Goal: Task Accomplishment & Management: Manage account settings

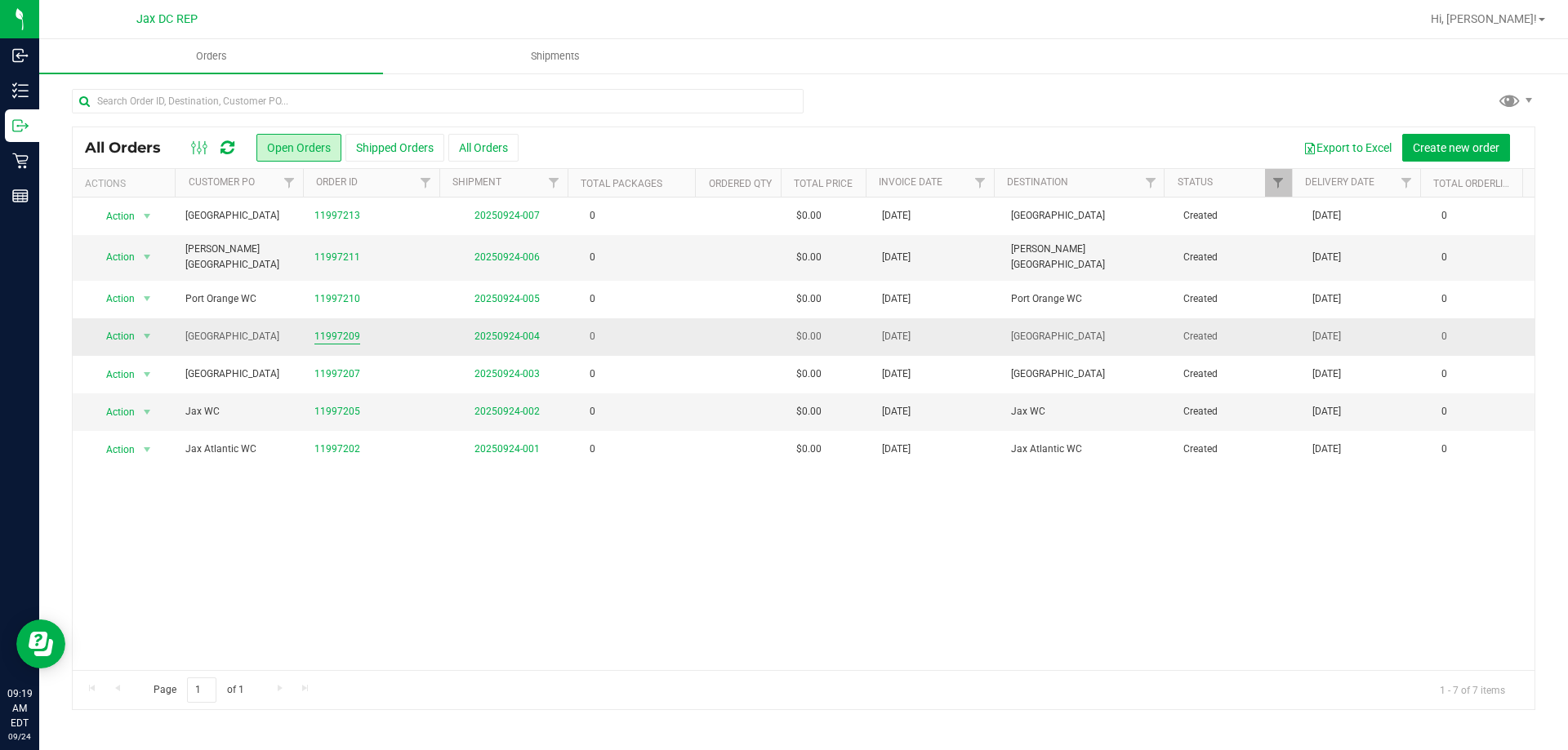
click at [344, 330] on link "11997209" at bounding box center [337, 337] width 46 height 16
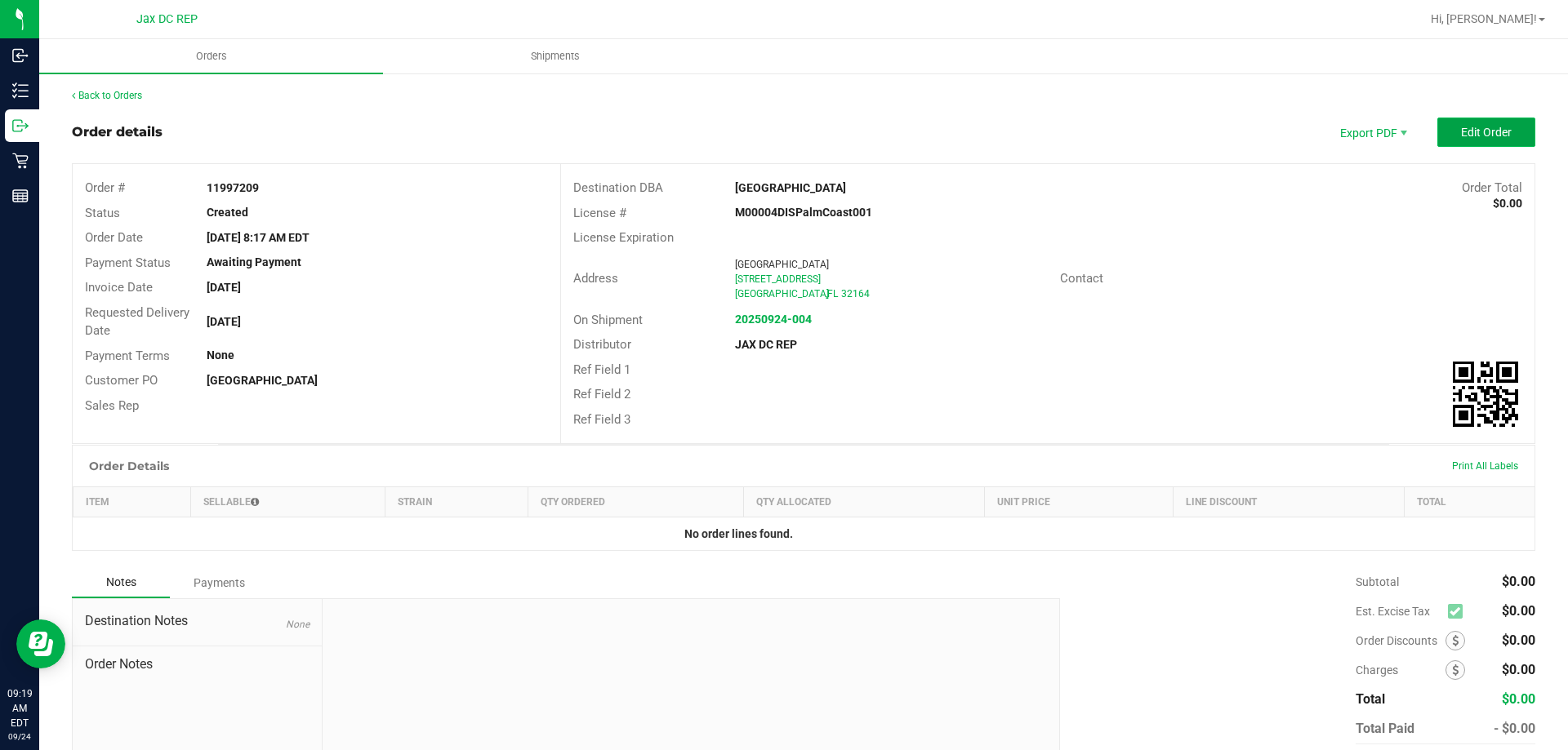
click at [1458, 121] on button "Edit Order" at bounding box center [1487, 132] width 98 height 29
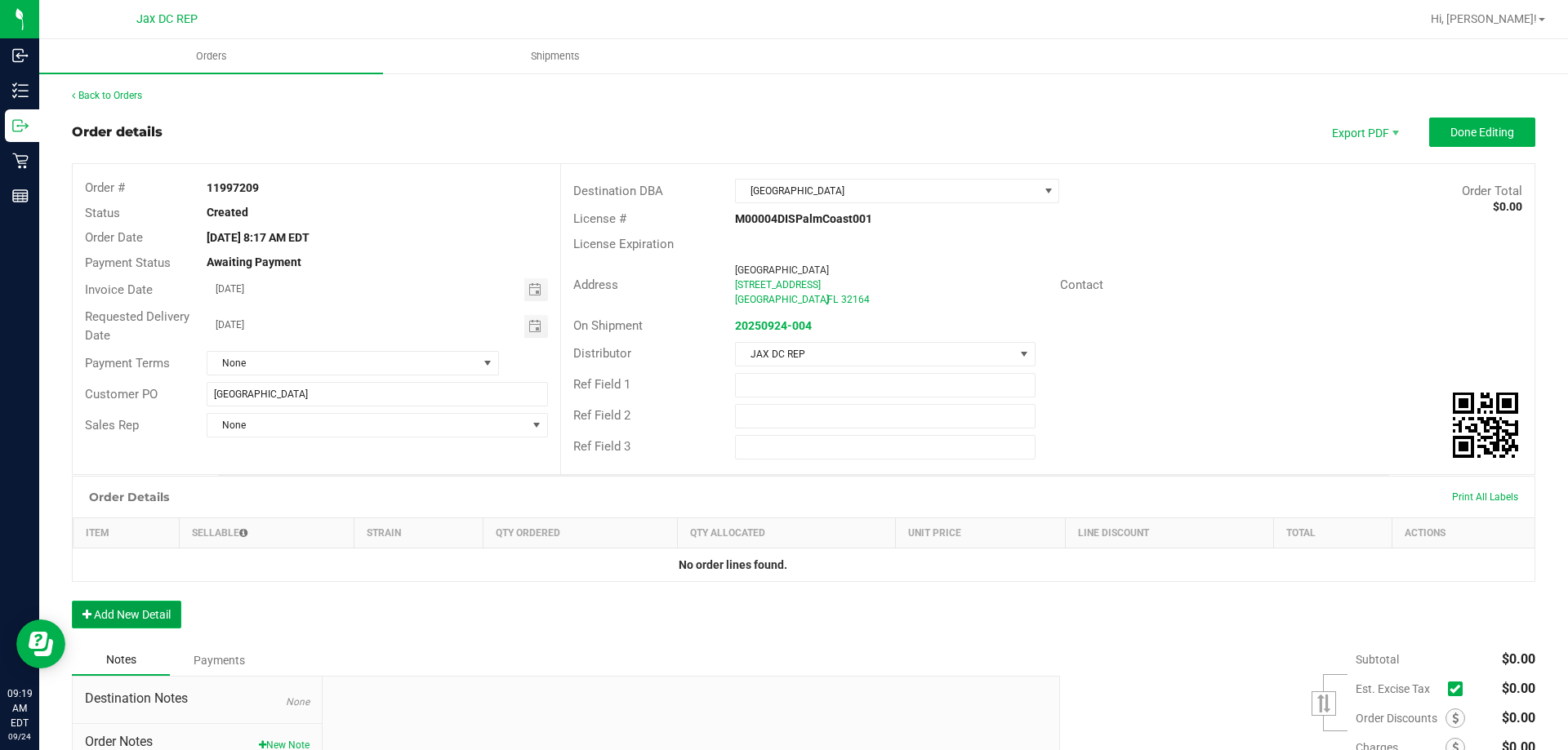
click at [166, 625] on button "Add New Detail" at bounding box center [126, 615] width 110 height 27
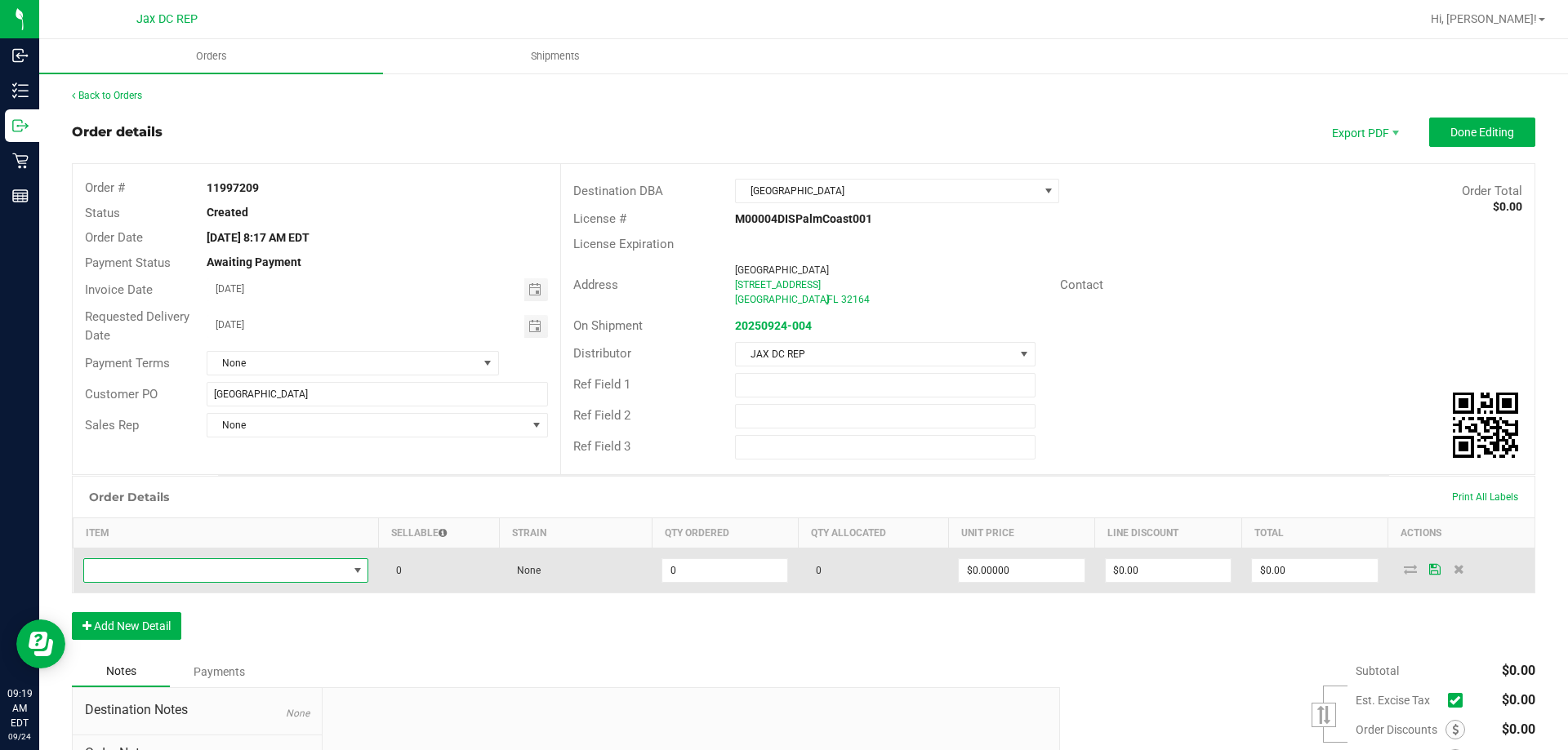
click at [225, 567] on span "NO DATA FOUND" at bounding box center [216, 570] width 264 height 22
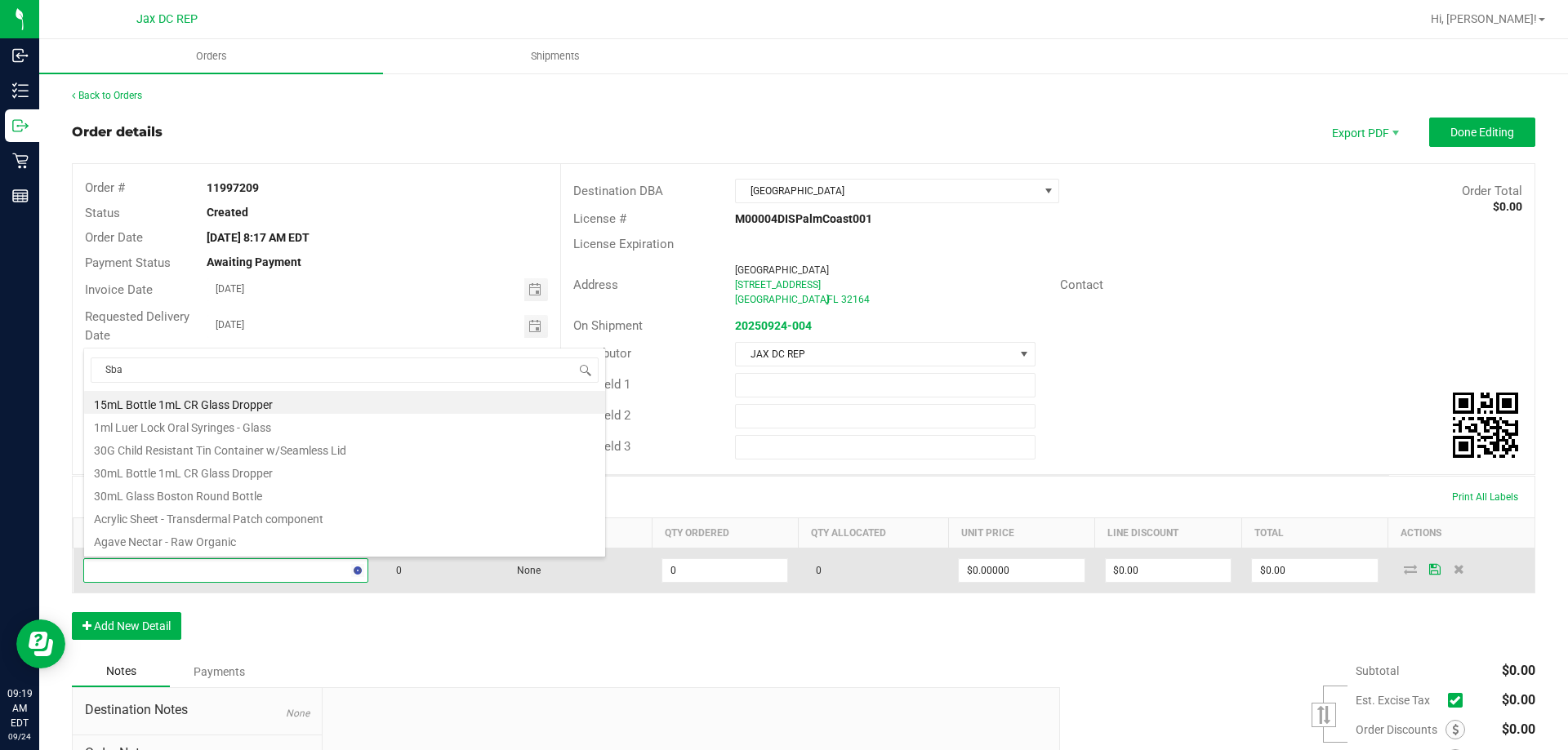
type input "Sbag"
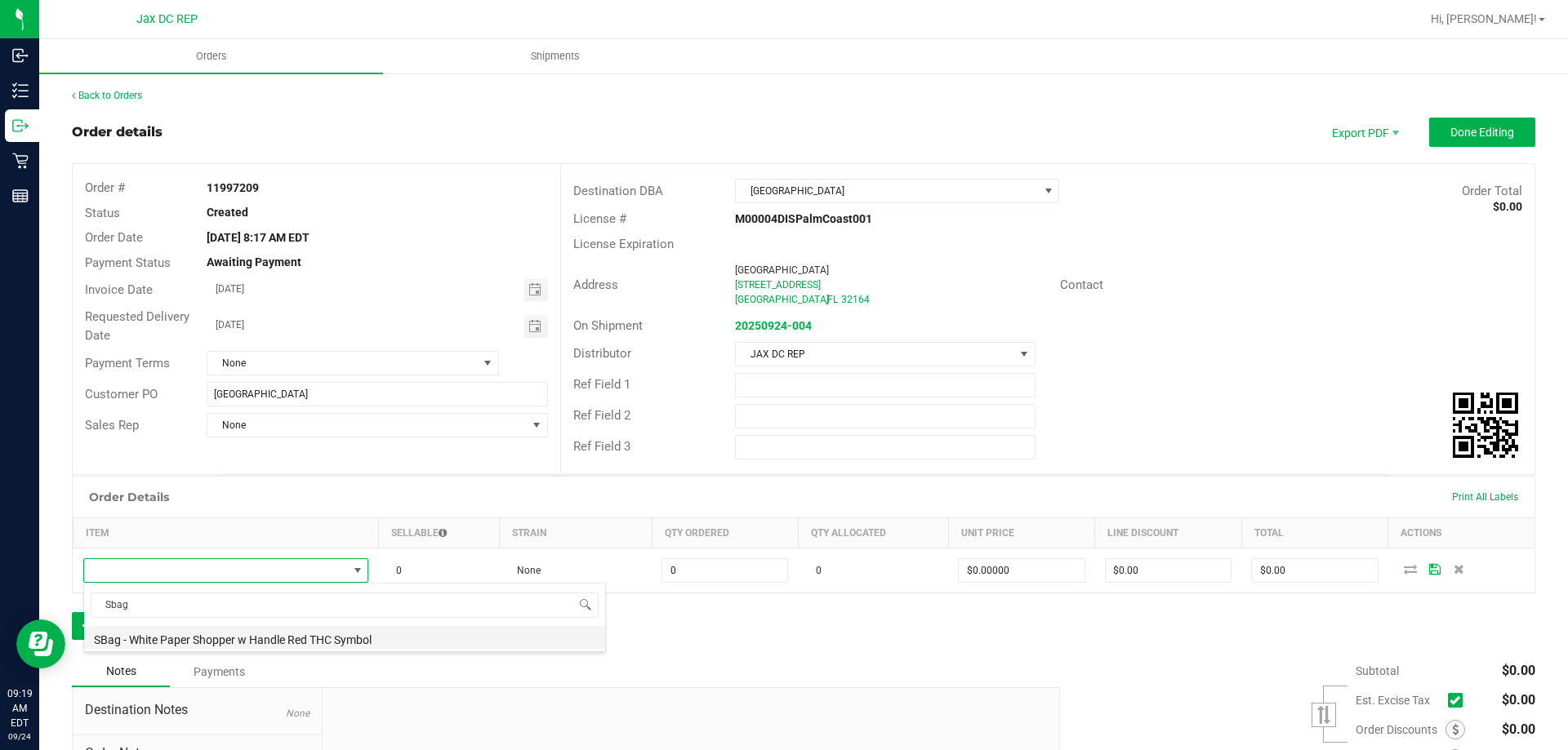
click at [231, 634] on li "SBag - White Paper Shopper w Handle Red THC Symbol" at bounding box center [344, 638] width 521 height 22
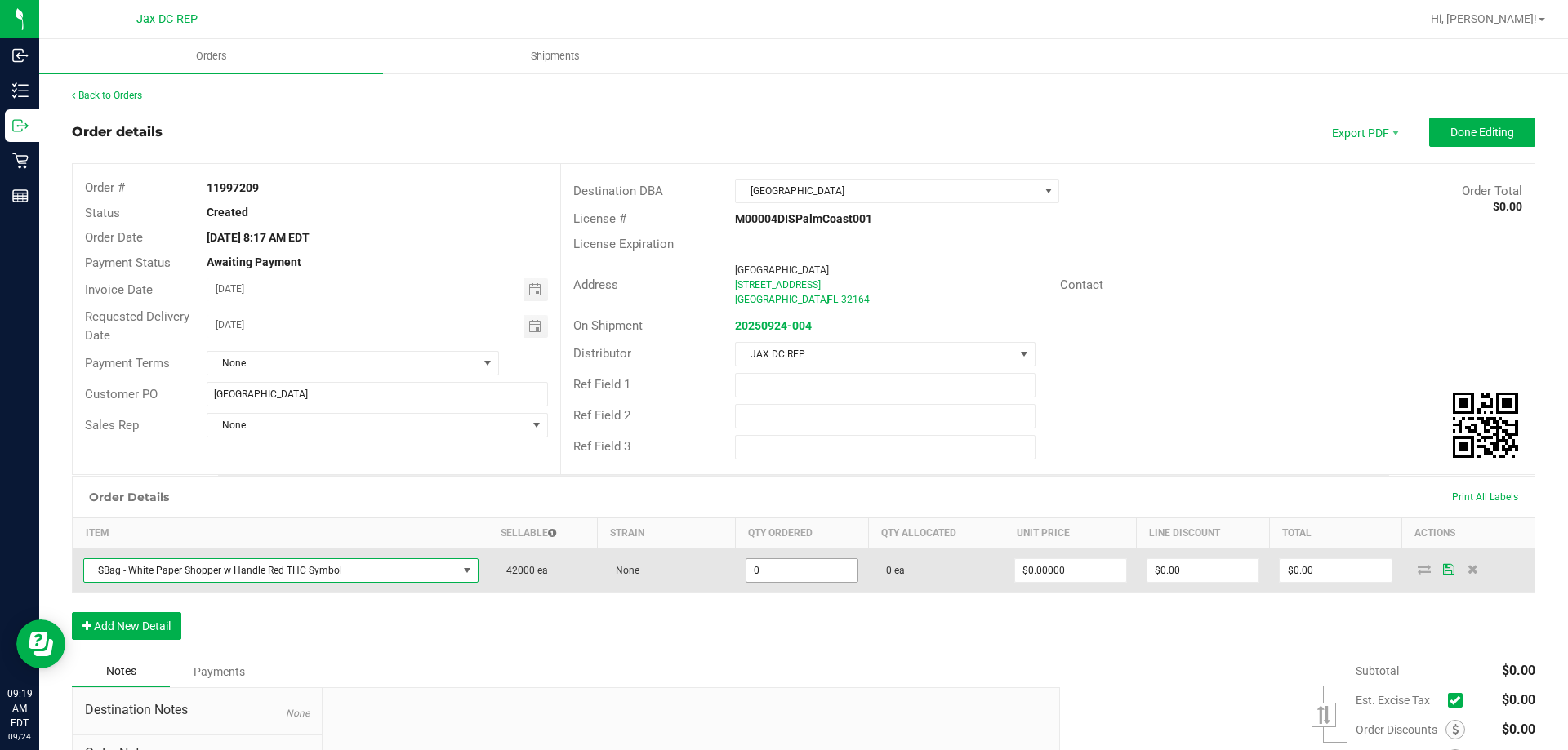
click at [754, 570] on input "0" at bounding box center [802, 570] width 112 height 22
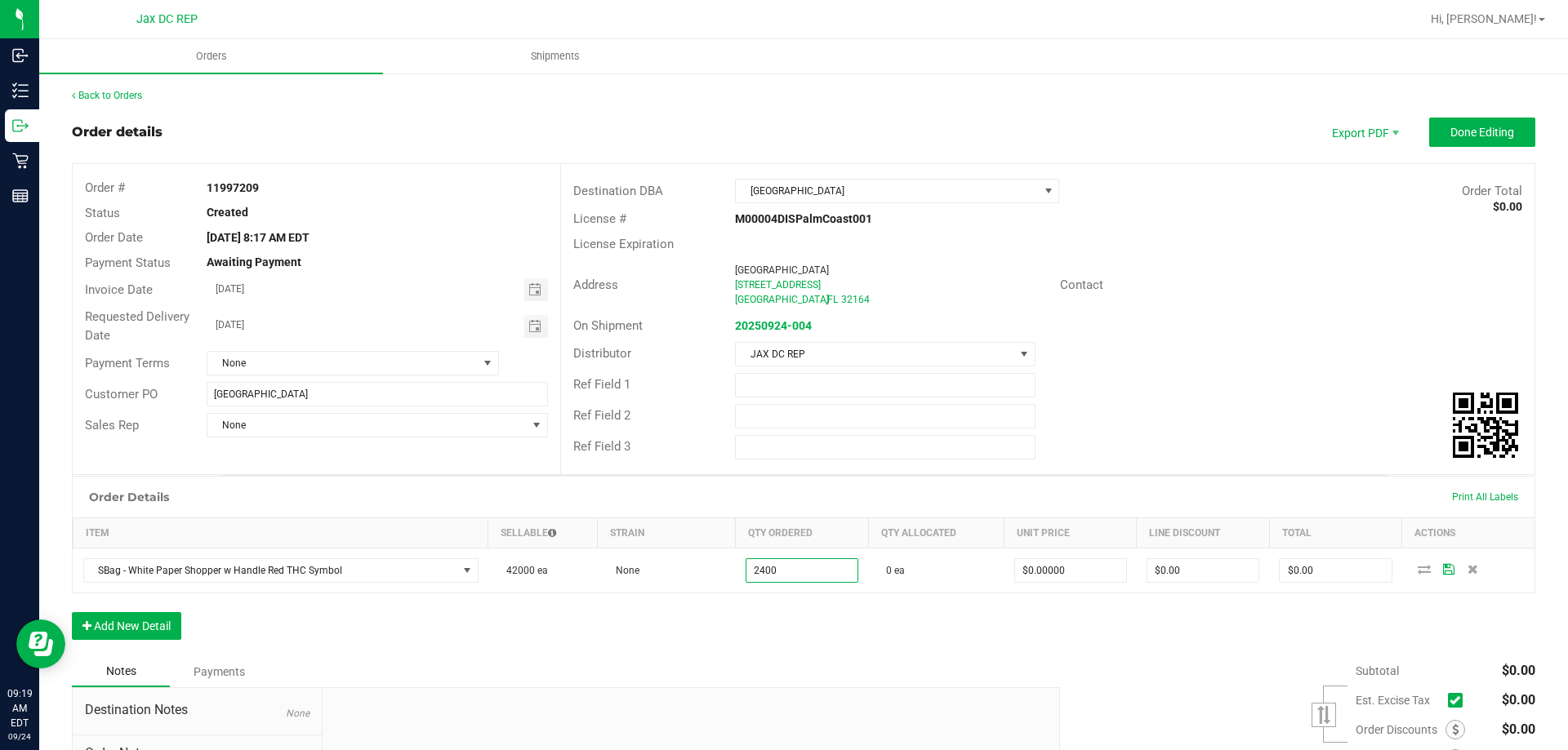
type input "2400 ea"
click at [1403, 612] on div "Order Details Print All Labels Item Sellable Strain Qty Ordered Qty Allocated U…" at bounding box center [803, 566] width 1464 height 181
click at [1418, 574] on icon at bounding box center [1424, 569] width 13 height 10
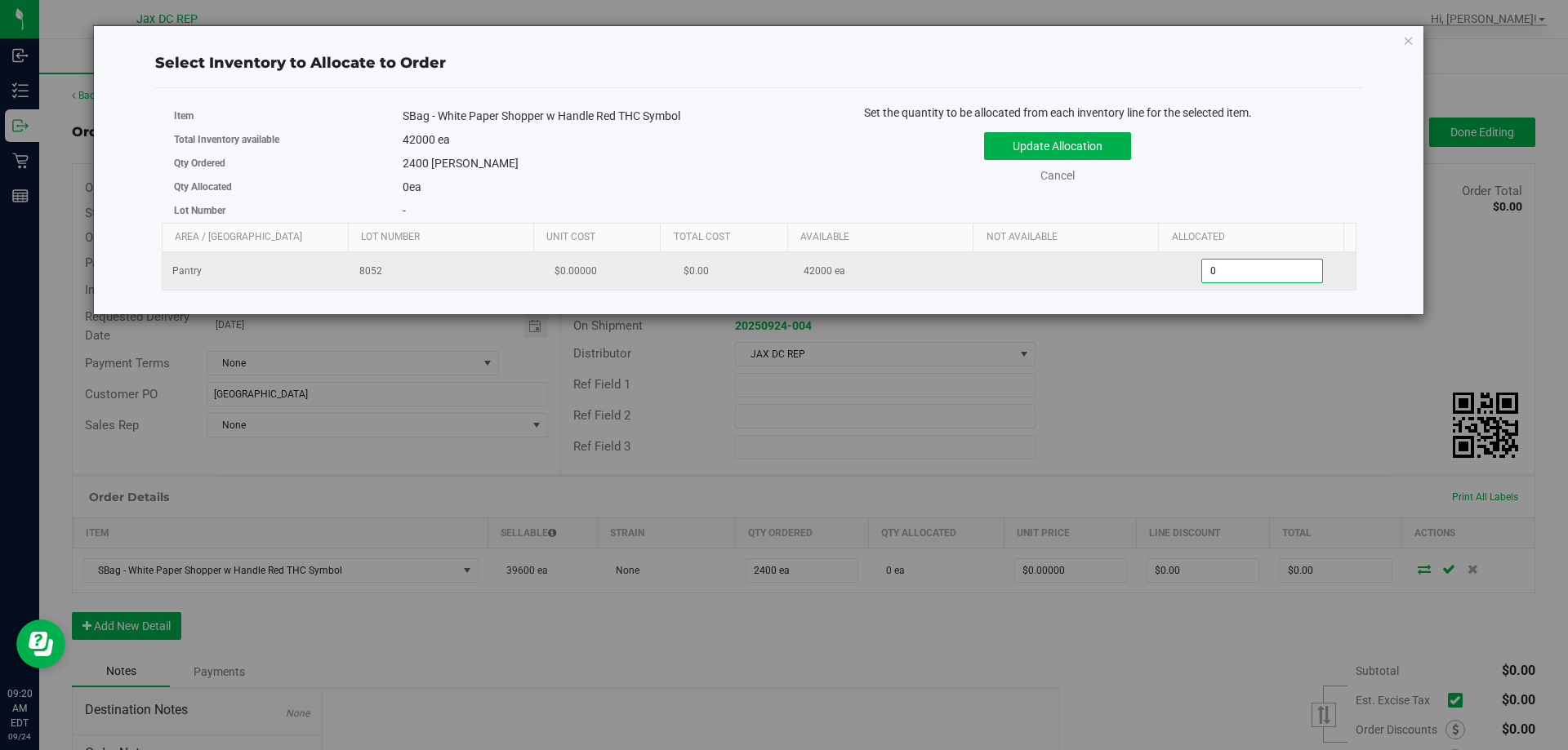
click at [1227, 268] on span "0 0" at bounding box center [1262, 271] width 121 height 24
type input "2400"
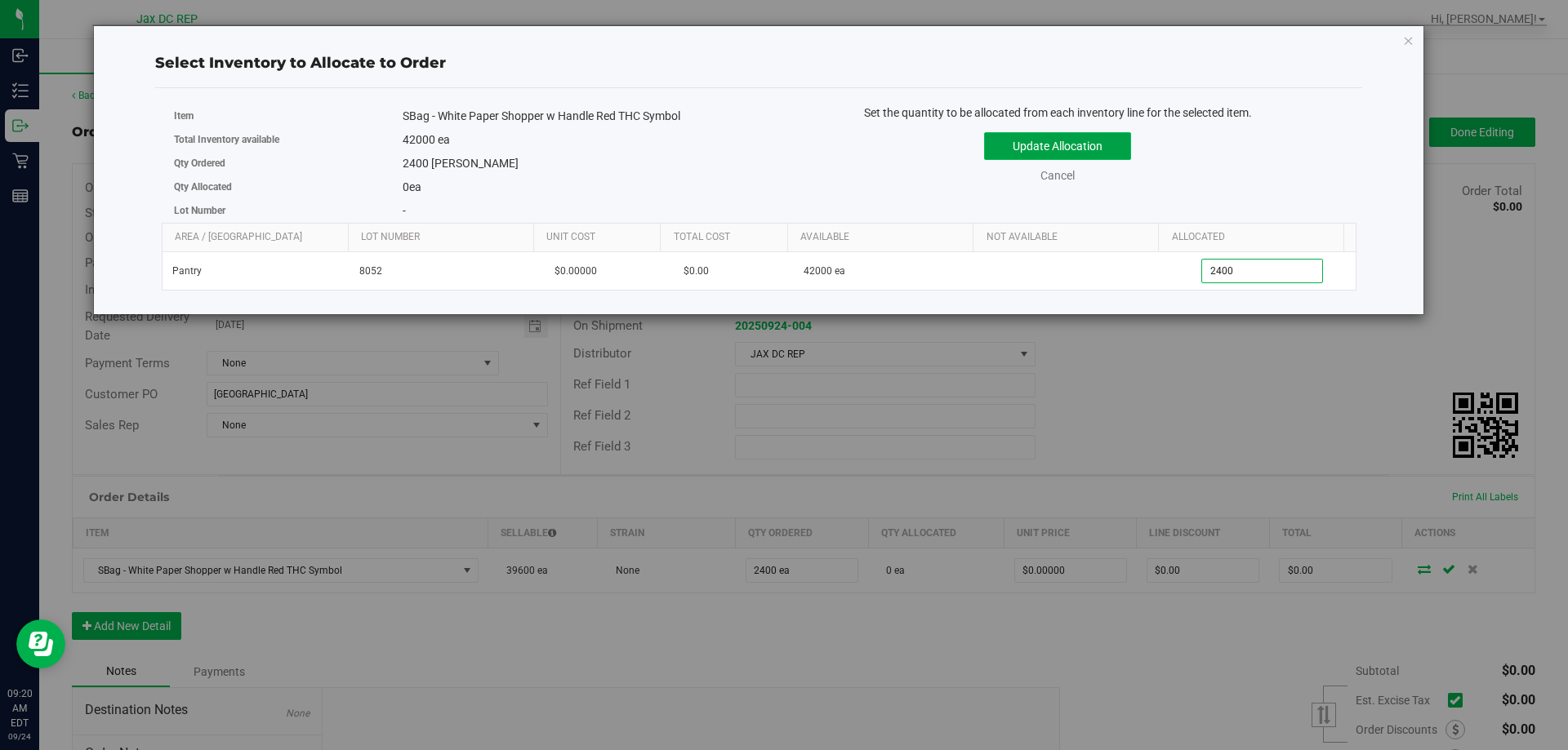
type input "2,400"
click at [1112, 144] on button "Update Allocation" at bounding box center [1057, 146] width 147 height 27
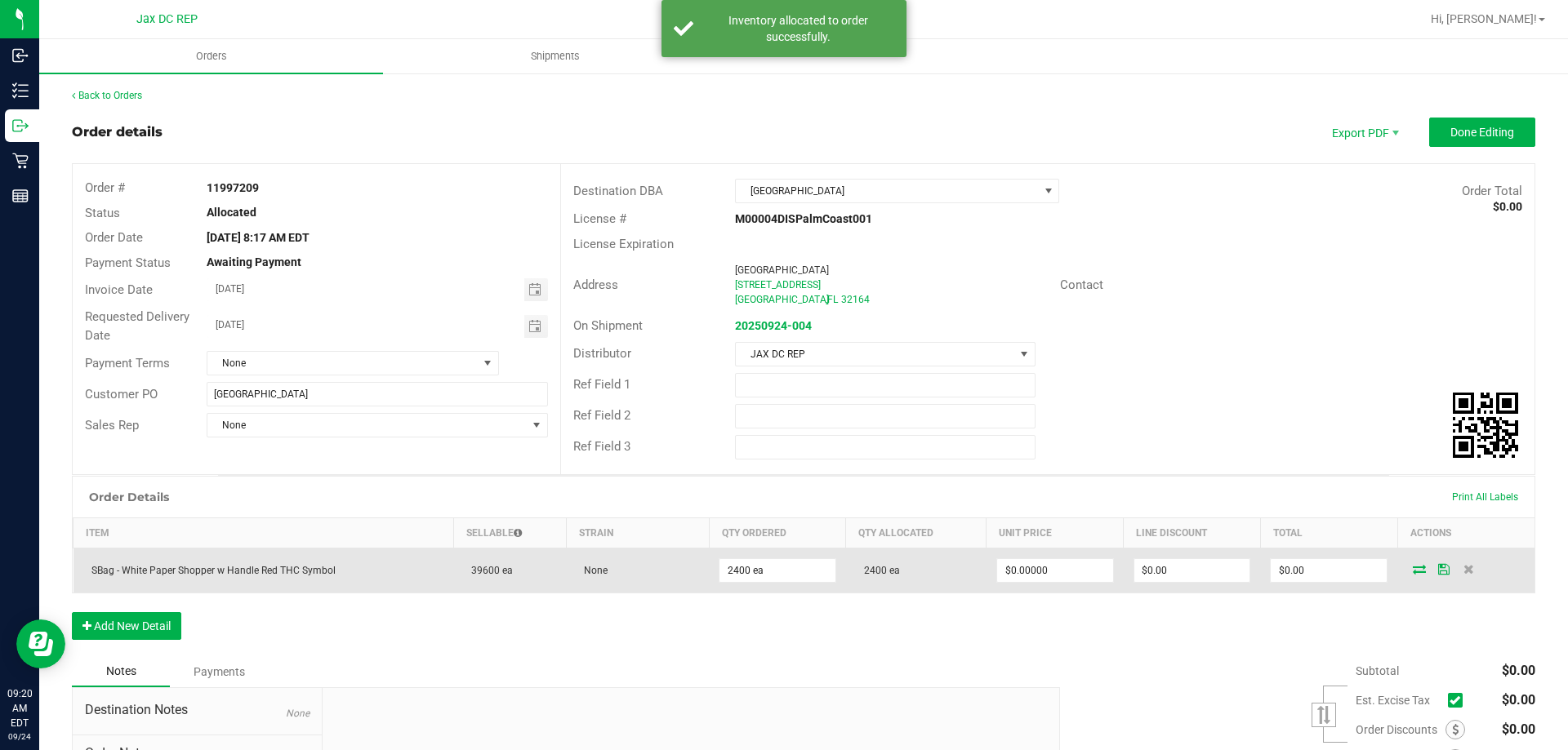
click at [1439, 565] on icon at bounding box center [1445, 569] width 12 height 10
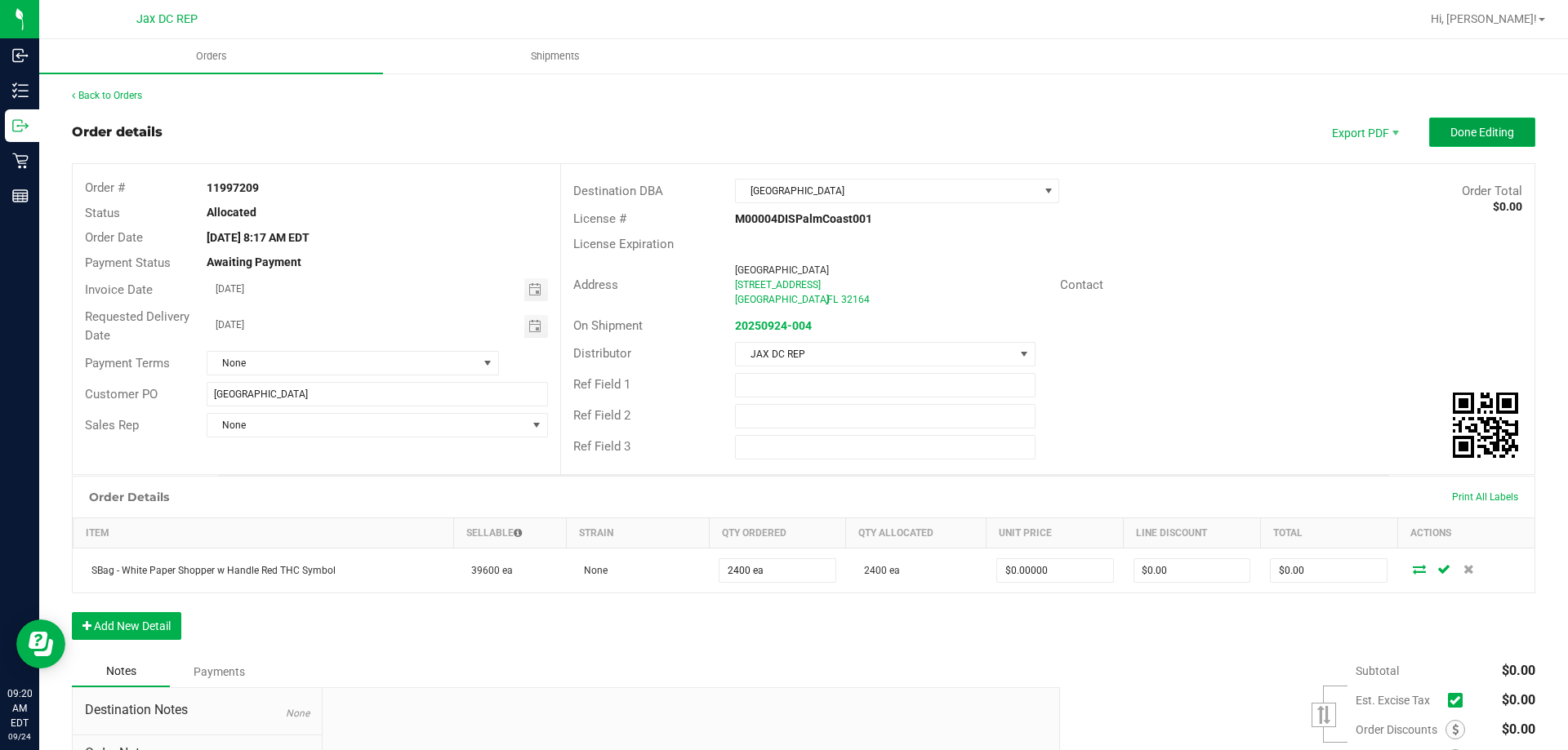
click at [1451, 131] on span "Done Editing" at bounding box center [1482, 132] width 64 height 13
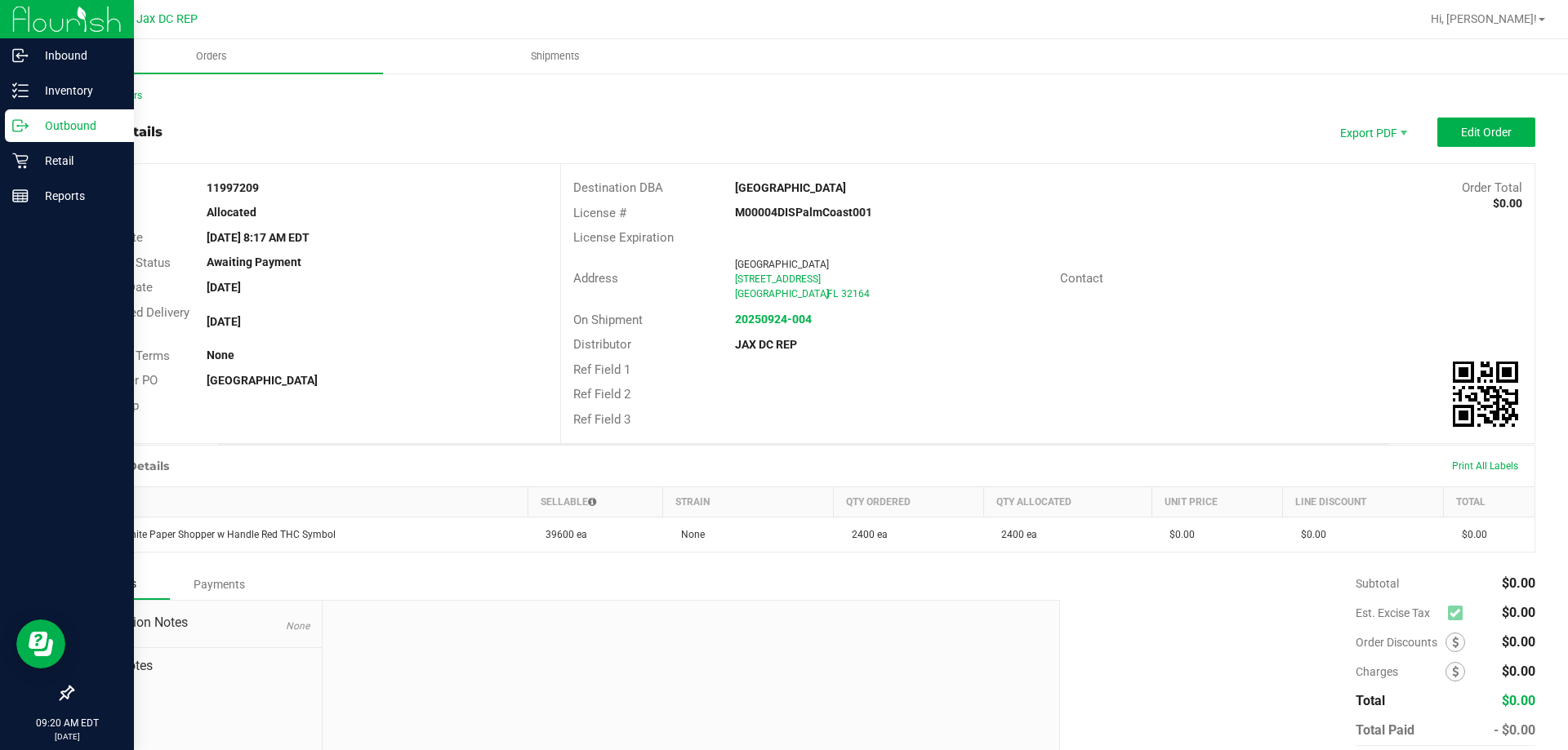
click at [27, 129] on icon at bounding box center [21, 125] width 17 height 17
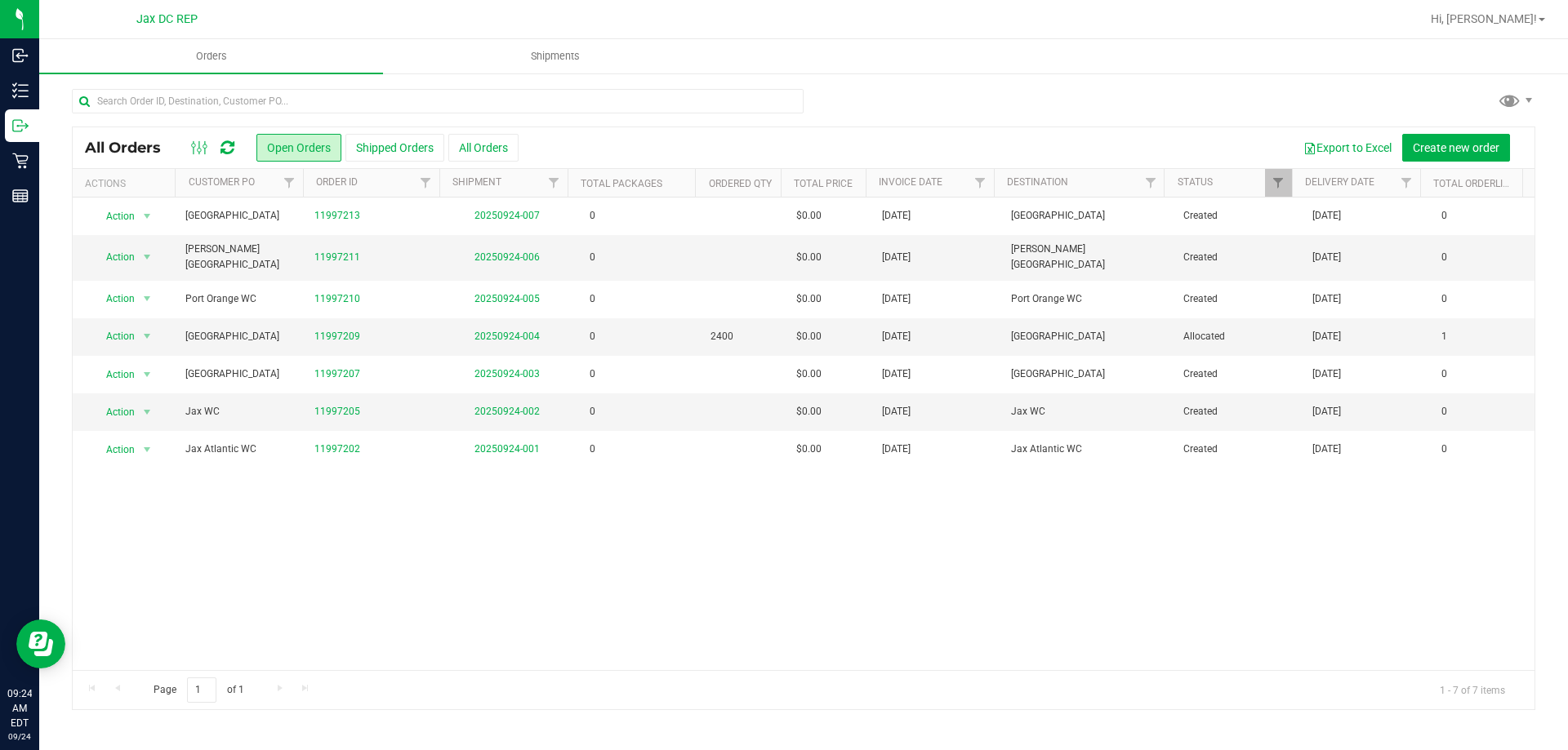
click at [533, 555] on div "Action Action Cancel order Change facility Clone order Edit order Mark as fully…" at bounding box center [803, 434] width 1462 height 473
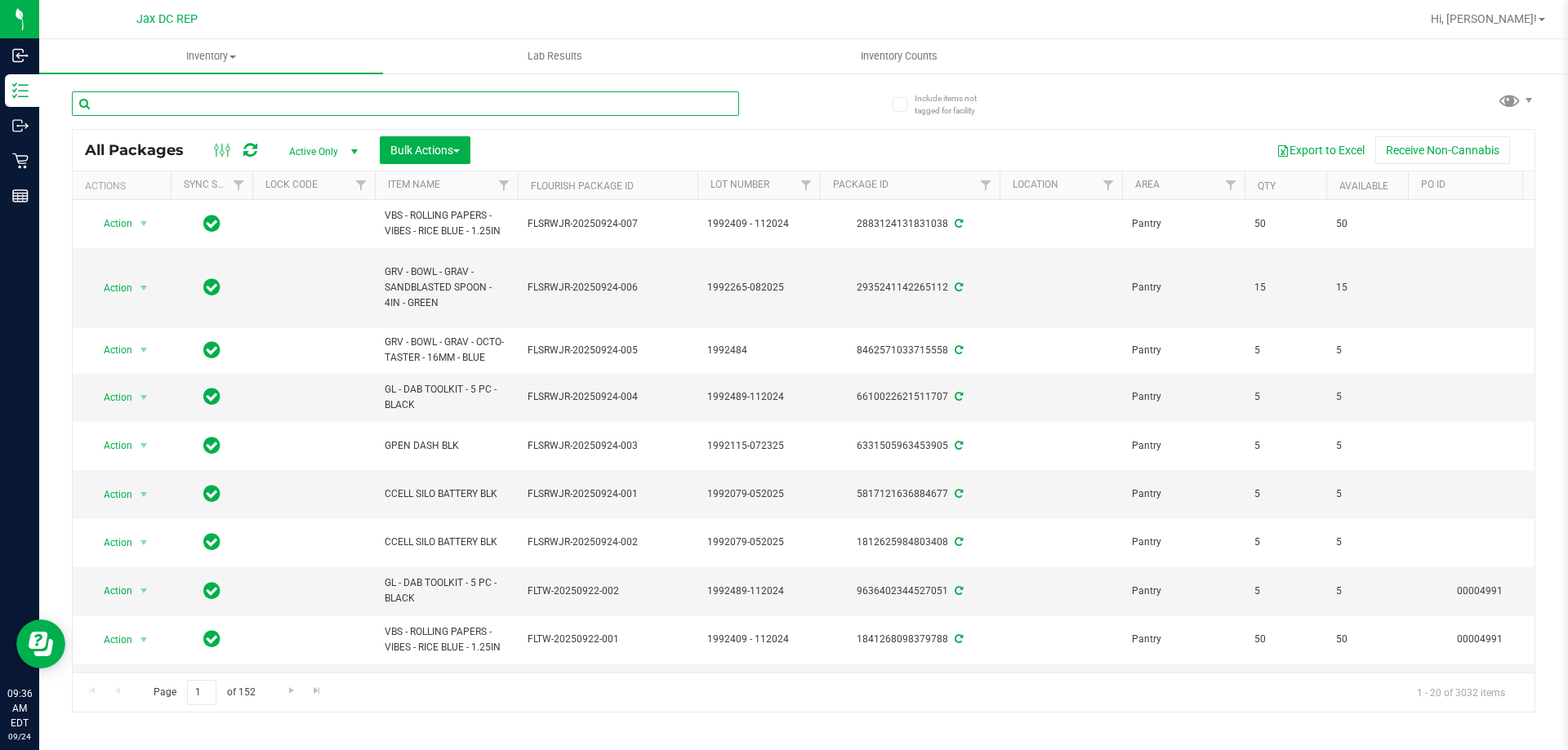
click at [202, 99] on input "text" at bounding box center [405, 104] width 667 height 24
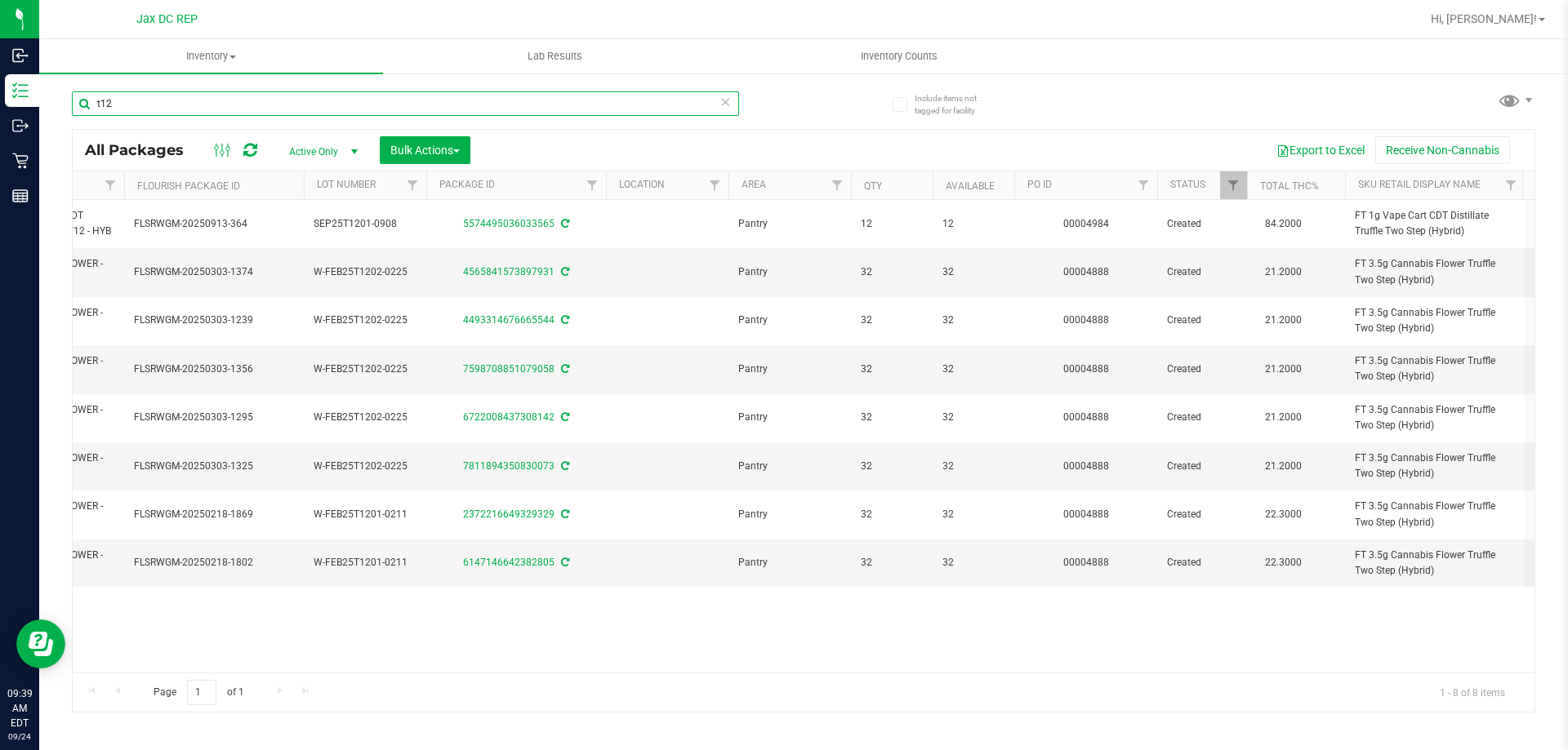
scroll to position [0, 199]
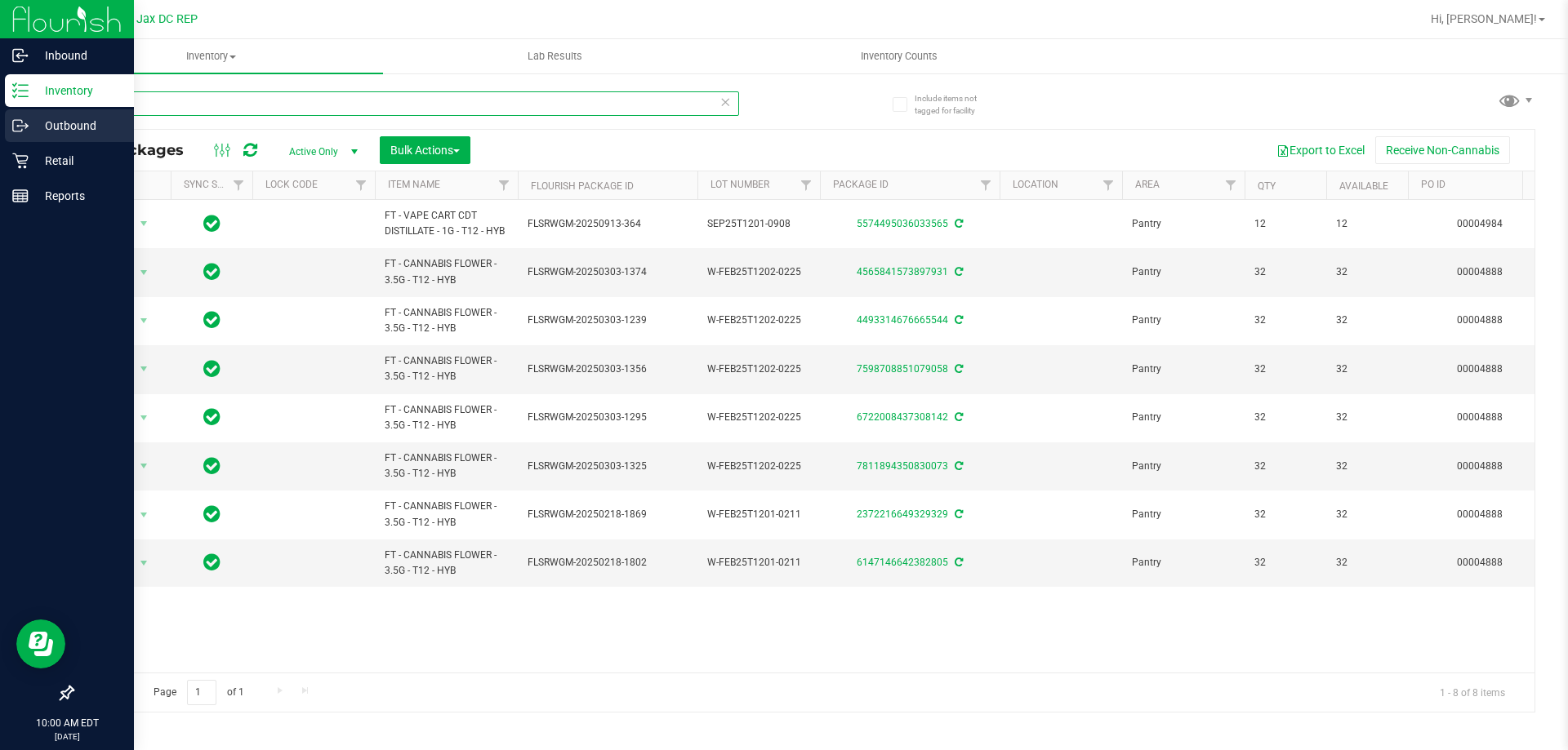
type input "t12"
click at [50, 121] on p "Outbound" at bounding box center [77, 126] width 98 height 20
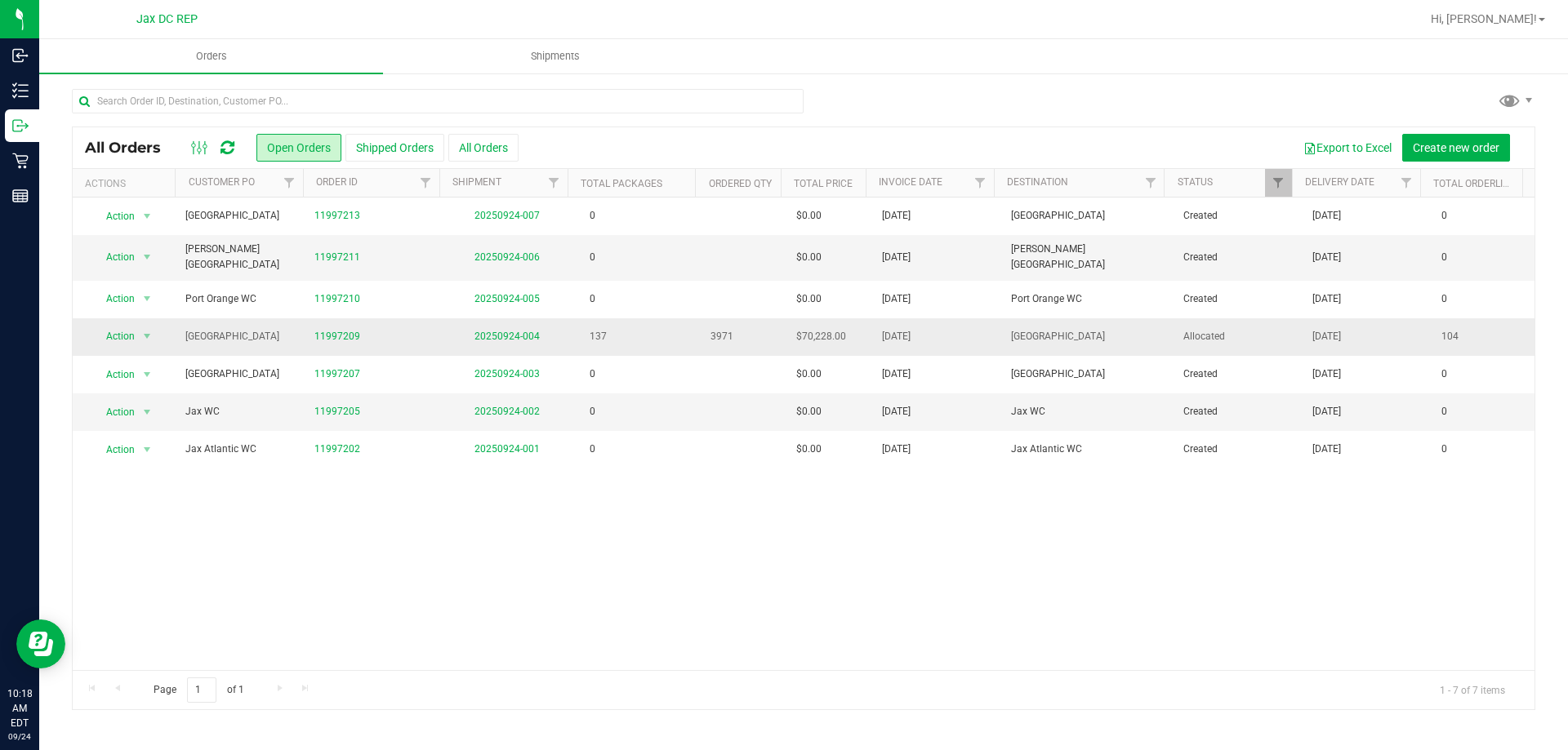
click at [339, 319] on td "11997209" at bounding box center [374, 337] width 137 height 37
click at [327, 330] on link "11997209" at bounding box center [337, 337] width 46 height 16
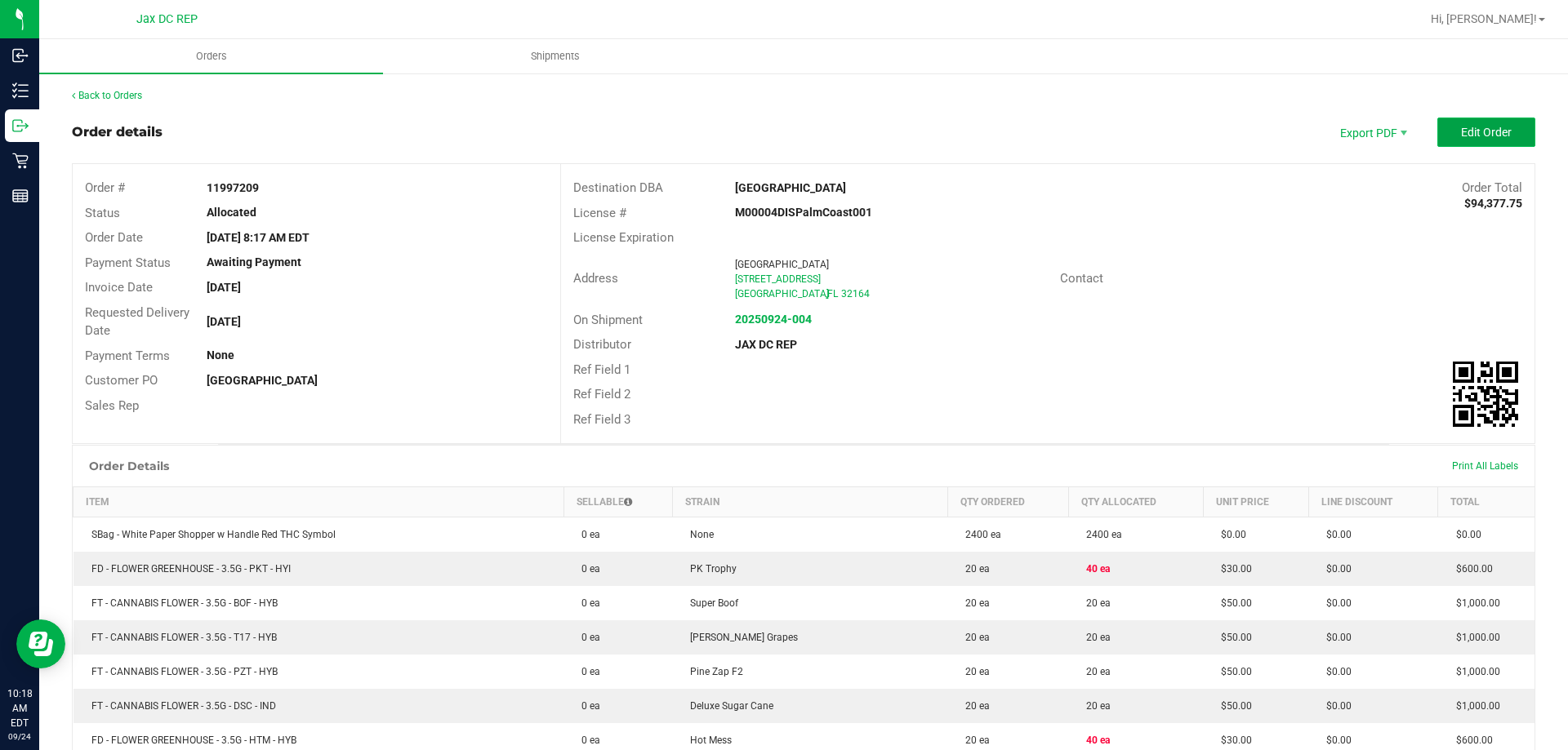
click at [1464, 124] on button "Edit Order" at bounding box center [1487, 132] width 98 height 29
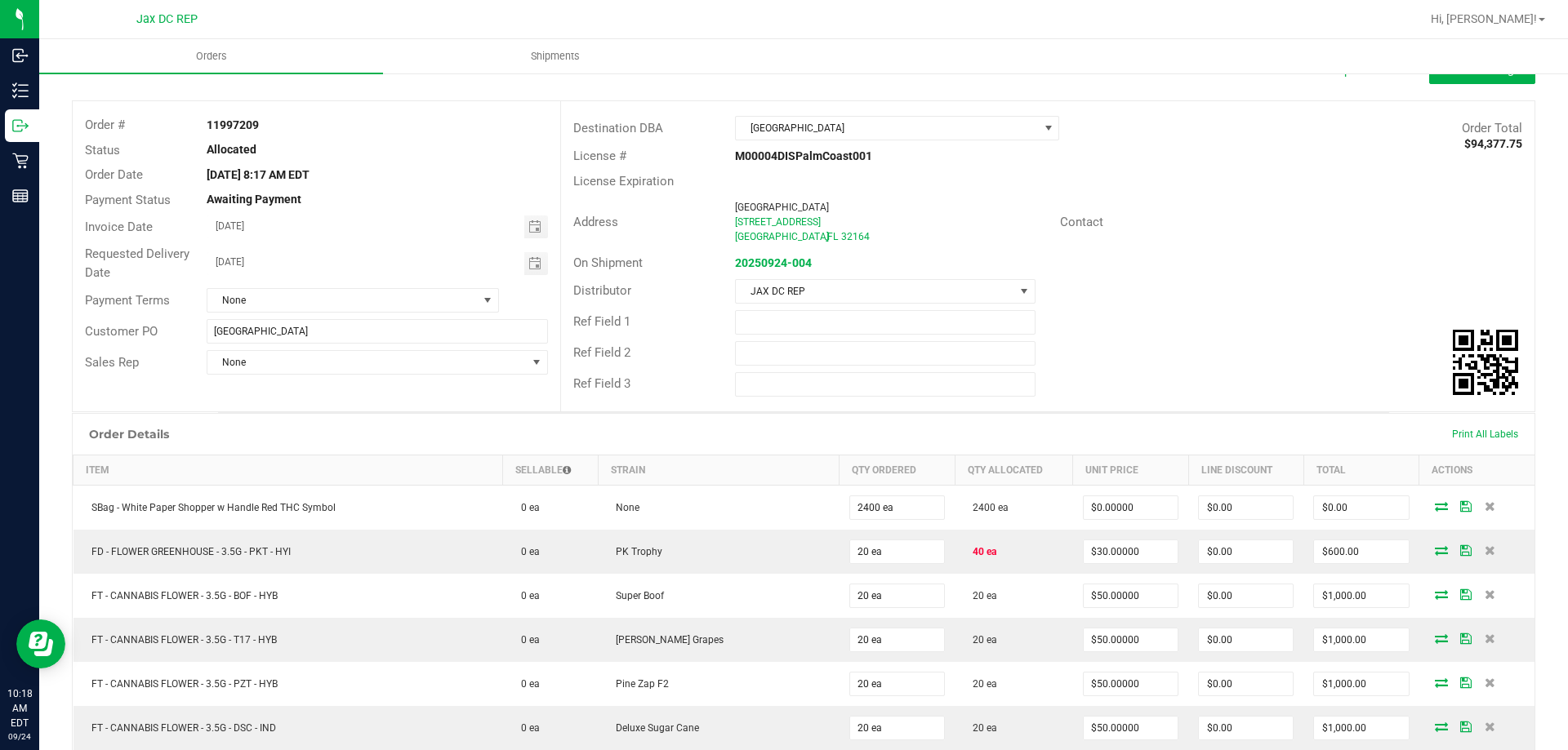
scroll to position [258, 0]
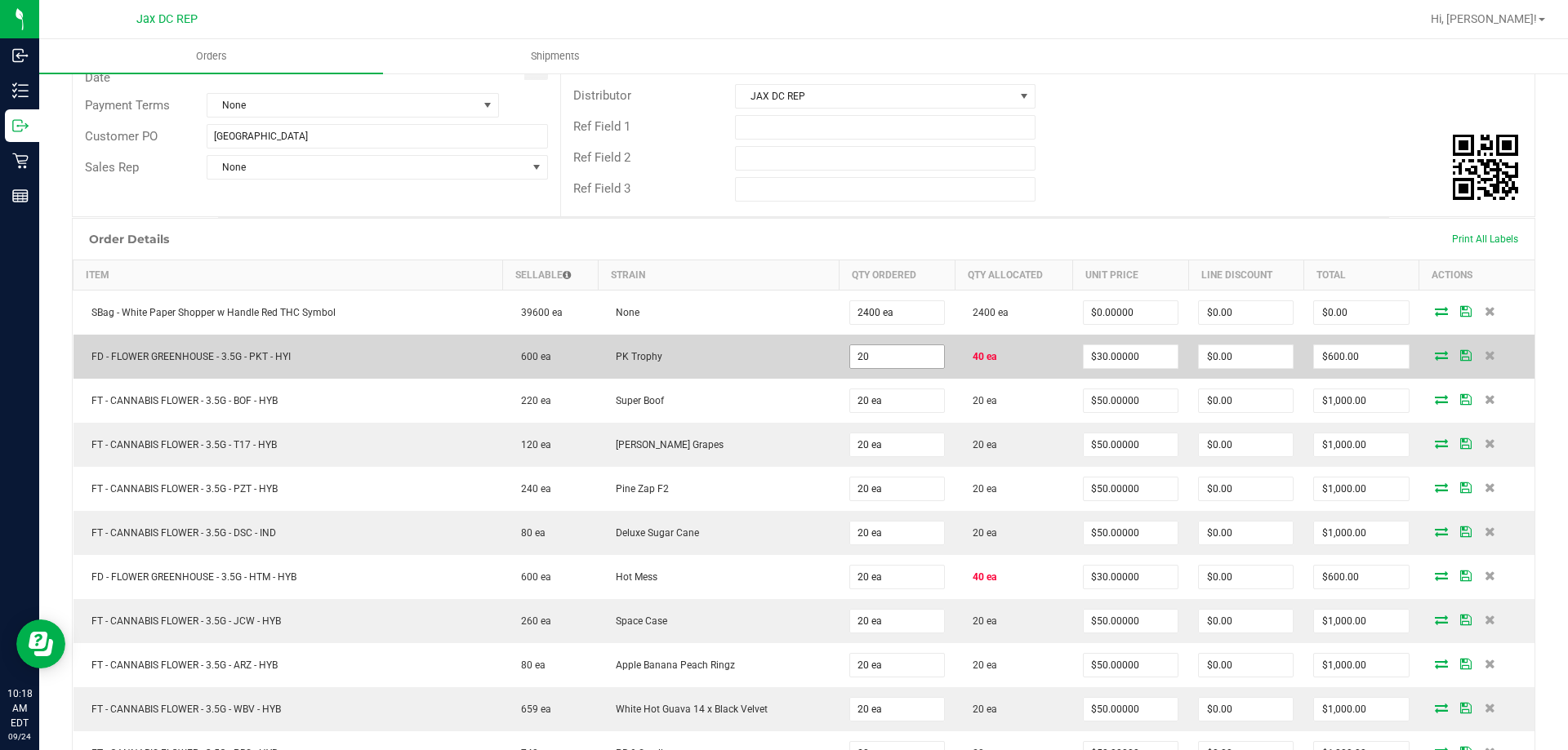
click at [850, 360] on input "20" at bounding box center [897, 356] width 94 height 22
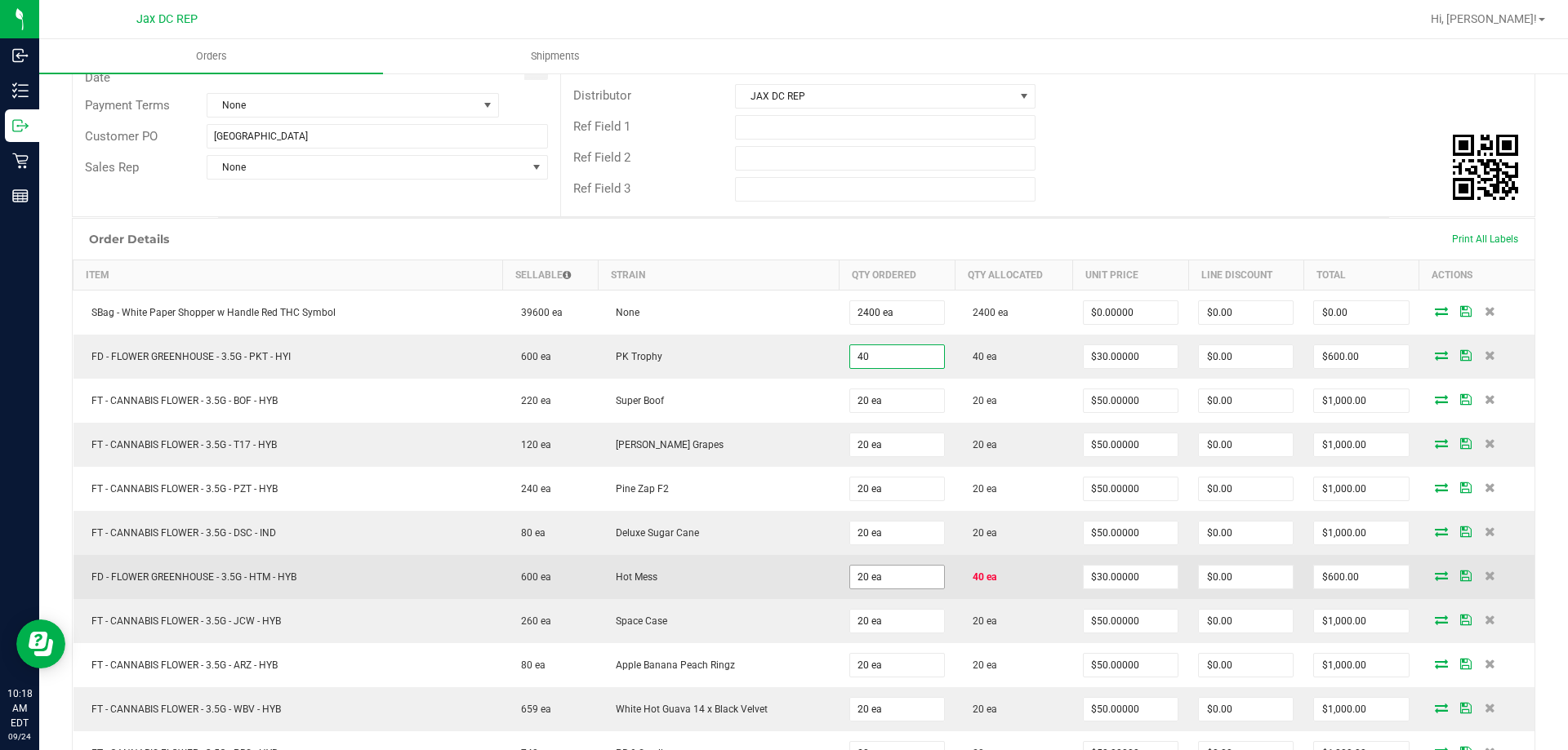
type input "40 ea"
type input "$1,200.00"
click at [867, 576] on input "20" at bounding box center [897, 577] width 94 height 22
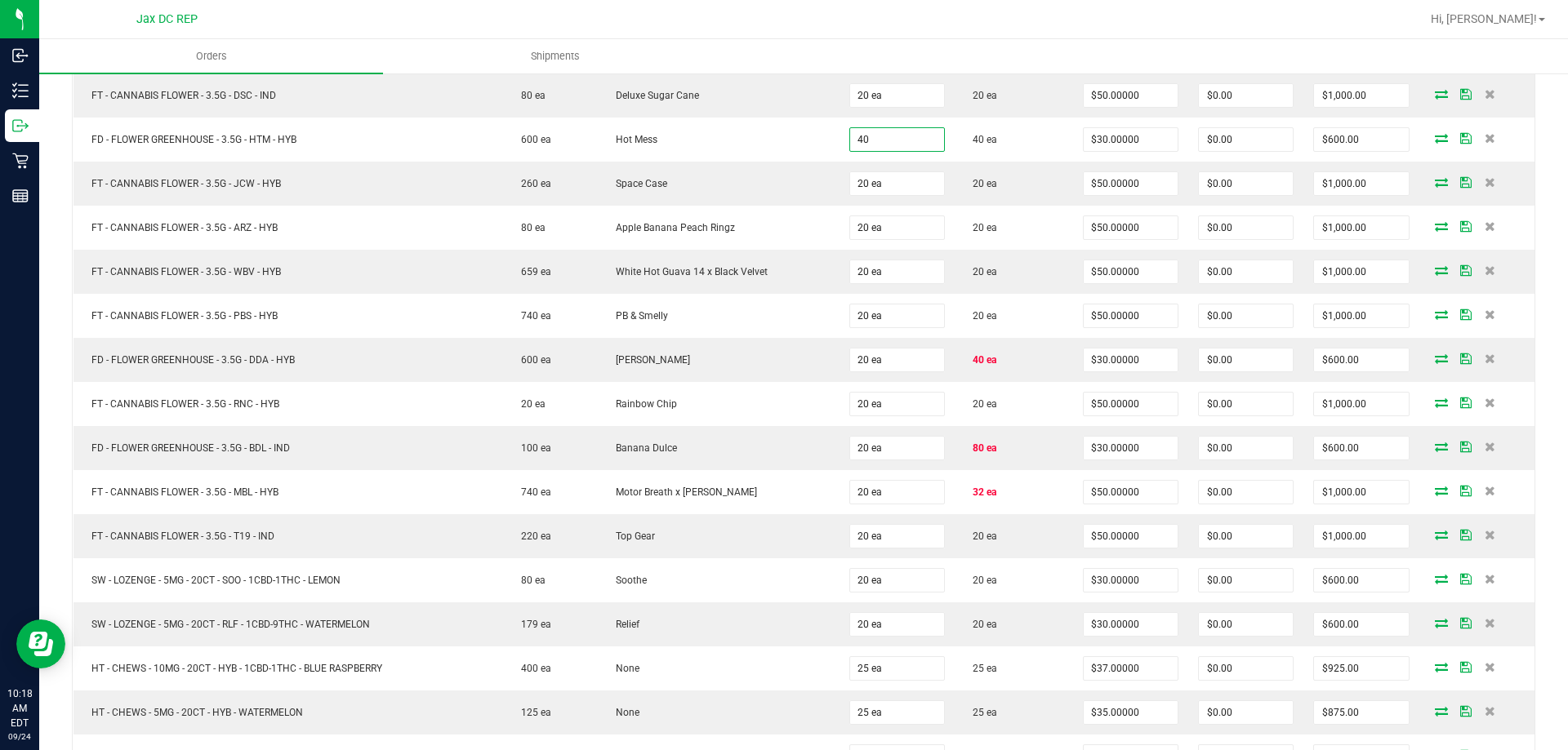
scroll to position [759, 0]
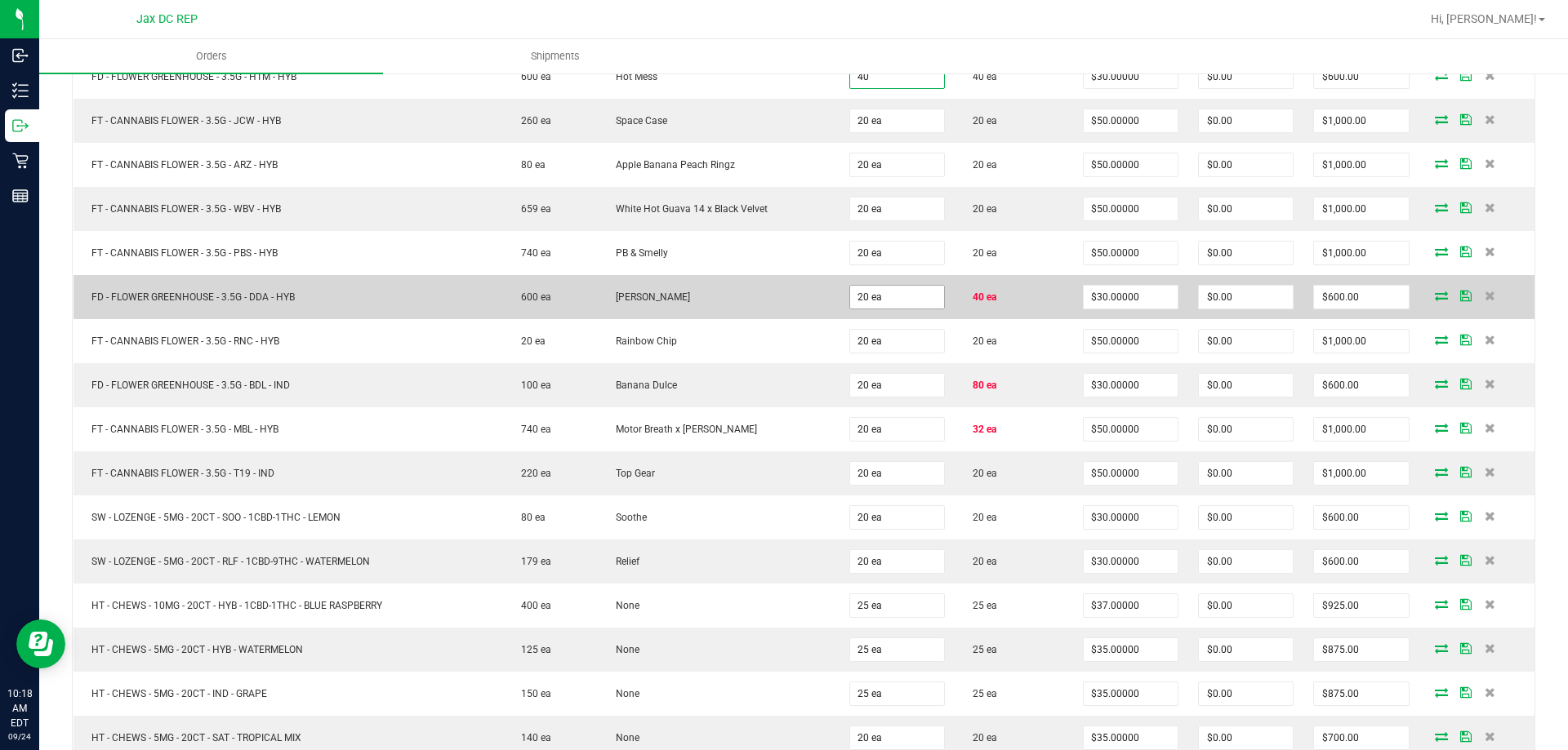
type input "40 ea"
type input "$1,200.00"
click at [889, 303] on input "20" at bounding box center [897, 296] width 94 height 22
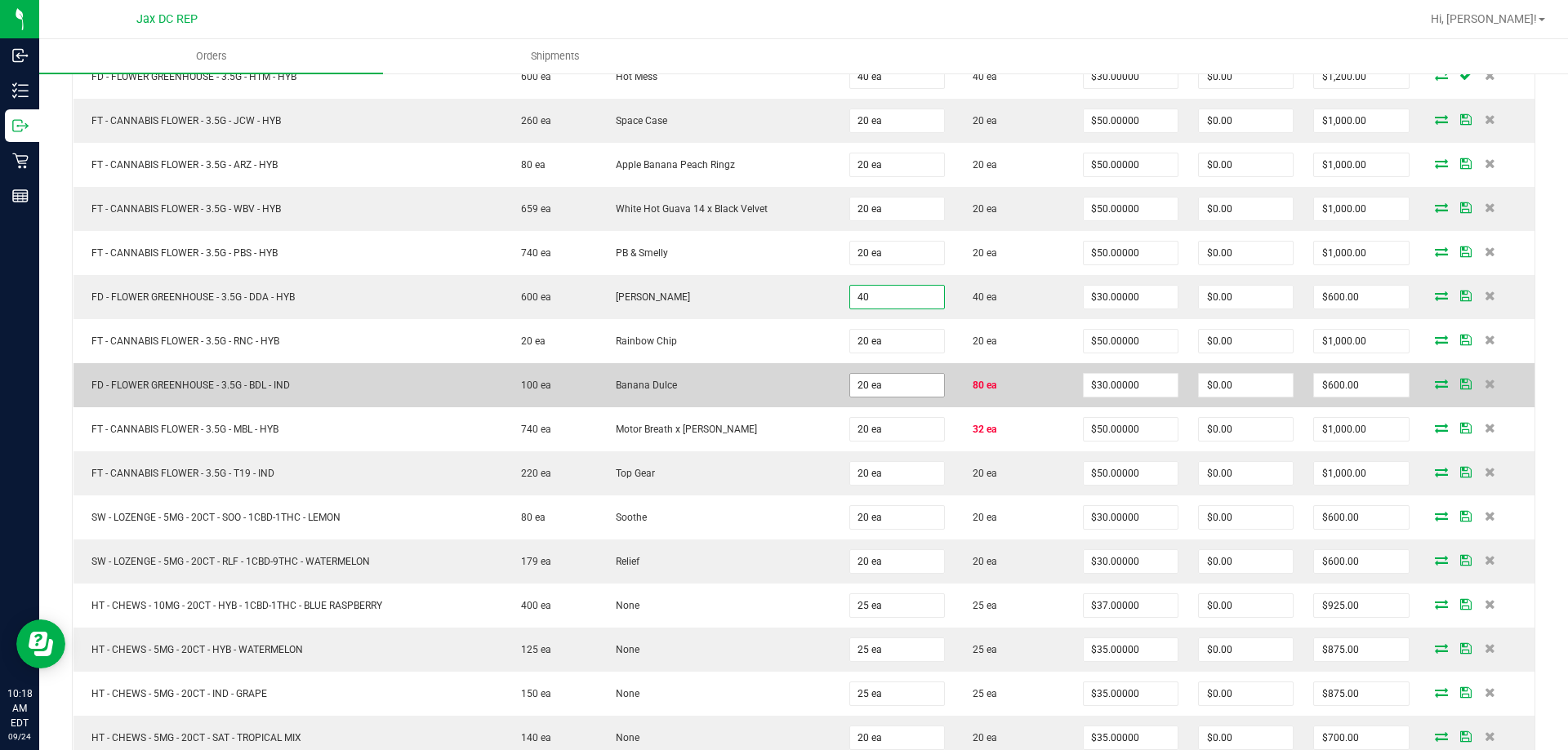
type input "40 ea"
type input "$1,200.00"
click at [865, 394] on input "20" at bounding box center [897, 384] width 94 height 22
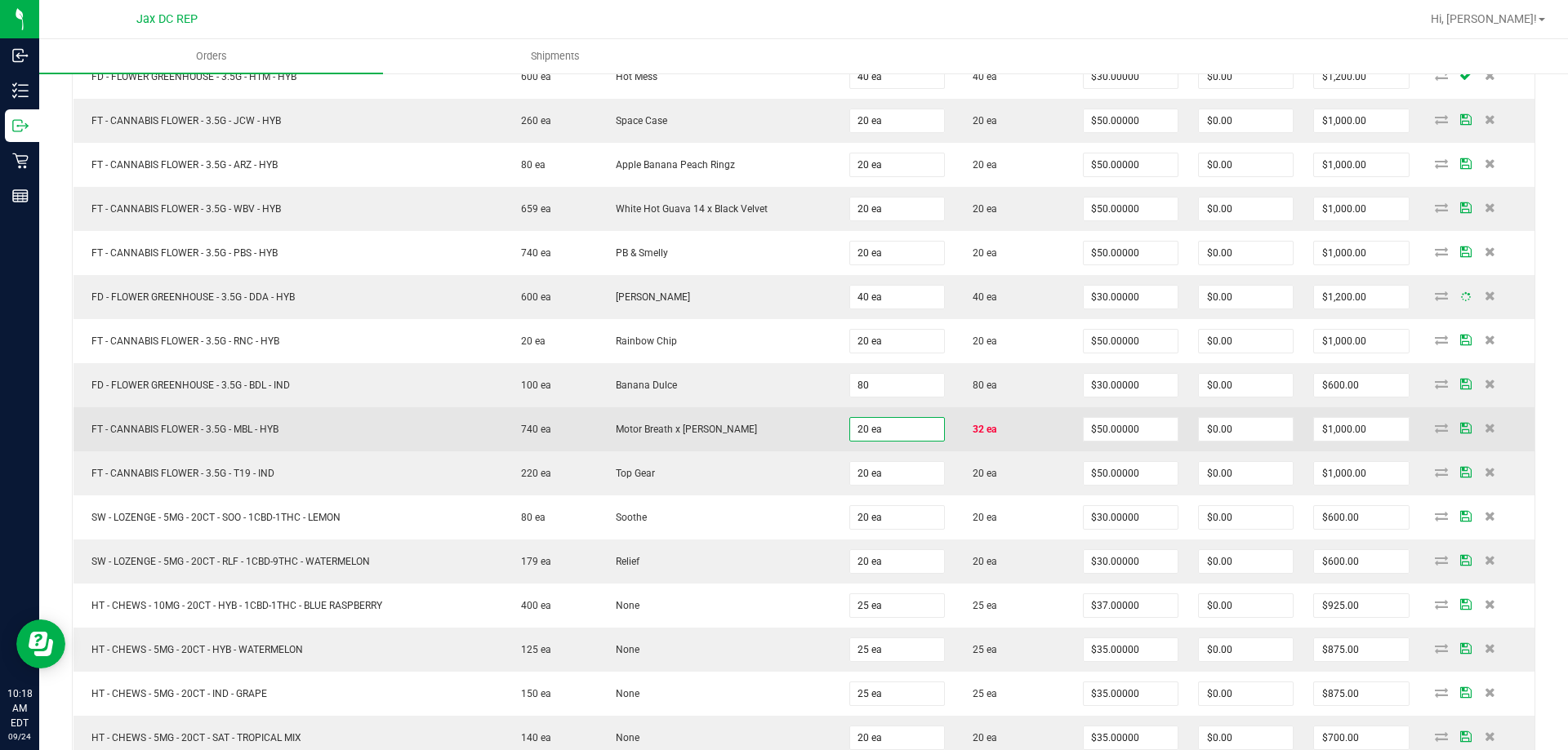
type input "80 ea"
type input "$2,400.00"
click at [857, 434] on input "20" at bounding box center [897, 429] width 94 height 22
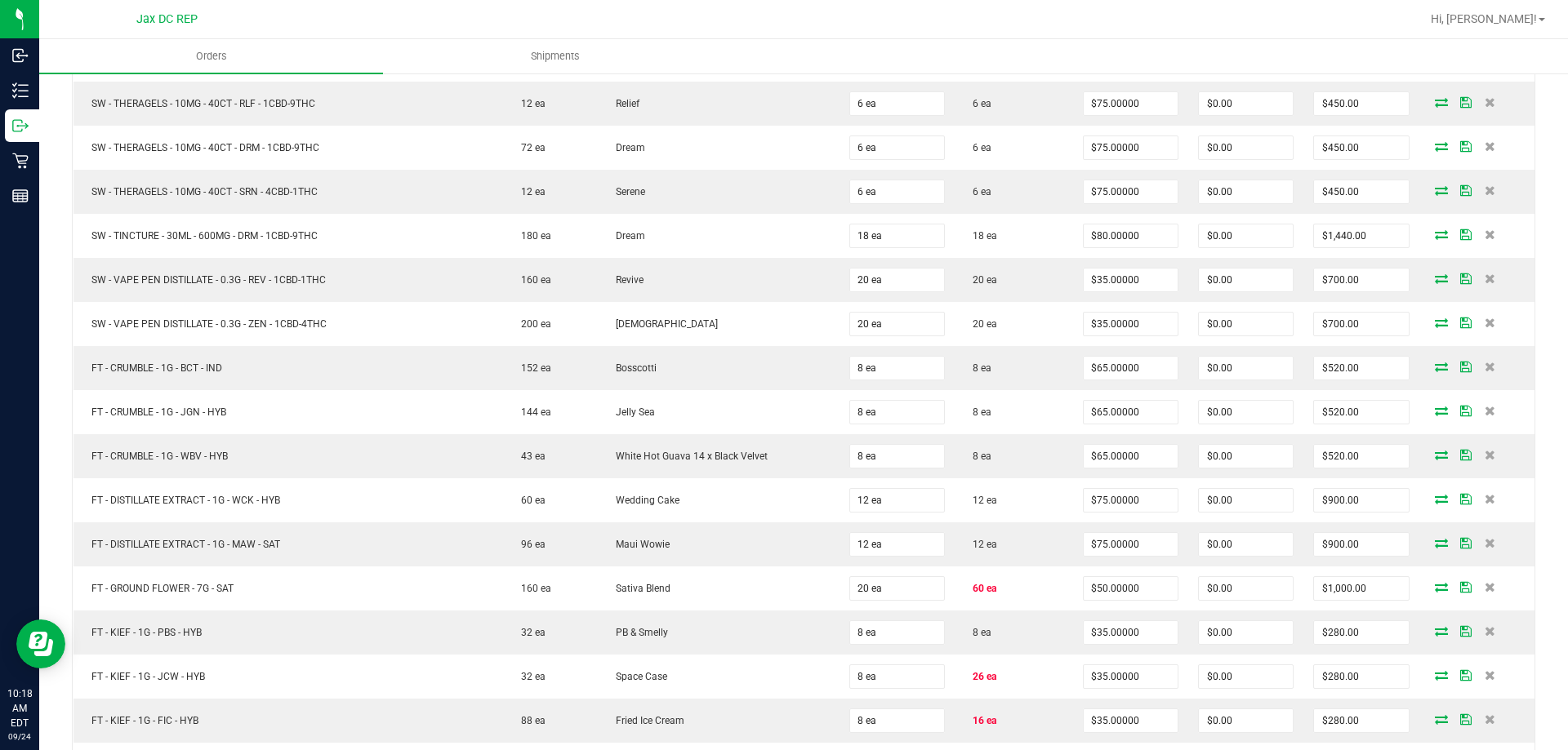
scroll to position [1884, 0]
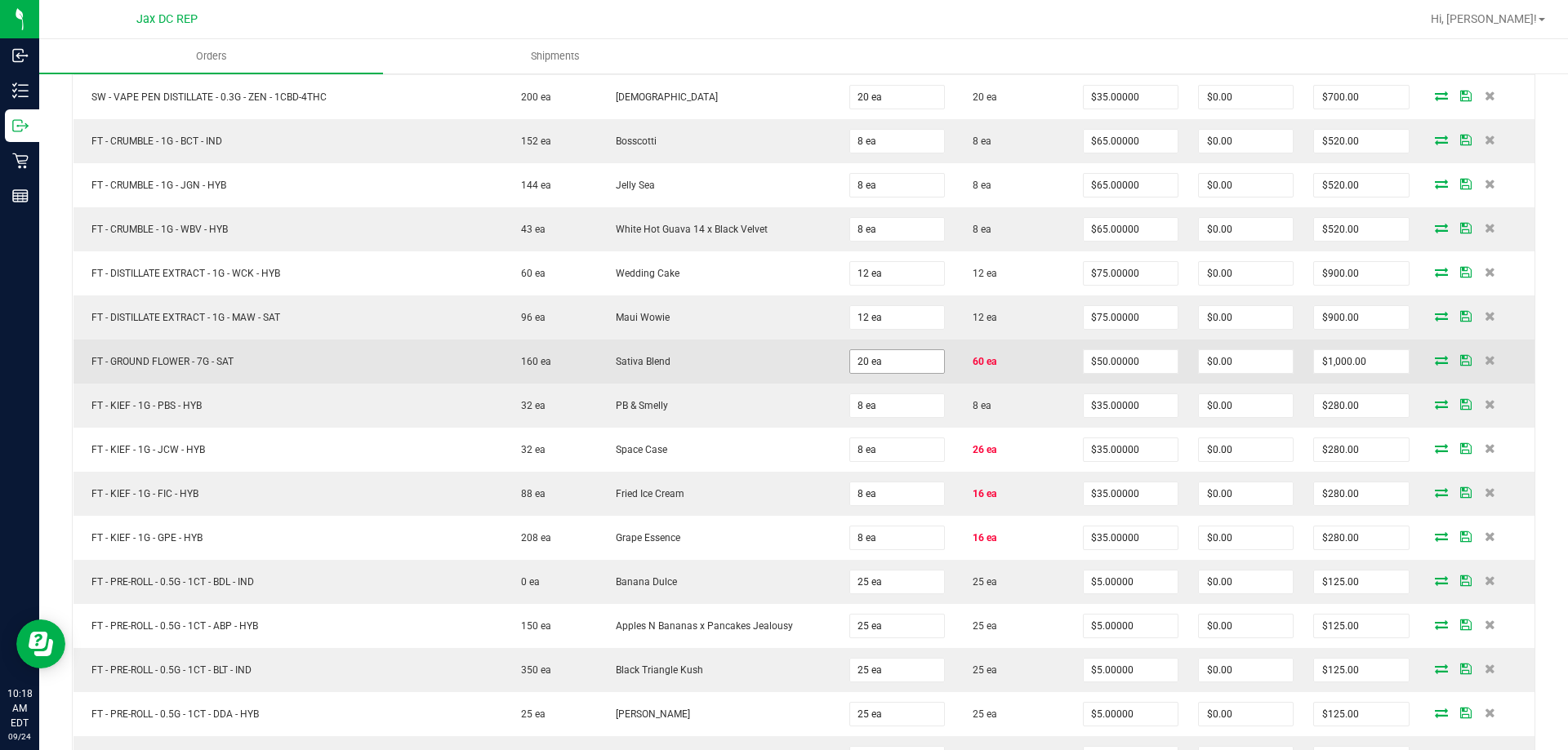
type input "32 ea"
type input "$1,600.00"
click at [889, 364] on input "20" at bounding box center [897, 361] width 94 height 22
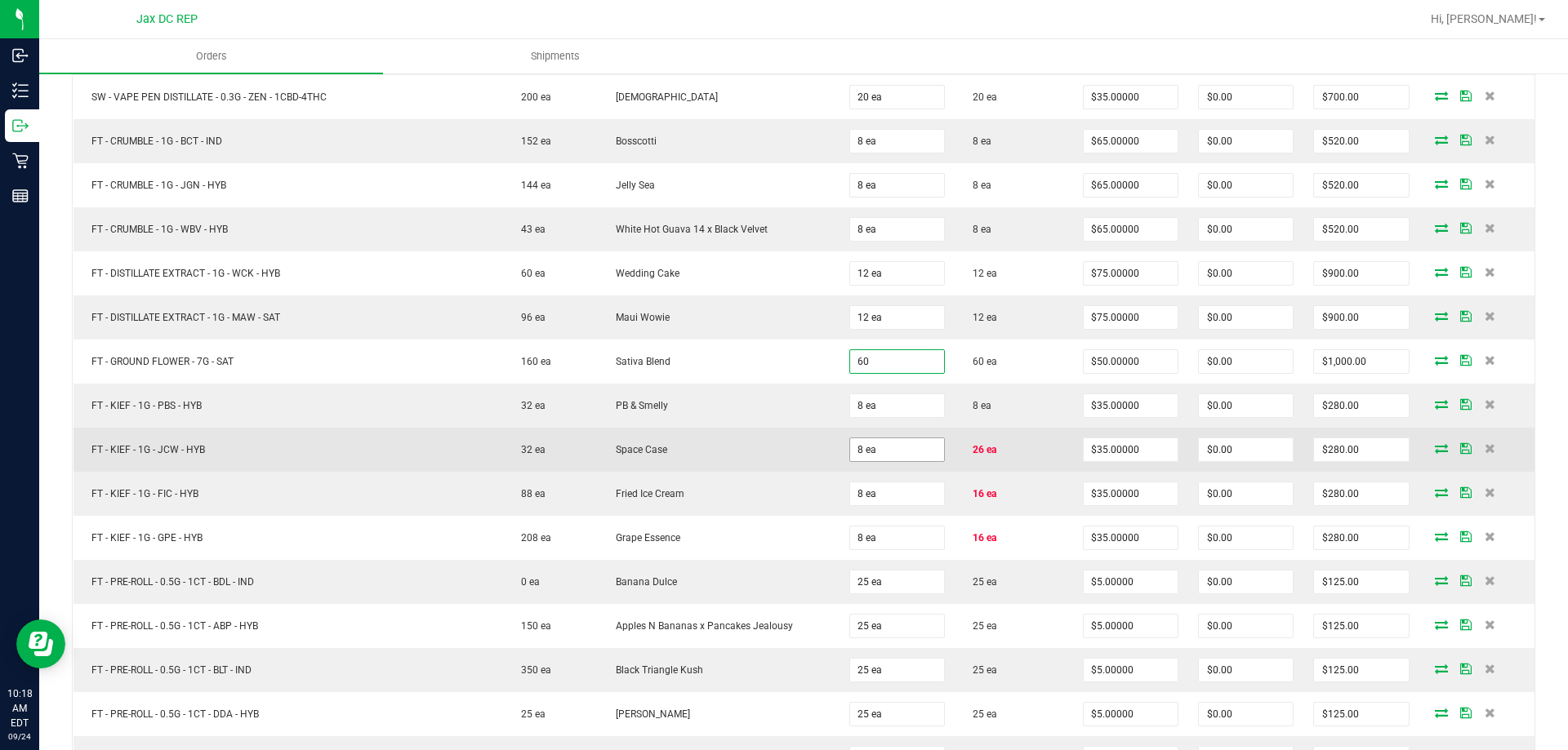
type input "60 ea"
type input "$3,000.00"
click at [898, 459] on input "8" at bounding box center [897, 449] width 94 height 22
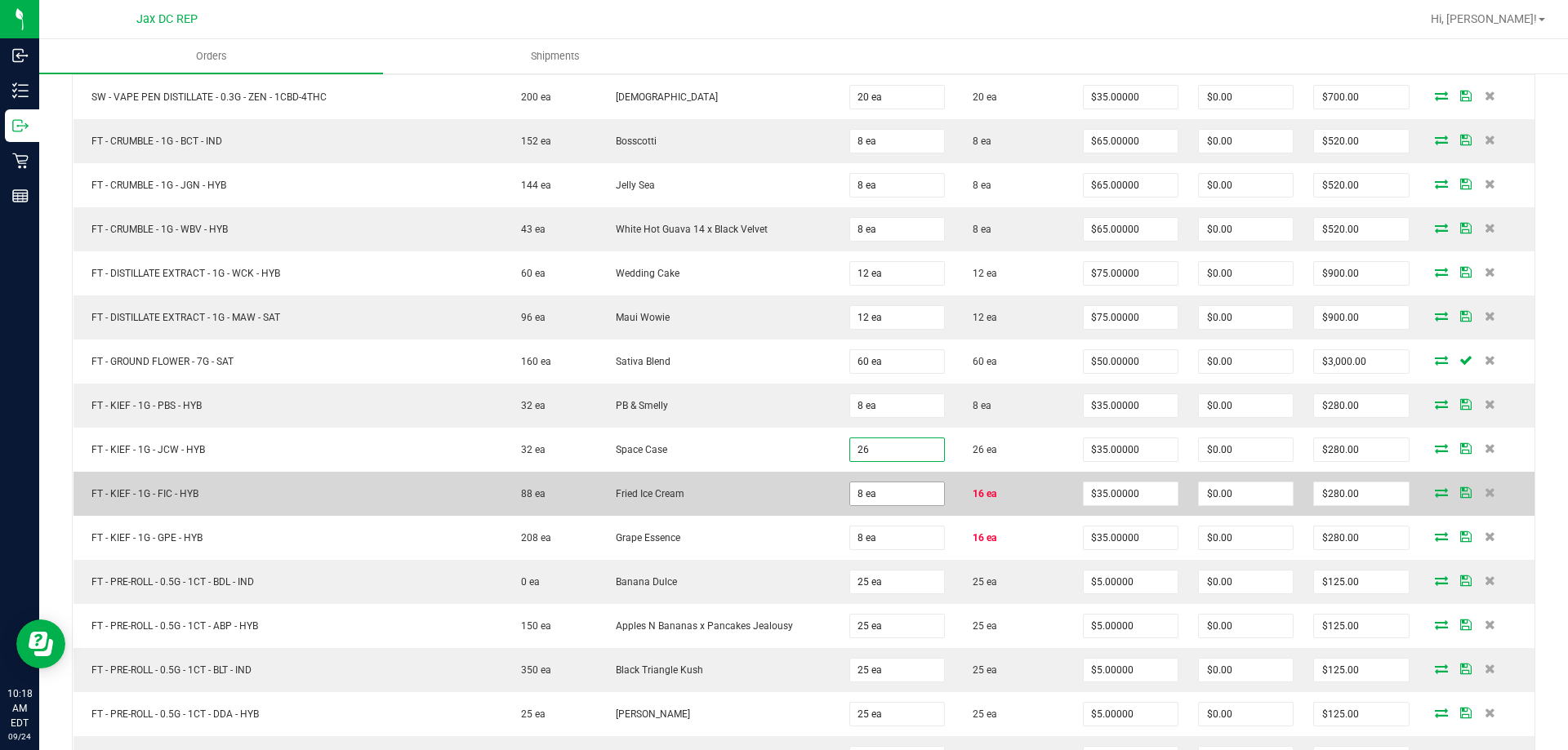
type input "26 ea"
type input "$910.00"
click at [894, 487] on input "8" at bounding box center [897, 494] width 94 height 22
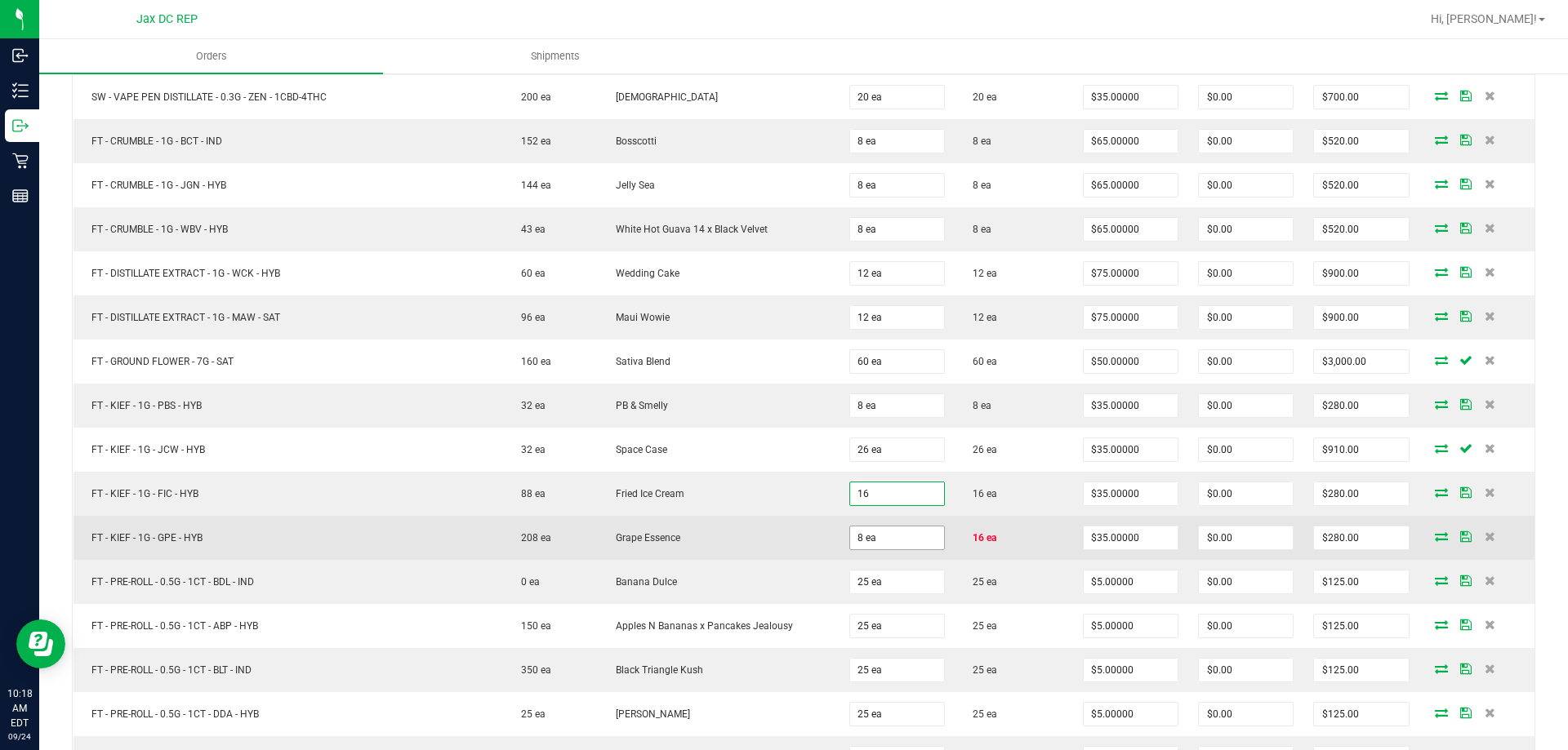
type input "16 ea"
type input "$560.00"
click at [878, 532] on input "8" at bounding box center [897, 538] width 94 height 22
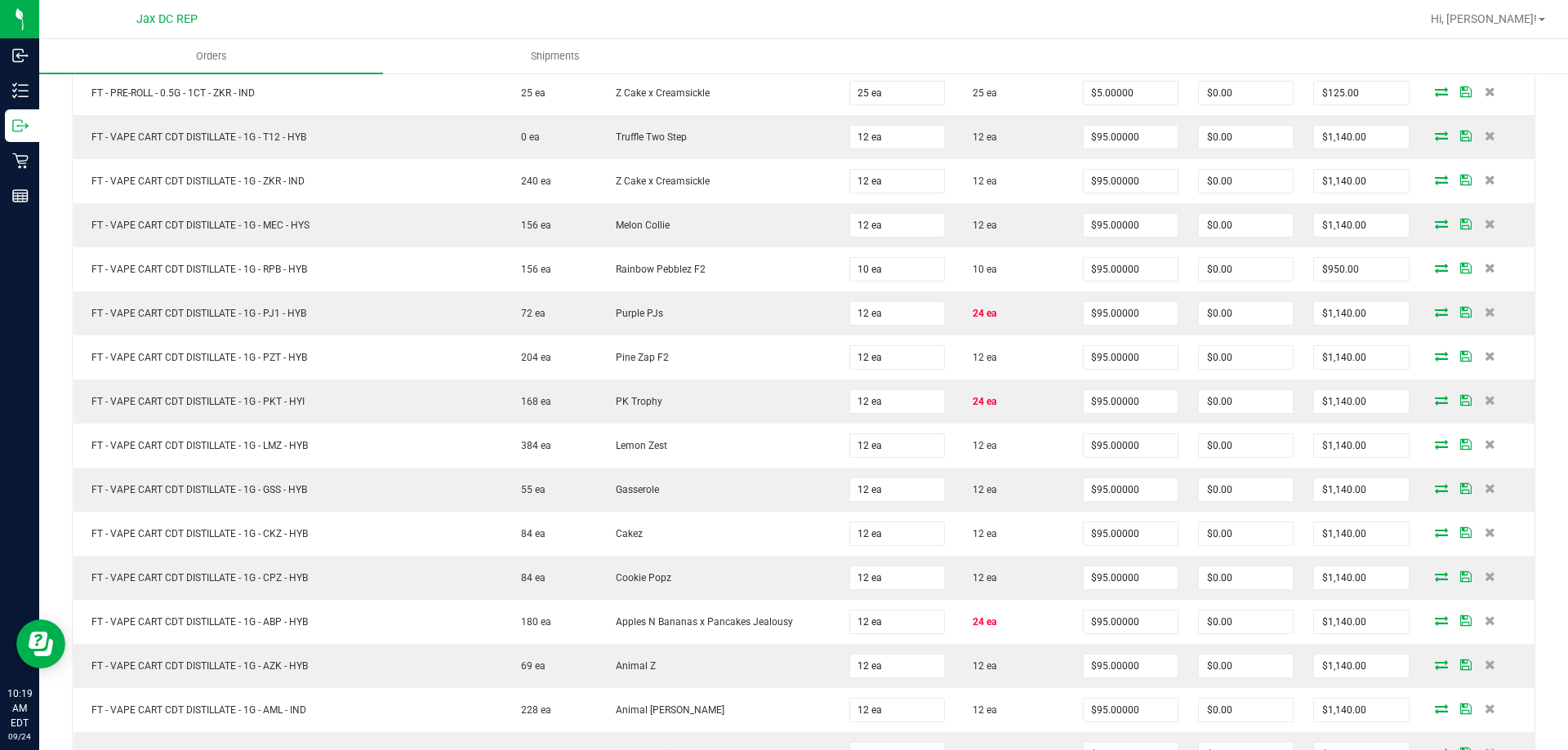
scroll to position [2745, 0]
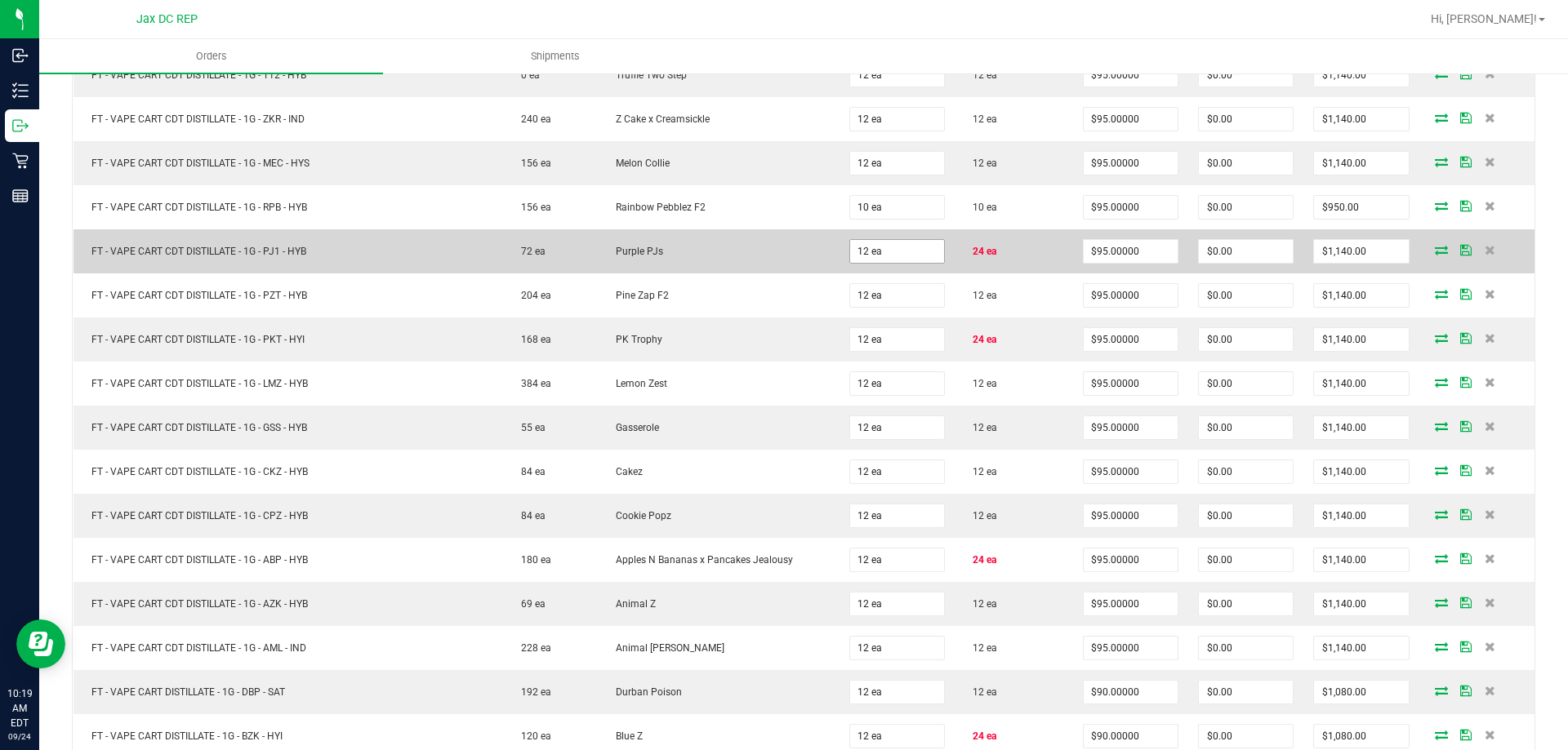
type input "16 ea"
type input "$560.00"
click at [904, 256] on input "12" at bounding box center [897, 251] width 94 height 22
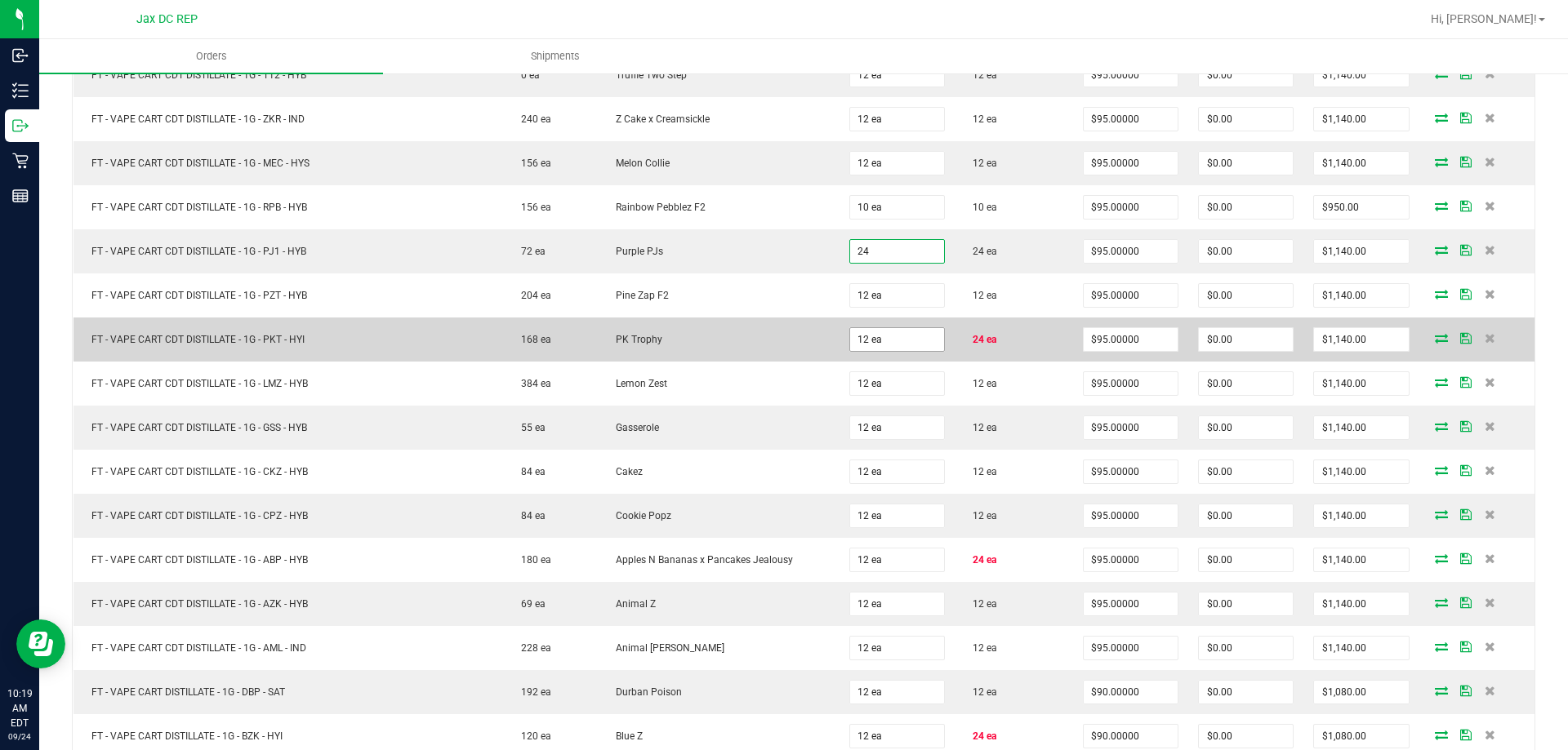
type input "24 ea"
type input "$2,280.00"
click at [909, 342] on input "12" at bounding box center [897, 339] width 94 height 22
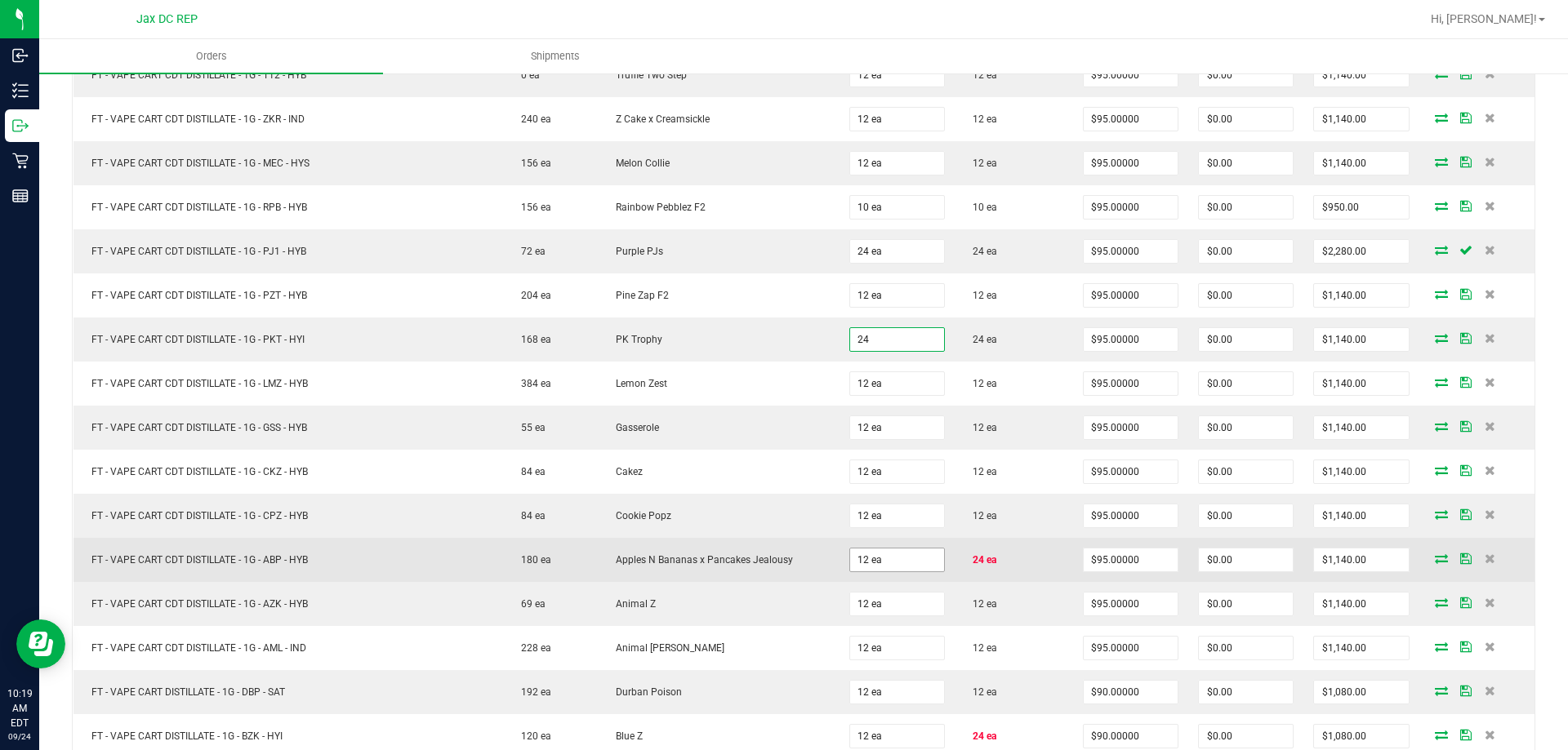
type input "24 ea"
type input "$2,280.00"
click at [895, 557] on input "12" at bounding box center [897, 559] width 94 height 22
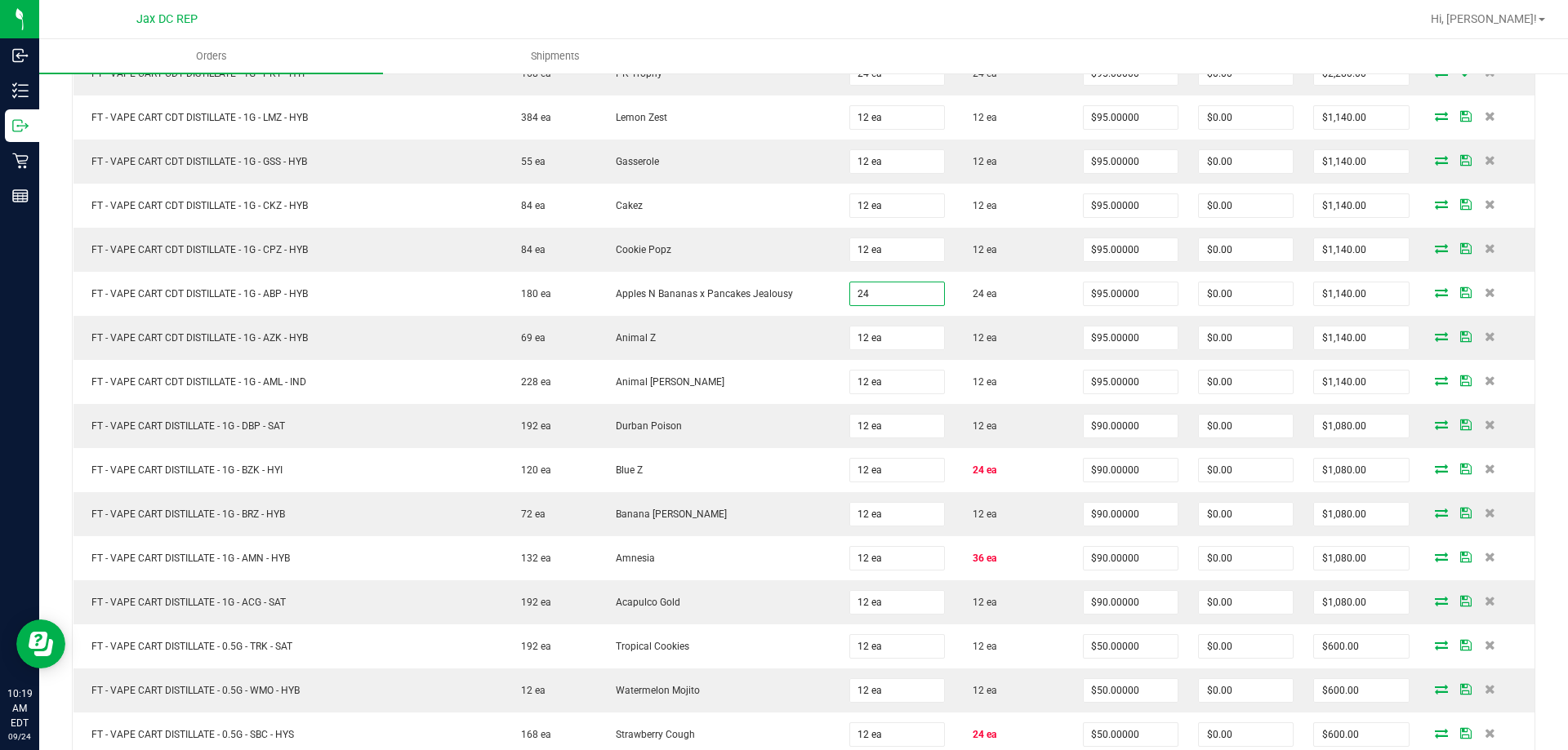
scroll to position [3691, 0]
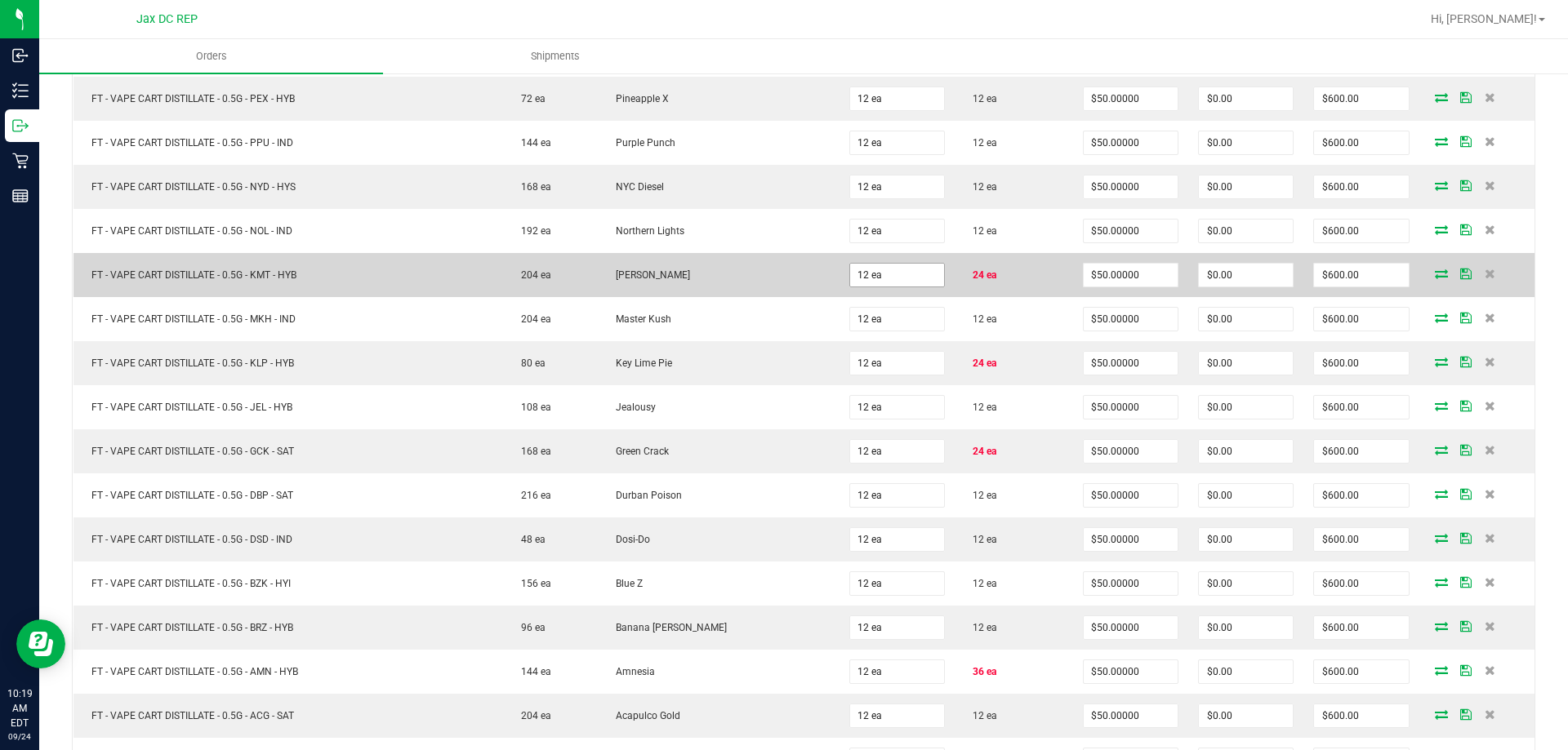
type input "24 ea"
type input "$2,280.00"
click at [916, 279] on input "12" at bounding box center [897, 275] width 94 height 22
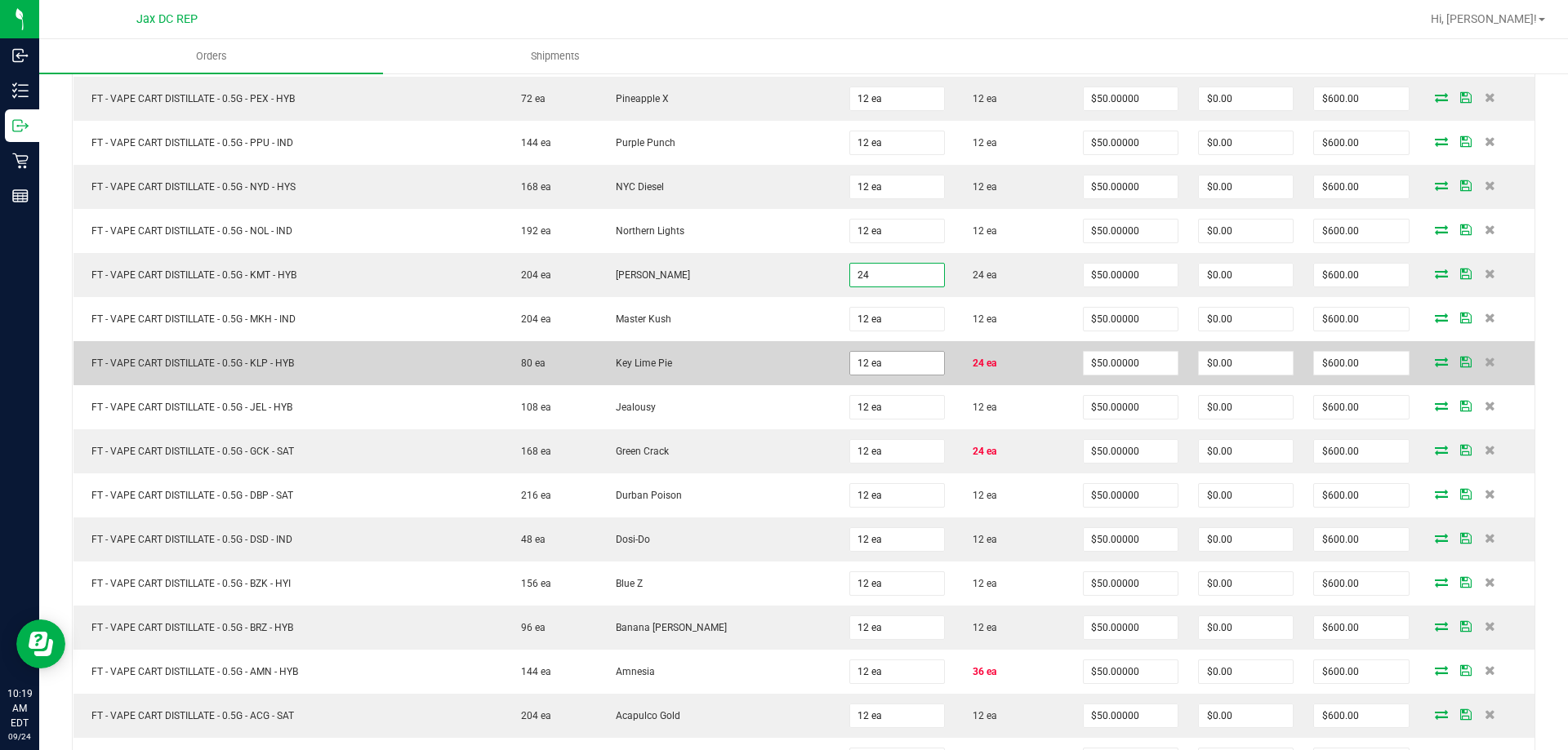
type input "24 ea"
type input "$1,200.00"
click at [888, 365] on input "12" at bounding box center [897, 363] width 94 height 22
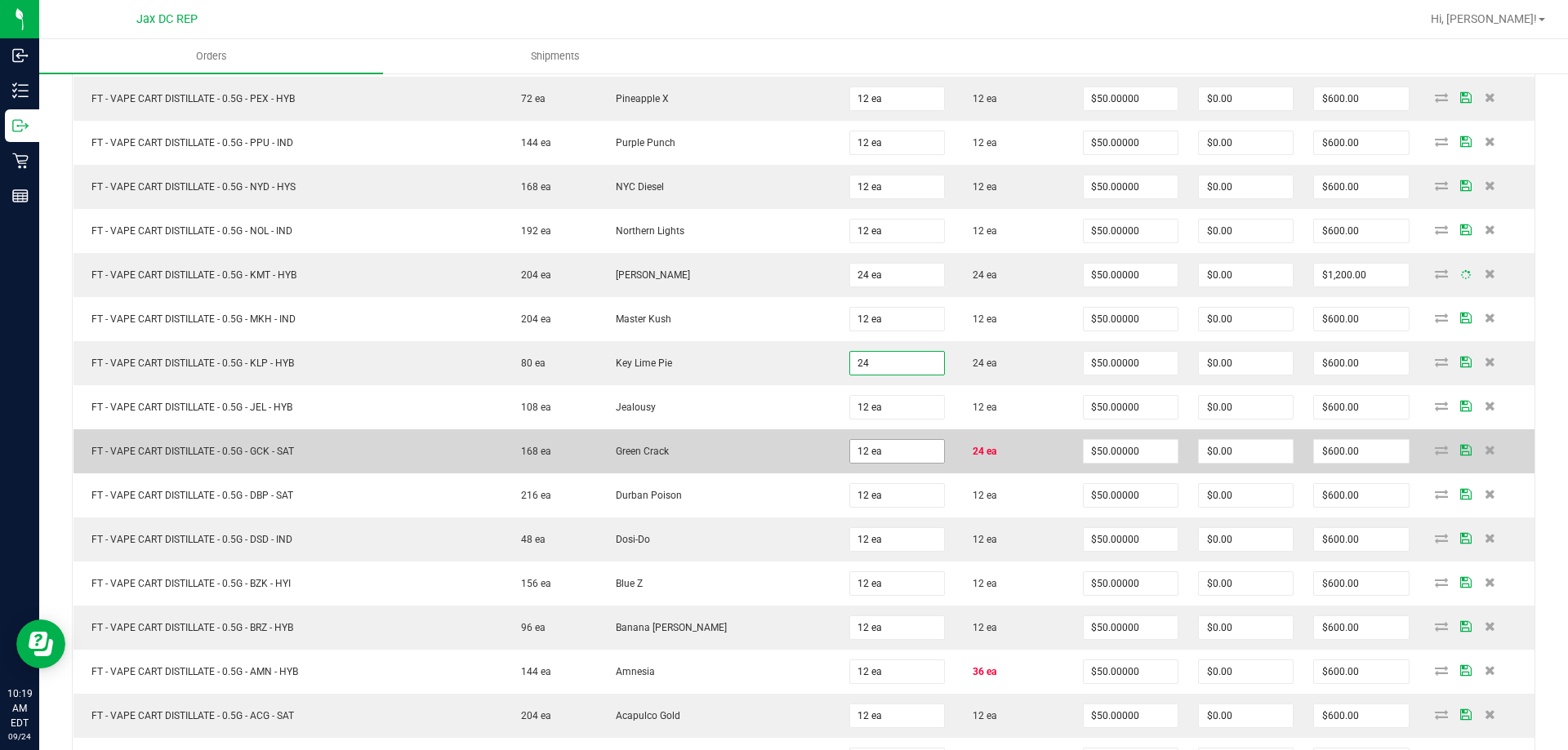
type input "24 ea"
type input "$1,200.00"
click at [889, 456] on input "12" at bounding box center [897, 451] width 94 height 22
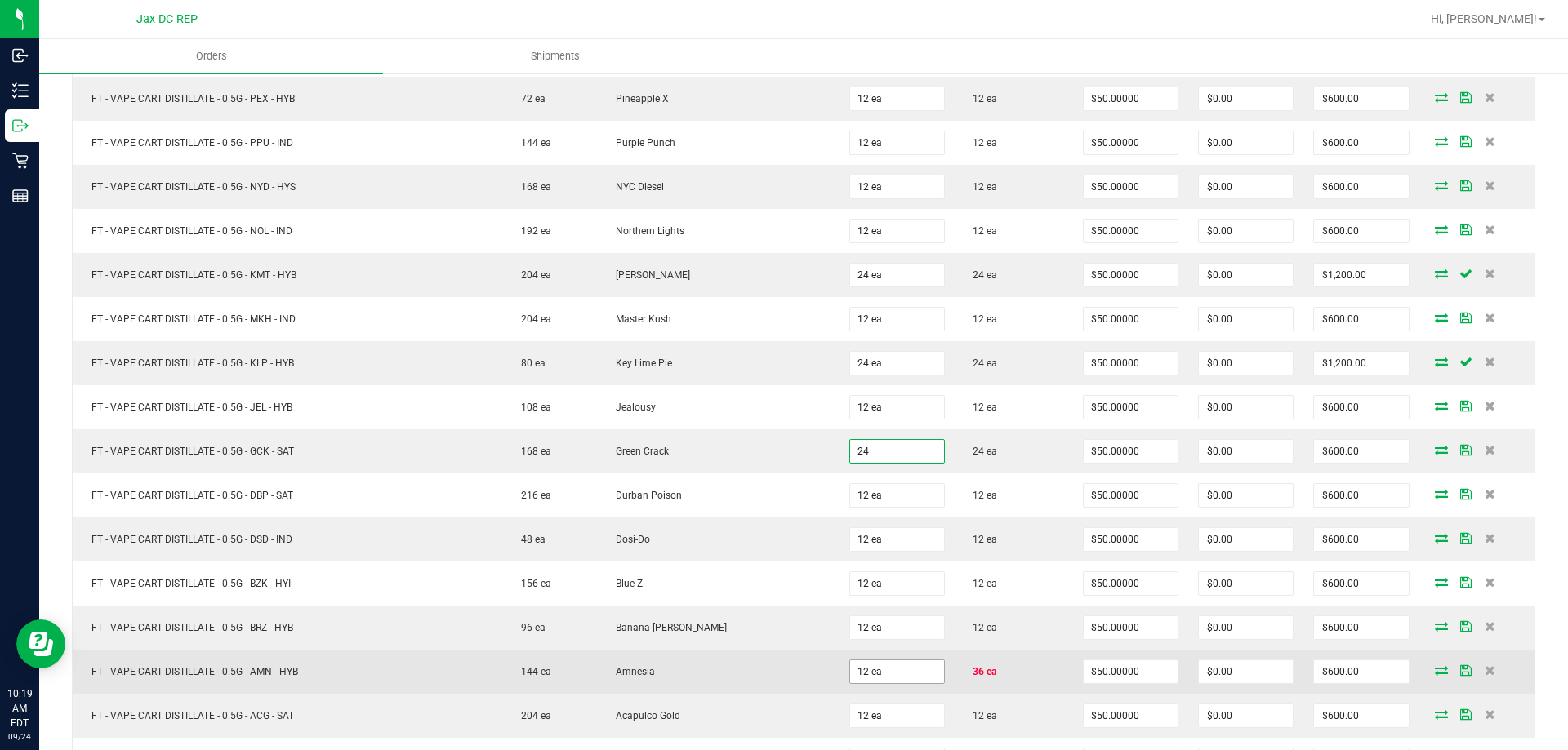
type input "24 ea"
type input "$1,200.00"
click at [875, 671] on input "12" at bounding box center [897, 672] width 94 height 22
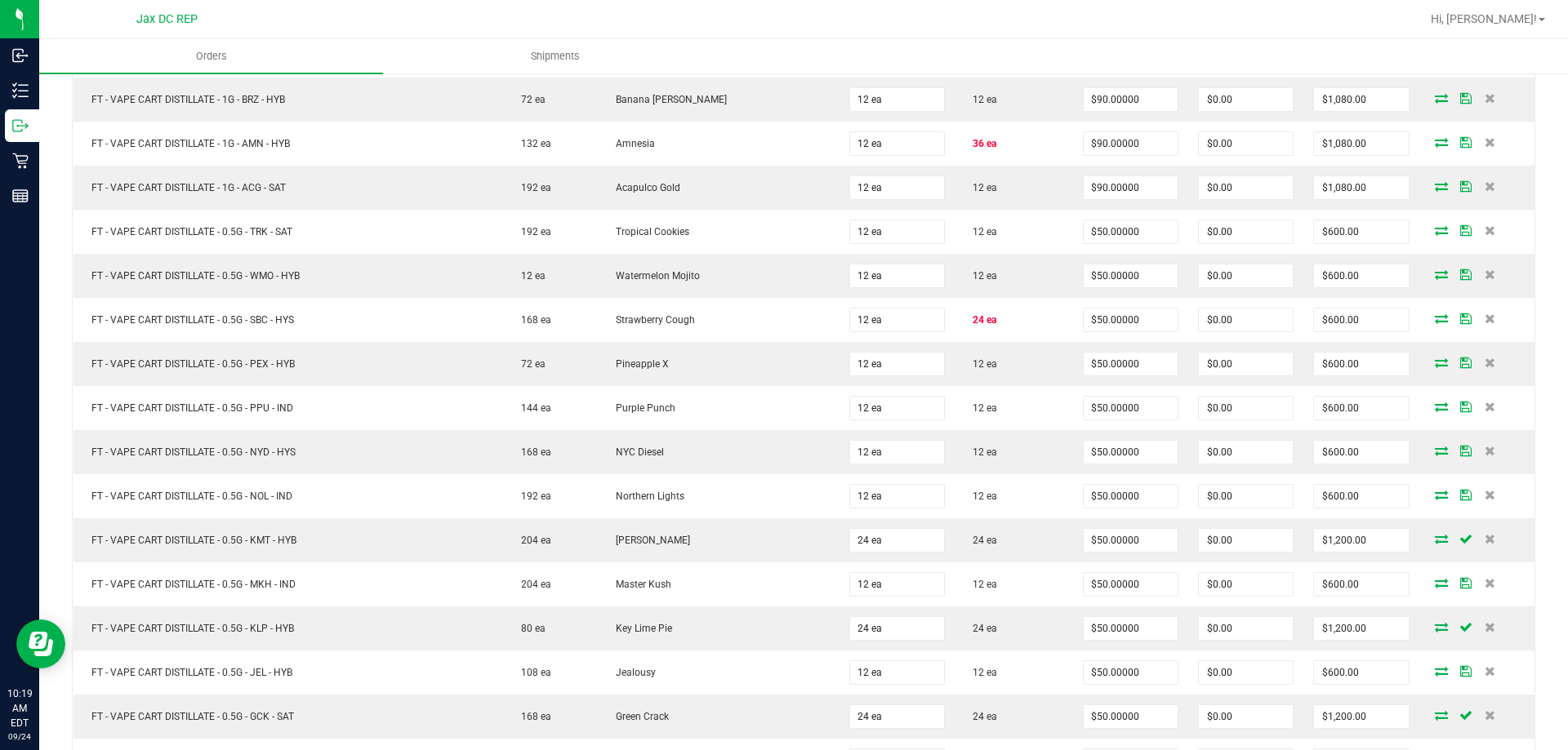
scroll to position [3136, 0]
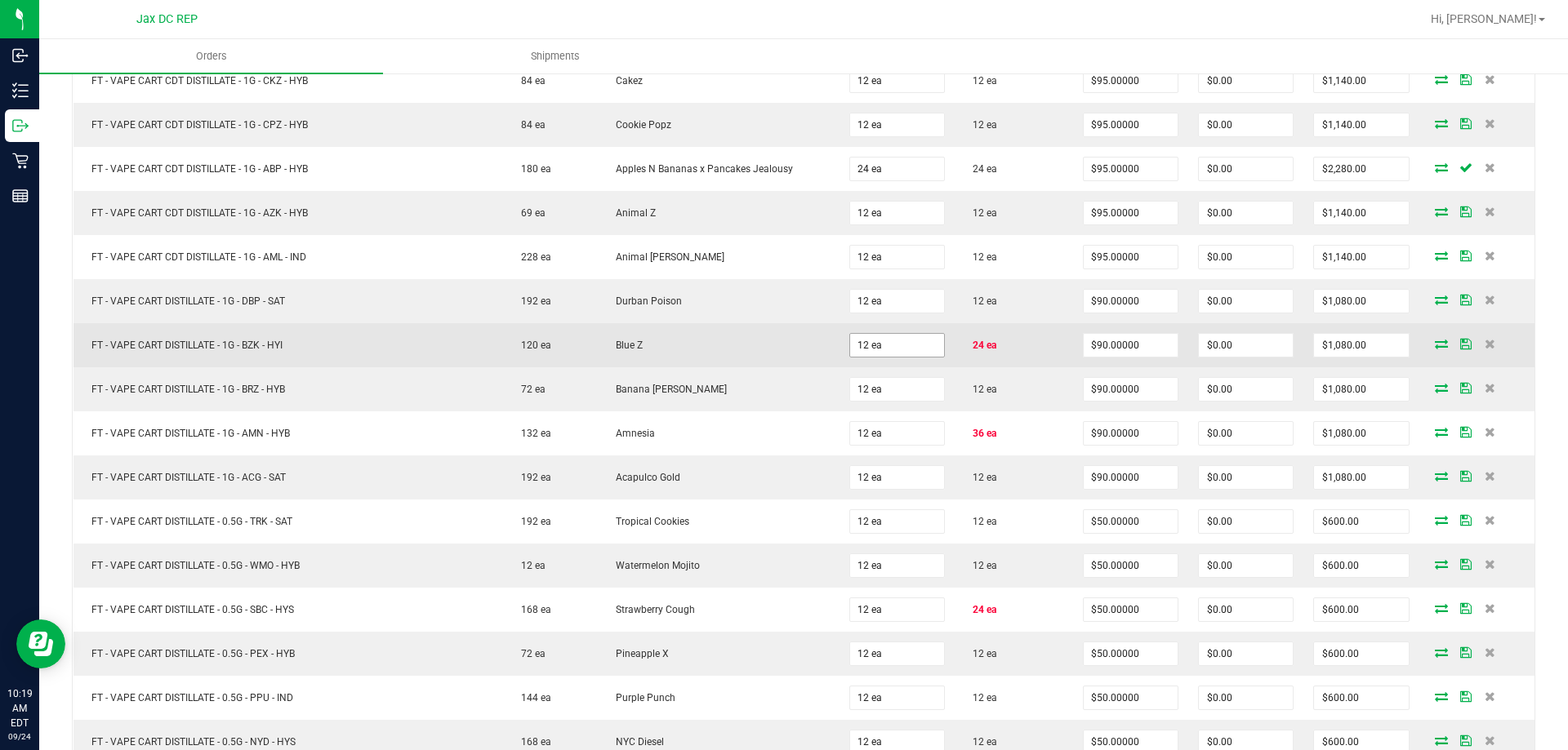
type input "36 ea"
type input "$1,800.00"
click at [897, 333] on span "12 ea" at bounding box center [898, 345] width 96 height 24
click at [896, 344] on input "12" at bounding box center [897, 345] width 94 height 22
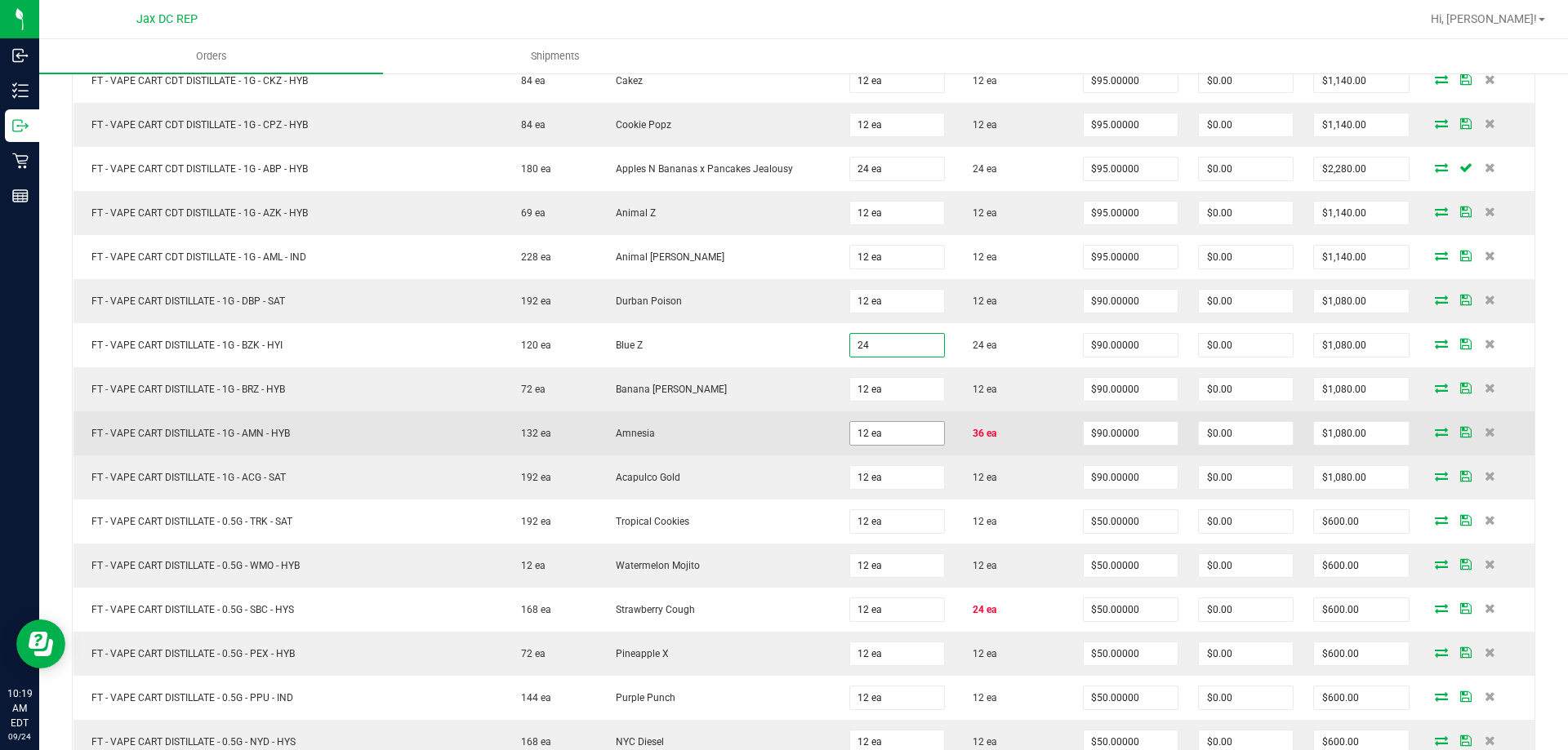
type input "24 ea"
type input "$2,160.00"
click at [899, 437] on input "12" at bounding box center [897, 433] width 94 height 22
type input "2"
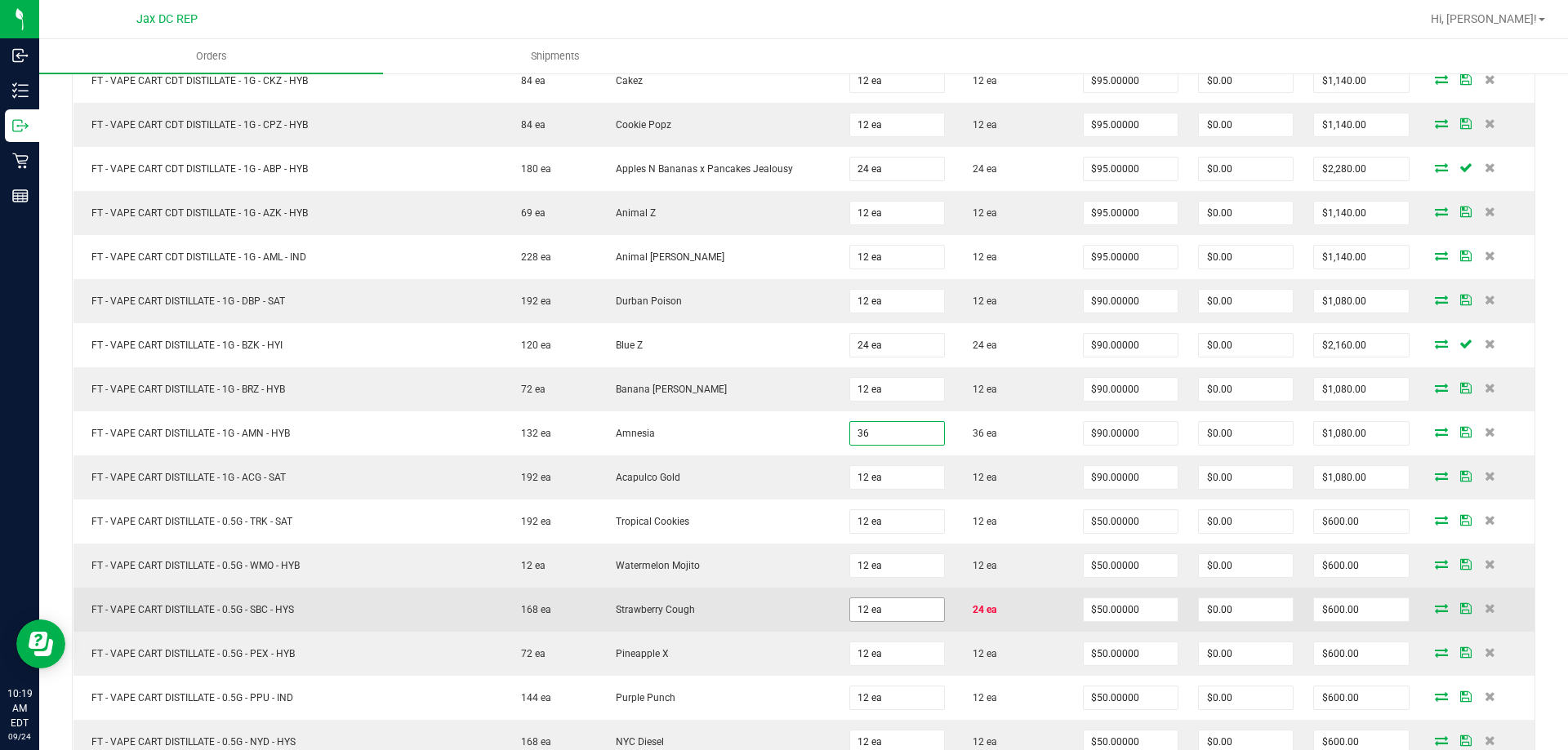
type input "36 ea"
type input "$3,240.00"
click at [865, 611] on input "12" at bounding box center [897, 609] width 94 height 22
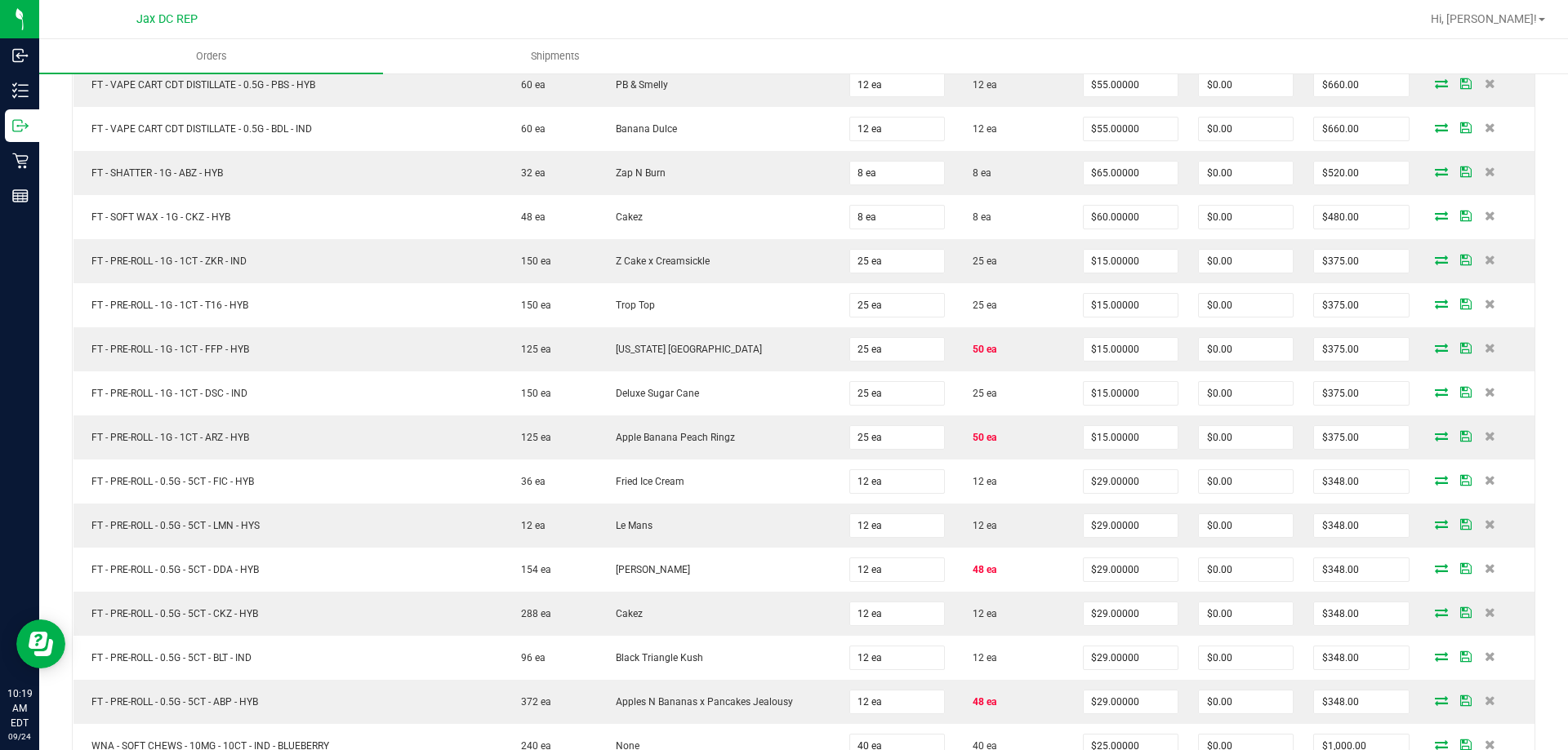
scroll to position [4513, 0]
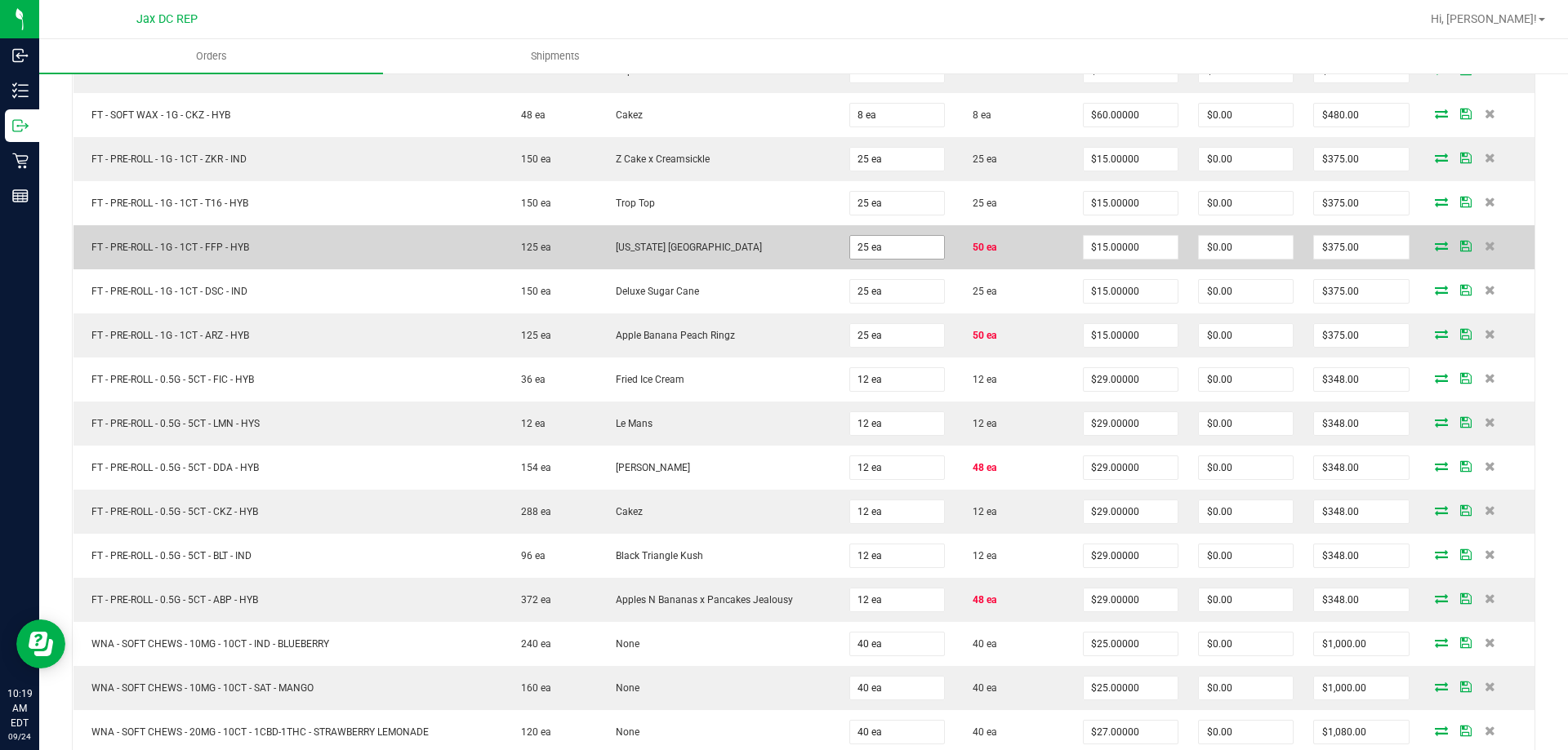
type input "24 ea"
type input "$1,200.00"
click at [884, 239] on input "25" at bounding box center [897, 246] width 94 height 22
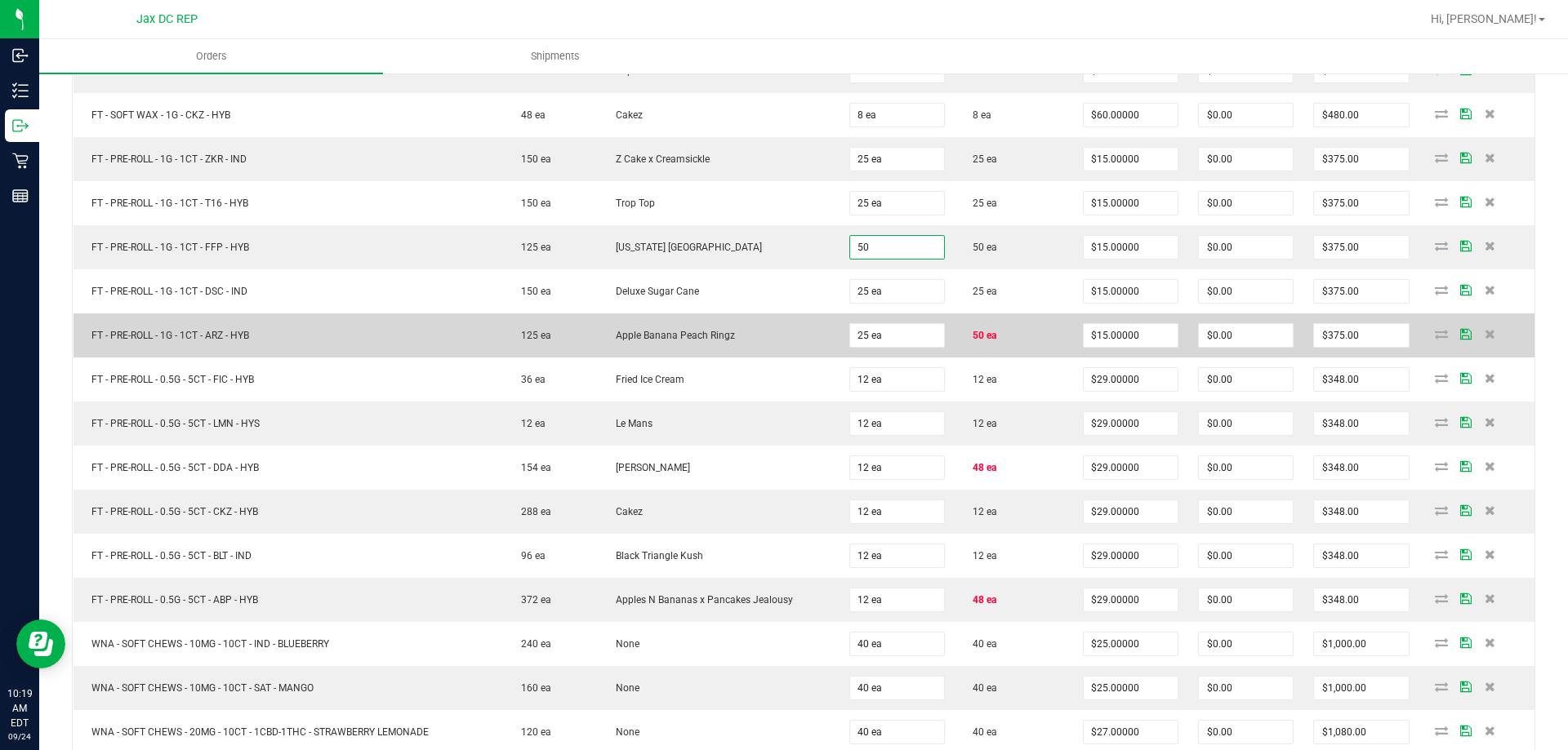
type input "50 ea"
type input "$750.00"
click at [861, 352] on td "25 ea" at bounding box center [898, 335] width 115 height 44
click at [861, 339] on input "25" at bounding box center [897, 335] width 94 height 22
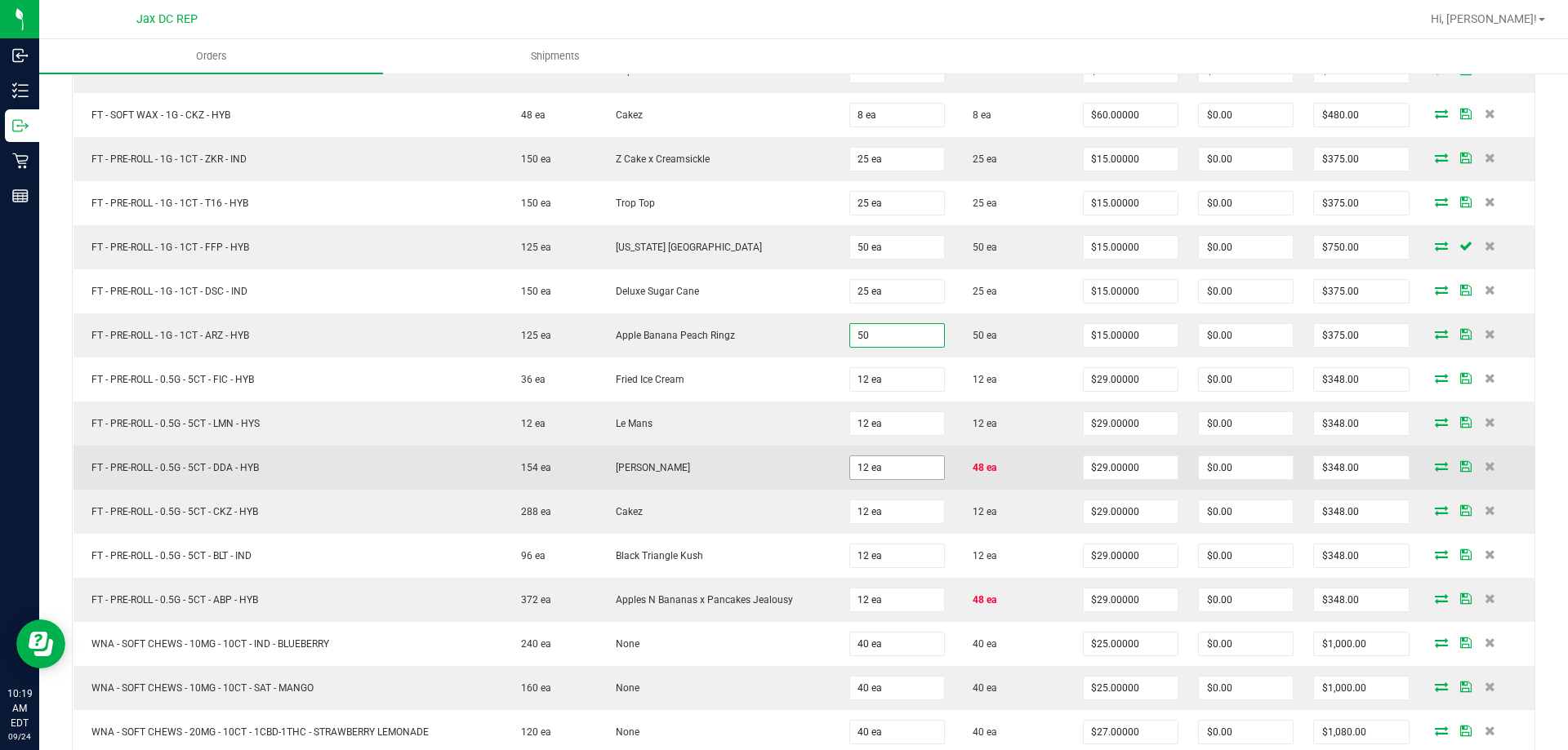
type input "50 ea"
type input "$750.00"
click at [870, 464] on input "12" at bounding box center [897, 467] width 94 height 22
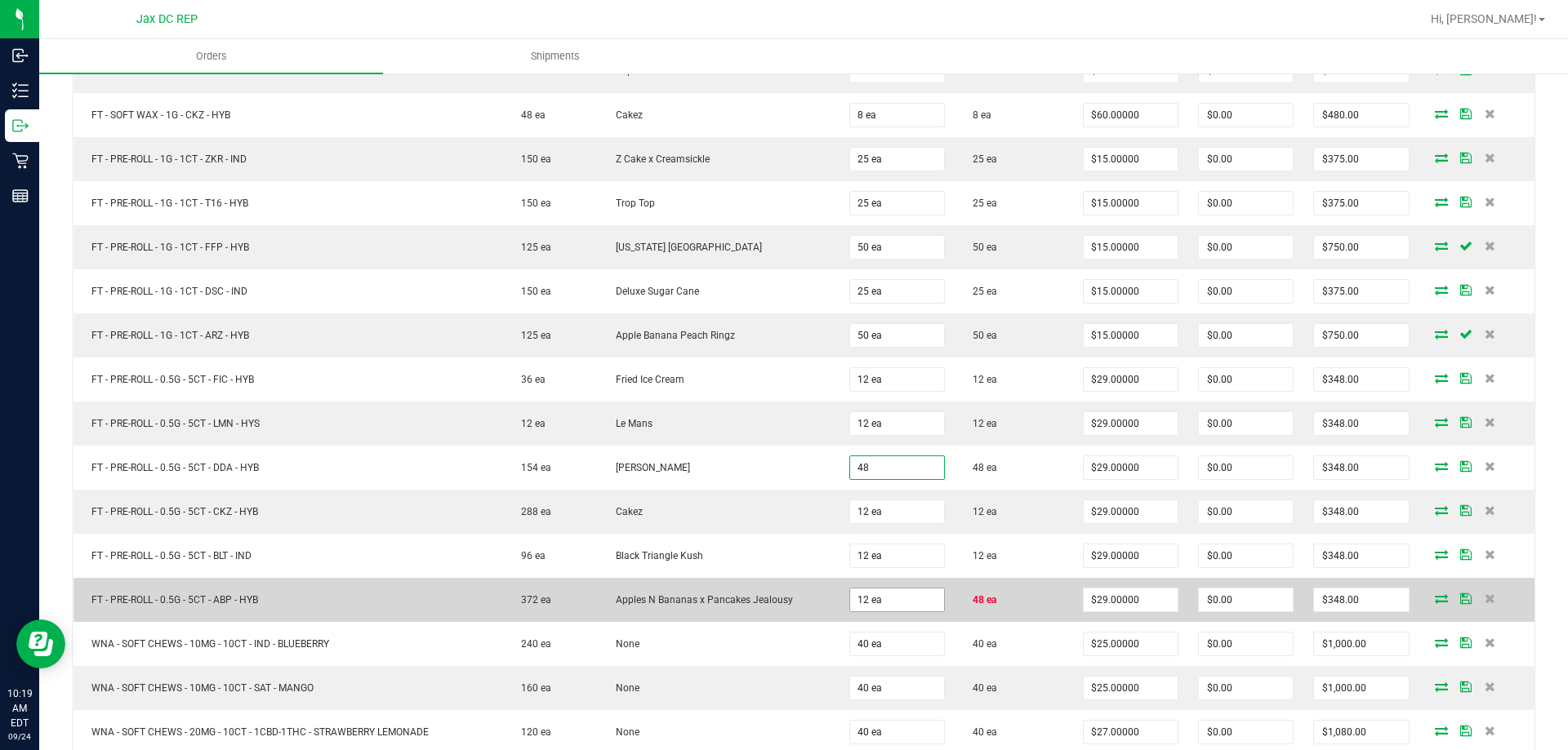
type input "48 ea"
type input "$1,392.00"
click at [865, 596] on input "12" at bounding box center [897, 599] width 94 height 22
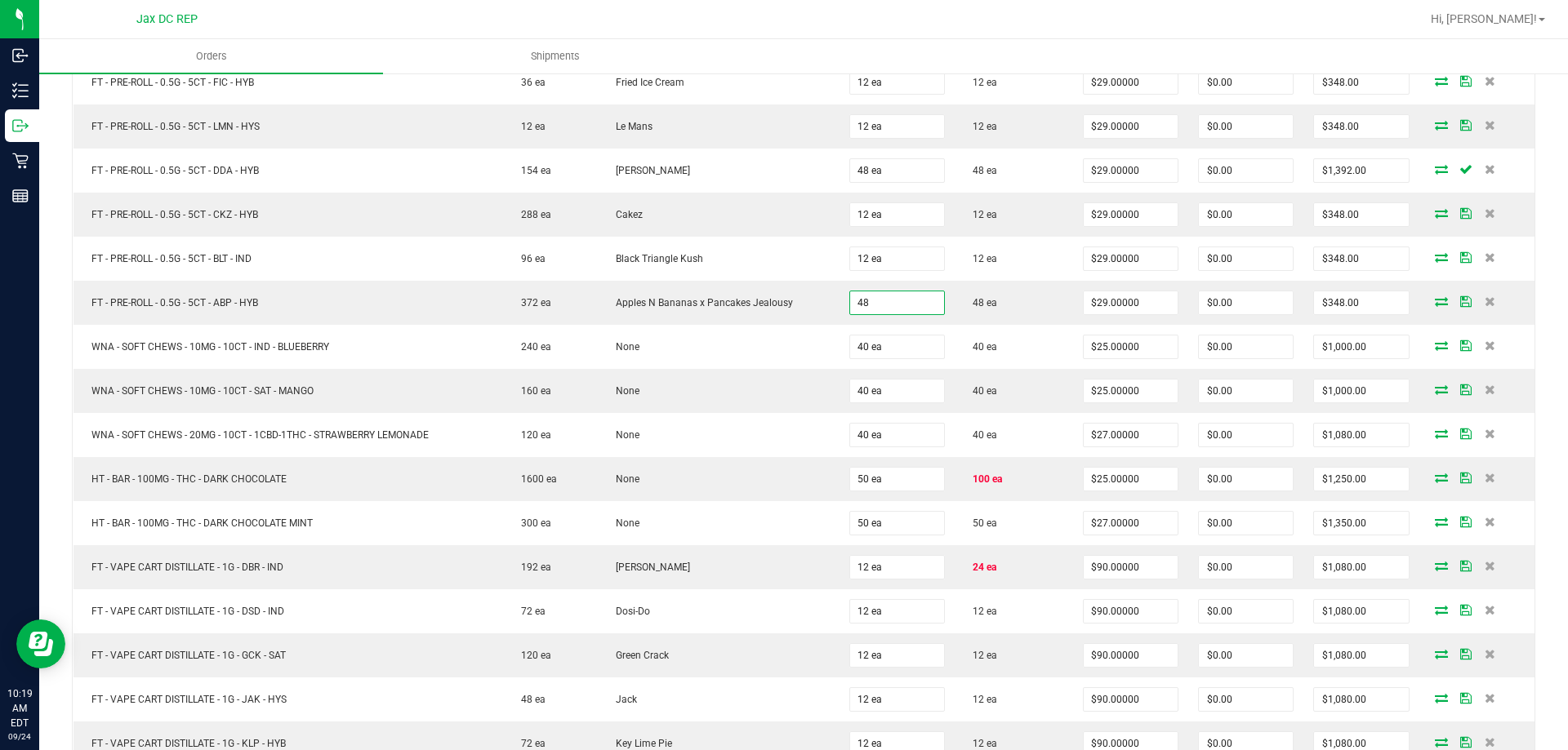
scroll to position [4880, 0]
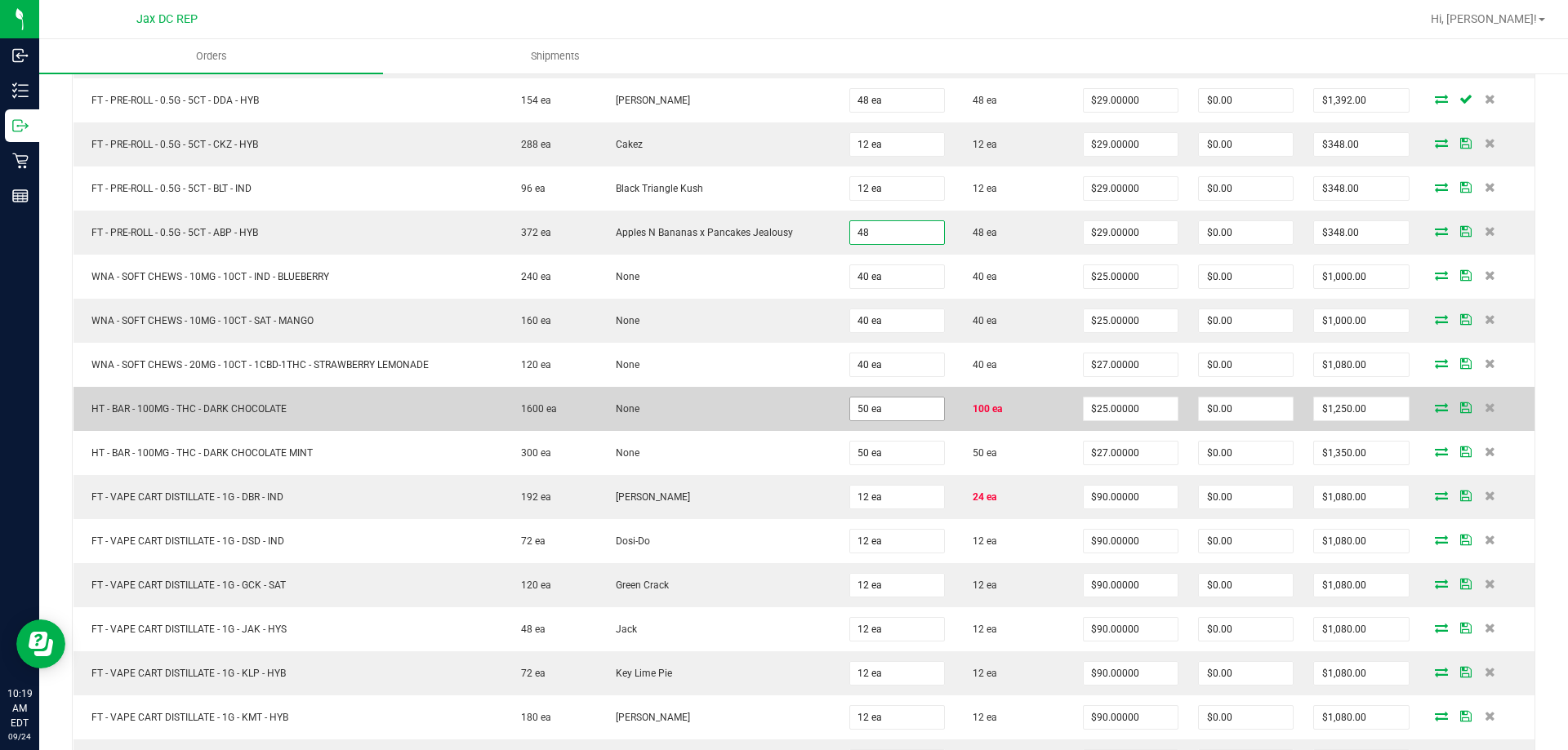
type input "48 ea"
type input "$1,392.00"
click at [895, 410] on input "50" at bounding box center [897, 409] width 94 height 22
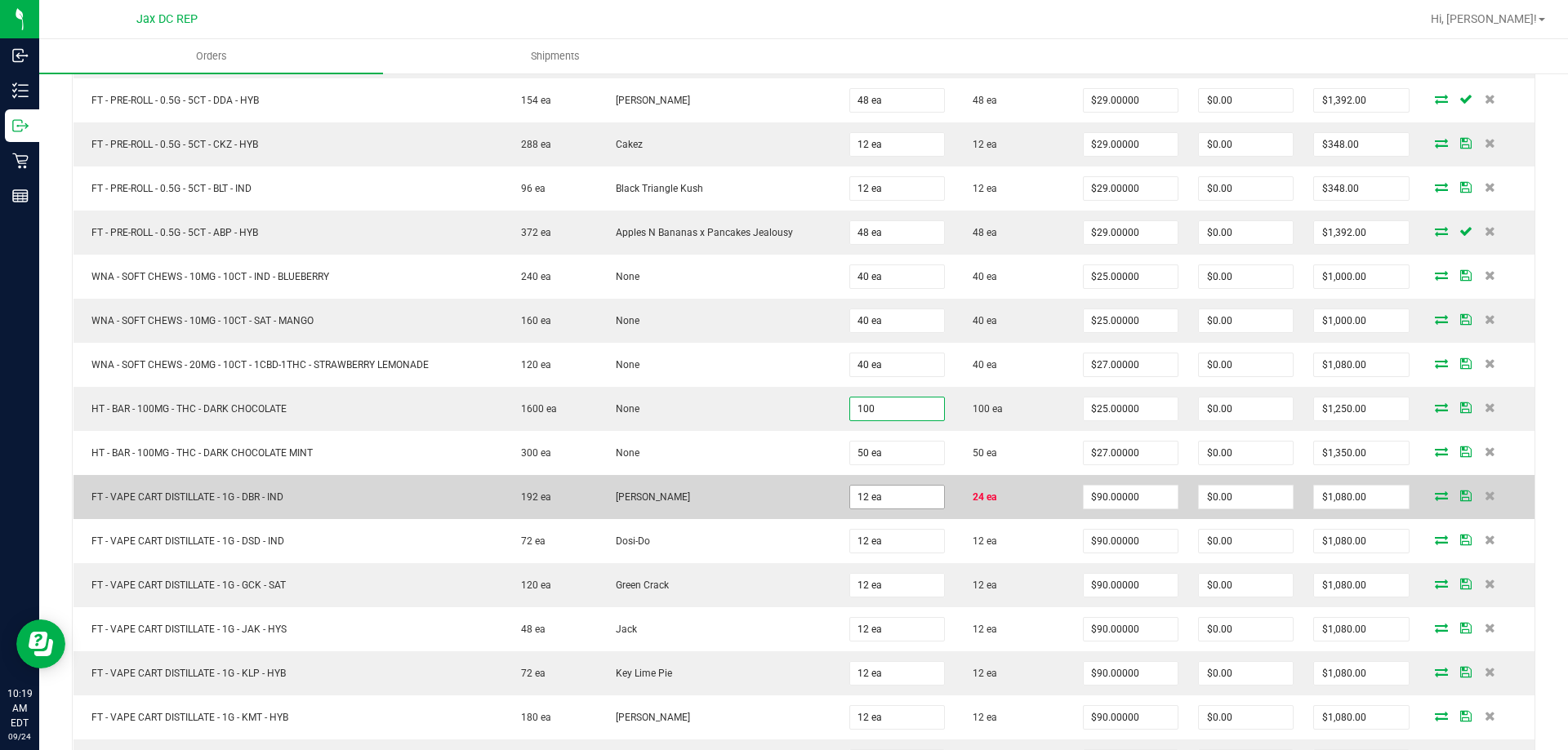
type input "100 ea"
type input "$2,500.00"
click at [884, 498] on input "12" at bounding box center [897, 497] width 94 height 22
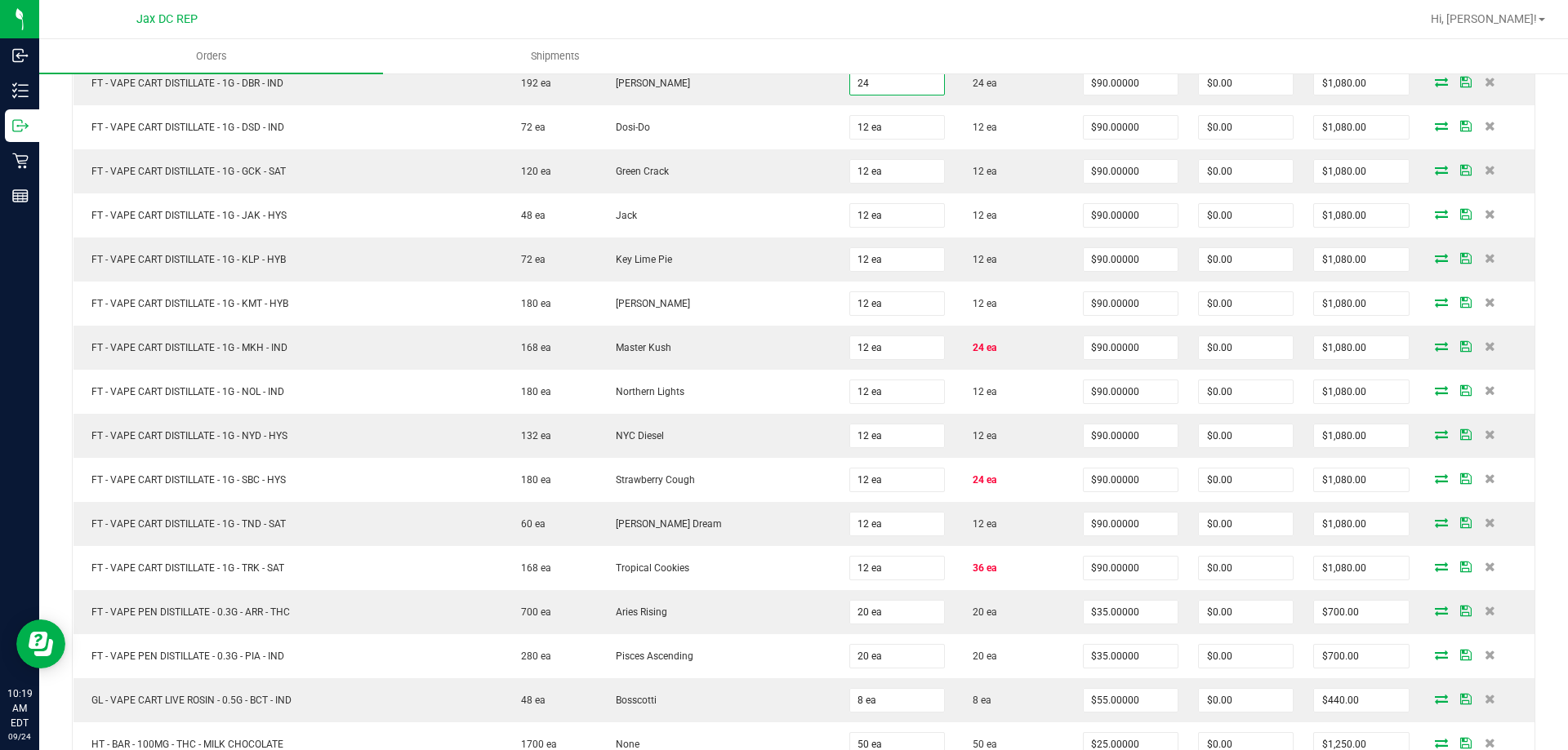
scroll to position [5311, 0]
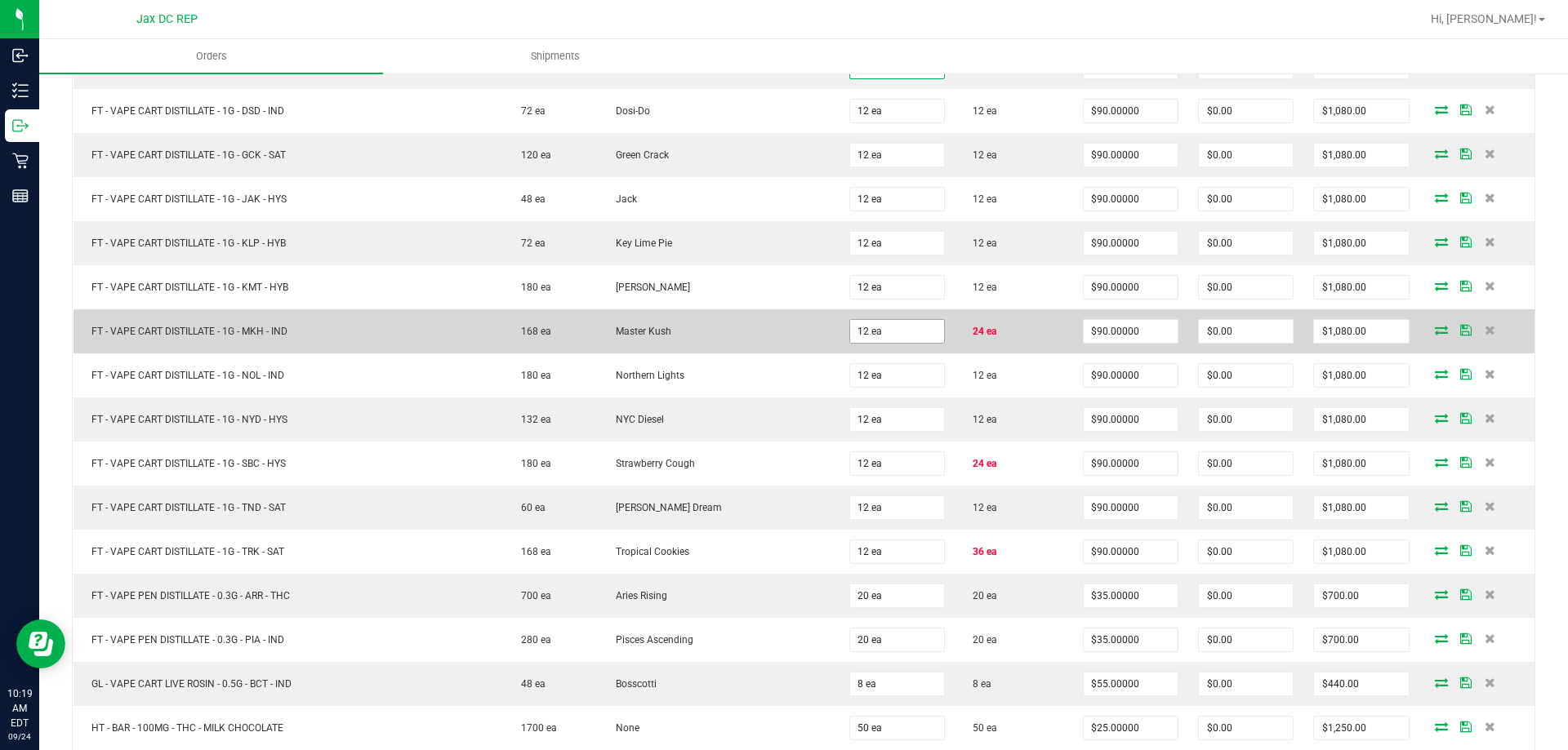
type input "24 ea"
type input "$2,160.00"
click at [860, 325] on input "12" at bounding box center [897, 331] width 94 height 22
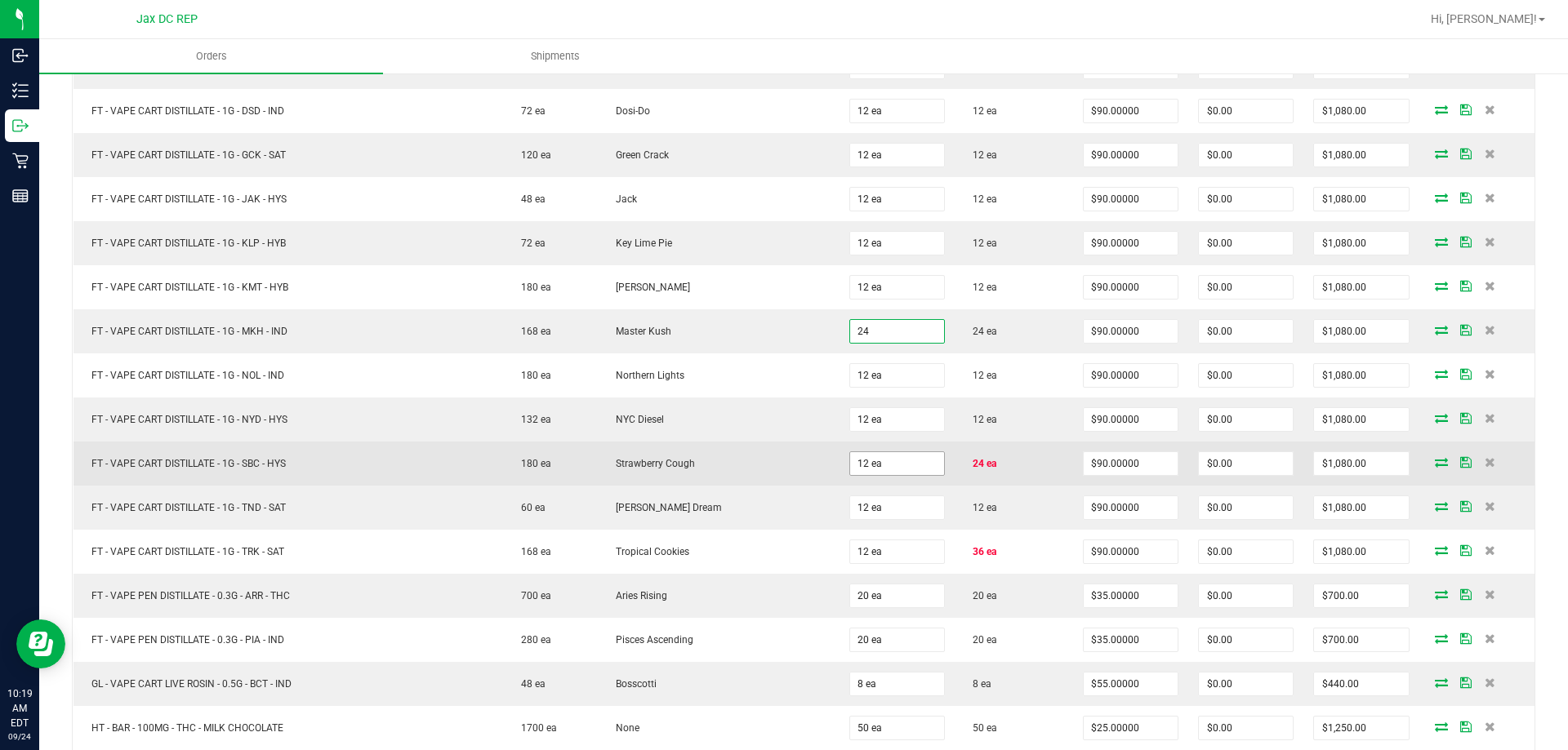
type input "24 ea"
type input "$2,160.00"
click at [874, 468] on input "12" at bounding box center [897, 463] width 94 height 22
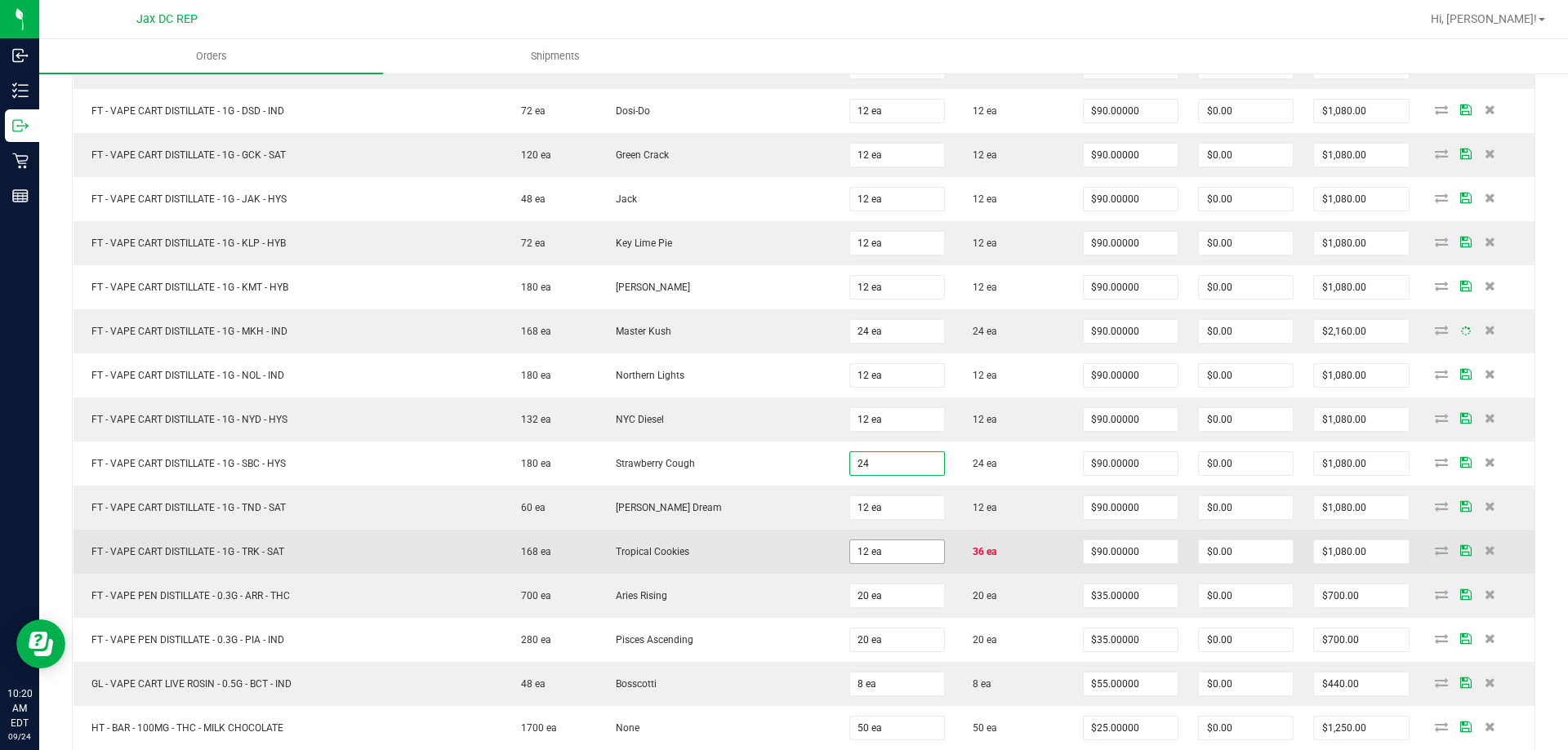
type input "24 ea"
type input "$2,160.00"
click at [871, 554] on input "12" at bounding box center [897, 551] width 94 height 22
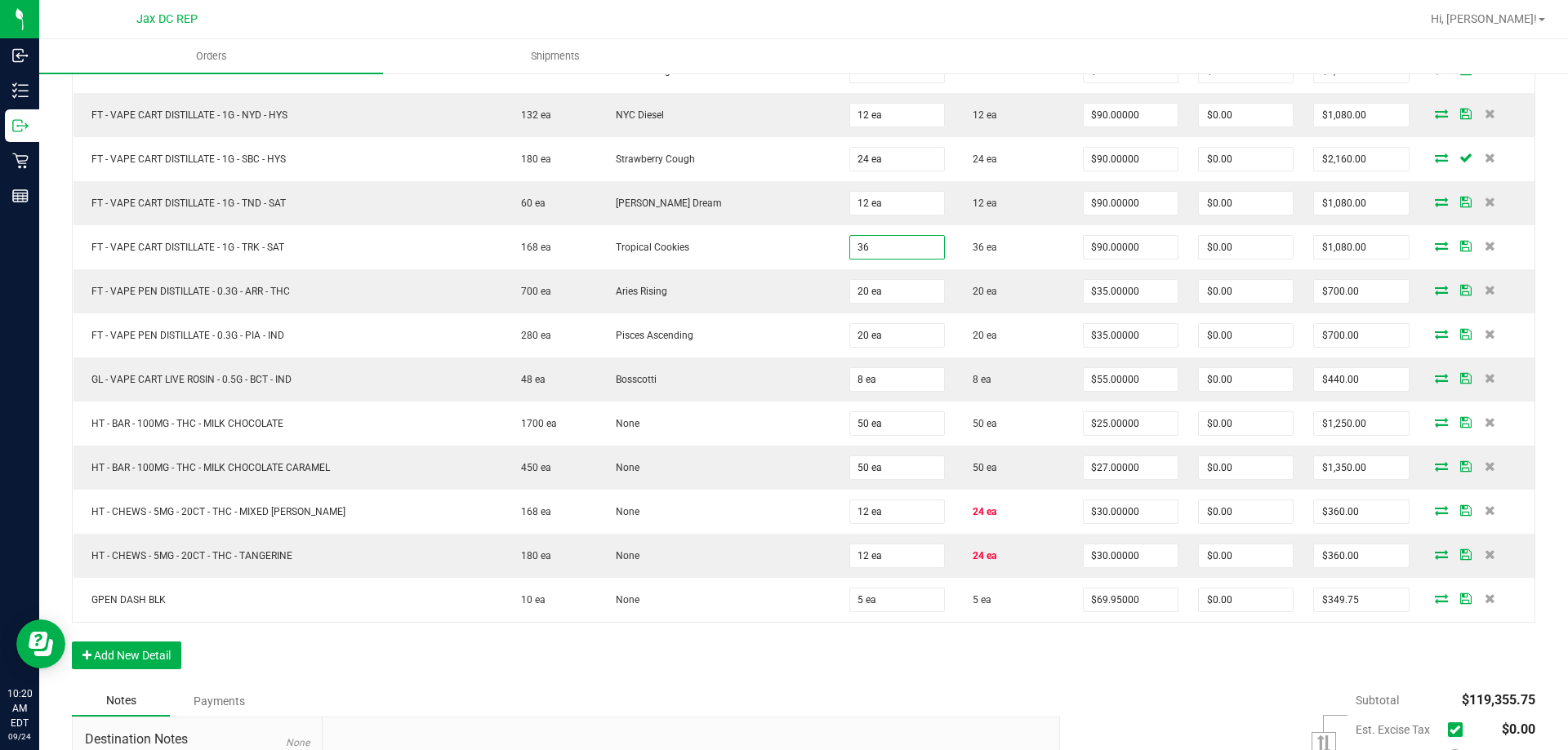
scroll to position [5669, 0]
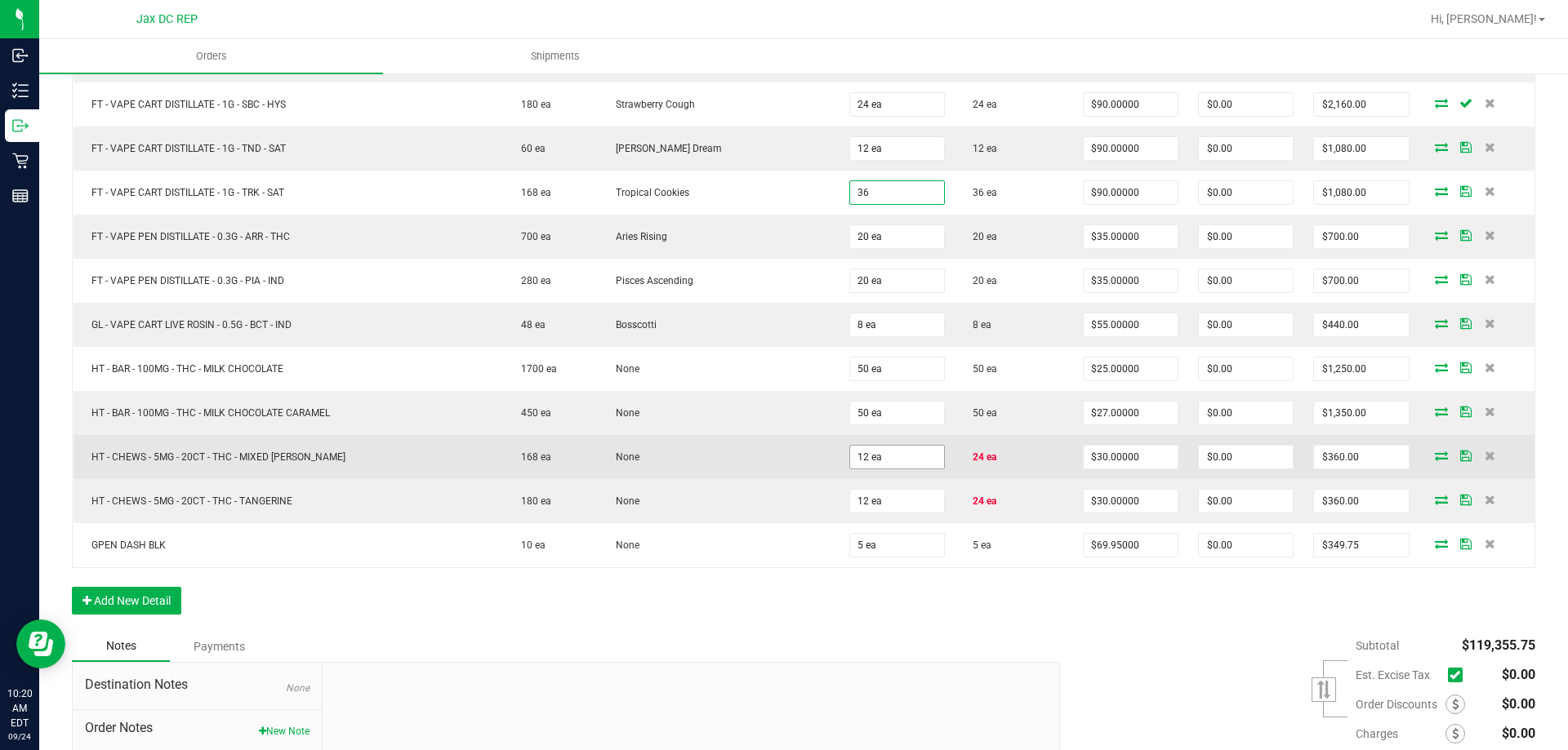
type input "36 ea"
type input "$3,240.00"
click at [874, 463] on input "12" at bounding box center [897, 457] width 94 height 22
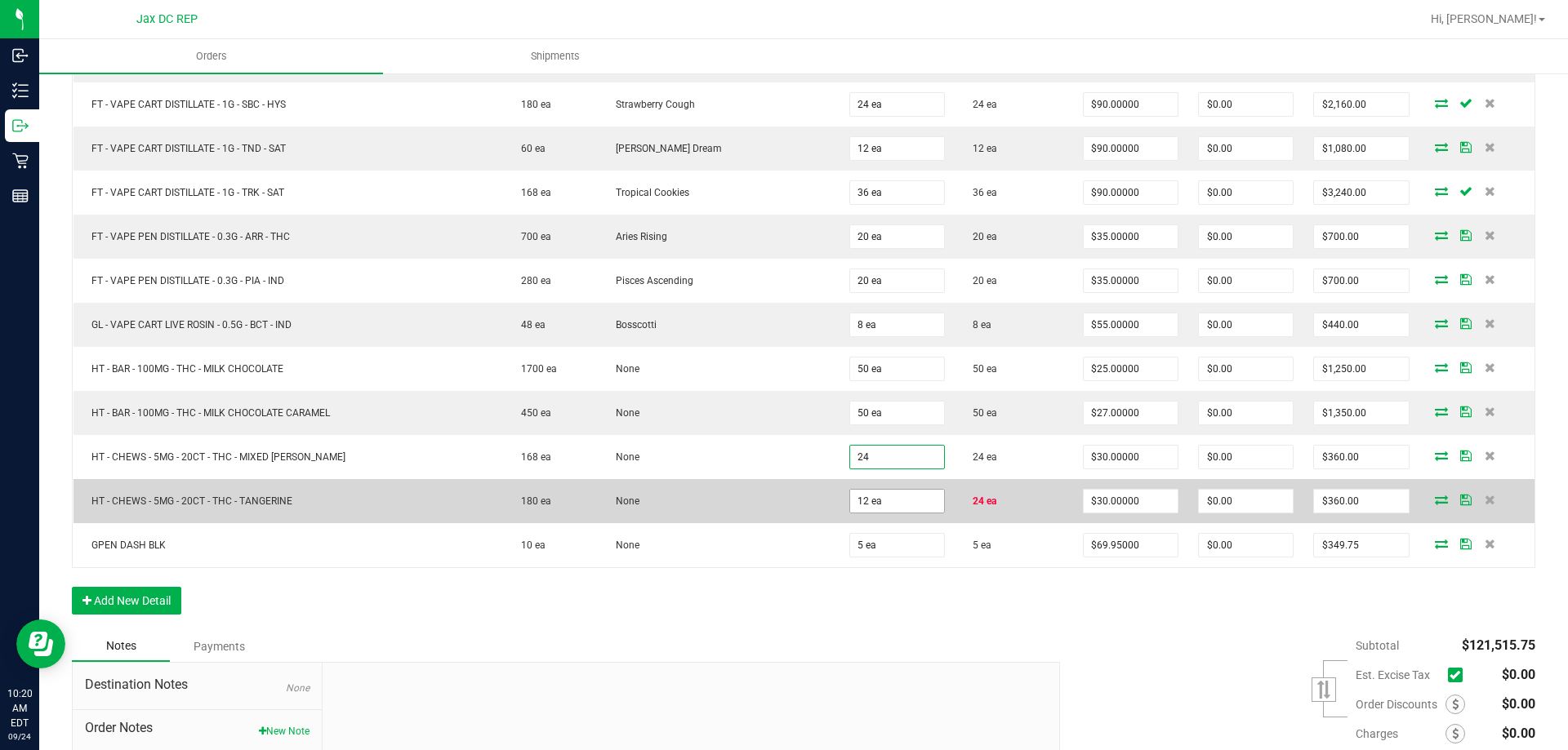
type input "24 ea"
type input "$720.00"
click at [870, 511] on input "12" at bounding box center [897, 501] width 94 height 22
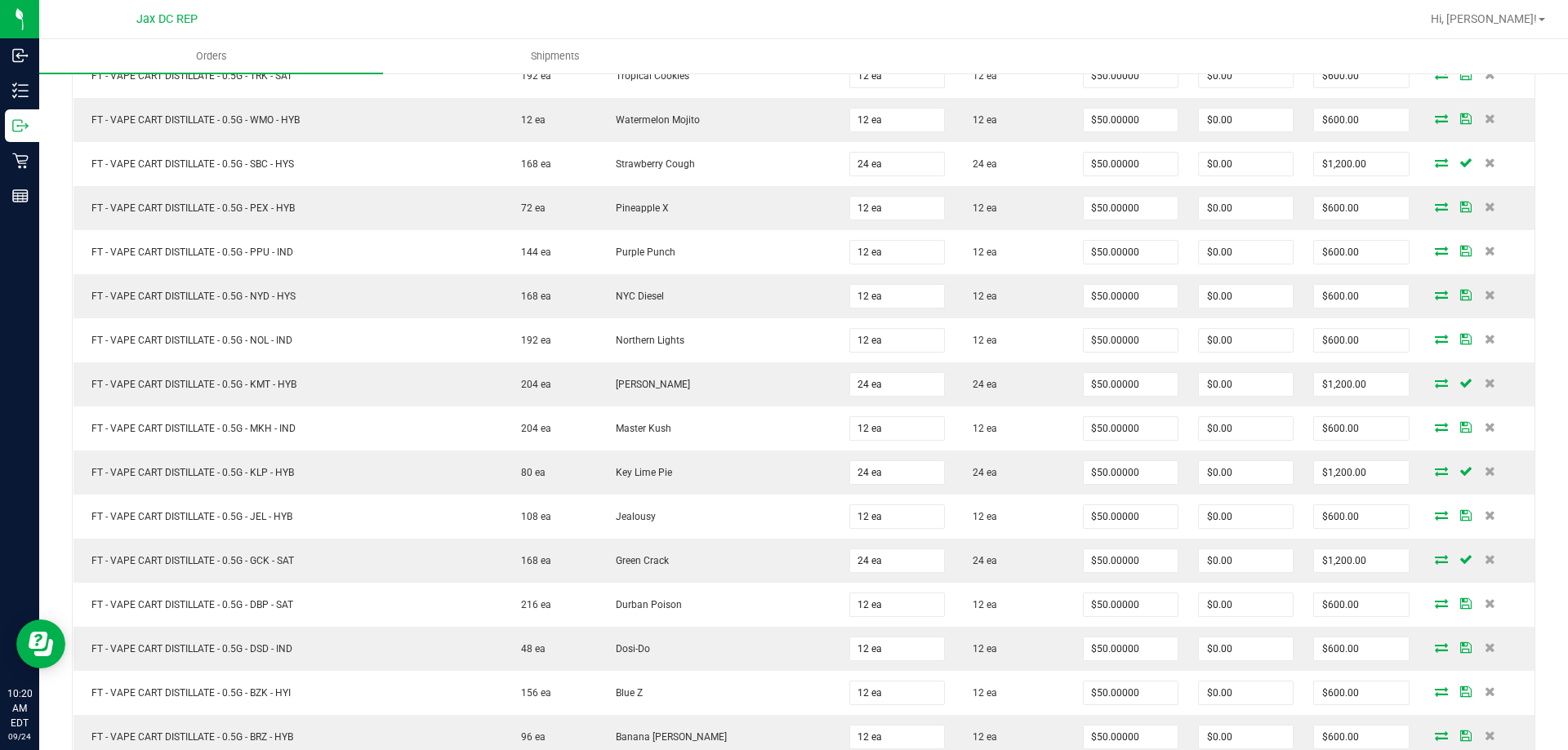
scroll to position [0, 0]
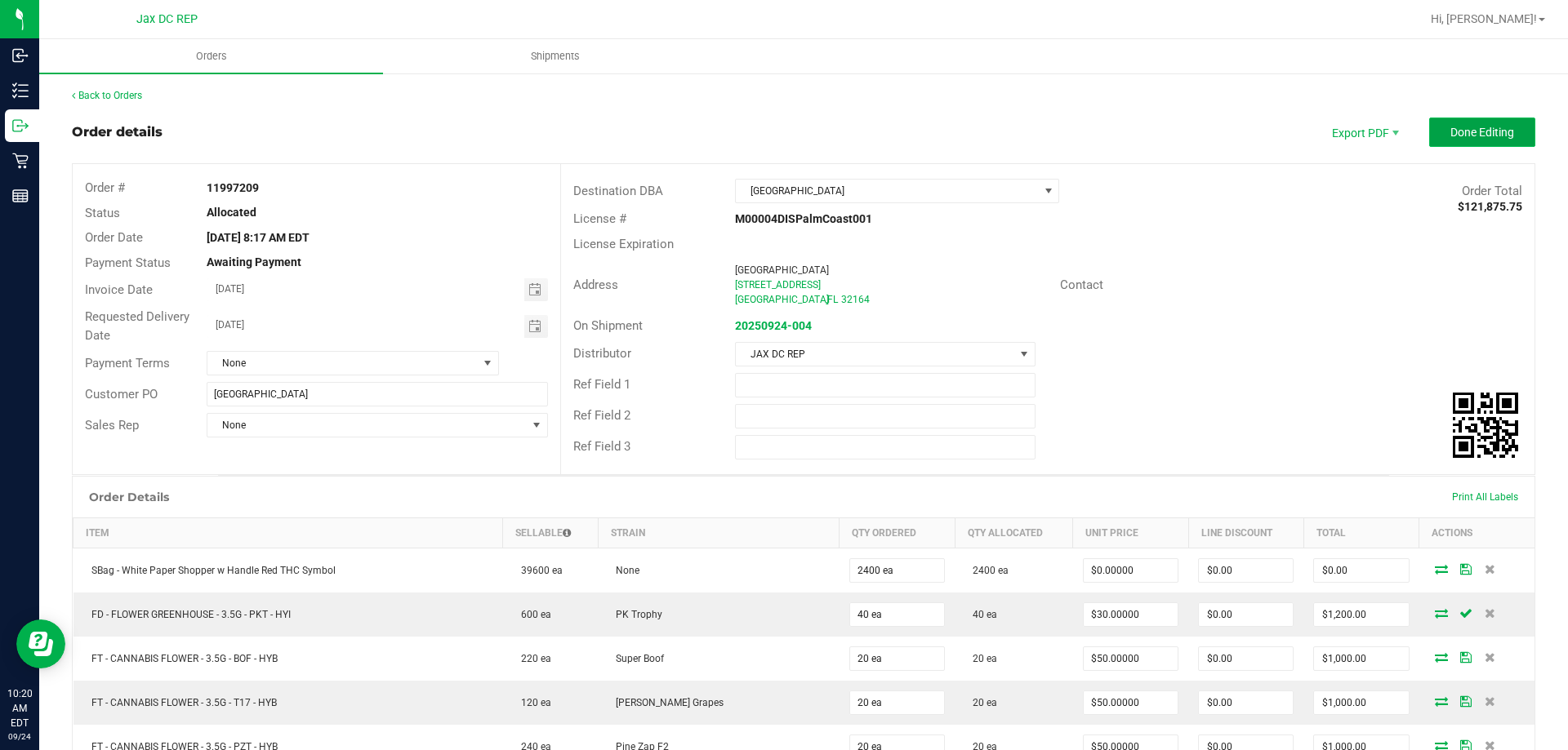
type input "24 ea"
type input "$720.00"
click at [1453, 133] on span "Done Editing" at bounding box center [1482, 132] width 64 height 13
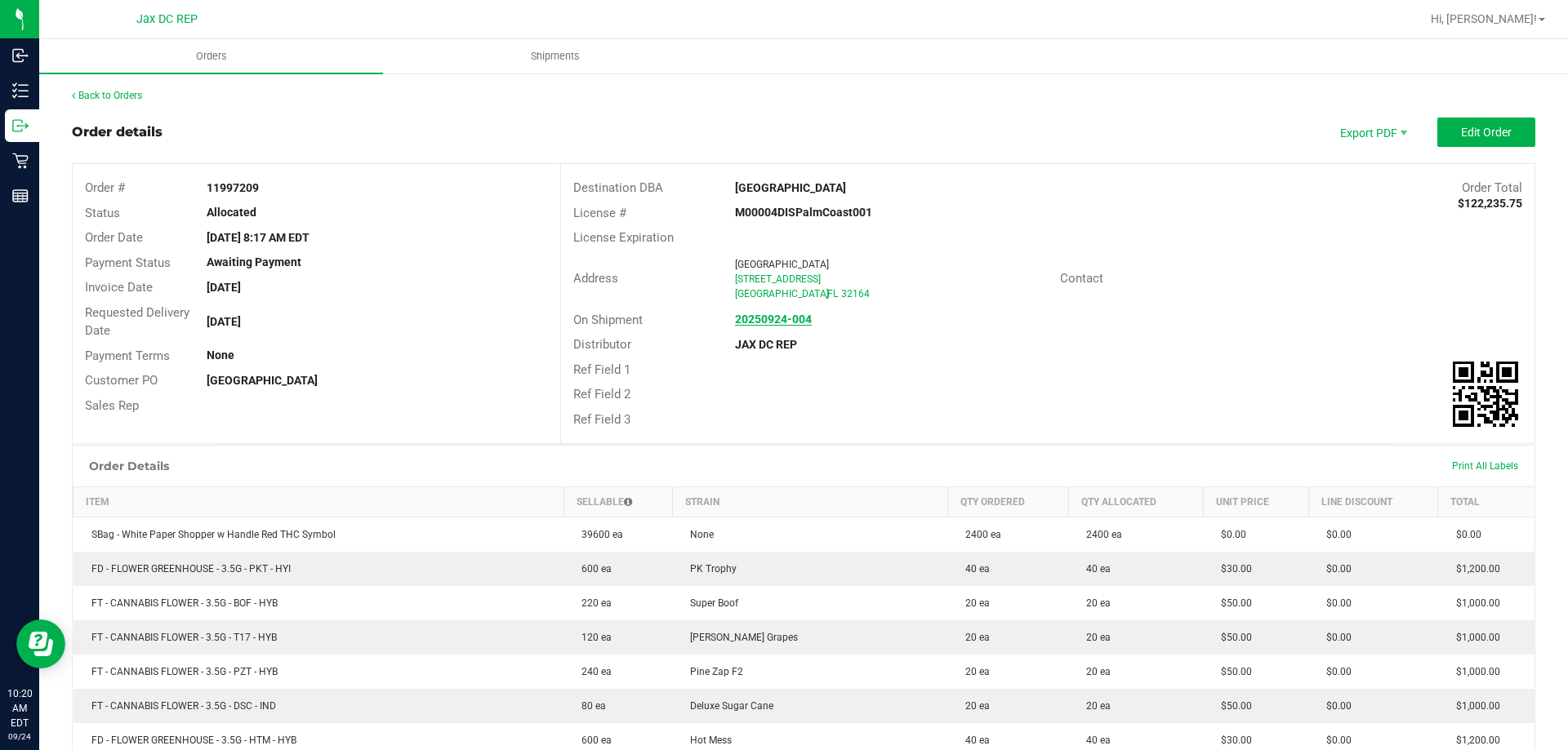
click at [798, 319] on strong "20250924-004" at bounding box center [774, 319] width 77 height 13
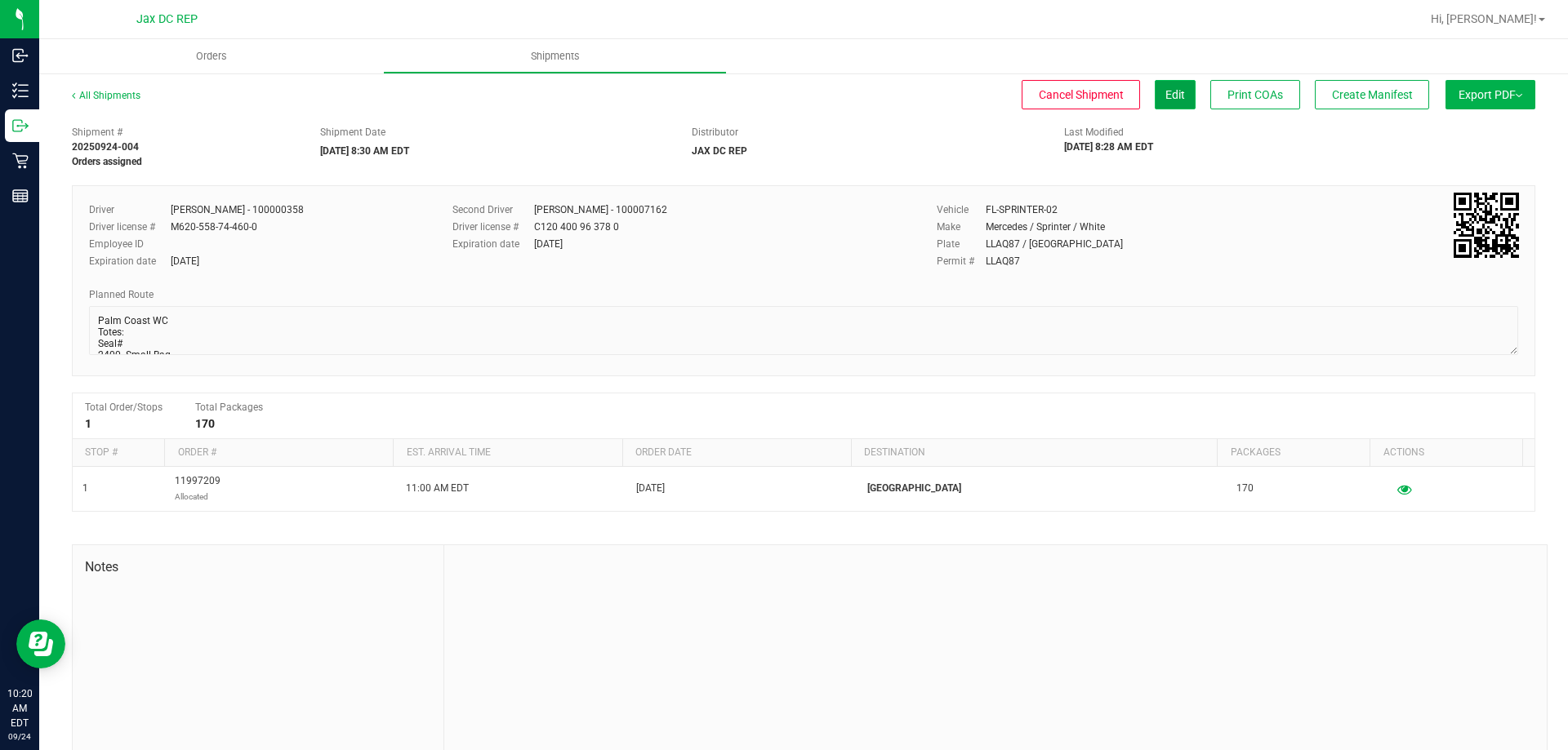
click at [1168, 99] on span "Edit" at bounding box center [1176, 94] width 20 height 13
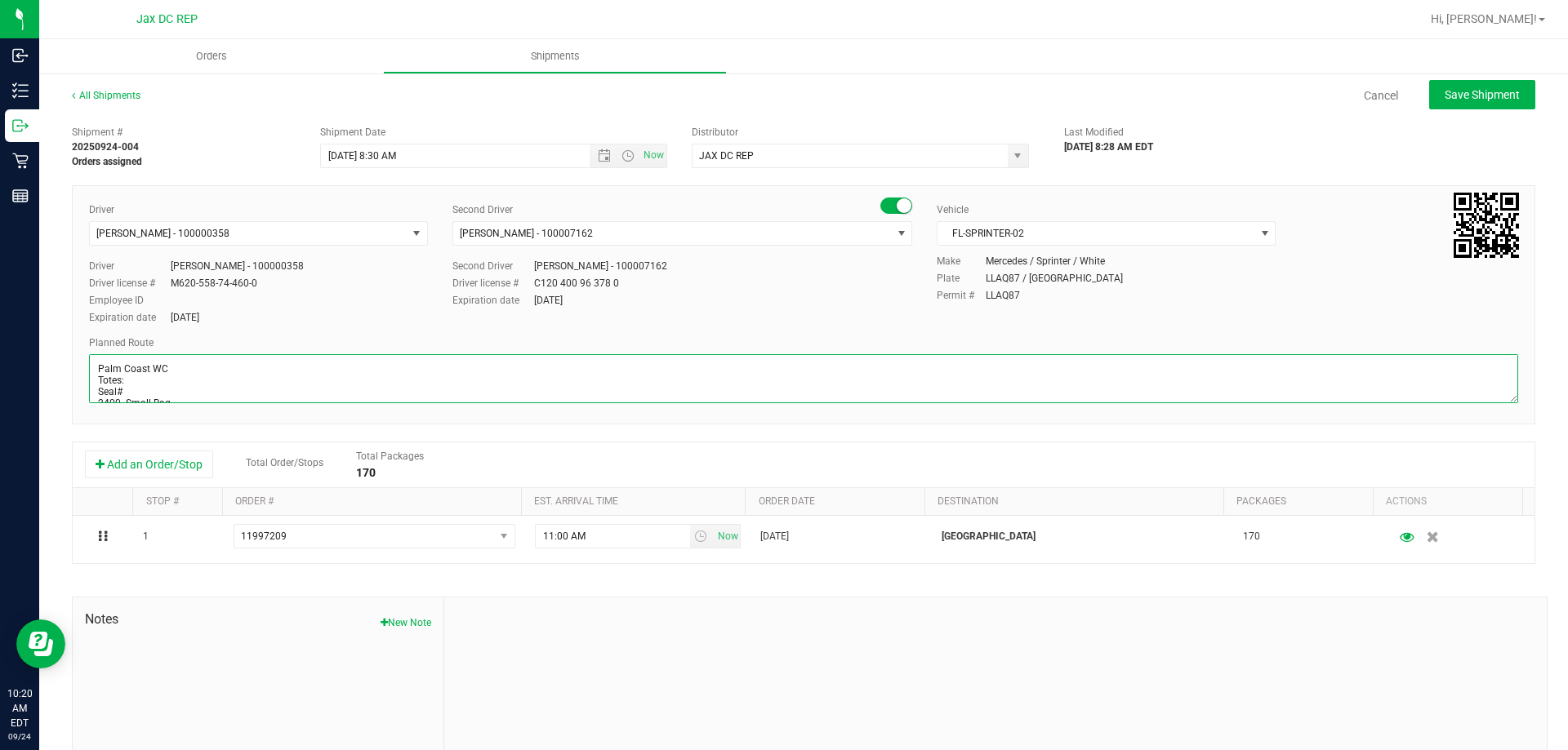
click at [155, 376] on textarea at bounding box center [803, 378] width 1429 height 49
click at [157, 393] on textarea at bounding box center [803, 378] width 1429 height 49
click at [161, 384] on textarea at bounding box center [803, 378] width 1429 height 49
type textarea "Palm Coast WC Totes: 5 + 1 Pallet Seal# 021577 - 021586 2400 -Small Bag Store O…"
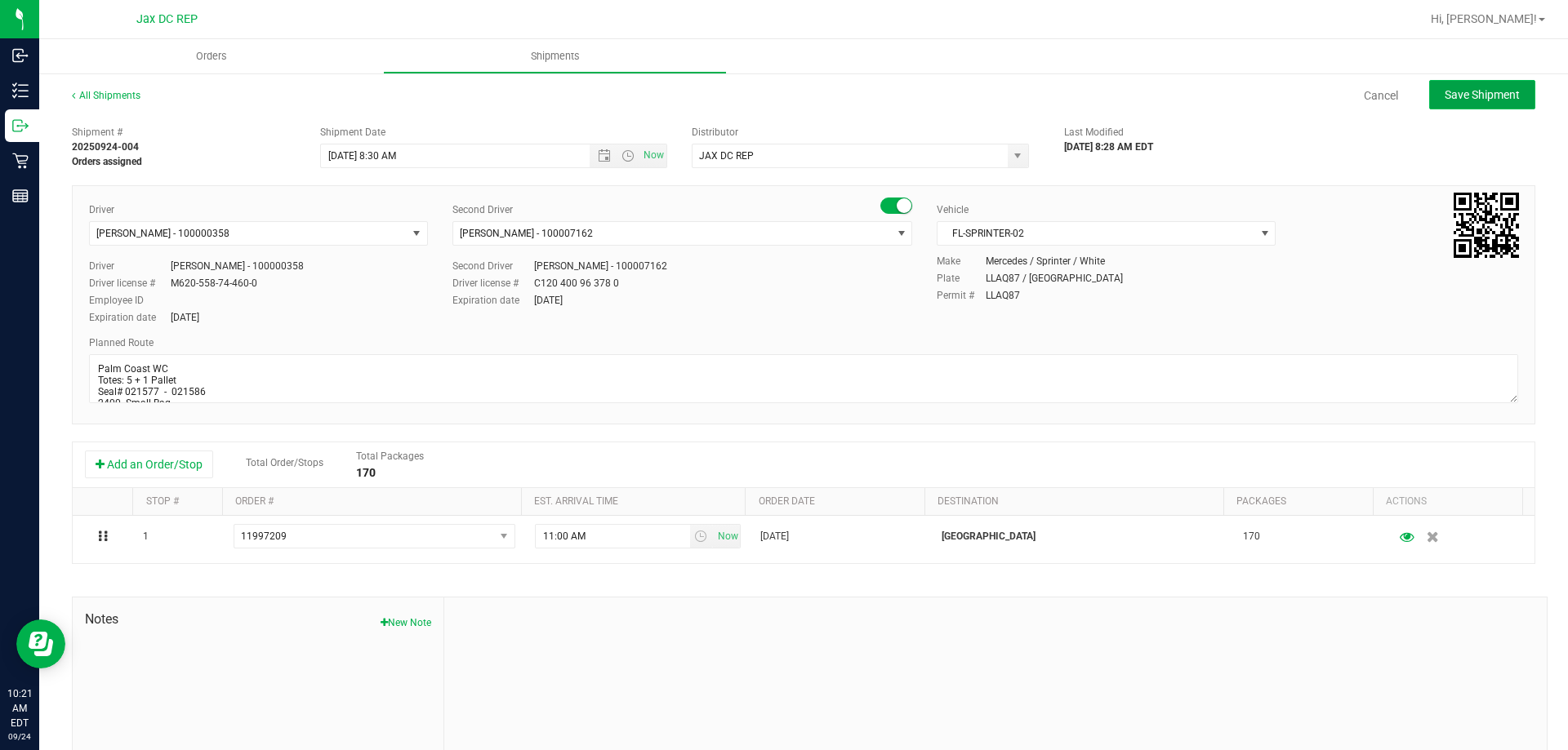
click at [1454, 90] on span "Save Shipment" at bounding box center [1482, 94] width 75 height 13
type input "[DATE] 12:30 PM"
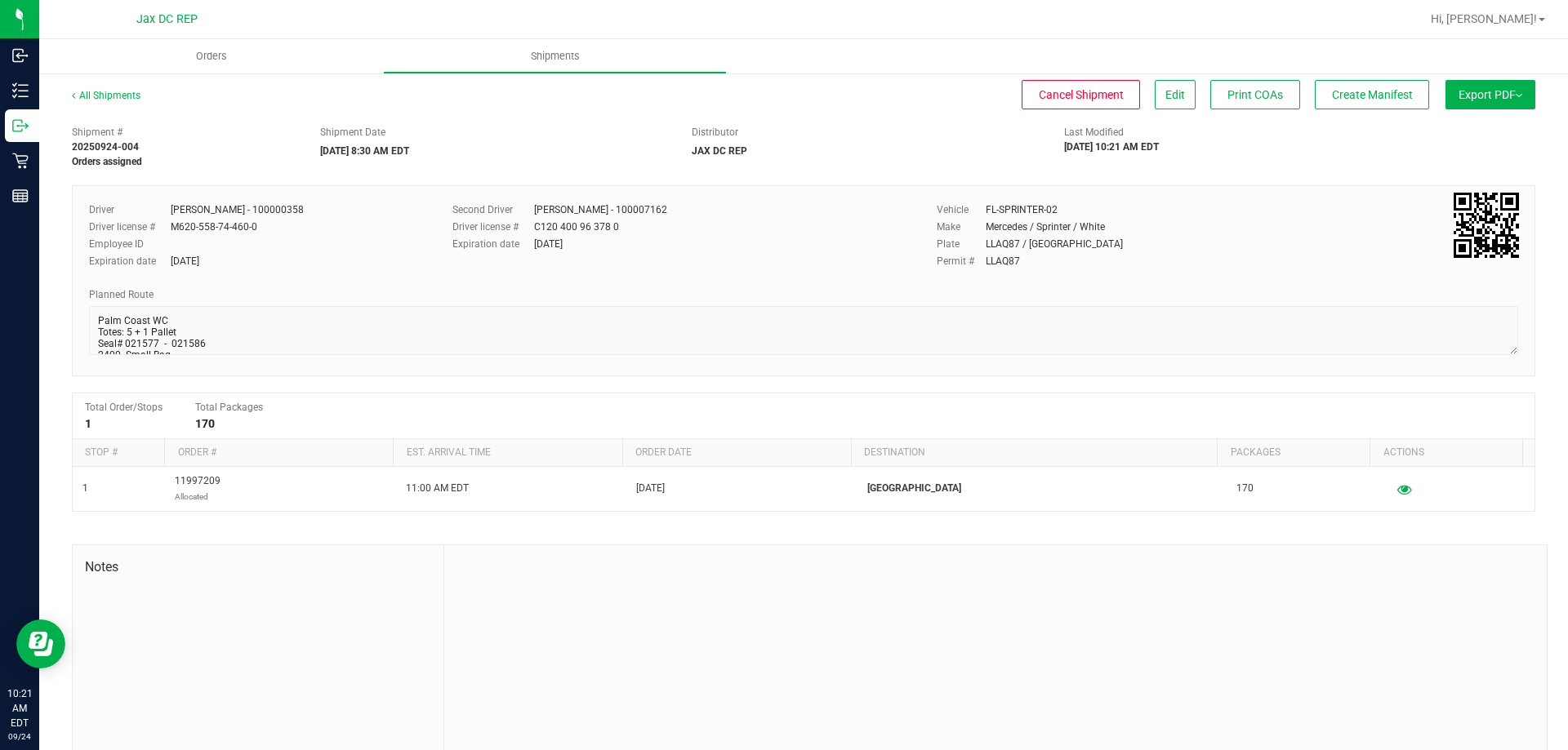
click at [1501, 101] on span "Export PDF" at bounding box center [1491, 94] width 64 height 13
click at [1488, 126] on span "Manifest by Package ID" at bounding box center [1466, 131] width 104 height 12
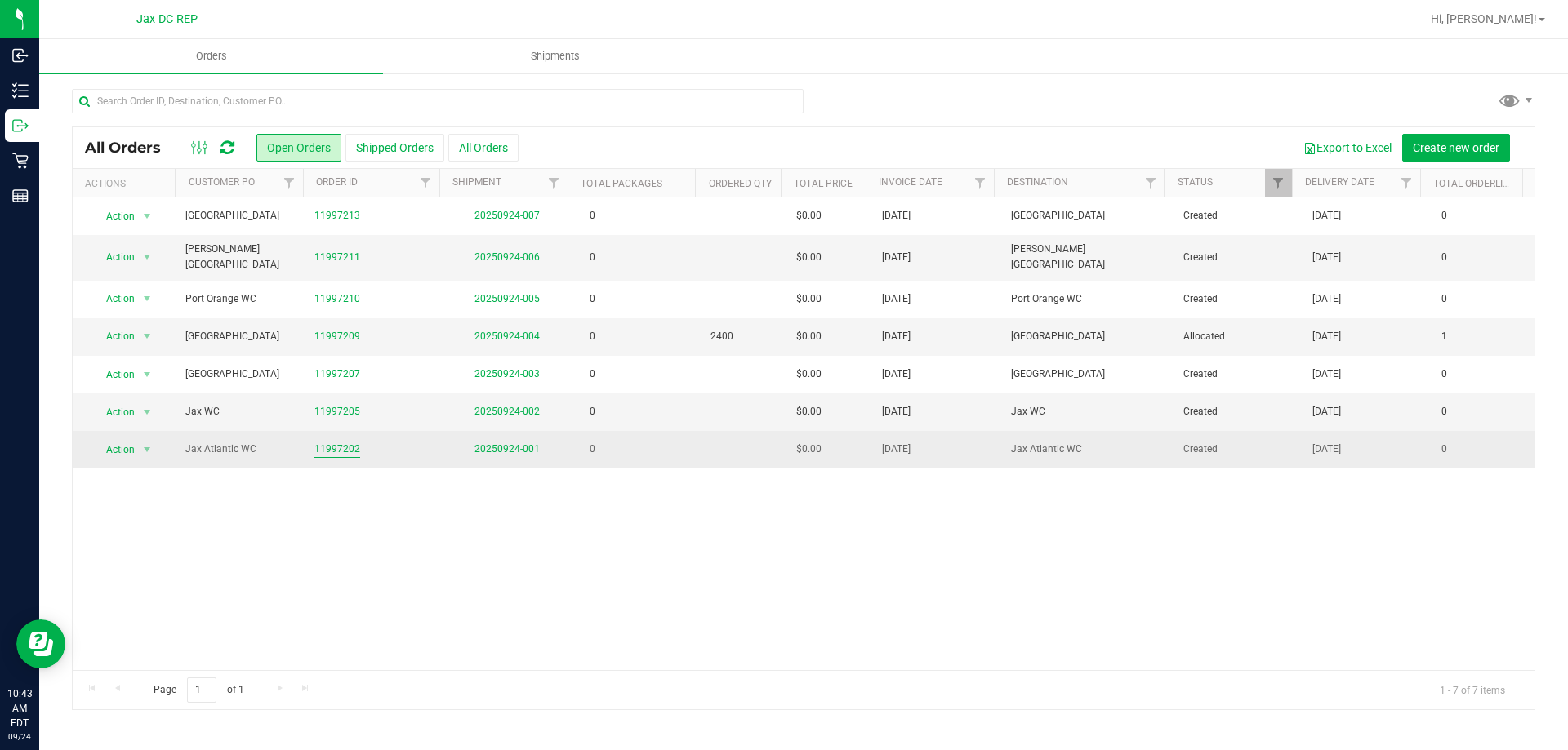
click at [325, 442] on link "11997202" at bounding box center [337, 450] width 46 height 16
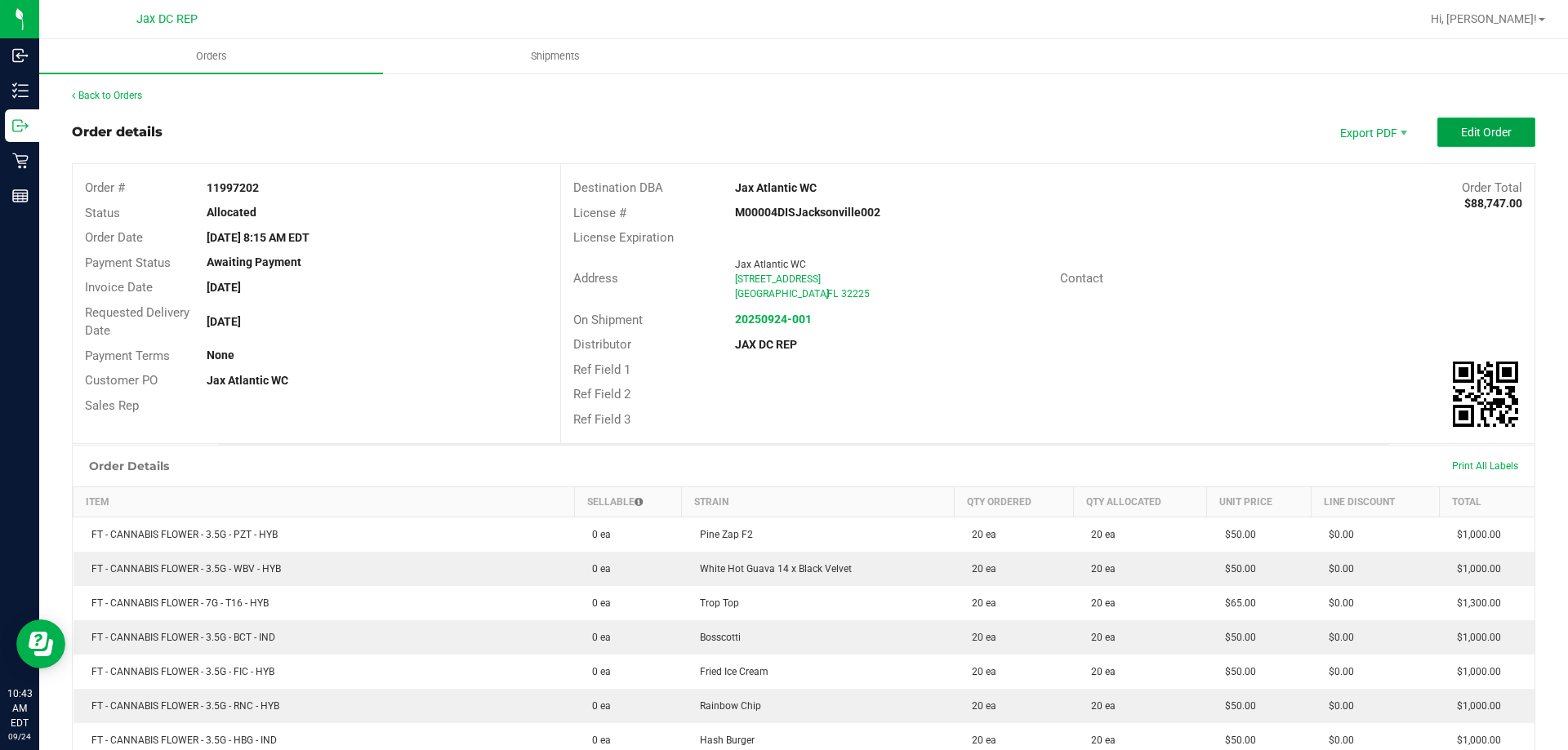
click at [1488, 131] on span "Edit Order" at bounding box center [1487, 132] width 51 height 13
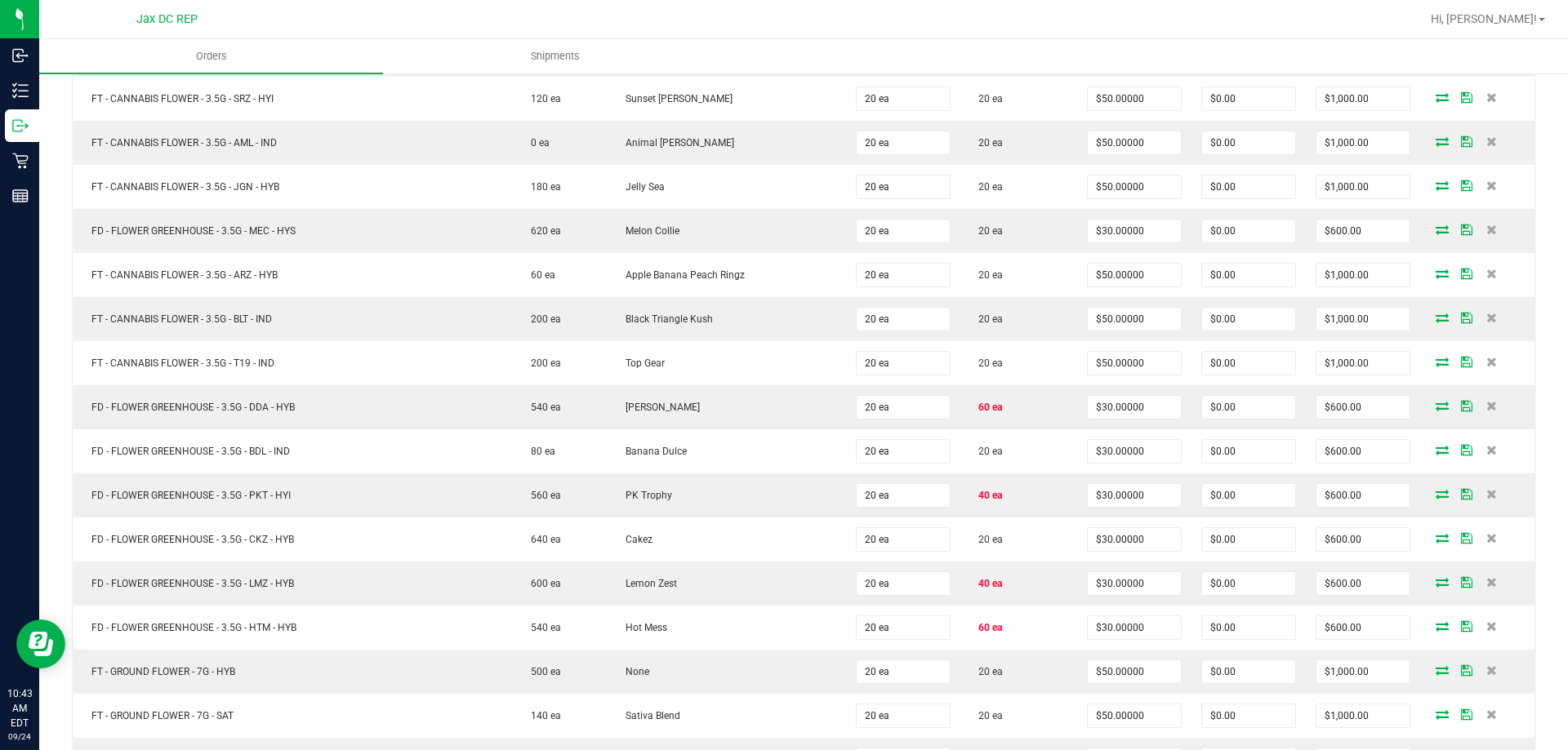
scroll to position [933, 0]
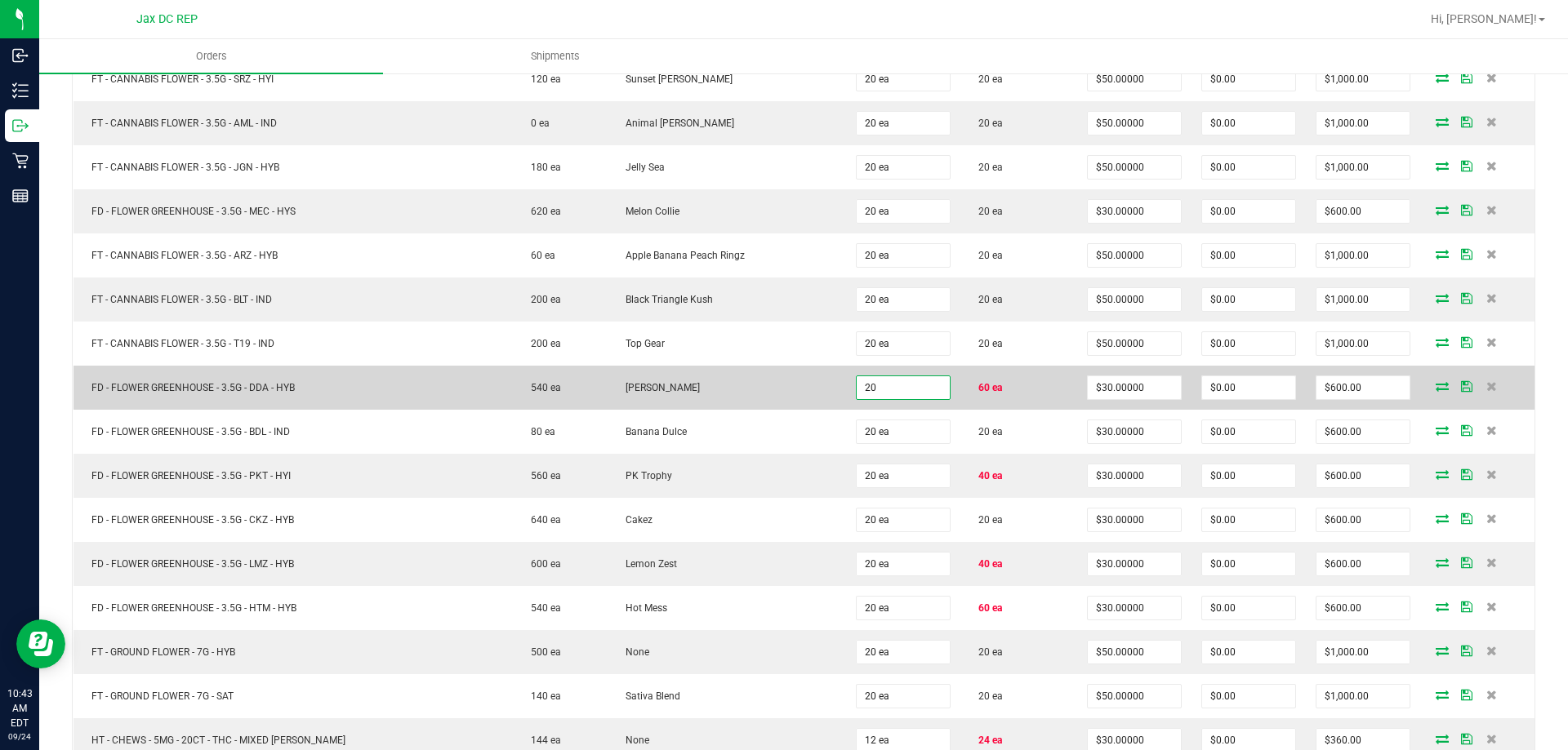
click at [904, 390] on input "20" at bounding box center [903, 387] width 93 height 22
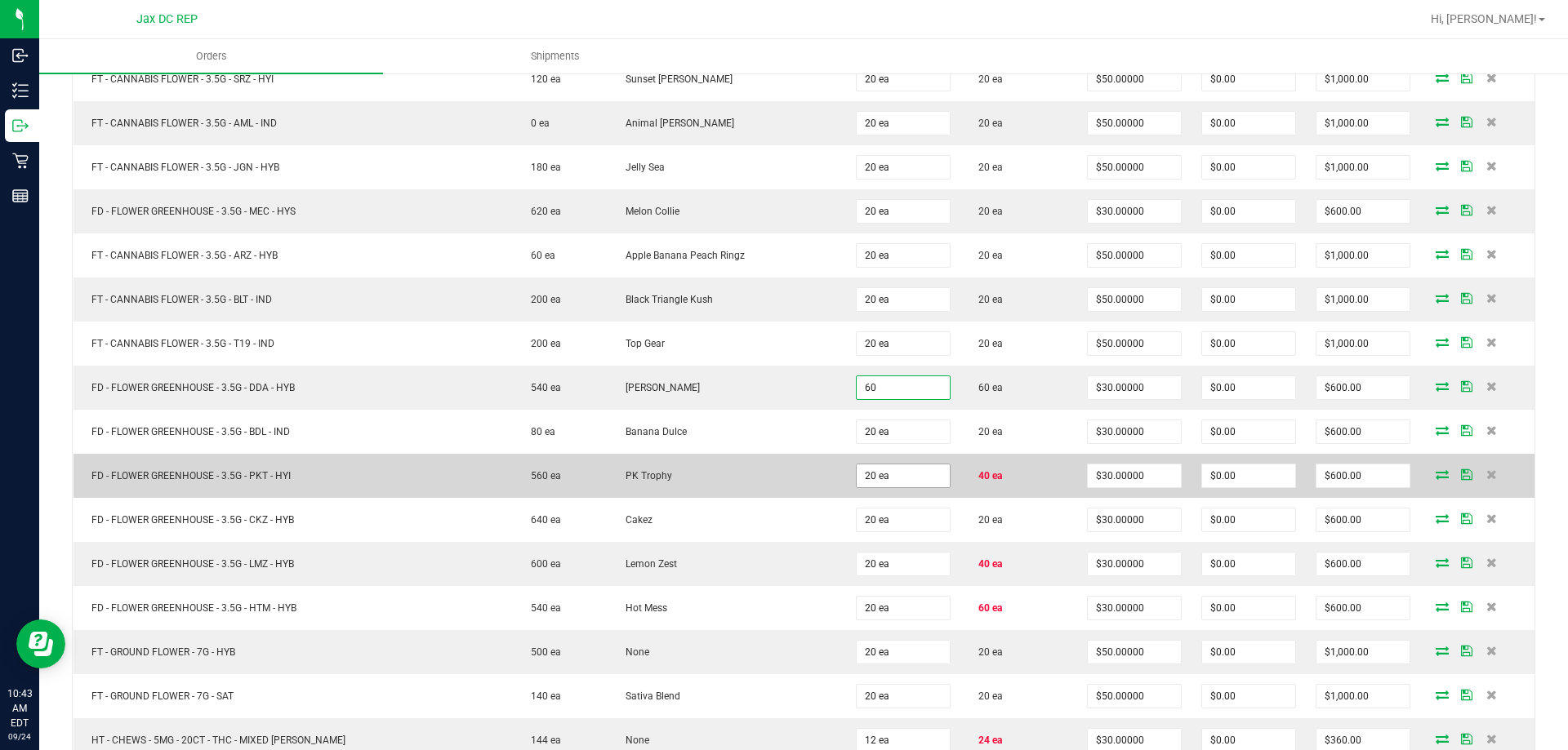
type input "60 ea"
type input "$1,800.00"
click at [921, 485] on input "20" at bounding box center [903, 475] width 93 height 22
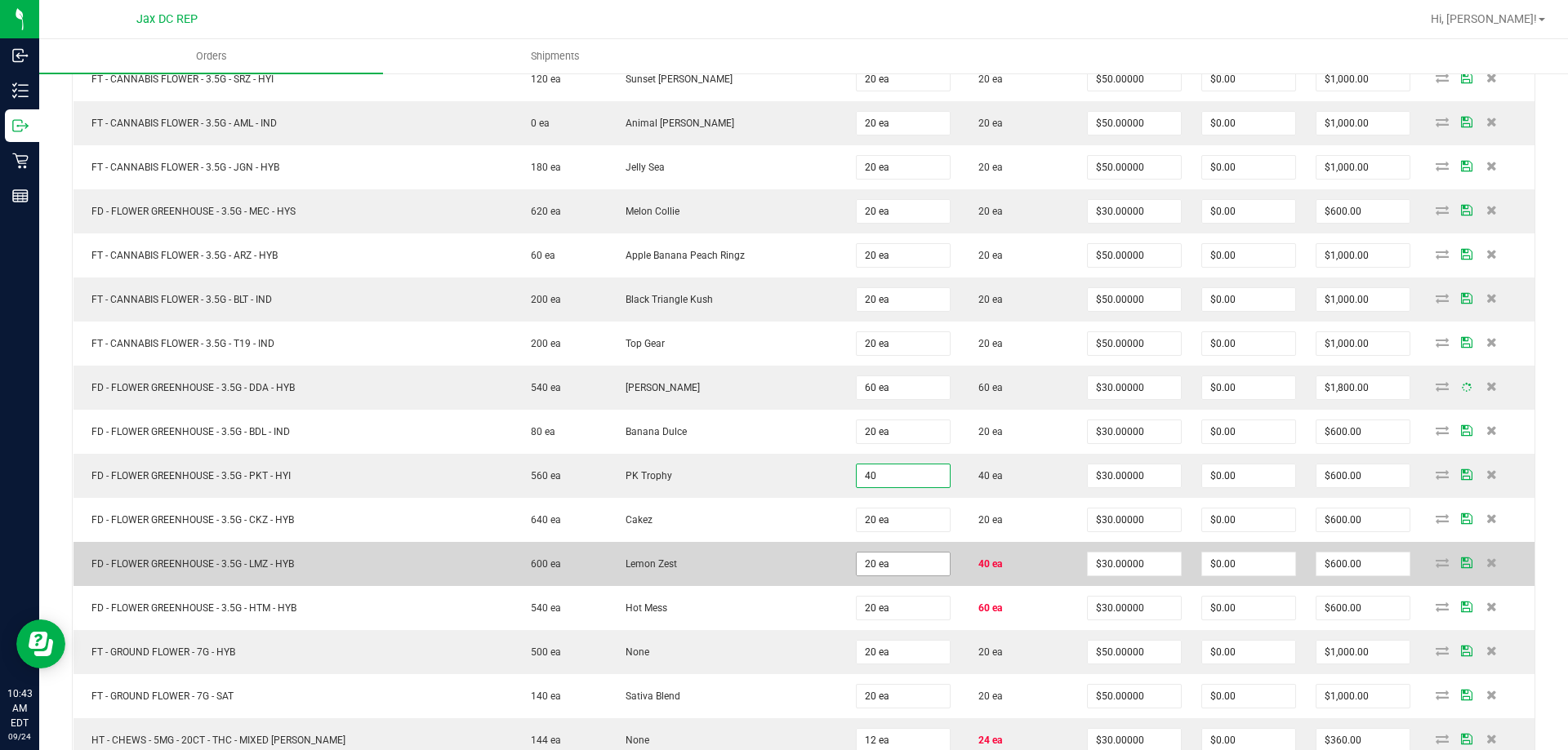
type input "40 ea"
type input "$1,200.00"
click at [914, 559] on input "20" at bounding box center [903, 563] width 93 height 22
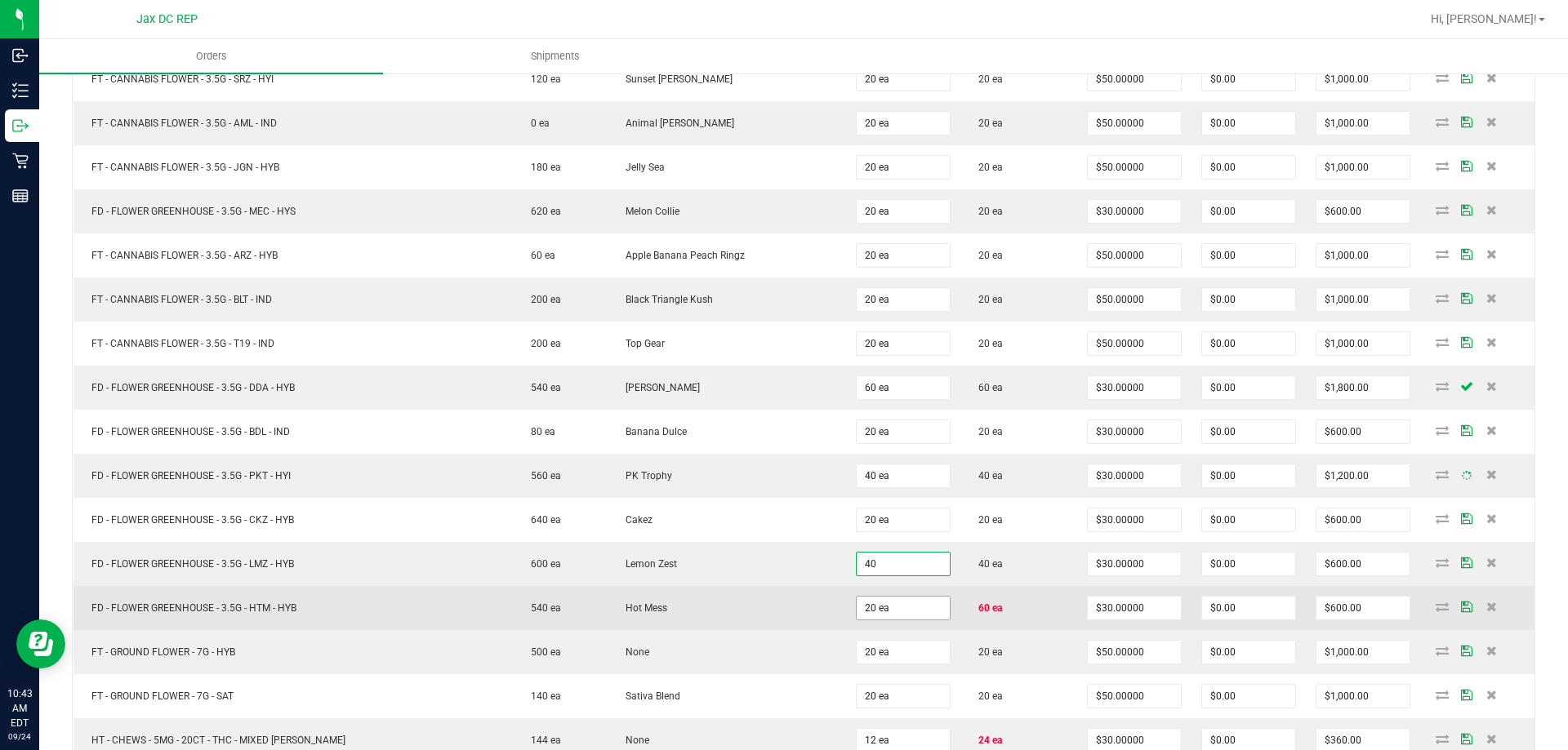
click at [884, 614] on input "20 ea" at bounding box center [903, 607] width 93 height 22
type input "40 ea"
type input "$1,200.00"
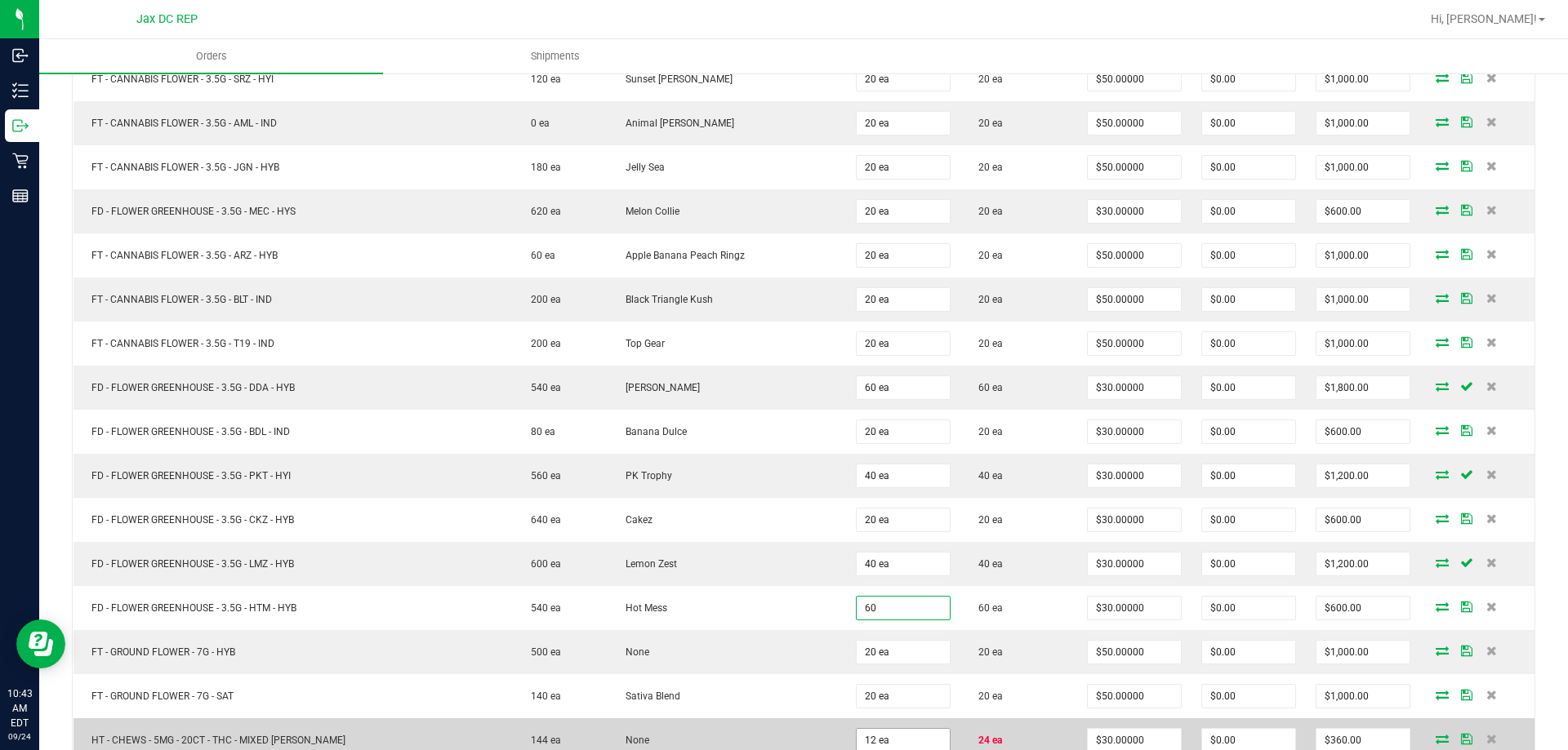
type input "60 ea"
type input "$1,800.00"
click at [892, 738] on input "12" at bounding box center [903, 740] width 93 height 22
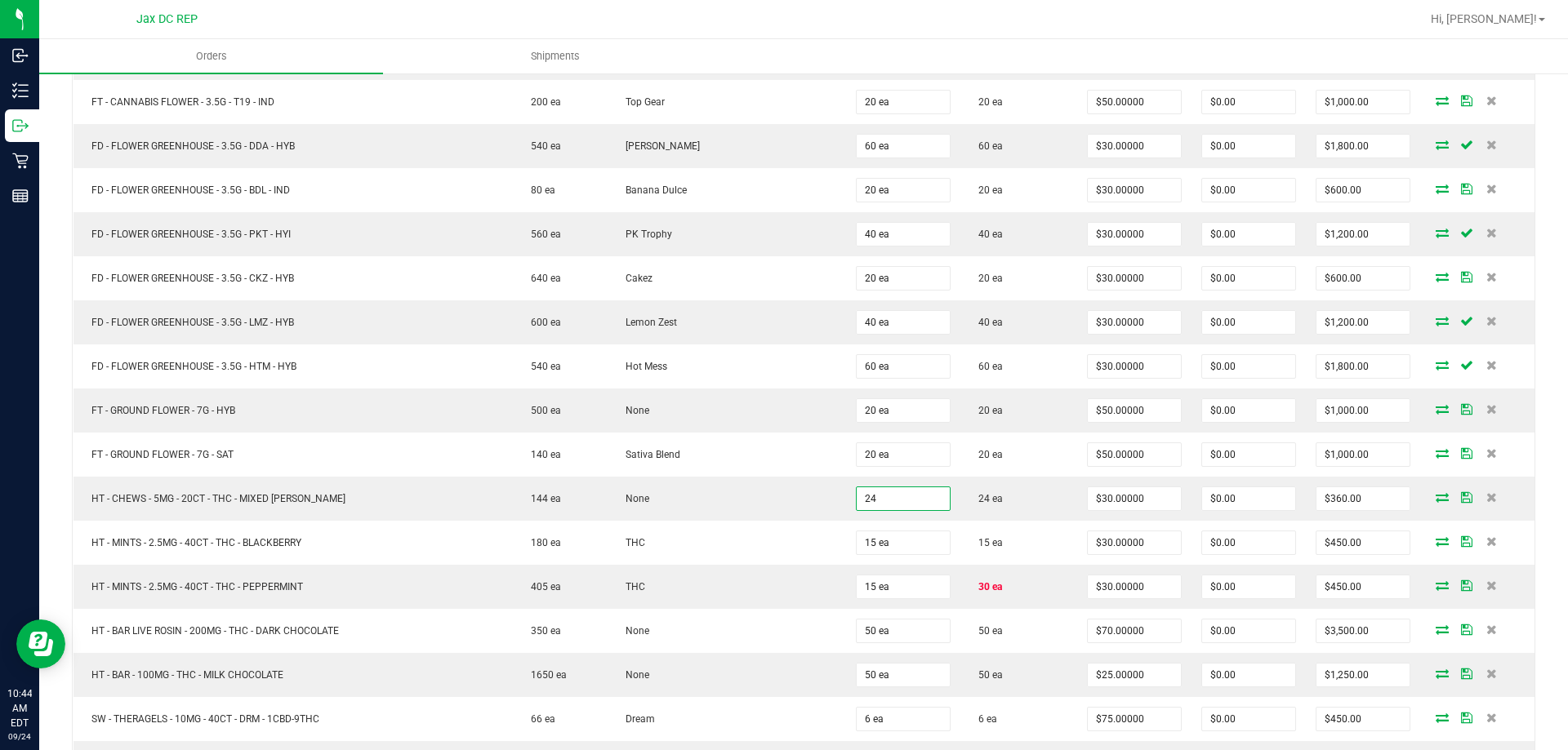
scroll to position [1256, 0]
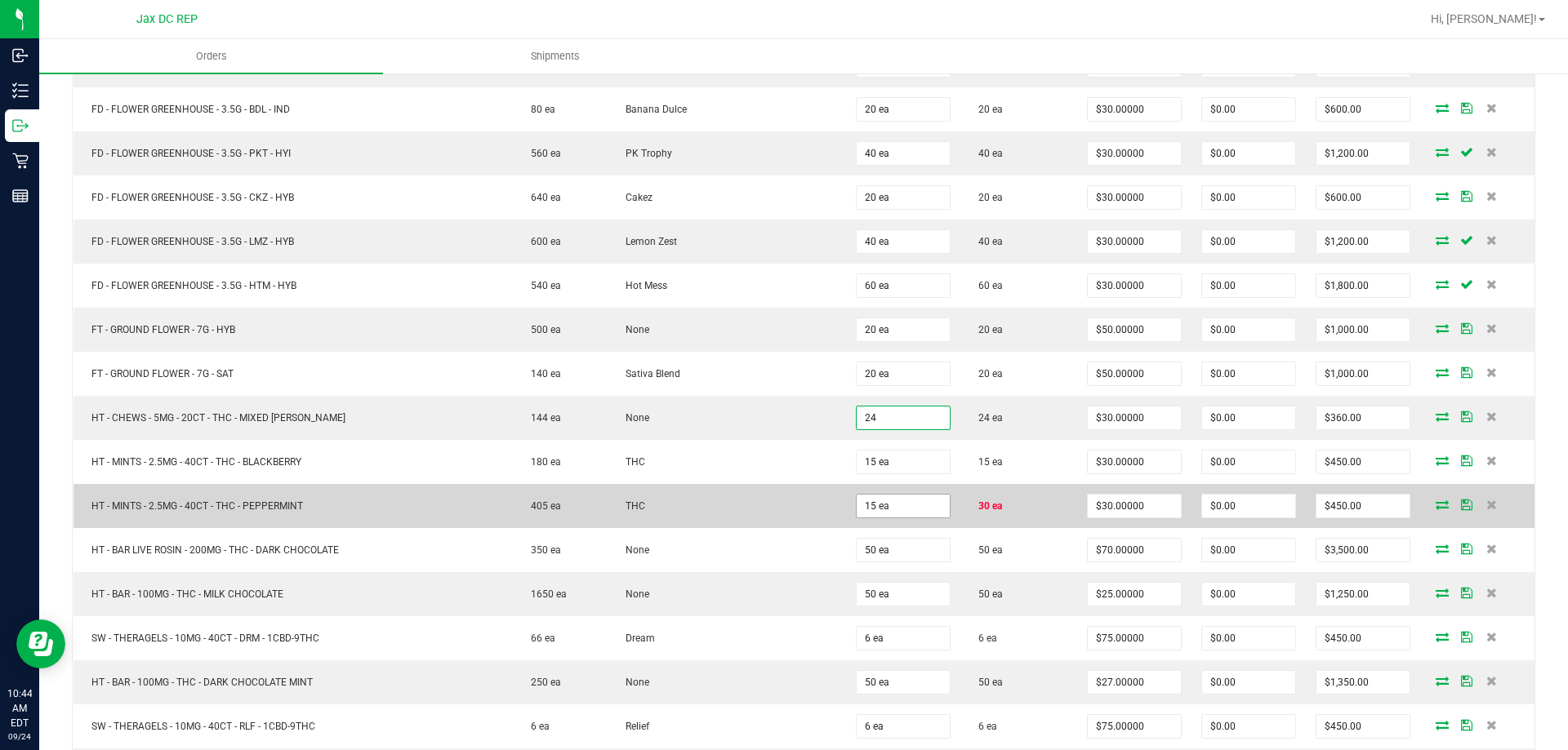
type input "24 ea"
type input "$720.00"
click at [883, 507] on input "15" at bounding box center [903, 506] width 93 height 22
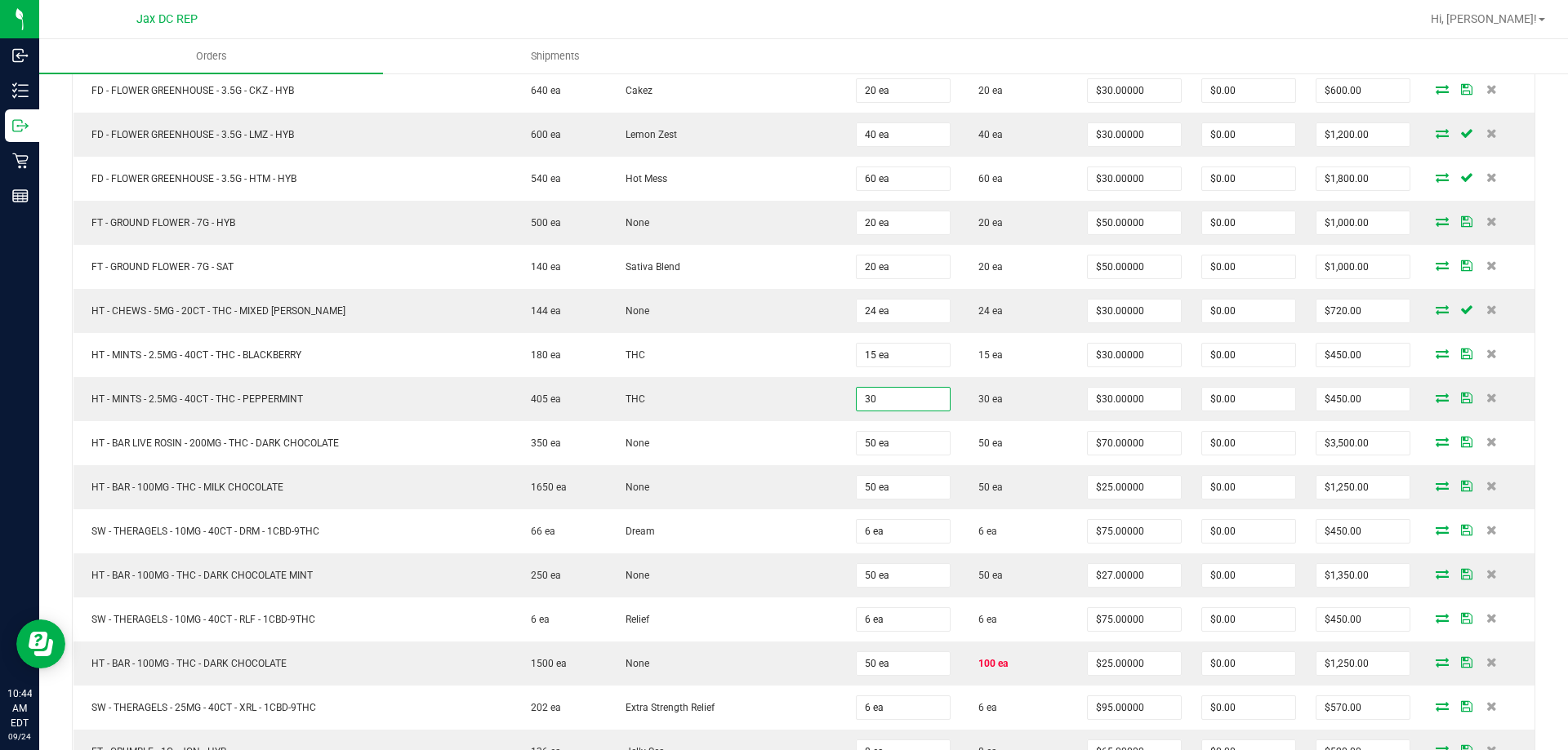
scroll to position [1671, 0]
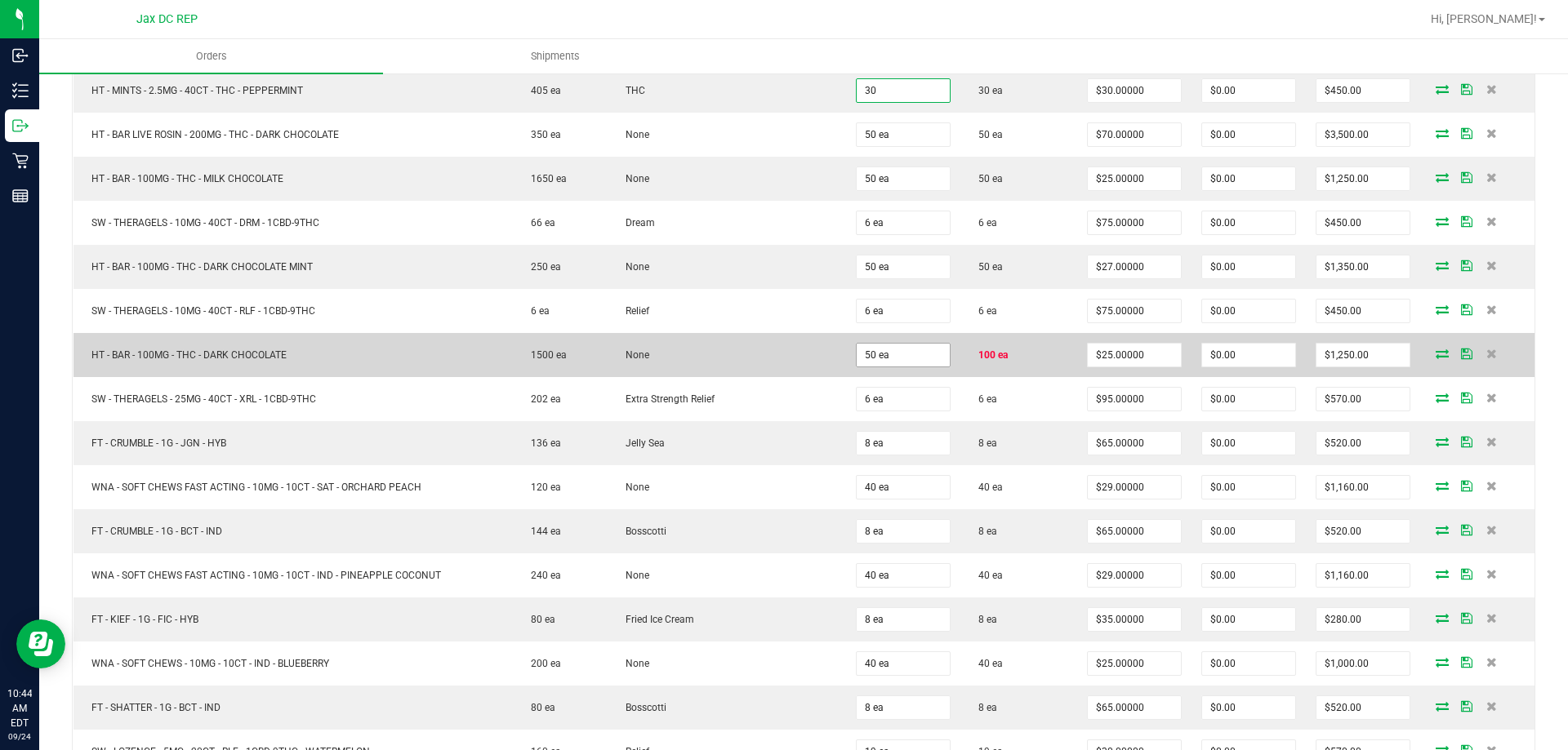
type input "30 ea"
type input "$900.00"
click at [858, 351] on input "50" at bounding box center [903, 355] width 93 height 22
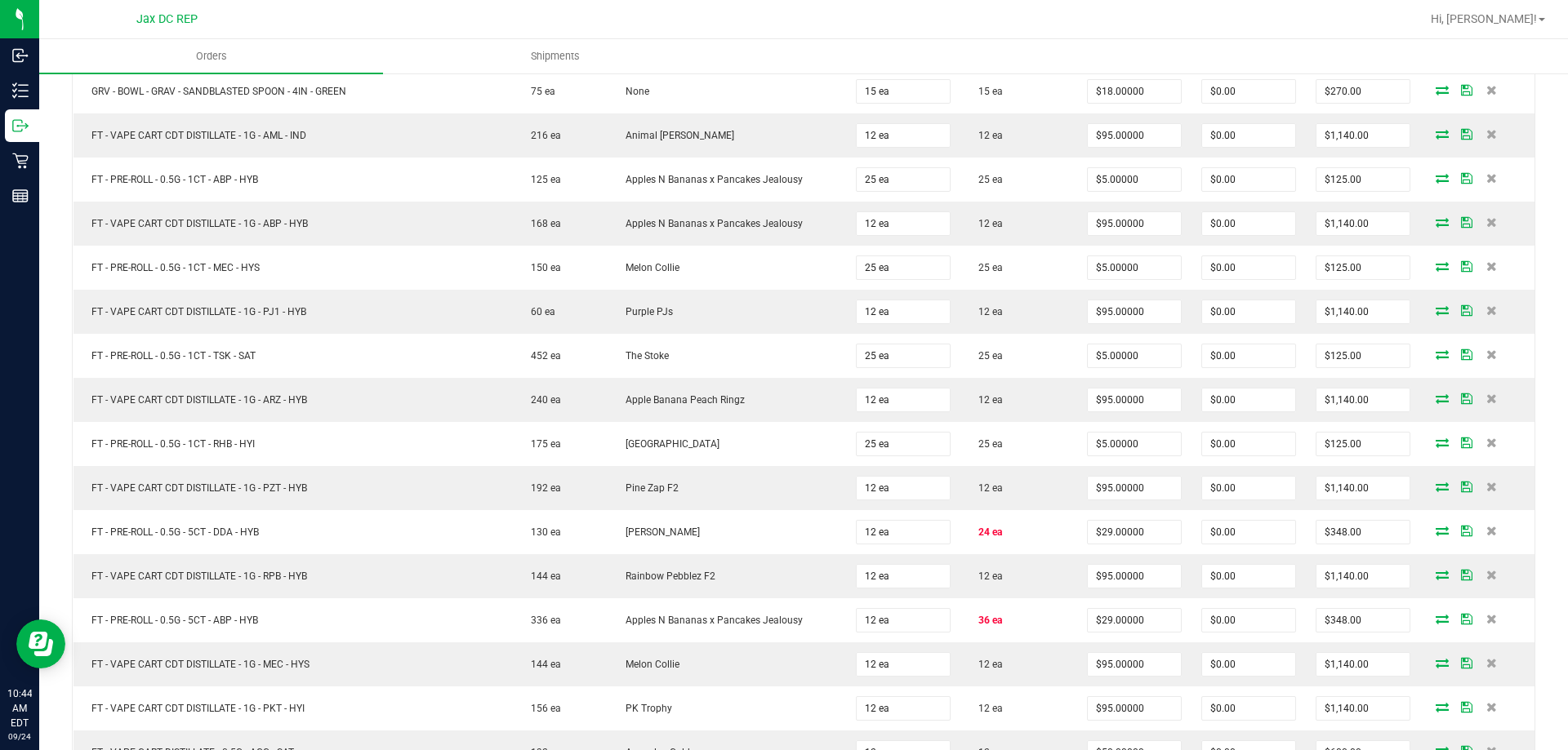
scroll to position [2725, 0]
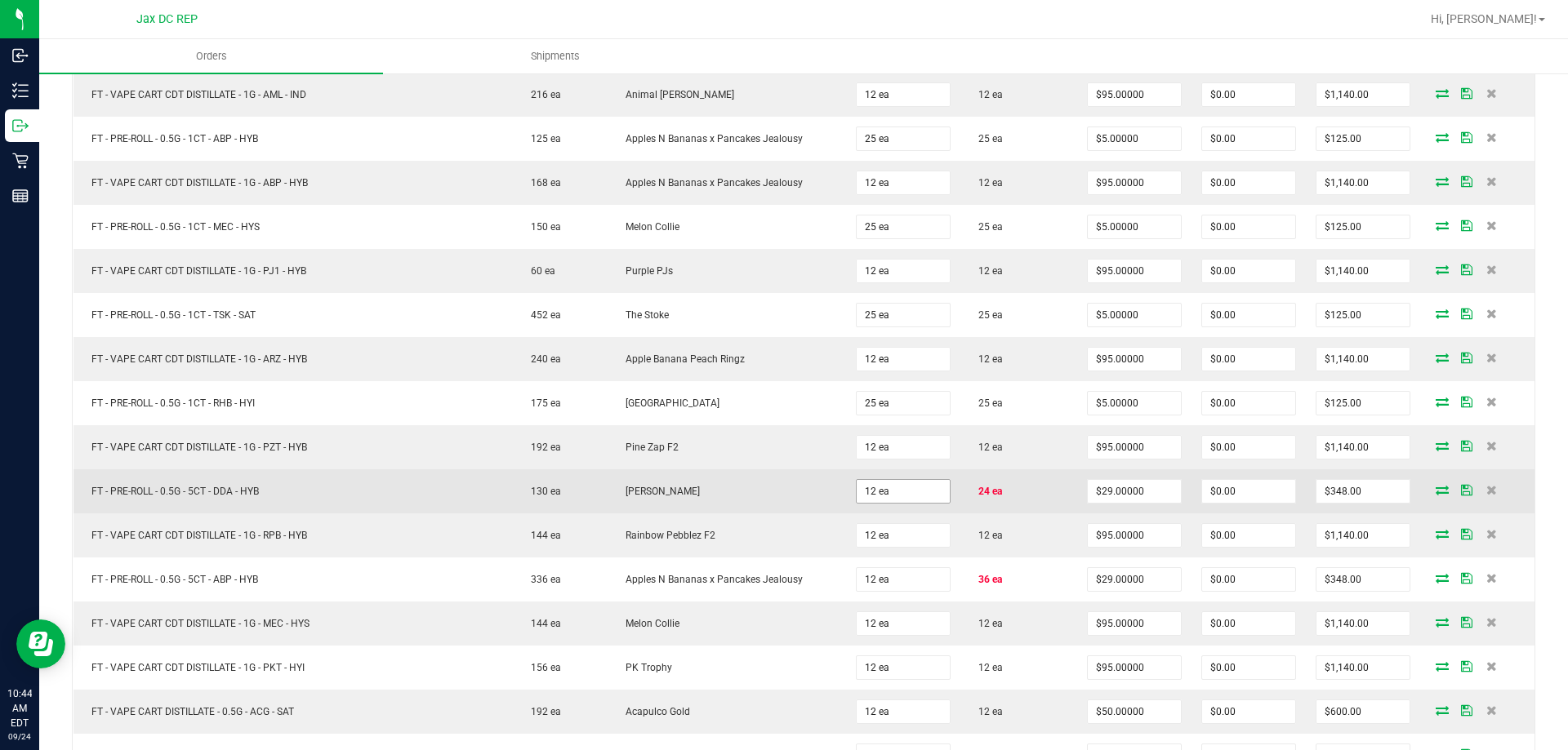
type input "100 ea"
type input "$2,500.00"
click at [865, 495] on input "12" at bounding box center [903, 491] width 93 height 22
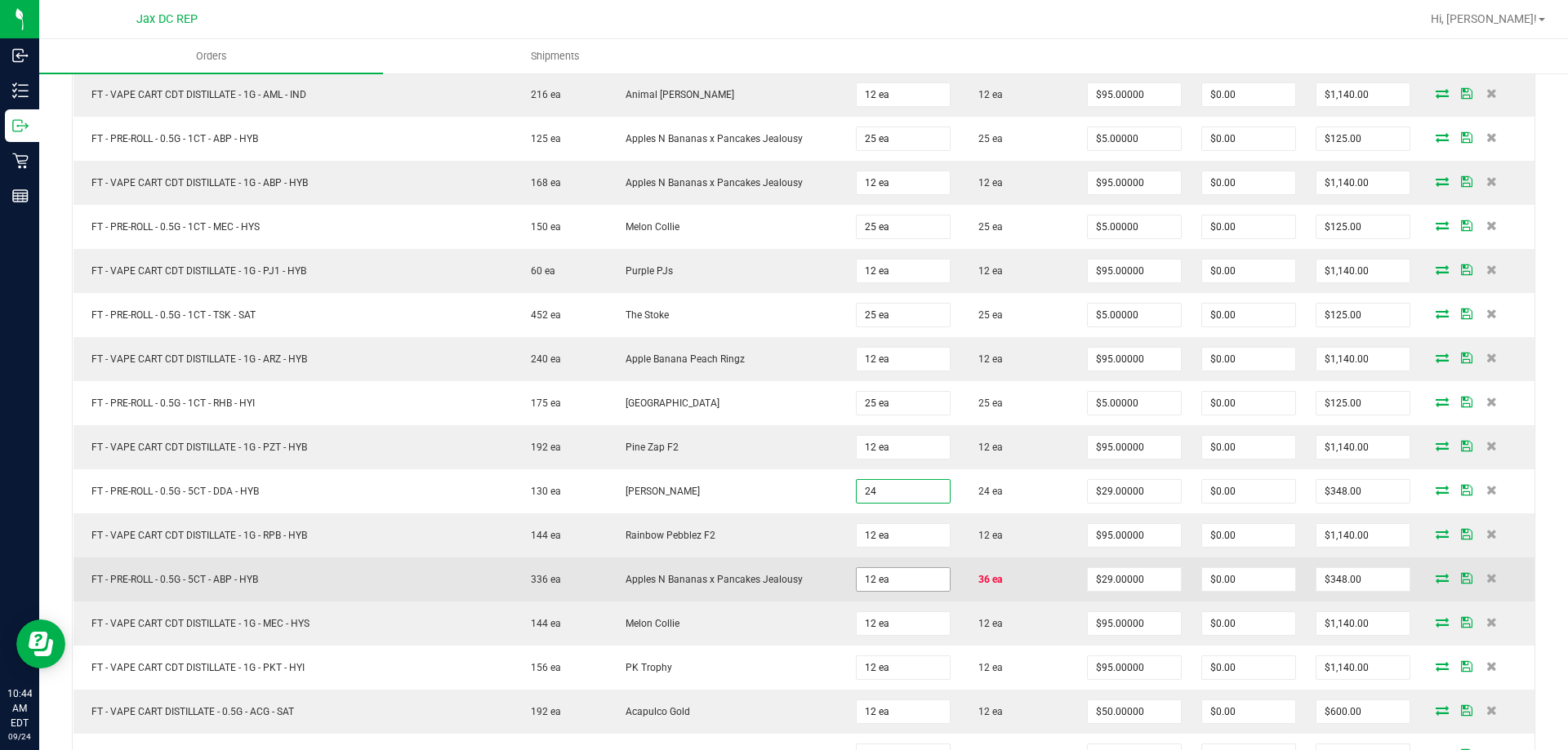
type input "24 ea"
type input "$696.00"
click at [874, 577] on input "12" at bounding box center [903, 579] width 93 height 22
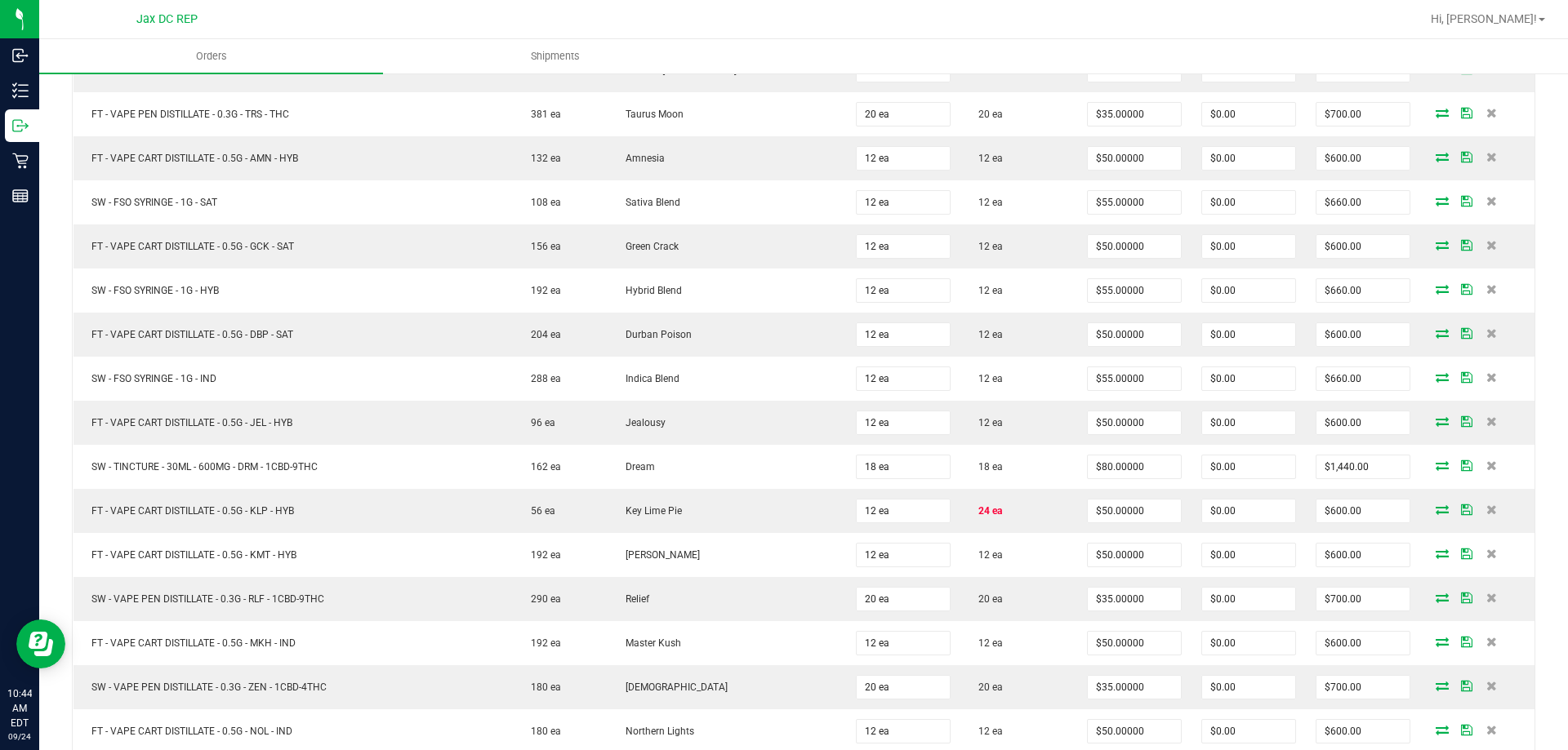
scroll to position [3570, 0]
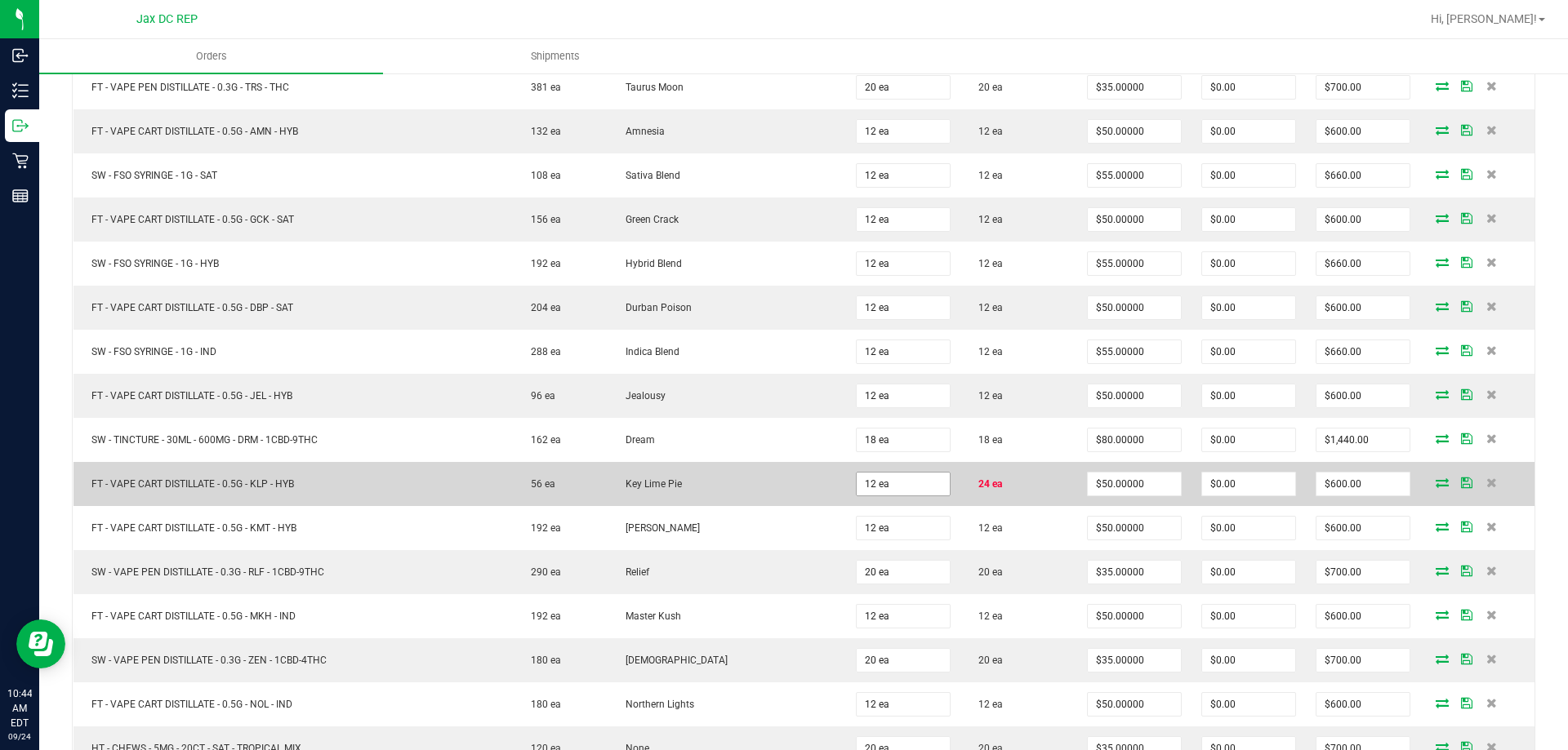
type input "36 ea"
type input "$1,044.00"
click at [872, 490] on input "12" at bounding box center [903, 484] width 93 height 22
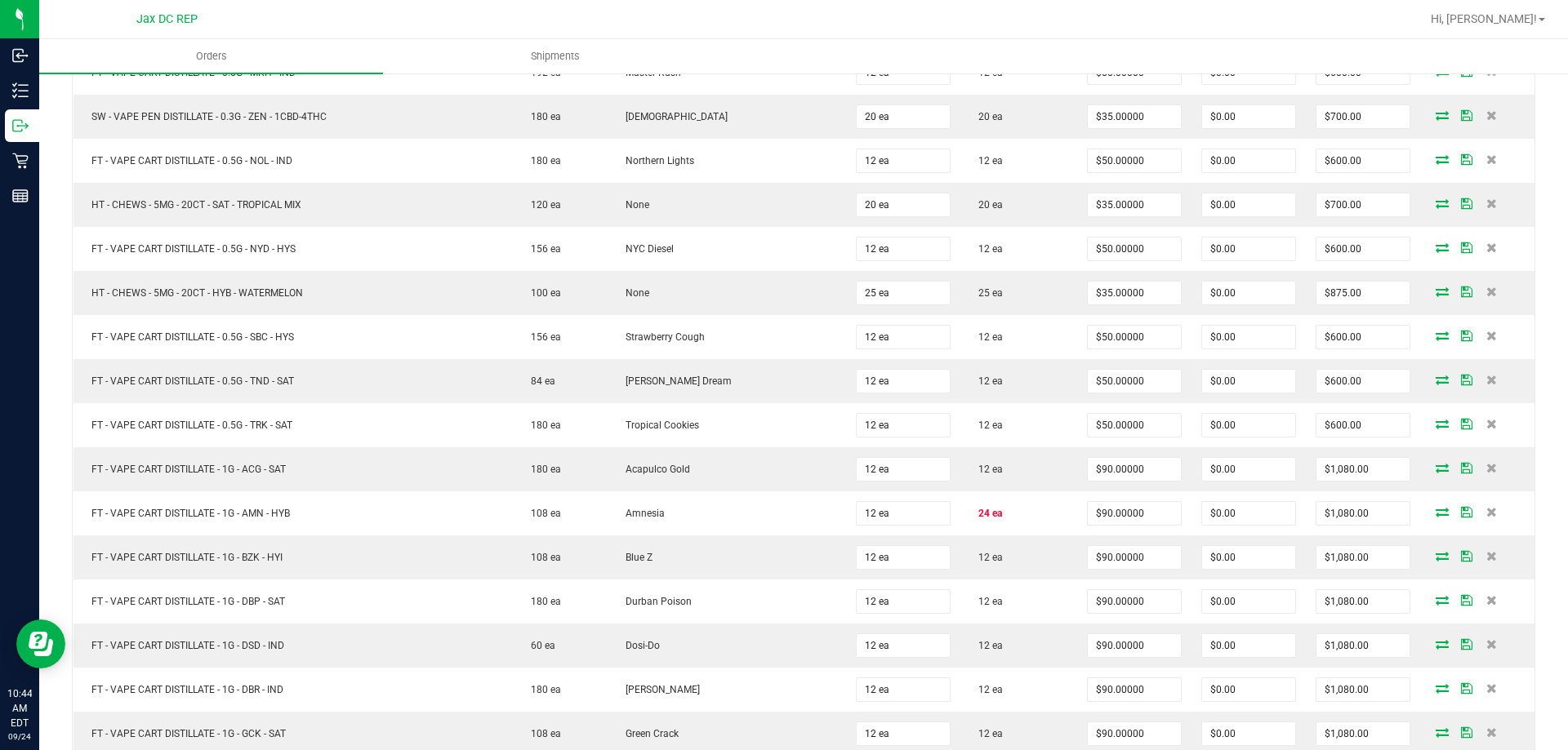
scroll to position [4181, 0]
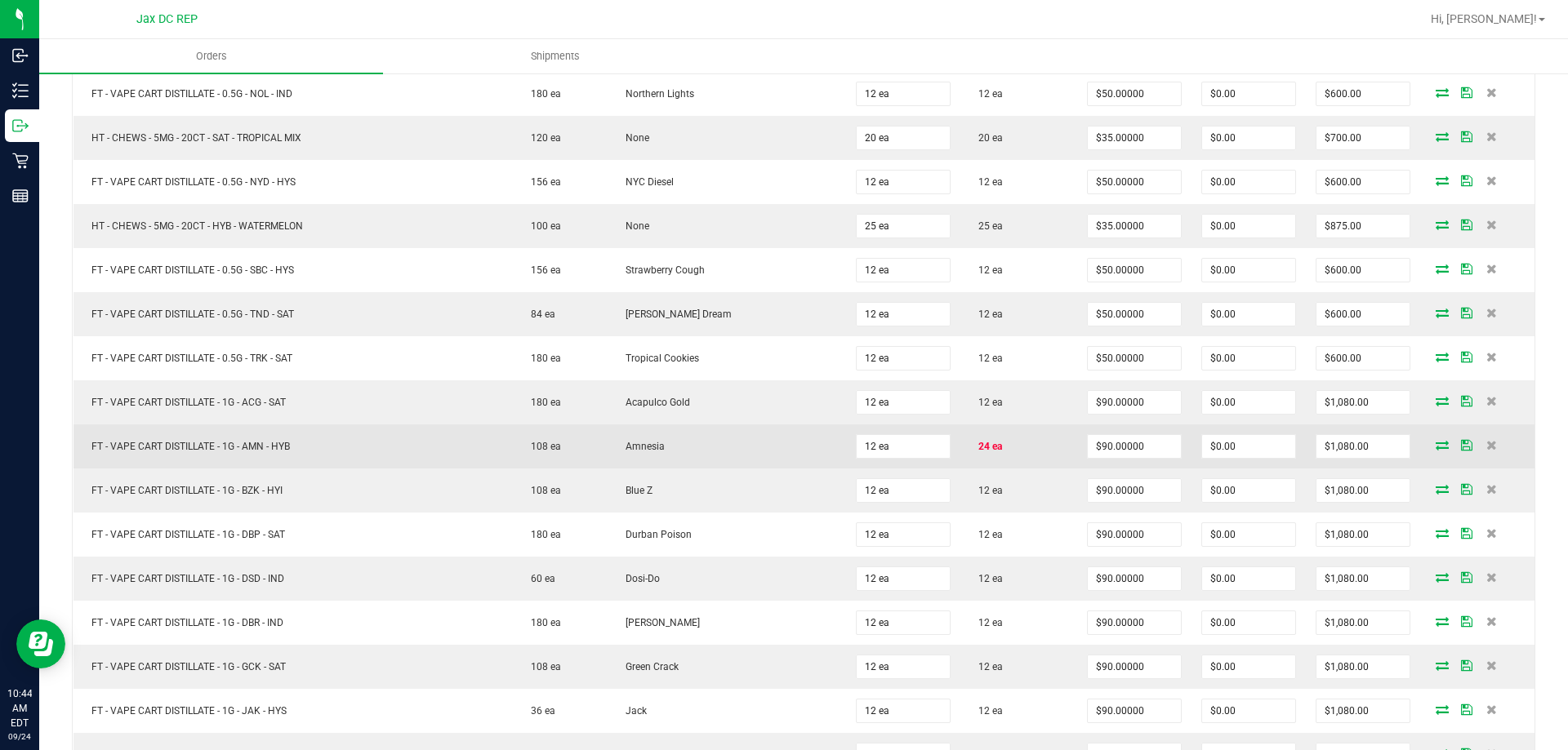
type input "24 ea"
type input "$1,200.00"
click at [870, 429] on td "12 ea" at bounding box center [903, 446] width 114 height 44
click at [867, 451] on input "12" at bounding box center [903, 446] width 93 height 22
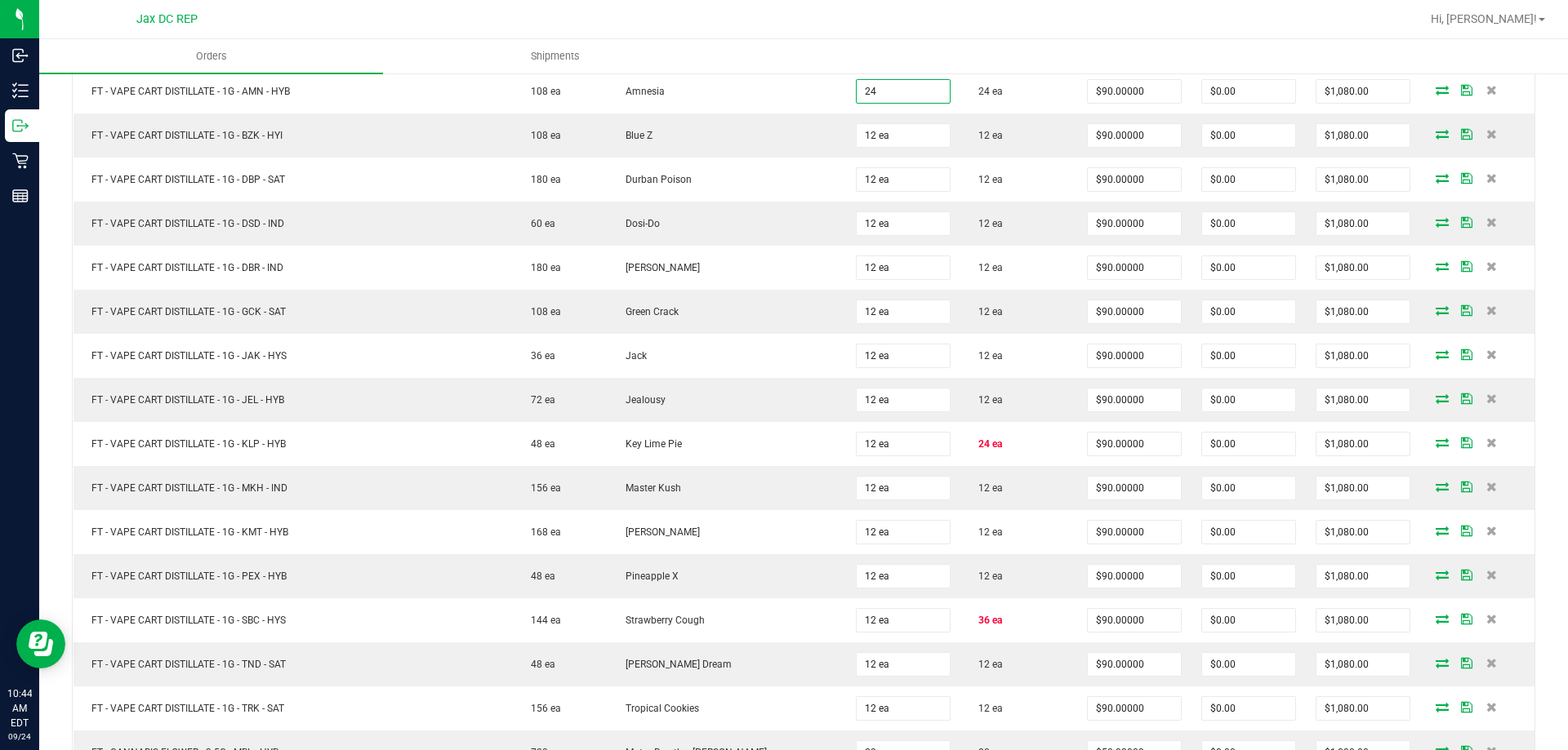
scroll to position [4570, 0]
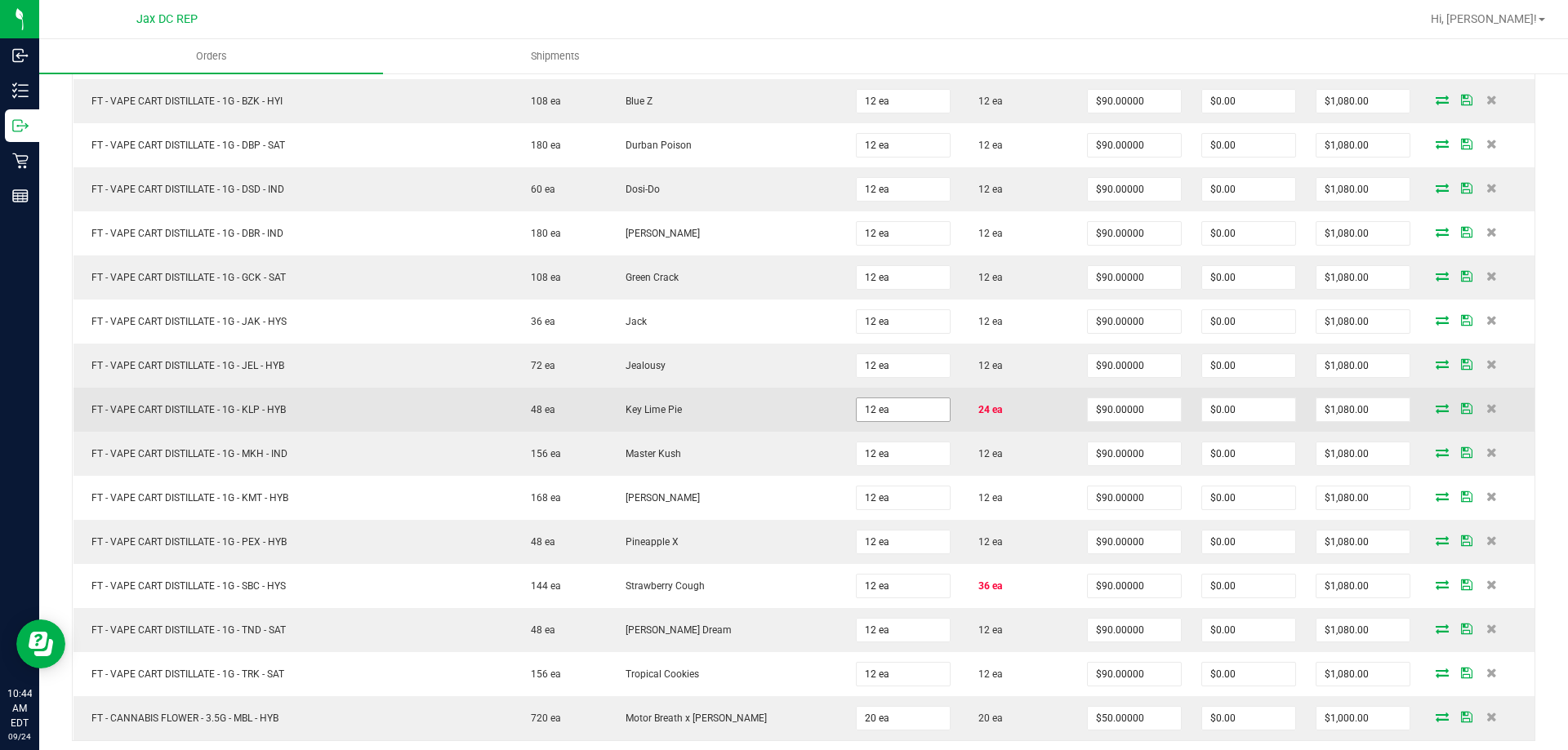
type input "24 ea"
type input "$2,160.00"
click at [860, 407] on input "12" at bounding box center [903, 410] width 93 height 22
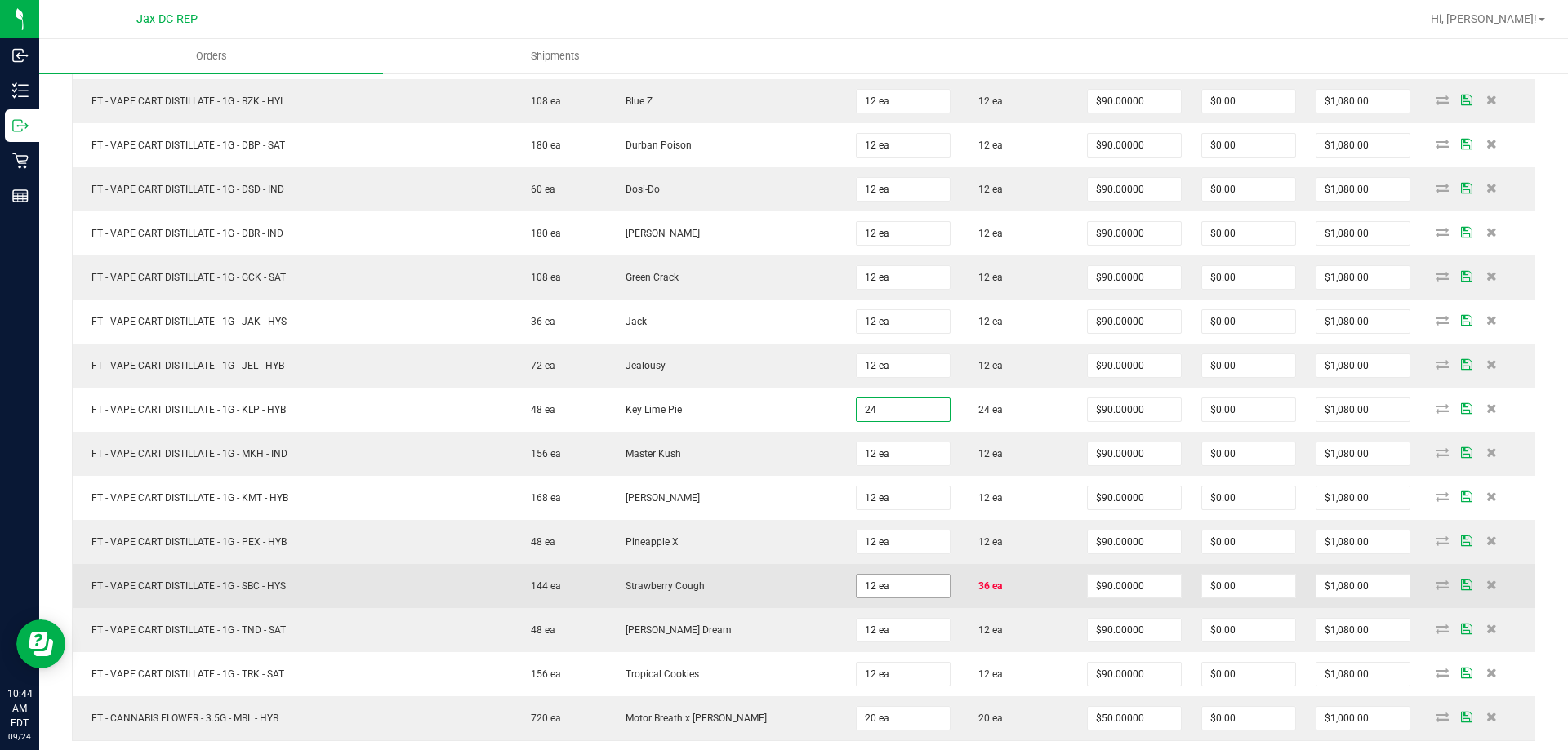
type input "24 ea"
type input "$2,160.00"
click at [880, 581] on input "12" at bounding box center [903, 586] width 93 height 22
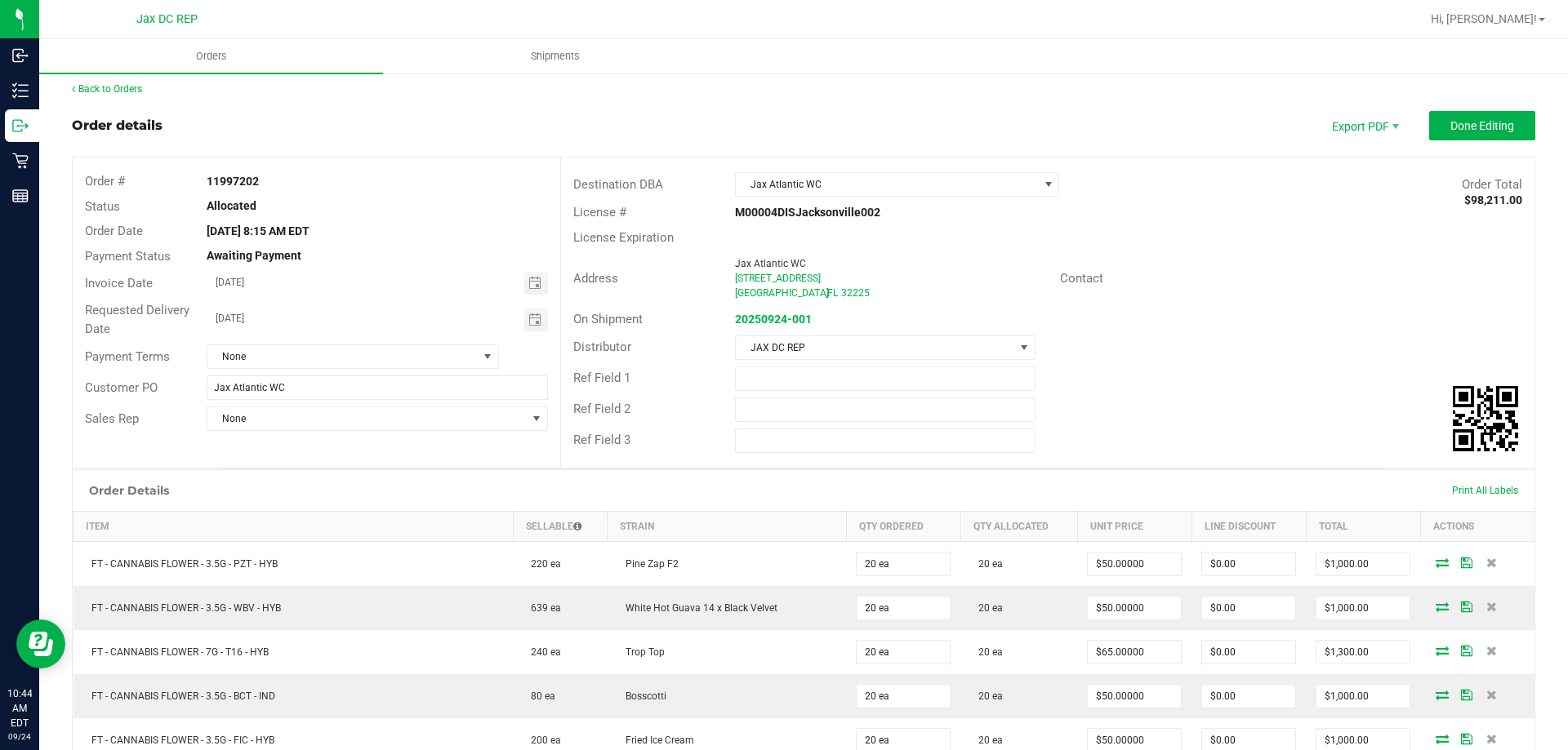
scroll to position [0, 0]
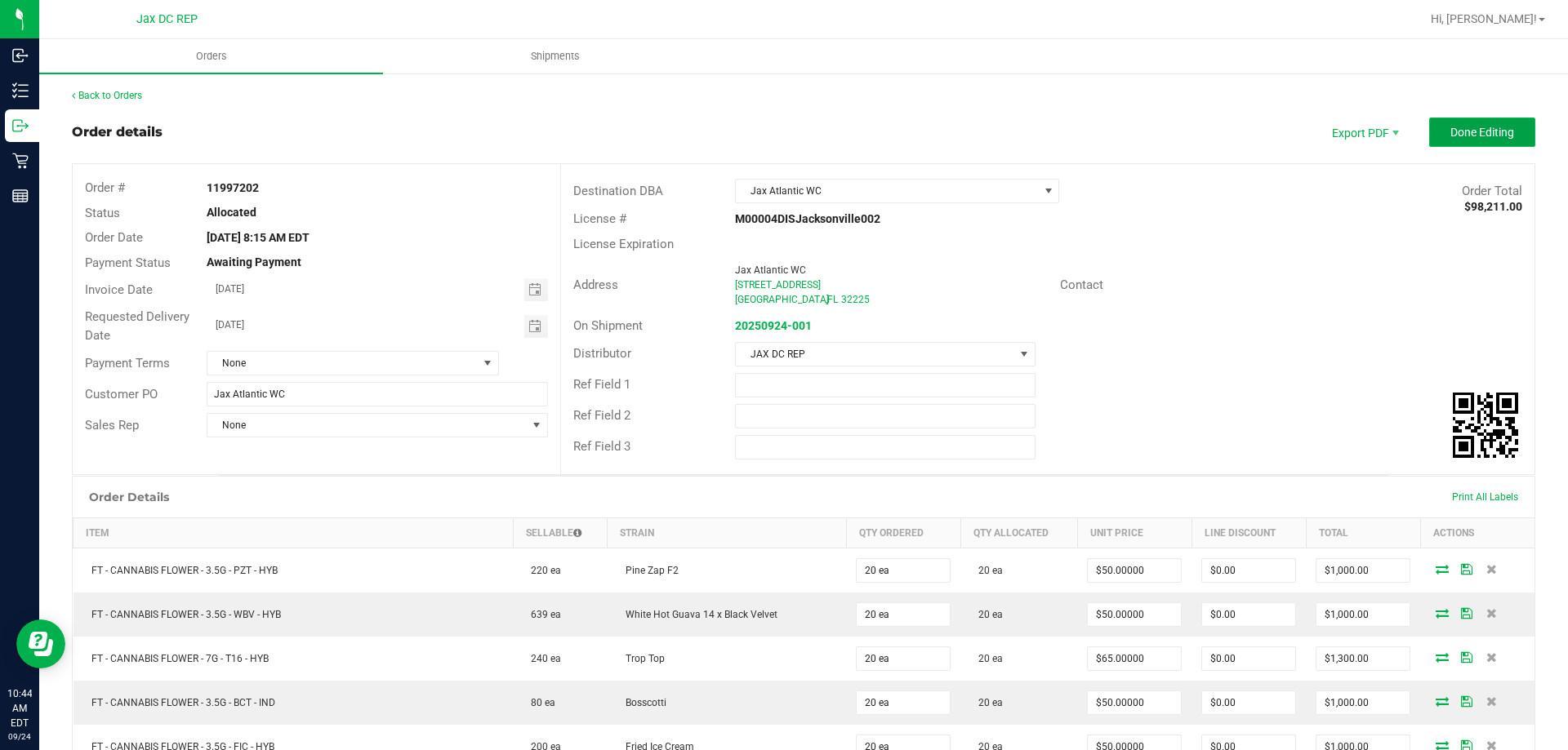
type input "36 ea"
type input "$3,240.00"
click at [1452, 129] on span "Done Editing" at bounding box center [1482, 132] width 64 height 13
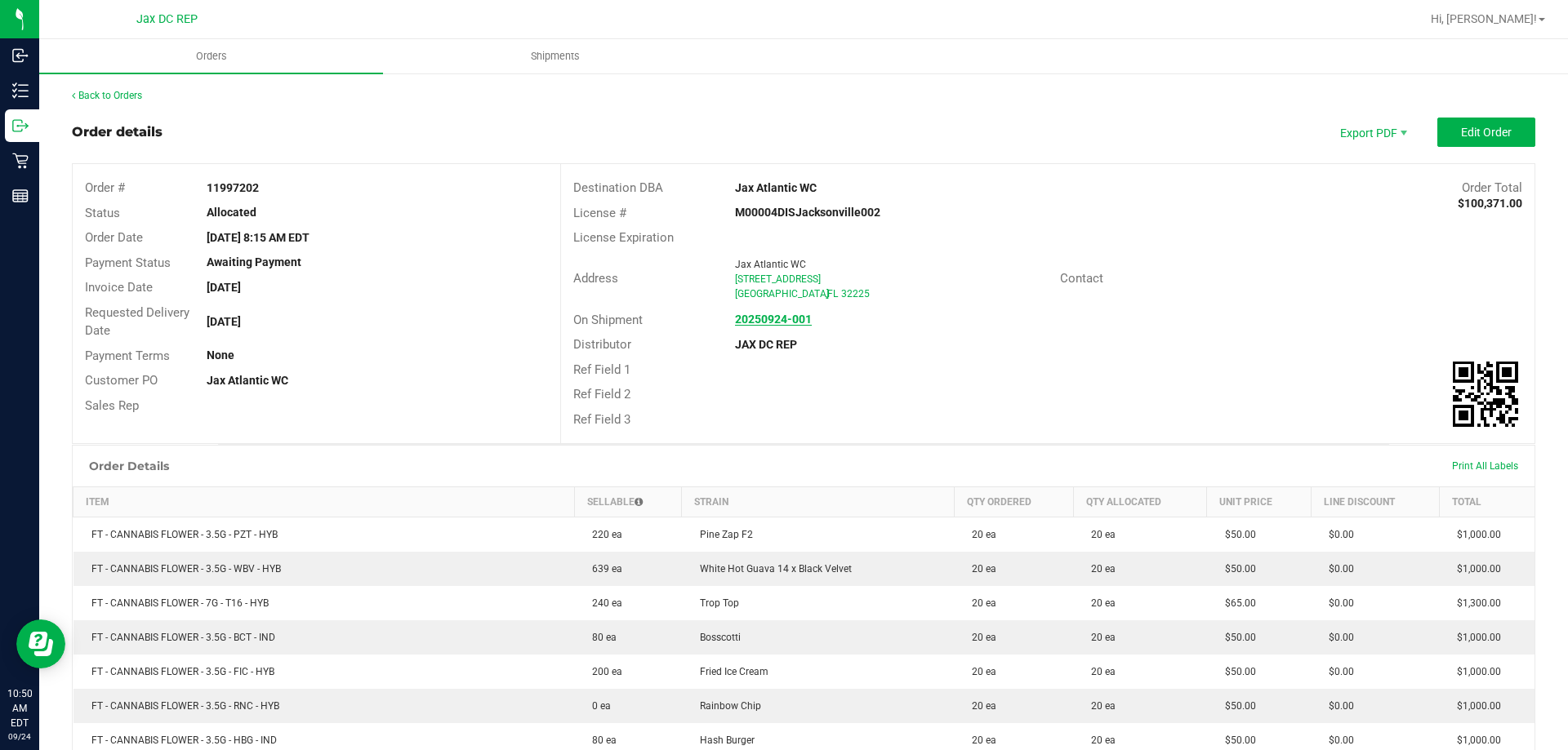
click at [783, 323] on strong "20250924-001" at bounding box center [774, 319] width 77 height 13
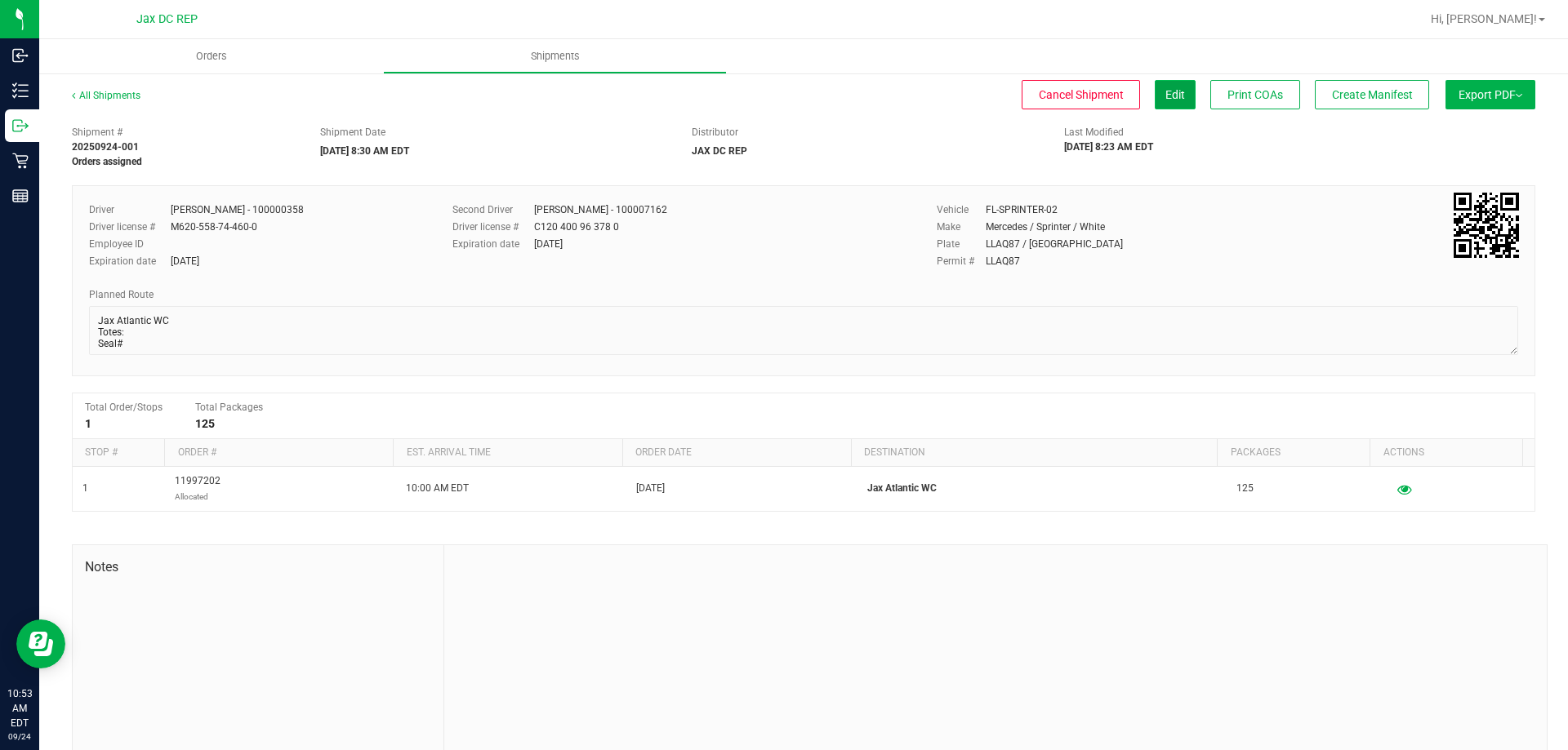
click at [1155, 91] on button "Edit" at bounding box center [1176, 95] width 41 height 29
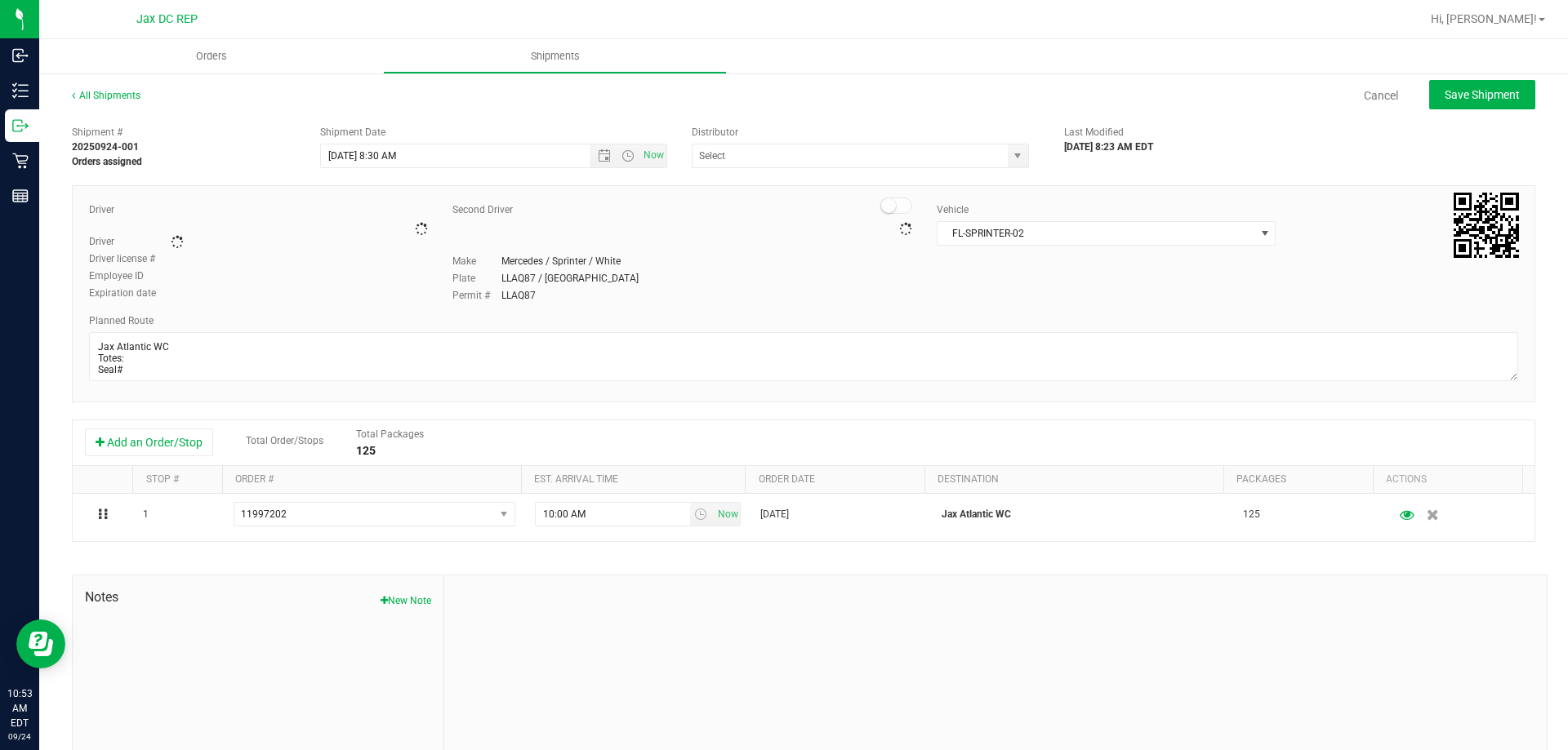
type input "JAX DC REP"
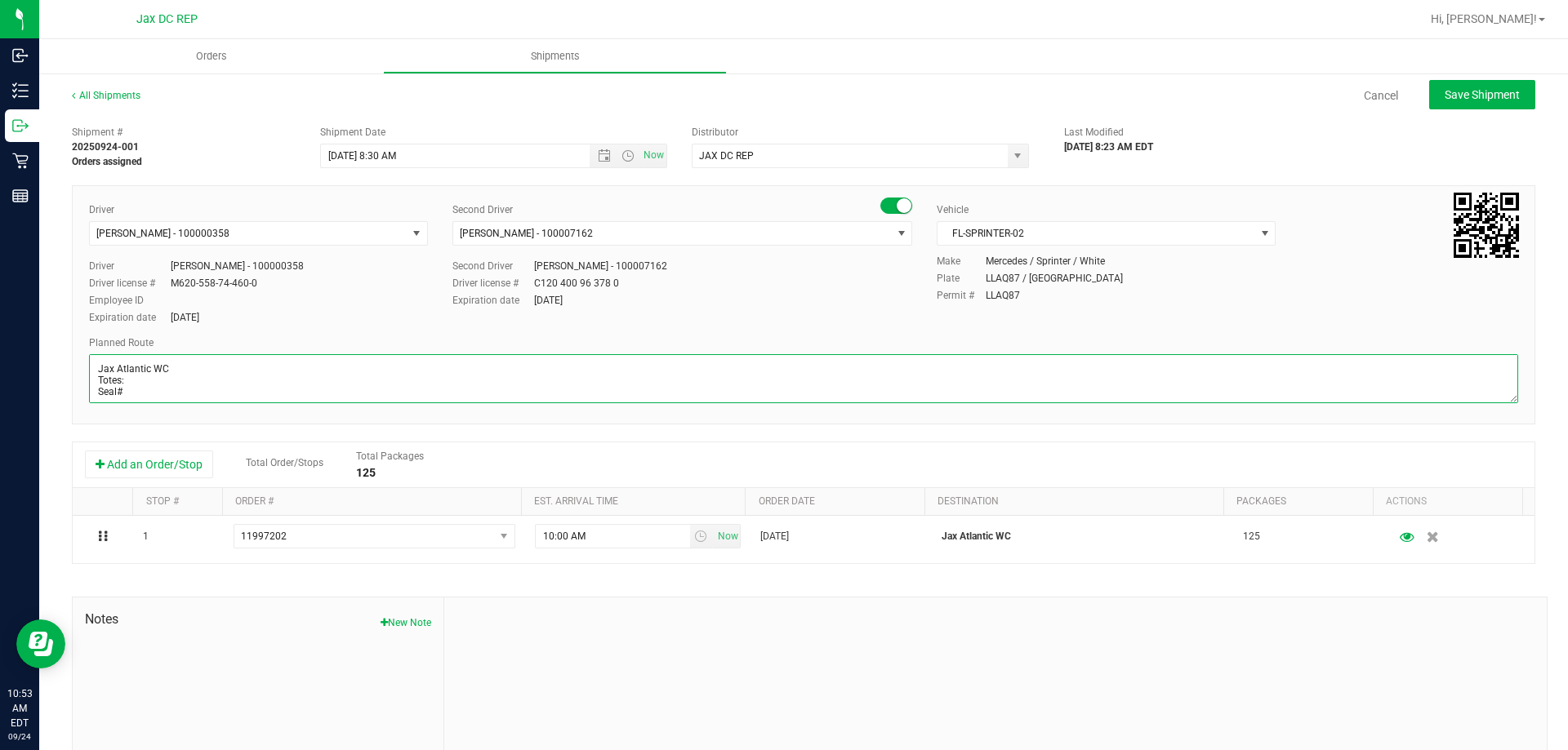
click at [142, 384] on textarea at bounding box center [803, 378] width 1429 height 49
type textarea "Jax Atlantic WC Totes: 4 Seal# 021587 - 021594 Store Order: 1. [GEOGRAPHIC_DATA…"
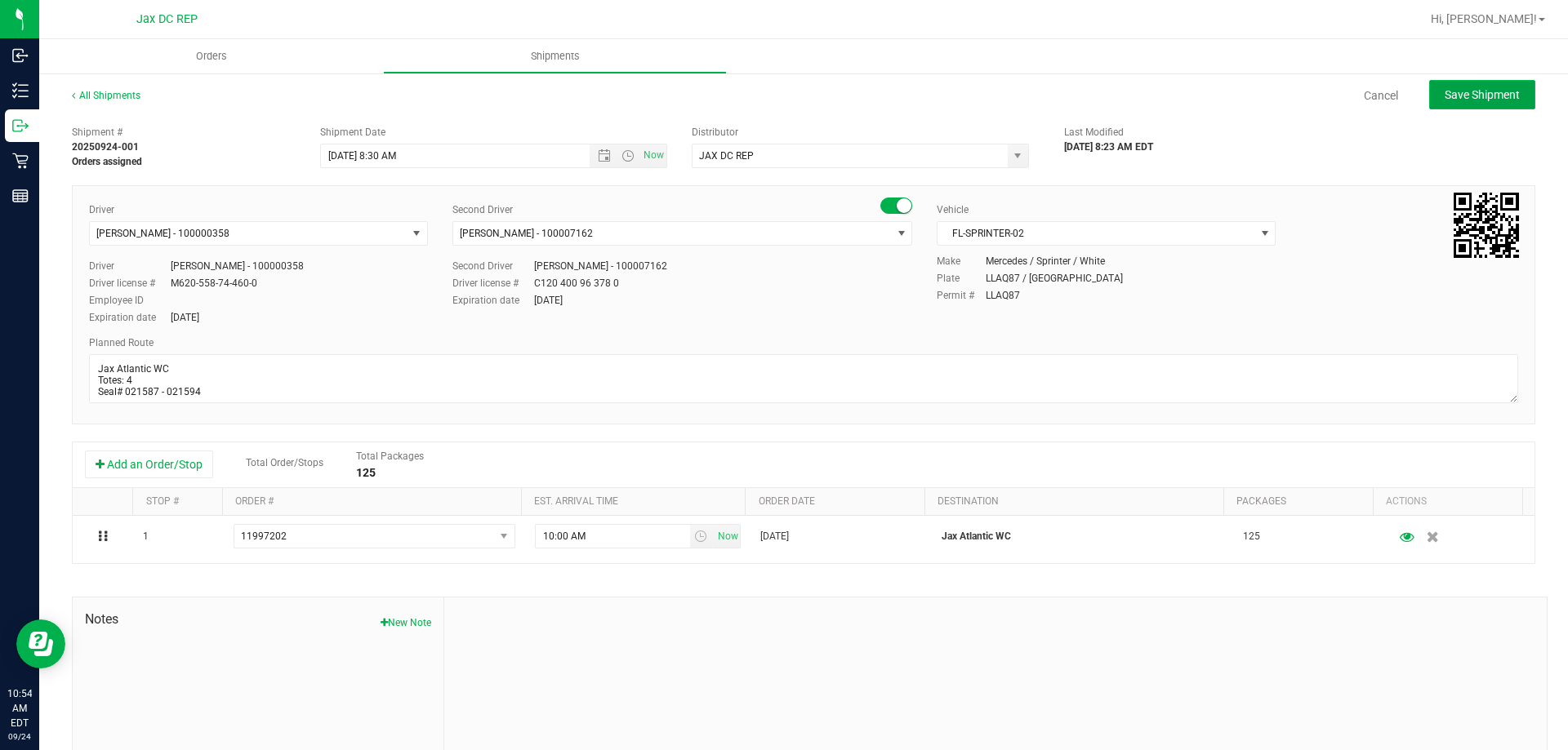
click at [1435, 103] on button "Save Shipment" at bounding box center [1482, 95] width 107 height 29
type input "[DATE] 12:30 PM"
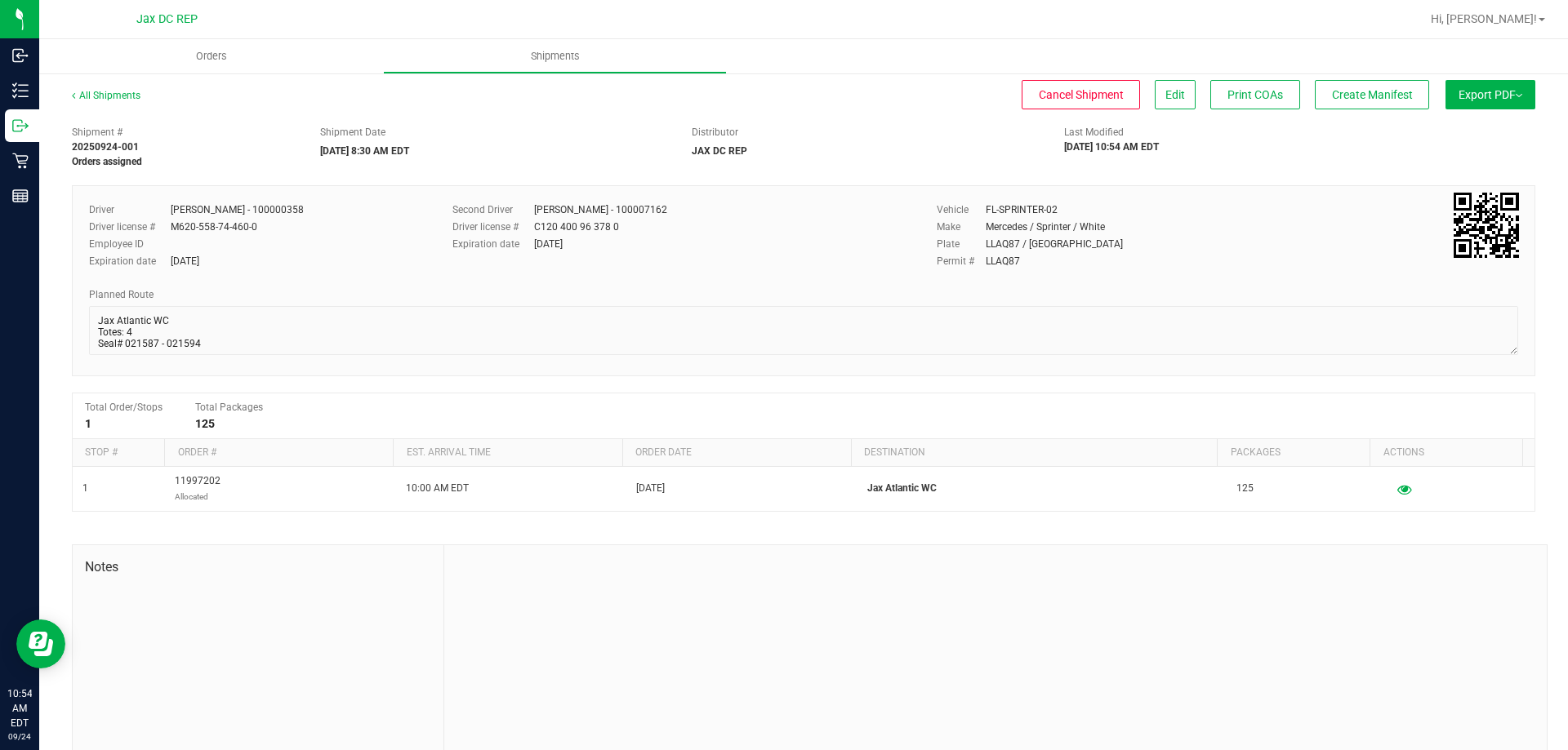
click at [1446, 102] on button "Export PDF" at bounding box center [1491, 95] width 90 height 29
click at [1436, 121] on li "Manifest by Package ID" at bounding box center [1486, 130] width 165 height 24
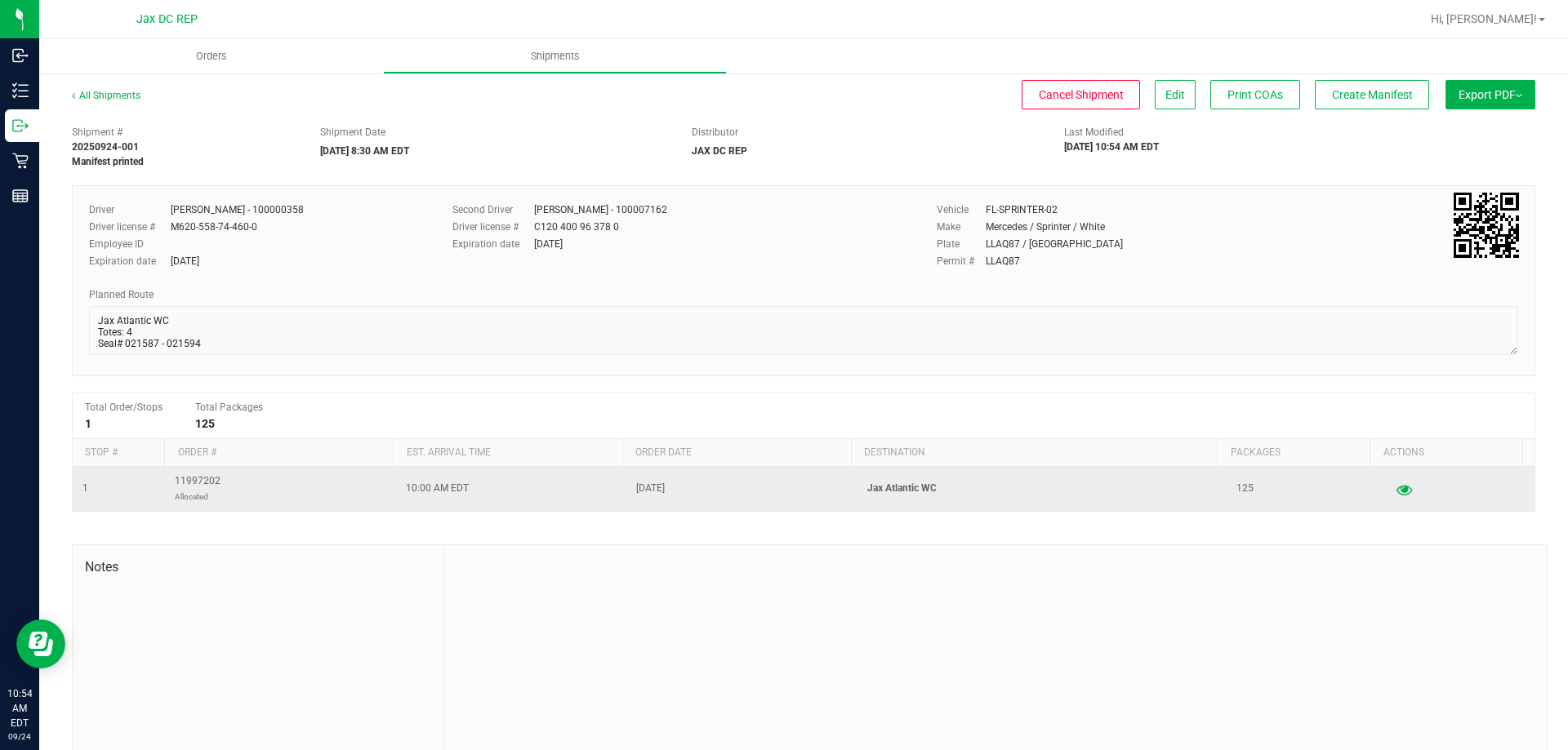
click at [1390, 483] on button "button" at bounding box center [1405, 489] width 29 height 26
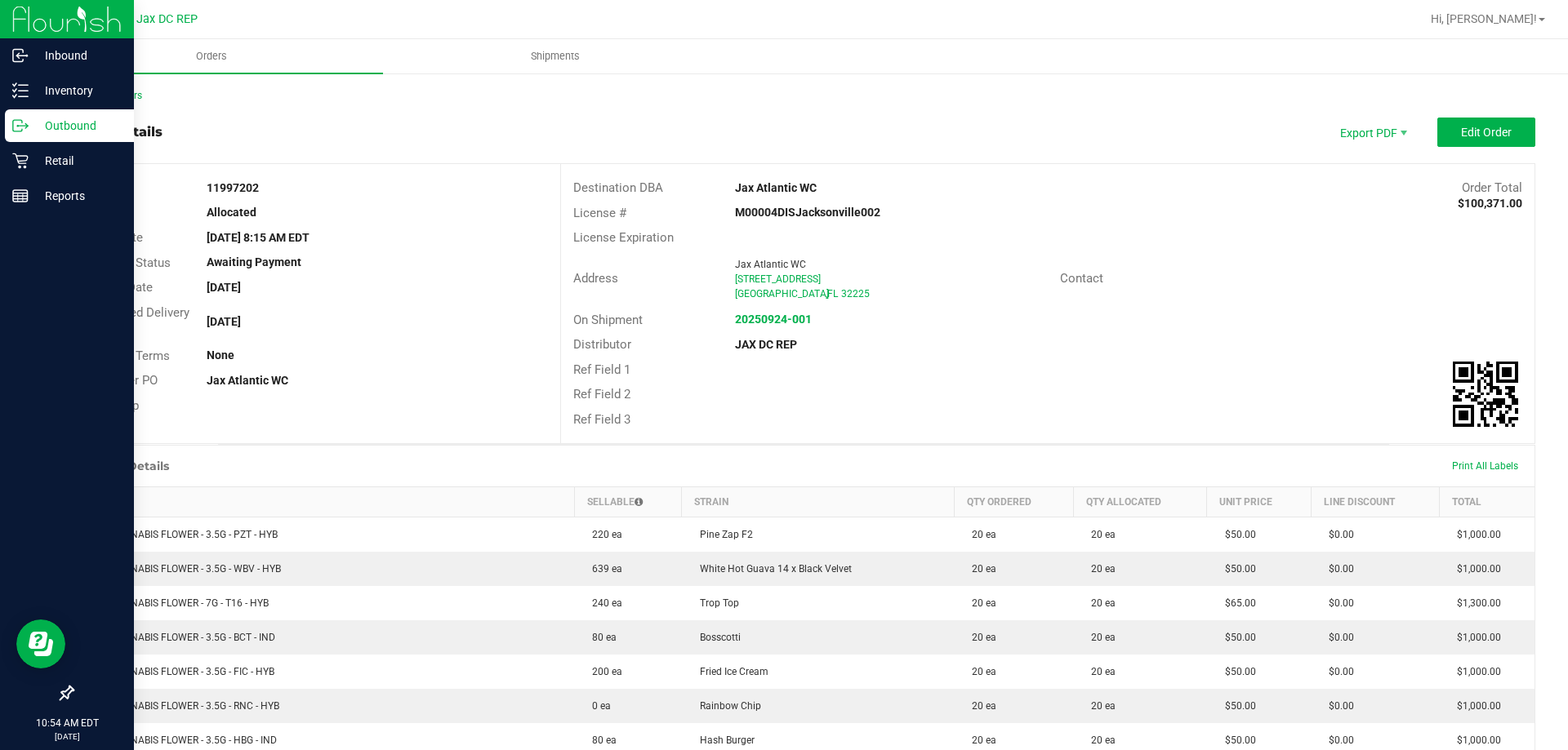
click at [32, 131] on p "Outbound" at bounding box center [77, 126] width 98 height 20
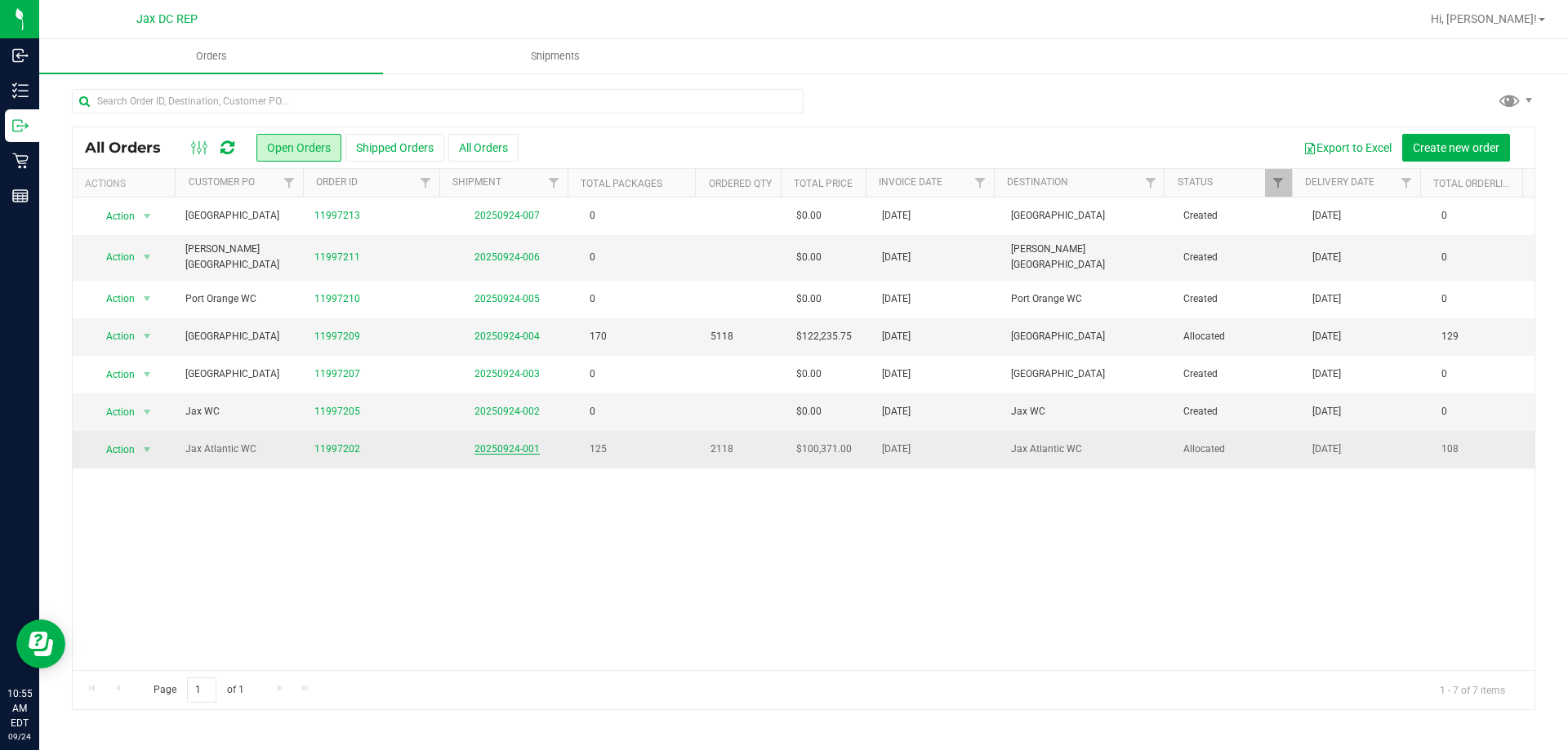
click at [496, 443] on link "20250924-001" at bounding box center [507, 449] width 66 height 12
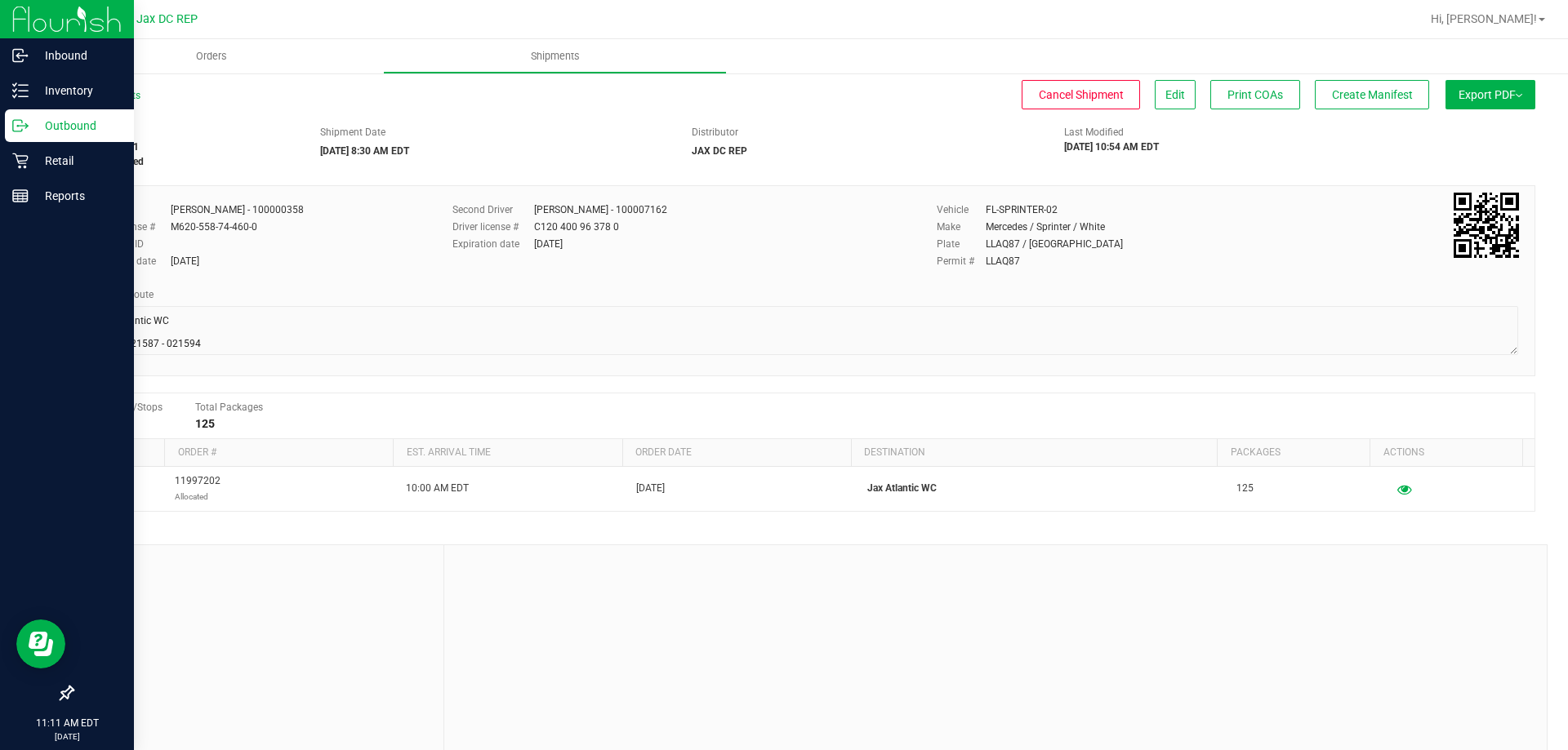
click at [26, 126] on line at bounding box center [22, 126] width 9 height 0
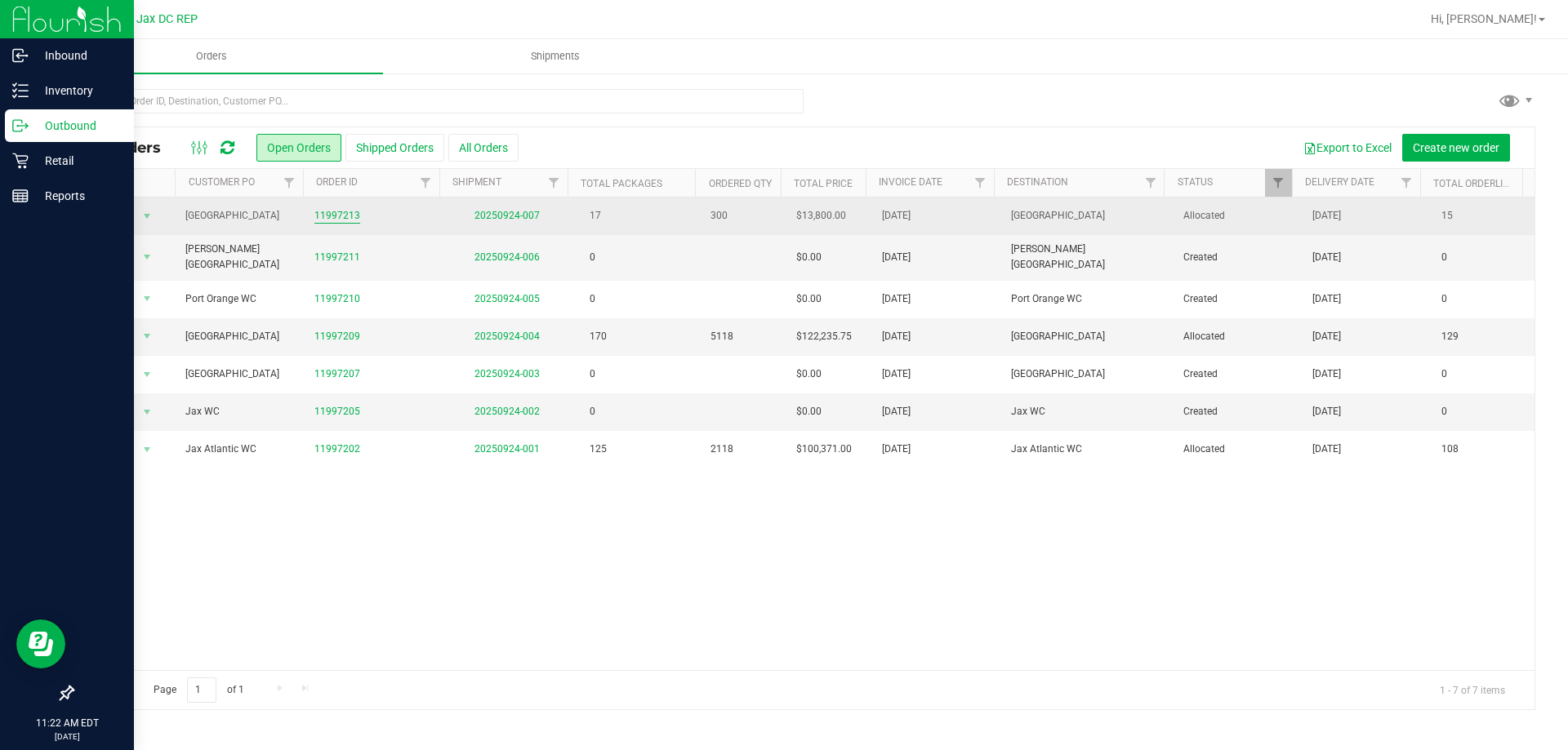
click at [349, 208] on link "11997213" at bounding box center [337, 216] width 46 height 16
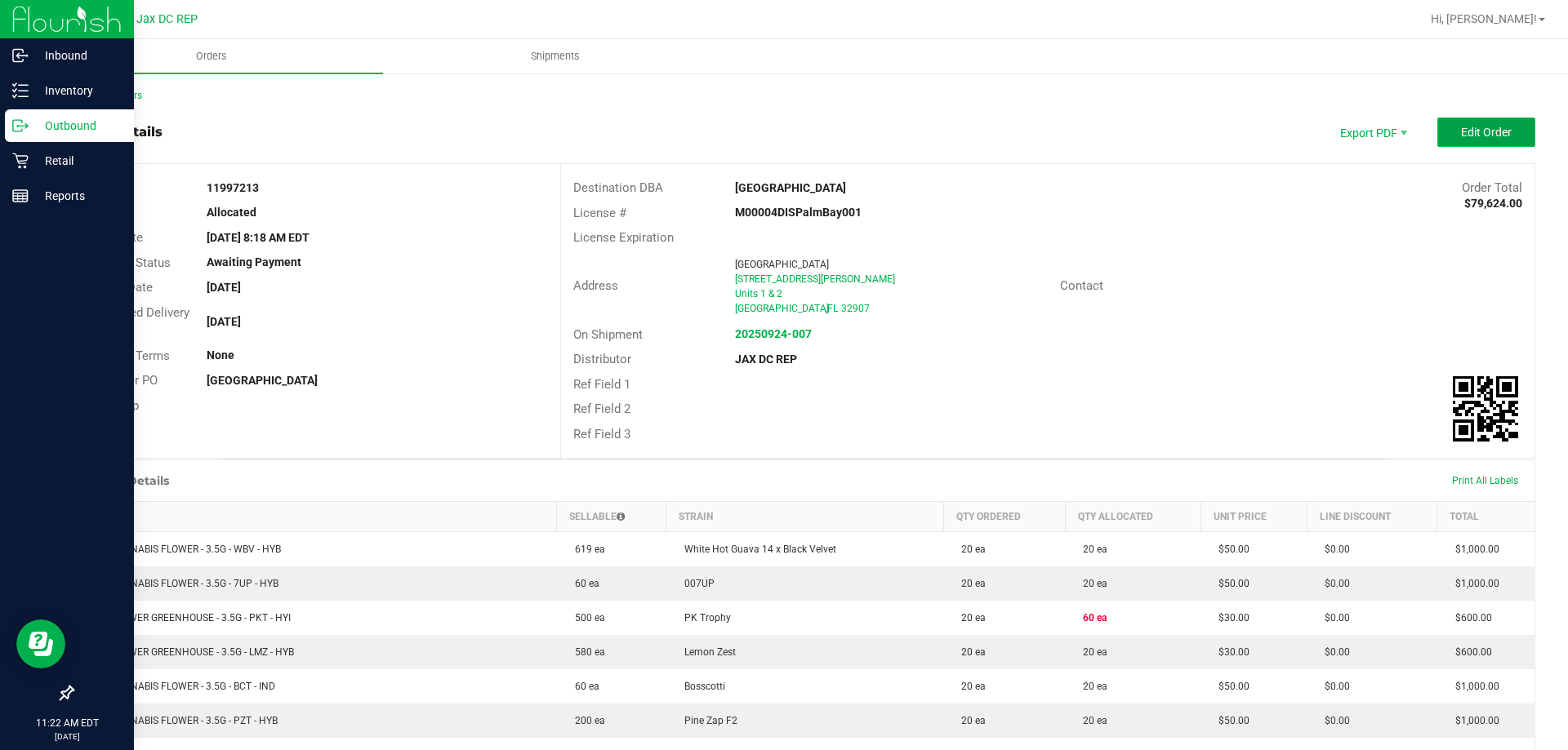
click at [1461, 131] on span "Edit Order" at bounding box center [1487, 132] width 51 height 13
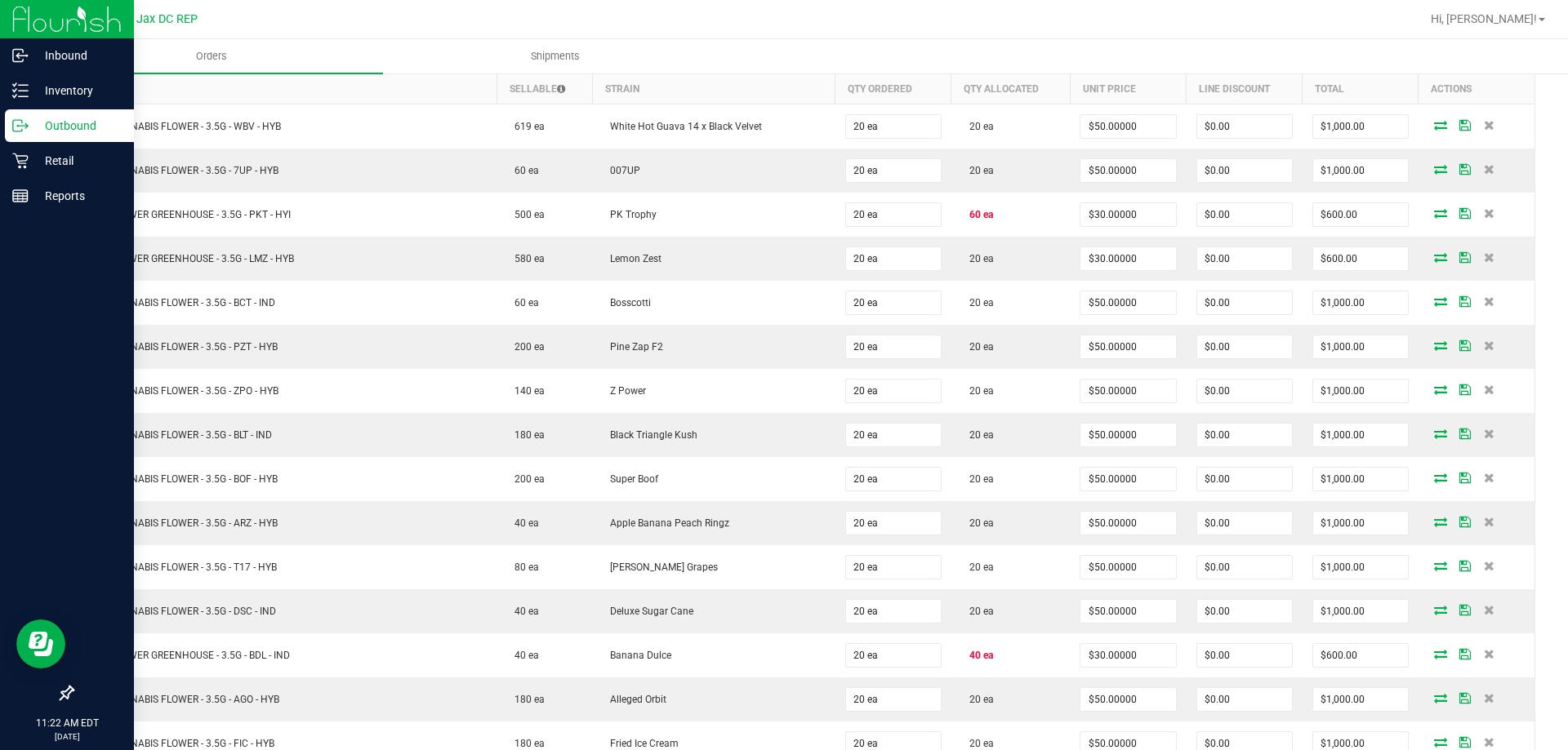
scroll to position [478, 0]
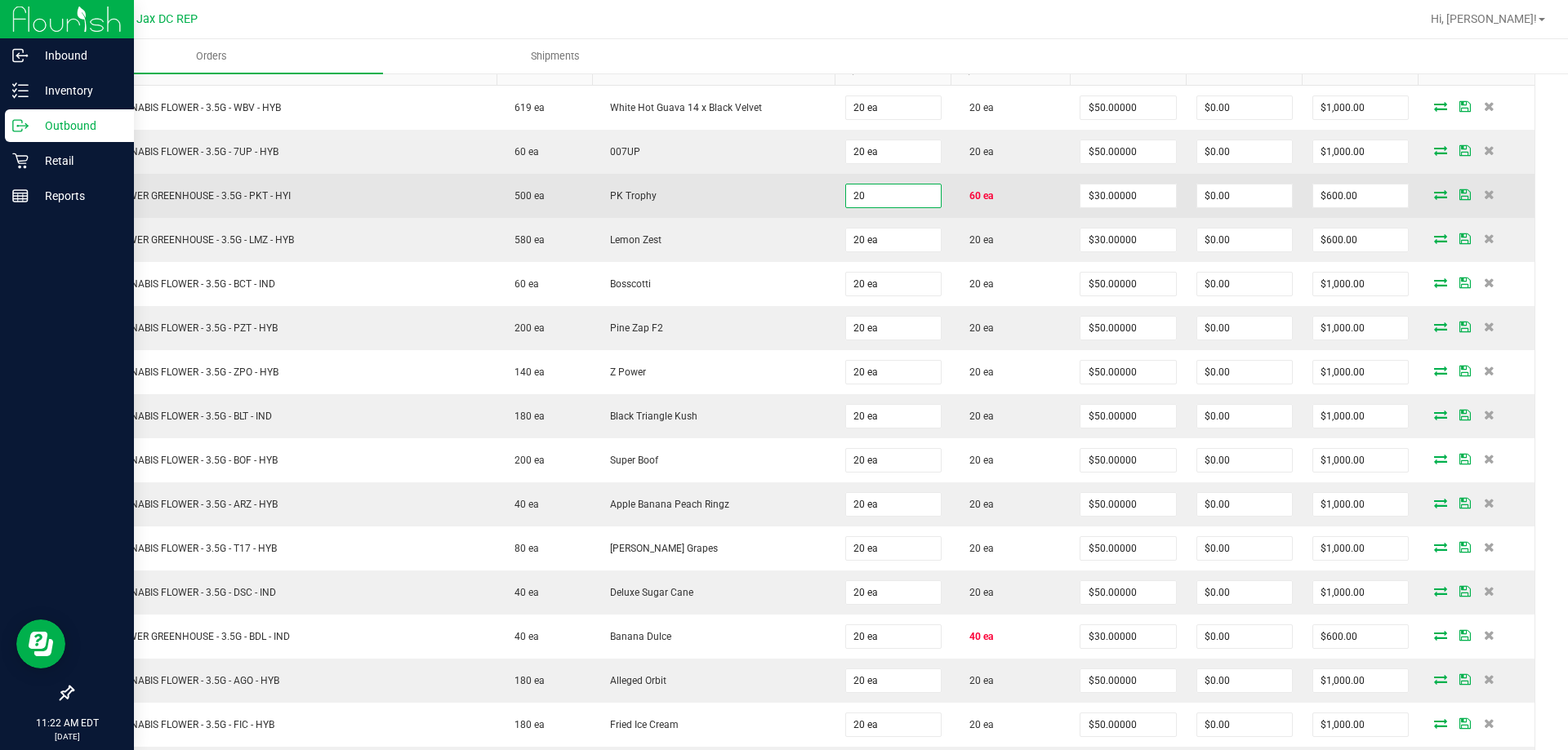
click at [878, 198] on input "20" at bounding box center [893, 196] width 95 height 22
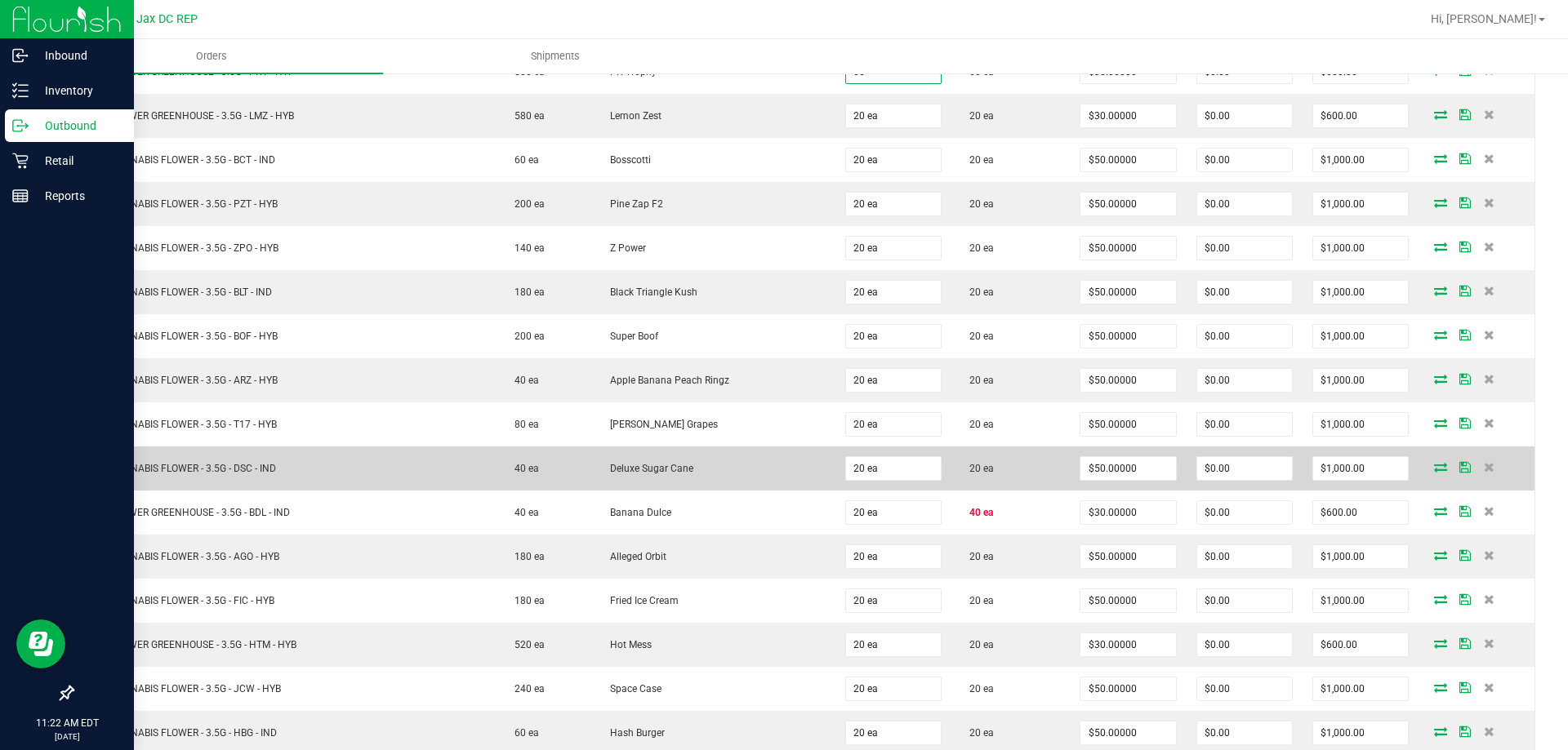
scroll to position [651, 0]
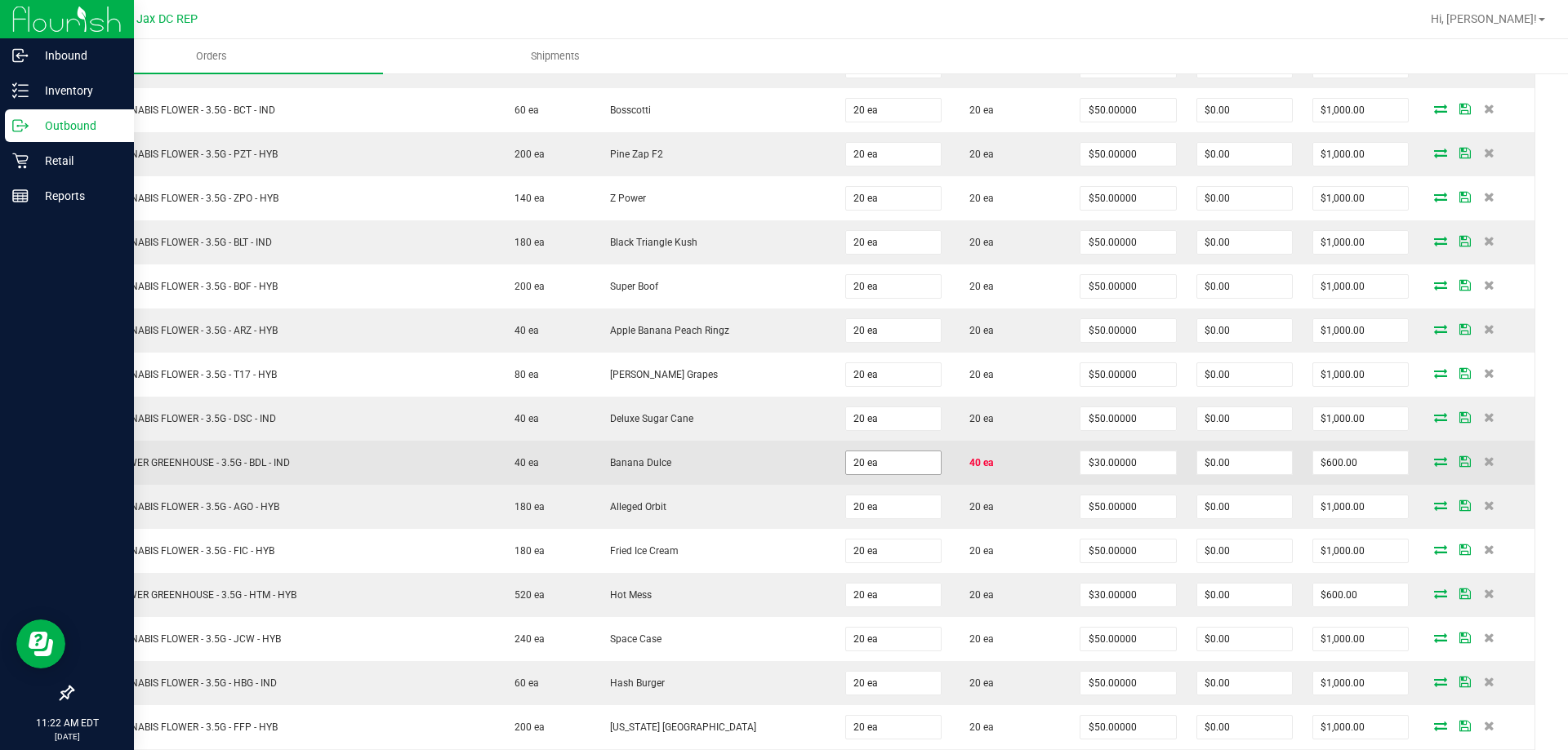
type input "60 ea"
type input "$1,800.00"
click at [909, 459] on input "20" at bounding box center [893, 463] width 95 height 22
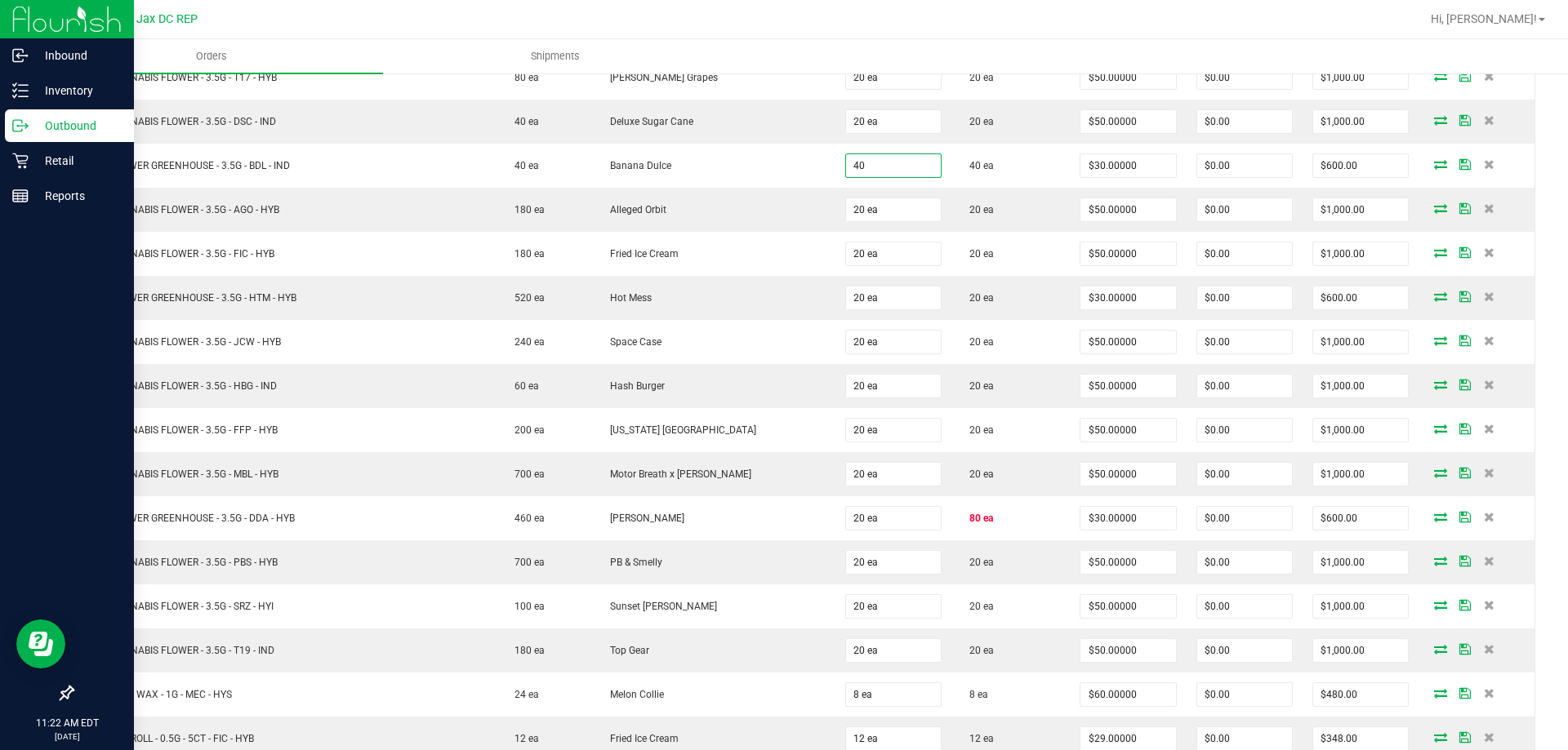
scroll to position [1018, 0]
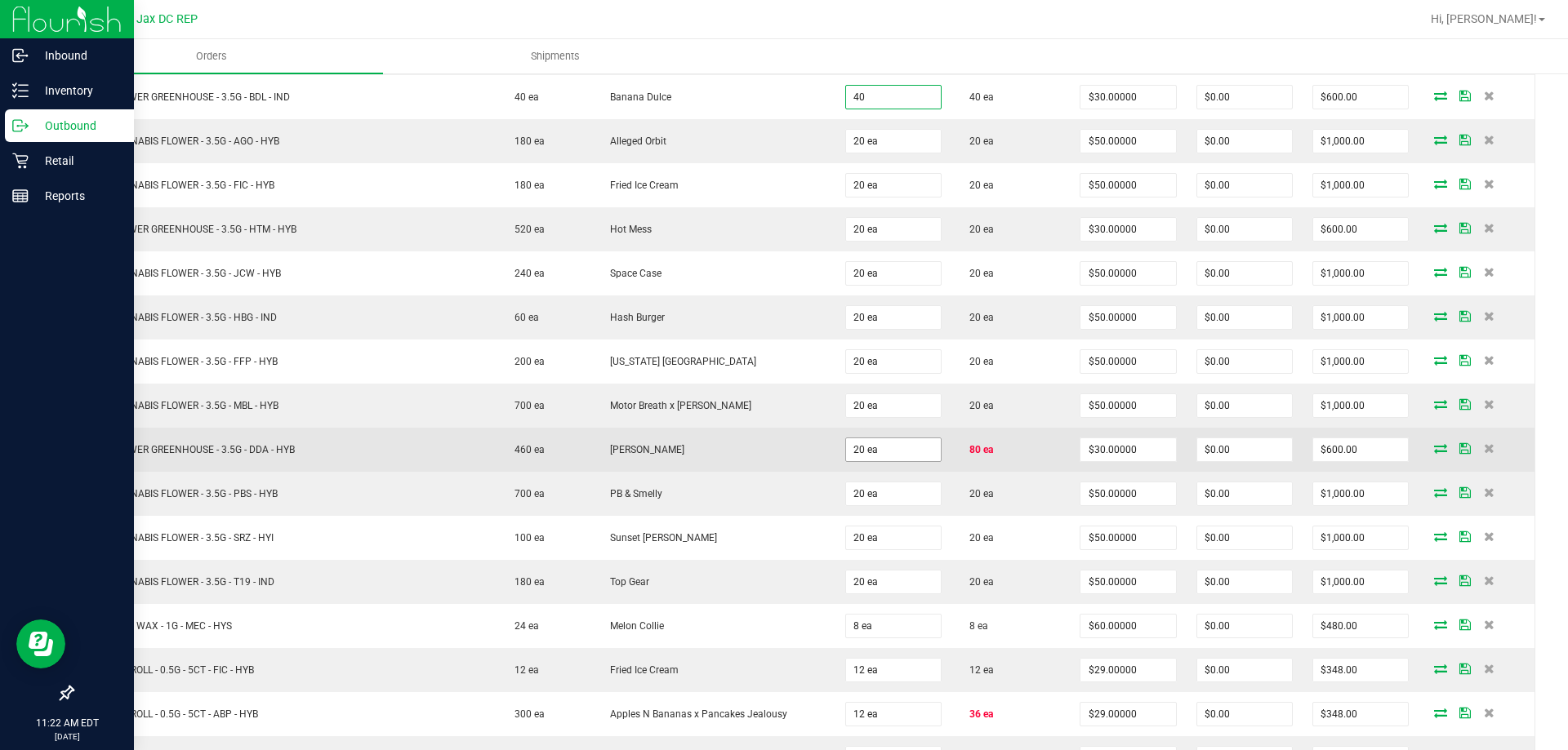
type input "40 ea"
type input "$1,200.00"
click at [846, 453] on input "20" at bounding box center [893, 449] width 95 height 22
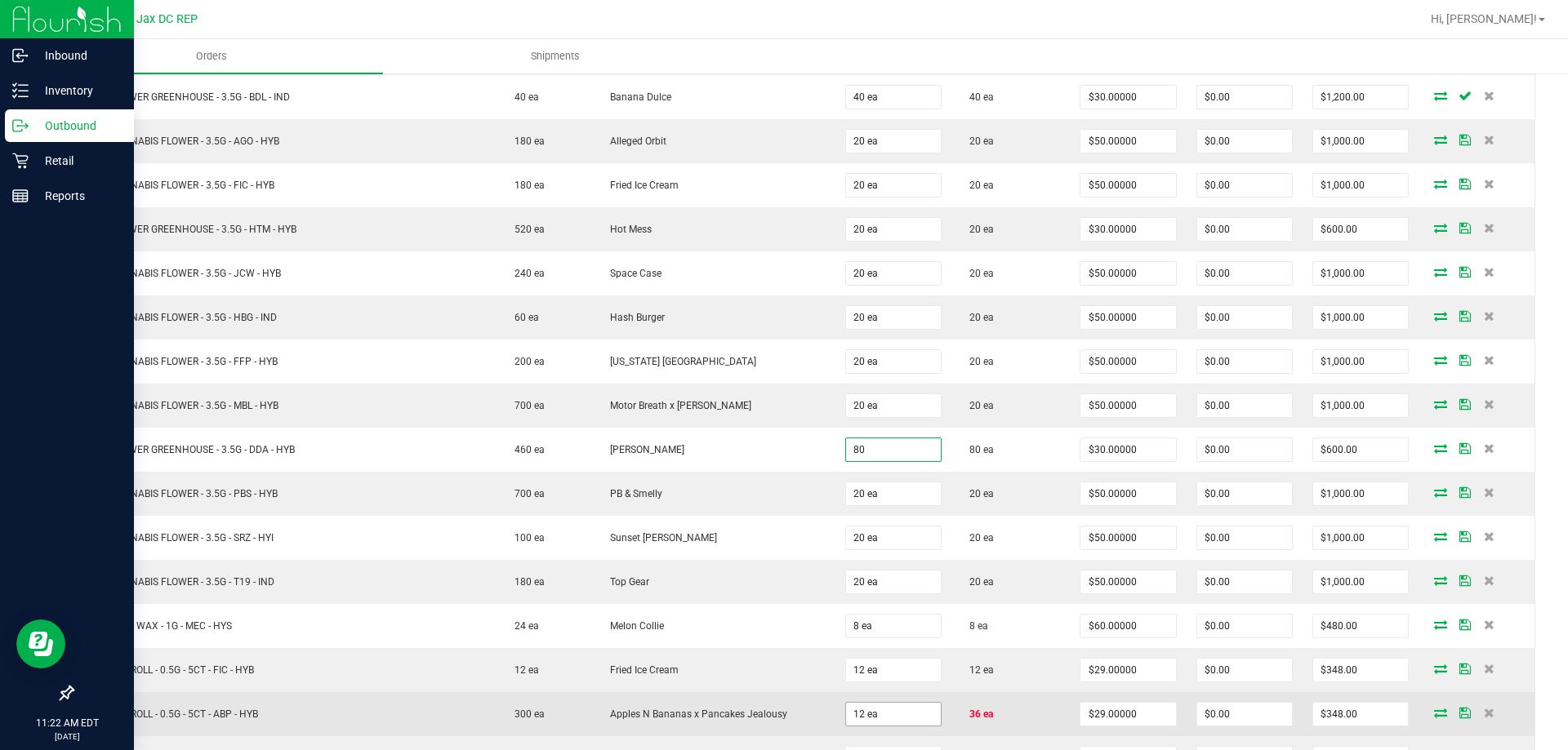
type input "80 ea"
type input "$2,400.00"
click at [877, 708] on input "12" at bounding box center [893, 714] width 95 height 22
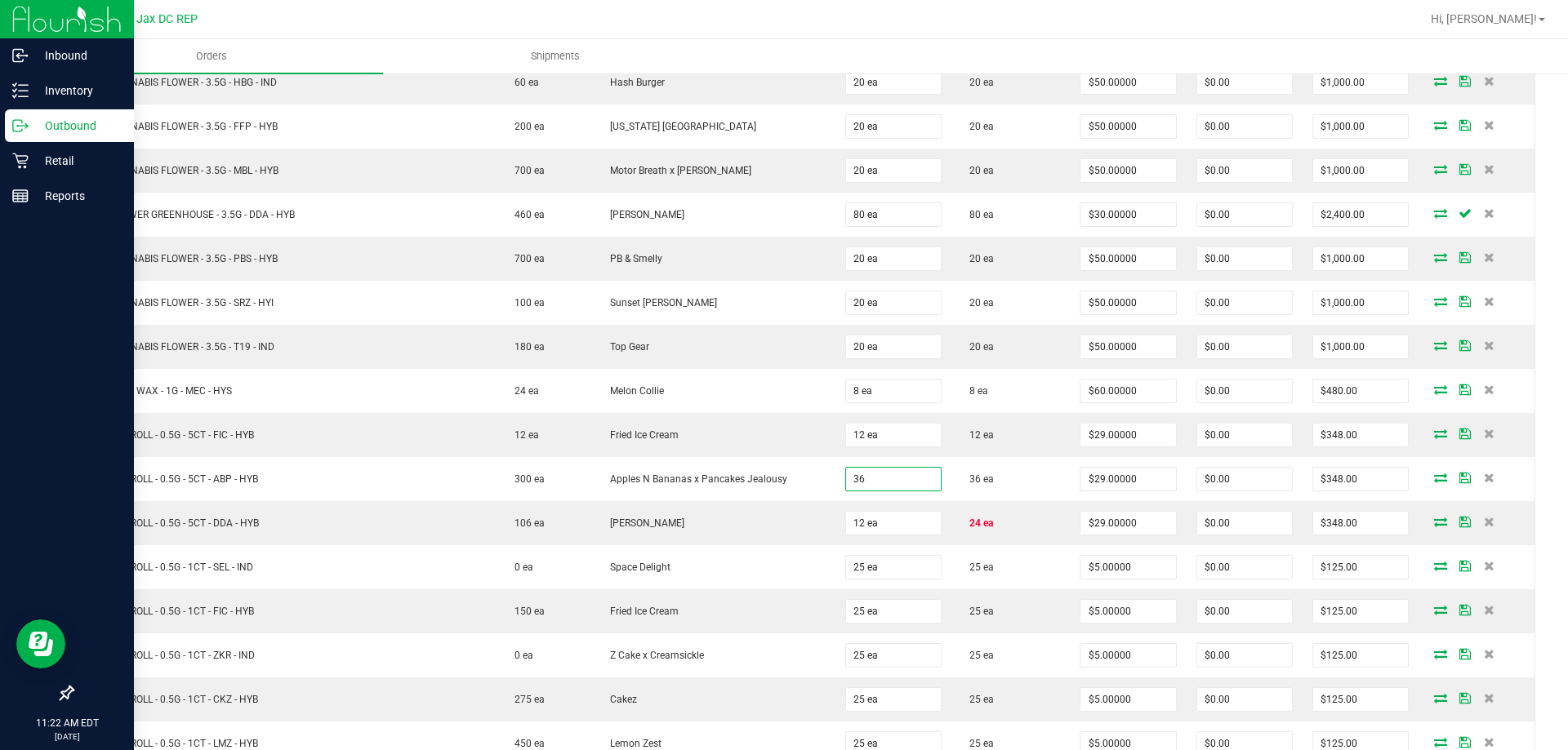
scroll to position [1458, 0]
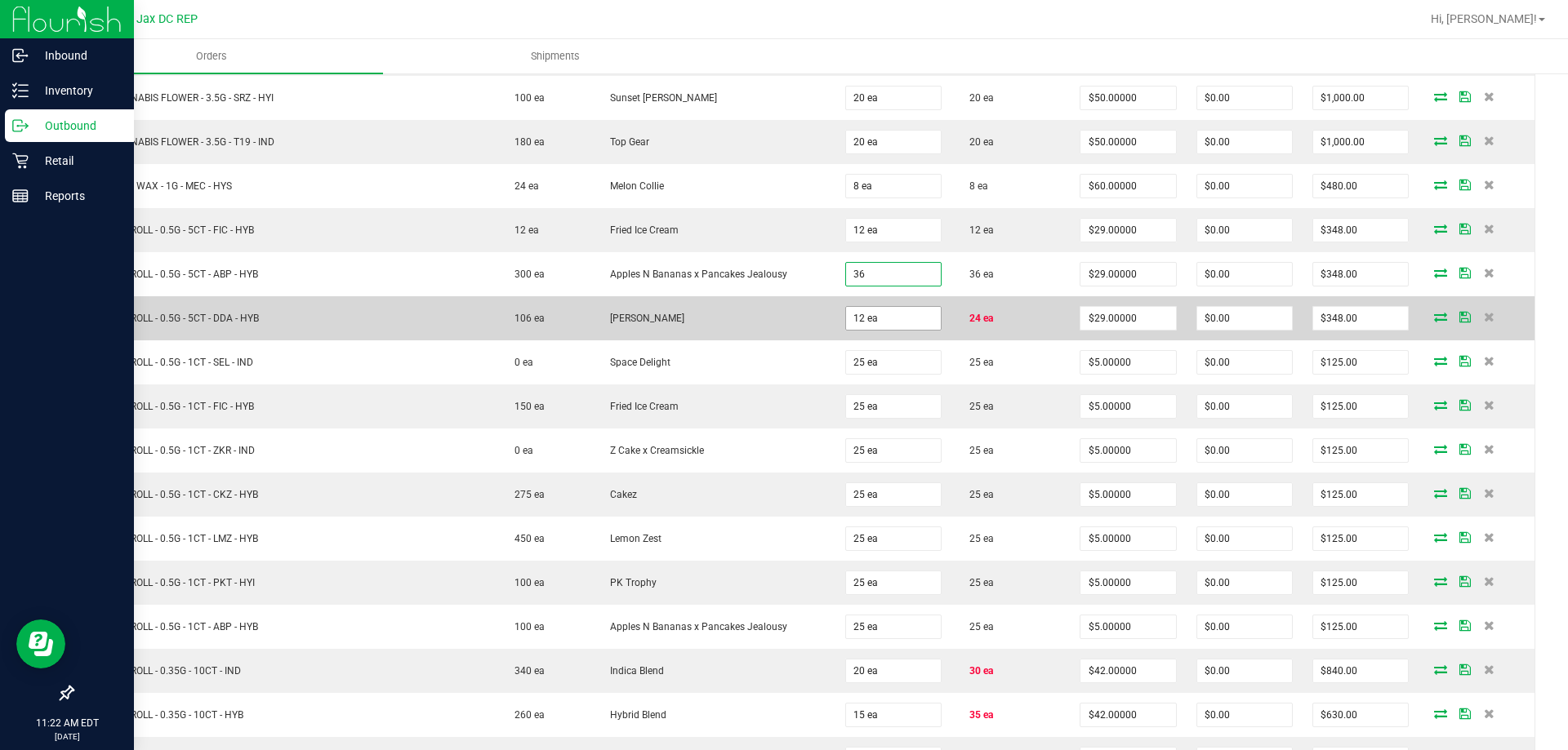
type input "36 ea"
type input "$1,044.00"
click at [900, 325] on input "12" at bounding box center [893, 318] width 95 height 22
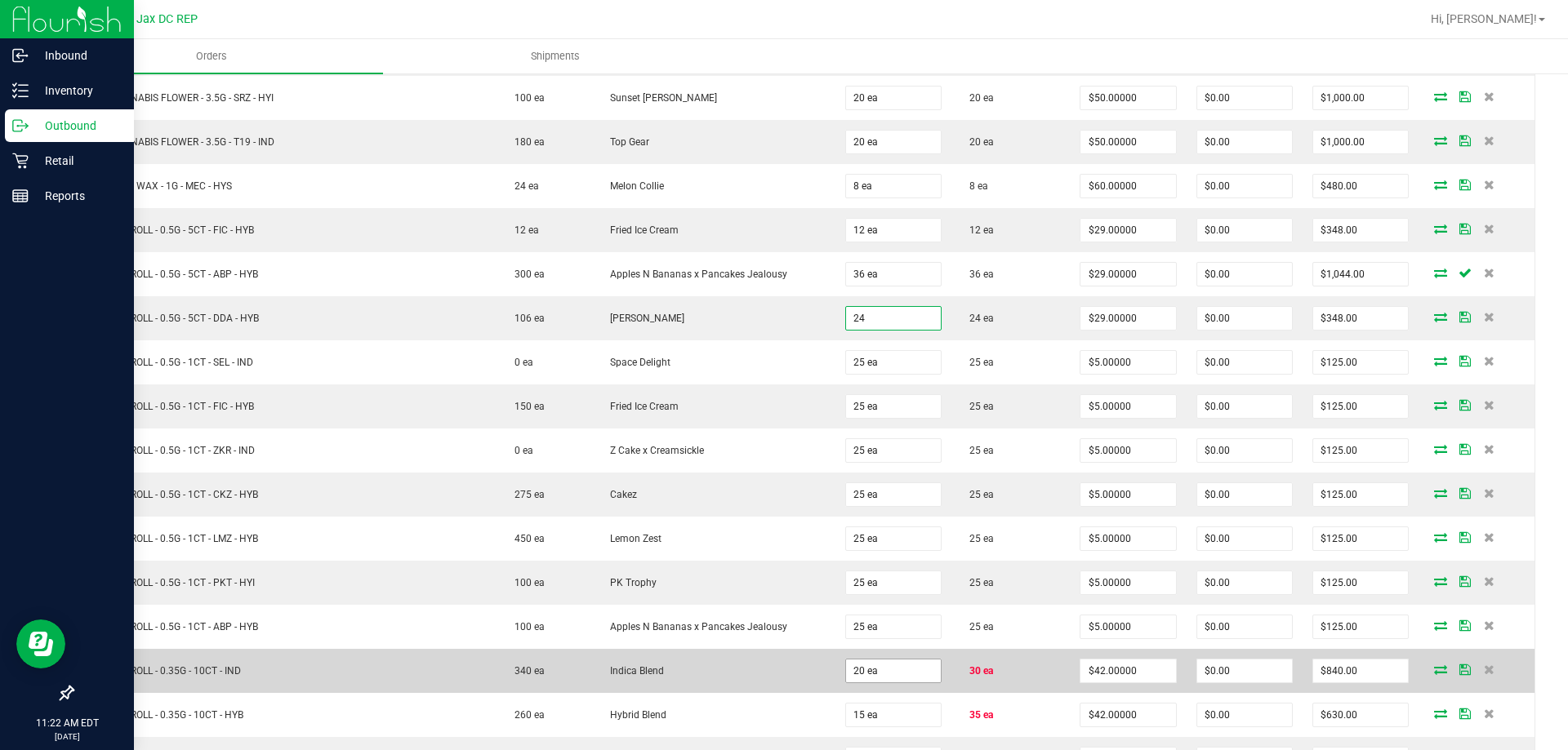
type input "24 ea"
type input "$696.00"
click at [868, 671] on input "20" at bounding box center [893, 671] width 95 height 22
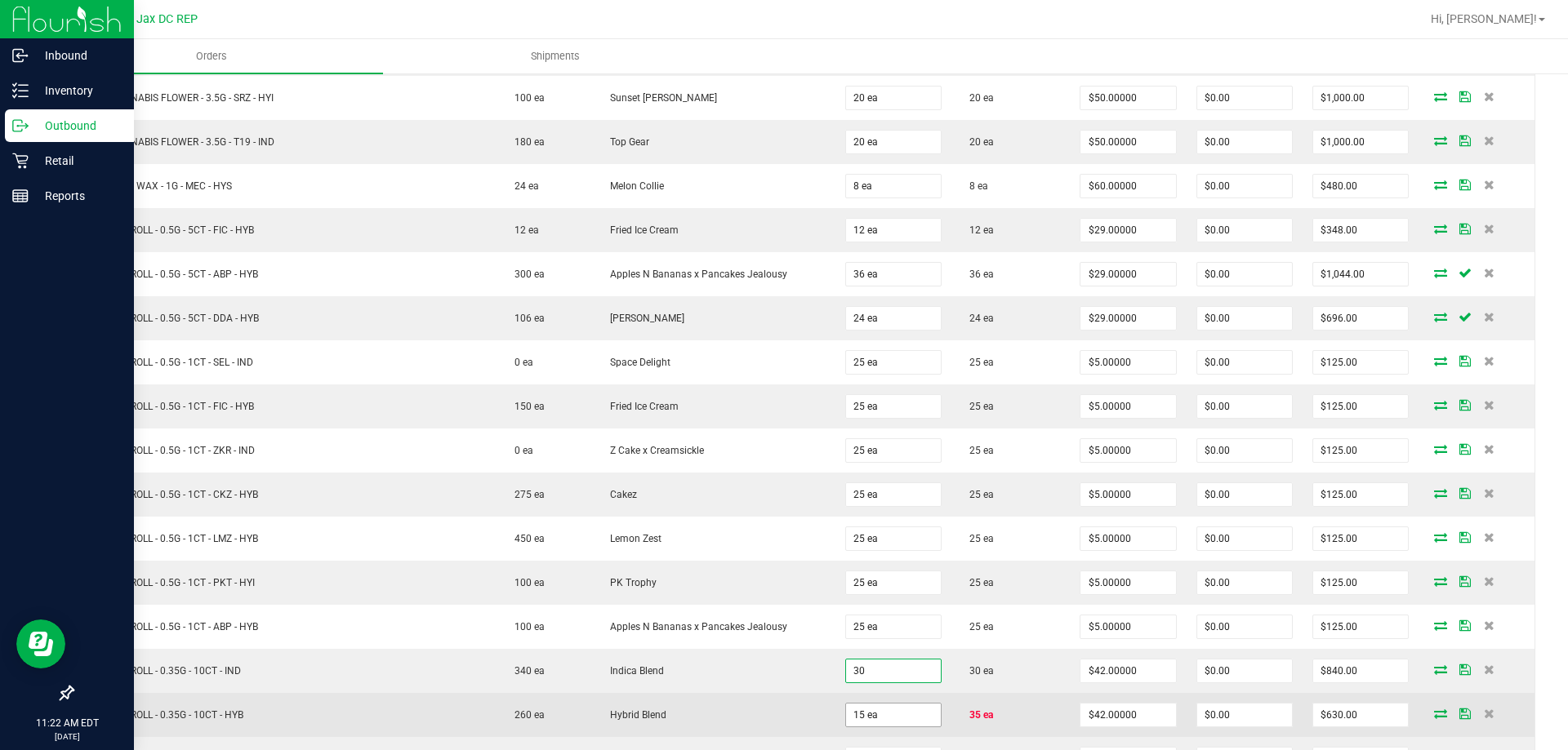
type input "30 ea"
type input "$1,260.00"
click at [868, 721] on input "15" at bounding box center [893, 715] width 95 height 22
type input "0"
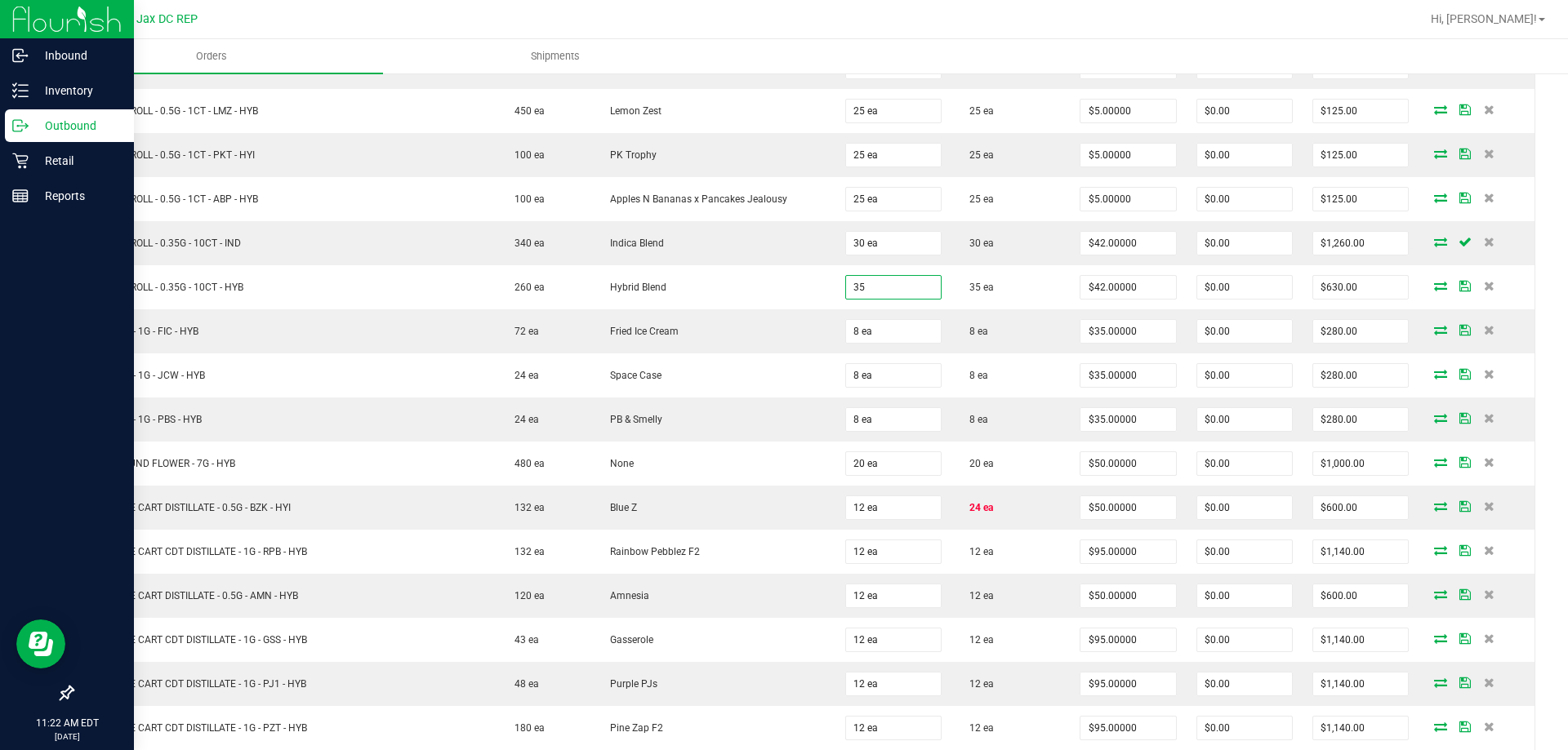
scroll to position [1898, 0]
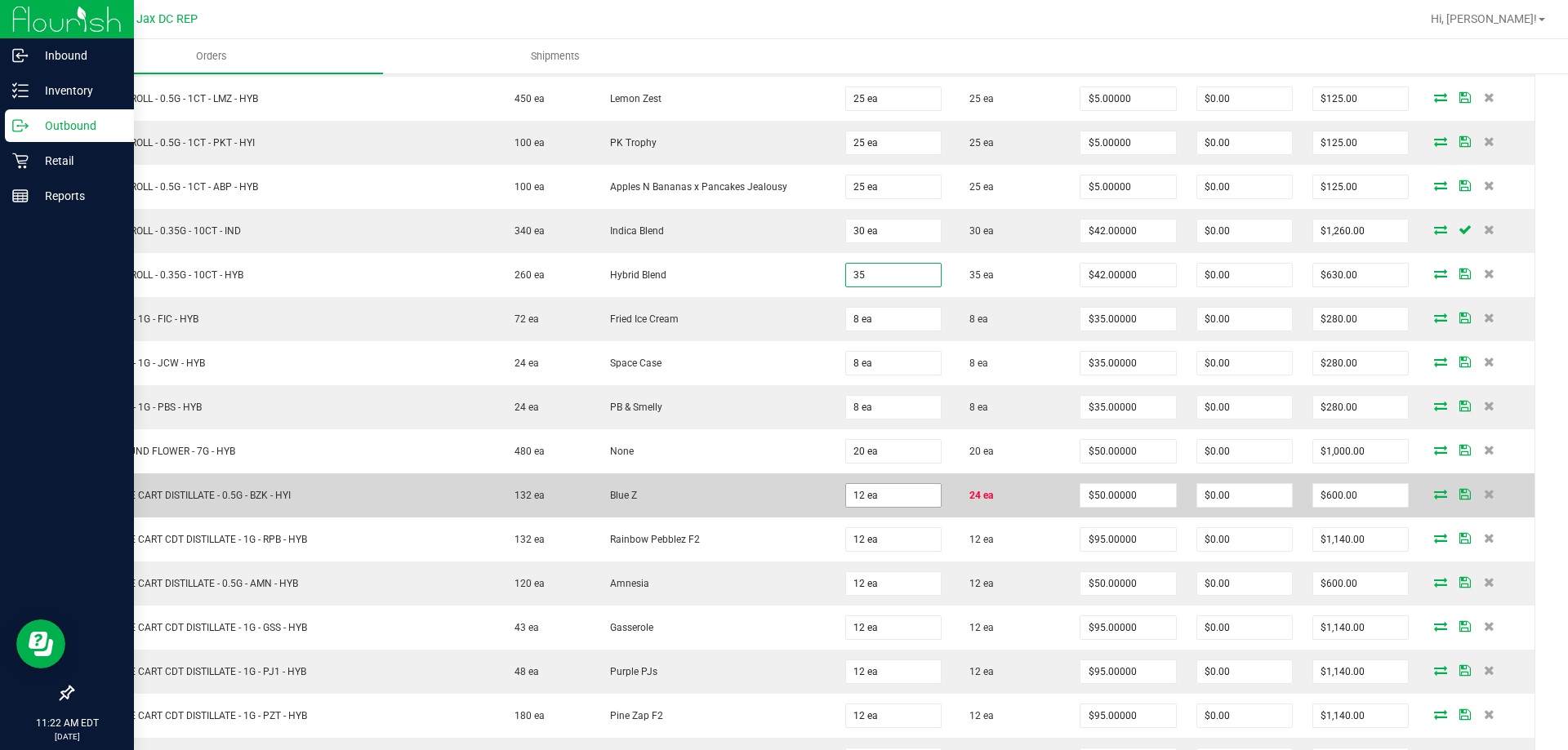
type input "35 ea"
type input "$1,470.00"
click at [901, 498] on input "12" at bounding box center [893, 495] width 95 height 22
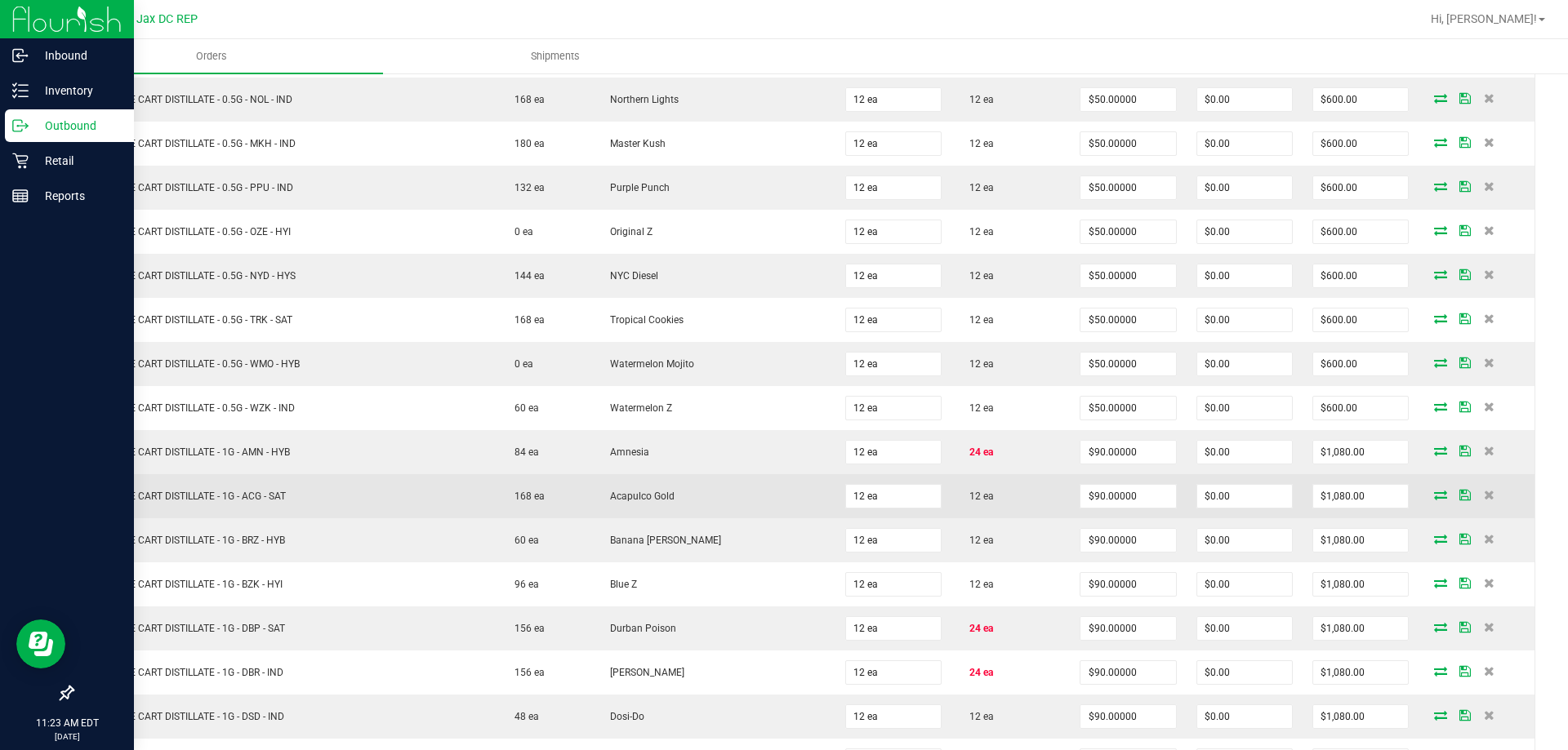
scroll to position [3182, 0]
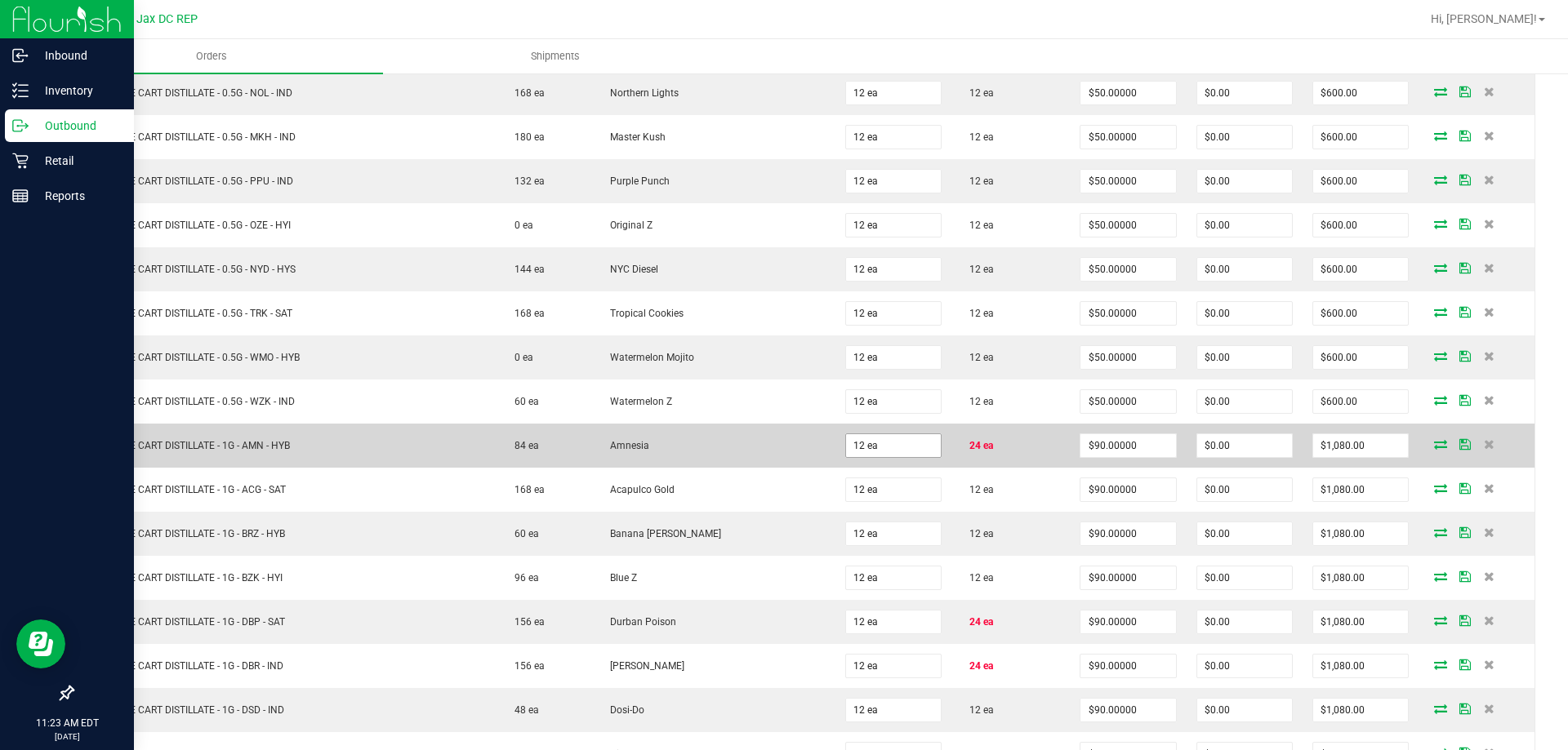
type input "24 ea"
type input "$1,200.00"
click at [893, 449] on input "12" at bounding box center [893, 445] width 95 height 22
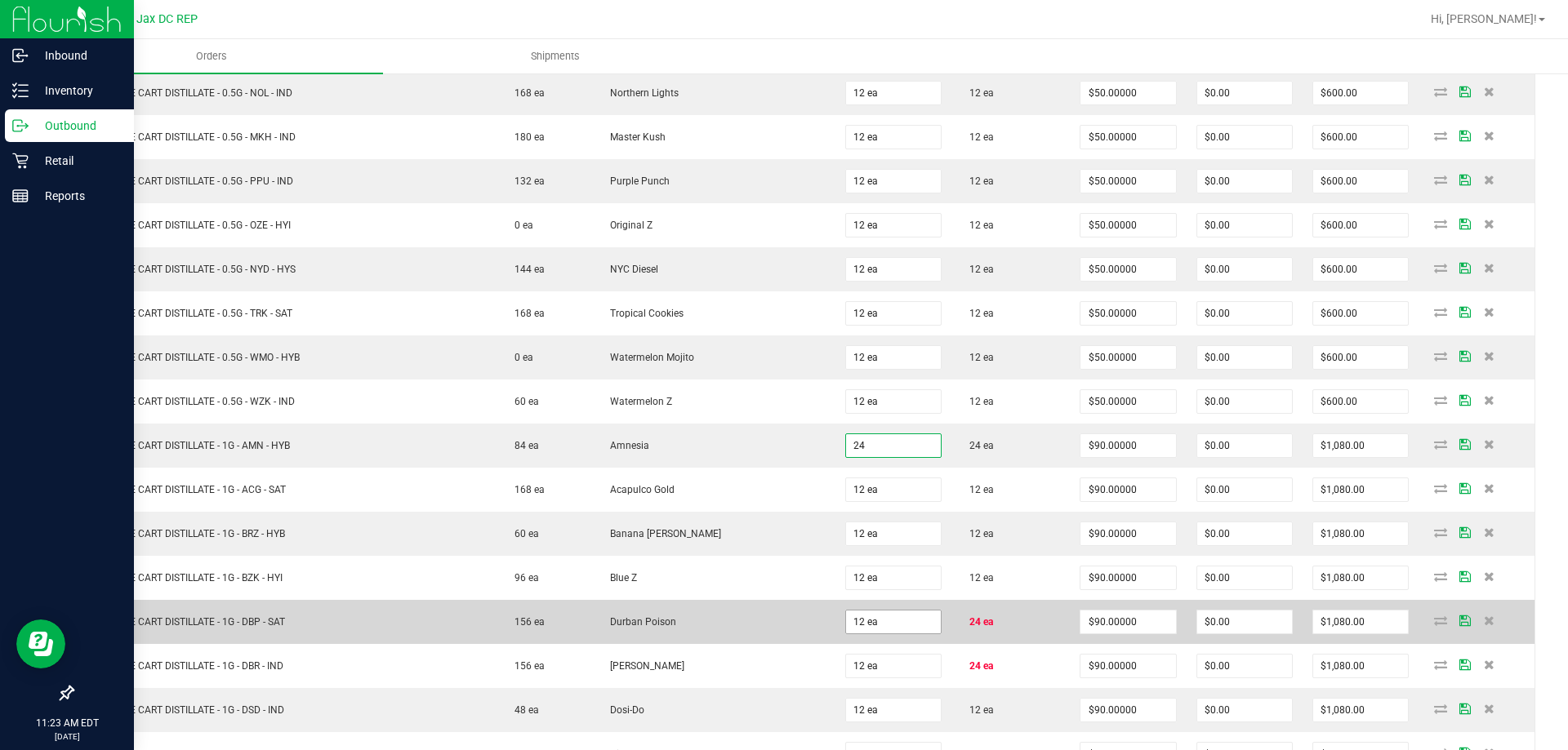
type input "24 ea"
type input "$2,160.00"
click at [874, 622] on input "12" at bounding box center [893, 622] width 95 height 22
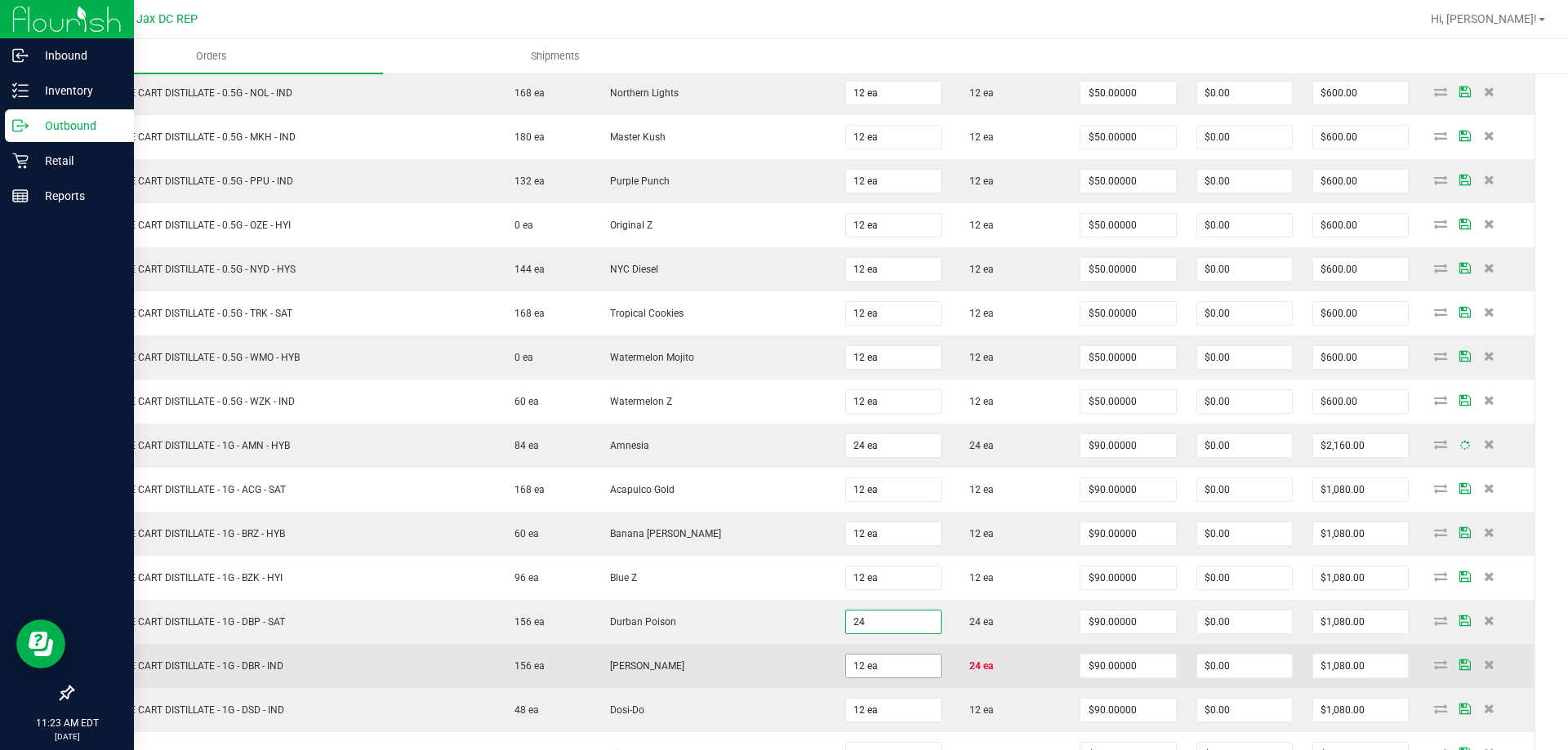
type input "24 ea"
type input "$2,160.00"
click at [871, 667] on input "12" at bounding box center [893, 666] width 95 height 22
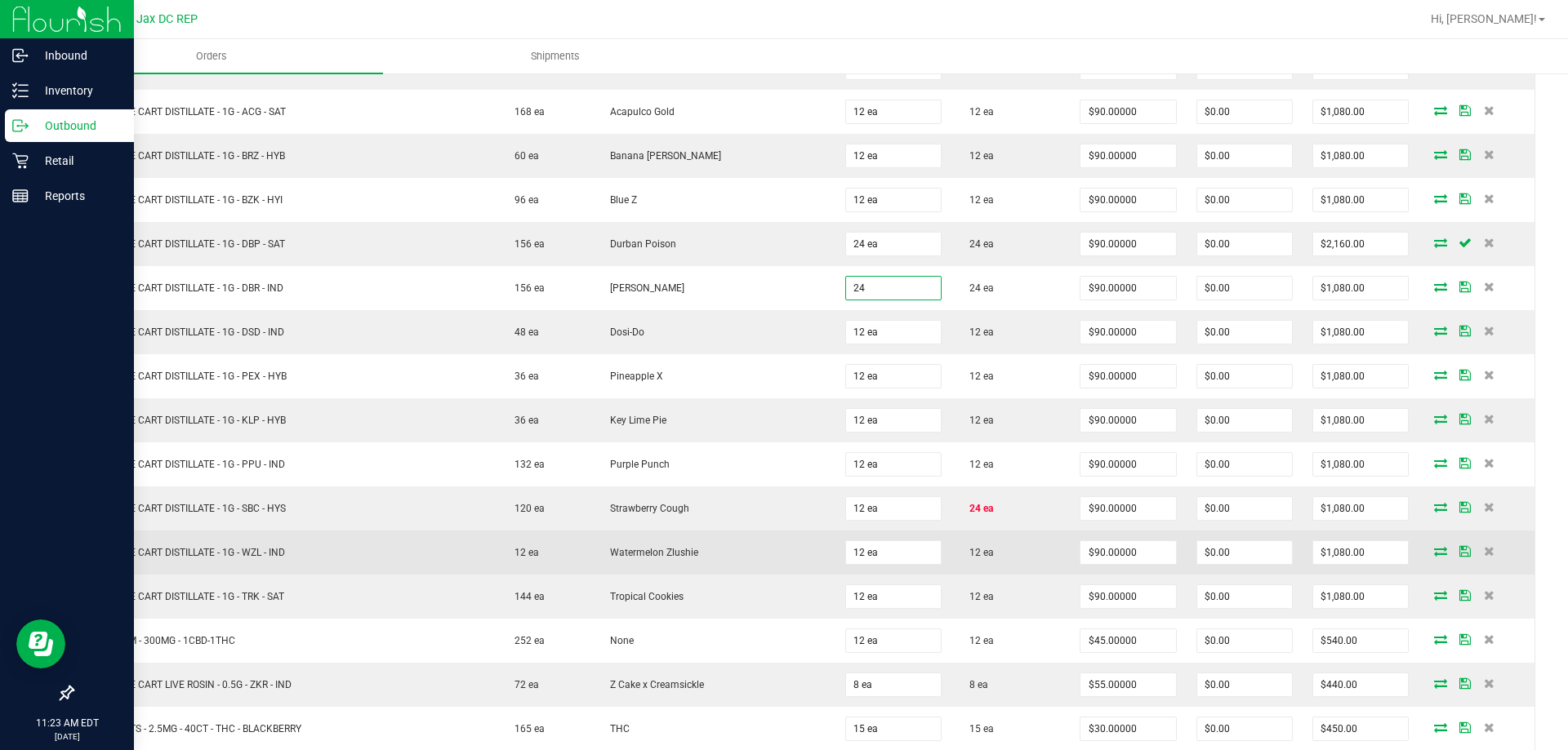
scroll to position [3579, 0]
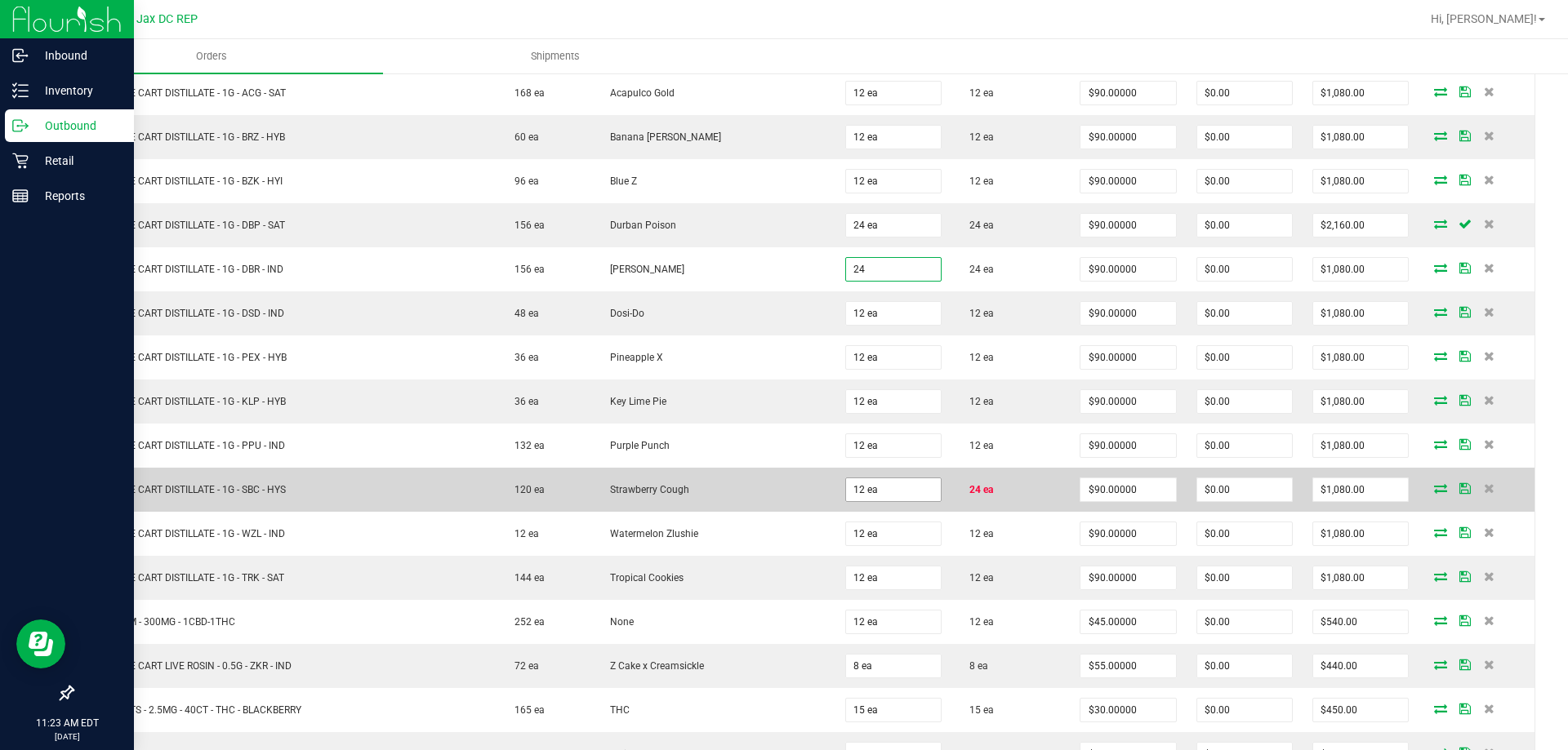
type input "24 ea"
type input "$2,160.00"
click at [846, 488] on input "12" at bounding box center [893, 489] width 95 height 22
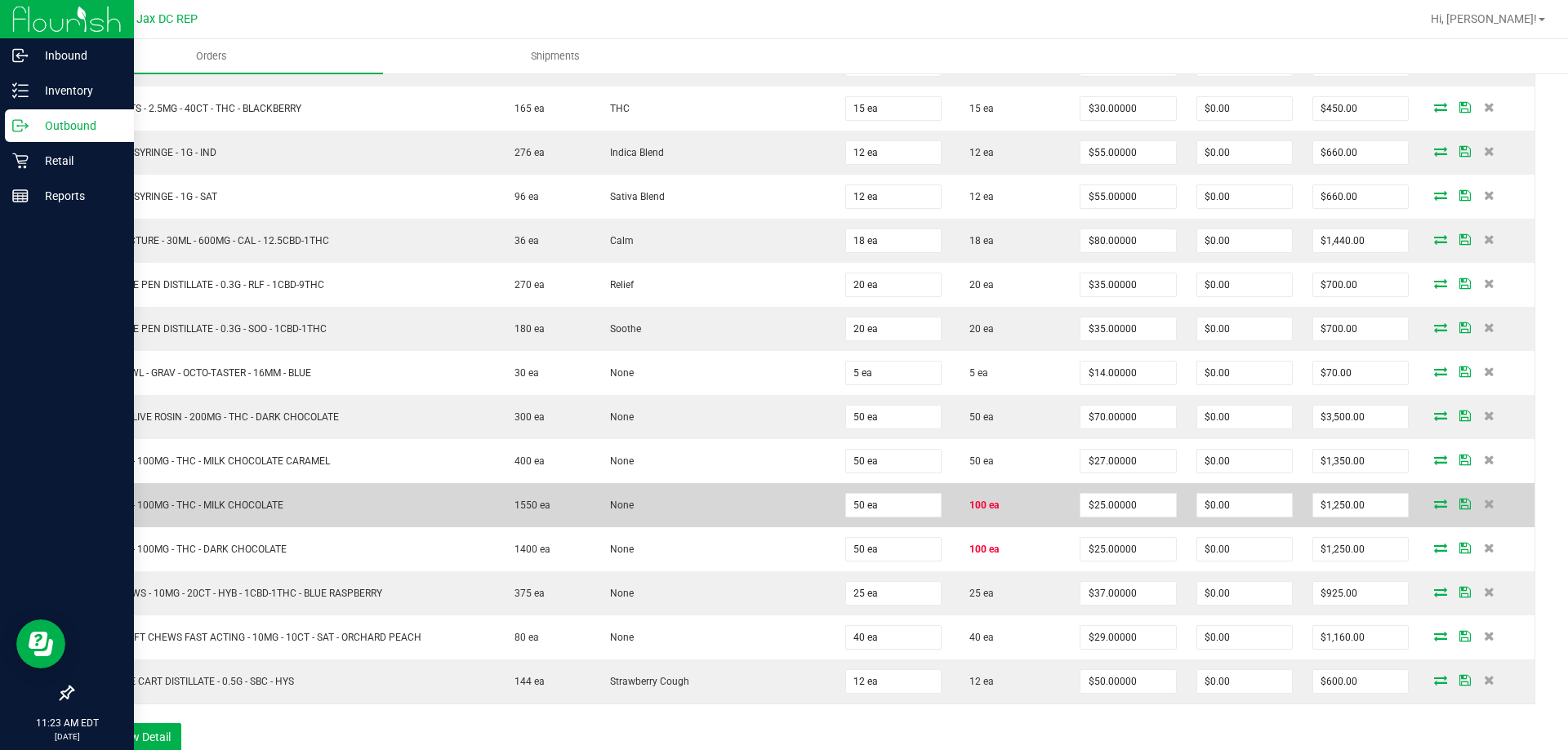
scroll to position [4187, 0]
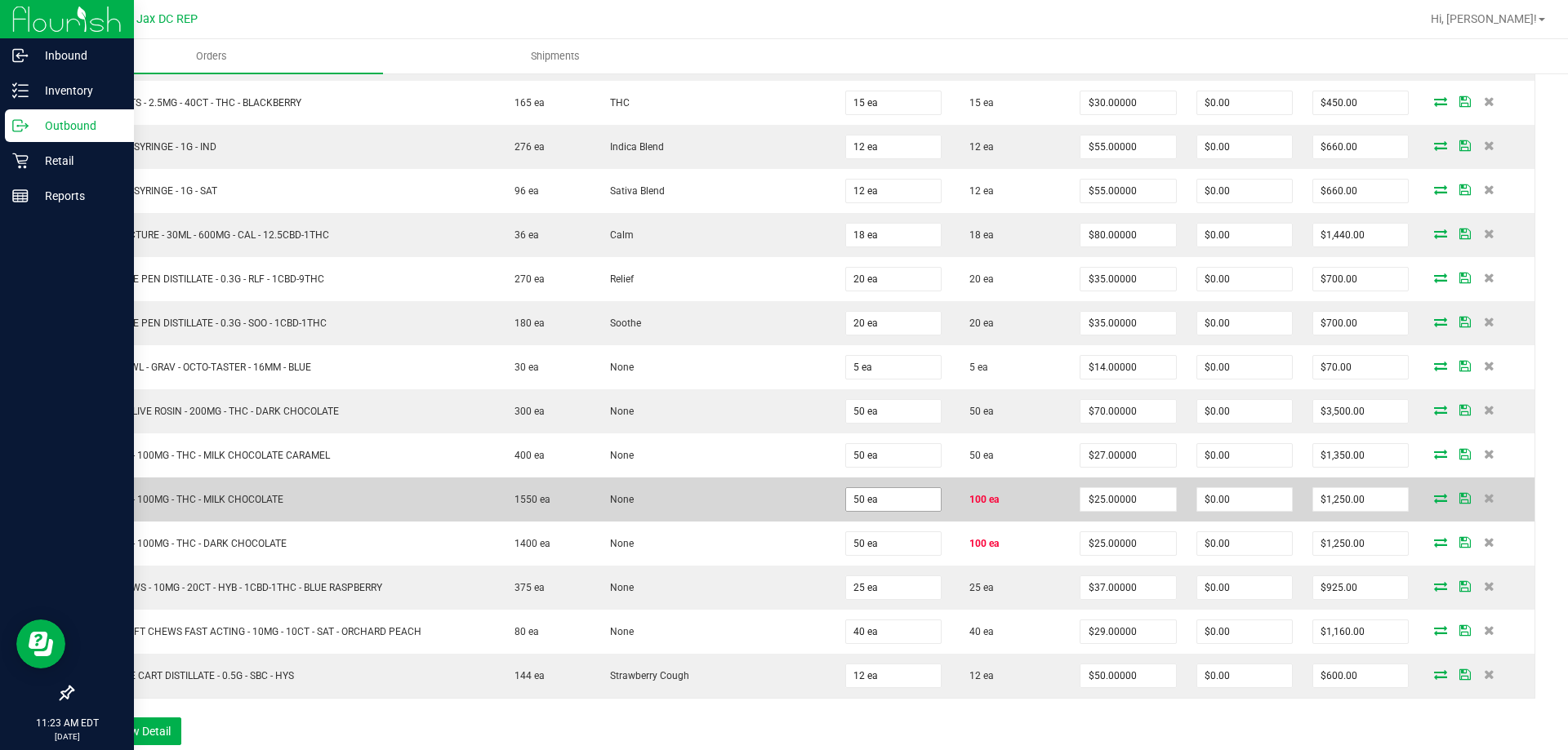
type input "24 ea"
type input "$2,160.00"
click at [867, 503] on input "50" at bounding box center [893, 499] width 95 height 22
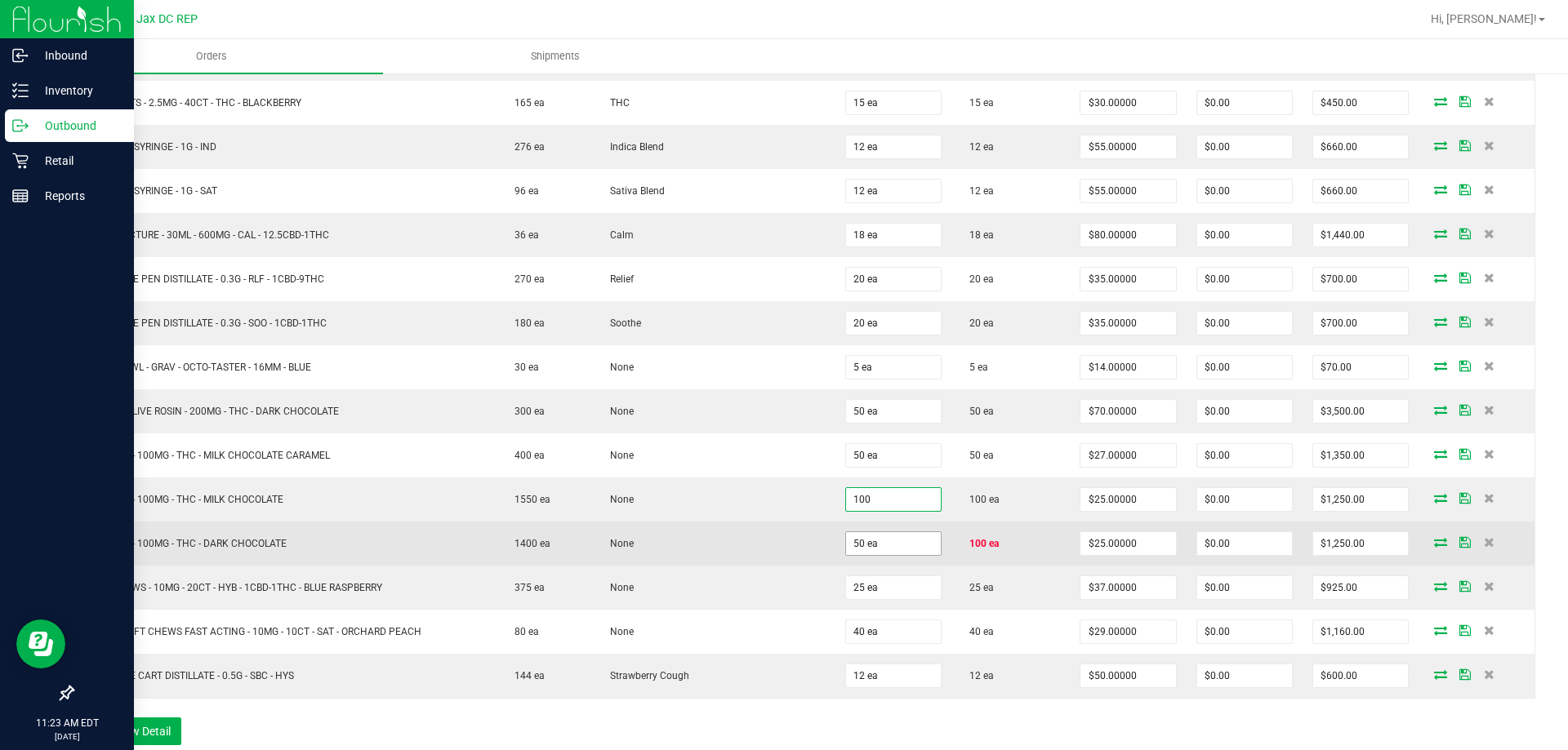
type input "100 ea"
type input "$2,500.00"
click at [855, 552] on input "50" at bounding box center [893, 544] width 95 height 22
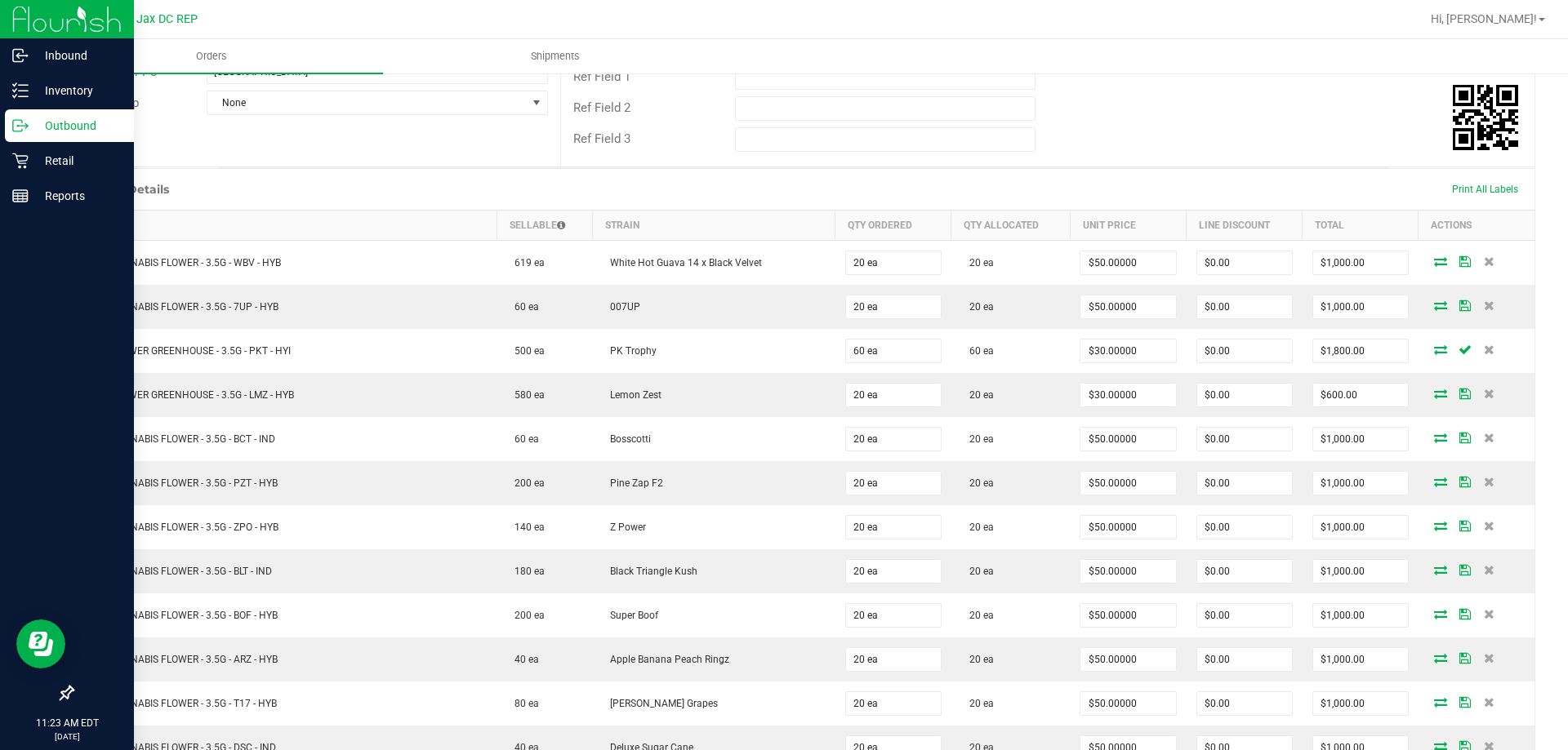
scroll to position [0, 0]
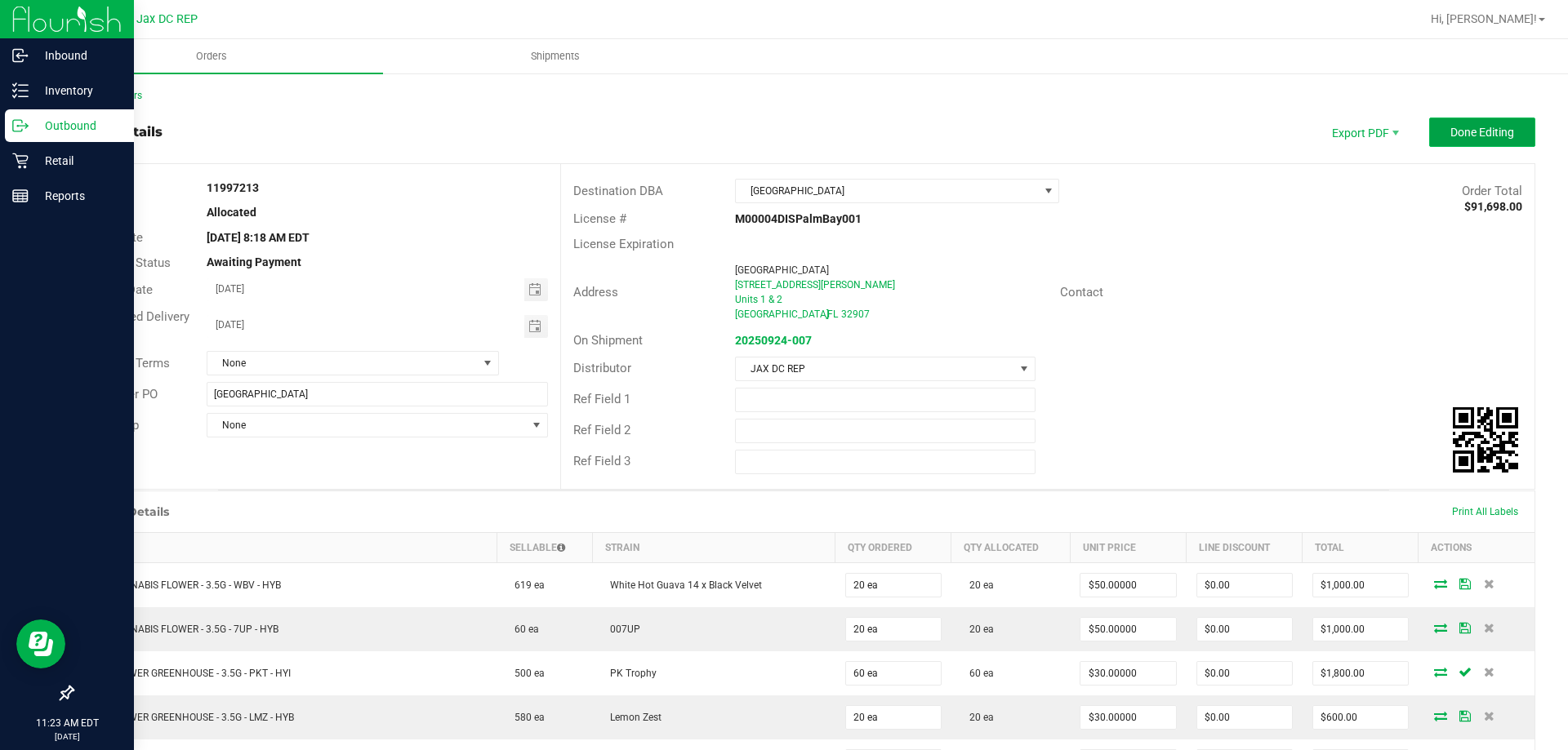
type input "100 ea"
type input "$2,500.00"
click at [1434, 129] on button "Done Editing" at bounding box center [1482, 132] width 107 height 29
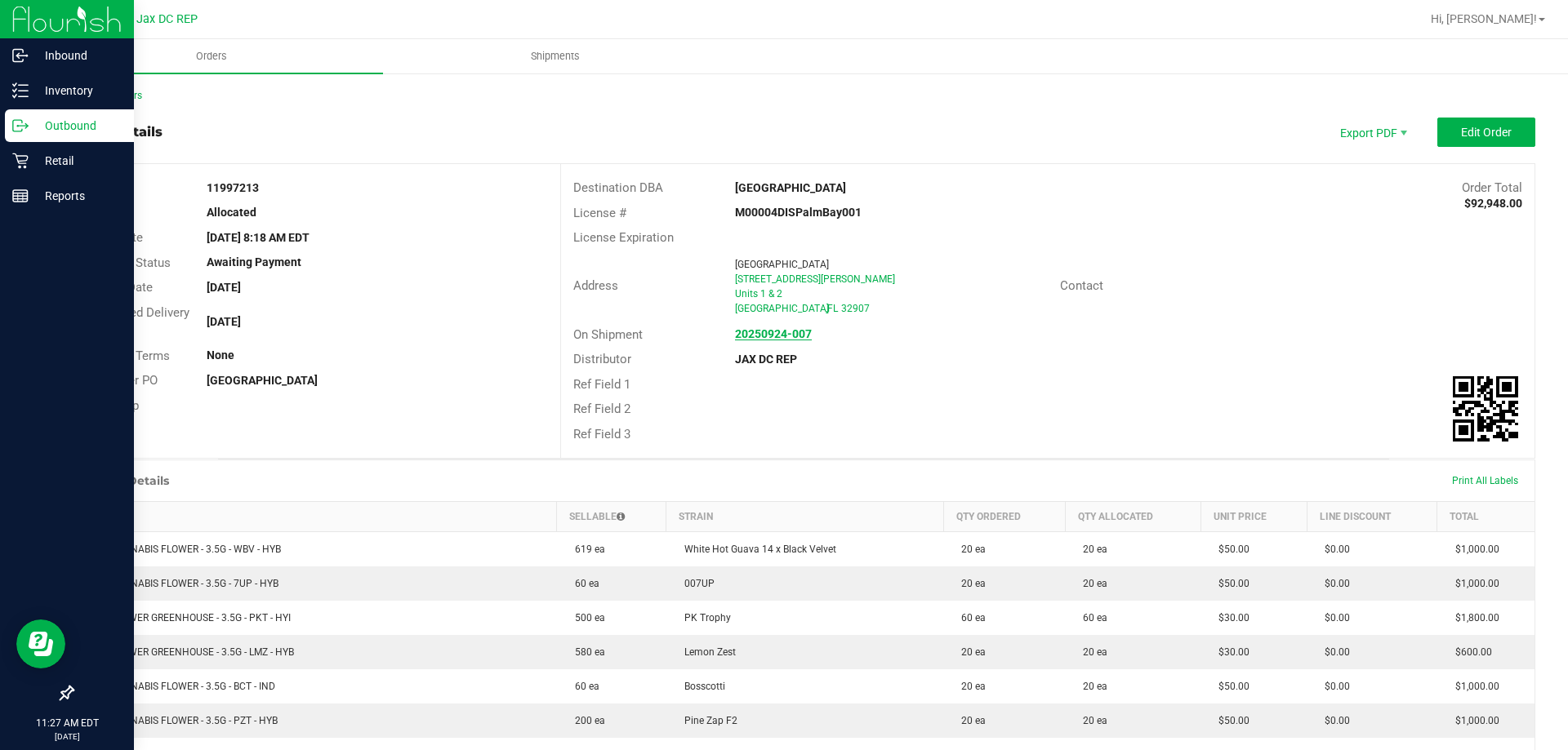
click at [781, 329] on strong "20250924-007" at bounding box center [774, 333] width 77 height 13
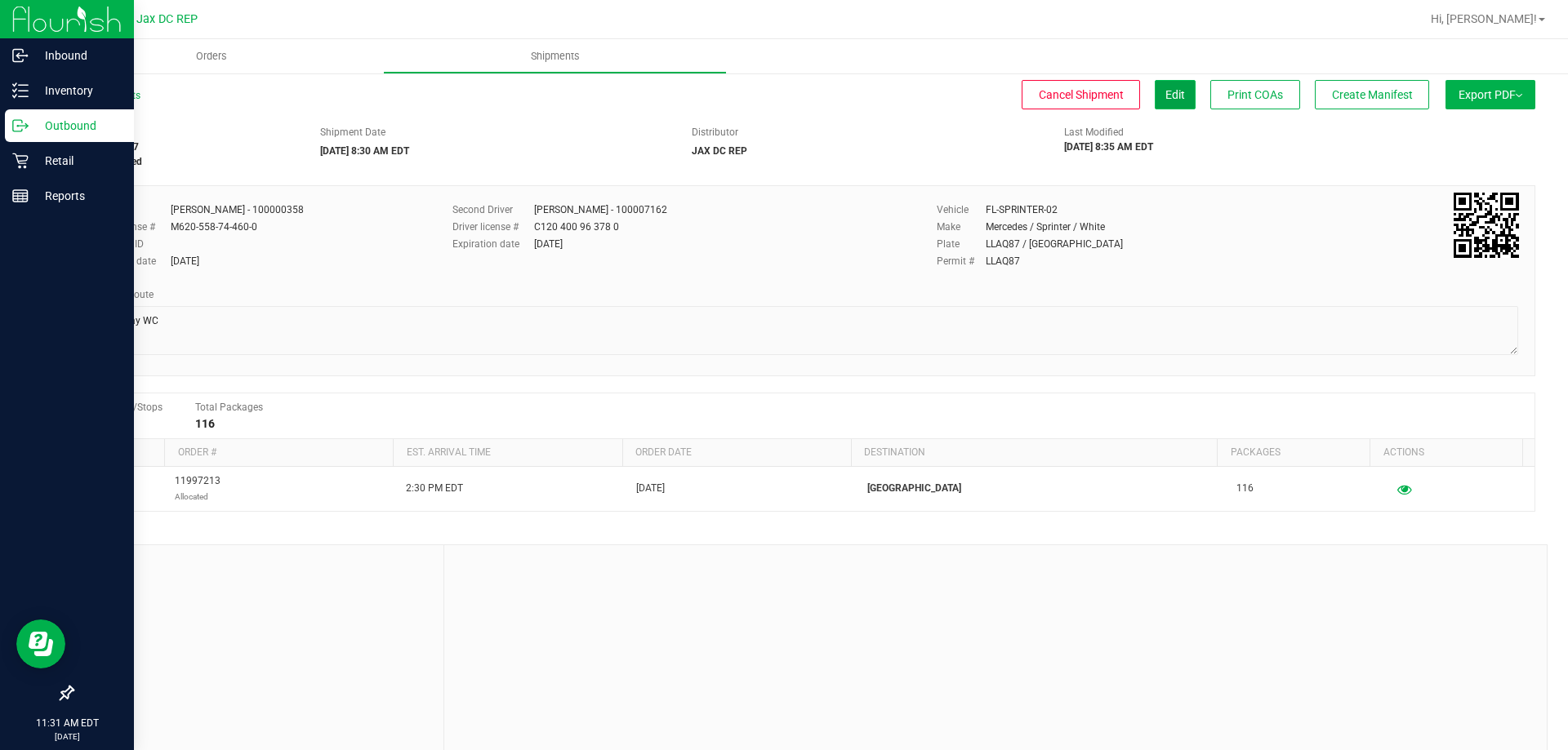
click at [1157, 82] on button "Edit" at bounding box center [1176, 95] width 41 height 29
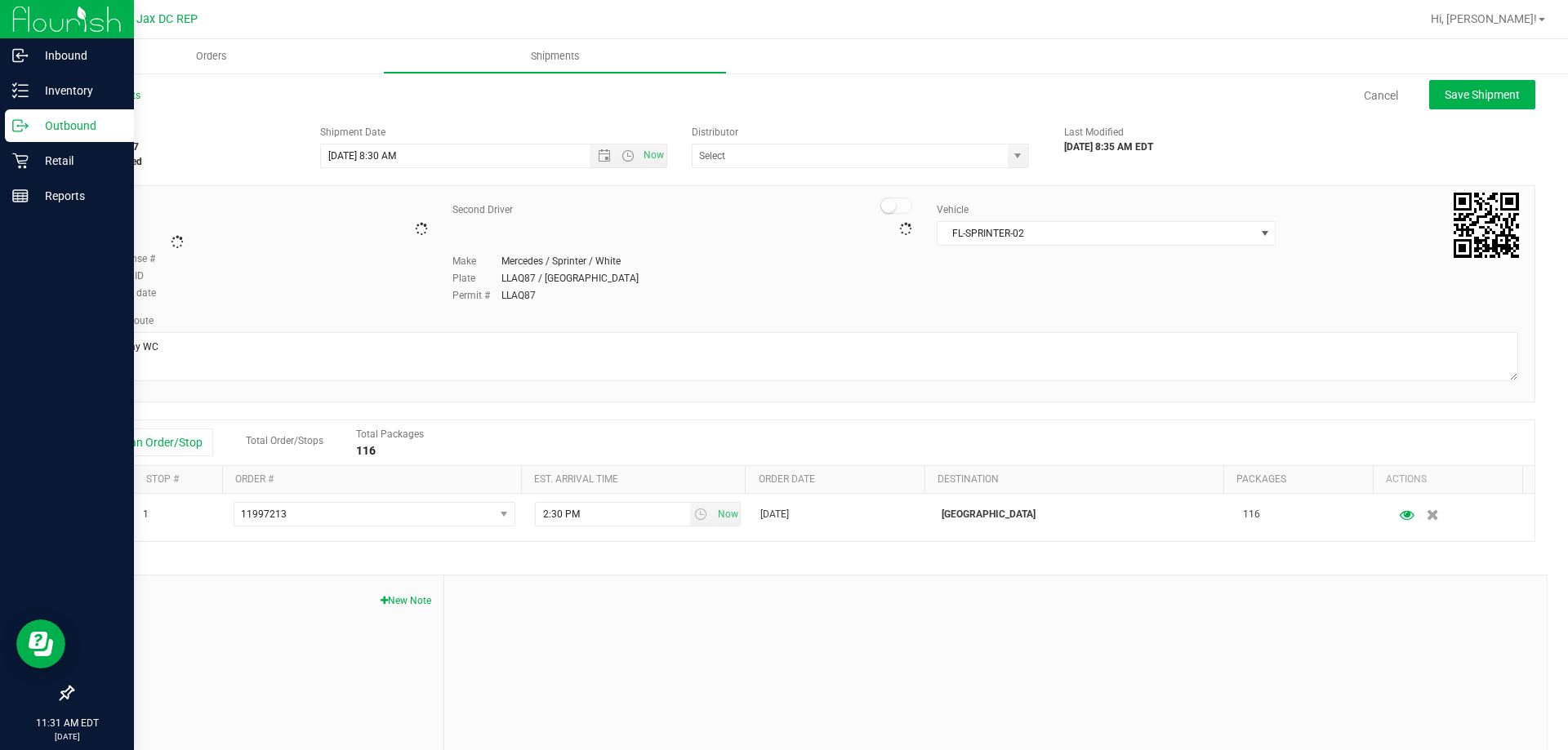
type input "JAX DC REP"
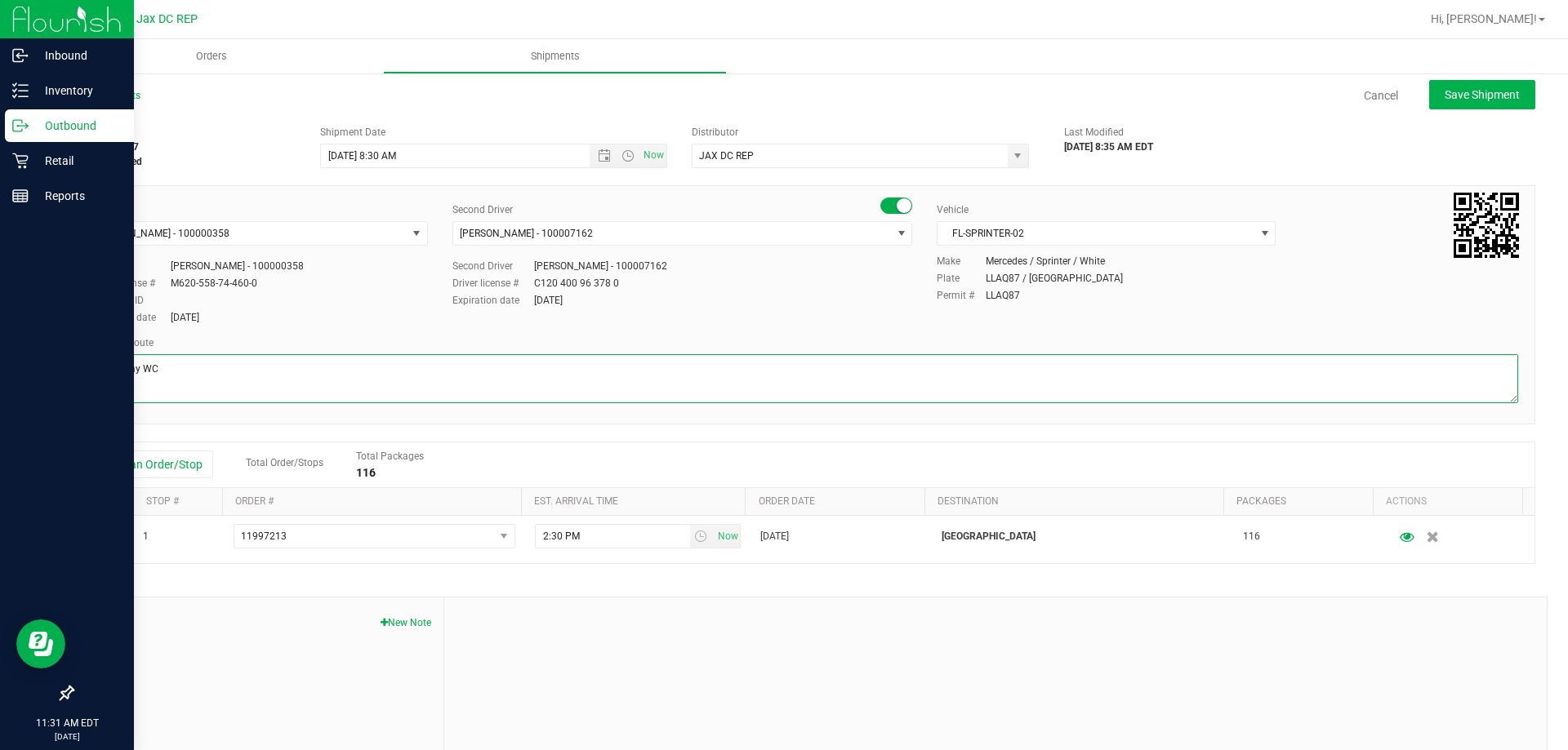
click at [146, 390] on textarea at bounding box center [803, 378] width 1429 height 49
type textarea "Palm Bay WC Totes: 3 Seal# 021597 - 021602 Store Order: 1. [GEOGRAPHIC_DATA] 2.…"
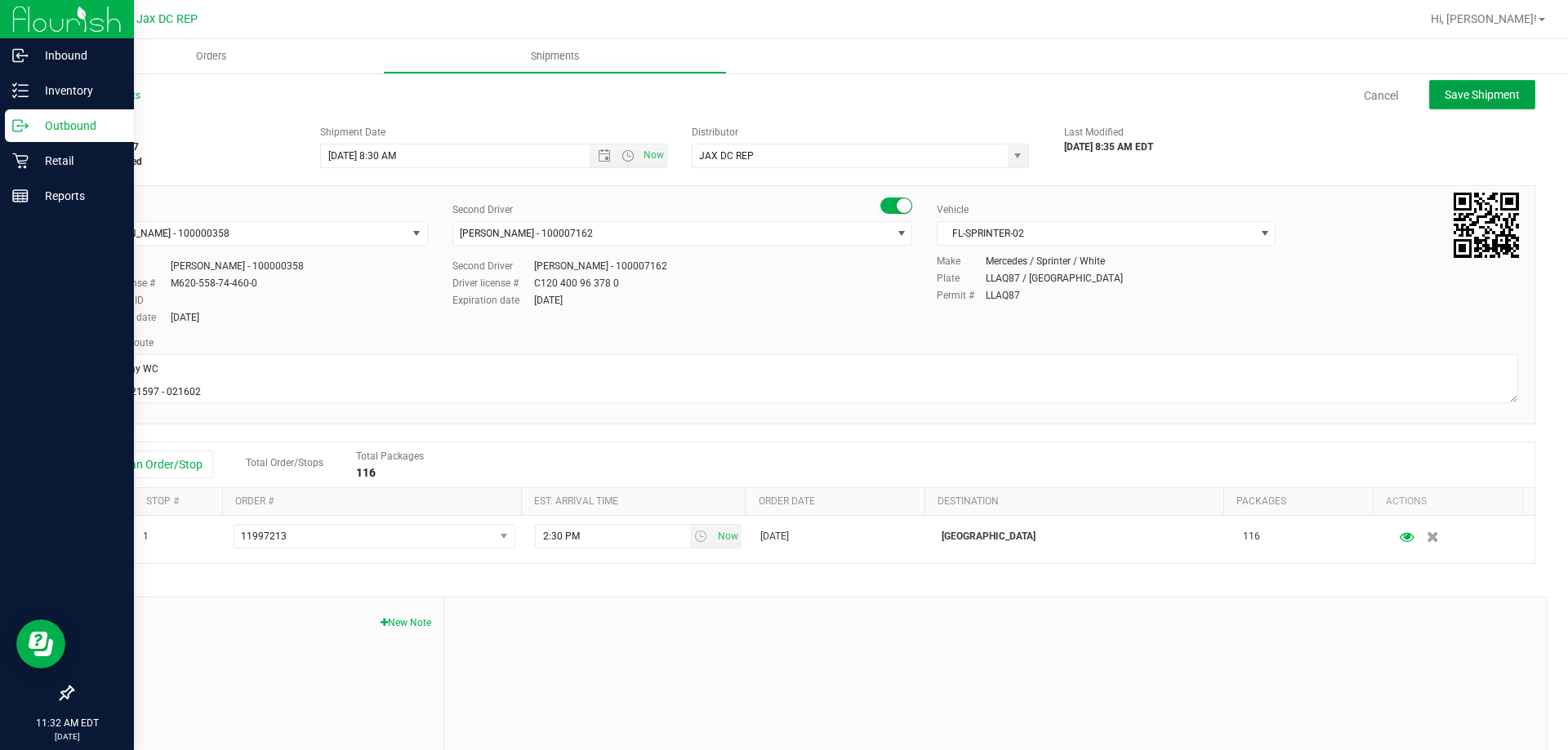
click at [1487, 92] on span "Save Shipment" at bounding box center [1482, 94] width 75 height 13
type input "[DATE] 12:30 PM"
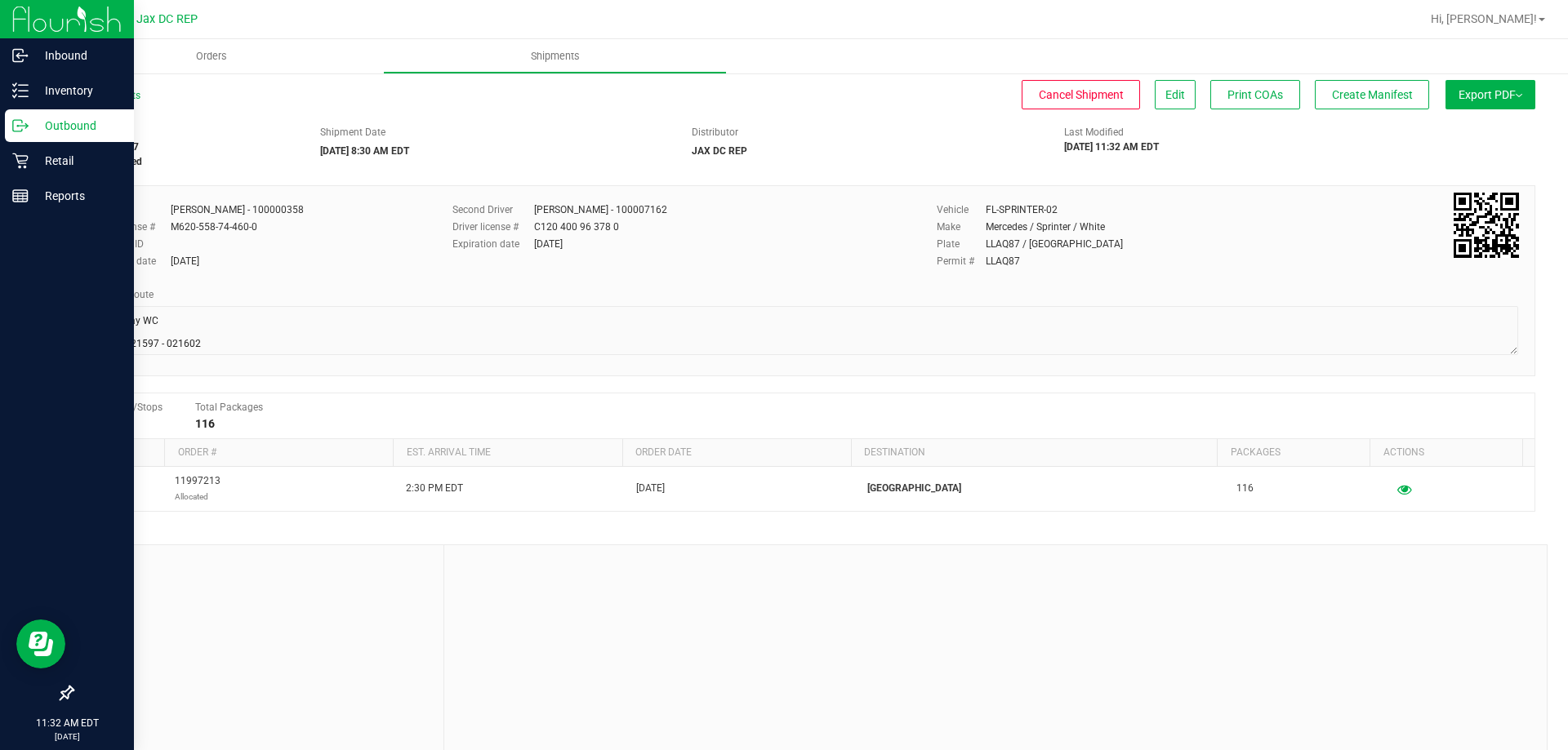
click at [1479, 86] on button "Export PDF" at bounding box center [1491, 95] width 90 height 29
click at [1468, 126] on span "Manifest by Package ID" at bounding box center [1466, 131] width 104 height 12
click at [22, 119] on icon at bounding box center [21, 125] width 17 height 17
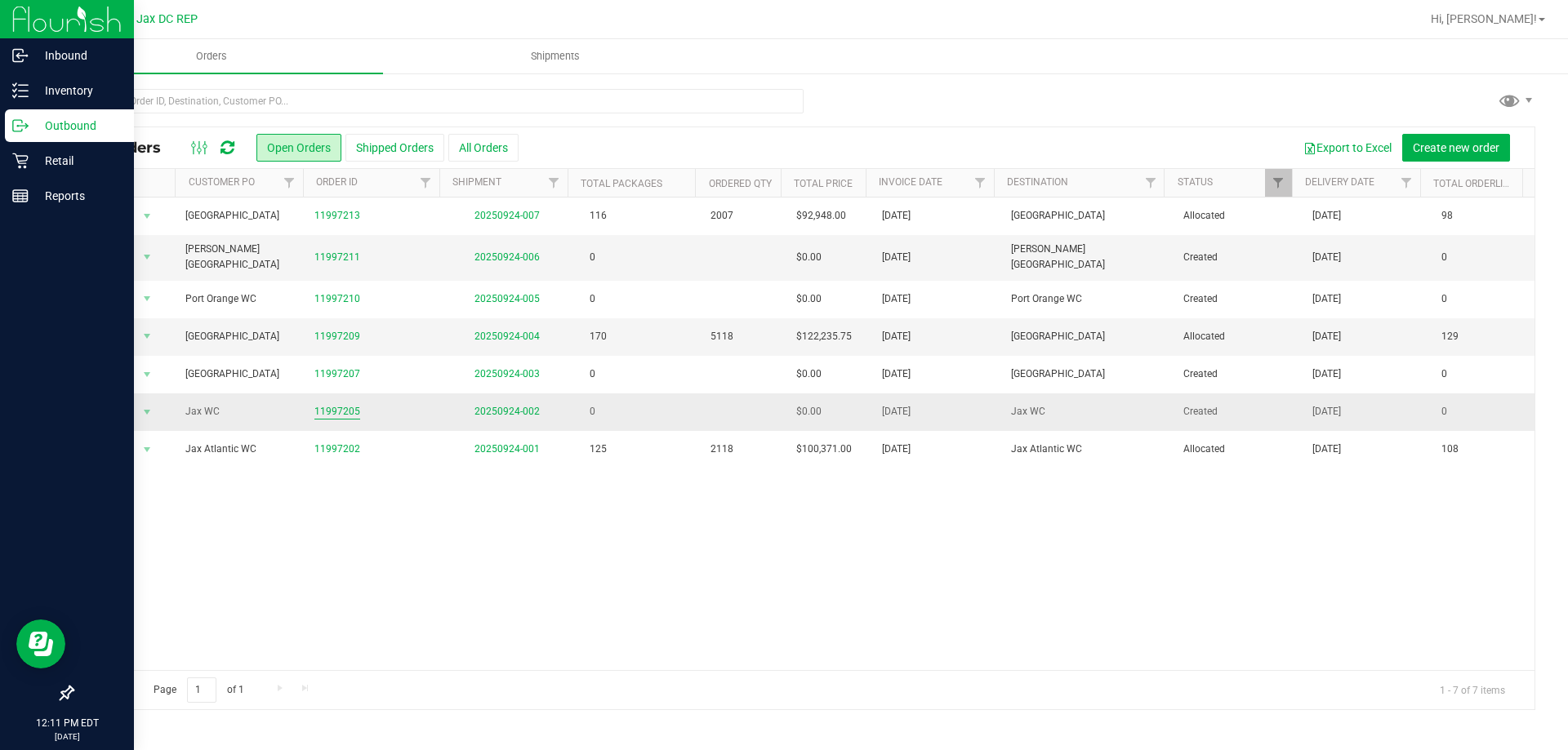
click at [317, 404] on link "11997205" at bounding box center [337, 412] width 46 height 16
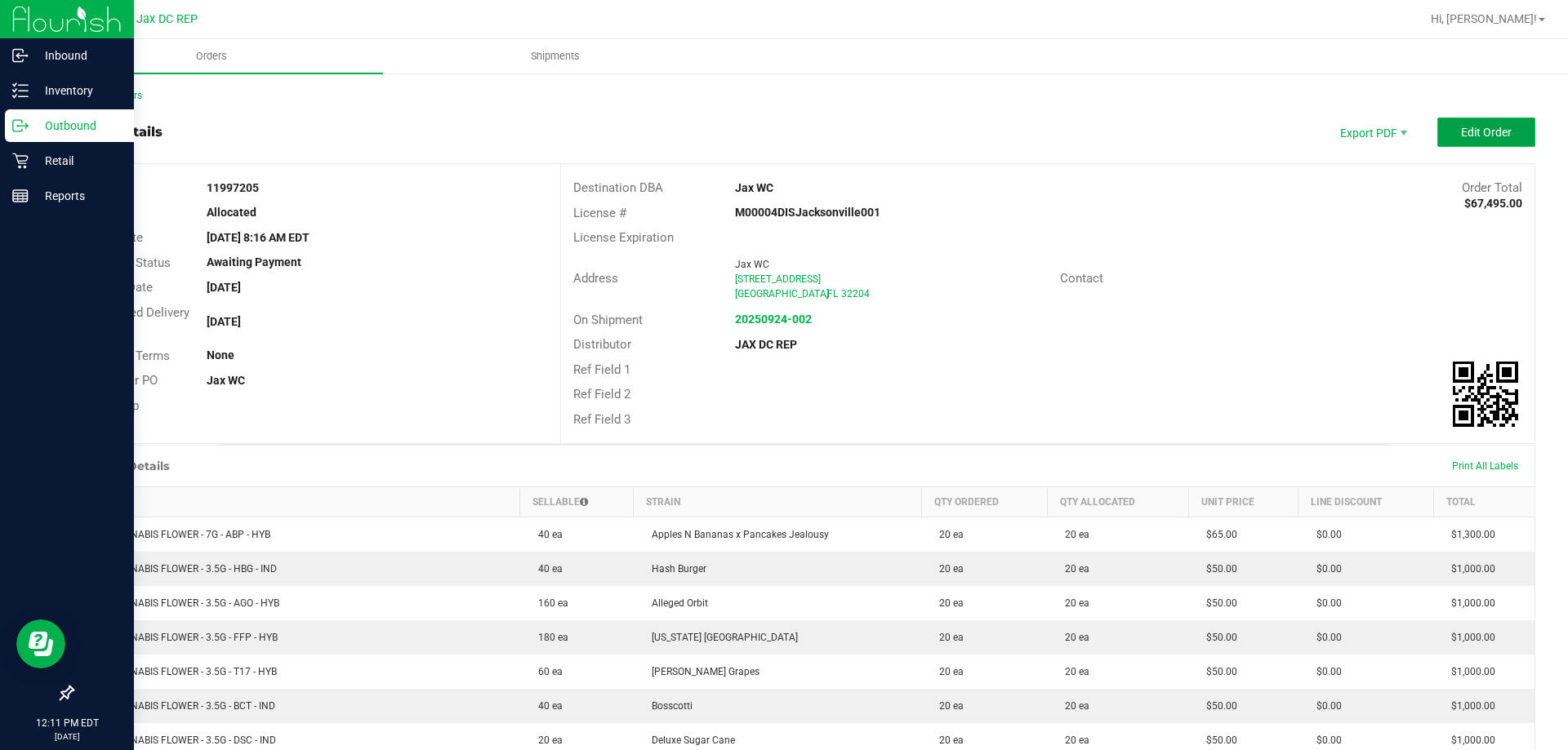
click at [1467, 133] on span "Edit Order" at bounding box center [1487, 132] width 51 height 13
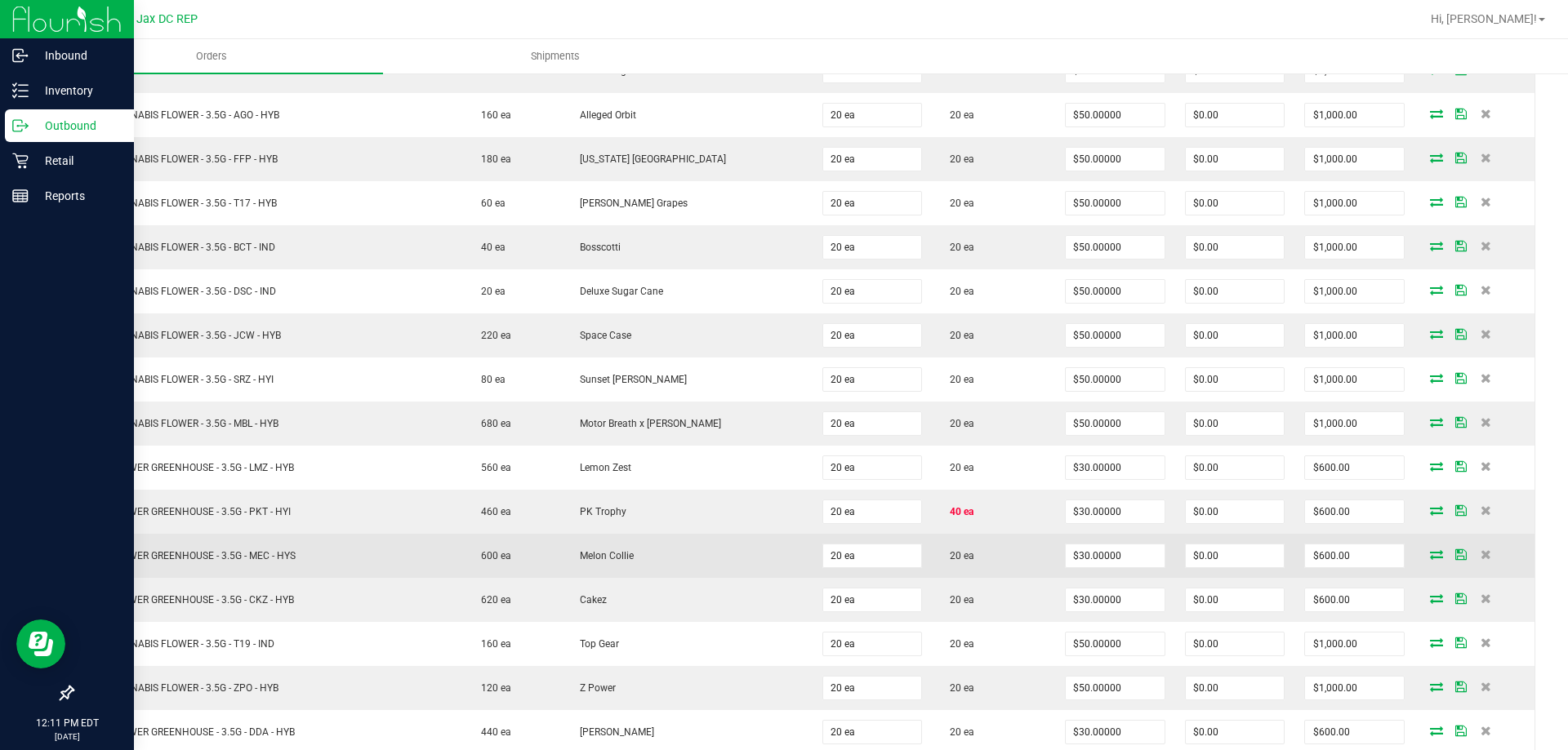
scroll to position [555, 0]
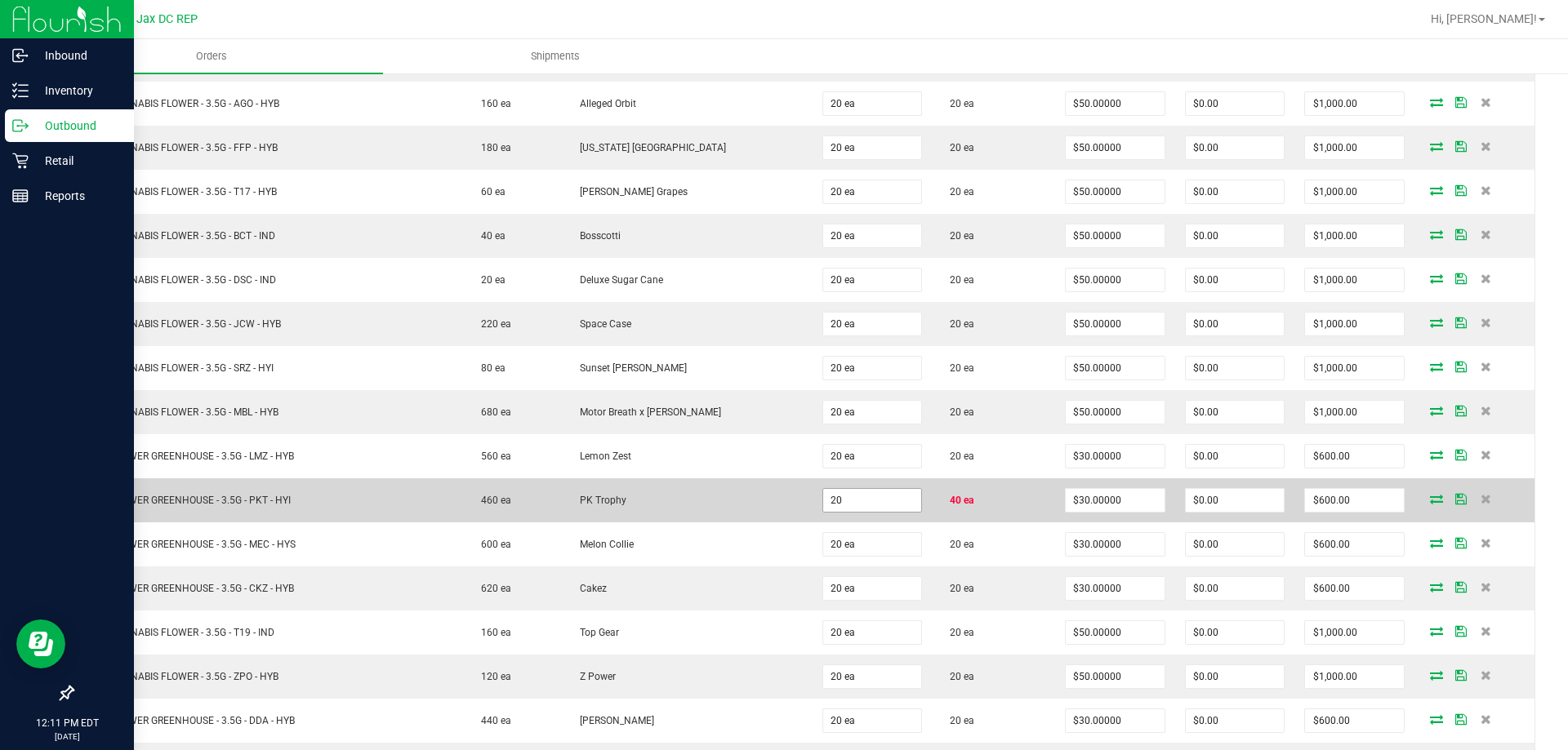
click at [836, 507] on input "20" at bounding box center [873, 500] width 99 height 22
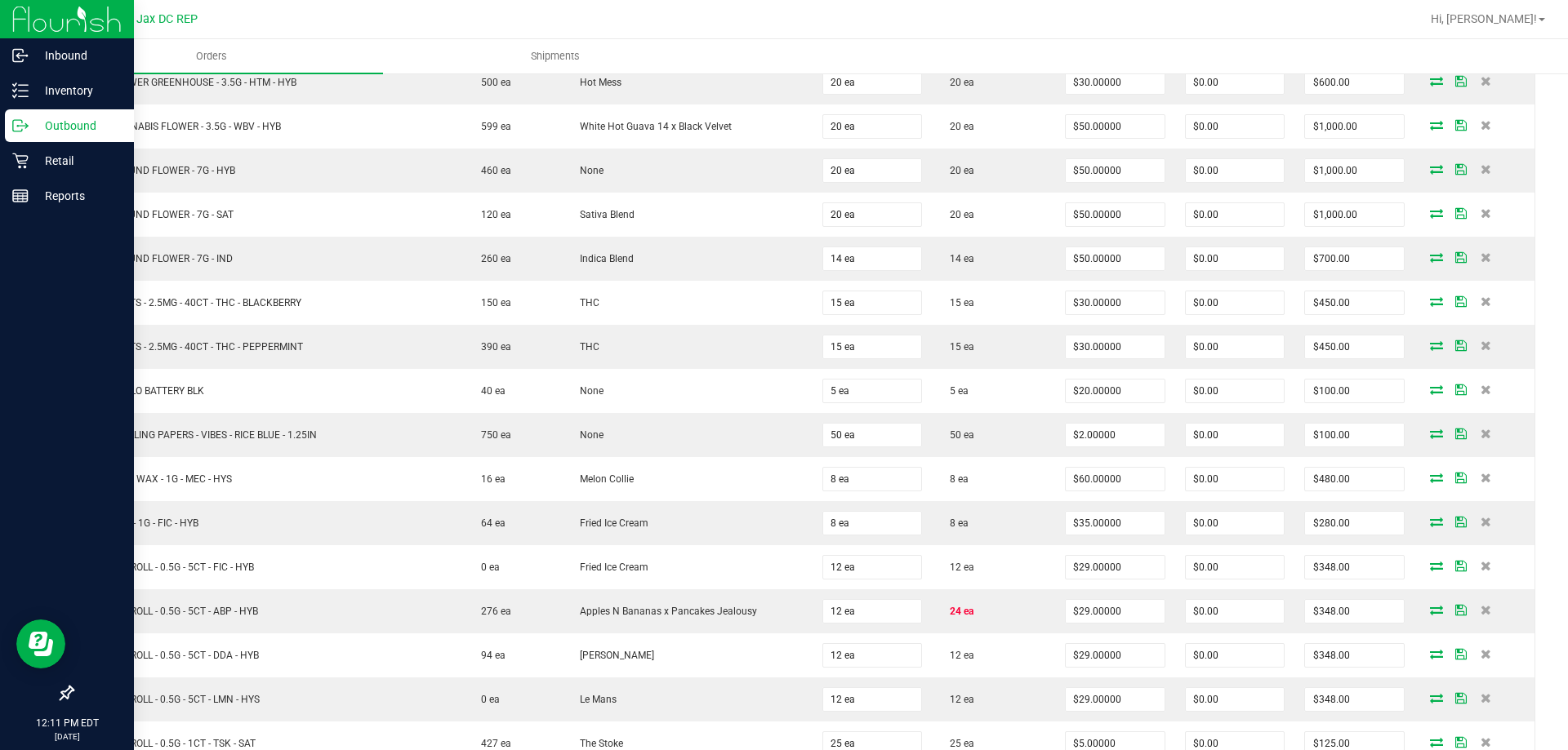
scroll to position [1430, 0]
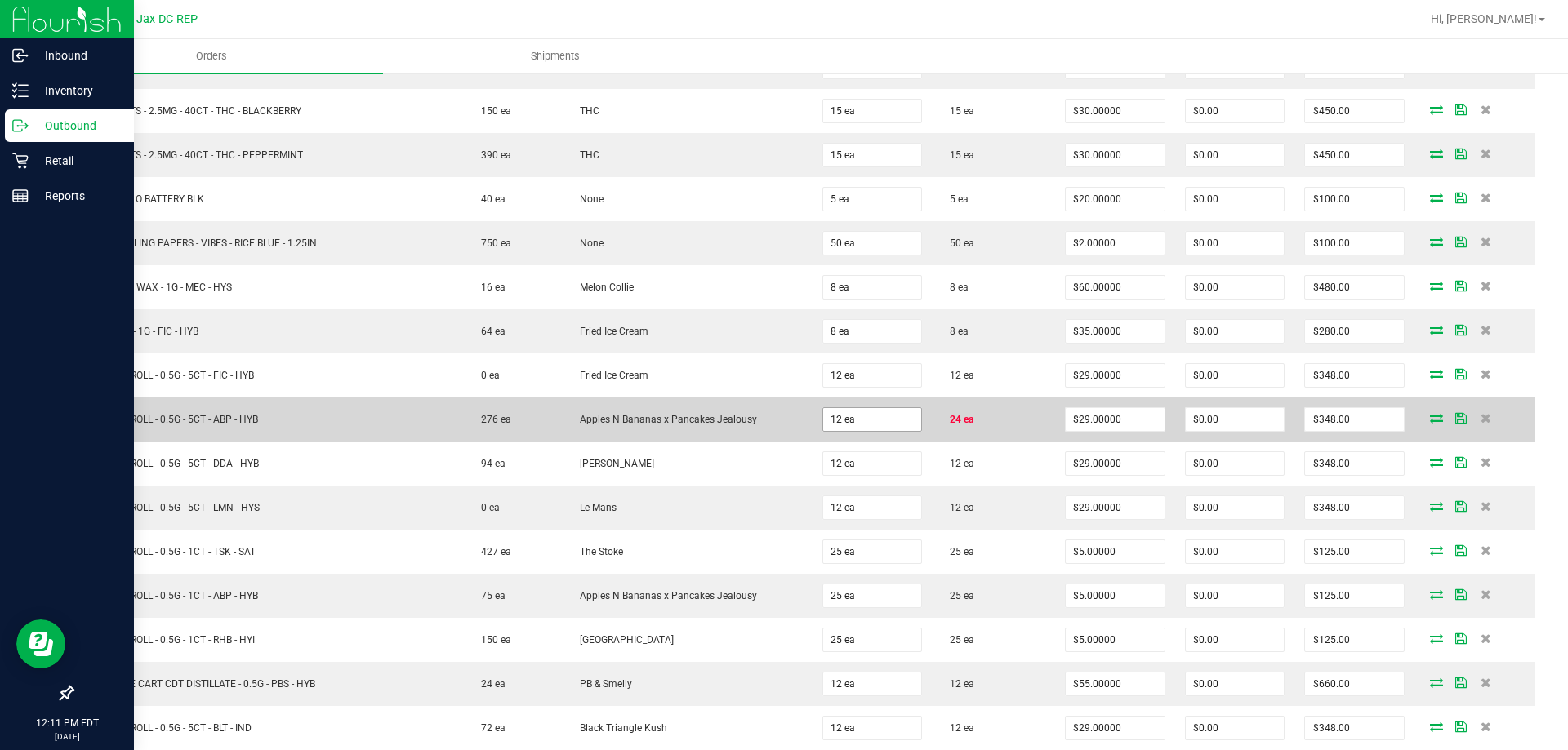
type input "40 ea"
type input "$1,200.00"
click at [834, 419] on input "12" at bounding box center [873, 419] width 99 height 22
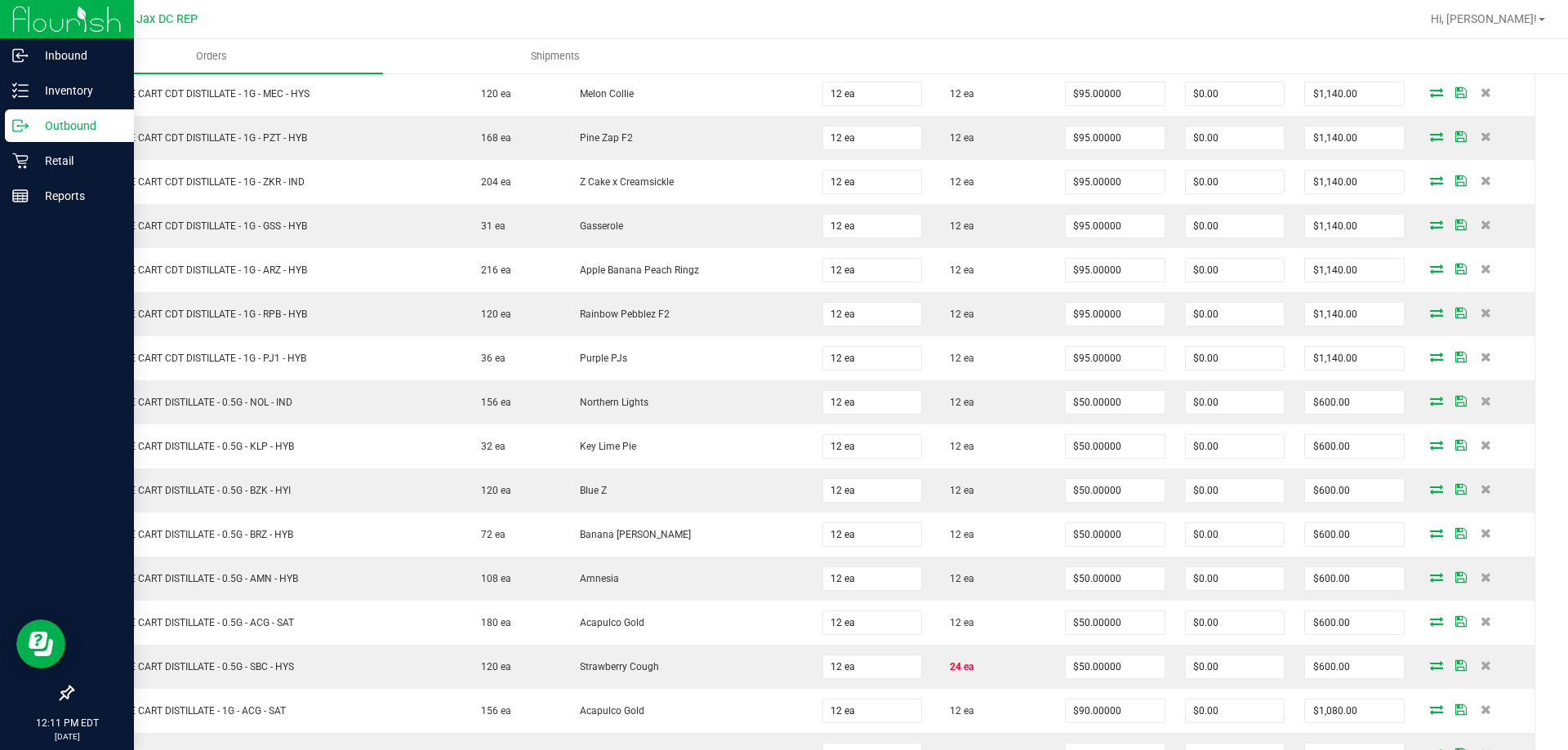
scroll to position [2434, 0]
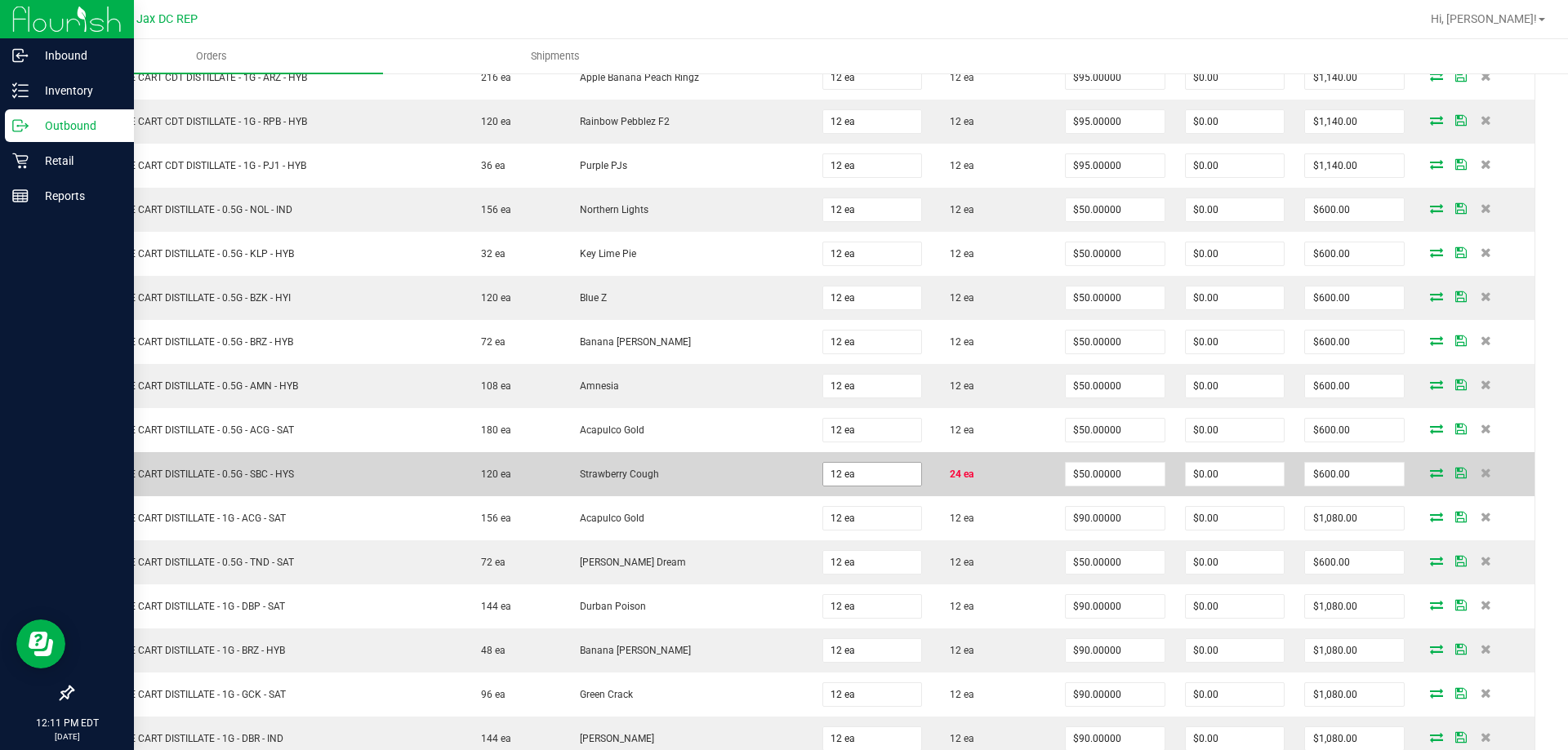
type input "24 ea"
type input "$696.00"
click at [844, 476] on input "12" at bounding box center [873, 474] width 99 height 22
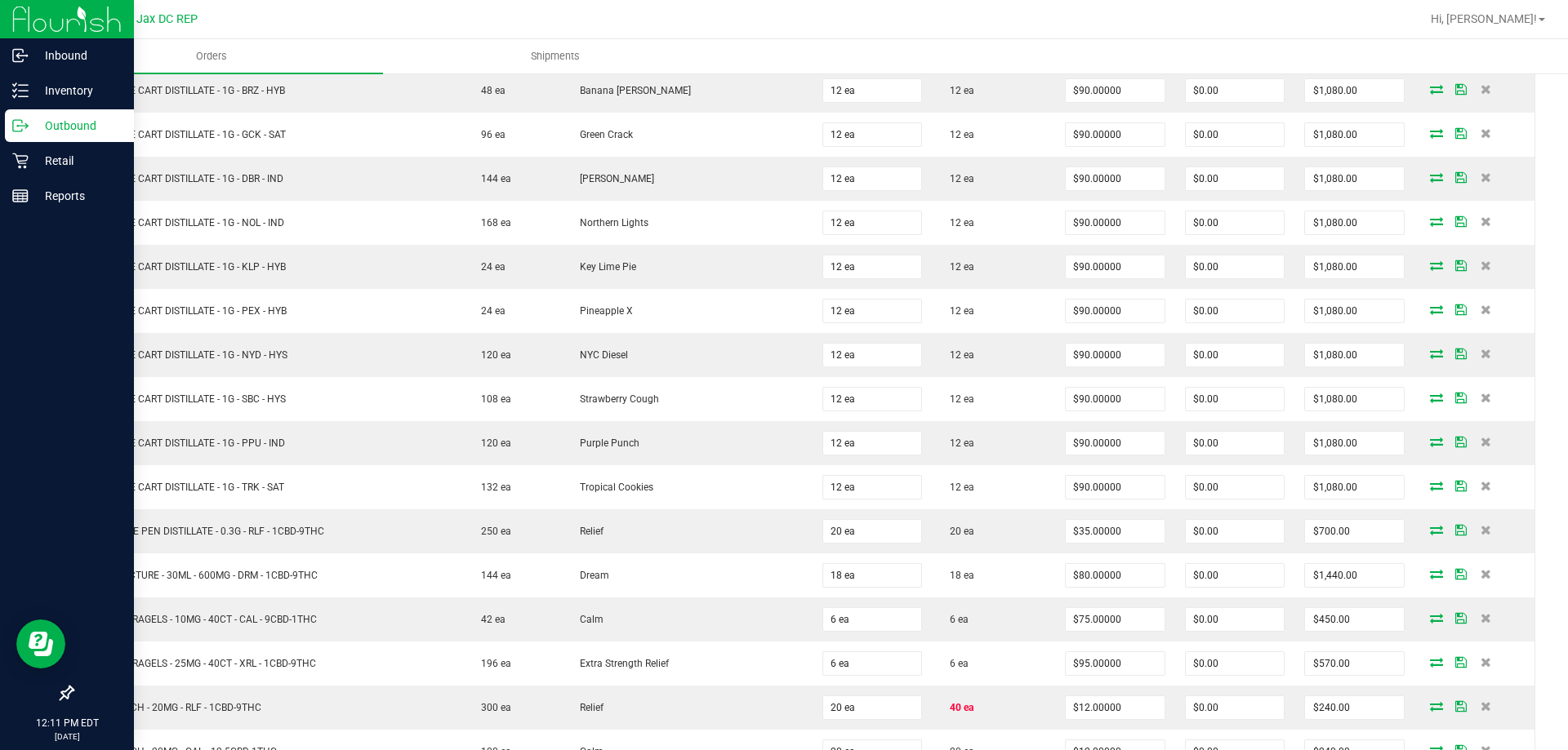
scroll to position [3030, 0]
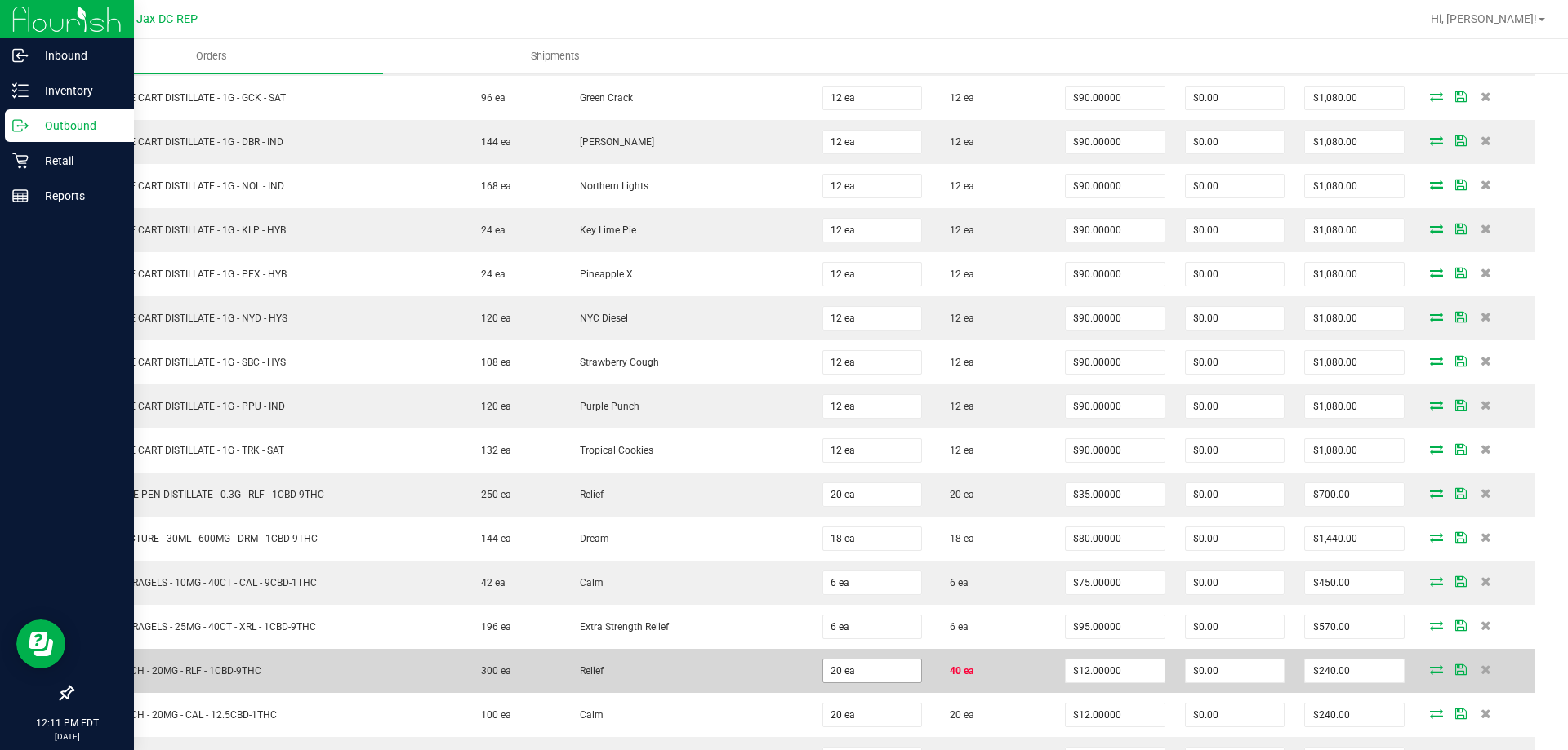
type input "24 ea"
type input "$1,200.00"
click at [840, 680] on input "20" at bounding box center [873, 671] width 99 height 22
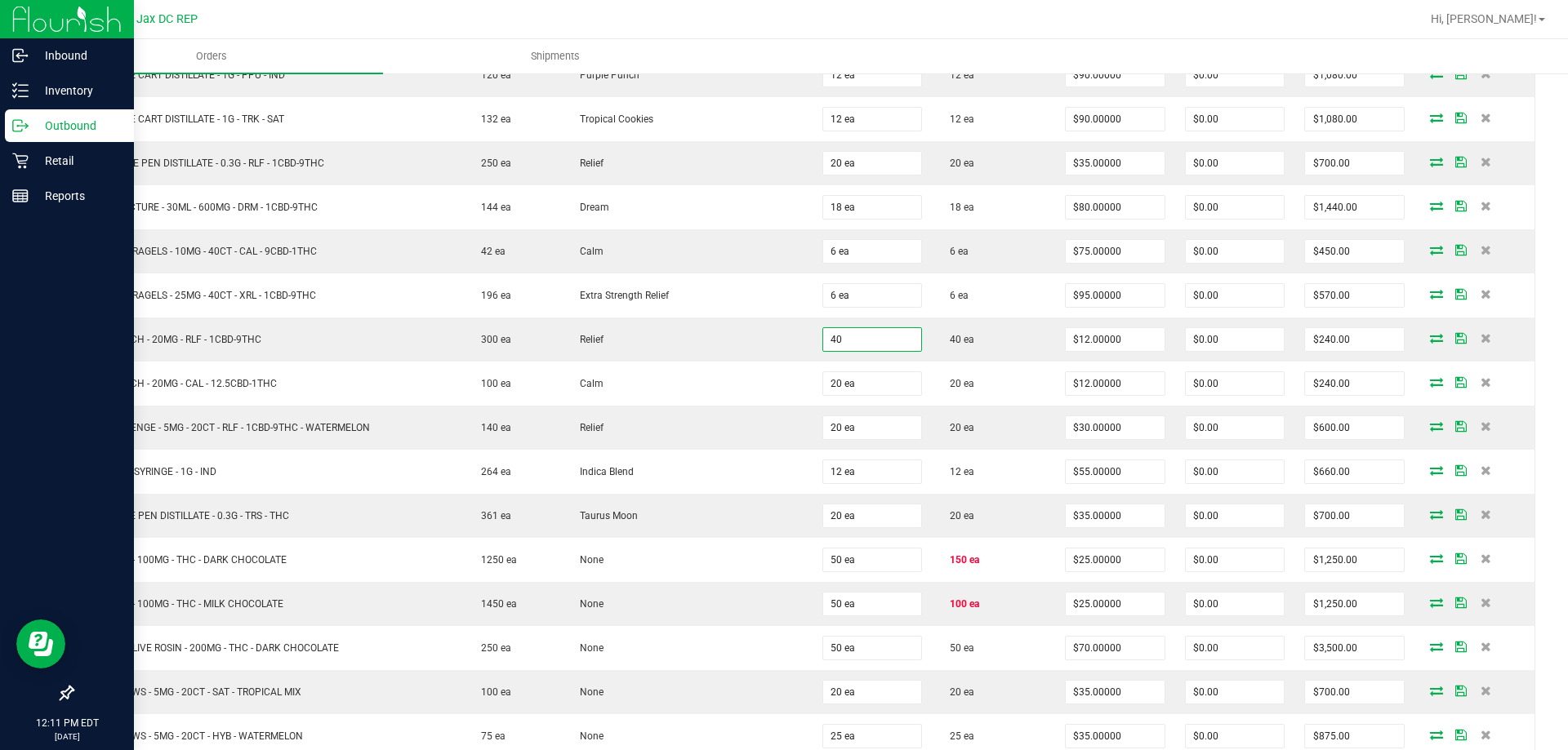
scroll to position [3415, 0]
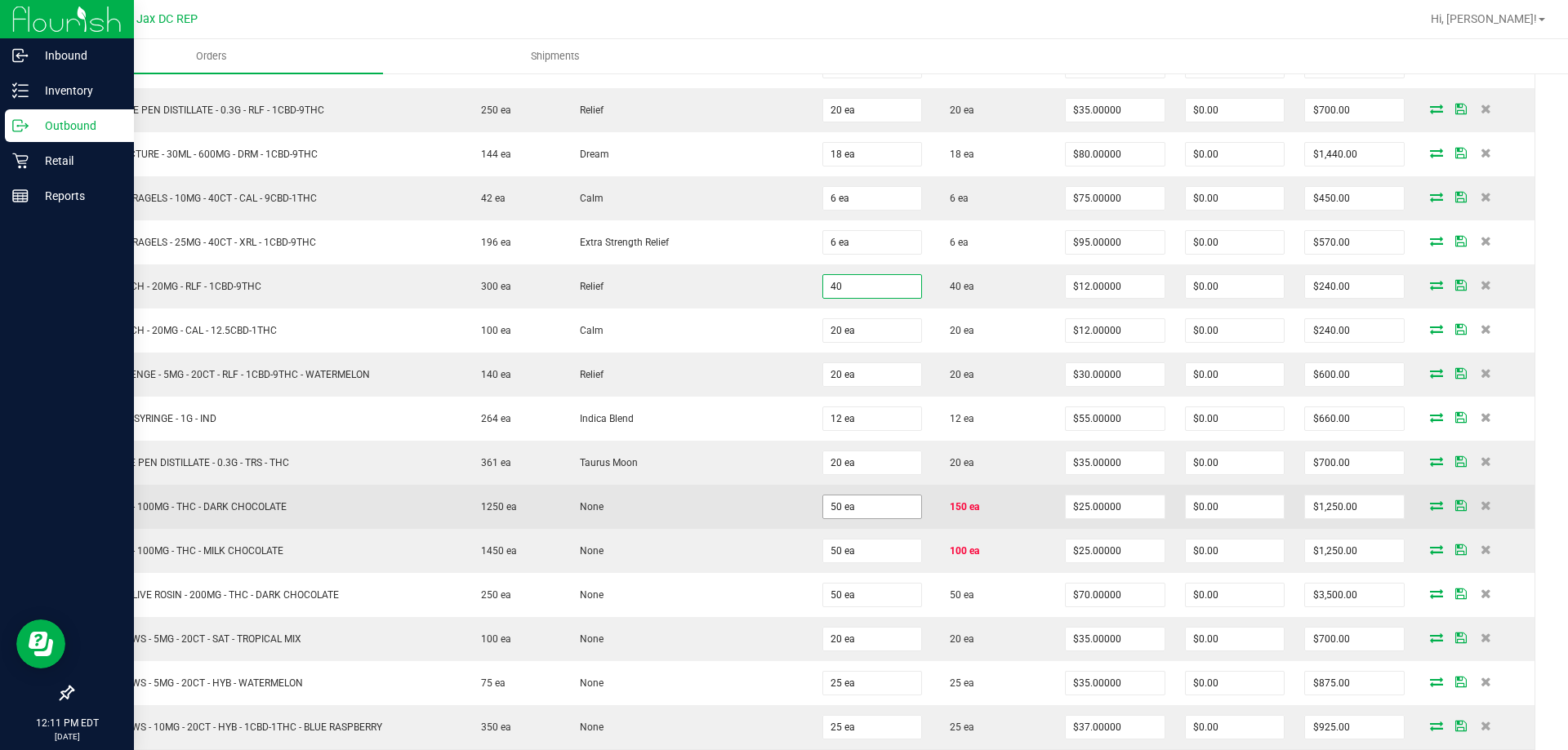
type input "40 ea"
type input "$480.00"
click at [852, 507] on input "50" at bounding box center [873, 507] width 99 height 22
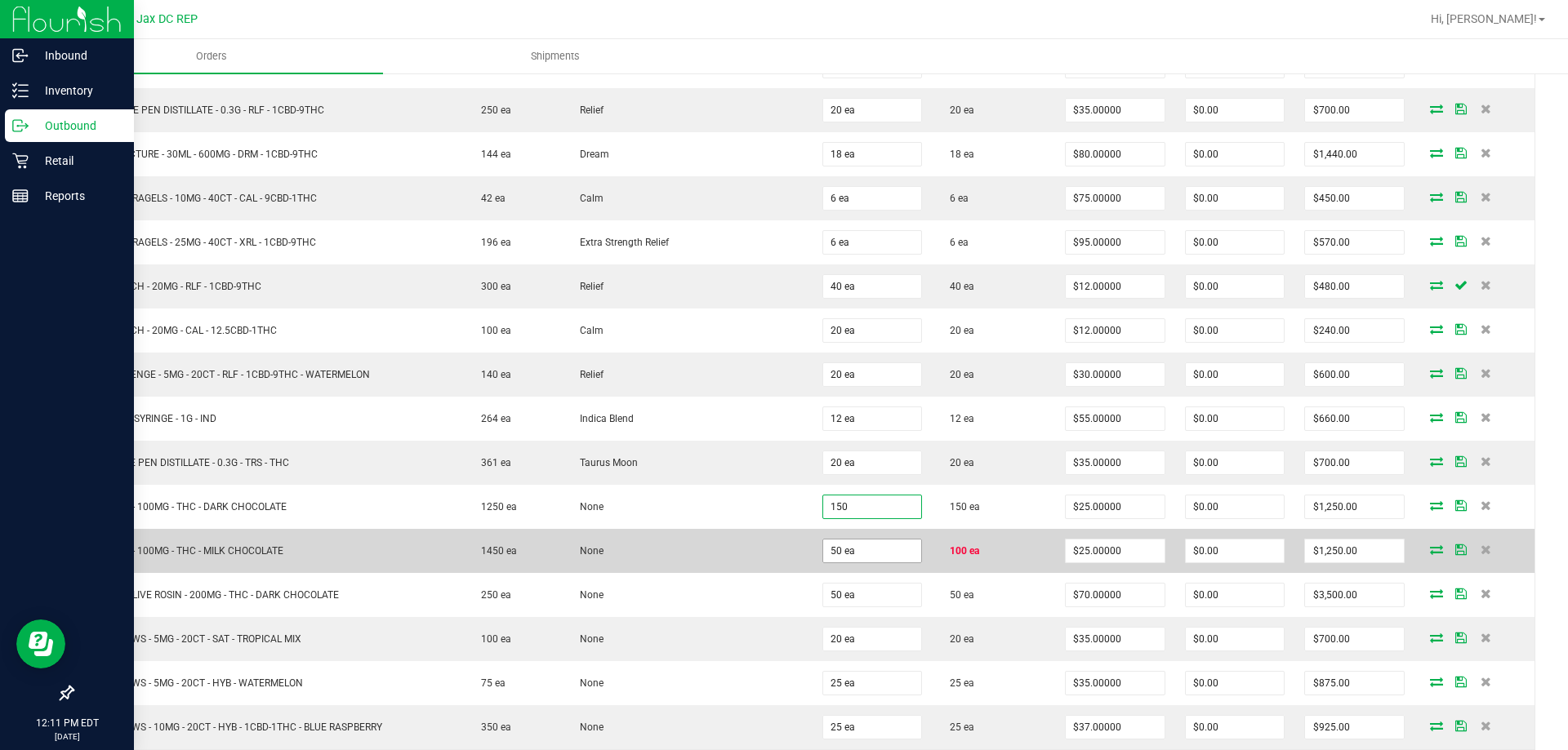
type input "150 ea"
type input "$3,750.00"
click at [833, 557] on input "50" at bounding box center [873, 551] width 99 height 22
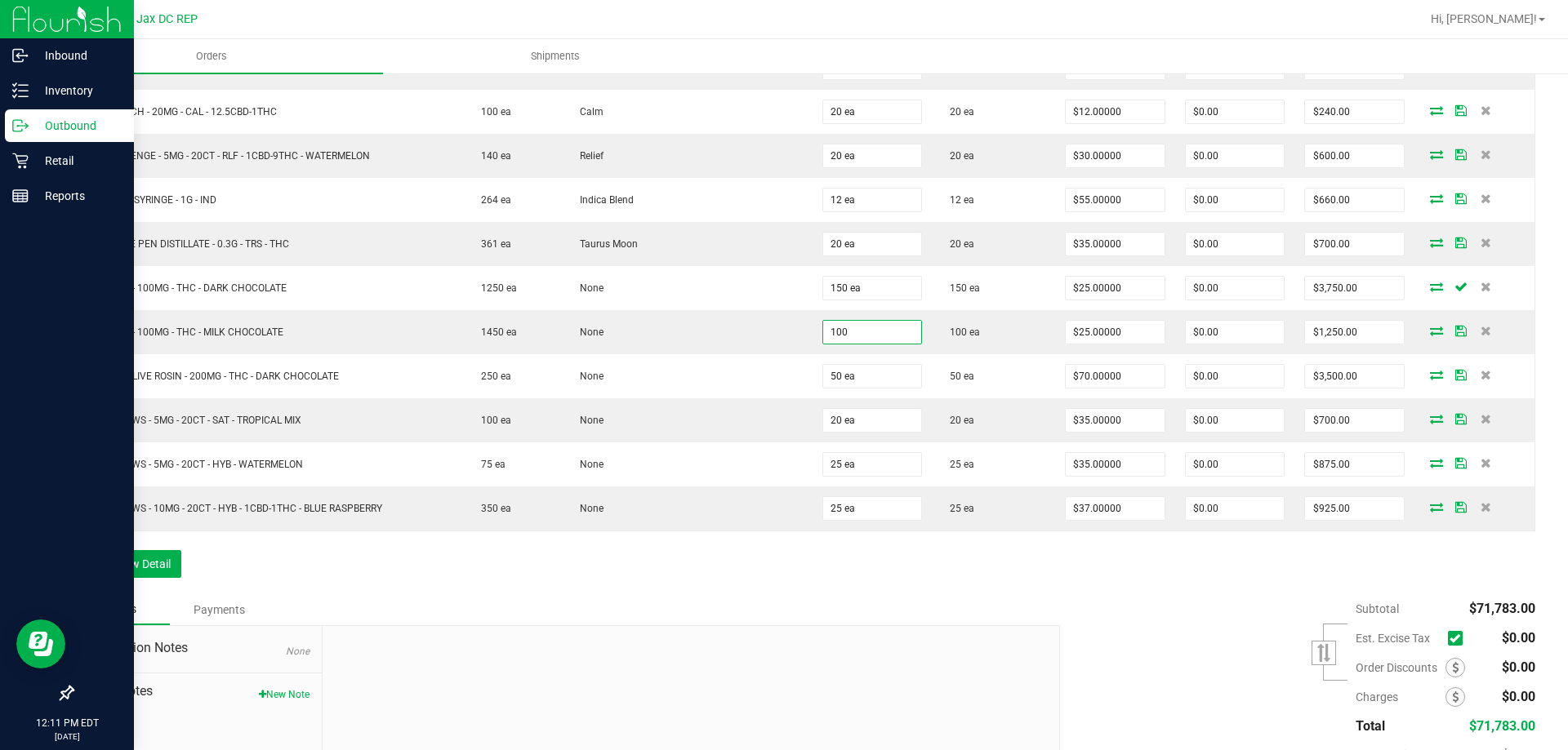
scroll to position [0, 0]
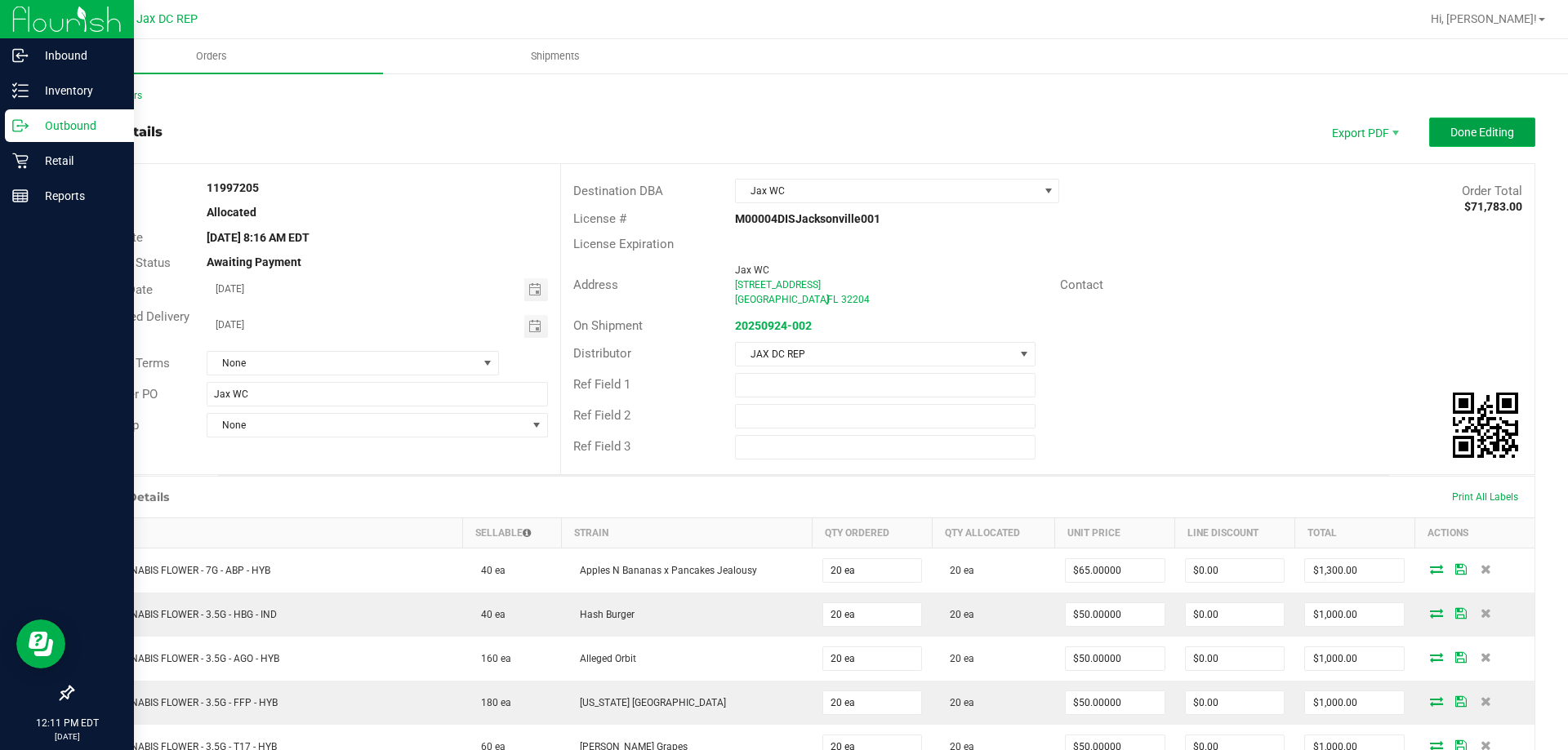
type input "100 ea"
type input "$2,500.00"
click at [1451, 135] on span "Done Editing" at bounding box center [1482, 132] width 64 height 13
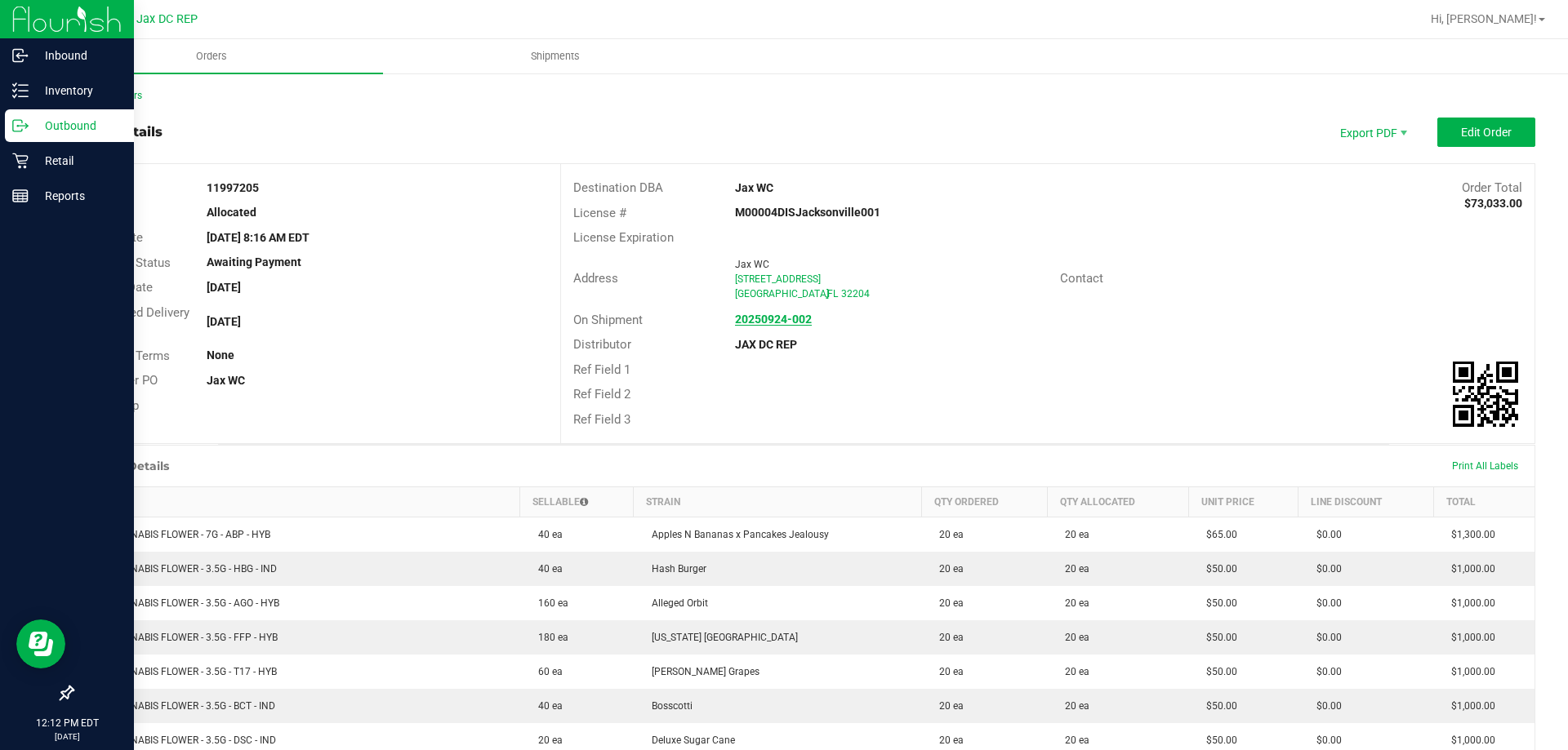
click at [766, 320] on strong "20250924-002" at bounding box center [774, 319] width 77 height 13
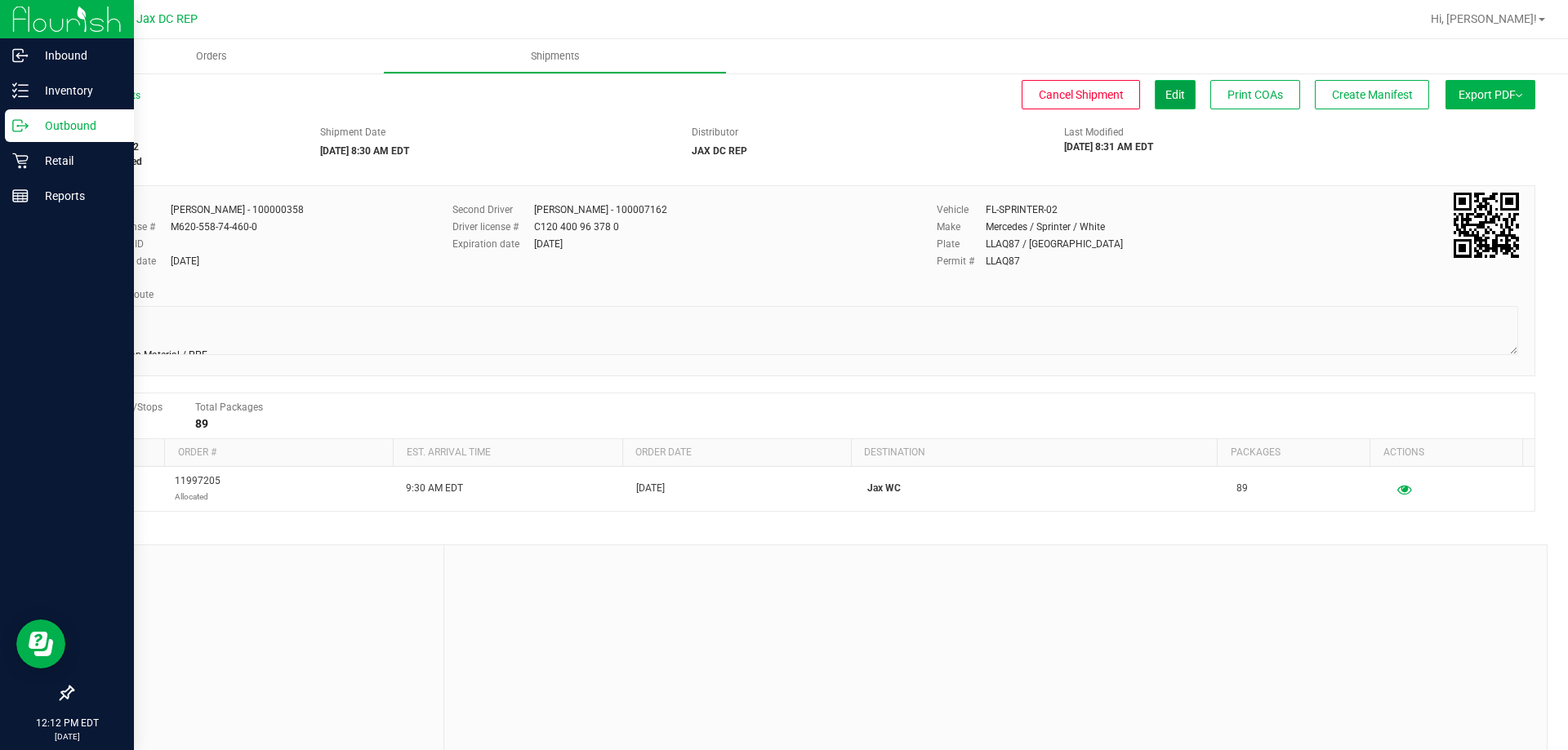
click at [1166, 95] on span "Edit" at bounding box center [1176, 94] width 20 height 13
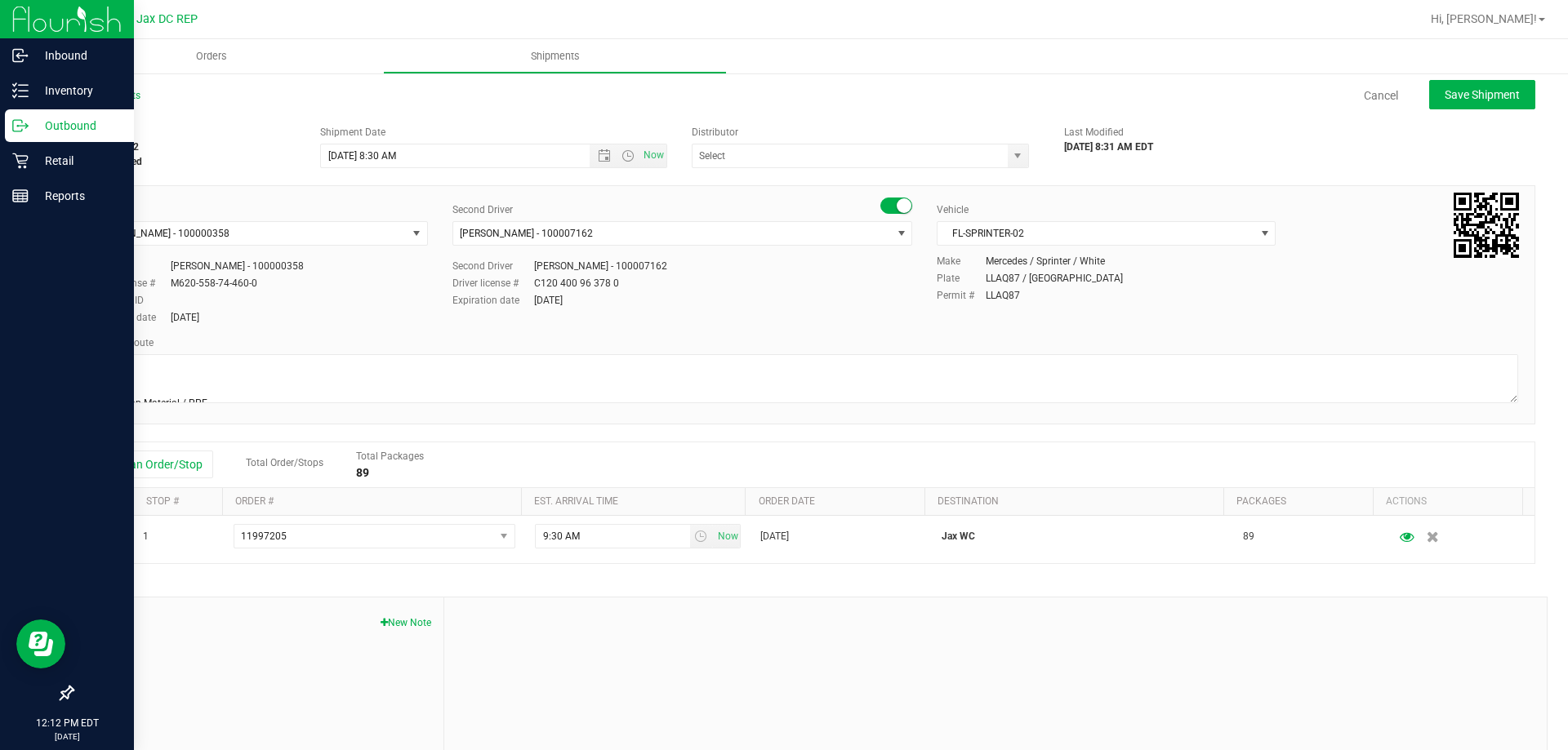
type input "JAX DC REP"
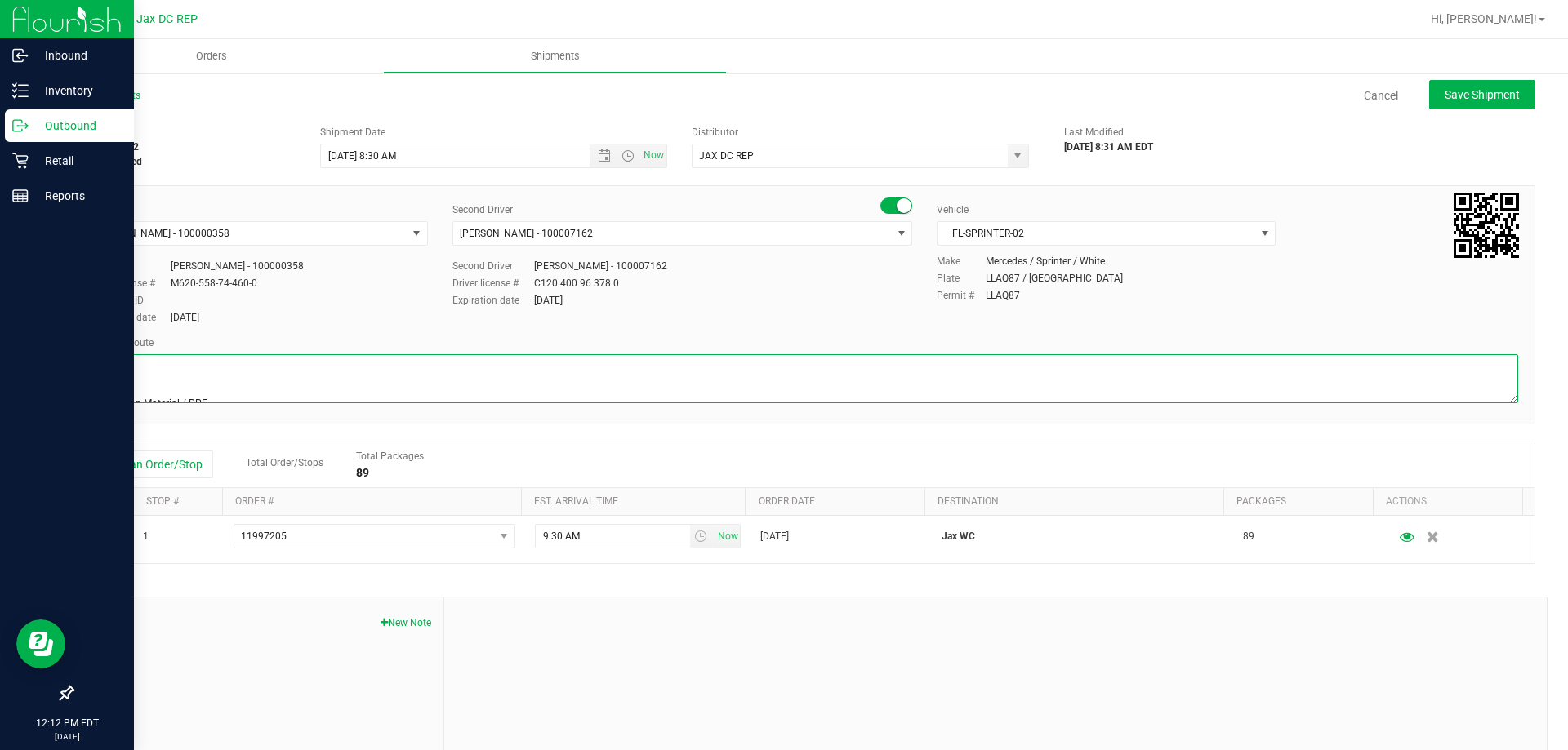
click at [159, 380] on textarea at bounding box center [803, 378] width 1429 height 49
click at [175, 392] on textarea at bounding box center [803, 378] width 1429 height 49
type textarea "Jax WC Totes: 6 Seal# 021603 - 021614 Physician Material / PPE Store Order: 1. …"
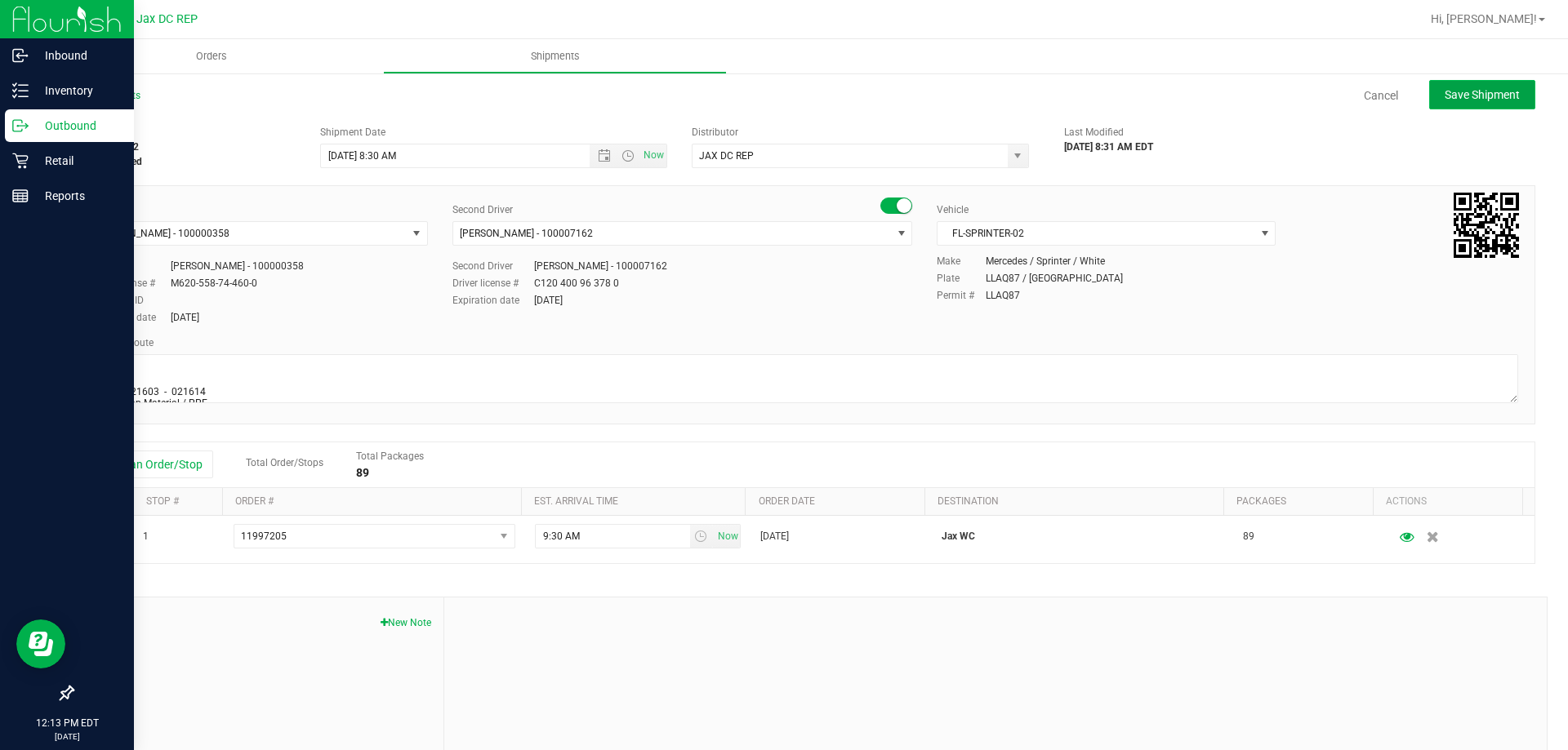
click at [1470, 101] on span "Save Shipment" at bounding box center [1482, 94] width 75 height 13
type input "[DATE] 12:30 PM"
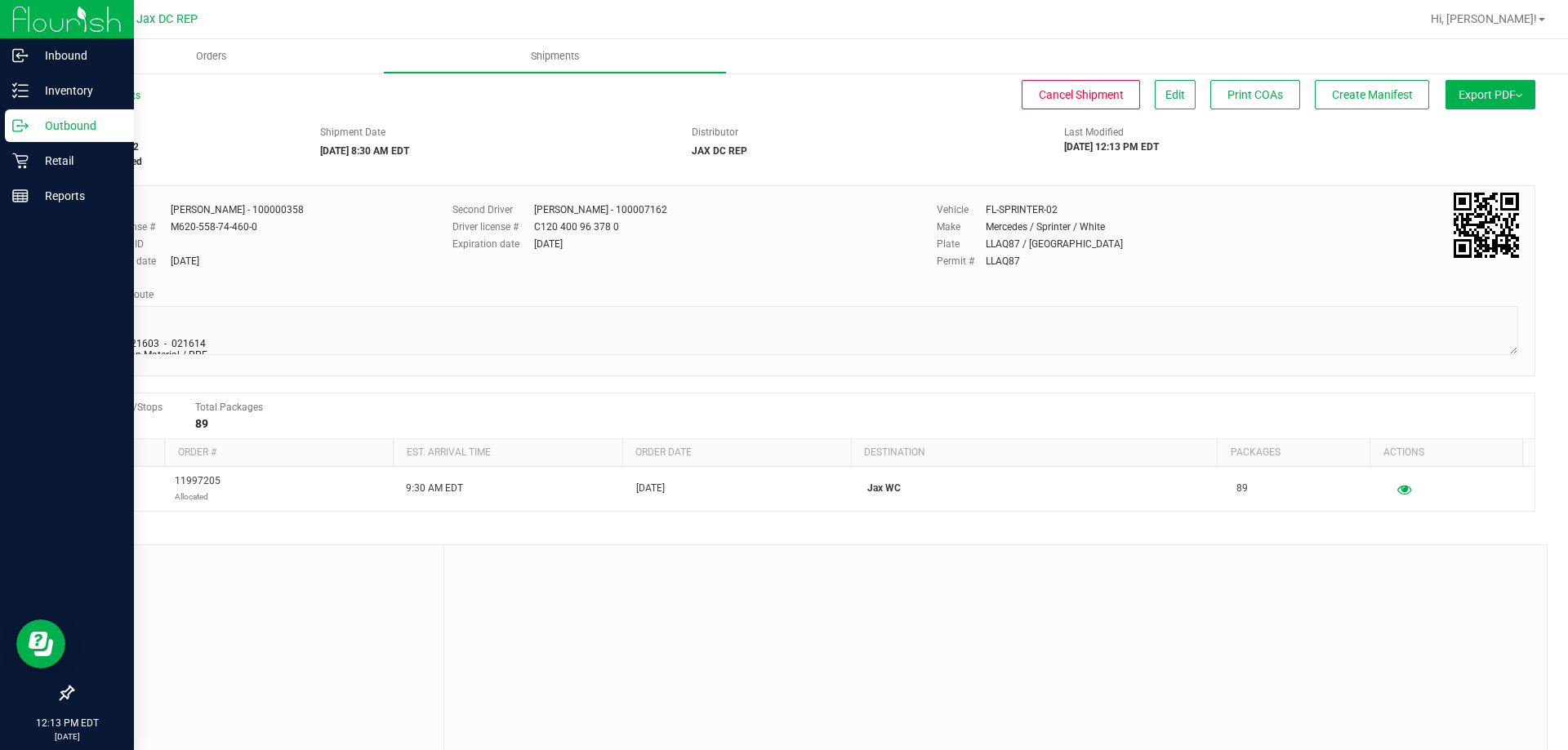
click at [1488, 96] on span "Export PDF" at bounding box center [1491, 94] width 64 height 13
click at [1484, 126] on span "Manifest by Package ID" at bounding box center [1466, 131] width 104 height 12
click at [45, 126] on p "Outbound" at bounding box center [77, 126] width 98 height 20
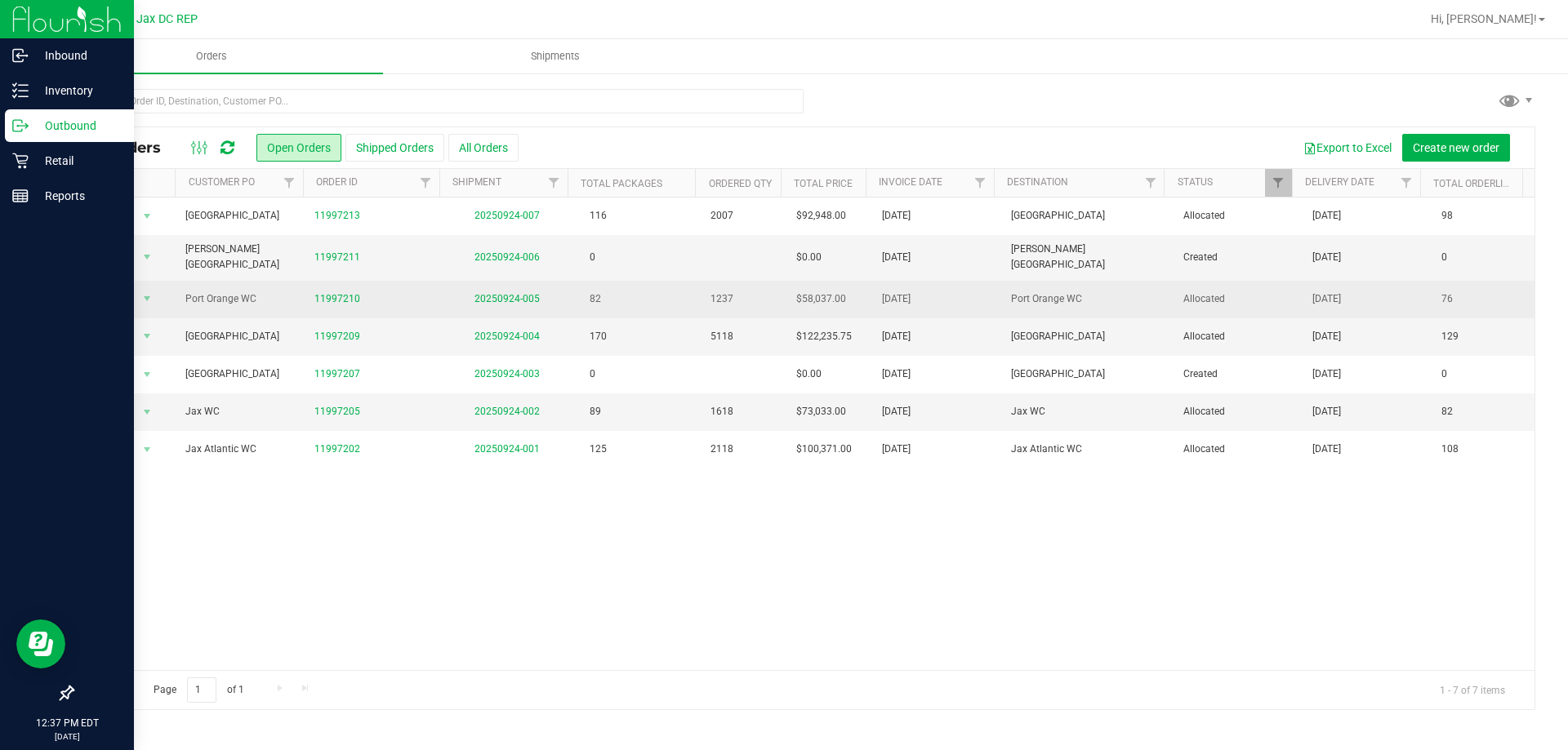
click at [478, 284] on td "20250924-005" at bounding box center [508, 299] width 129 height 37
click at [320, 292] on link "11997210" at bounding box center [337, 299] width 46 height 16
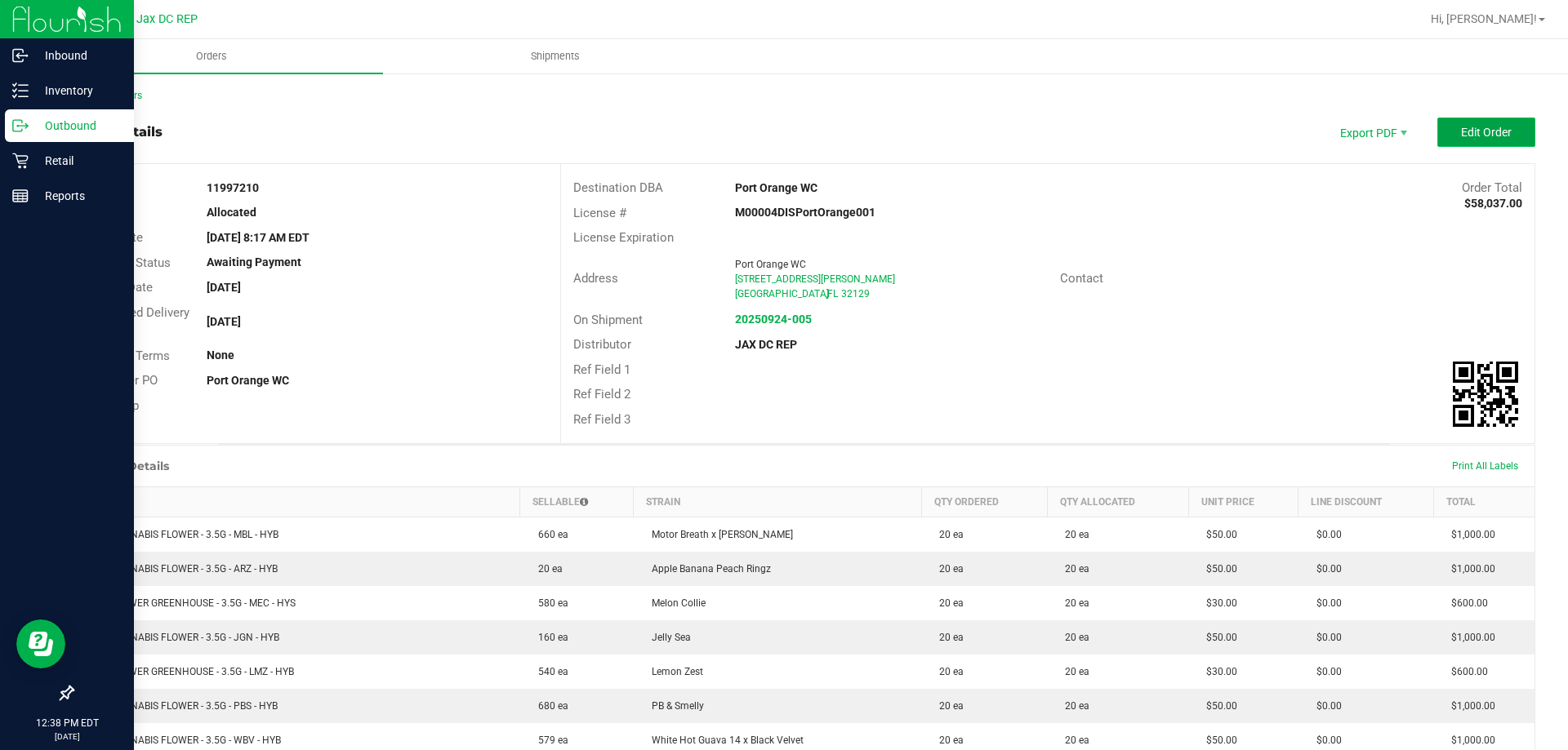
click at [1479, 136] on span "Edit Order" at bounding box center [1487, 132] width 51 height 13
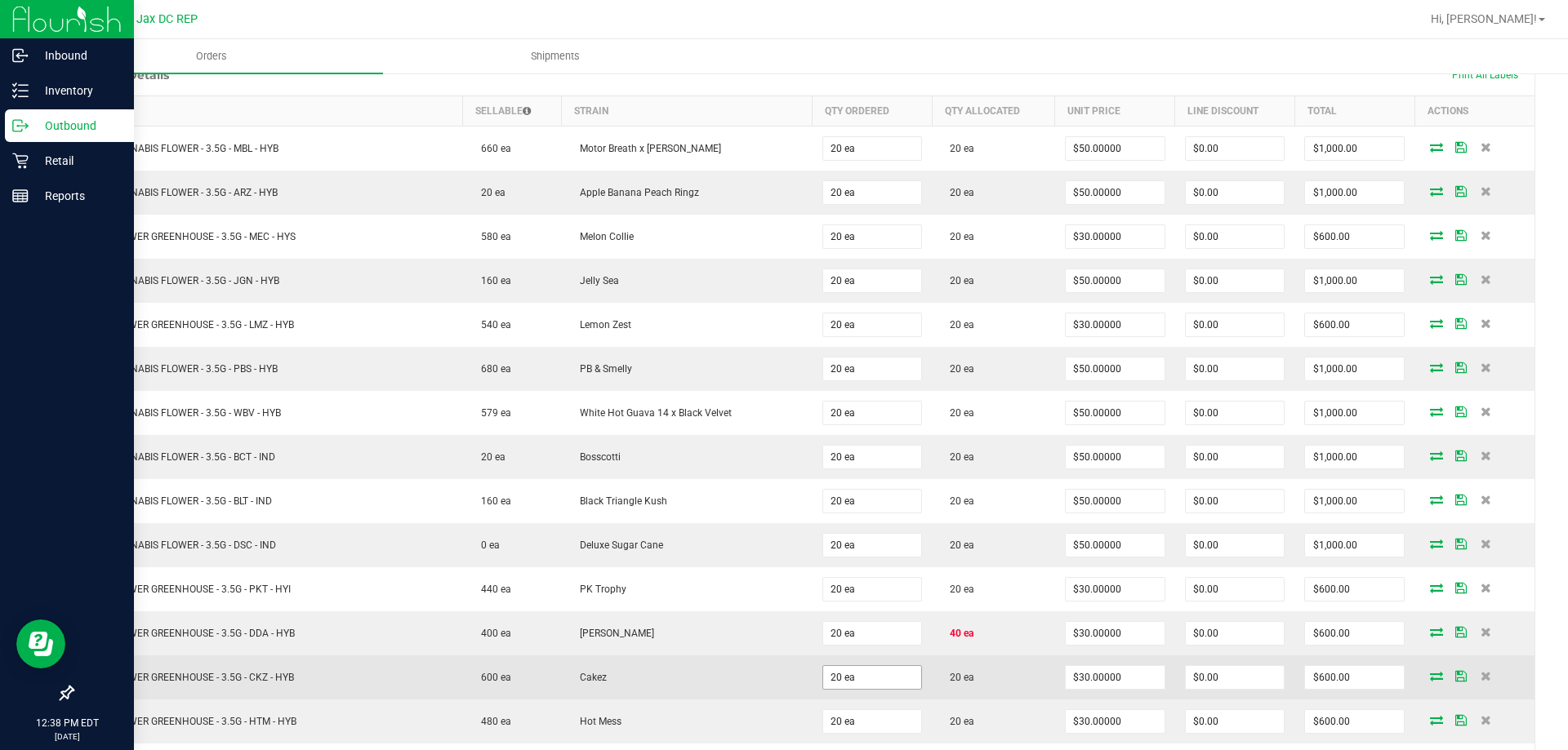
scroll to position [572, 0]
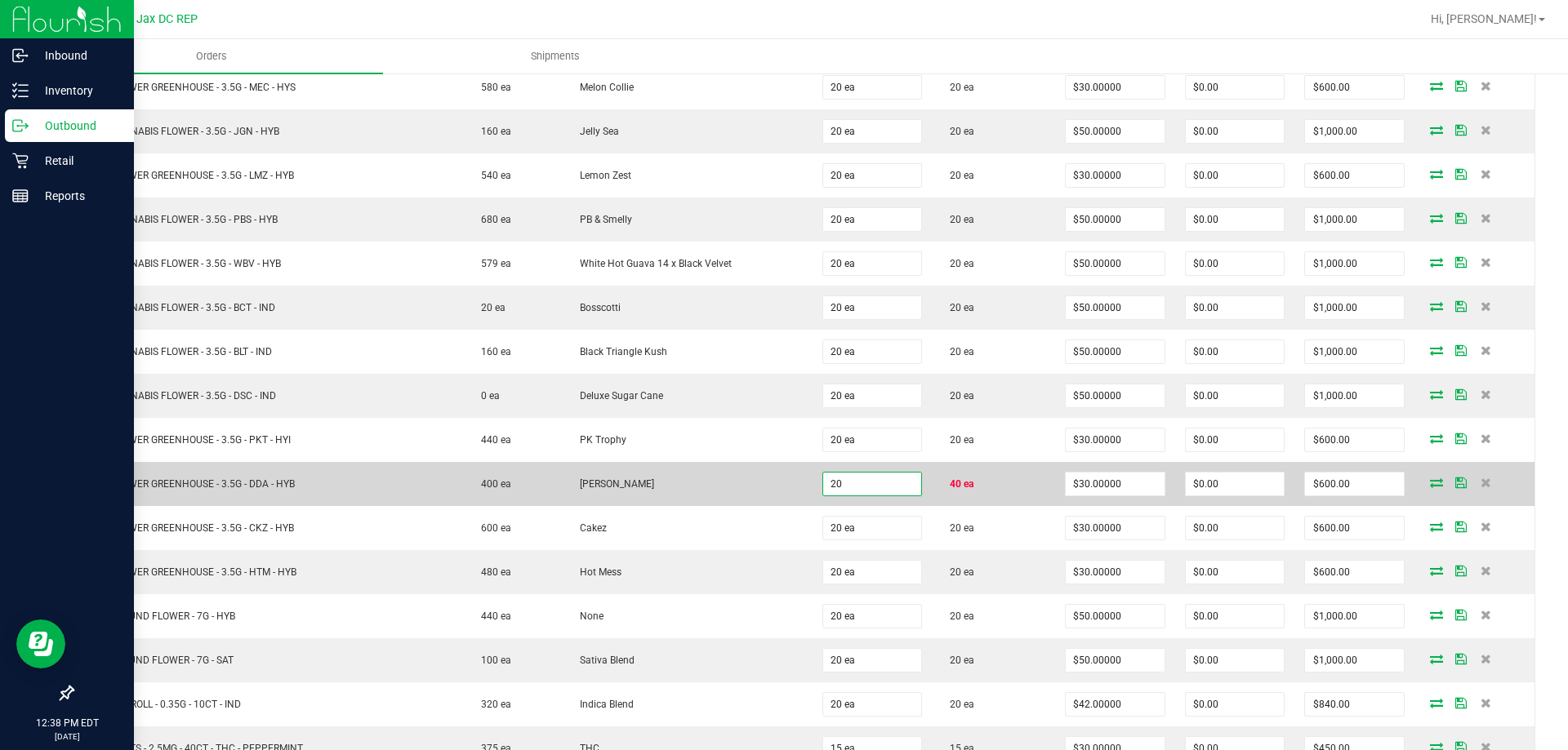
click at [839, 491] on input "20" at bounding box center [873, 484] width 99 height 22
type input "40 ea"
type input "$1,200.00"
click at [993, 473] on td "40 ea" at bounding box center [993, 484] width 122 height 44
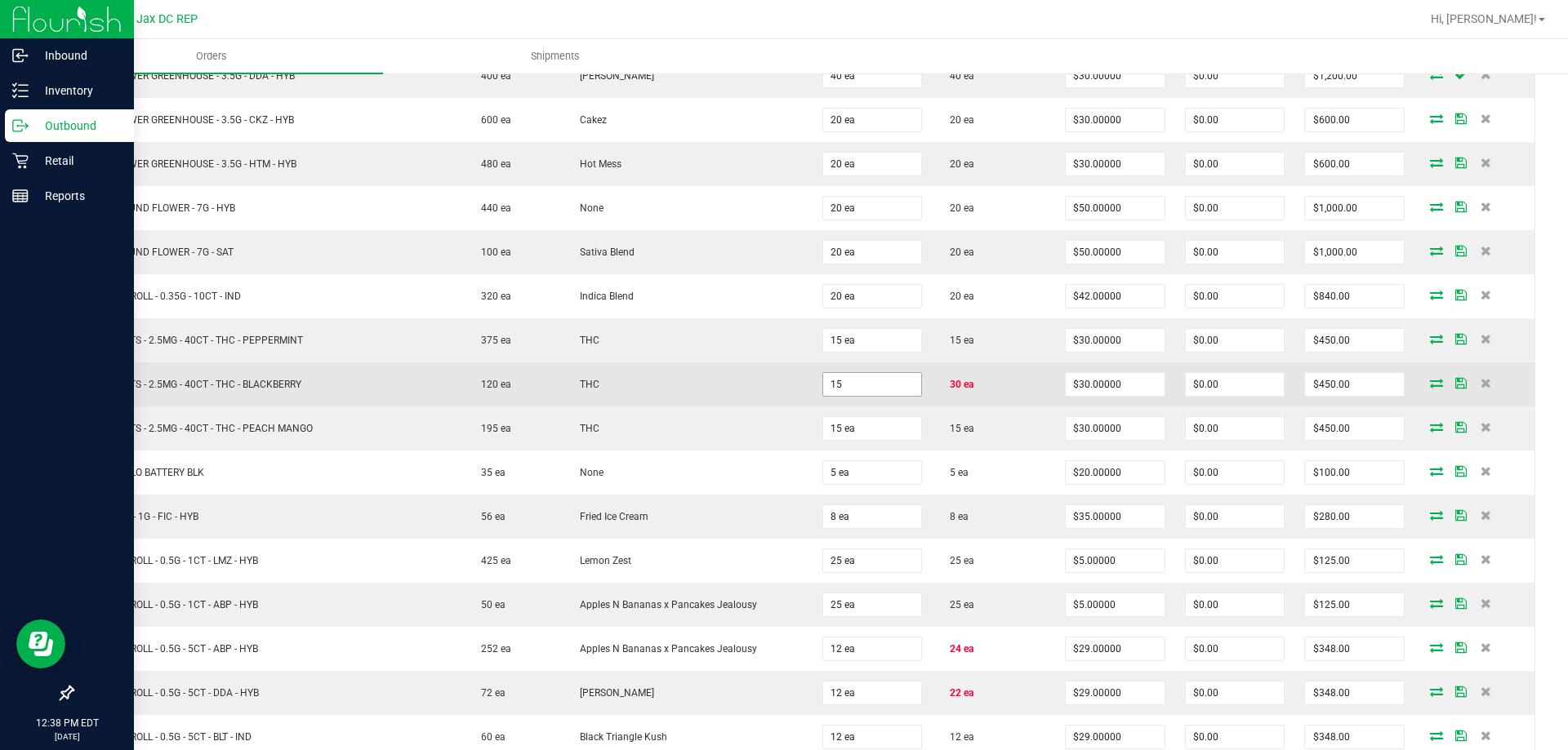
click at [842, 381] on input "15" at bounding box center [873, 384] width 99 height 22
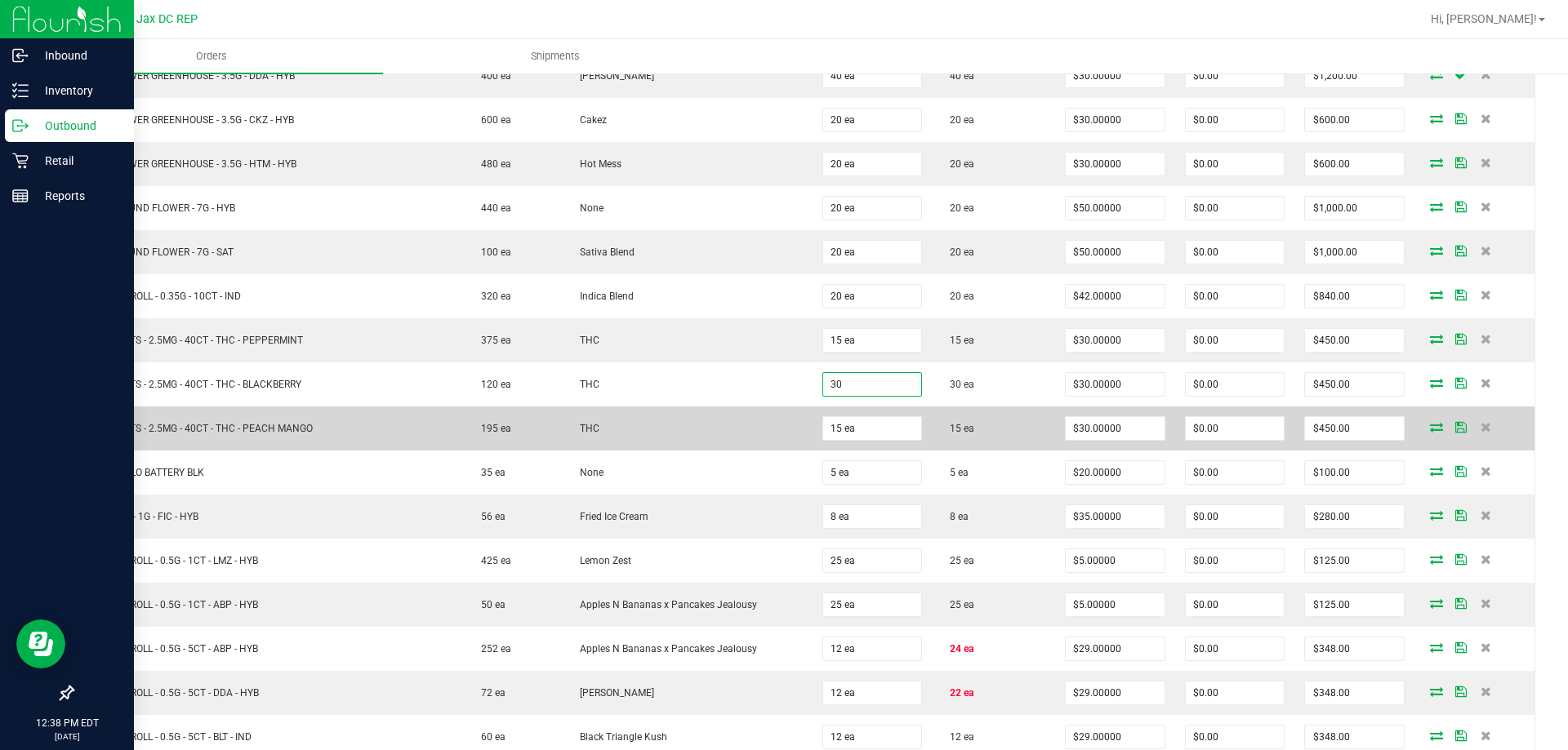
type input "30 ea"
type input "$900.00"
click at [990, 409] on td "15 ea" at bounding box center [993, 428] width 122 height 44
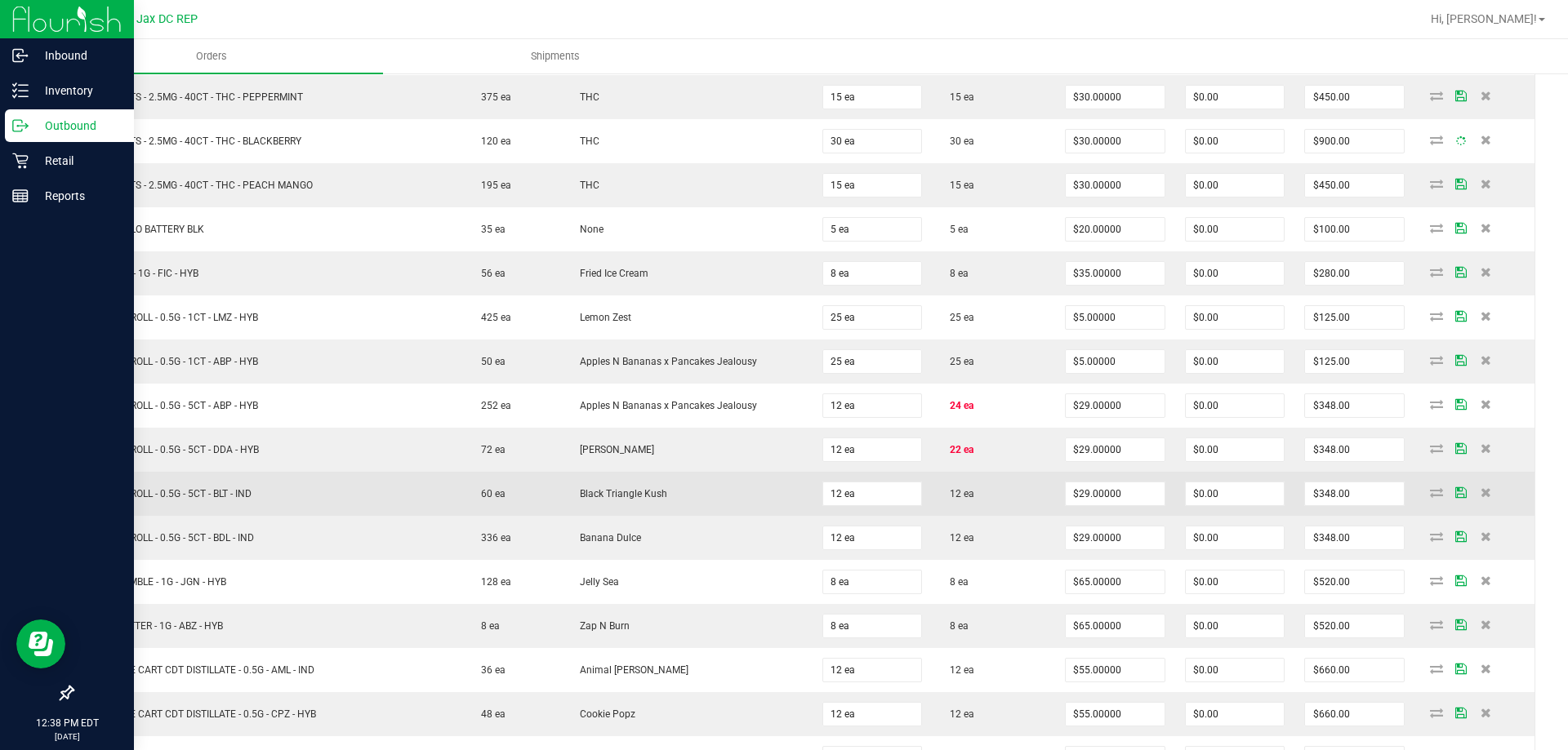
scroll to position [1225, 0]
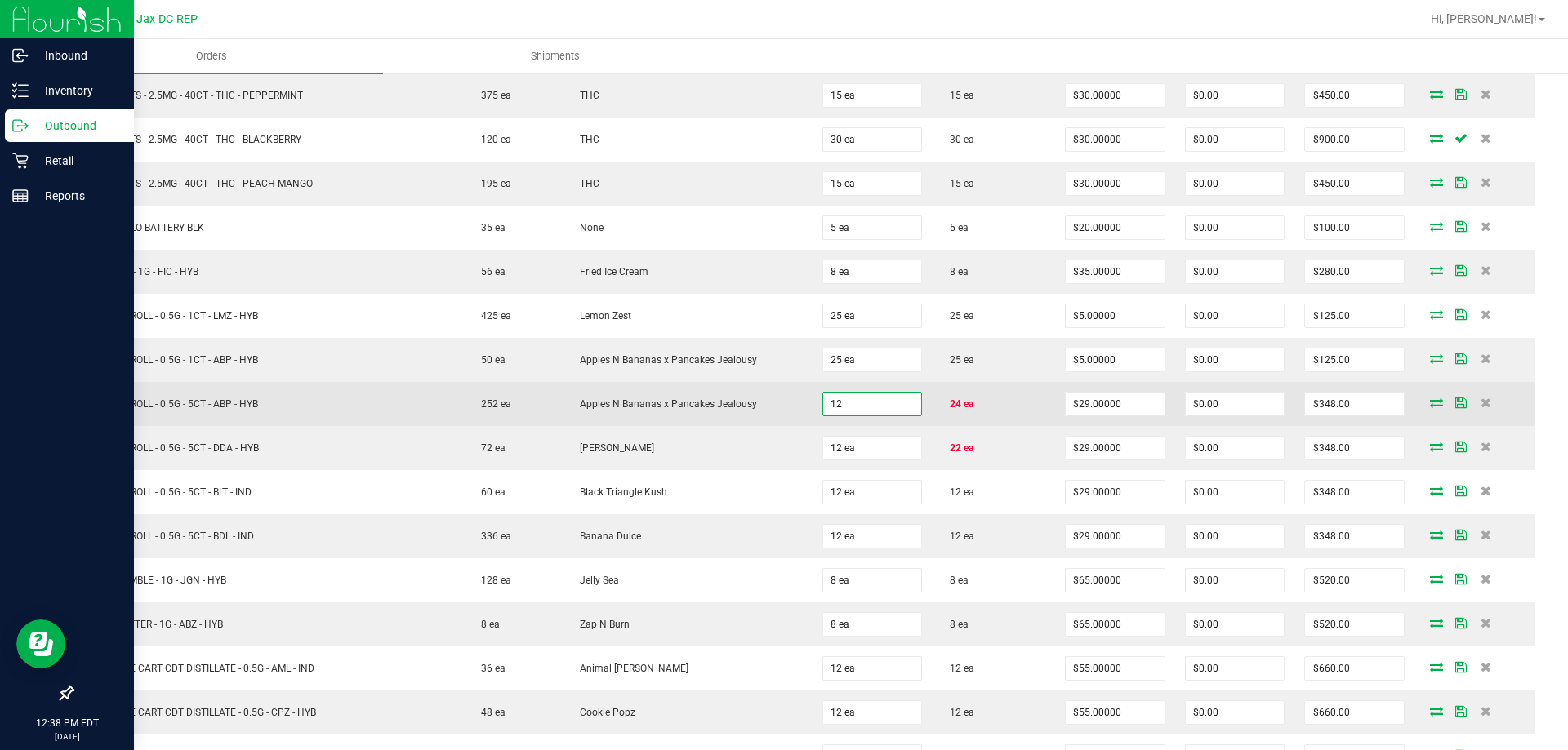
click at [850, 404] on input "12" at bounding box center [873, 404] width 99 height 22
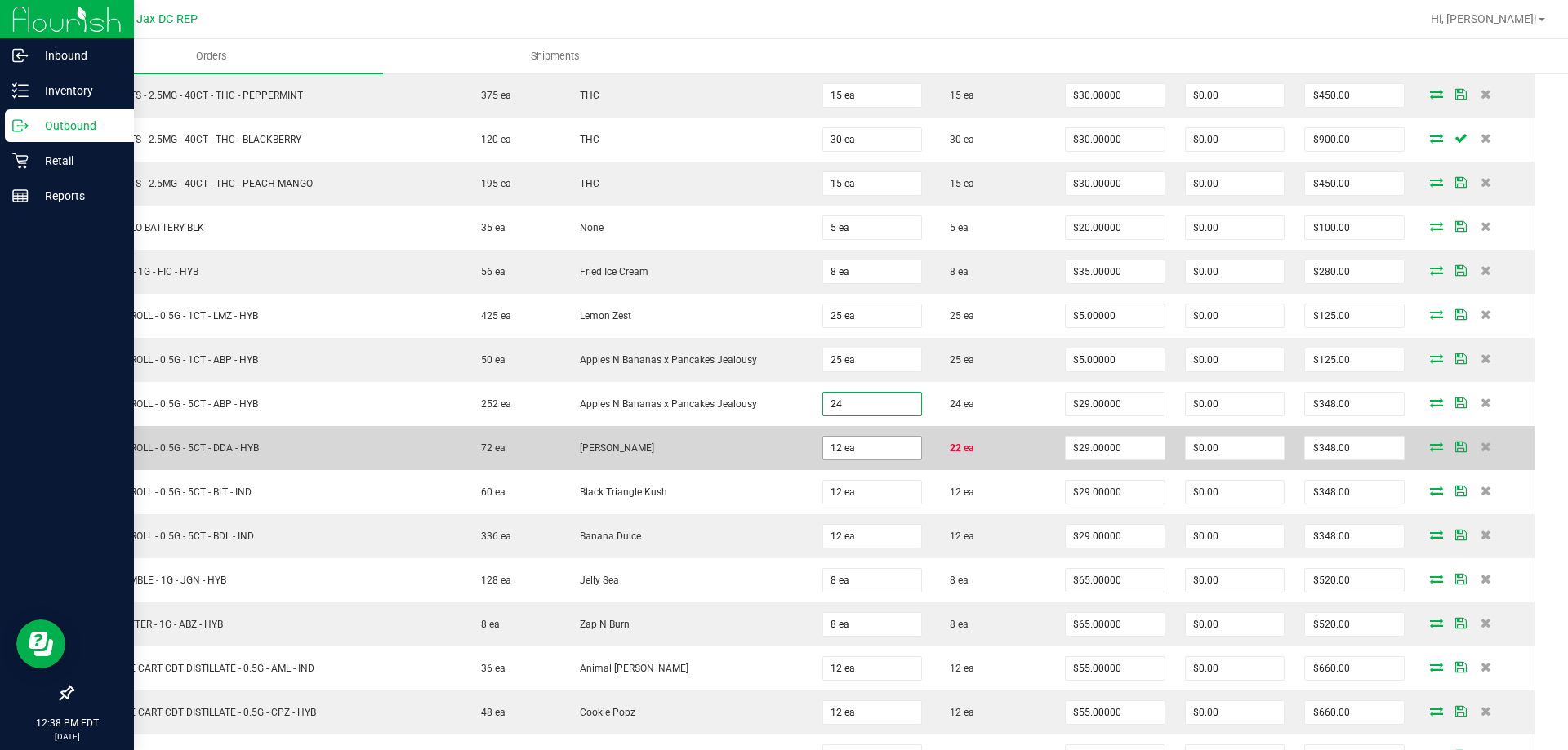
type input "24 ea"
type input "$696.00"
click at [853, 442] on input "12" at bounding box center [873, 448] width 99 height 22
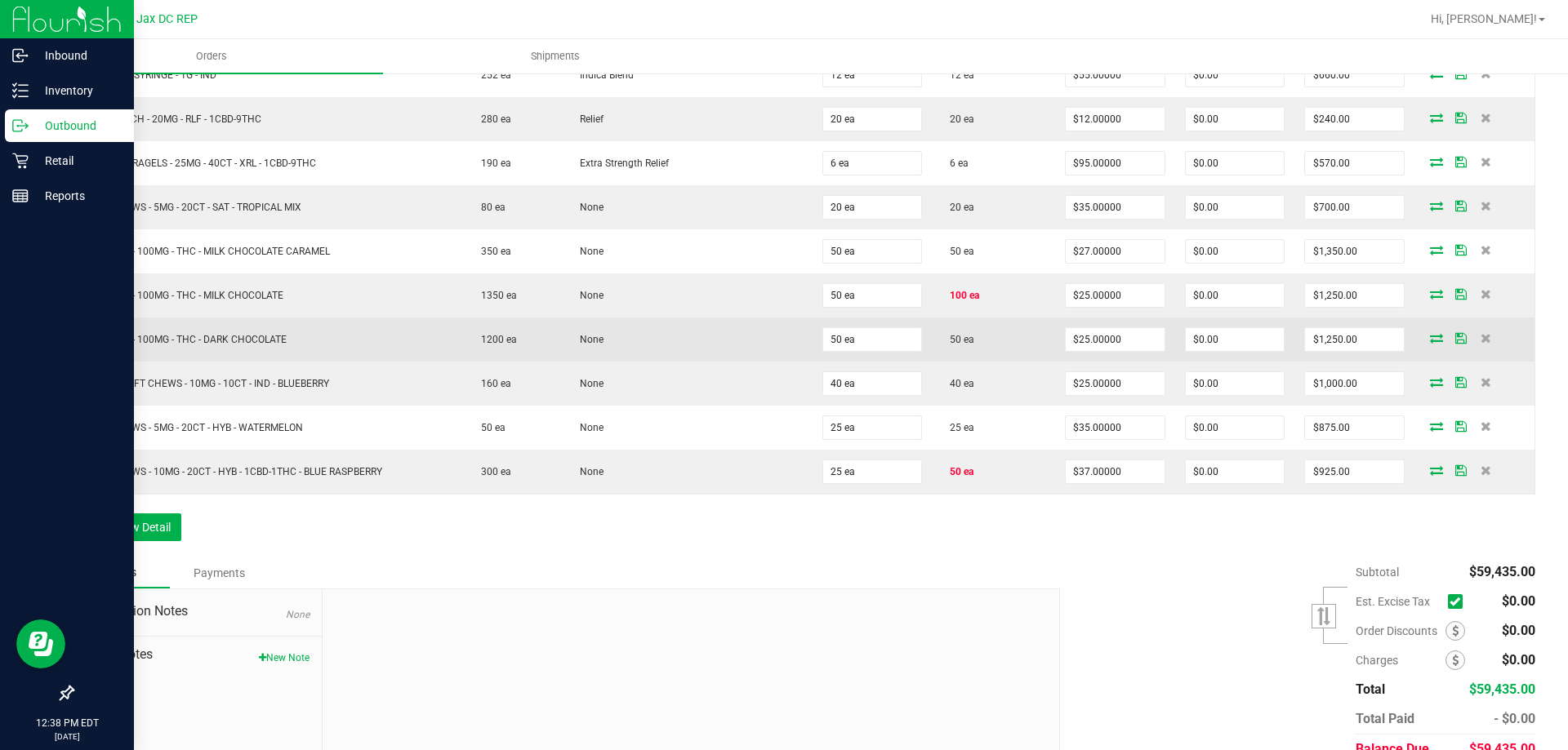
scroll to position [3318, 0]
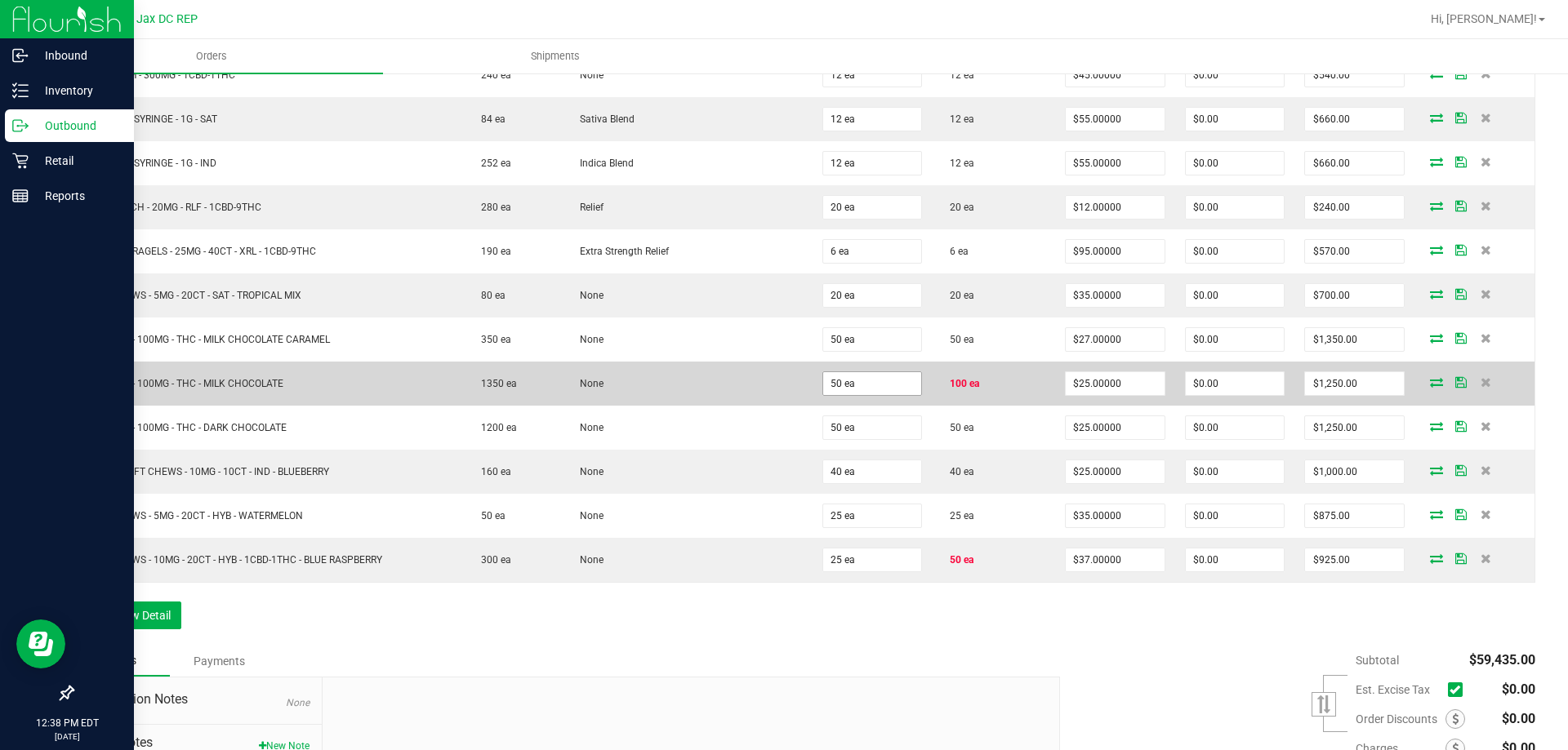
type input "24 ea"
type input "$696.00"
click at [889, 372] on span "50 ea" at bounding box center [873, 383] width 101 height 24
click at [893, 387] on input "50" at bounding box center [873, 383] width 99 height 22
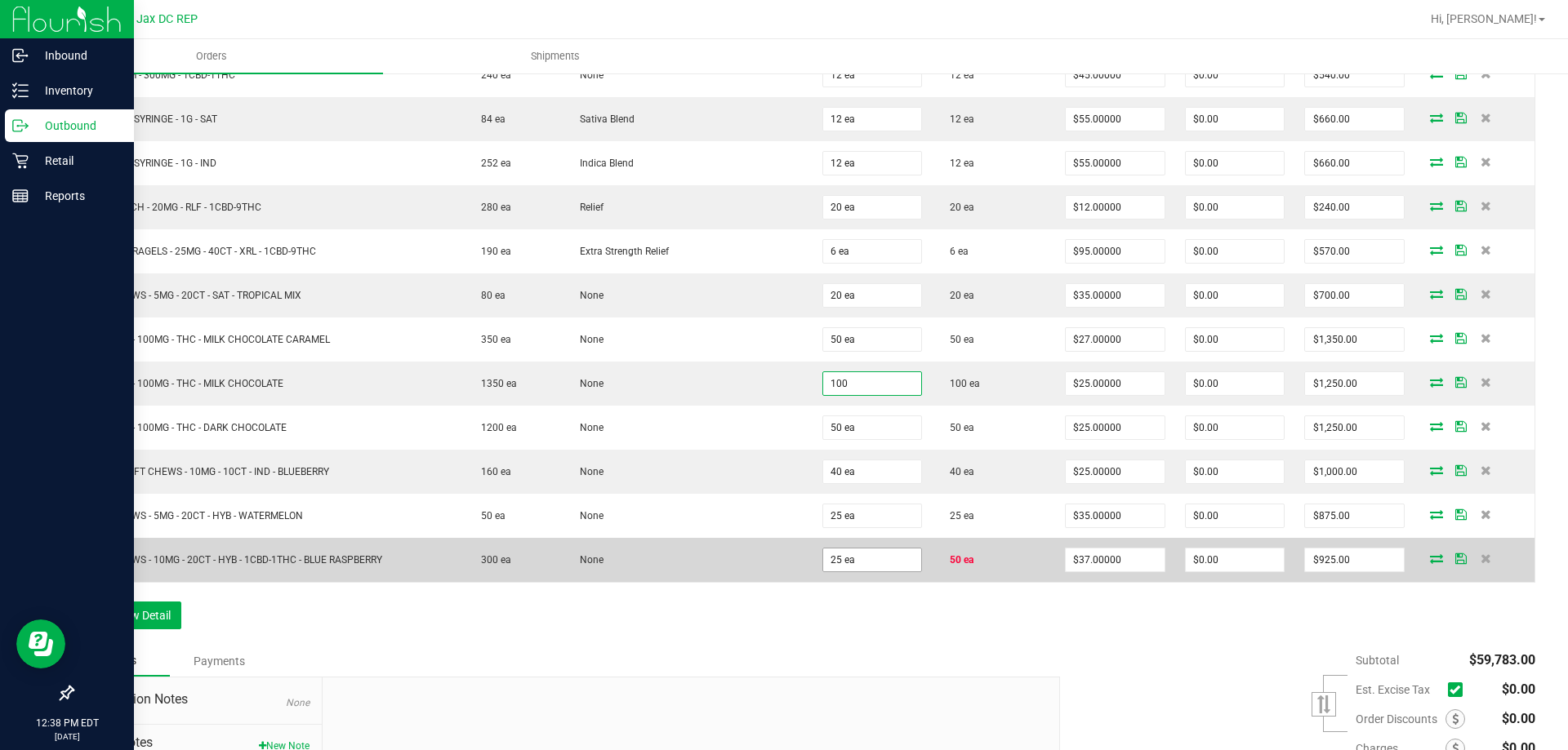
type input "100 ea"
type input "$2,500.00"
click at [847, 559] on input "25" at bounding box center [873, 559] width 99 height 22
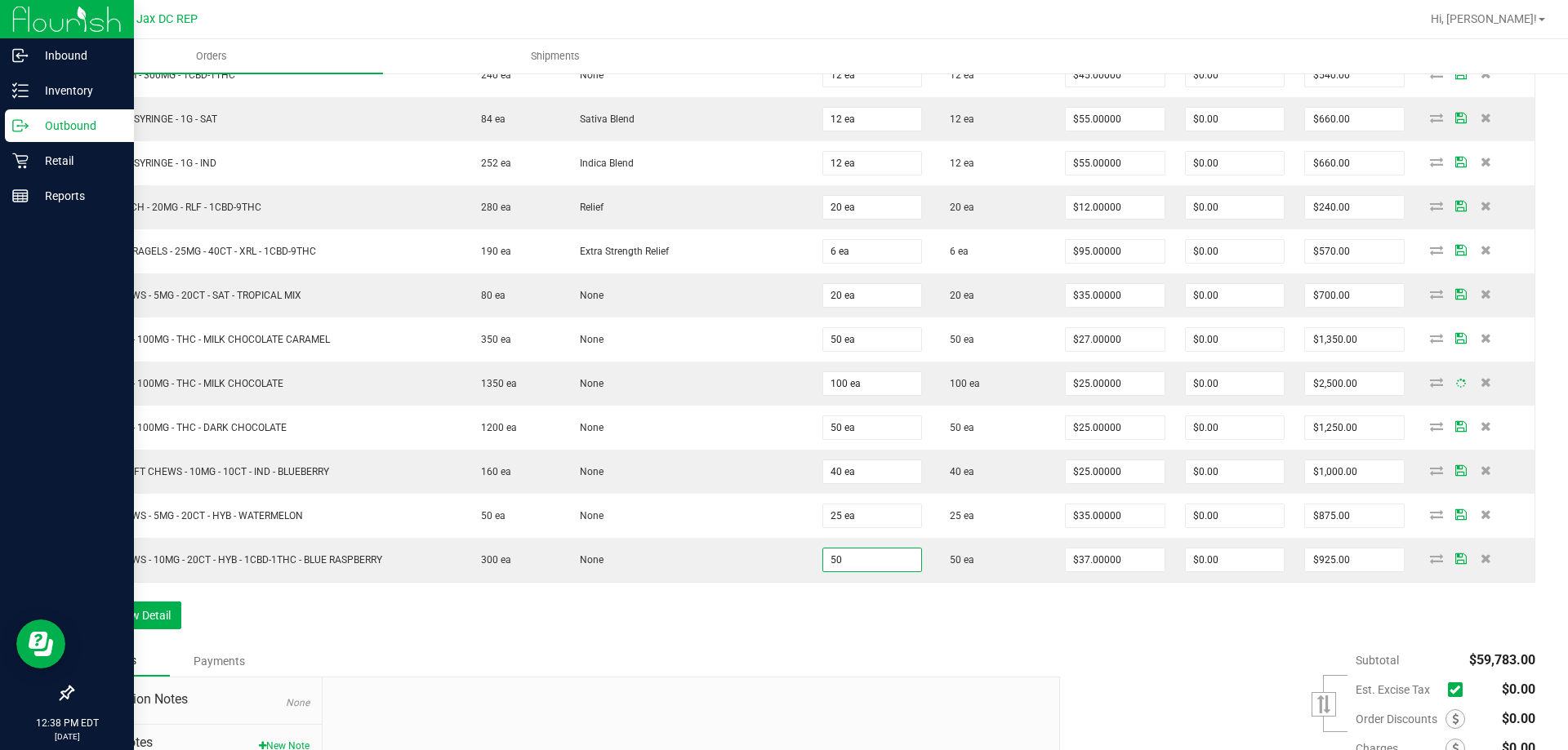
type input "50 ea"
type input "$1,850.00"
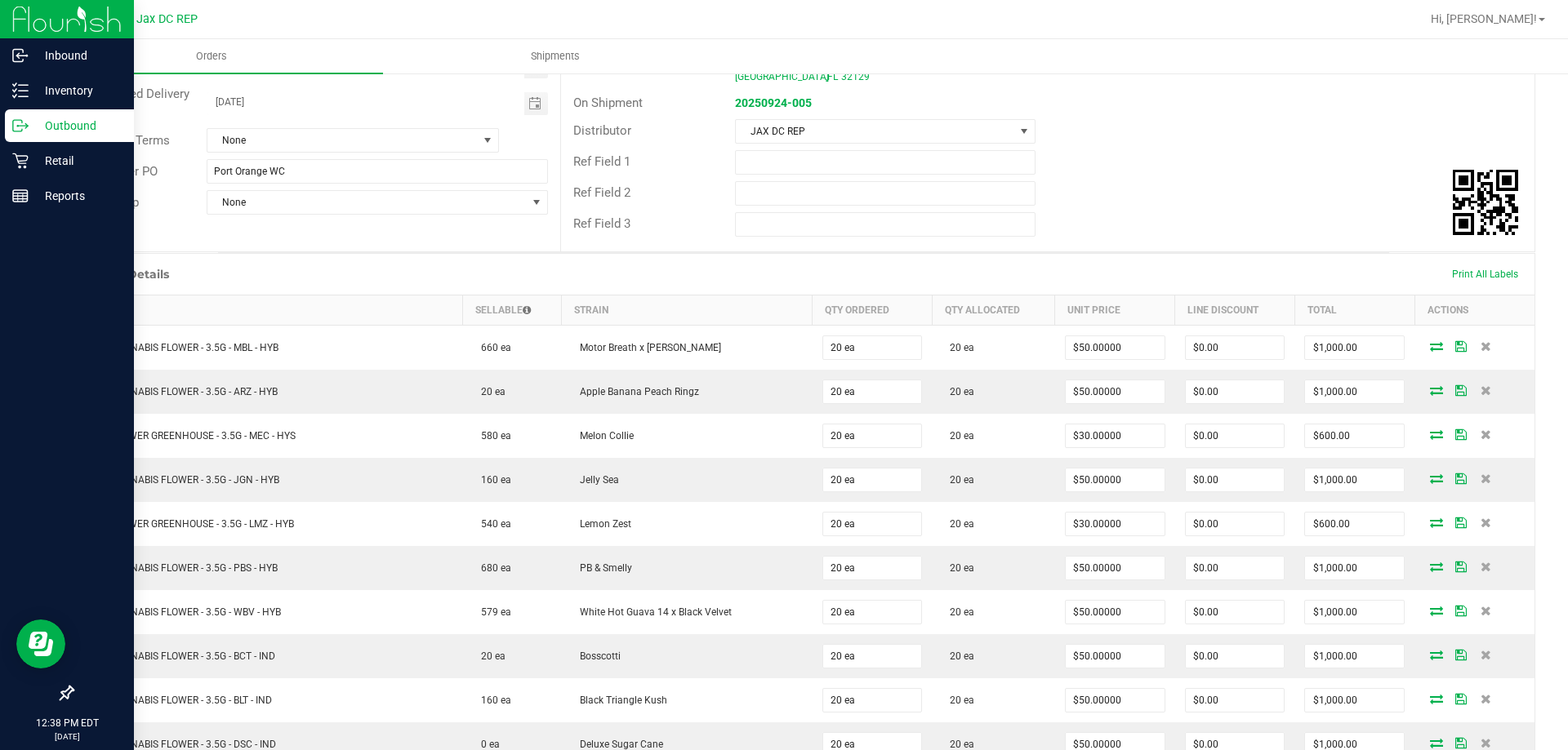
scroll to position [0, 0]
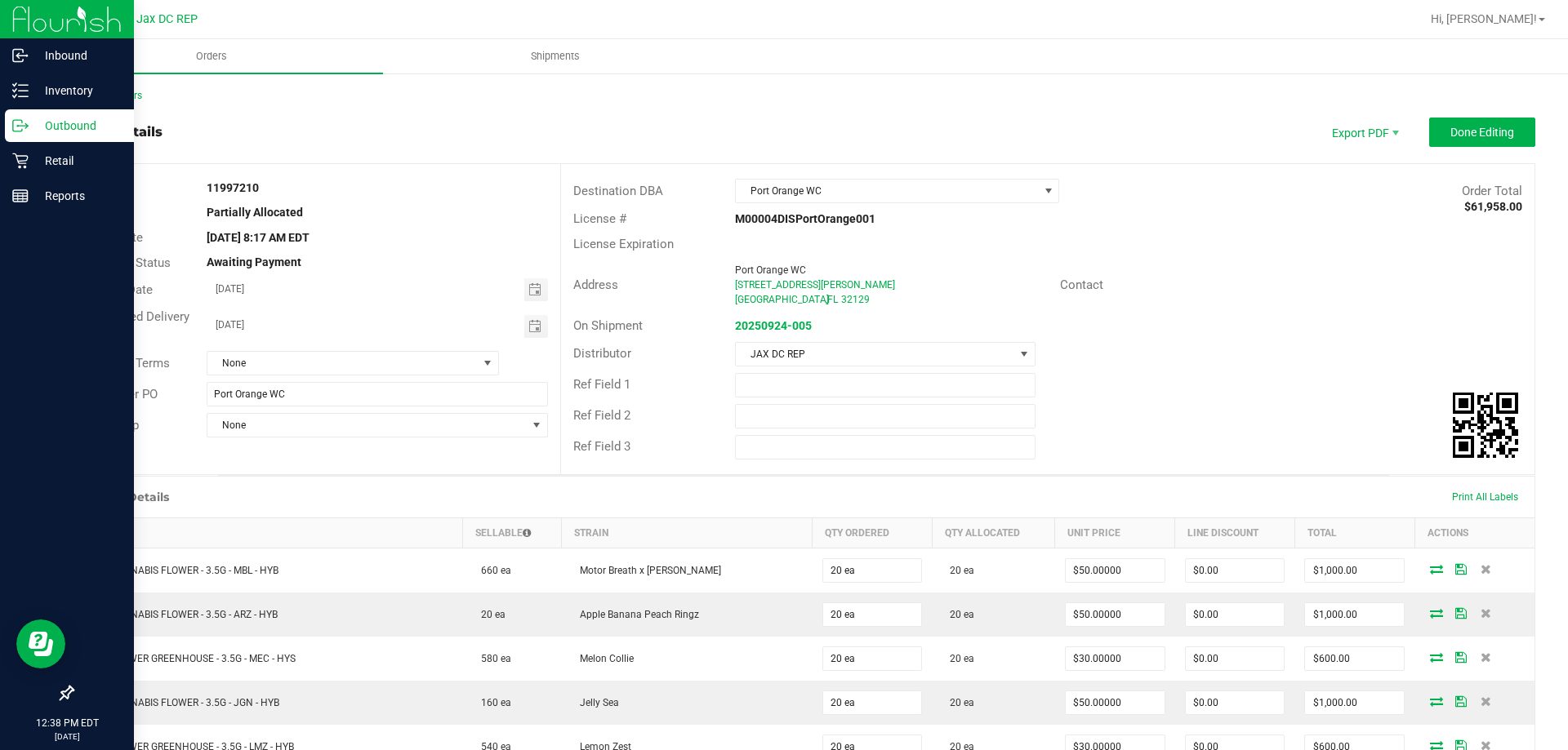
drag, startPoint x: 870, startPoint y: 596, endPoint x: 892, endPoint y: 387, distance: 210.2
click at [1474, 127] on span "Done Editing" at bounding box center [1482, 132] width 64 height 13
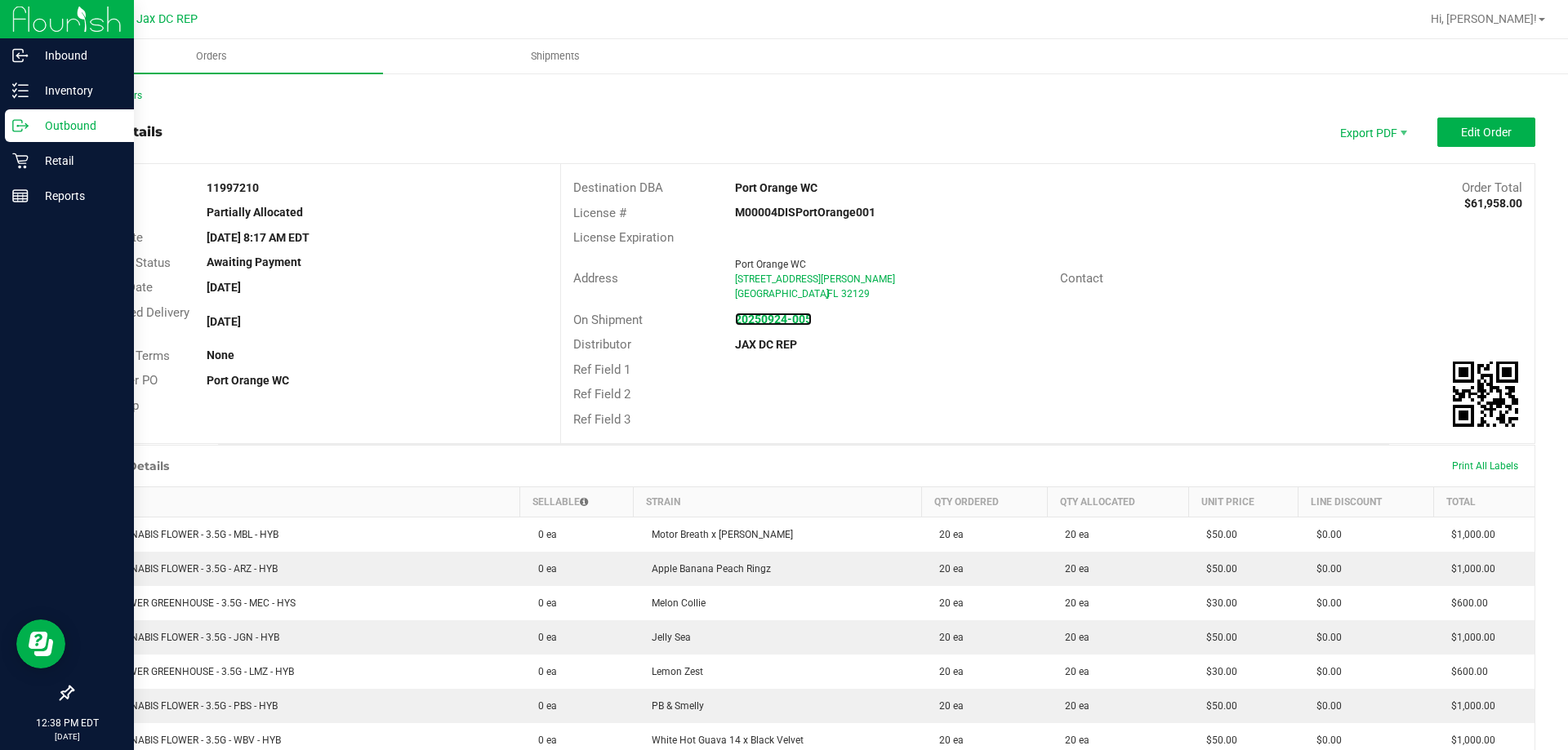
click at [773, 326] on link "20250924-005" at bounding box center [774, 319] width 77 height 13
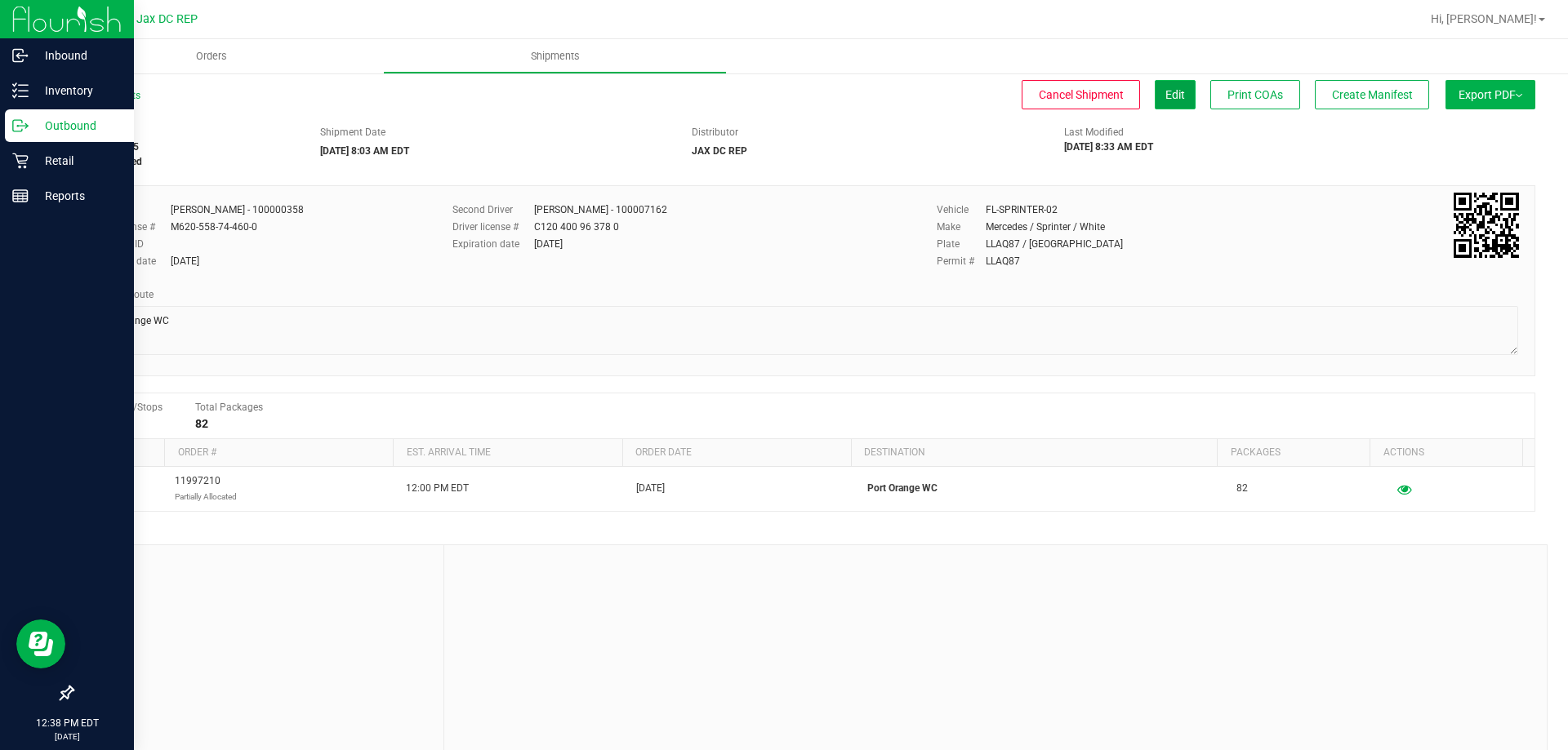
click at [1164, 85] on button "Edit" at bounding box center [1176, 95] width 41 height 29
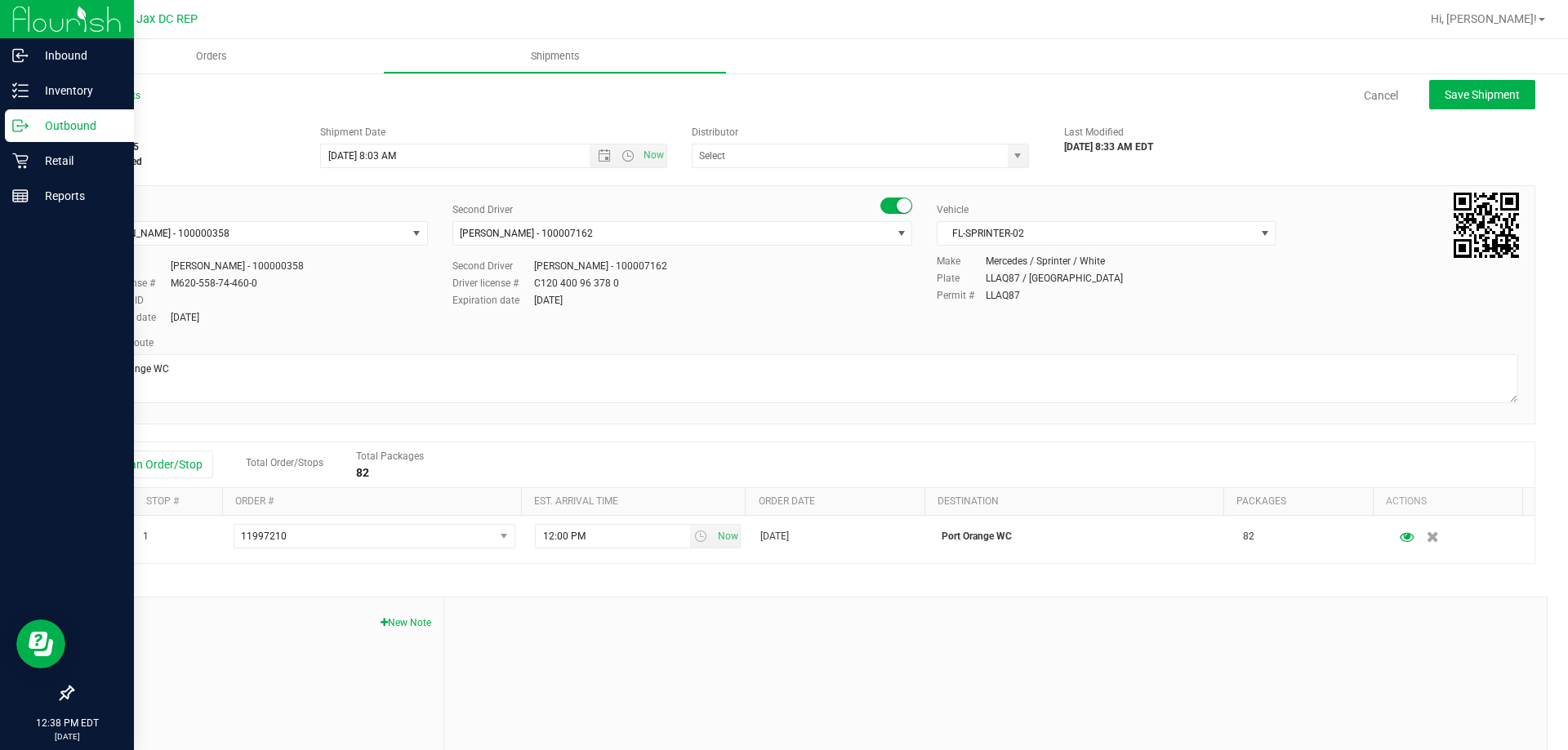
type input "JAX DC REP"
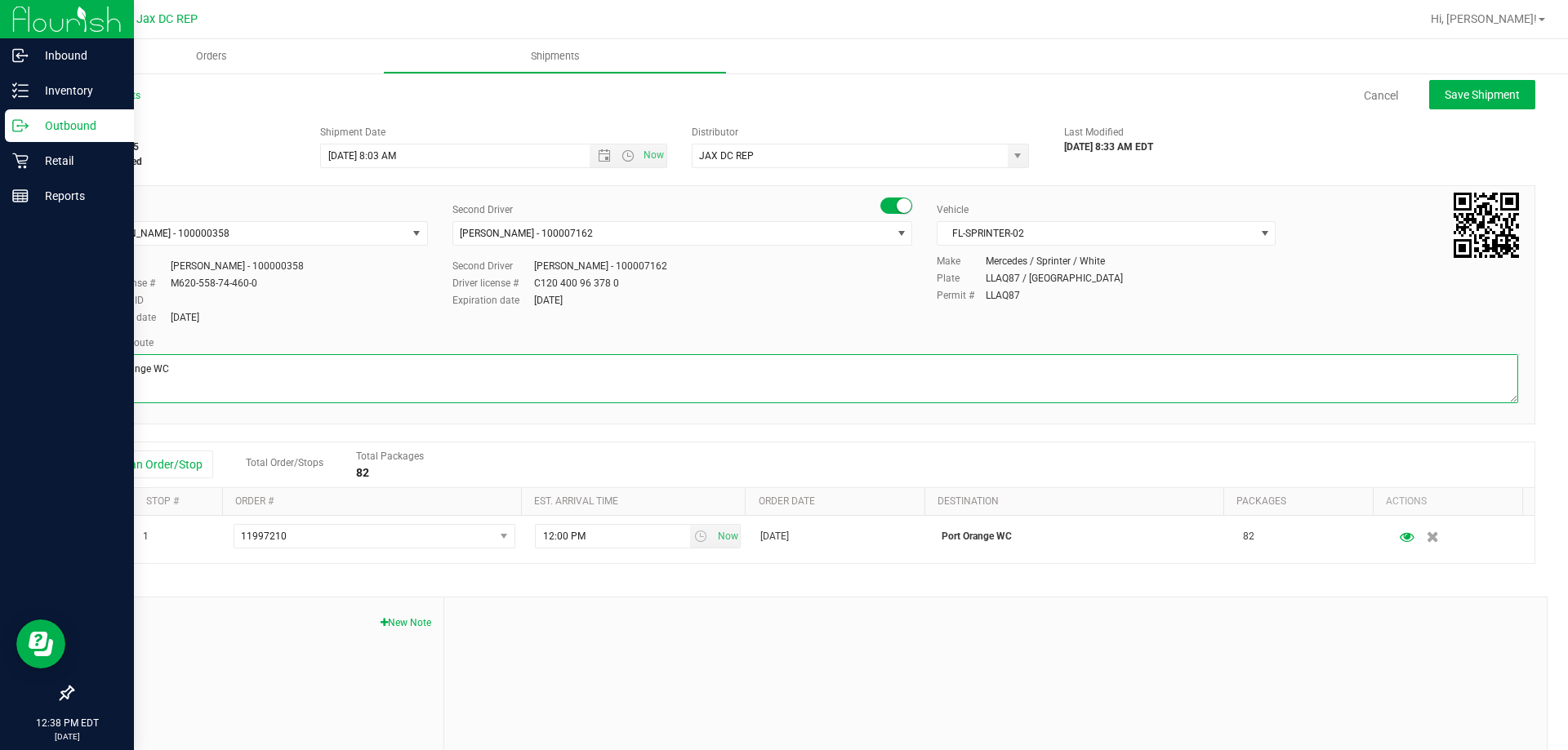
click at [136, 386] on textarea at bounding box center [803, 378] width 1429 height 49
type textarea "Port Orange WC Totes: 5 Seal# 021615 - 021624 Store Order: 1. [GEOGRAPHIC_DATA]…"
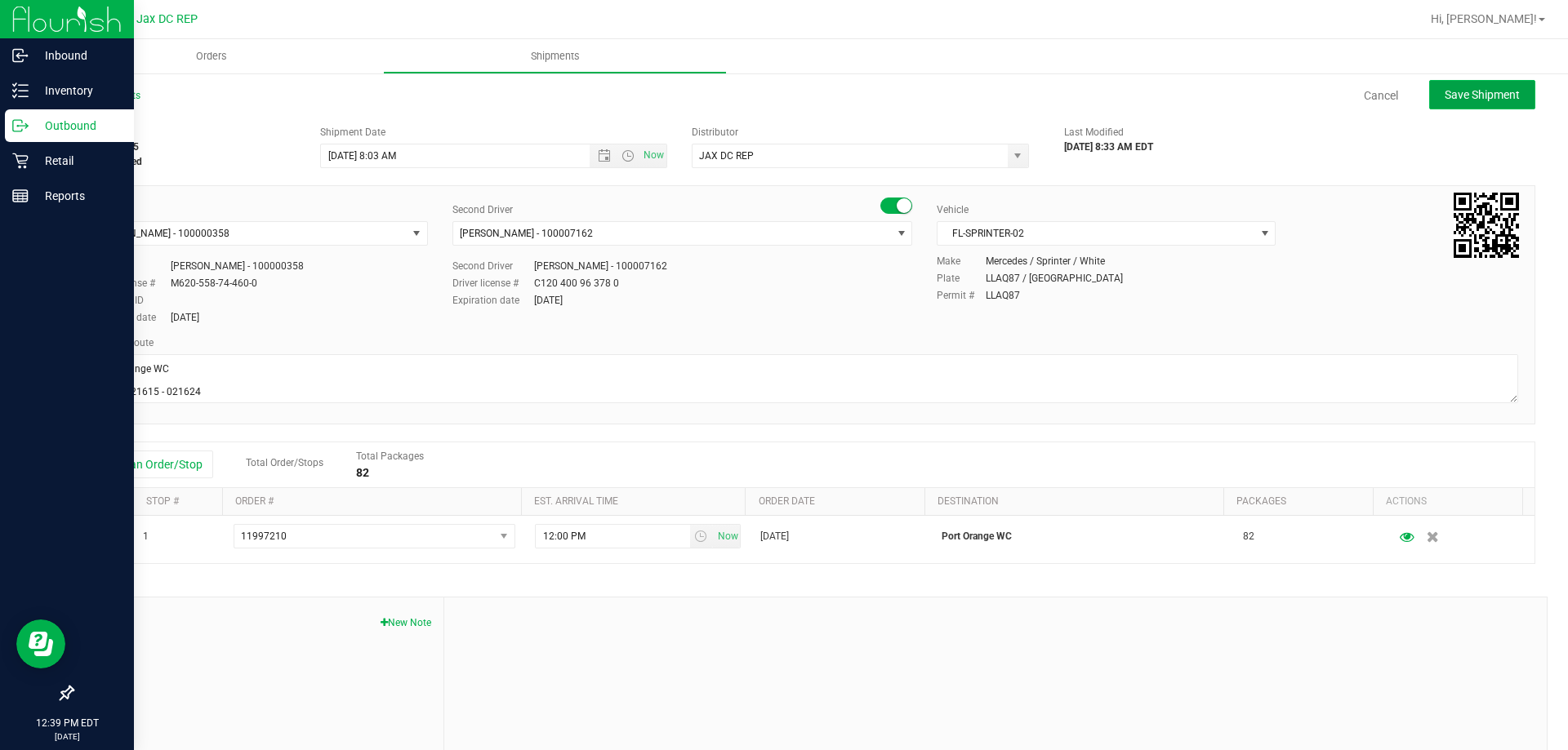
click at [1483, 92] on span "Save Shipment" at bounding box center [1482, 94] width 75 height 13
type input "[DATE] 12:03 PM"
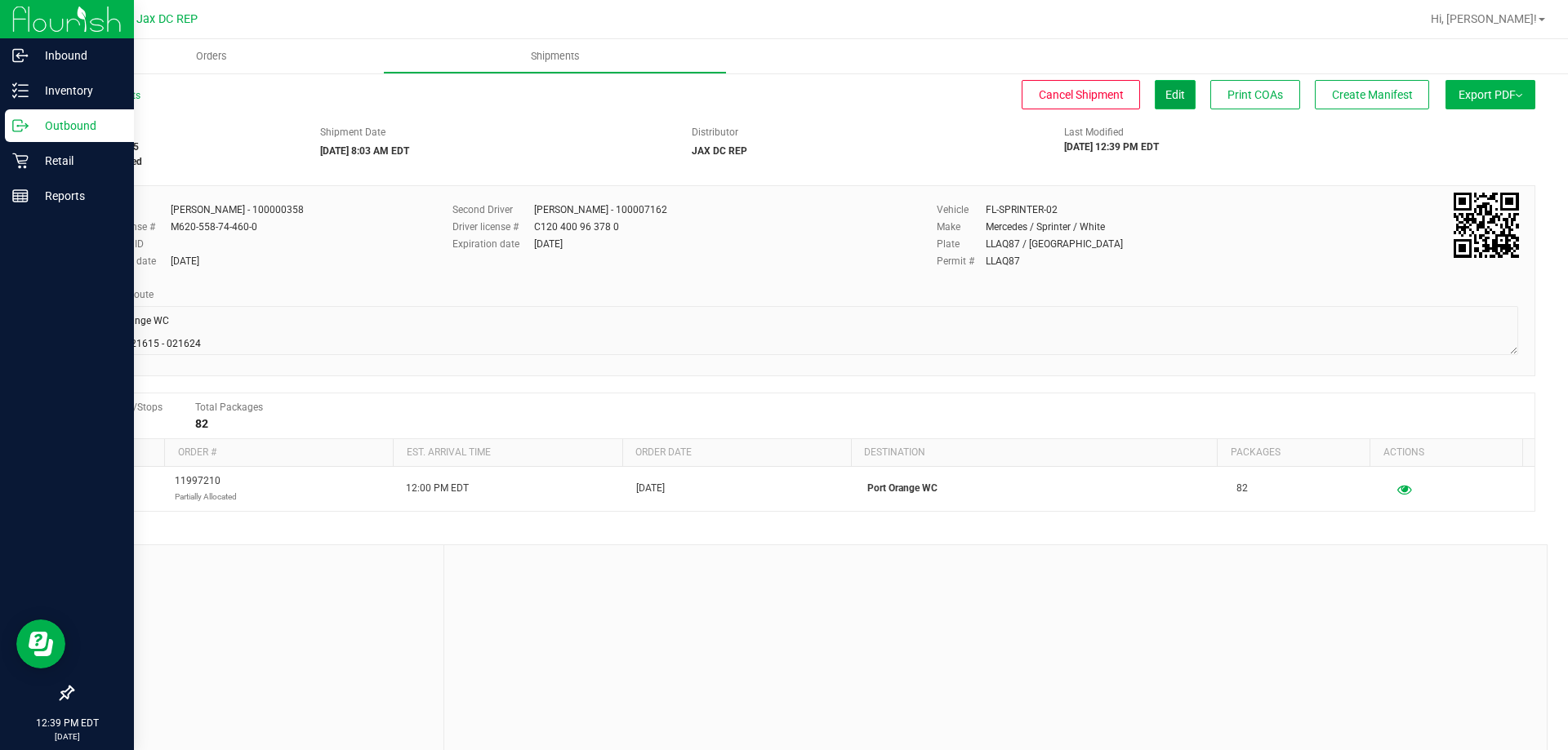
click at [1166, 91] on span "Edit" at bounding box center [1176, 94] width 20 height 13
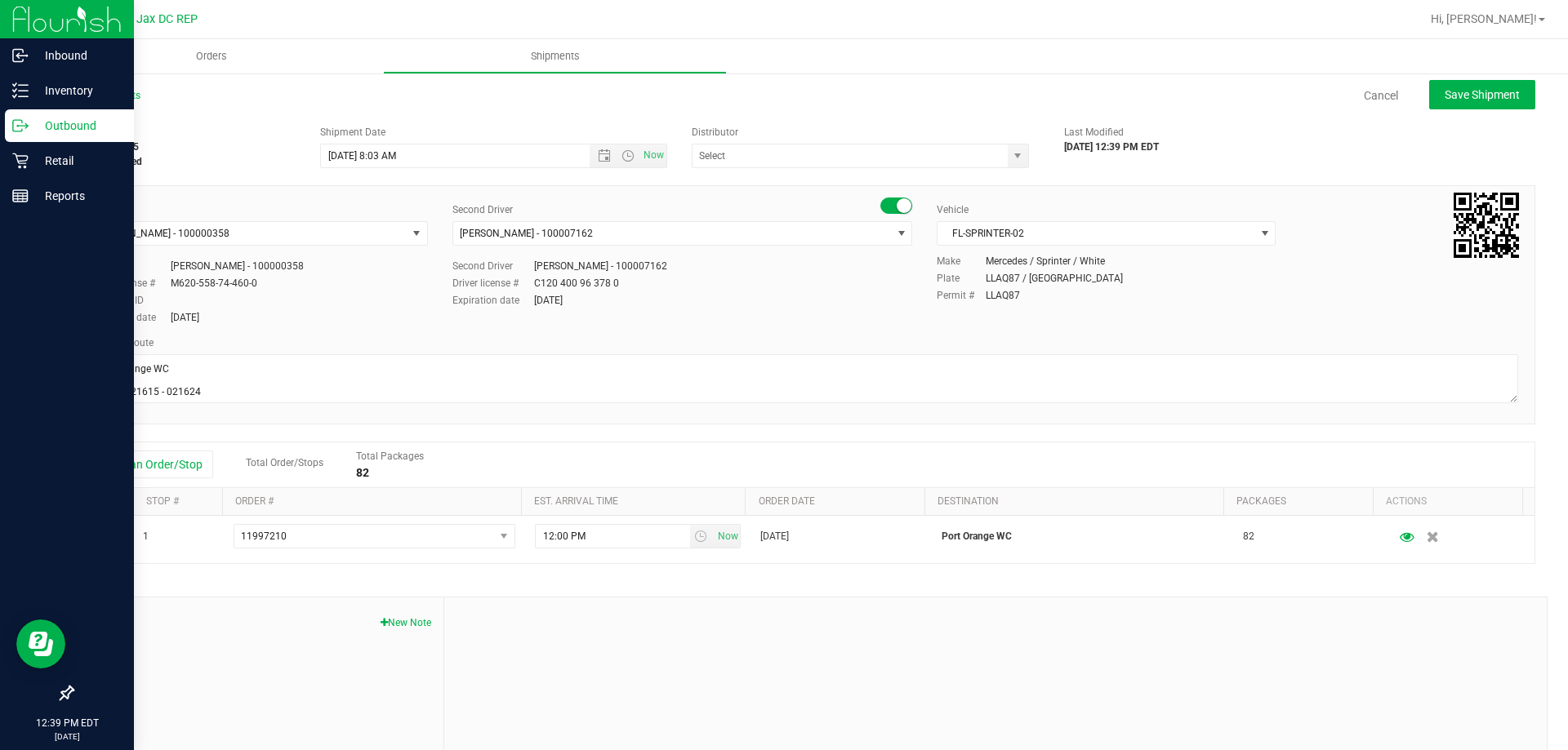
type input "JAX DC REP"
click at [391, 149] on input "[DATE] 8:03 AM" at bounding box center [470, 155] width 297 height 22
click at [1508, 89] on span "Save Shipment" at bounding box center [1482, 94] width 75 height 13
type input "[DATE] 12:30 PM"
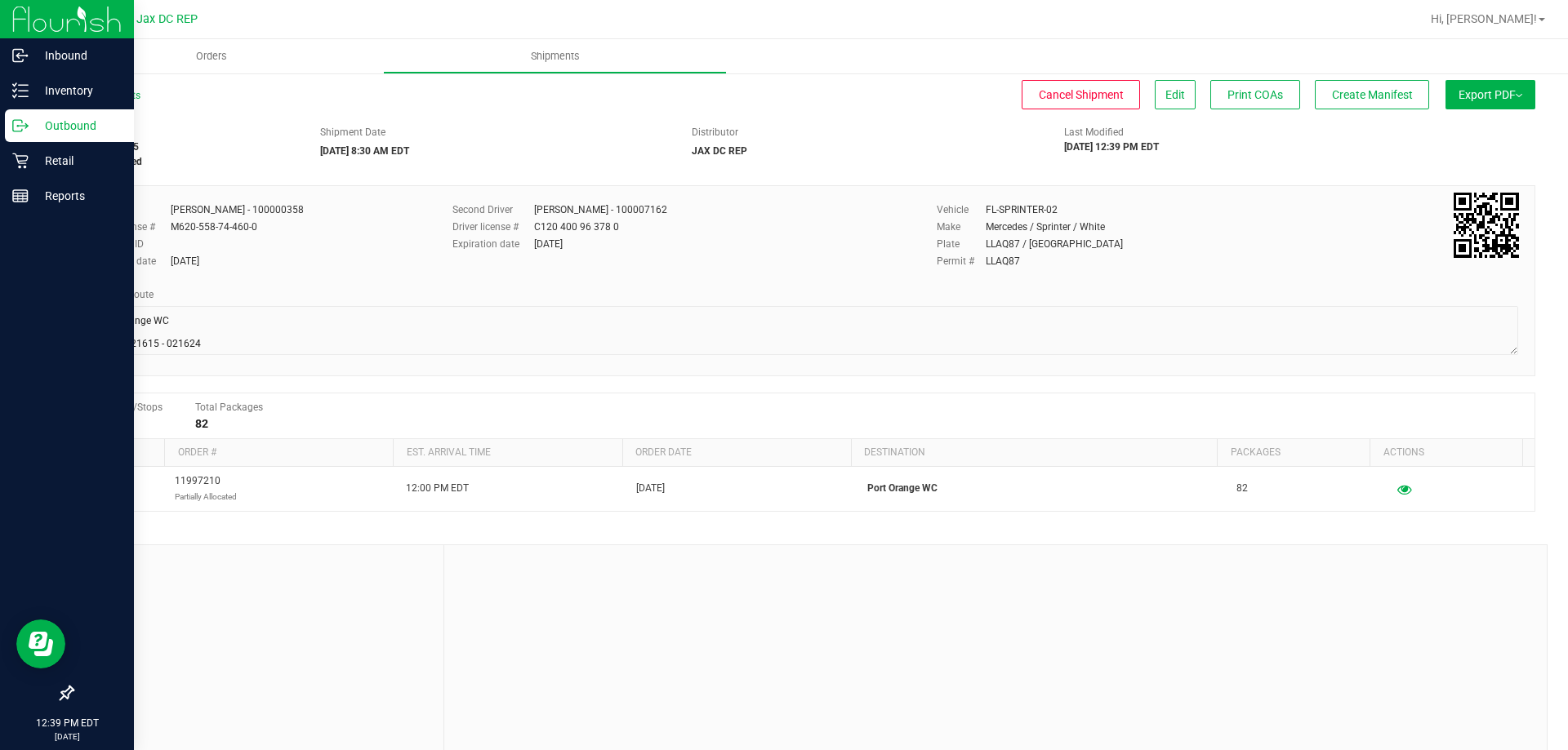
click at [1459, 92] on span "Export PDF" at bounding box center [1491, 94] width 64 height 13
click at [1457, 120] on li "Manifest by Package ID" at bounding box center [1486, 130] width 165 height 24
click at [51, 128] on p "Outbound" at bounding box center [77, 126] width 98 height 20
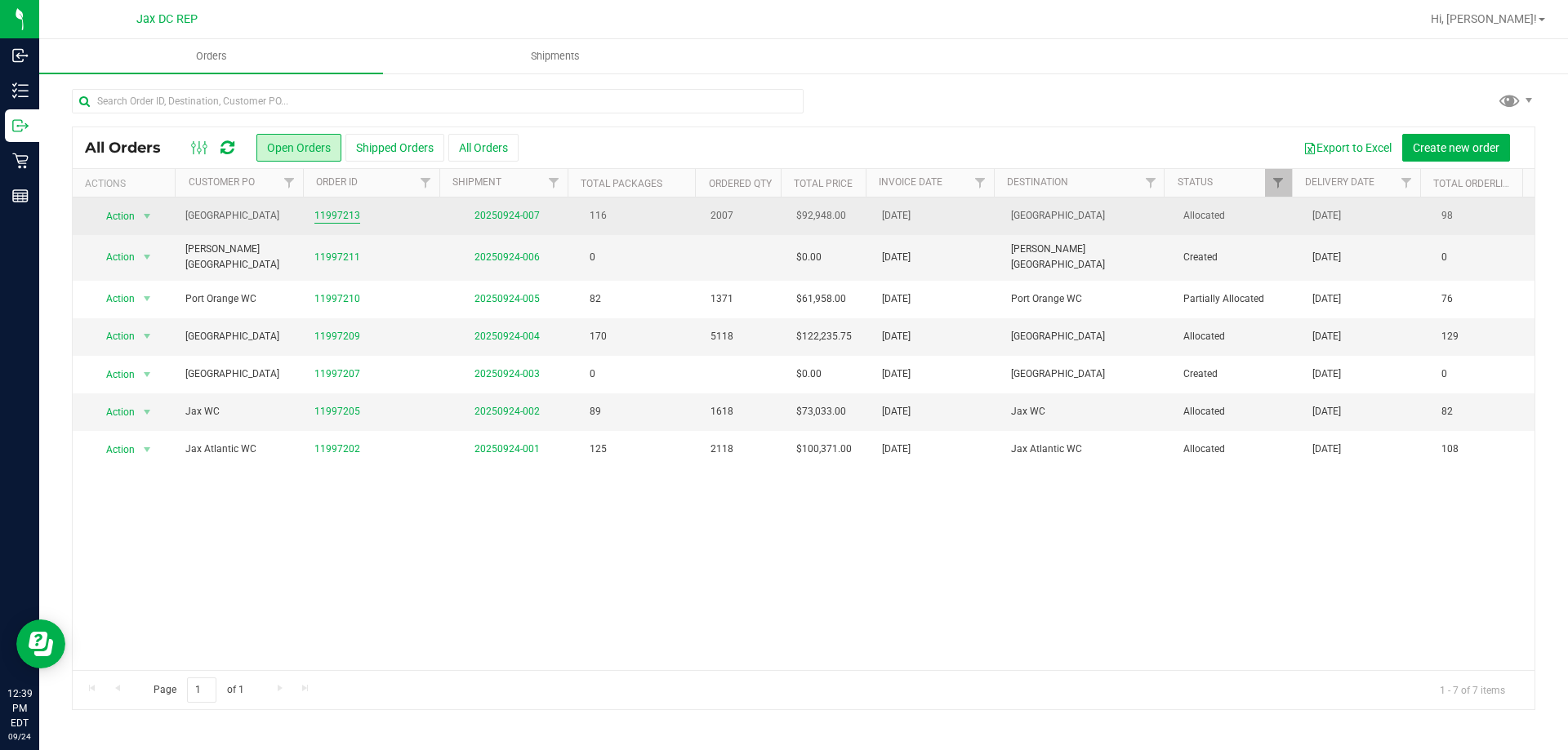
click at [344, 215] on link "11997213" at bounding box center [337, 216] width 46 height 16
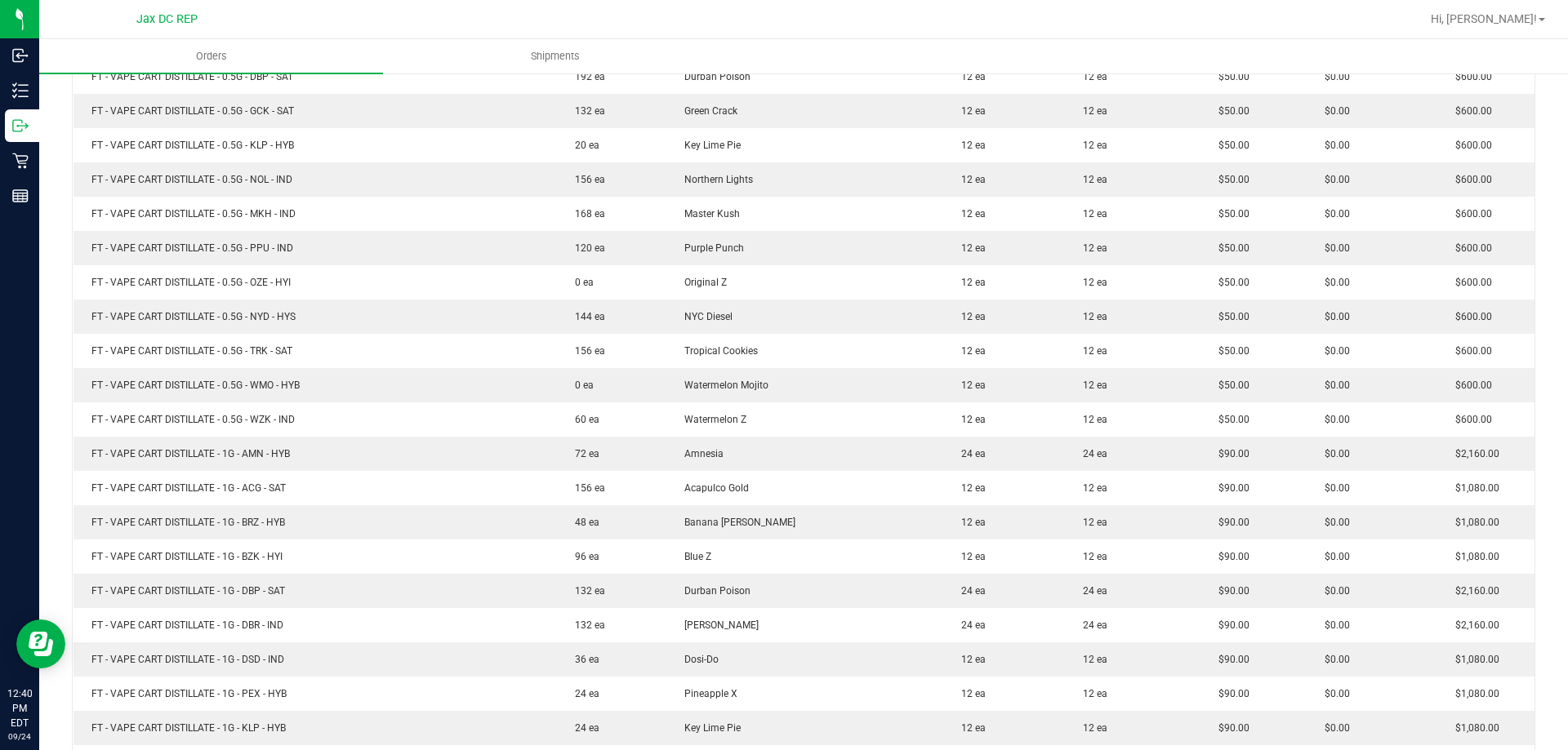
scroll to position [2613, 0]
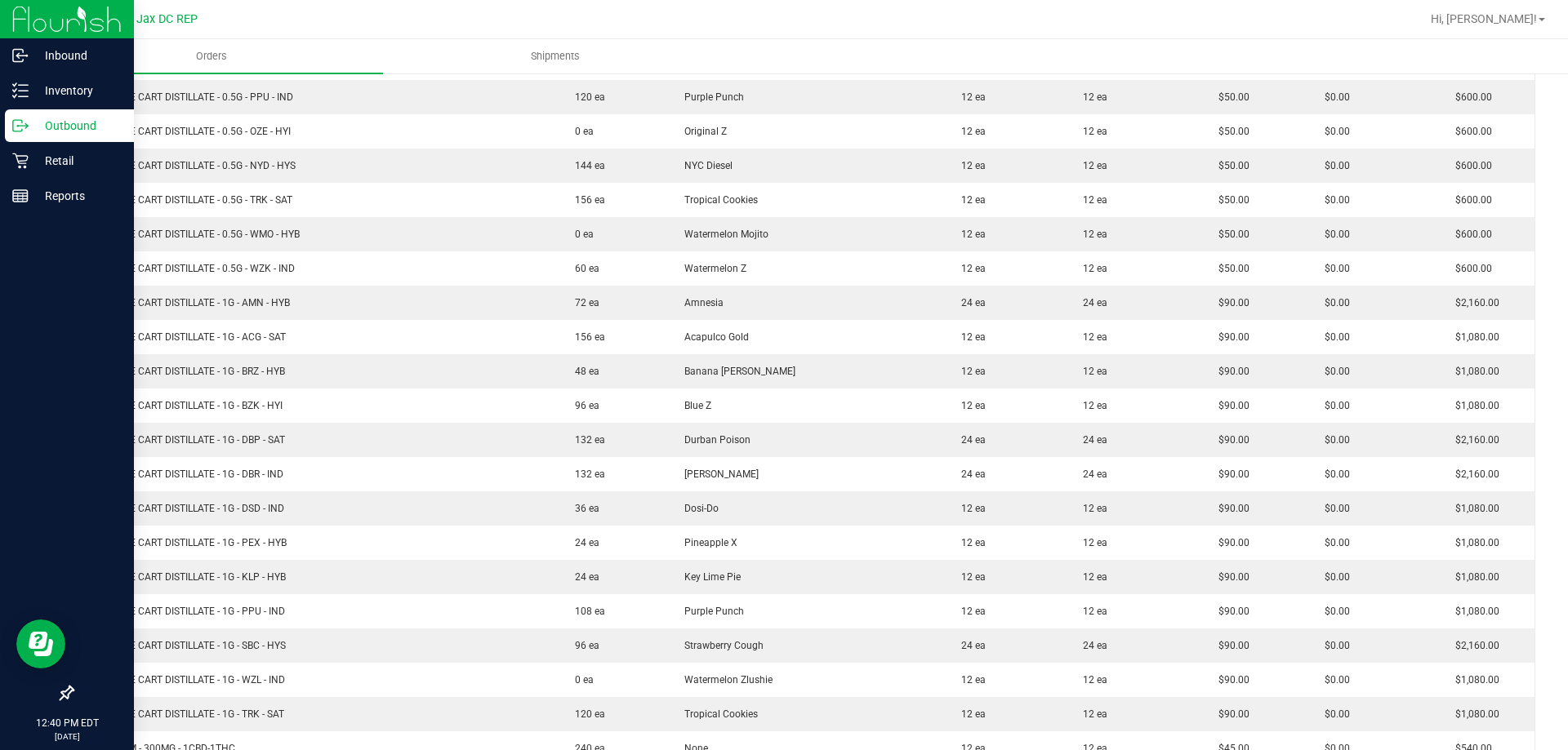
click at [21, 132] on icon at bounding box center [21, 125] width 17 height 17
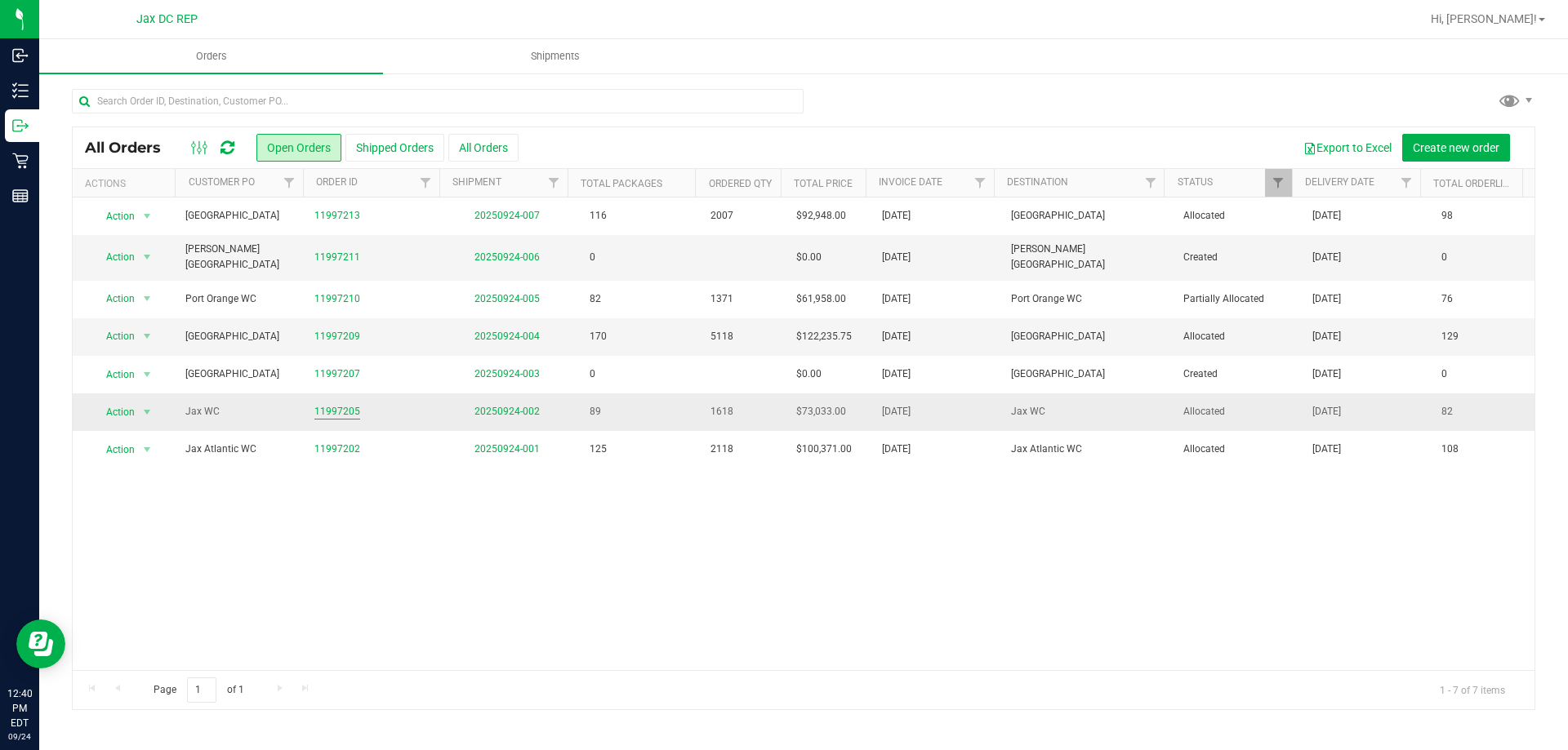
click at [352, 405] on link "11997205" at bounding box center [337, 412] width 46 height 16
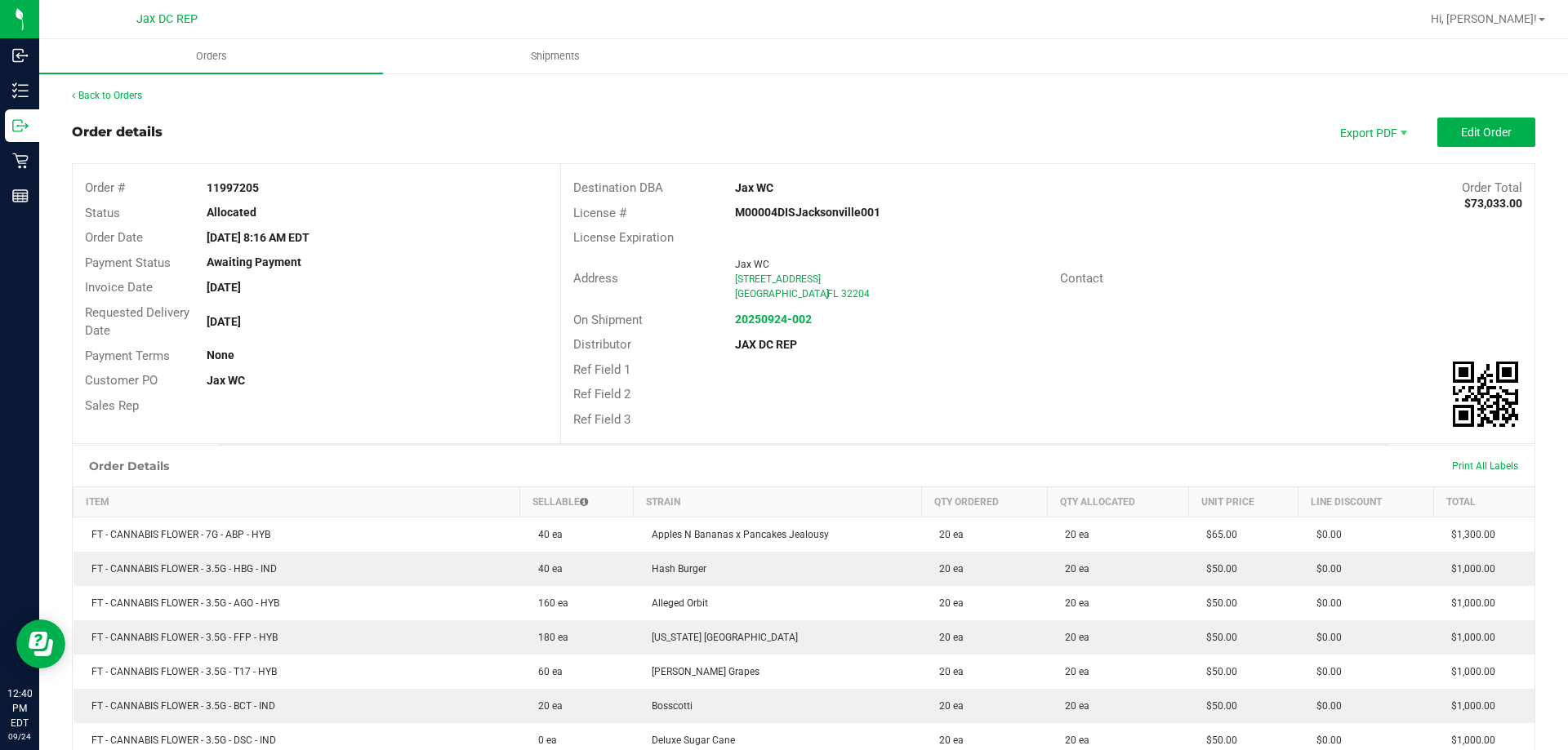
drag, startPoint x: 385, startPoint y: 208, endPoint x: 389, endPoint y: 141, distance: 67.1
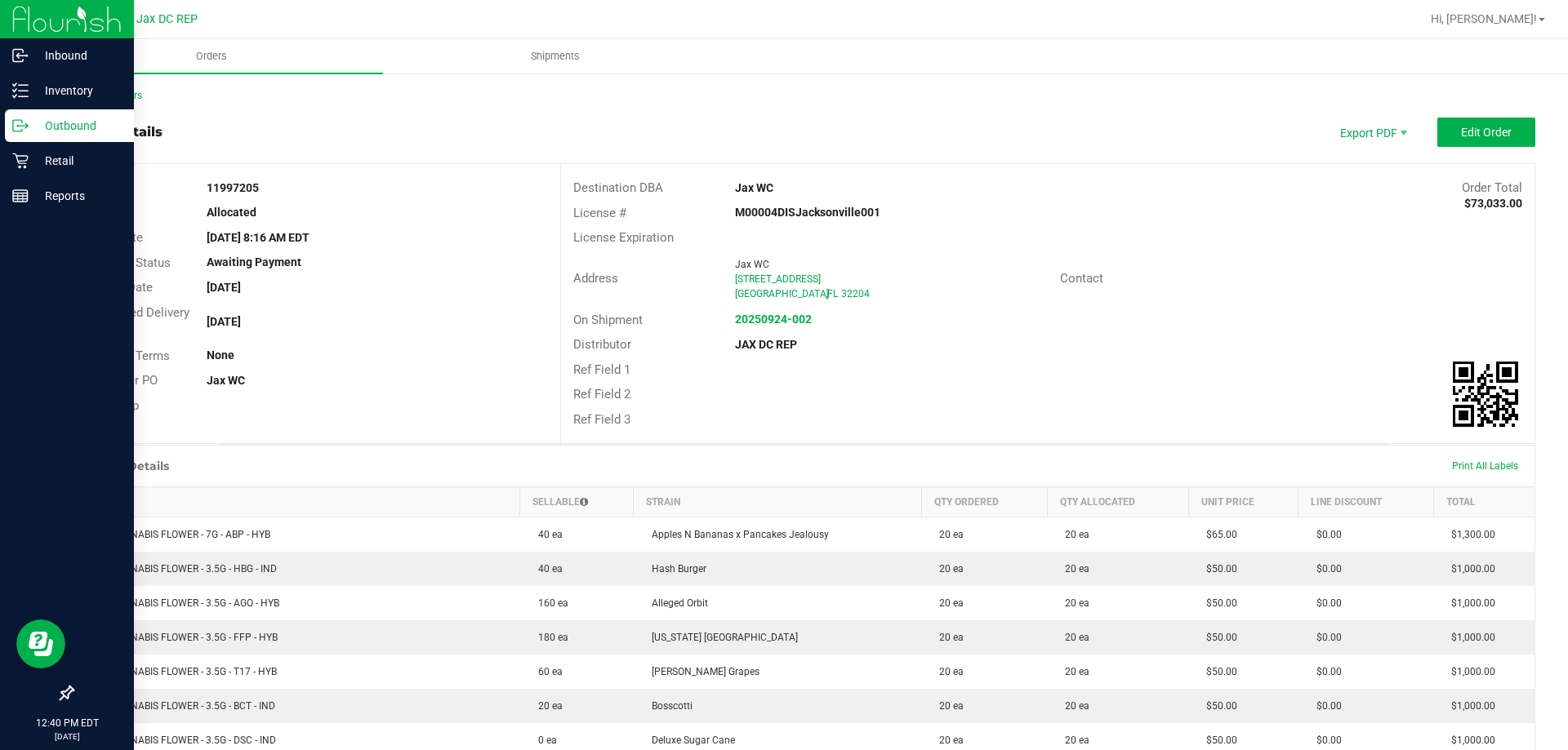
click at [25, 118] on icon at bounding box center [21, 125] width 17 height 17
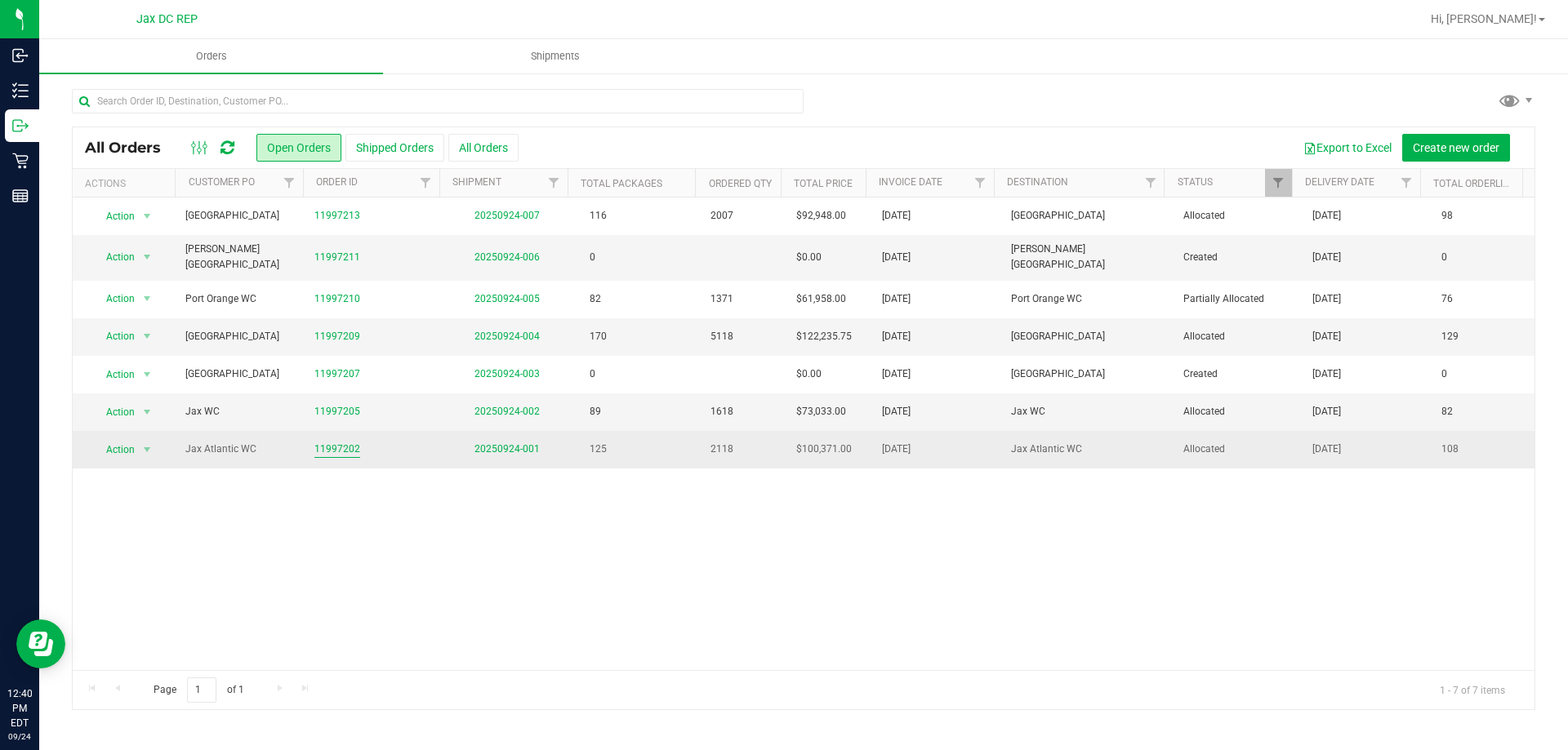
click at [325, 443] on link "11997202" at bounding box center [337, 450] width 46 height 16
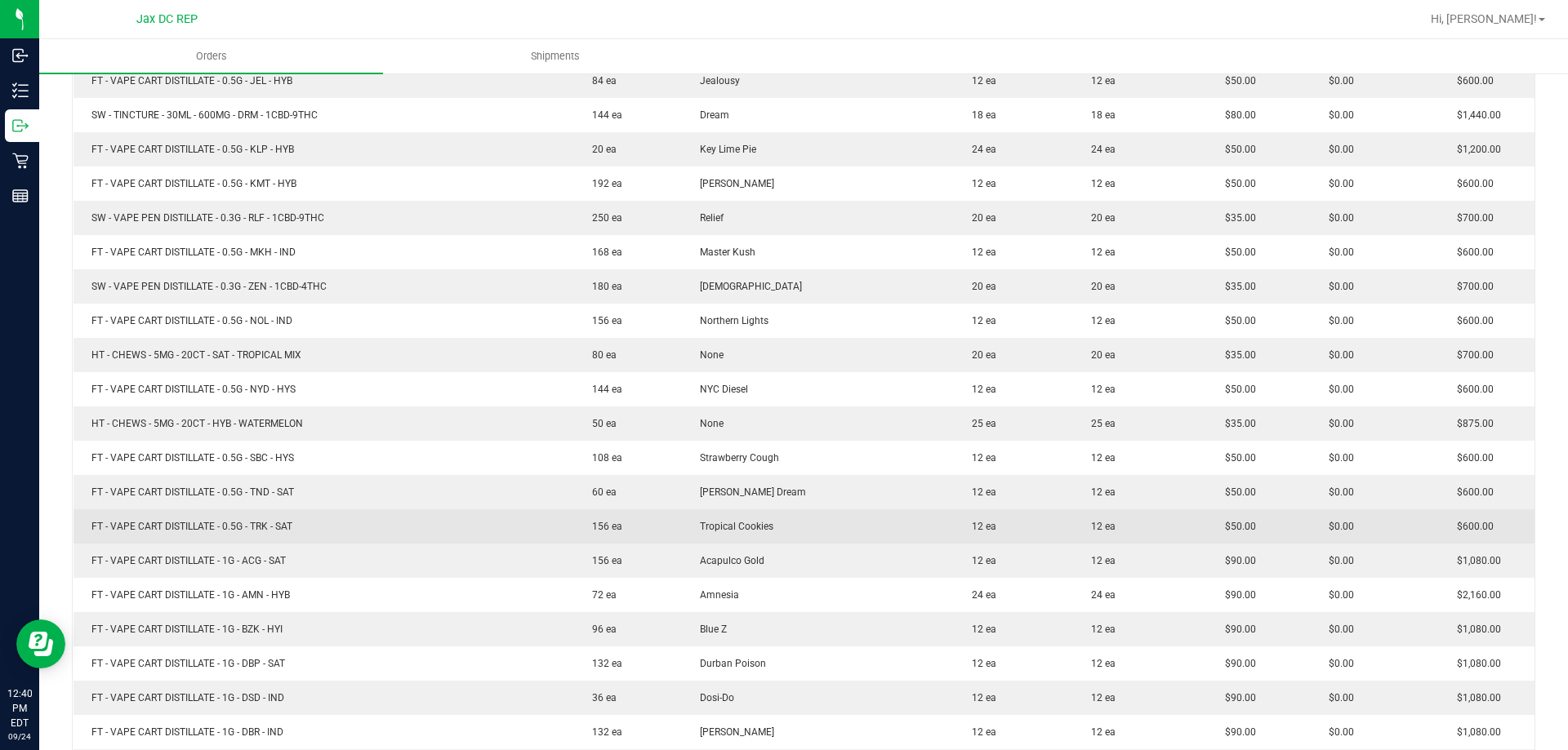
scroll to position [3185, 0]
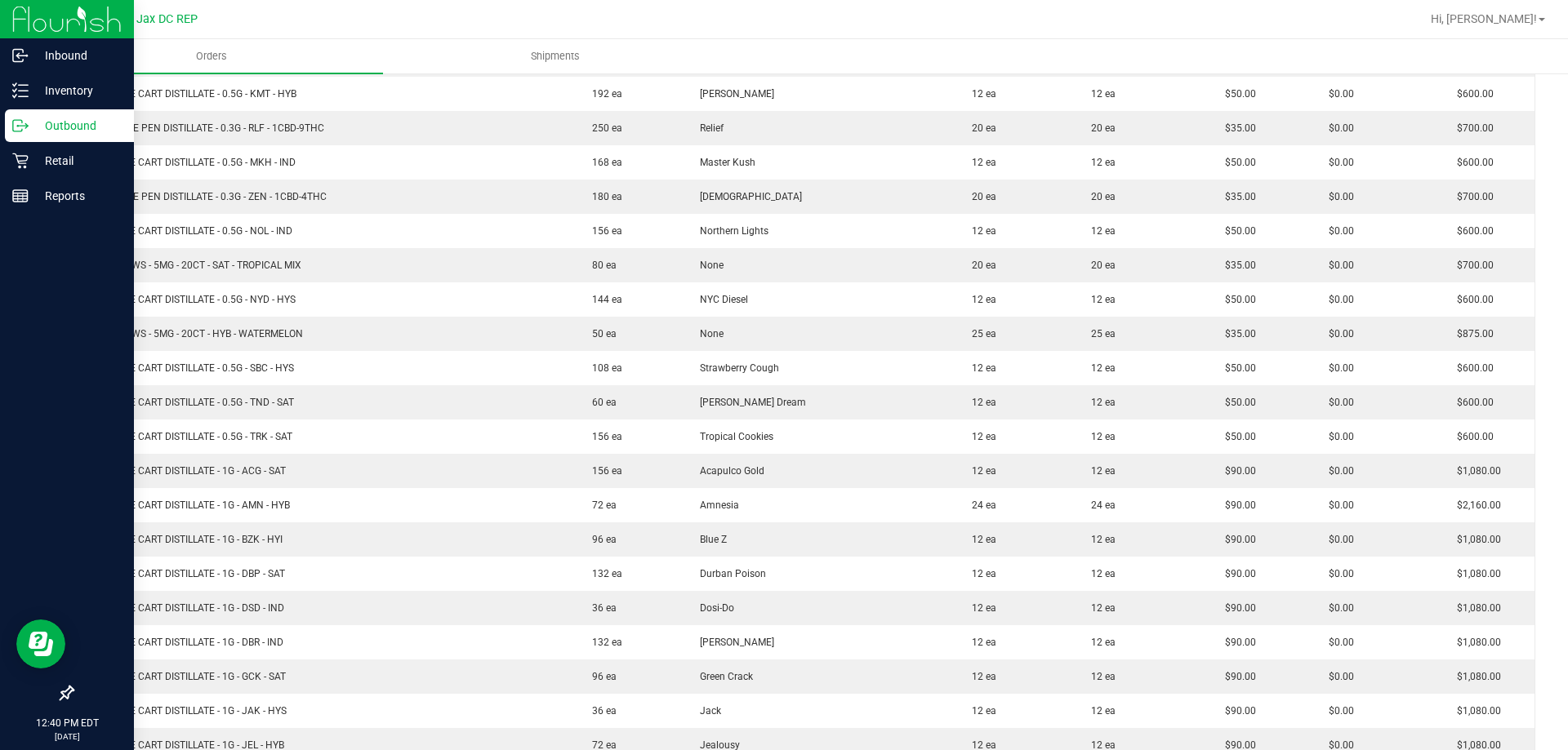
click at [25, 122] on icon at bounding box center [21, 125] width 17 height 17
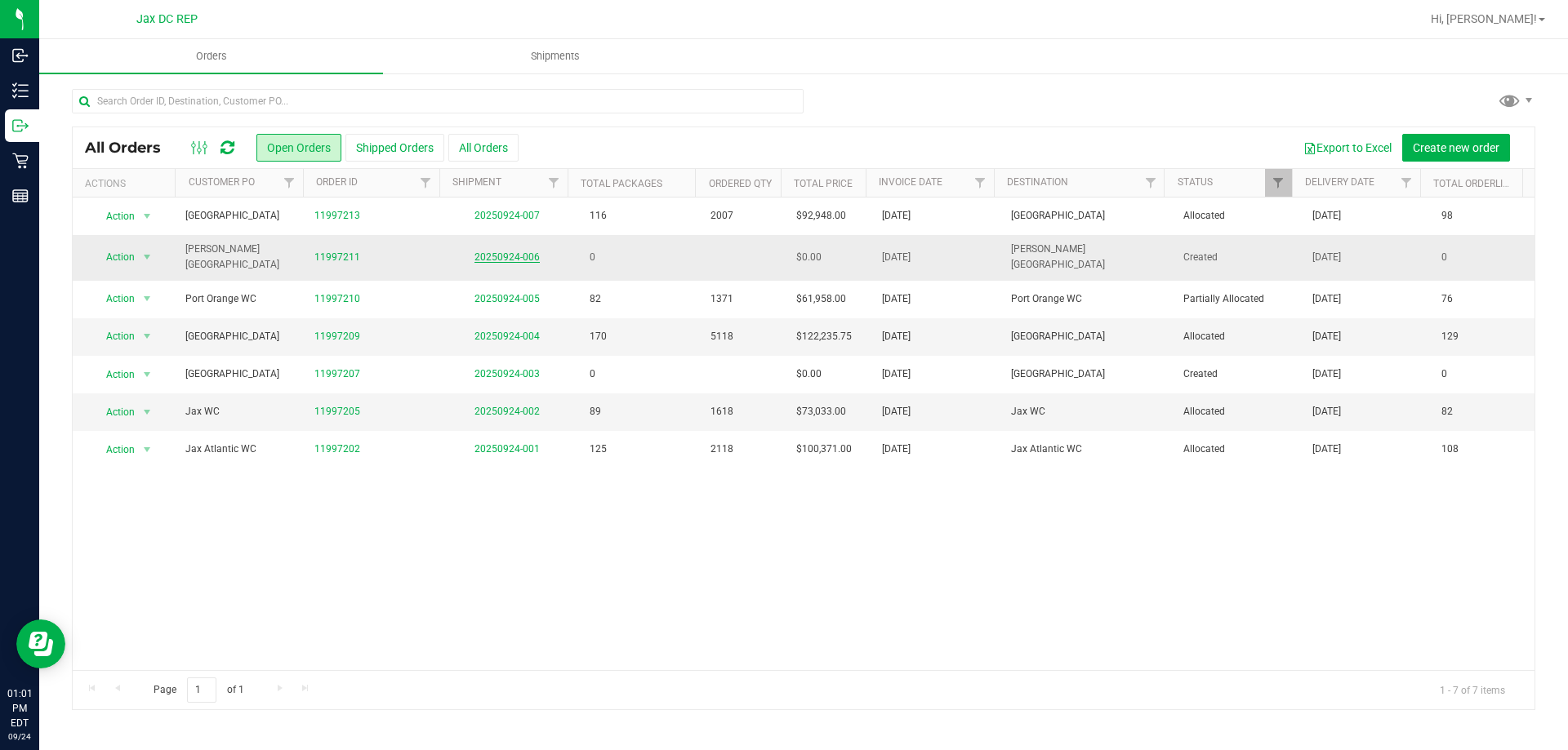
click at [488, 257] on link "20250924-006" at bounding box center [507, 257] width 66 height 12
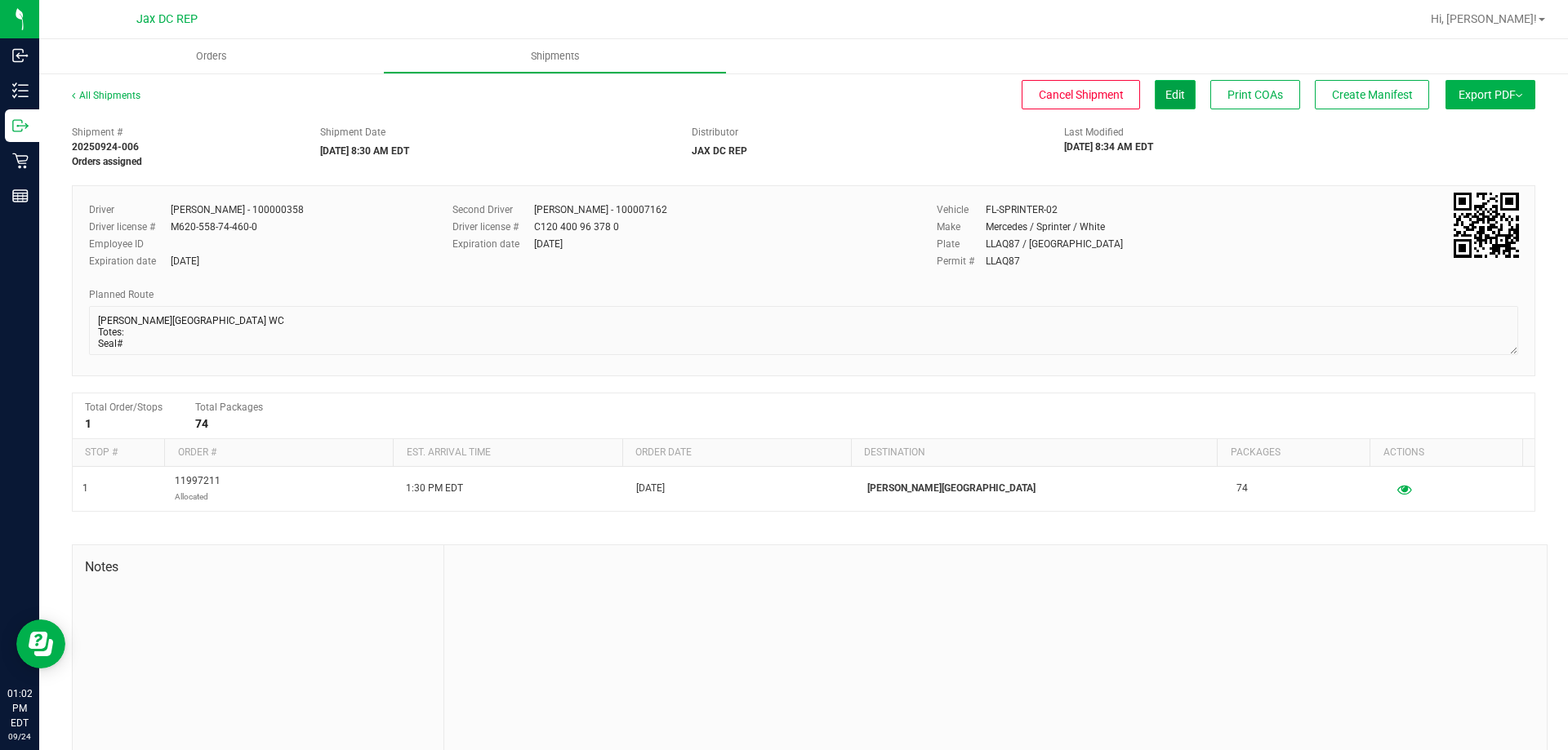
click at [1175, 106] on button "Edit" at bounding box center [1176, 95] width 41 height 29
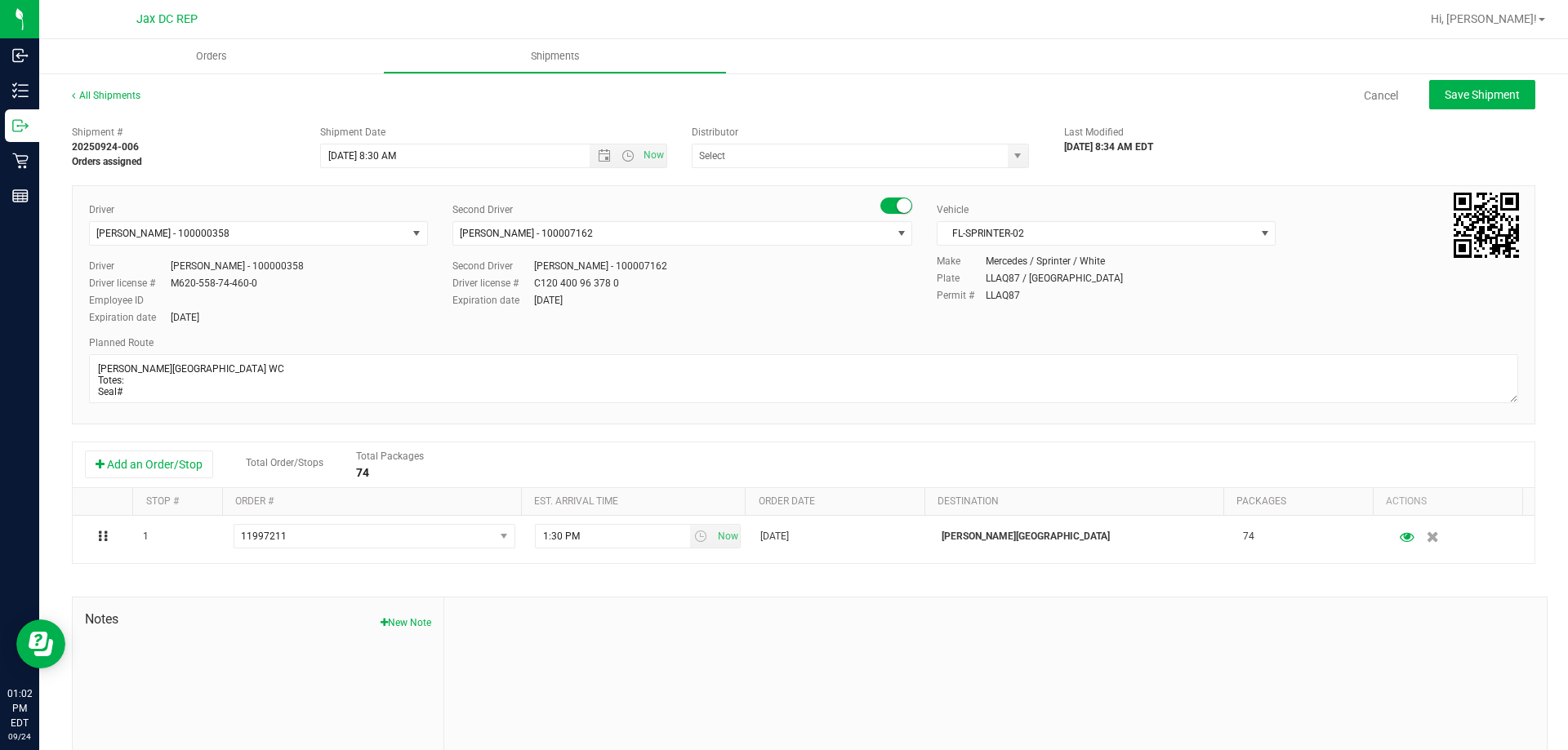
type input "JAX DC REP"
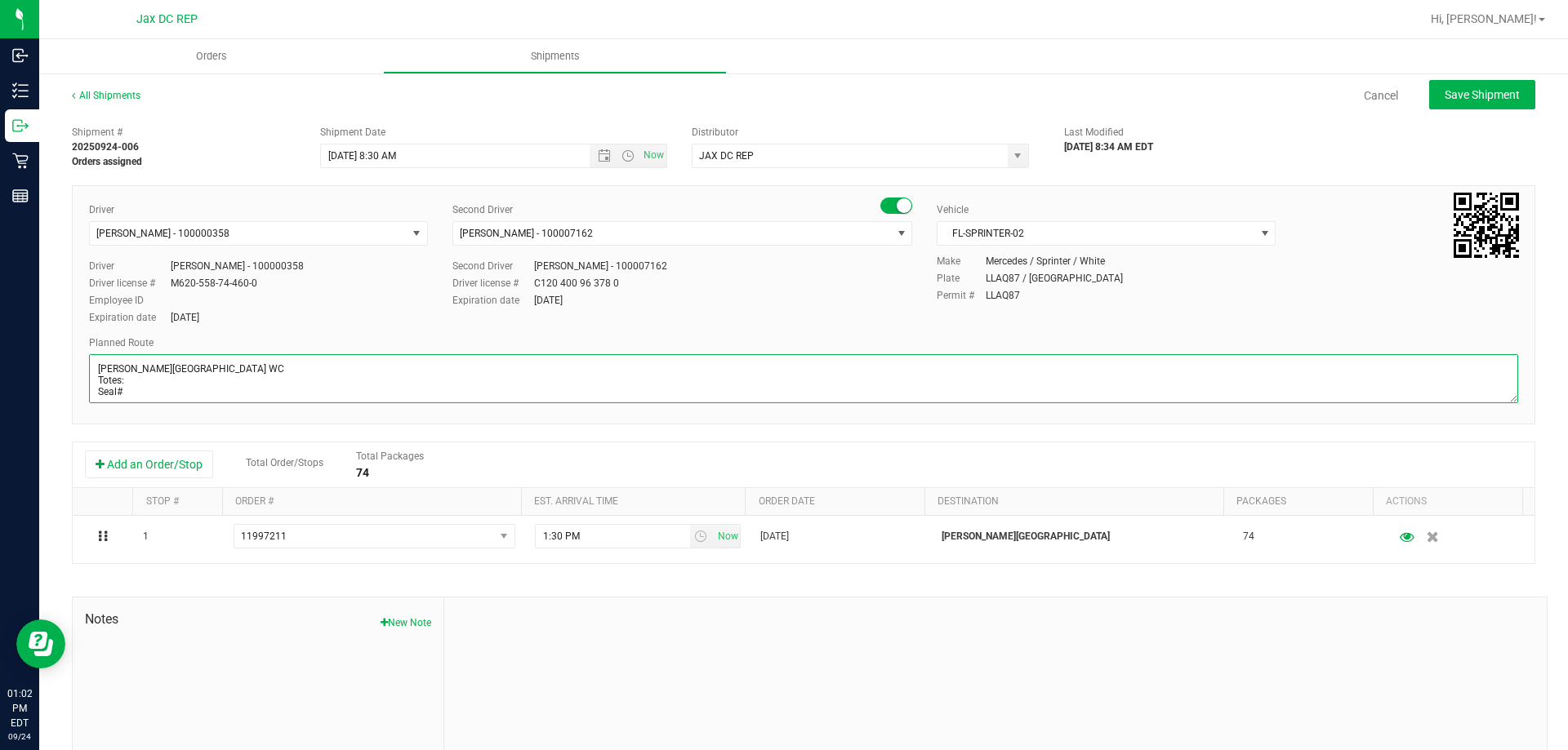
click at [143, 384] on textarea at bounding box center [803, 378] width 1429 height 49
type textarea "[PERSON_NAME][GEOGRAPHIC_DATA] WC Totes: 4 Seal# 021625 - 021632 Store Order: 1…"
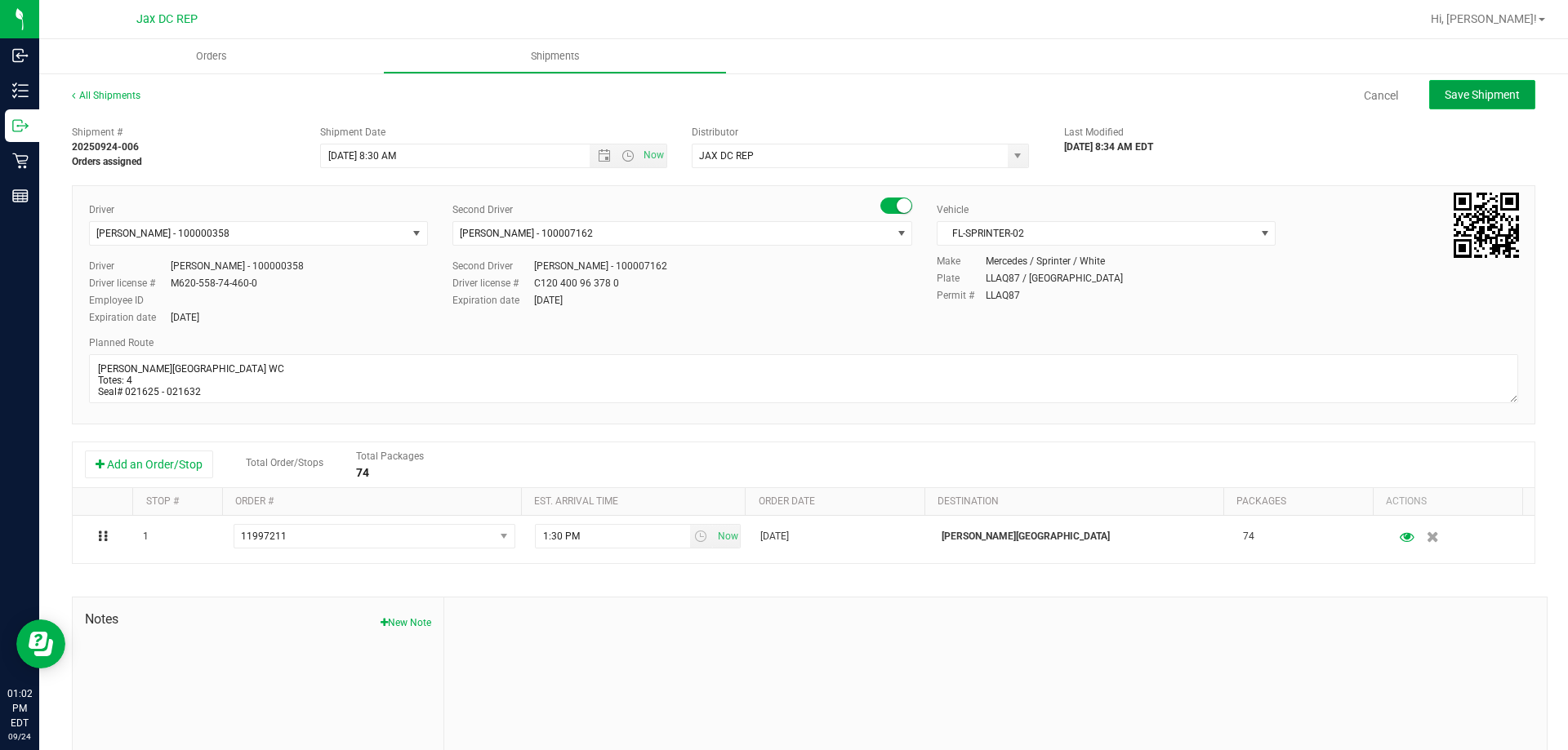
click at [1451, 97] on span "Save Shipment" at bounding box center [1482, 94] width 75 height 13
type input "[DATE] 12:30 PM"
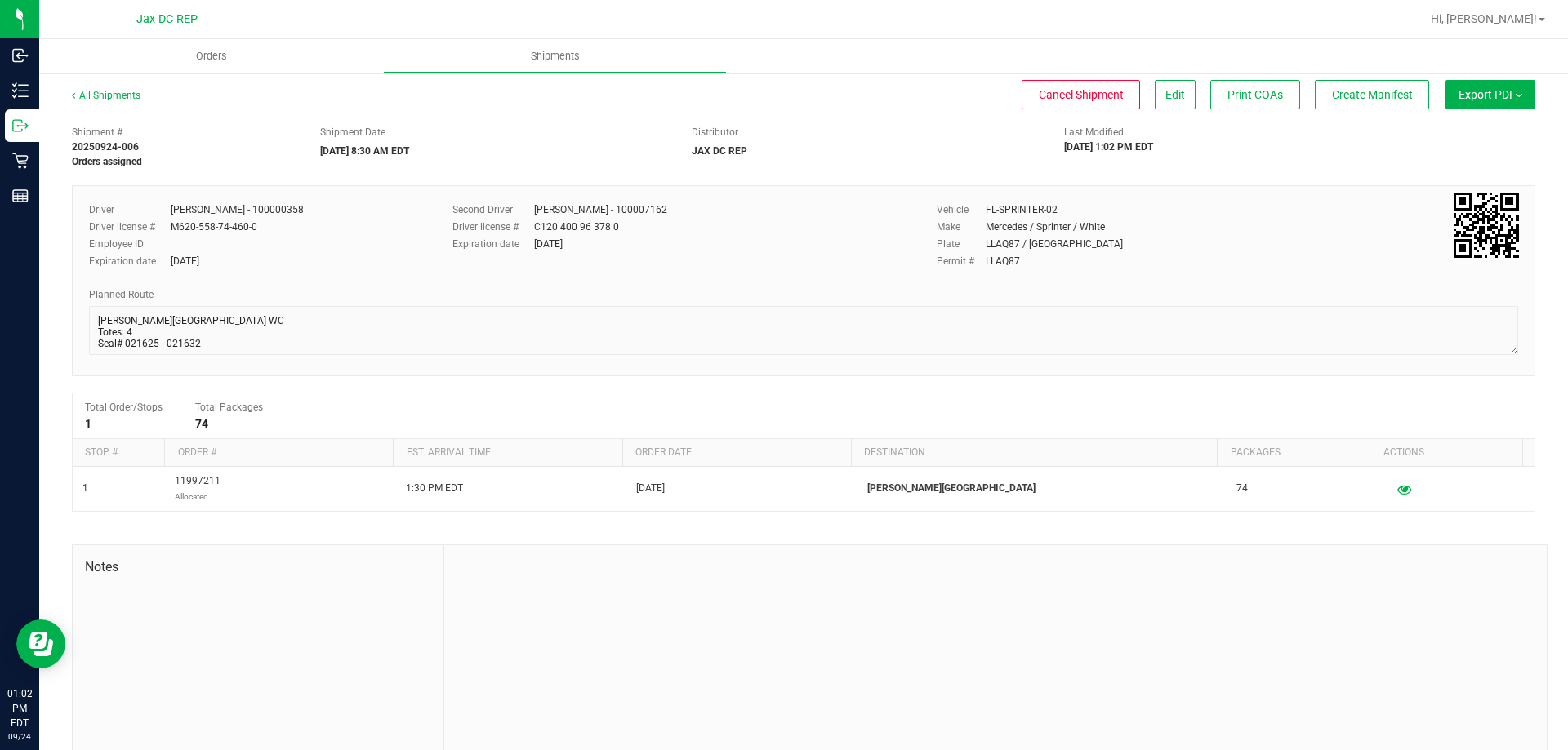
click at [1459, 97] on span "Export PDF" at bounding box center [1491, 94] width 64 height 13
click at [1446, 124] on li "Manifest by Package ID" at bounding box center [1486, 130] width 165 height 24
click at [1166, 97] on span "Edit" at bounding box center [1176, 94] width 20 height 13
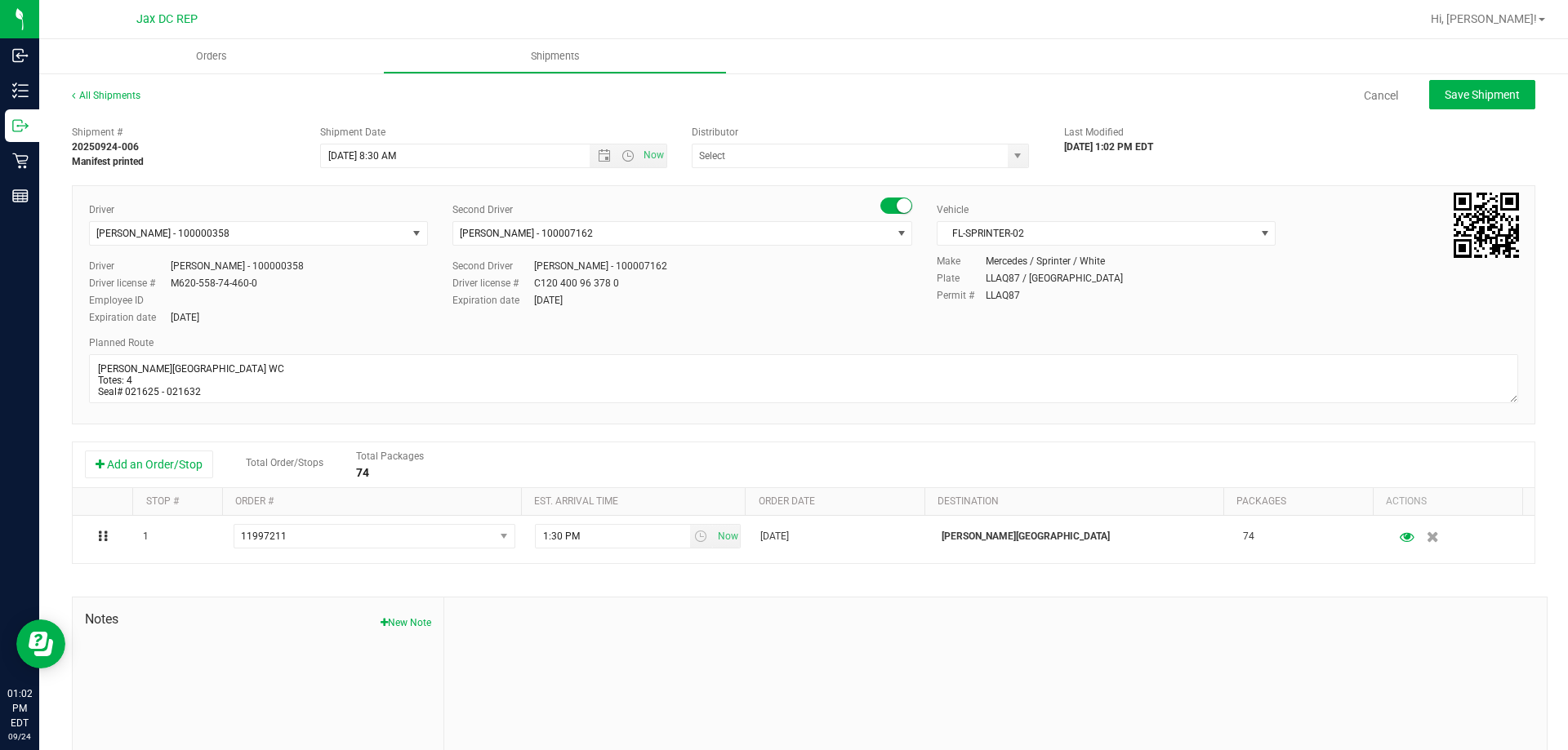
type input "JAX DC REP"
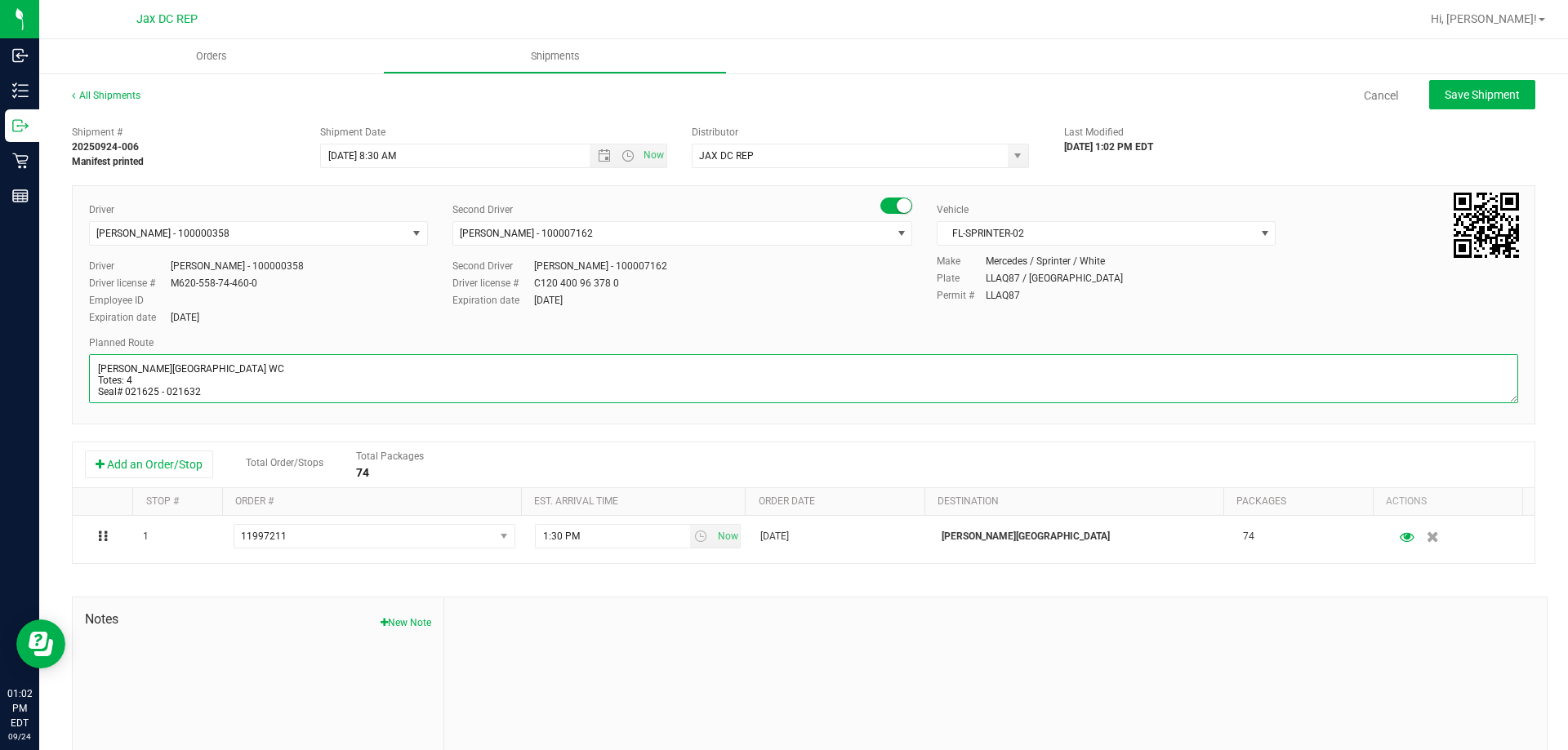
click at [236, 390] on textarea at bounding box center [803, 378] width 1429 height 49
type textarea "[PERSON_NAME][GEOGRAPHIC_DATA] WC Totes: 4 Seal# 021625 - 021634 Store Order: 1…"
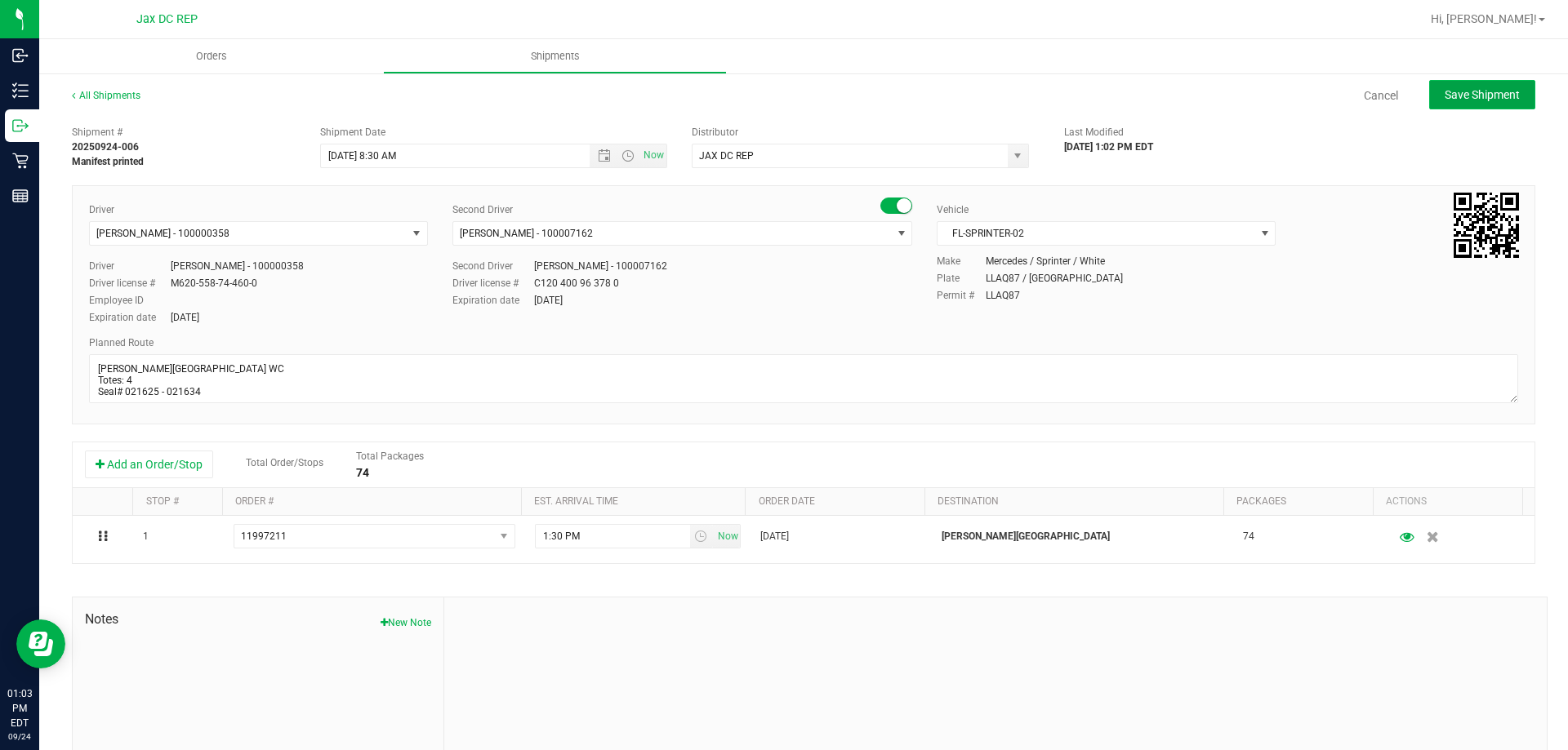
click at [1469, 104] on button "Save Shipment" at bounding box center [1482, 95] width 107 height 29
type input "[DATE] 12:30 PM"
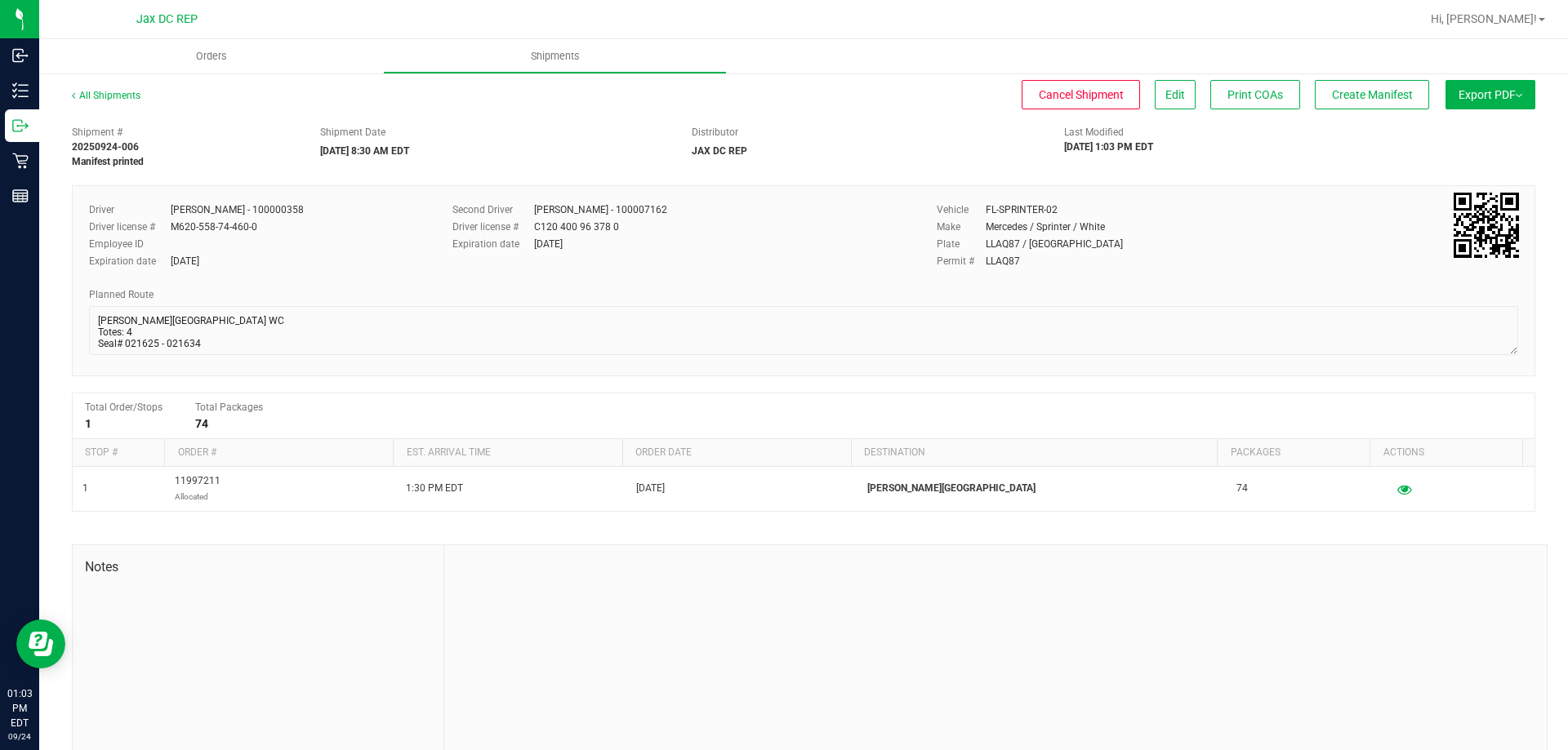
click at [1473, 102] on button "Export PDF" at bounding box center [1491, 95] width 90 height 29
click at [1414, 136] on span "Manifest by Package ID" at bounding box center [1466, 131] width 104 height 12
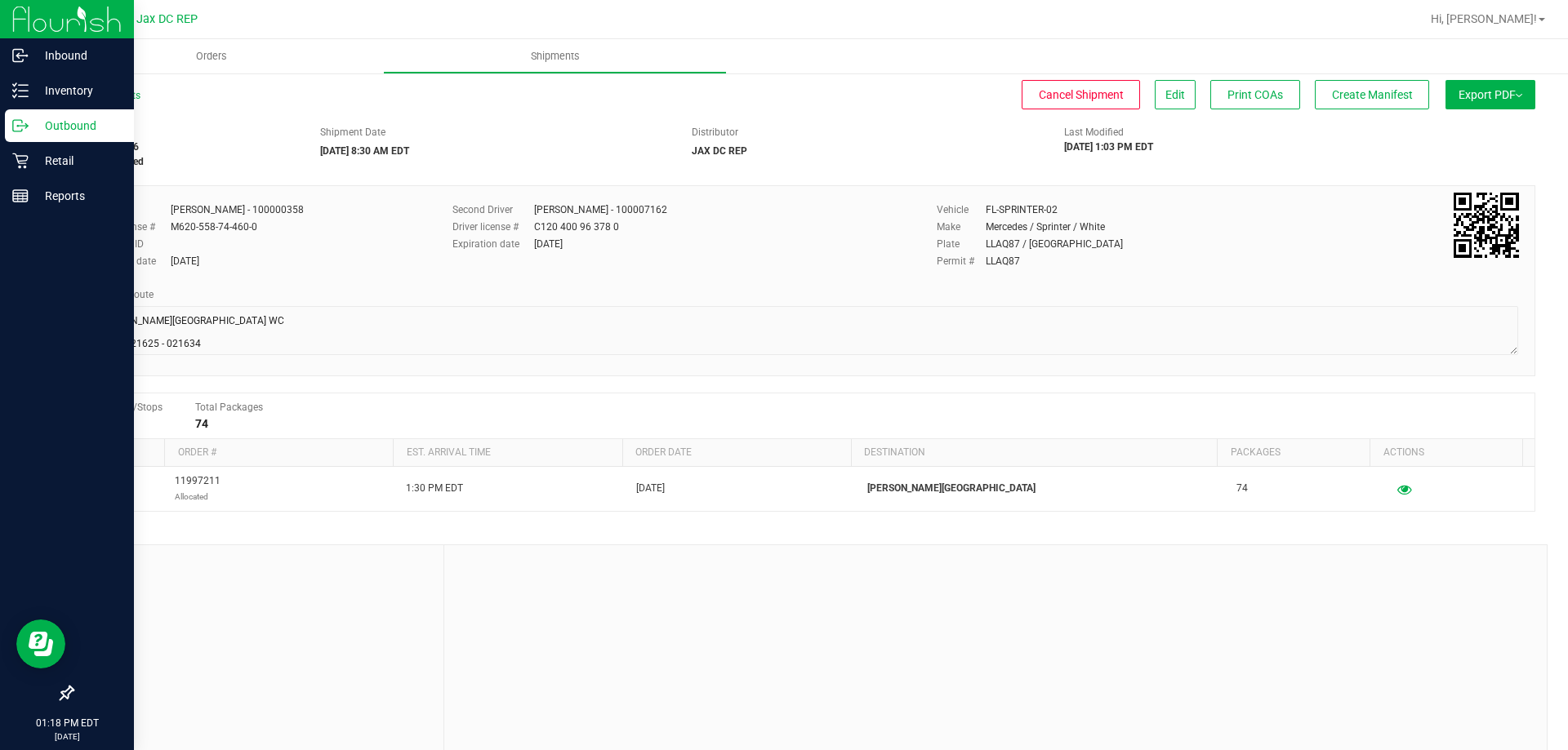
click at [25, 119] on icon at bounding box center [21, 125] width 17 height 17
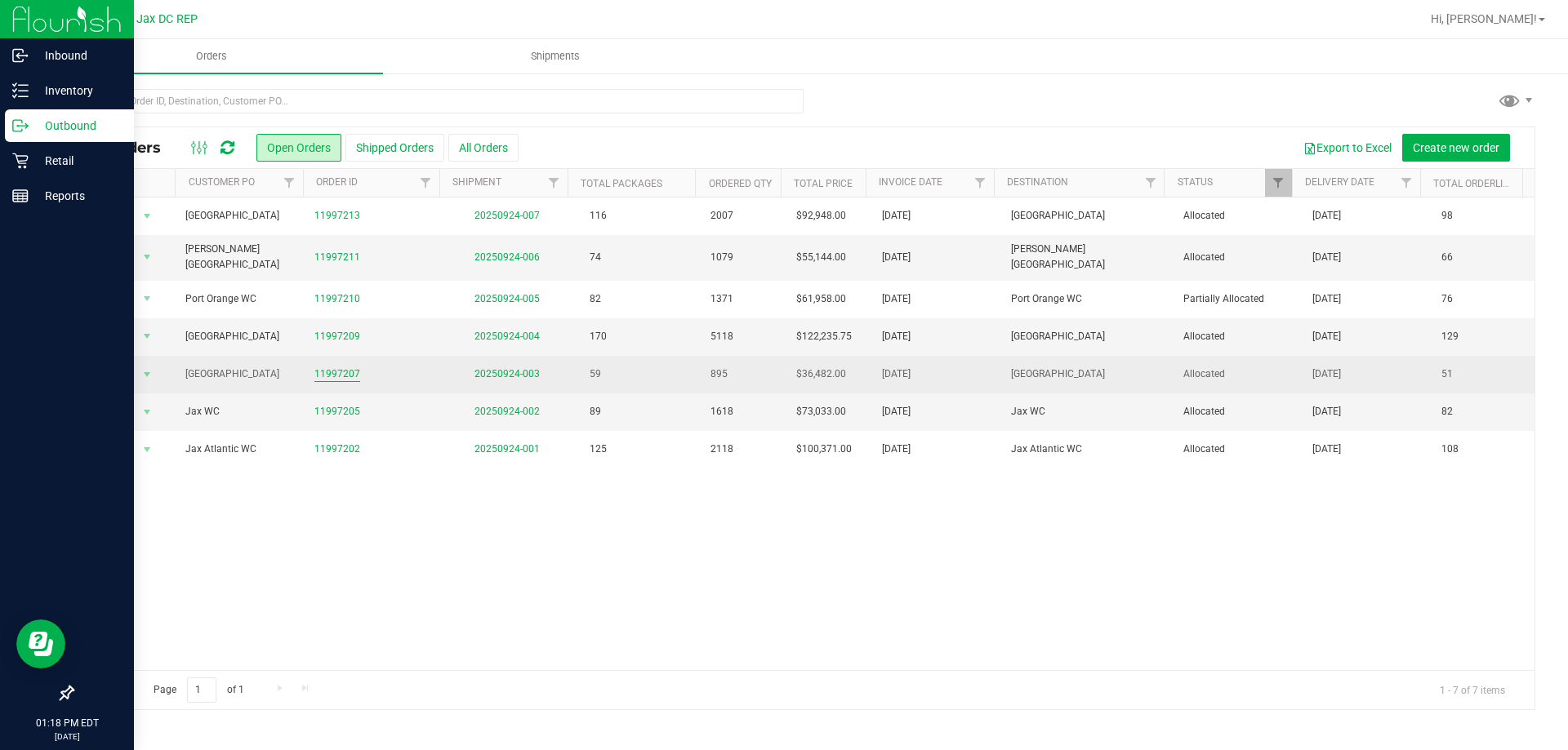
click at [331, 367] on link "11997207" at bounding box center [337, 375] width 46 height 16
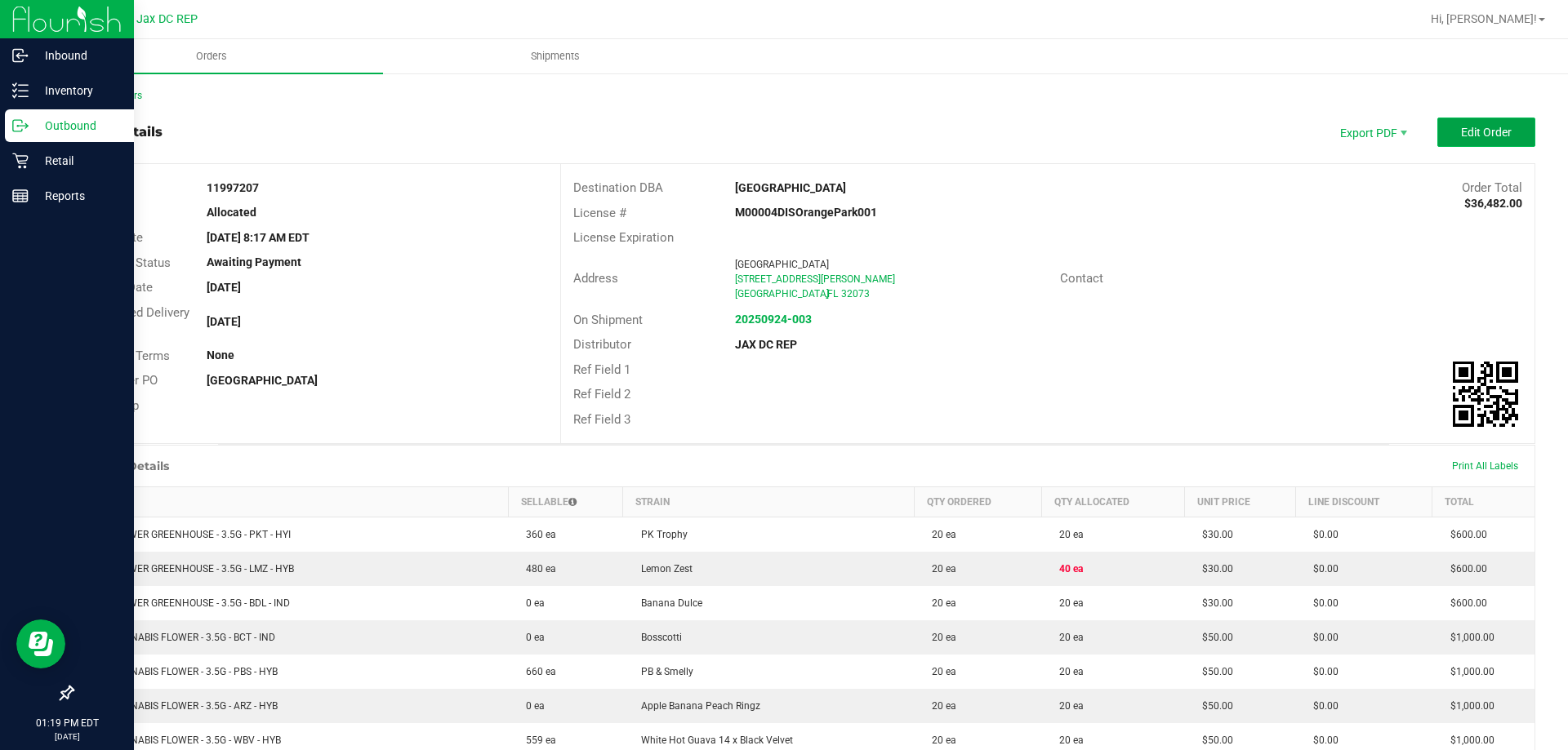
click at [1461, 131] on span "Edit Order" at bounding box center [1487, 132] width 51 height 13
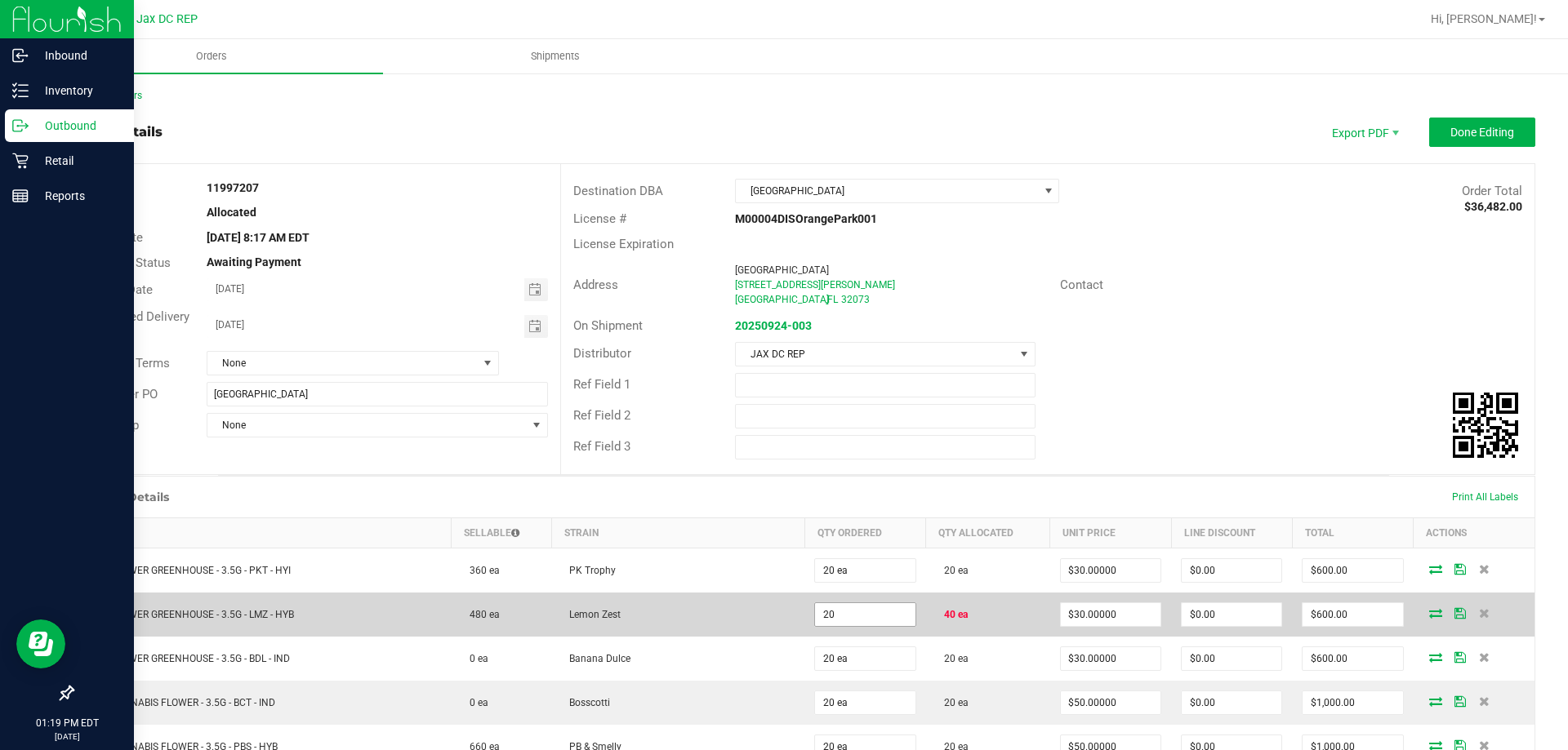
click at [855, 610] on input "20" at bounding box center [865, 614] width 100 height 22
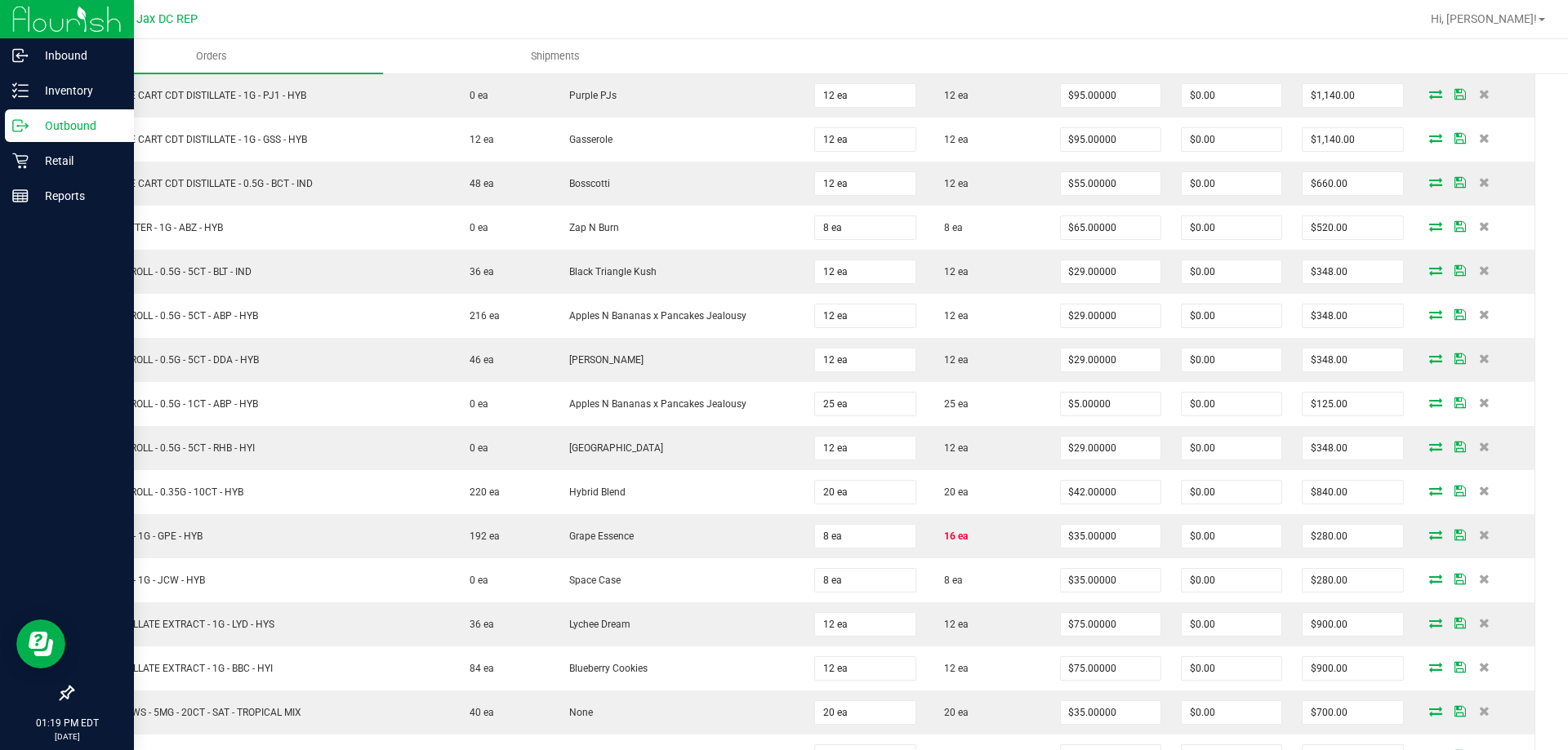
scroll to position [829, 0]
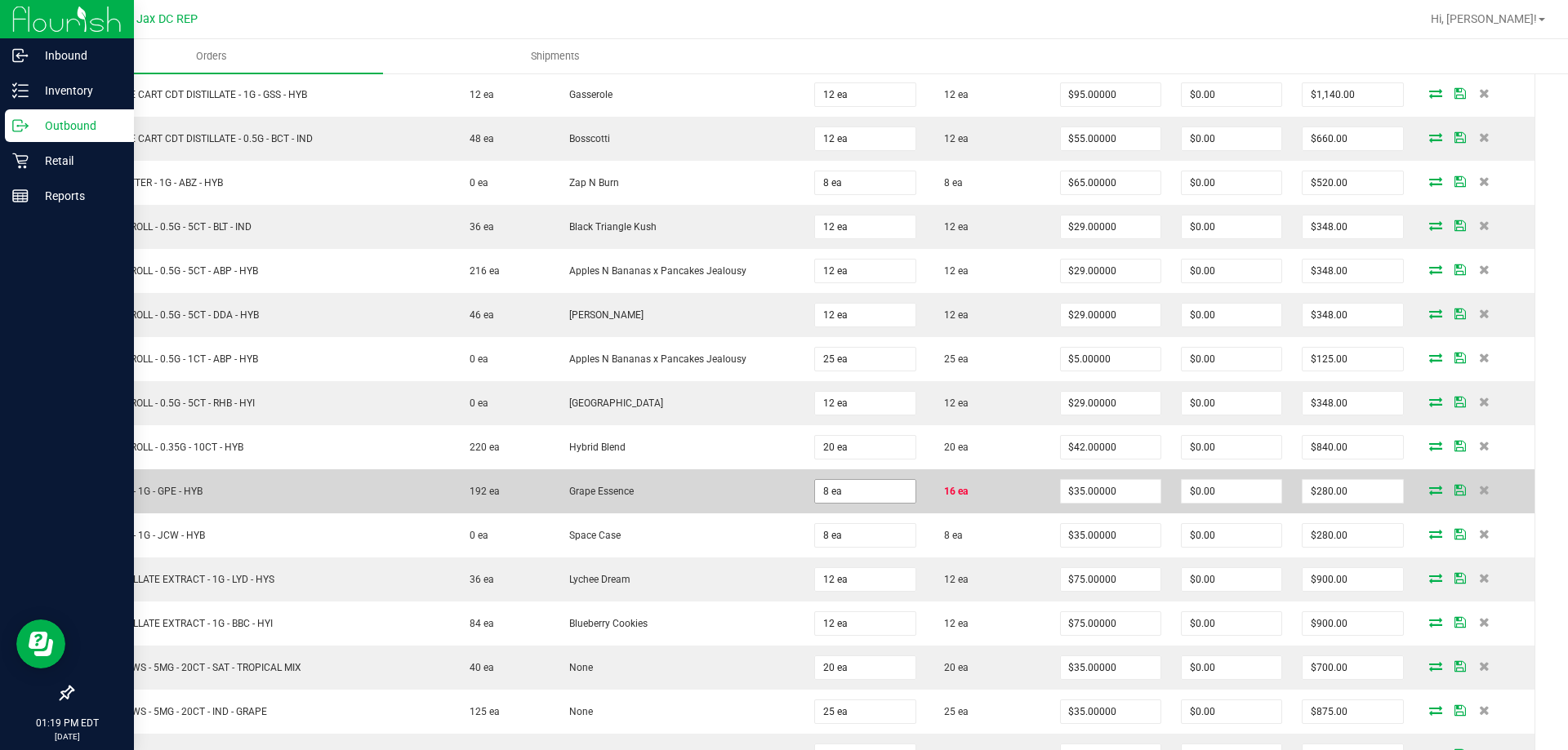
type input "40 ea"
type input "$1,200.00"
click at [895, 489] on input "8" at bounding box center [865, 491] width 100 height 22
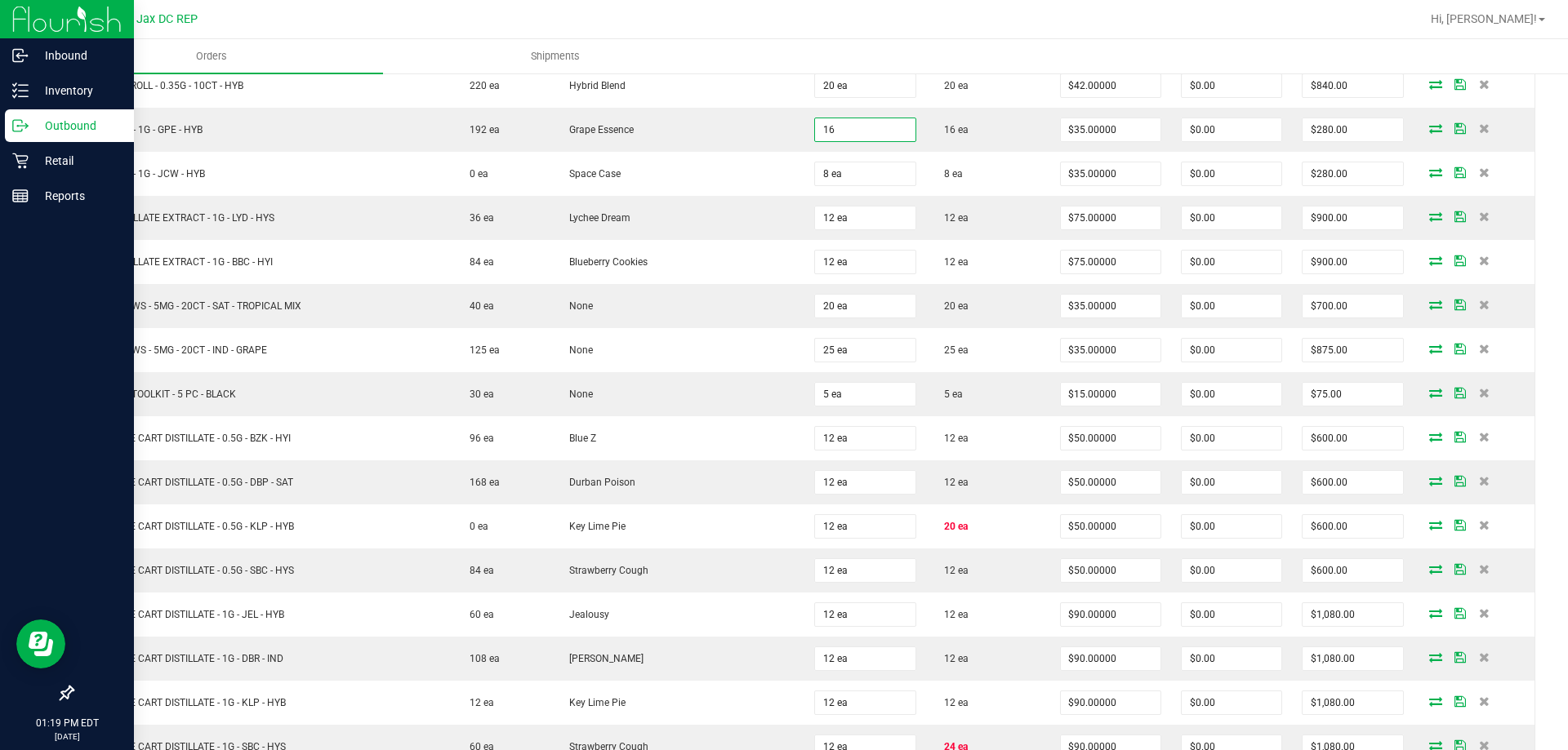
scroll to position [1194, 0]
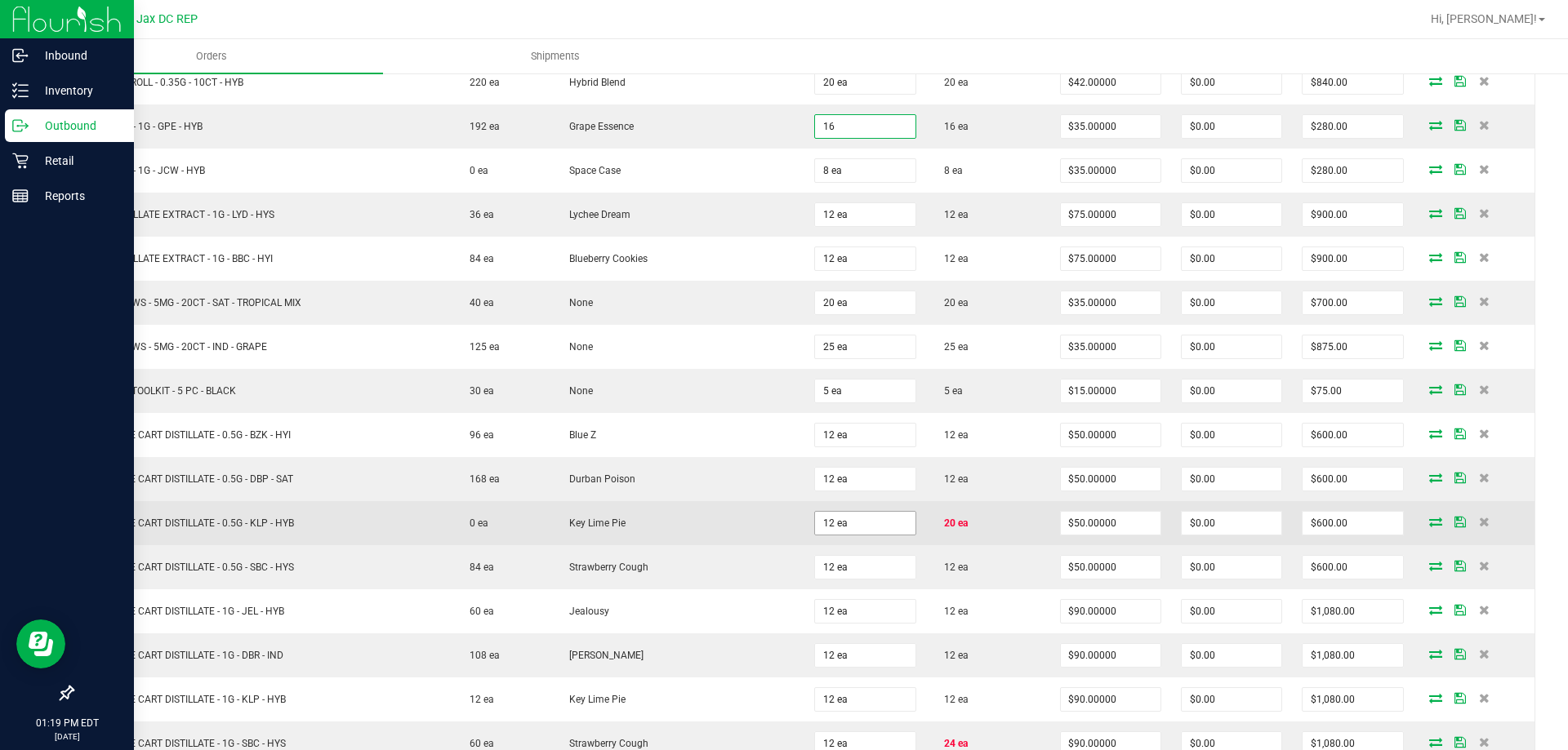
type input "16 ea"
type input "$560.00"
click at [882, 528] on input "12" at bounding box center [865, 523] width 100 height 22
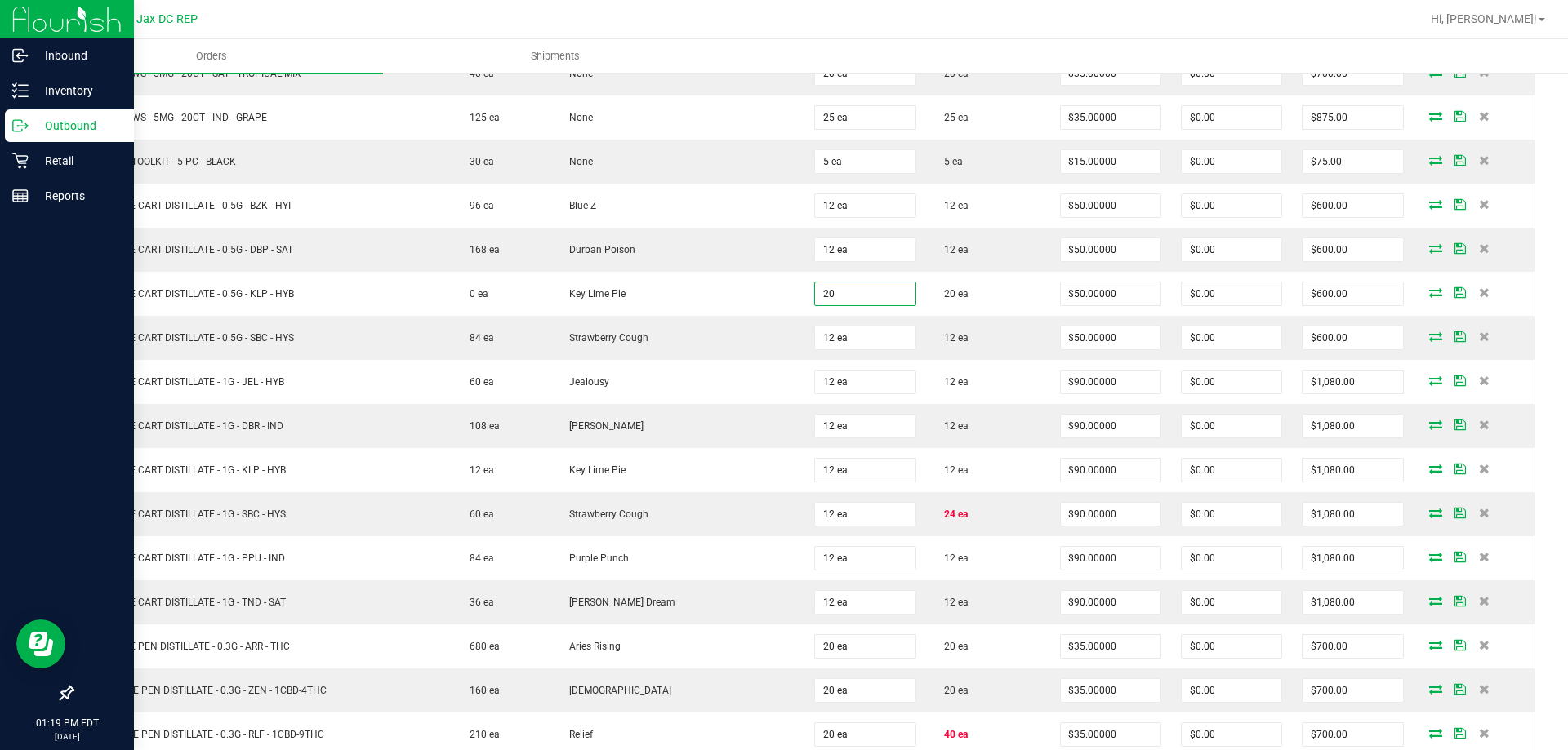
scroll to position [1498, 0]
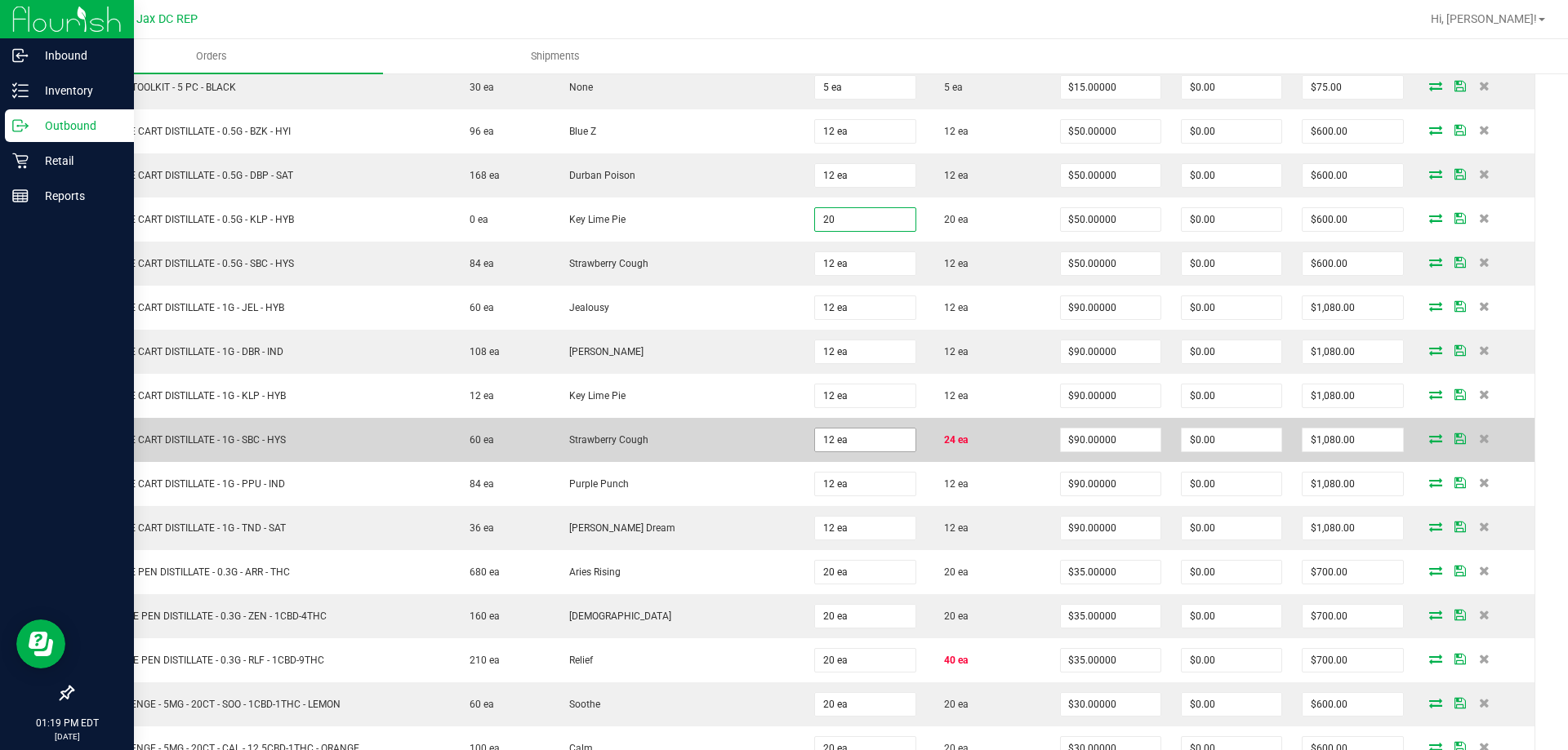
type input "20 ea"
type input "$1,000.00"
click at [836, 434] on input "12" at bounding box center [865, 439] width 100 height 22
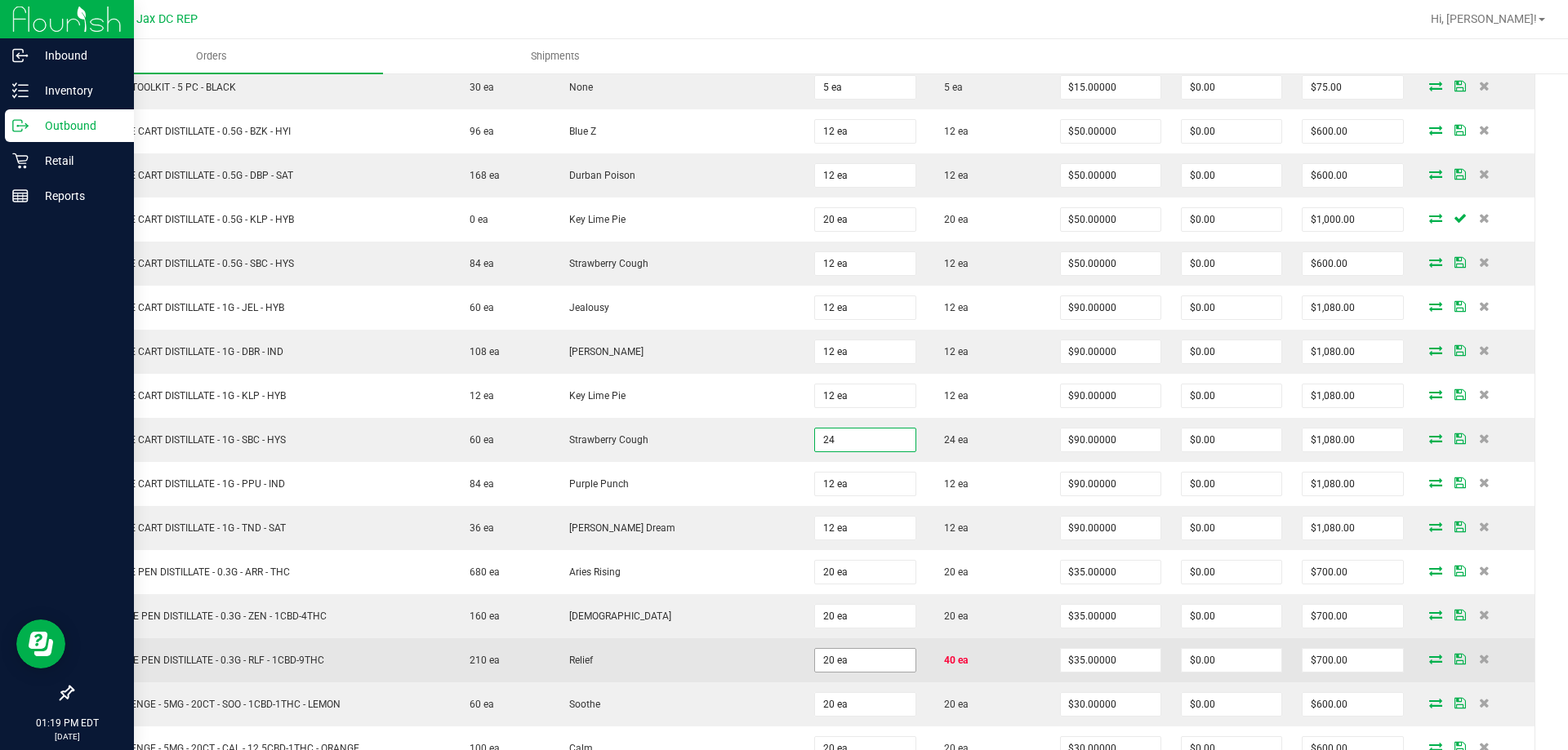
type input "24 ea"
type input "$2,160.00"
click at [825, 659] on input "20" at bounding box center [865, 660] width 100 height 22
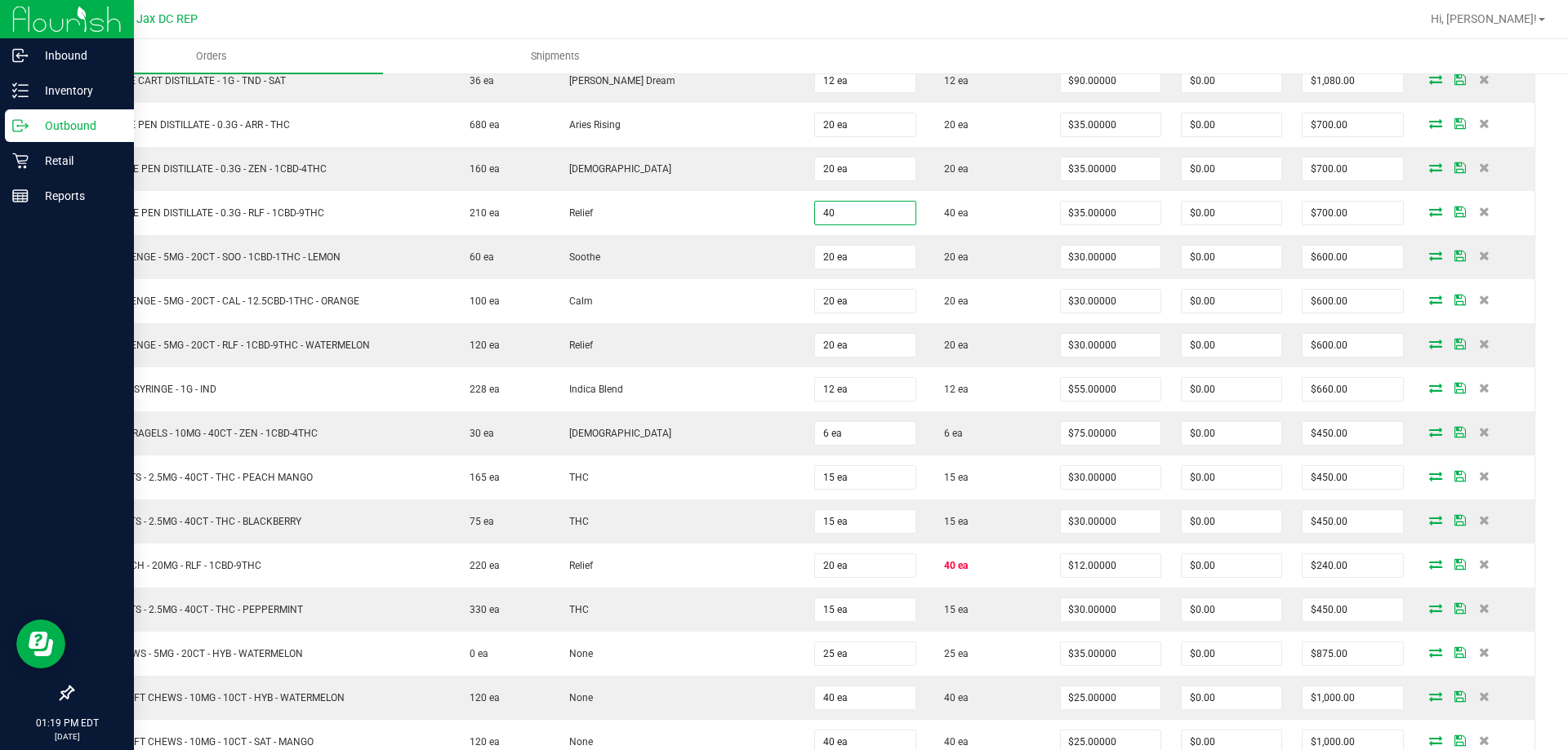
scroll to position [1957, 0]
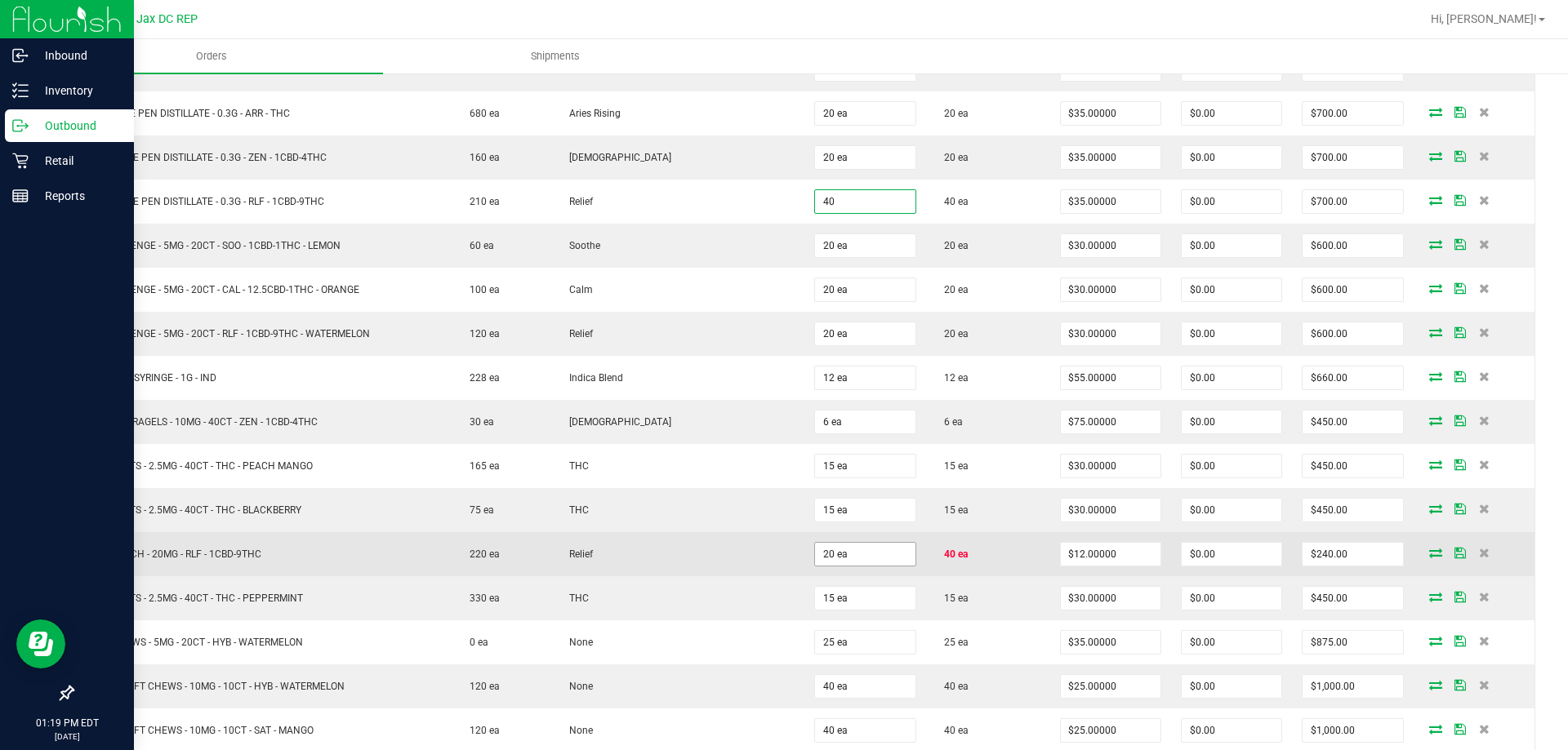
type input "40 ea"
type input "$1,400.00"
click at [826, 548] on input "20" at bounding box center [865, 553] width 100 height 22
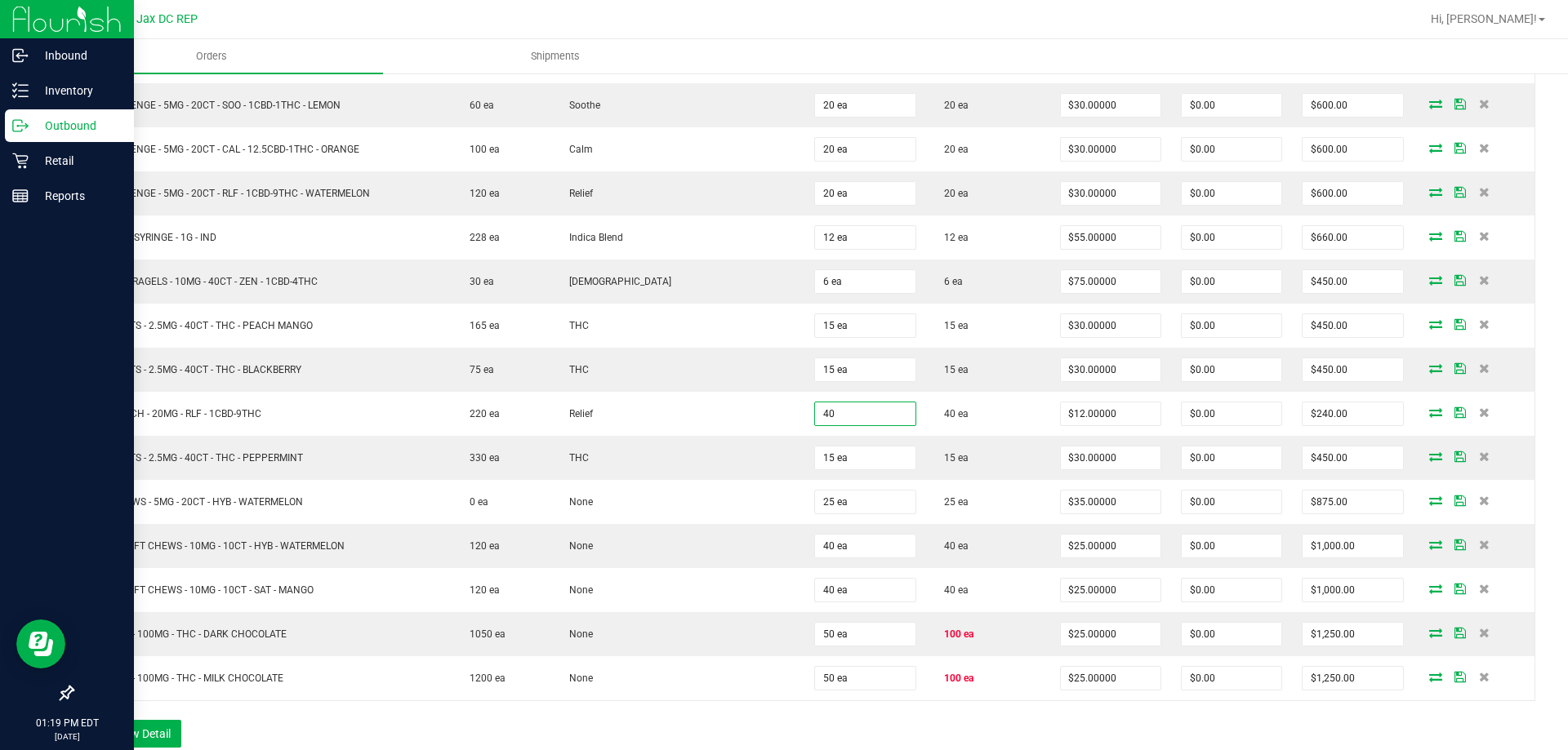
scroll to position [2119, 0]
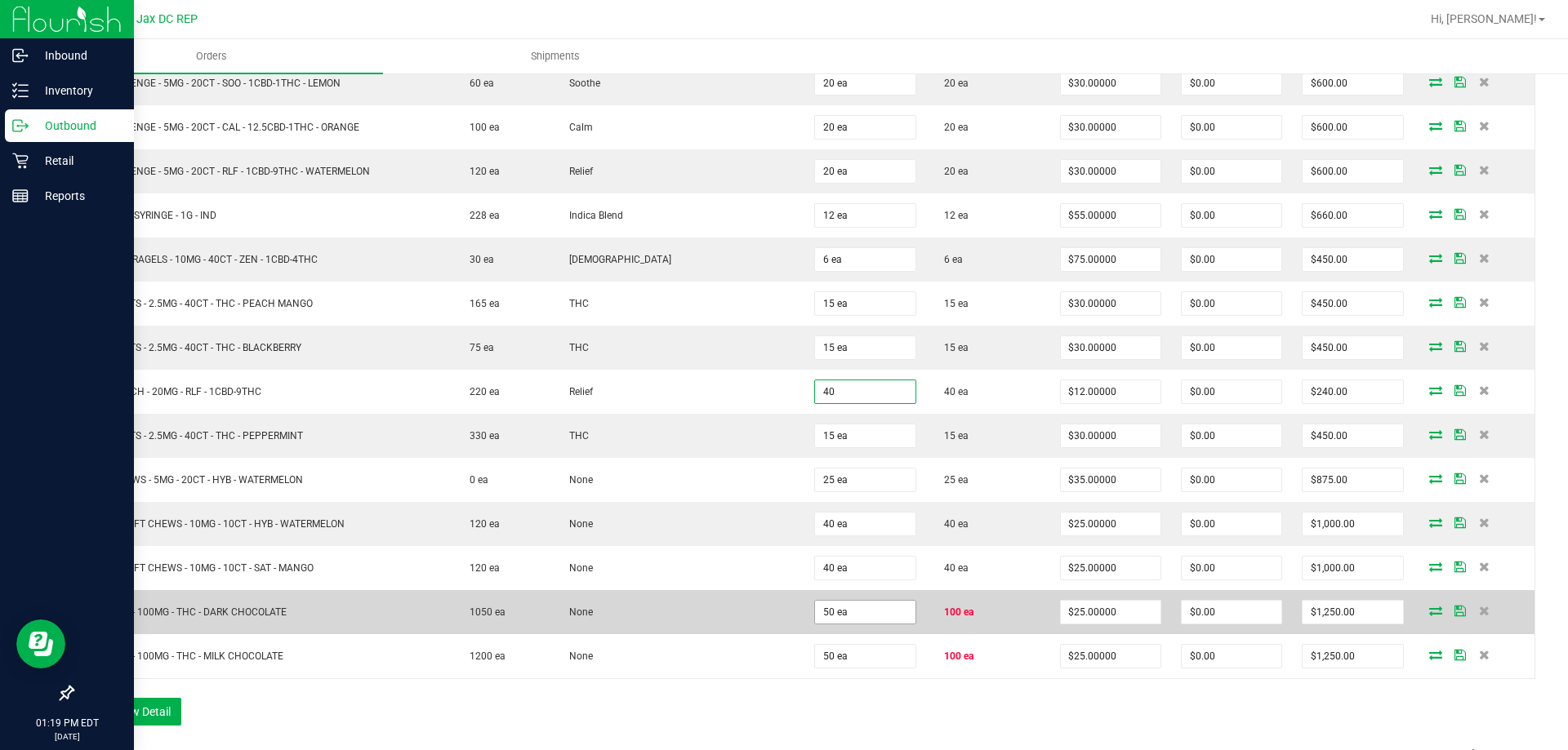
type input "40 ea"
type input "$480.00"
click at [815, 619] on input "50" at bounding box center [865, 612] width 100 height 22
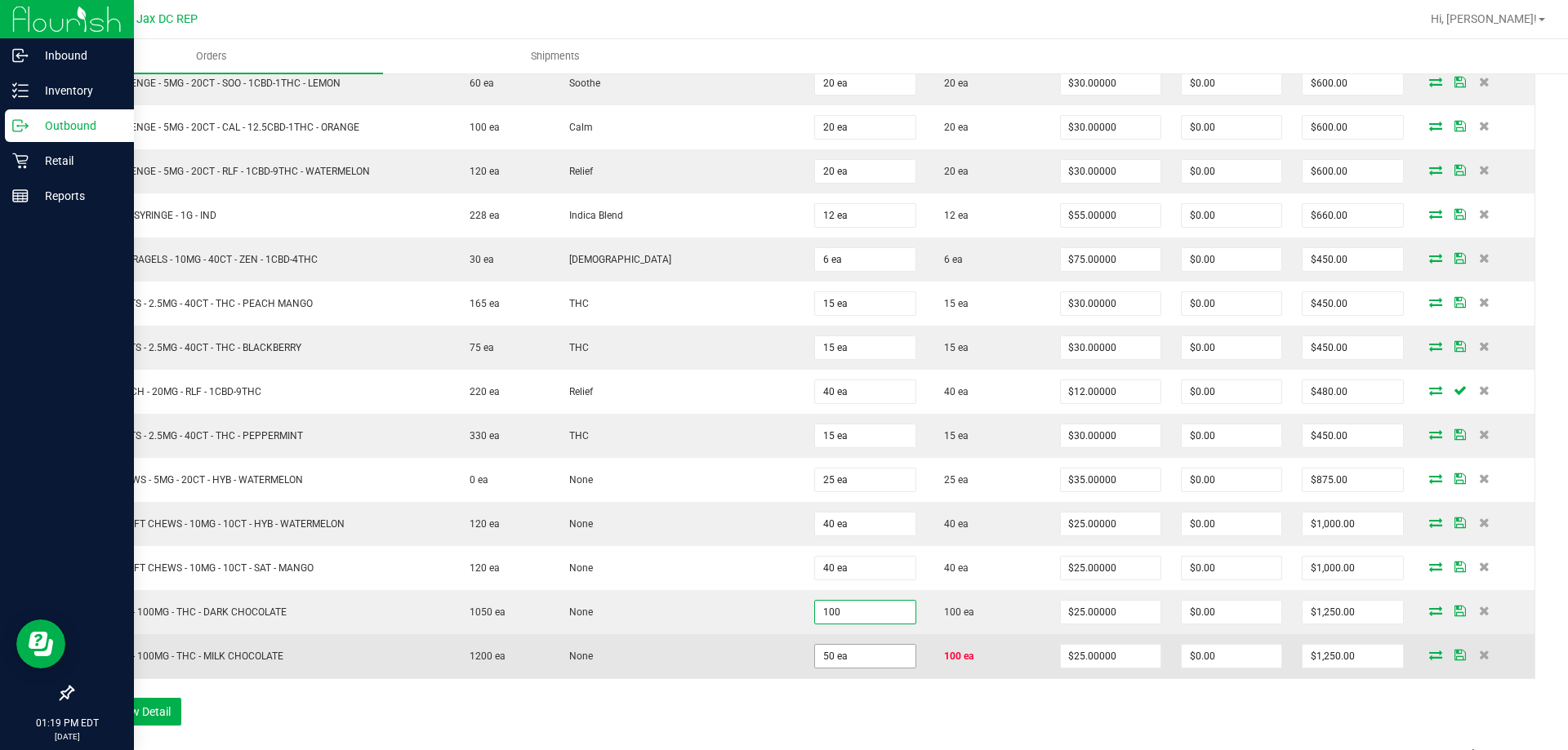
type input "100 ea"
type input "$2,500.00"
click at [828, 665] on input "50" at bounding box center [865, 656] width 100 height 22
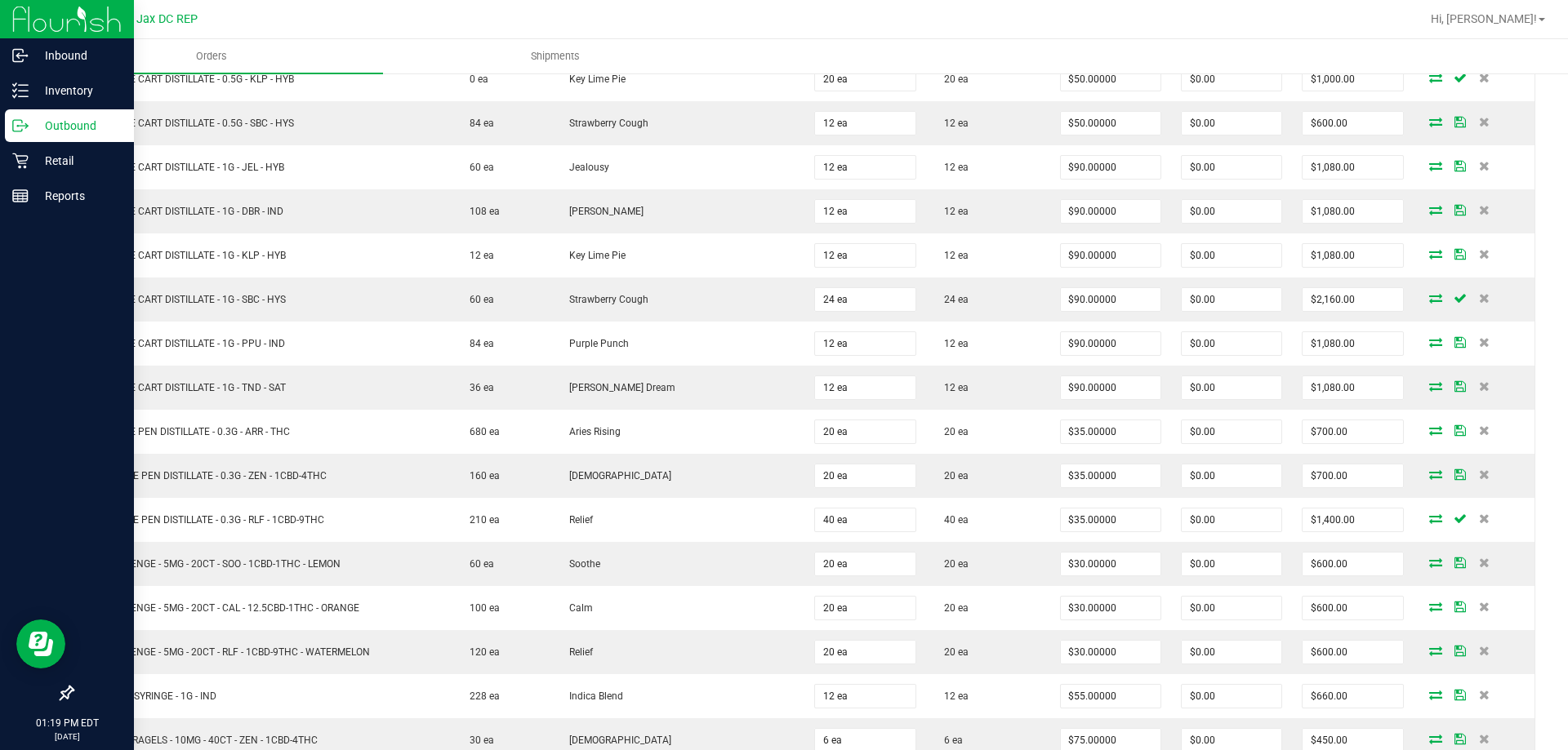
scroll to position [0, 0]
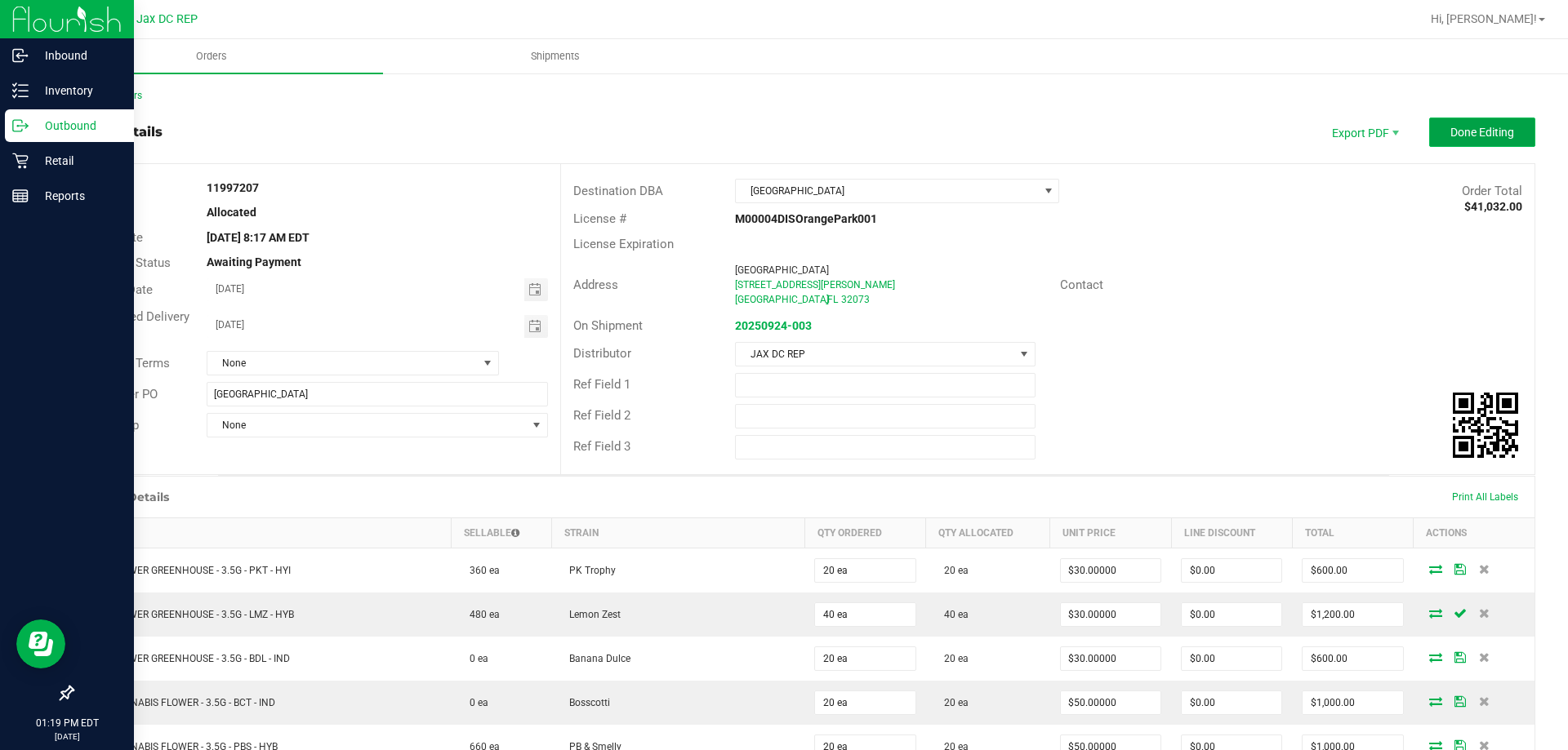
type input "100 ea"
type input "$2,500.00"
click at [1459, 129] on span "Done Editing" at bounding box center [1482, 132] width 64 height 13
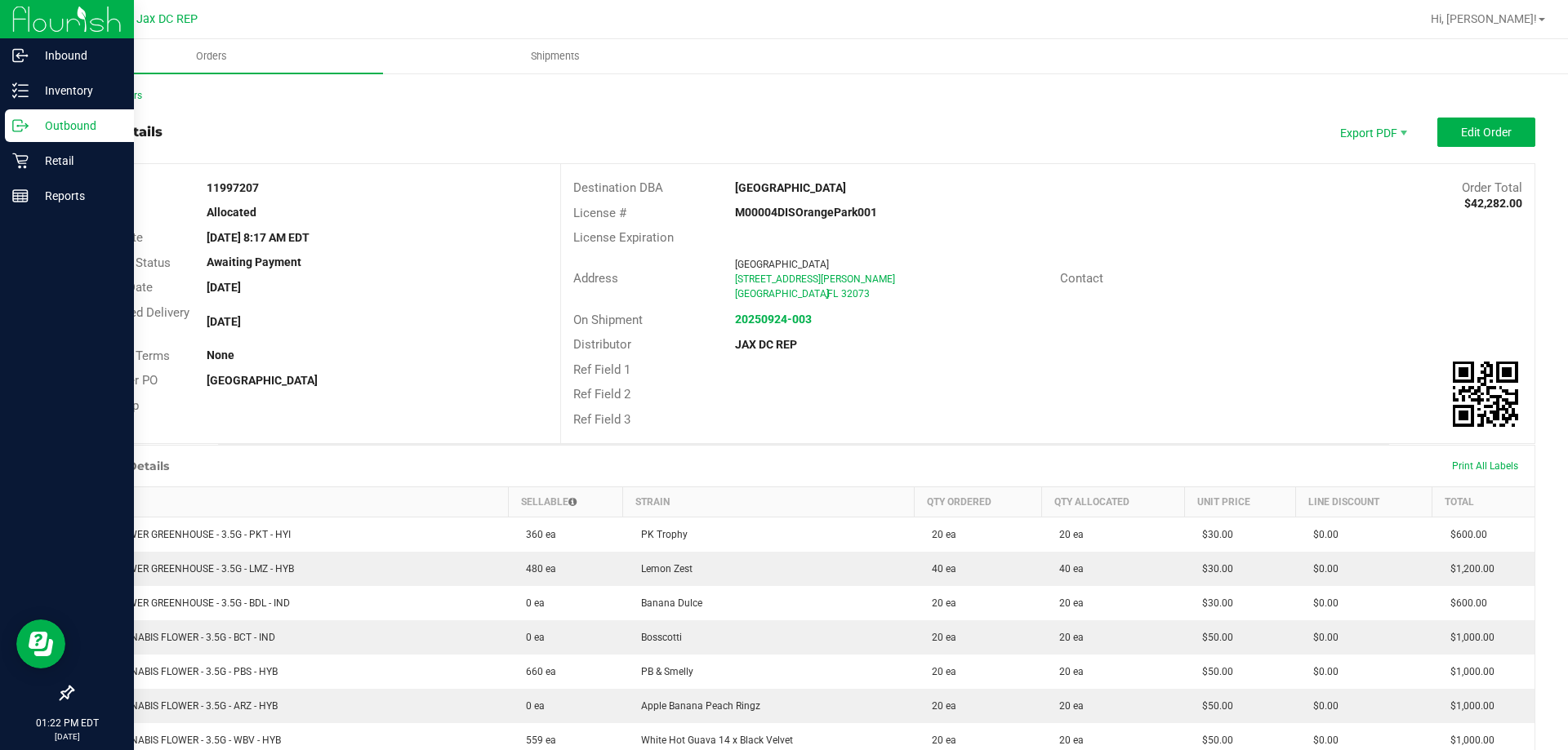
click at [31, 130] on p "Outbound" at bounding box center [77, 126] width 98 height 20
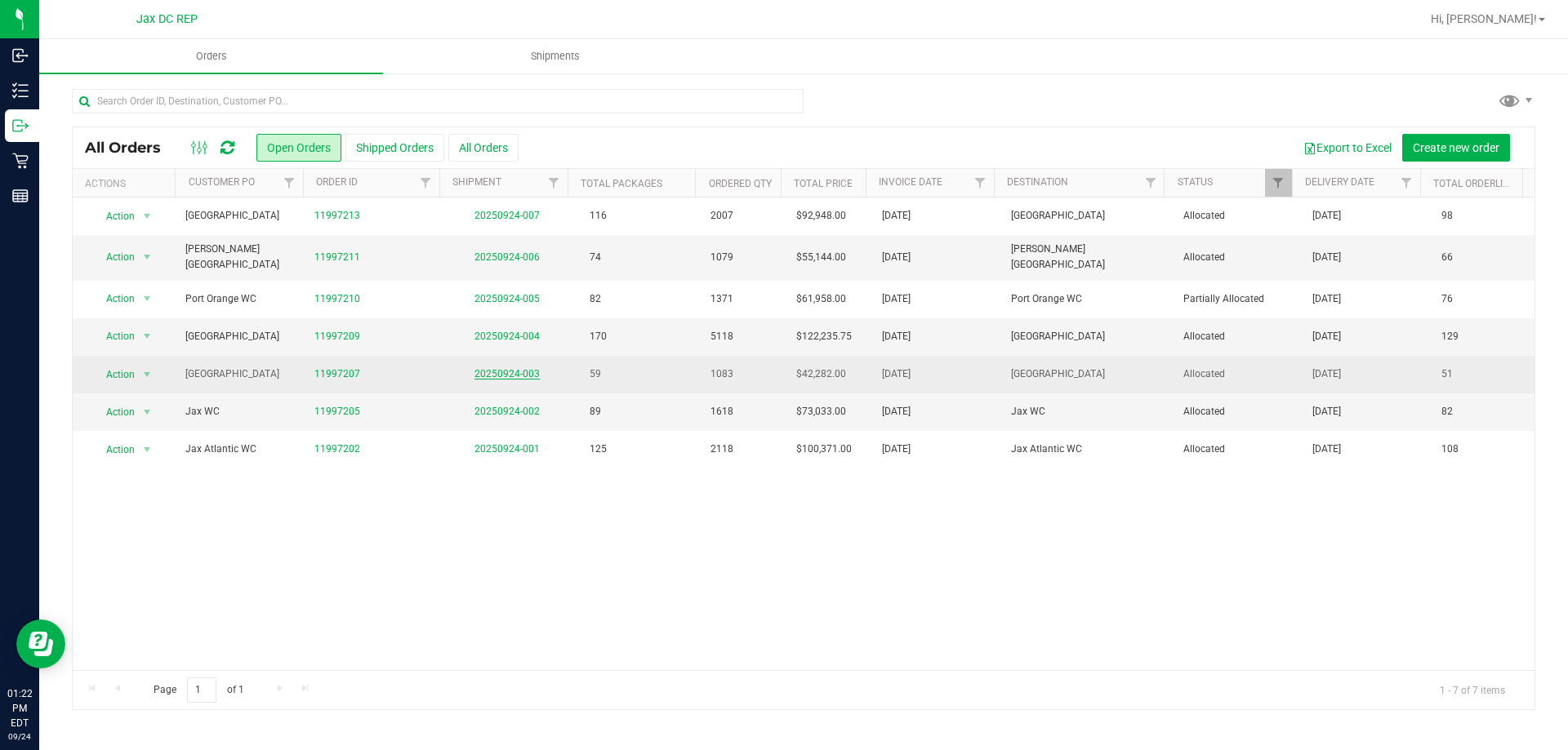
click at [476, 369] on link "20250924-003" at bounding box center [507, 375] width 66 height 12
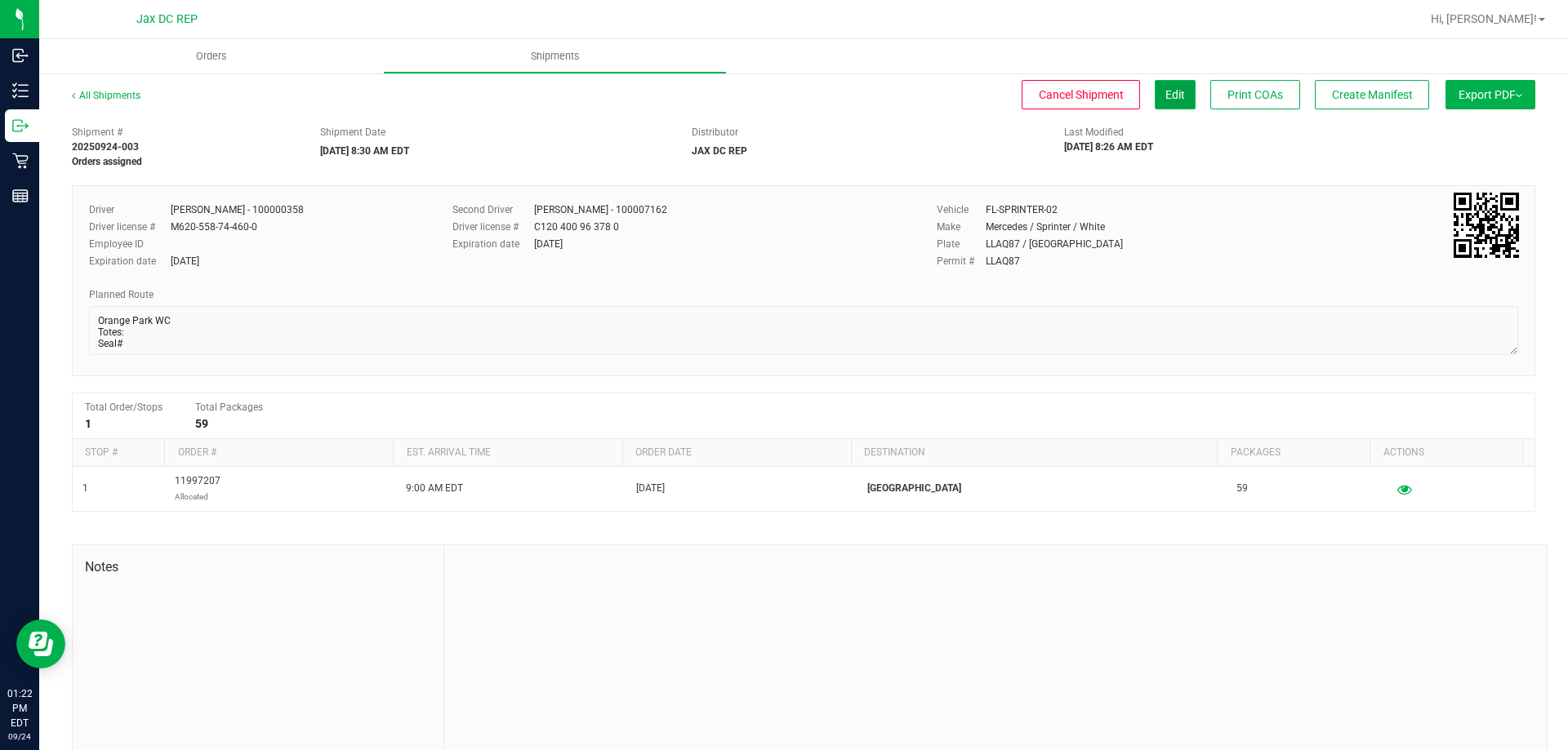
click at [1157, 104] on button "Edit" at bounding box center [1176, 95] width 41 height 29
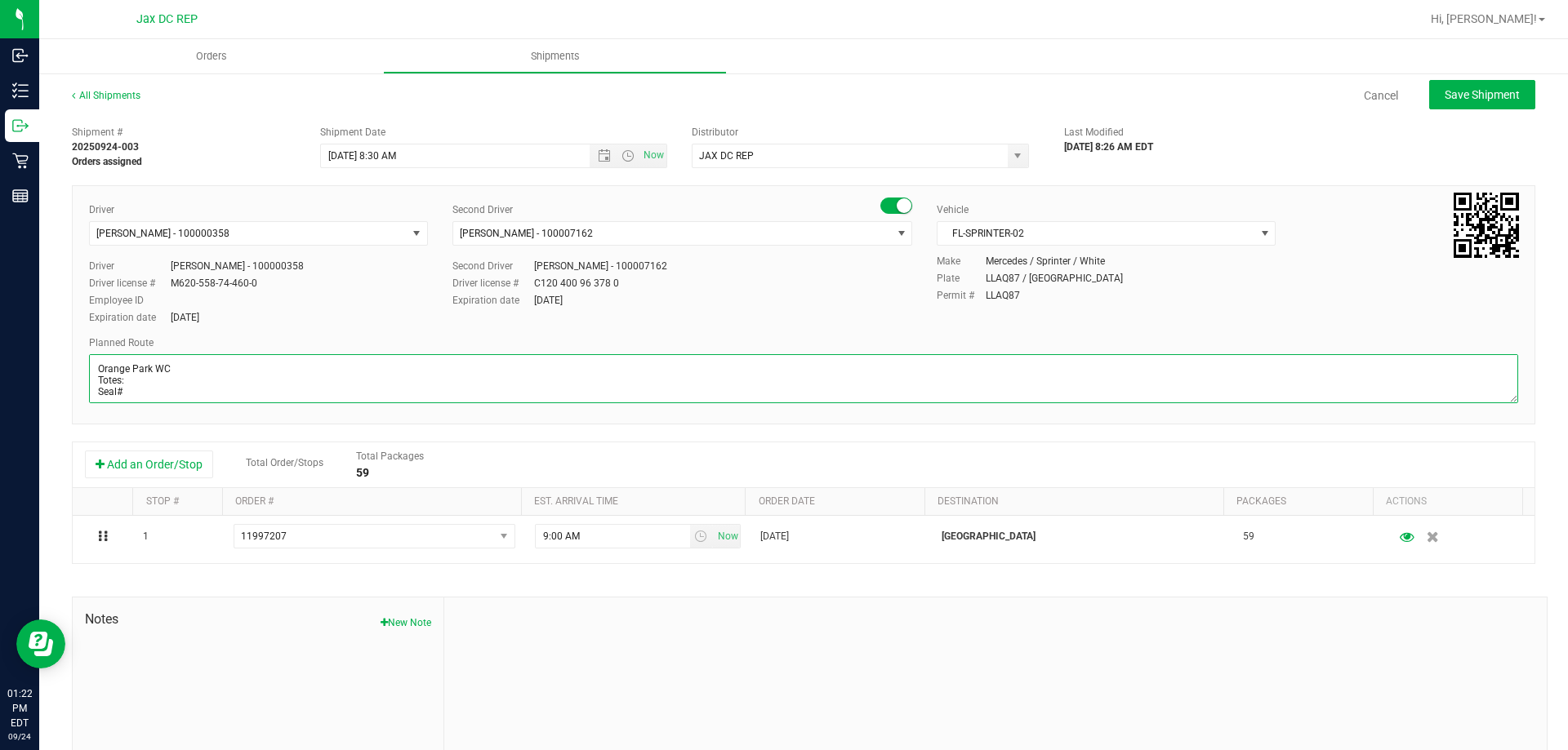
click at [132, 379] on textarea at bounding box center [803, 378] width 1429 height 49
type textarea "[GEOGRAPHIC_DATA] WC Totes: 4 Seal# 021635 - 021642 Store Order: 1. [GEOGRAPHIC…"
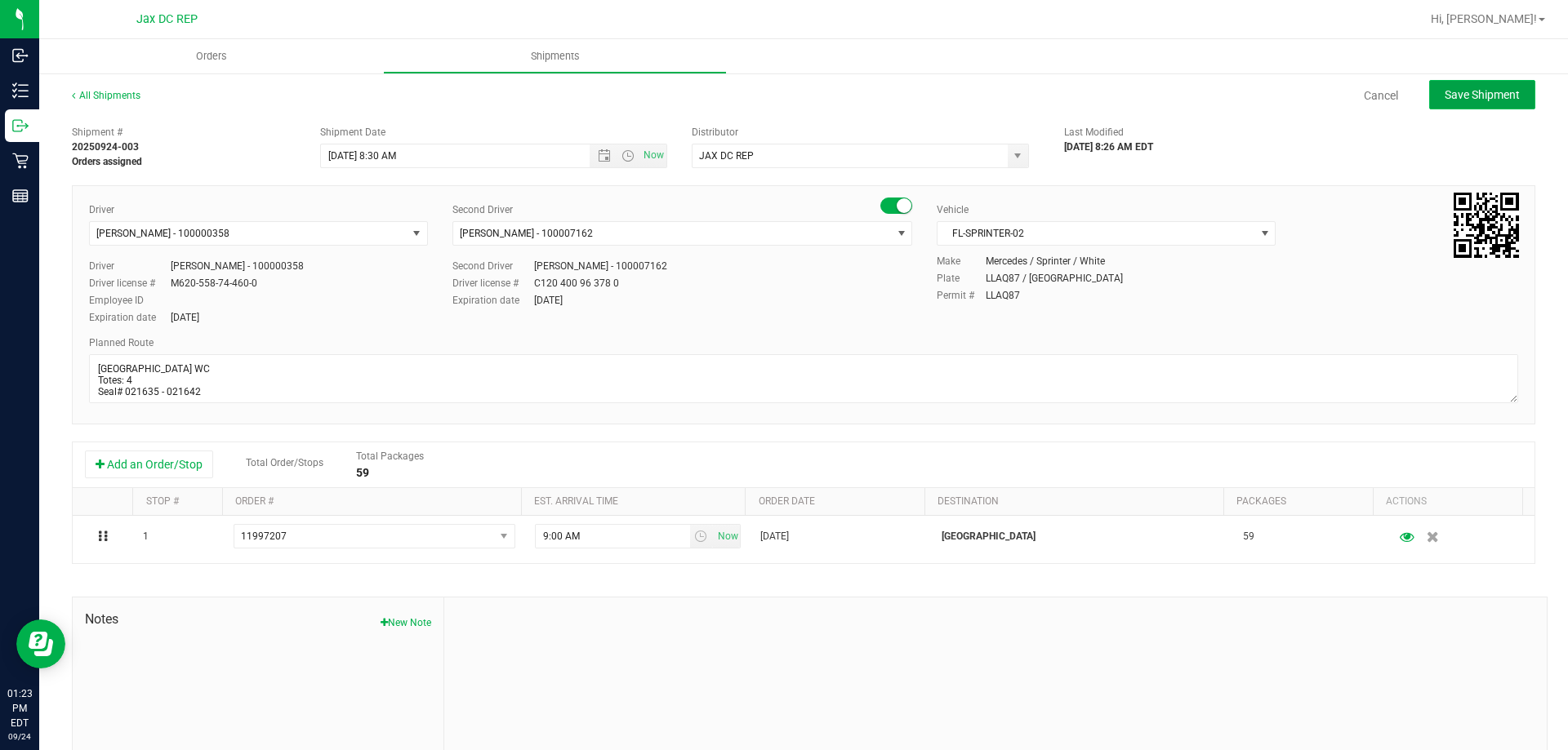
click at [1452, 88] on span "Save Shipment" at bounding box center [1482, 94] width 75 height 13
type input "[DATE] 12:30 PM"
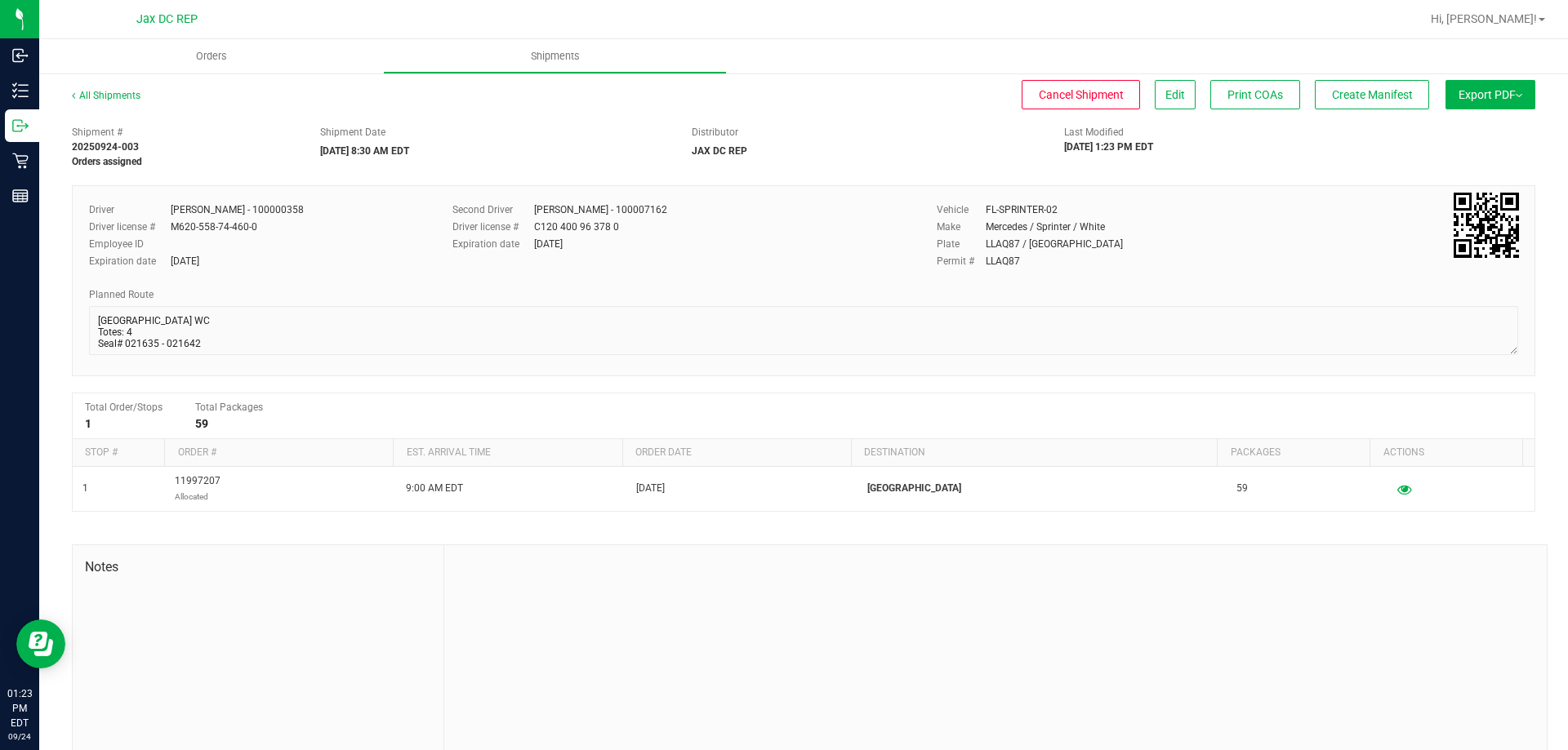
click at [1462, 92] on span "Export PDF" at bounding box center [1491, 94] width 64 height 13
click at [1445, 122] on li "Manifest by Package ID" at bounding box center [1486, 130] width 165 height 24
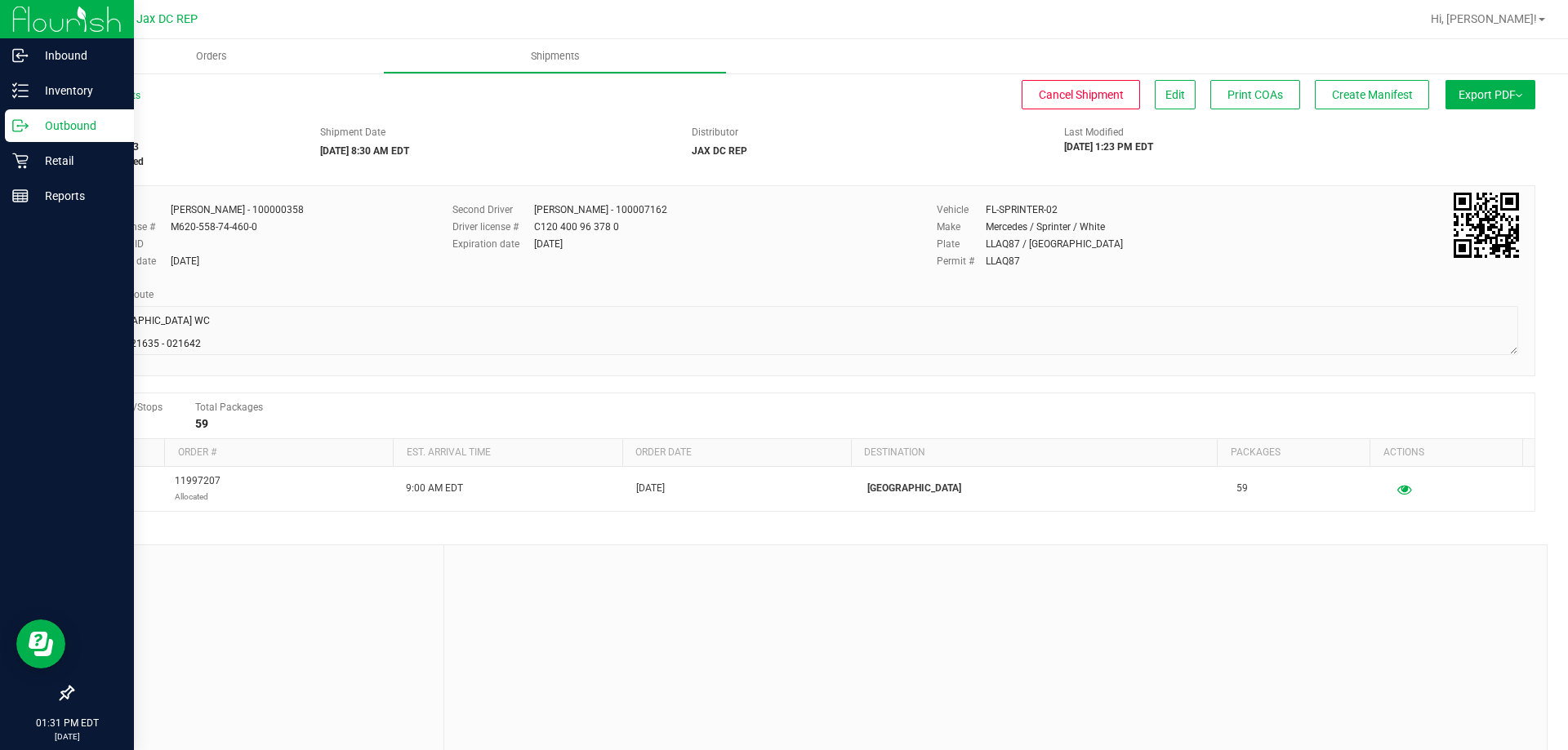
click at [36, 120] on p "Outbound" at bounding box center [77, 126] width 98 height 20
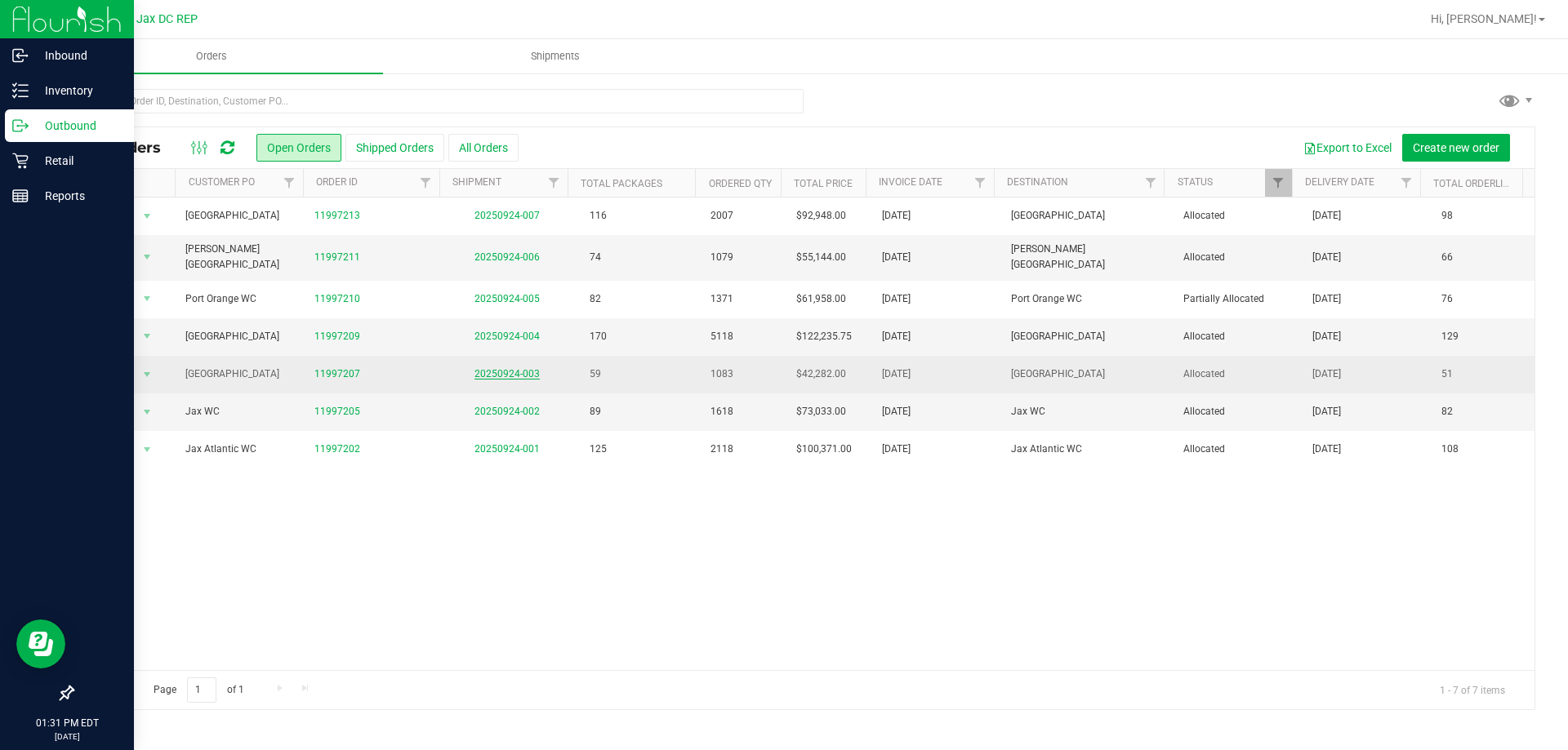
click at [499, 369] on link "20250924-003" at bounding box center [507, 375] width 66 height 12
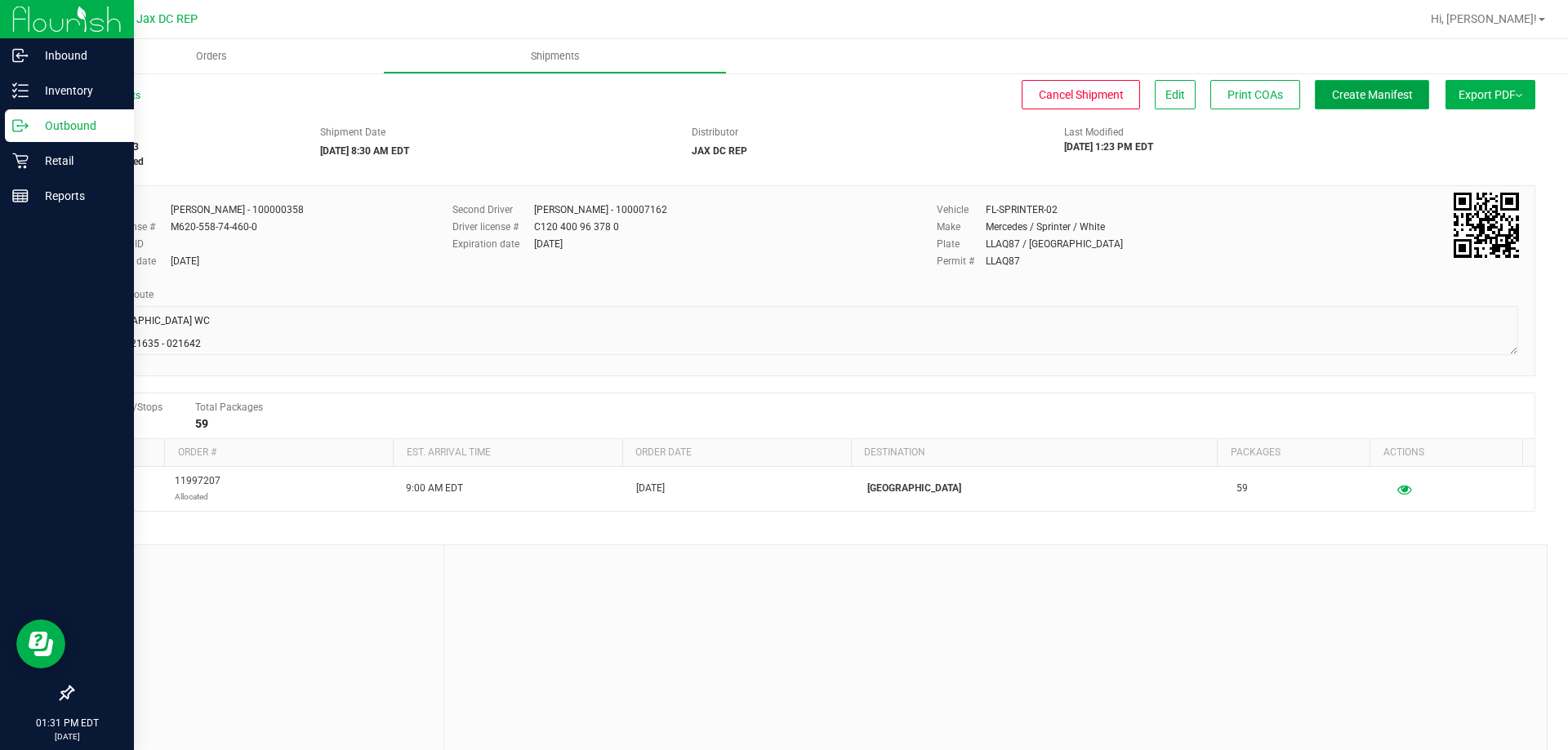
click at [1366, 94] on span "Create Manifest" at bounding box center [1372, 94] width 81 height 13
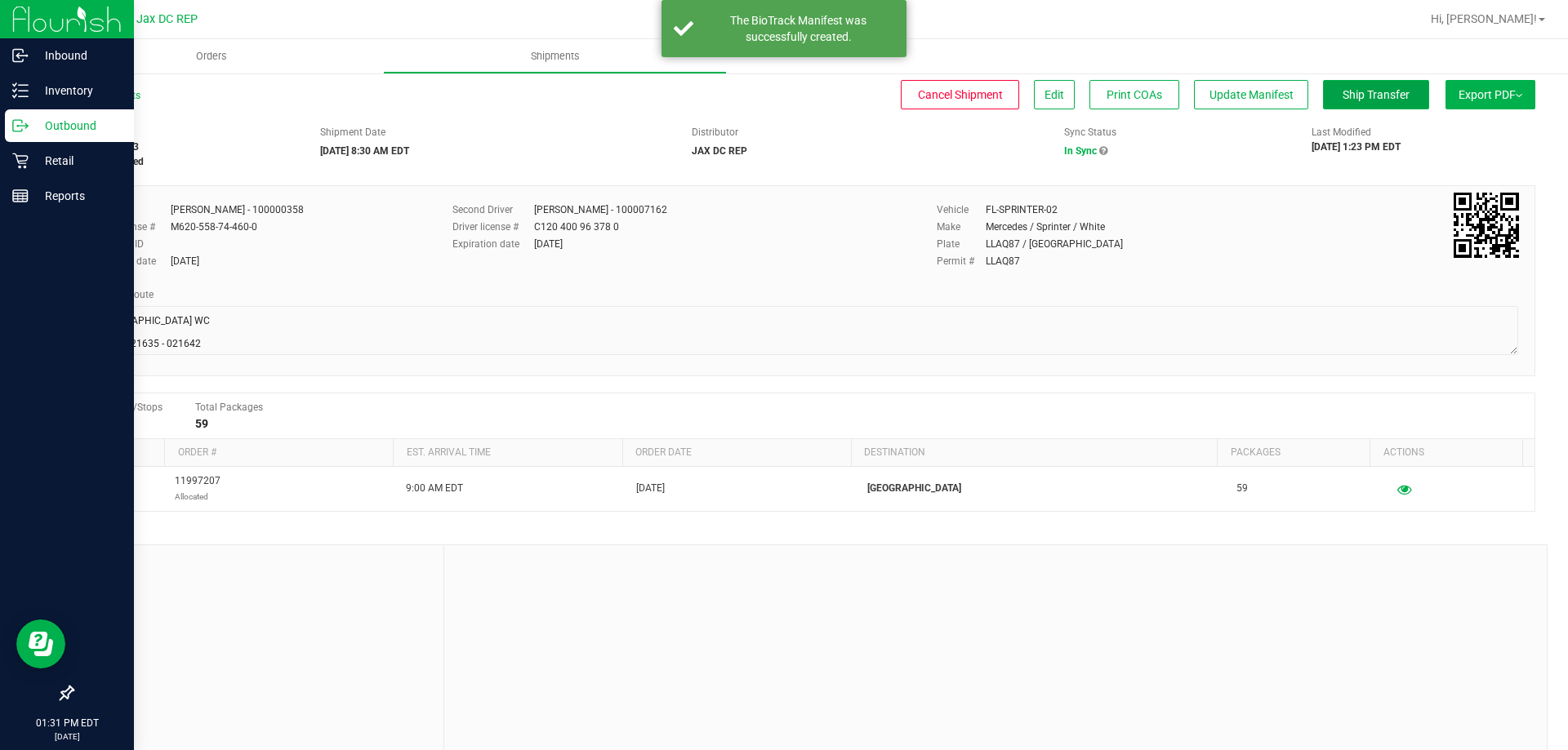
click at [1366, 94] on span "Ship Transfer" at bounding box center [1376, 94] width 67 height 13
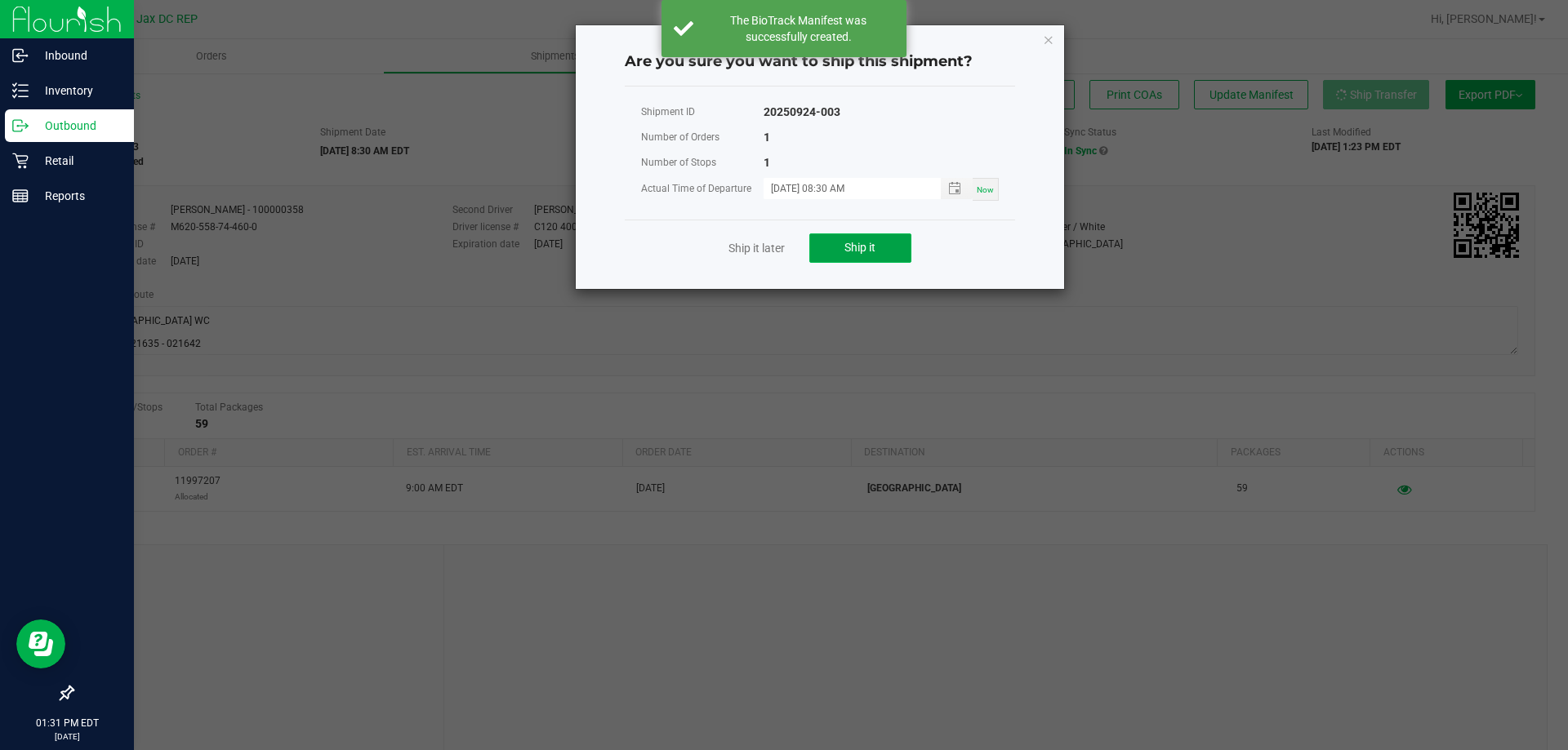
click at [832, 249] on button "Ship it" at bounding box center [861, 248] width 102 height 29
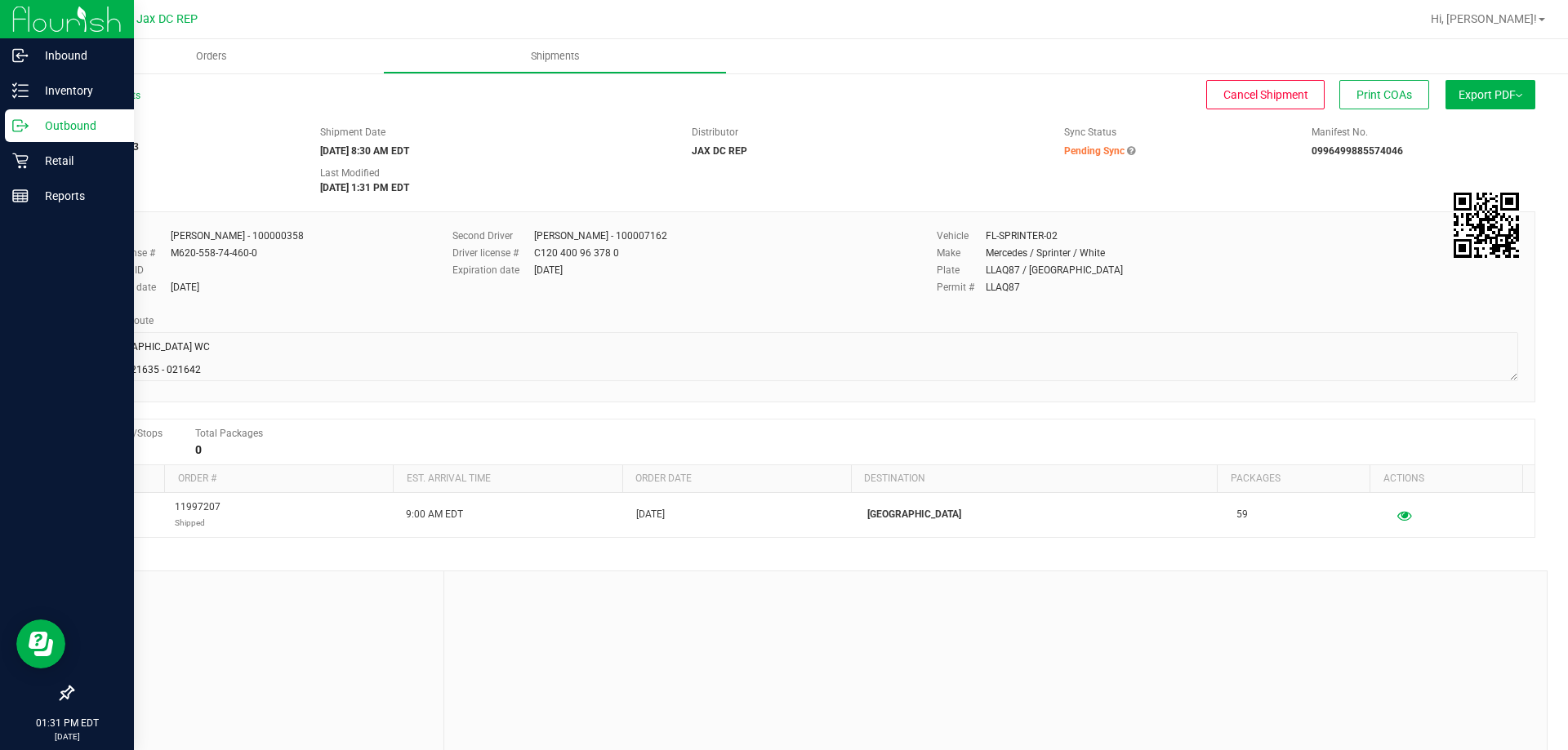
click at [27, 129] on icon at bounding box center [21, 125] width 17 height 17
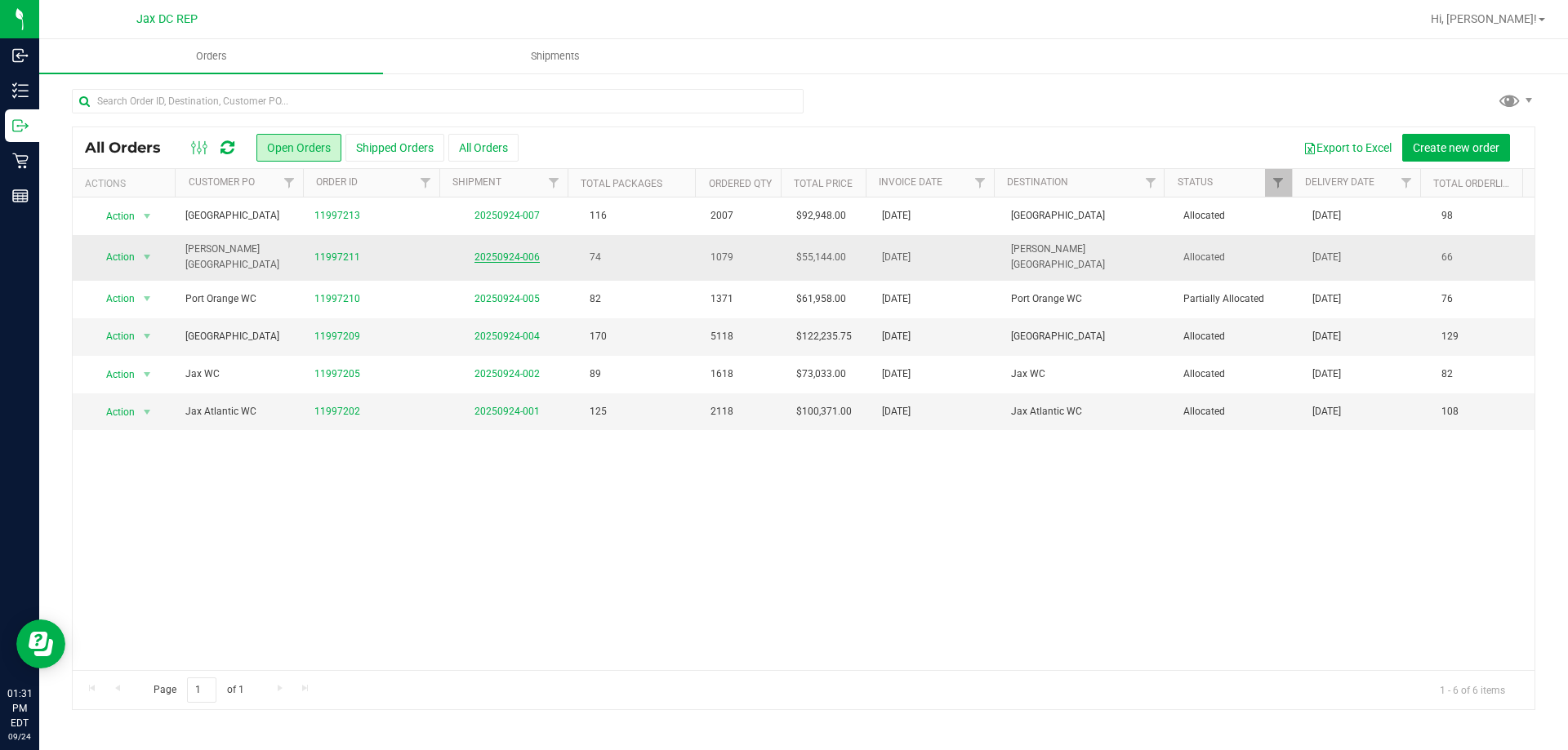
click at [480, 252] on link "20250924-006" at bounding box center [507, 257] width 66 height 12
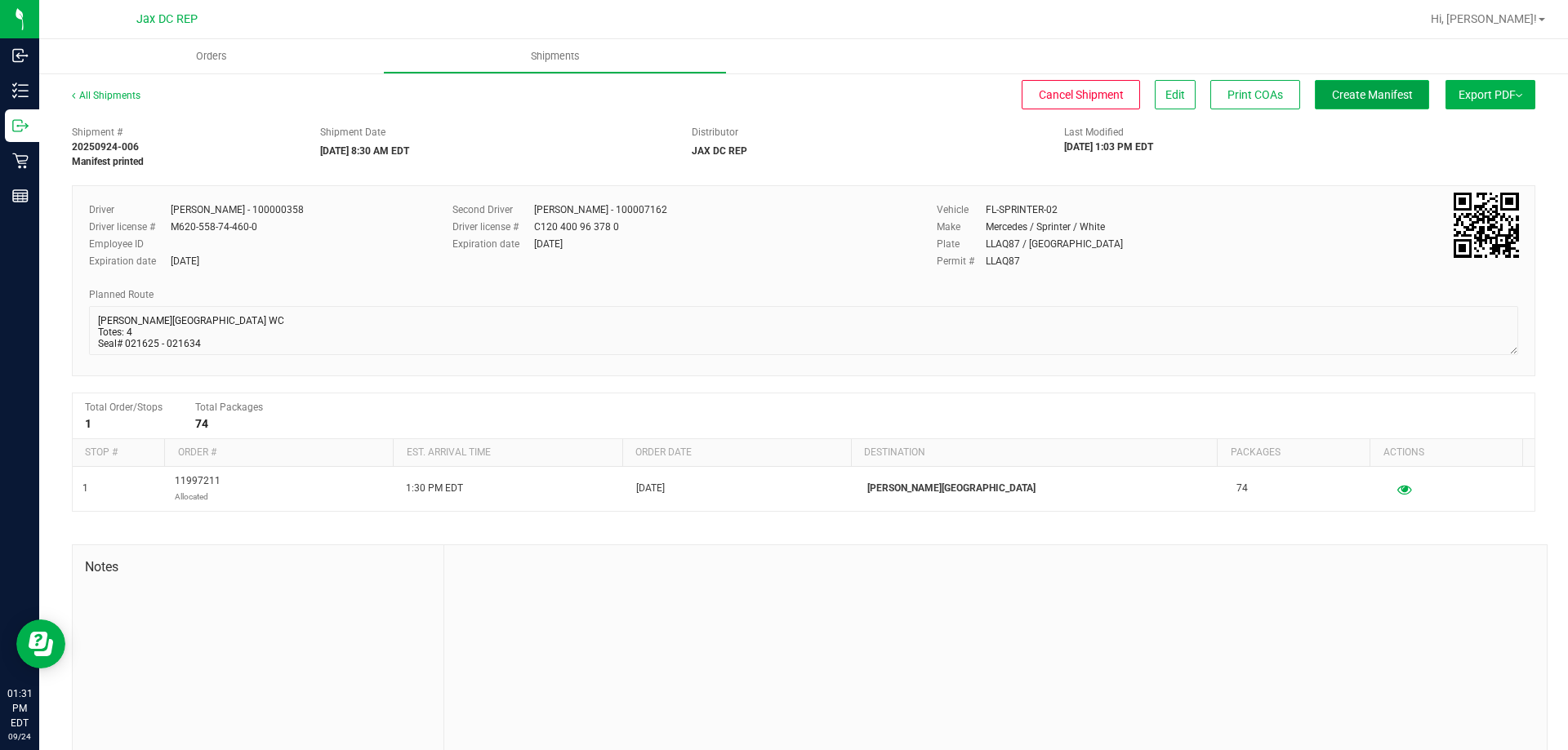
click at [1331, 103] on button "Create Manifest" at bounding box center [1372, 95] width 114 height 29
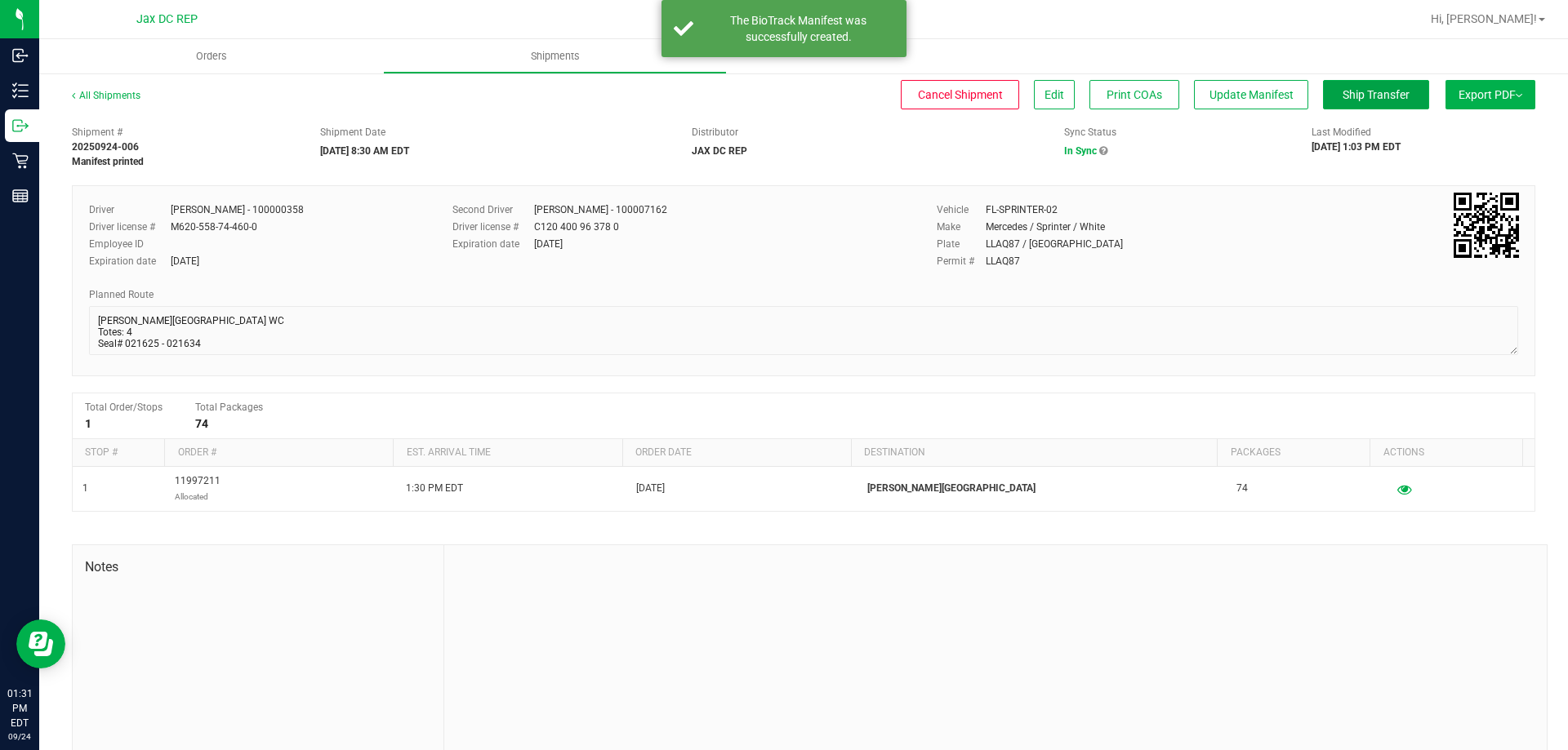
click at [1331, 103] on button "Ship Transfer" at bounding box center [1376, 95] width 107 height 29
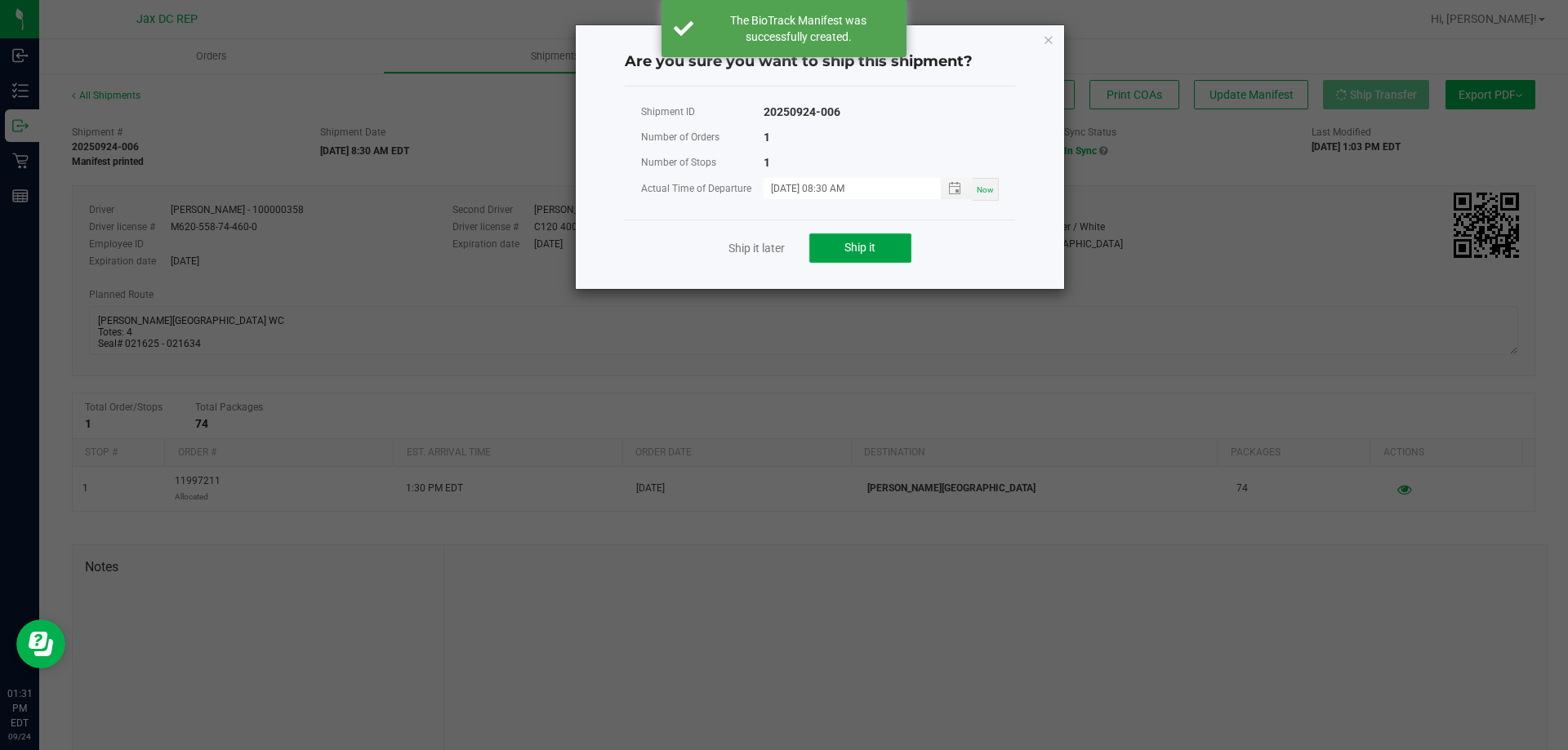
click at [858, 246] on span "Ship it" at bounding box center [861, 246] width 31 height 13
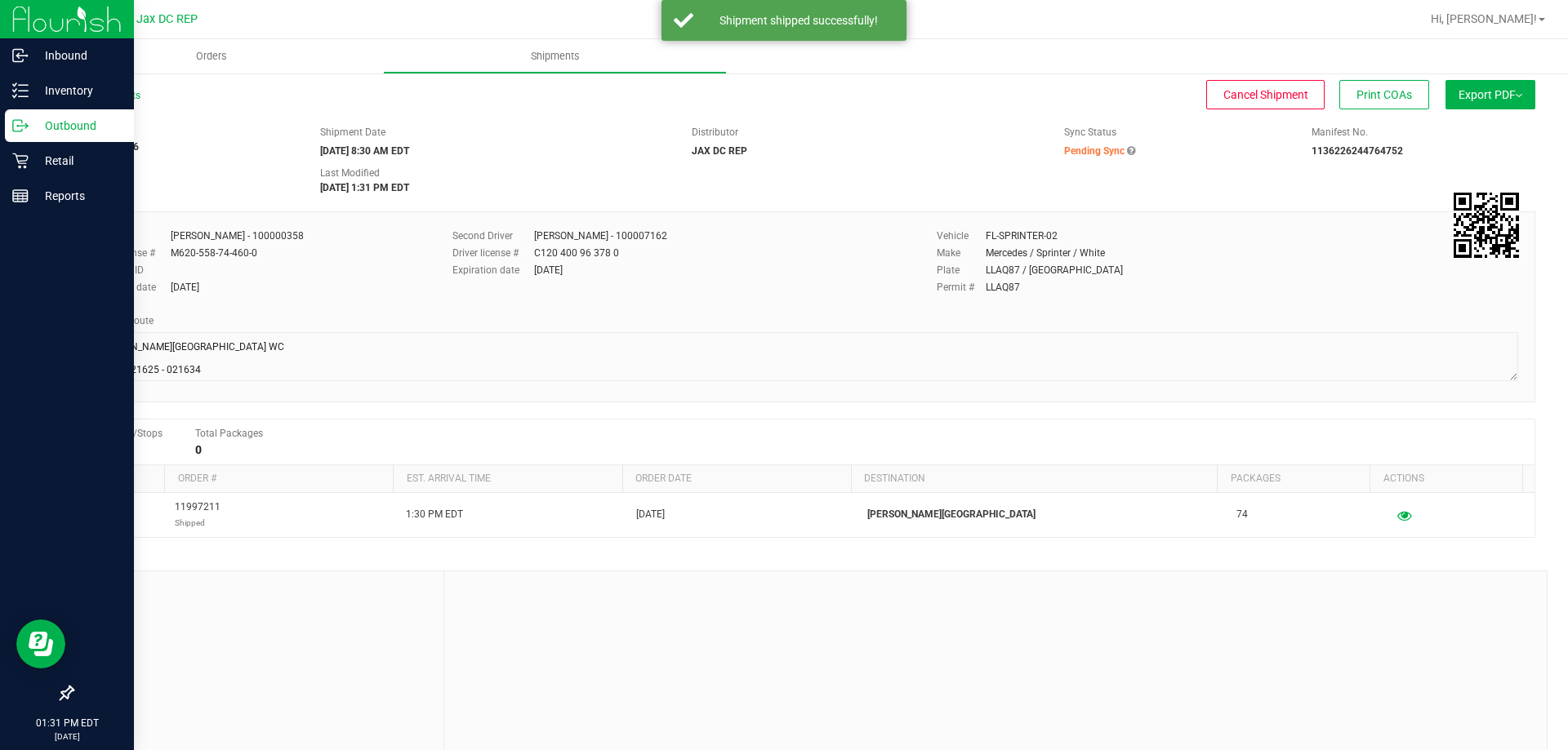
click at [37, 129] on p "Outbound" at bounding box center [77, 126] width 98 height 20
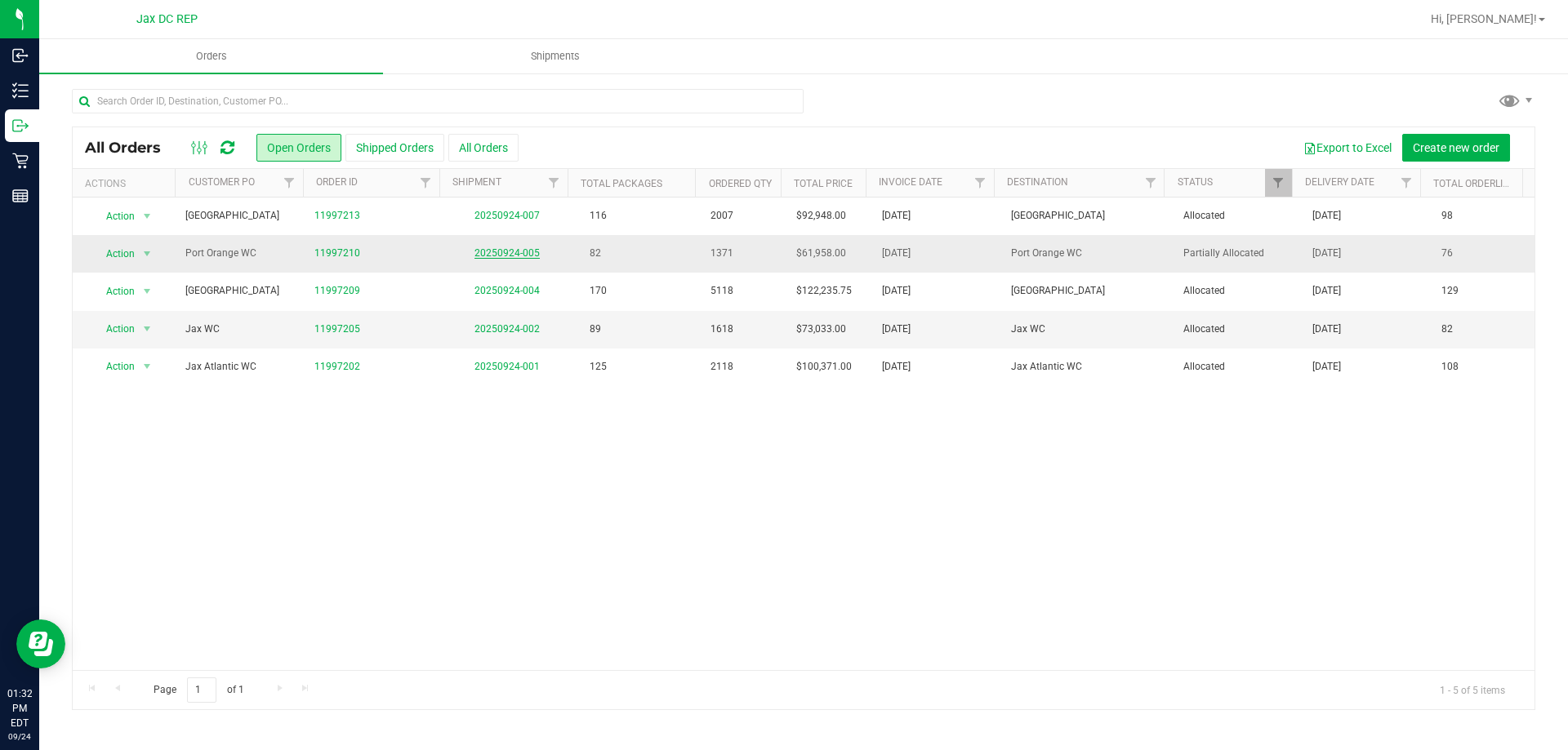
click at [483, 251] on link "20250924-005" at bounding box center [507, 253] width 66 height 12
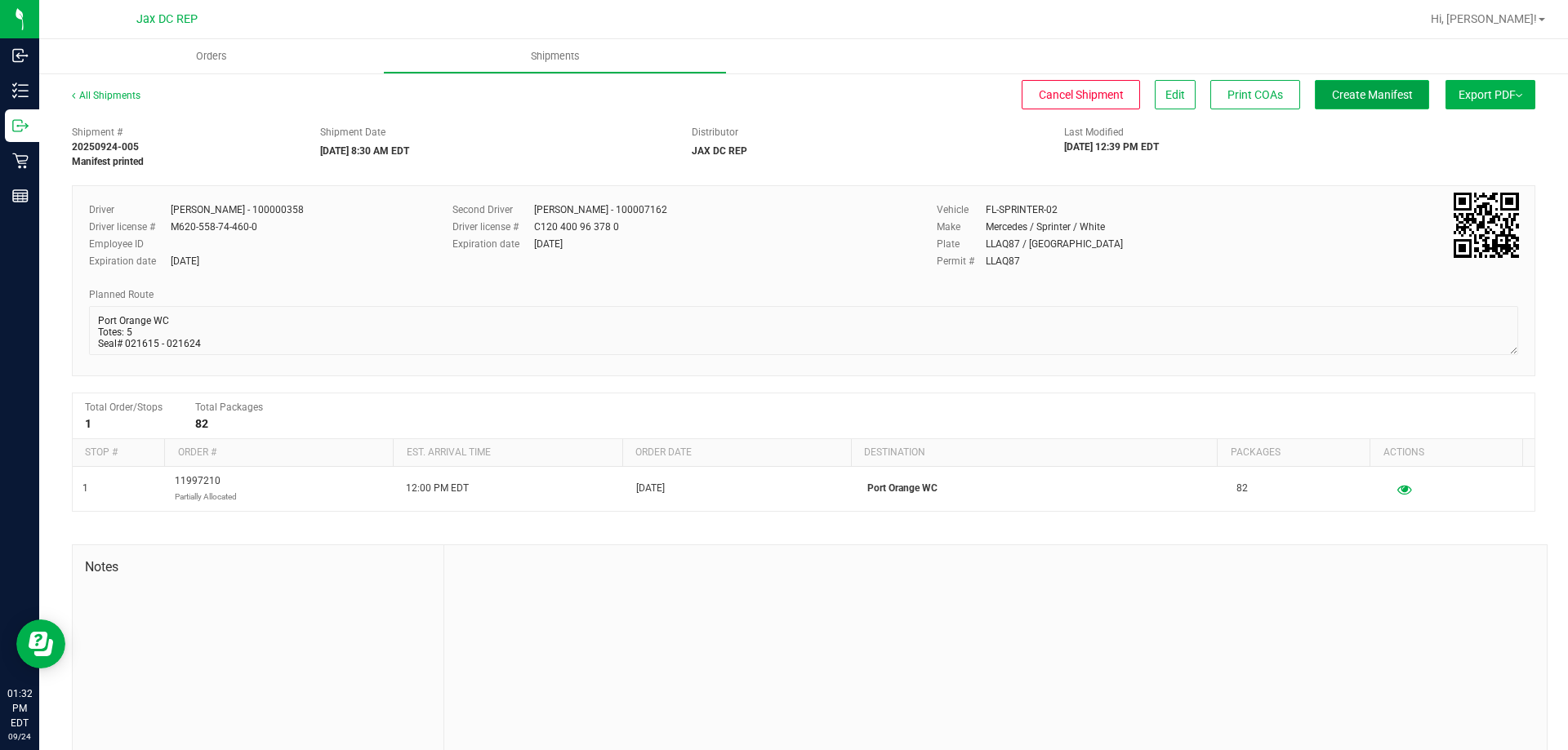
click at [1383, 96] on span "Create Manifest" at bounding box center [1372, 94] width 81 height 13
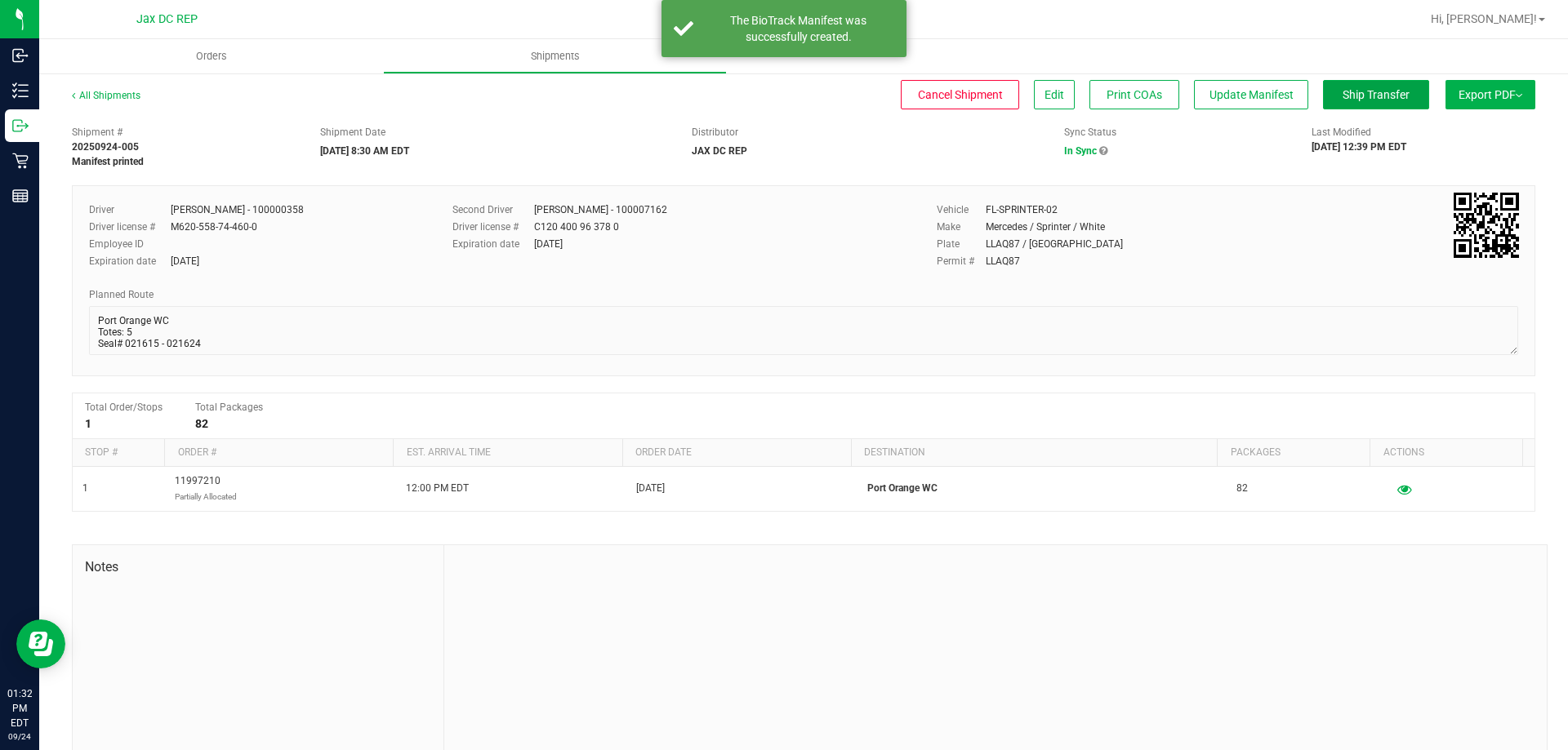
click at [1377, 96] on span "Ship Transfer" at bounding box center [1376, 94] width 67 height 13
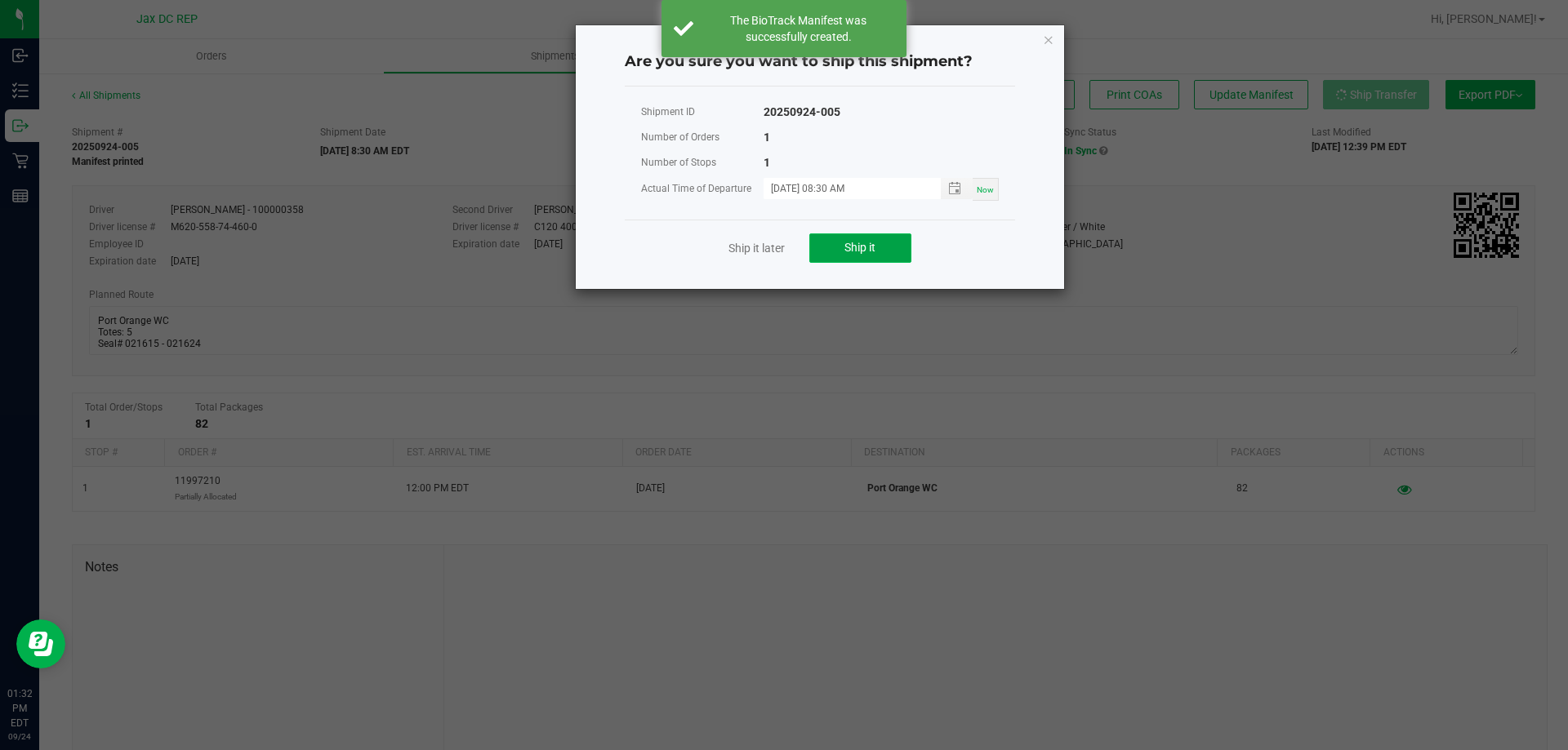
click at [893, 252] on button "Ship it" at bounding box center [861, 248] width 102 height 29
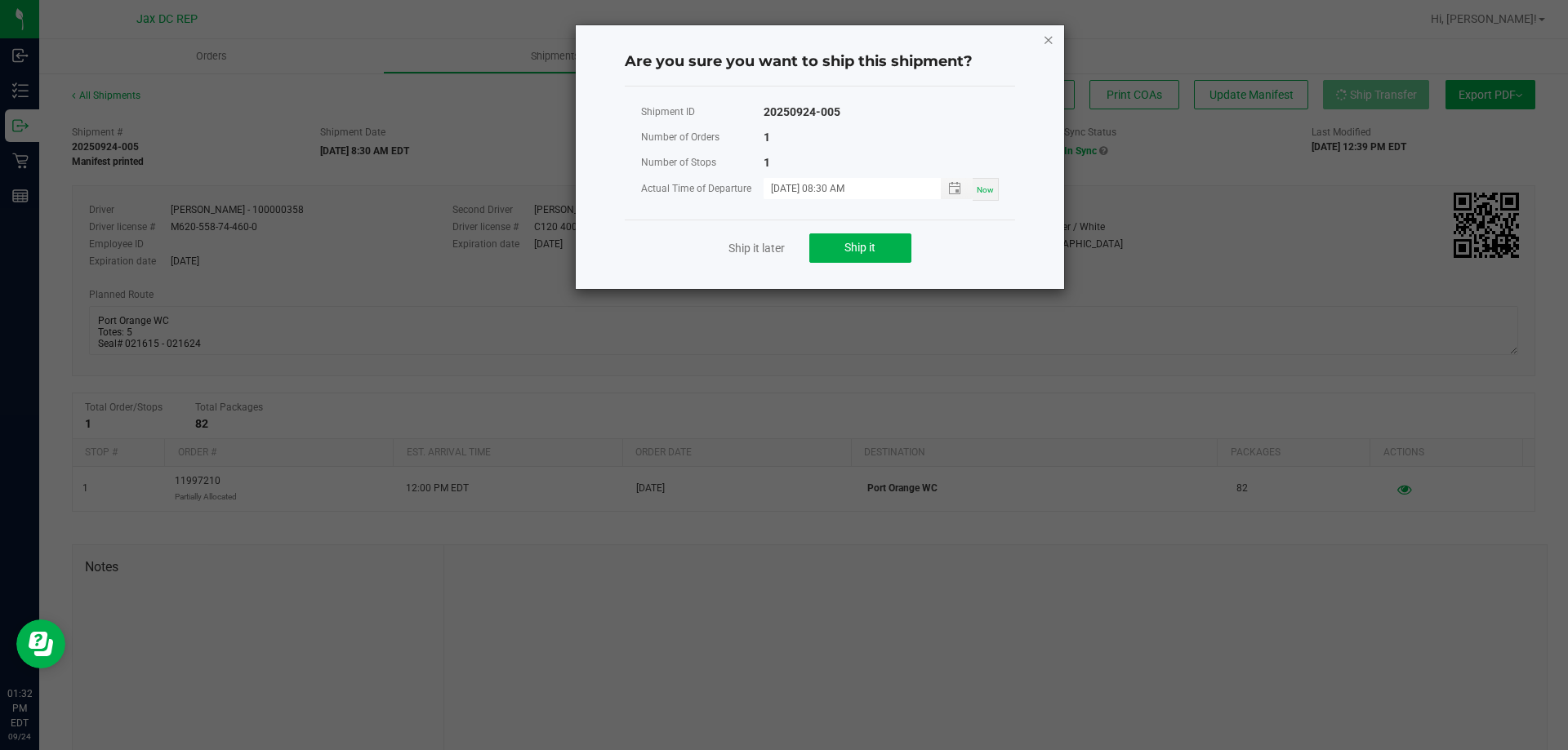
click at [1045, 41] on icon "Close" at bounding box center [1049, 39] width 12 height 20
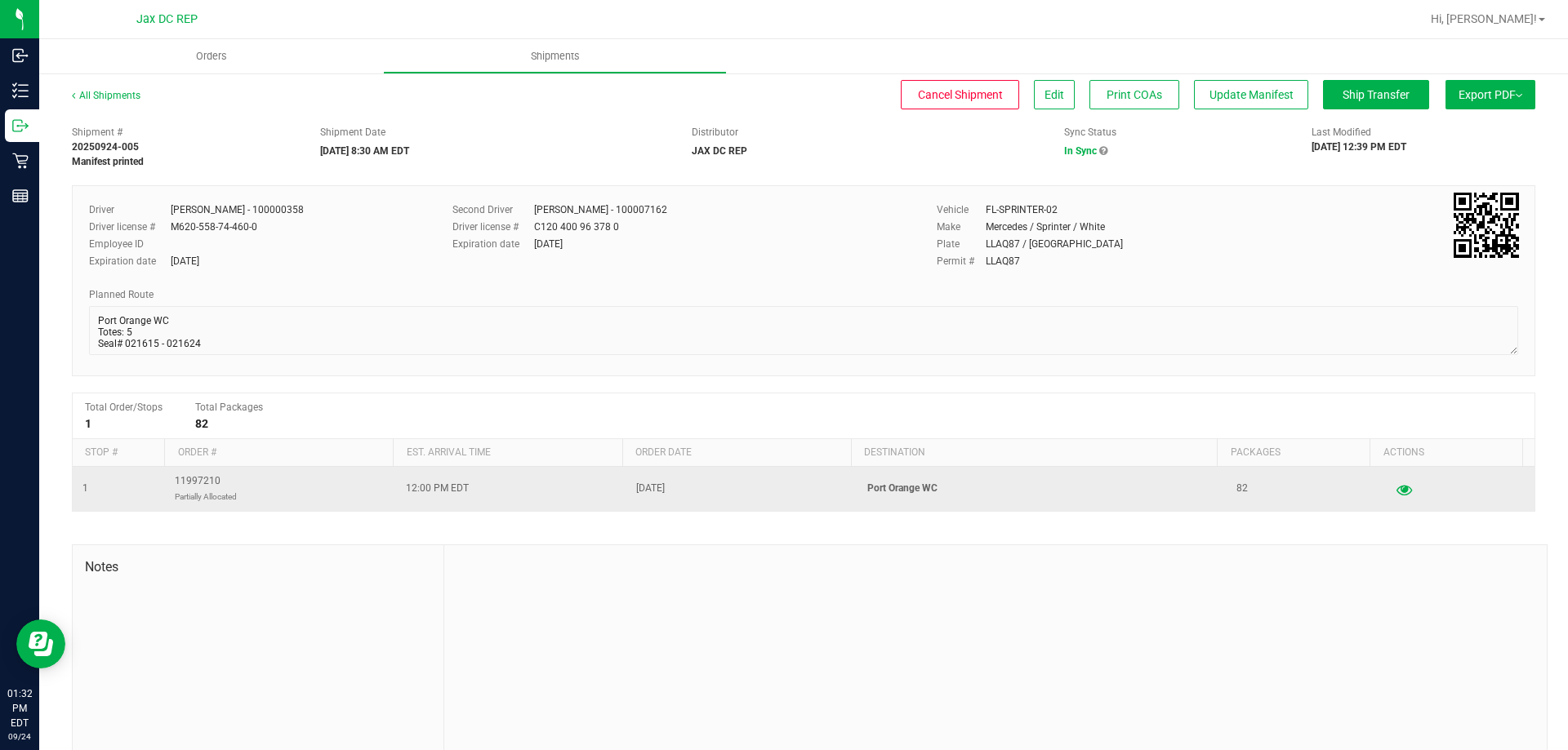
click at [1391, 495] on button "button" at bounding box center [1405, 489] width 29 height 26
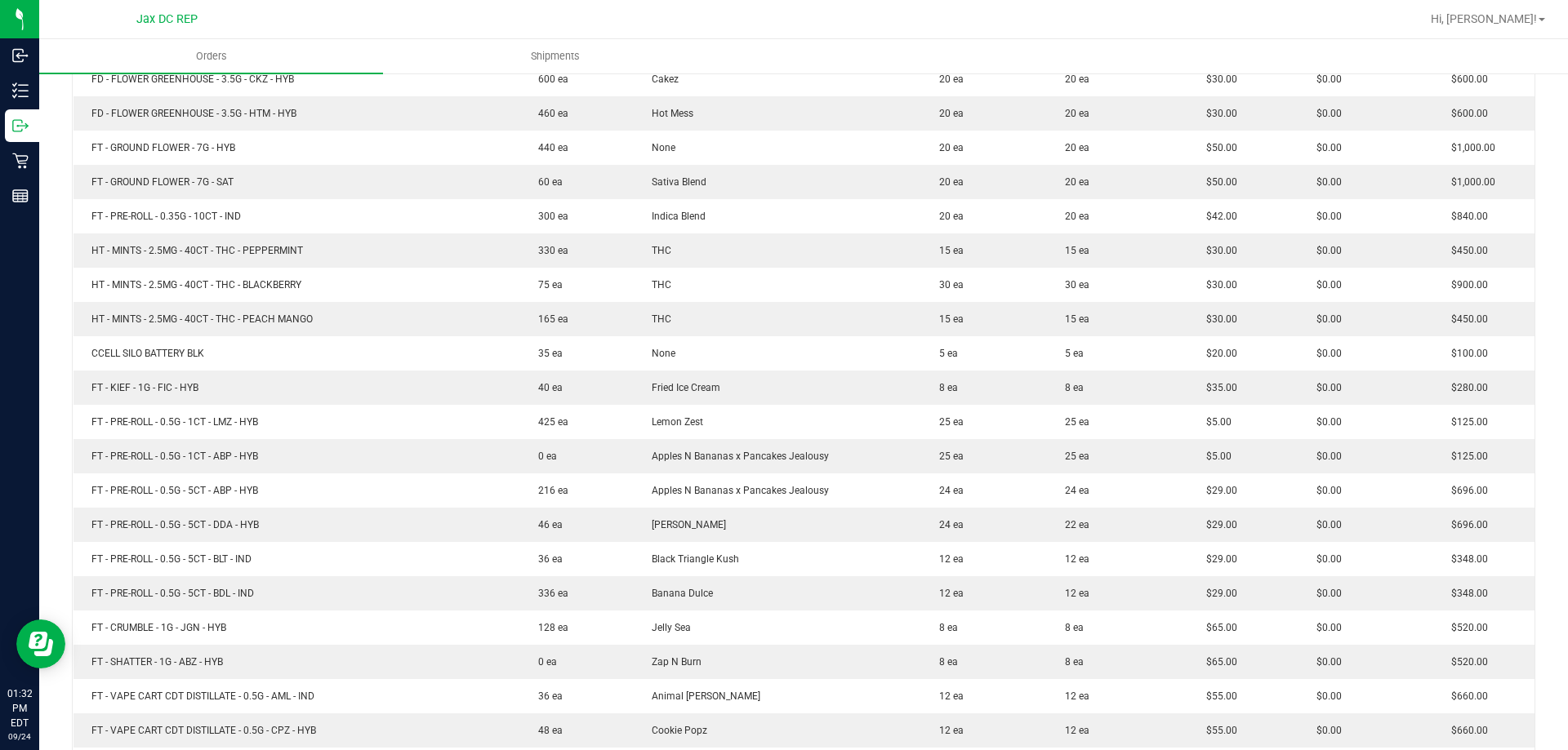
scroll to position [891, 0]
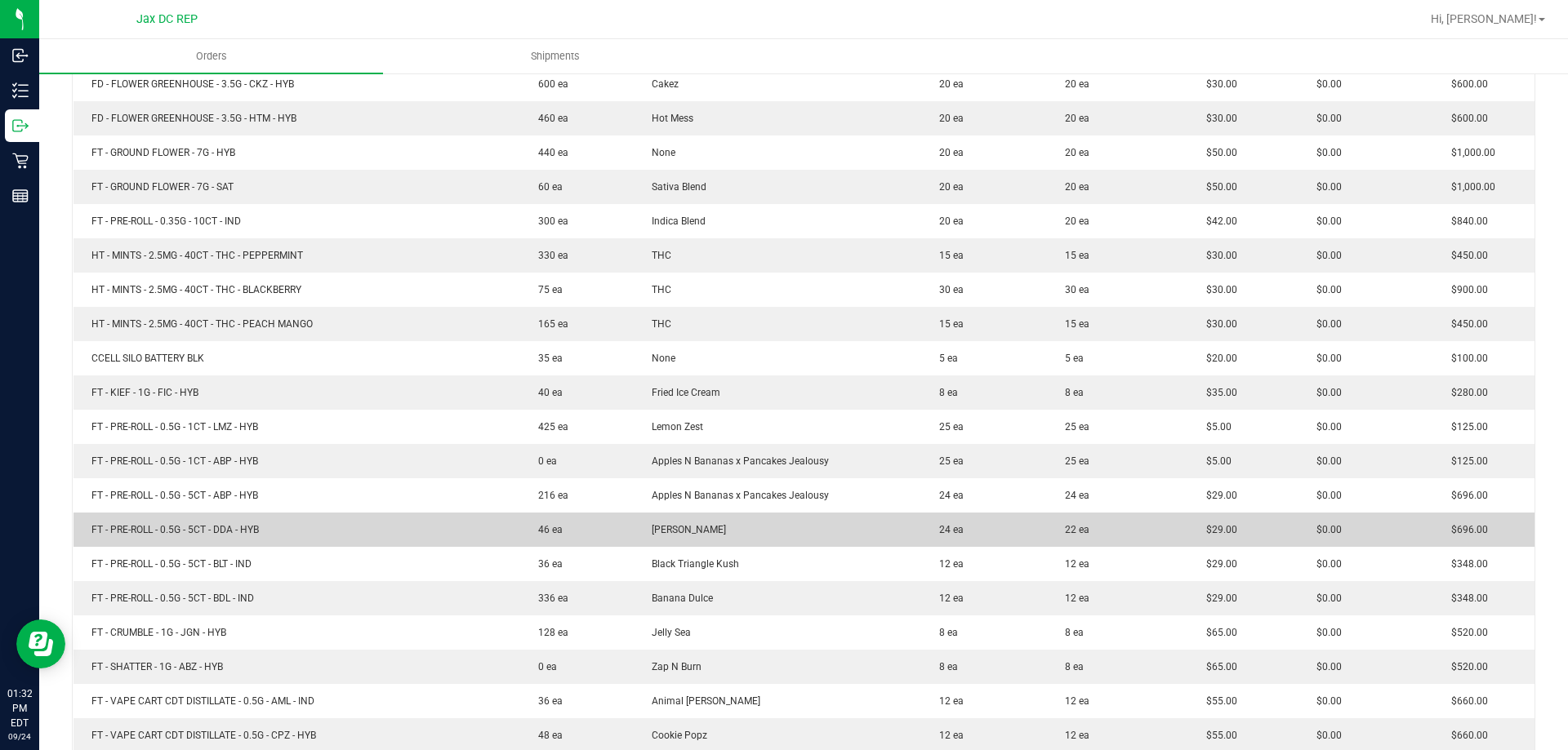
drag, startPoint x: 1110, startPoint y: 533, endPoint x: 865, endPoint y: 526, distance: 245.1
click at [865, 526] on outbound-order-line-row "FT - PRE-ROLL - 0.5G - 5CT - DDA - HYB 46 ea Don Dada 24 ea 22 ea $29.00 $0.00 …" at bounding box center [804, 529] width 1462 height 34
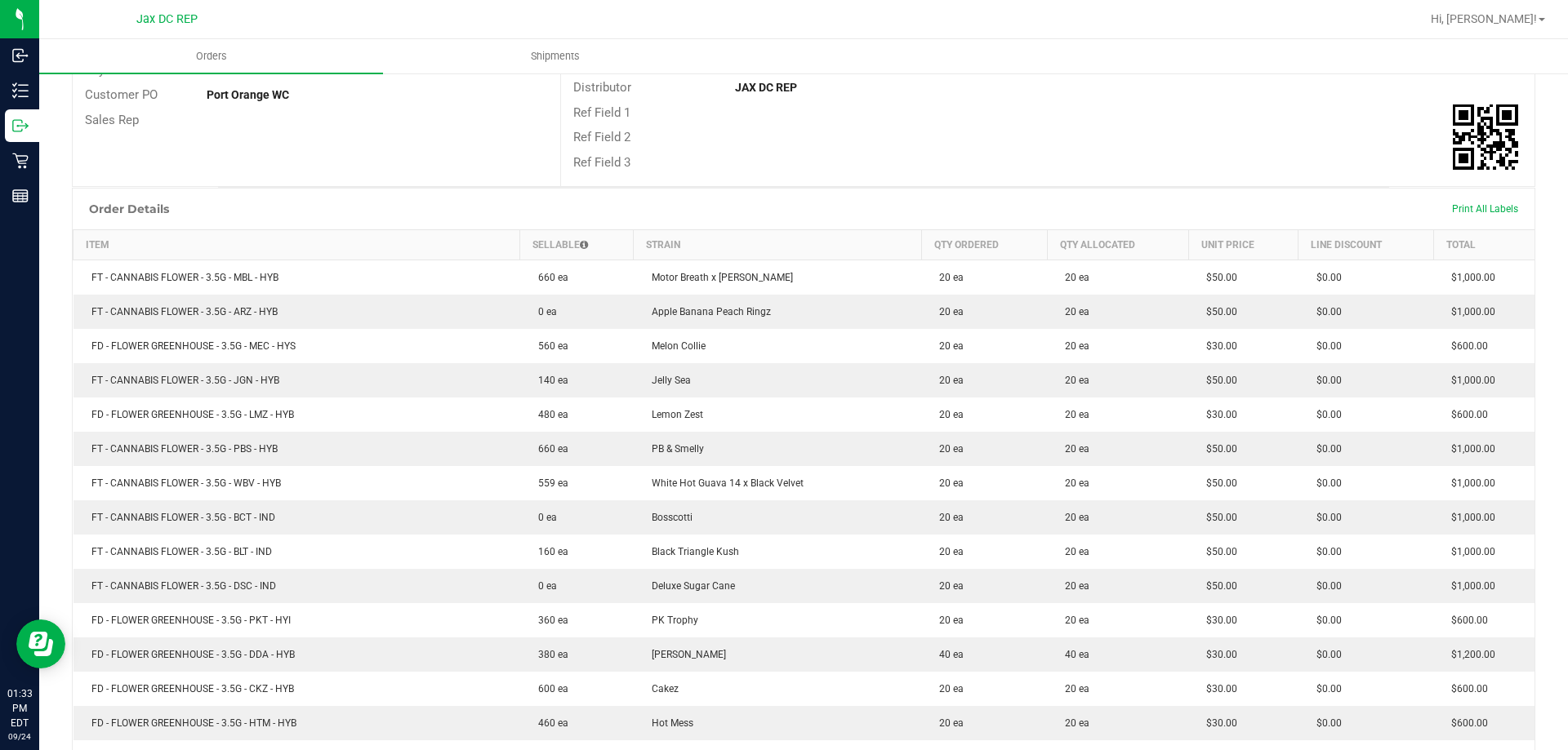
scroll to position [0, 0]
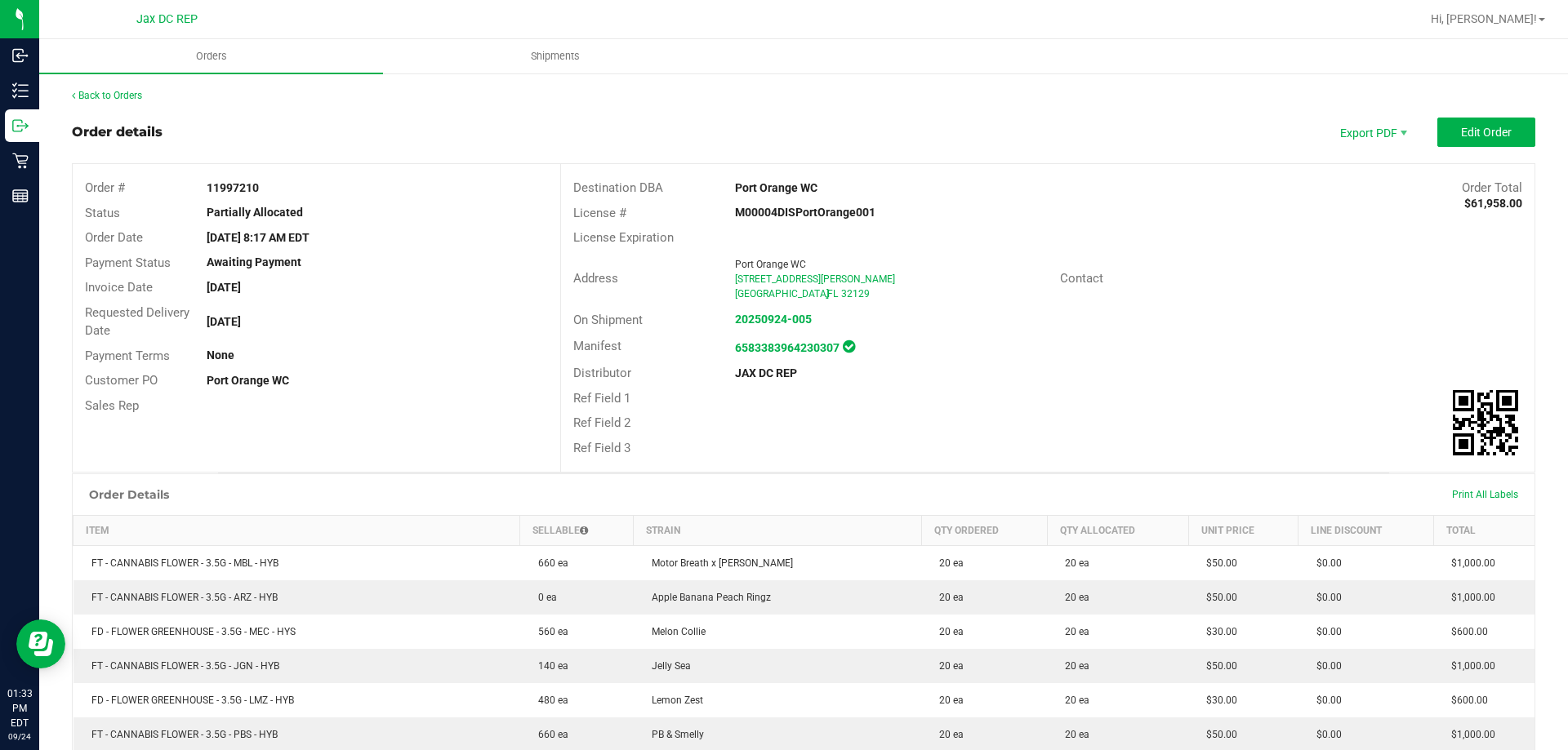
click at [1484, 130] on span "Edit Order" at bounding box center [1487, 132] width 51 height 13
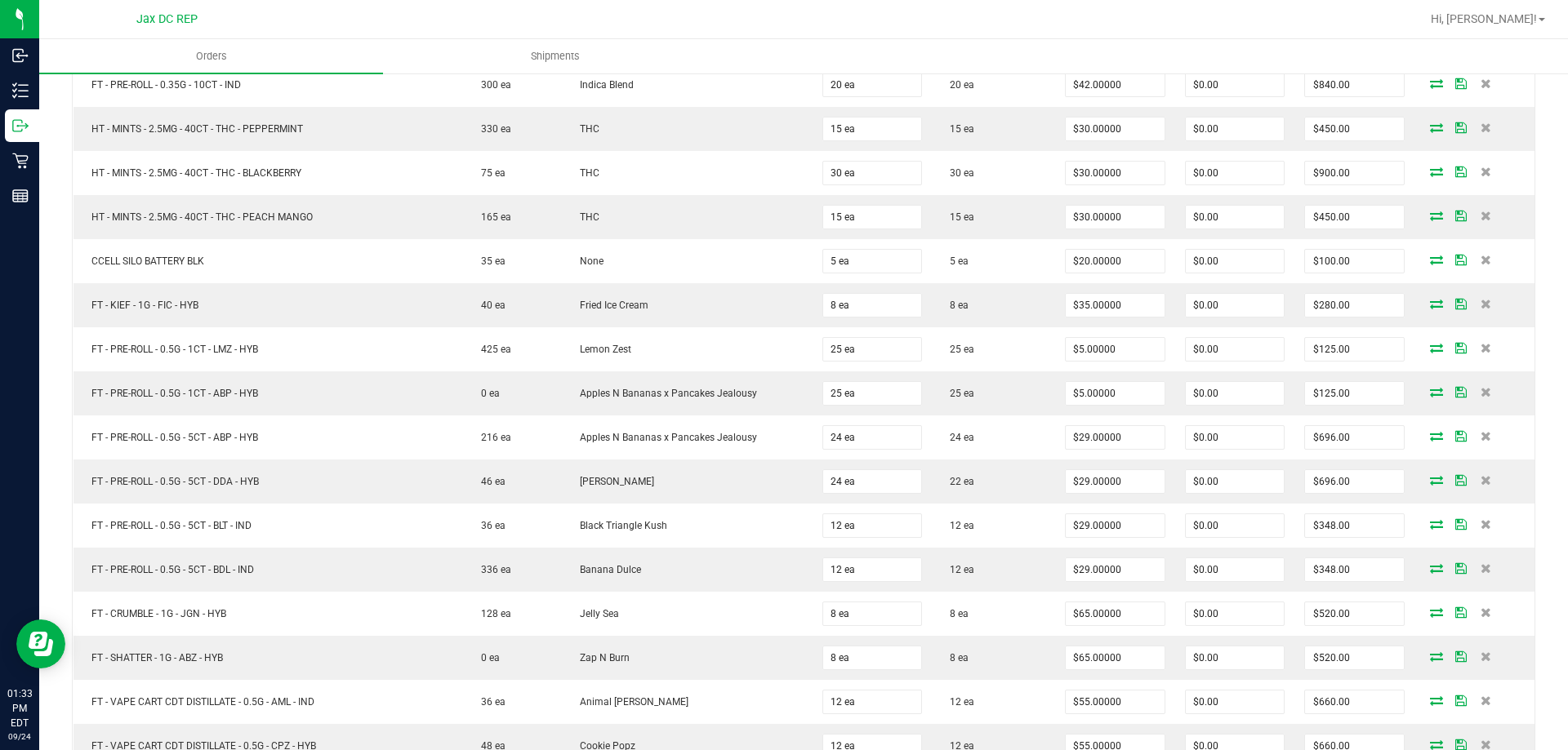
scroll to position [1225, 0]
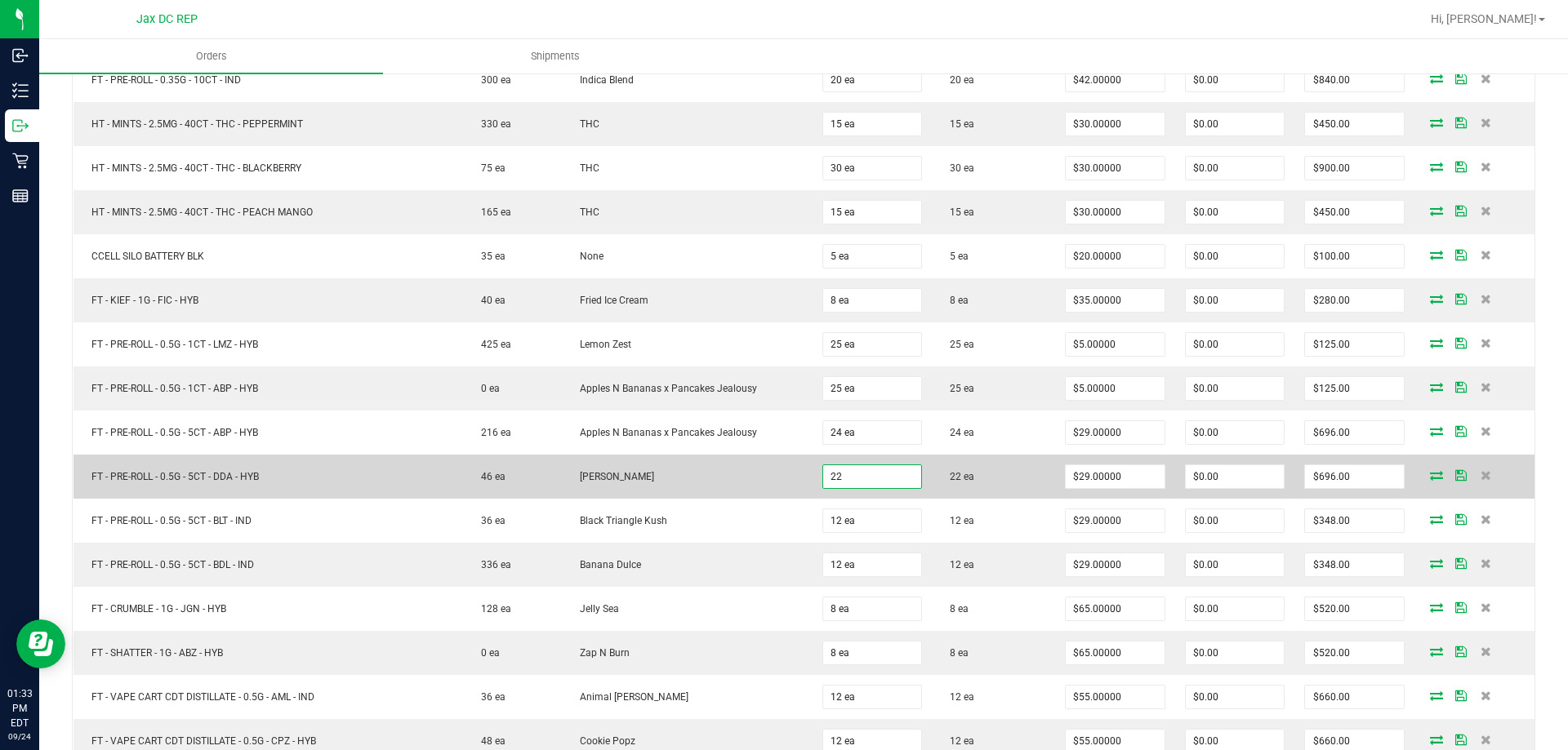
type input "22 ea"
type input "$638.00"
click at [647, 472] on td "[PERSON_NAME]" at bounding box center [688, 476] width 250 height 44
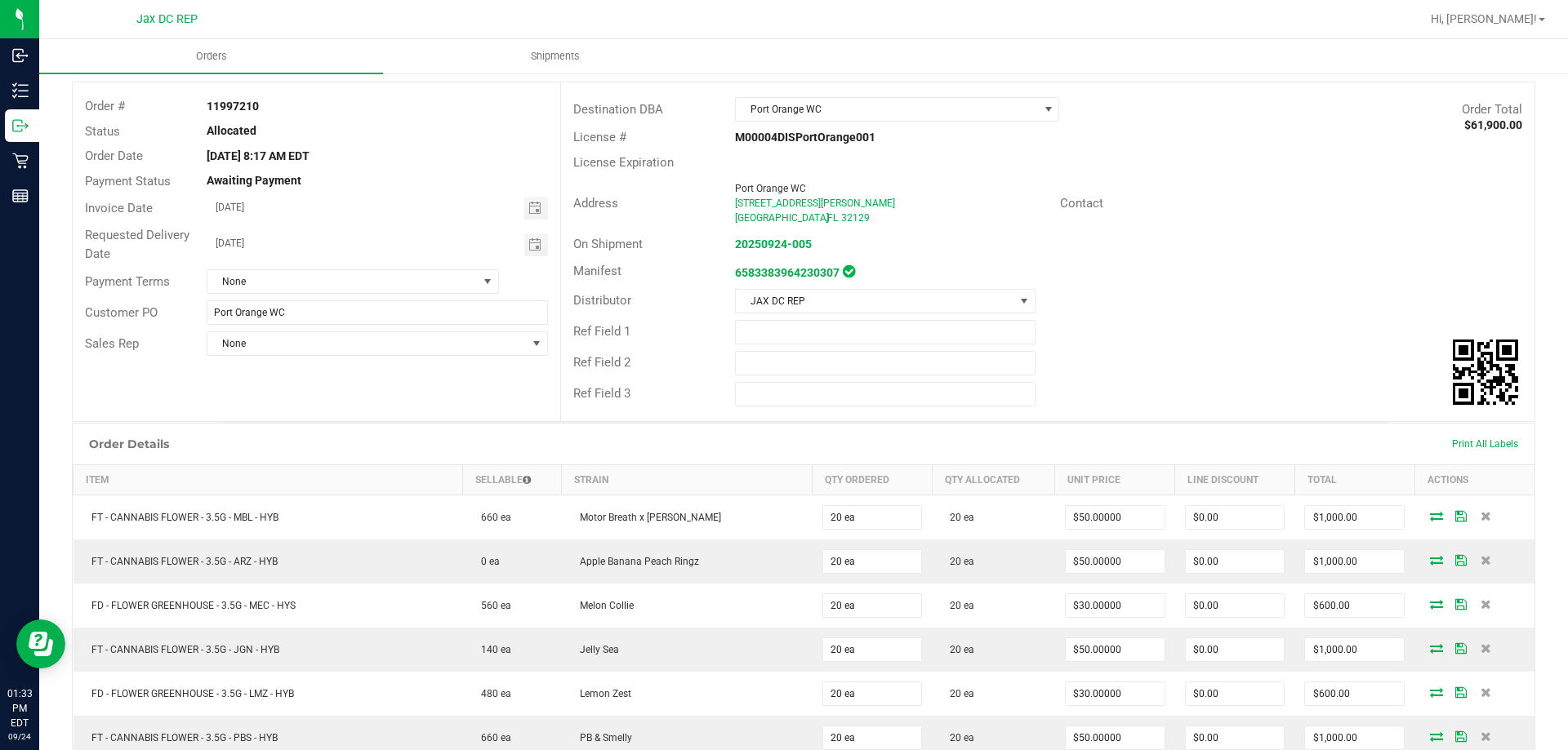
scroll to position [0, 0]
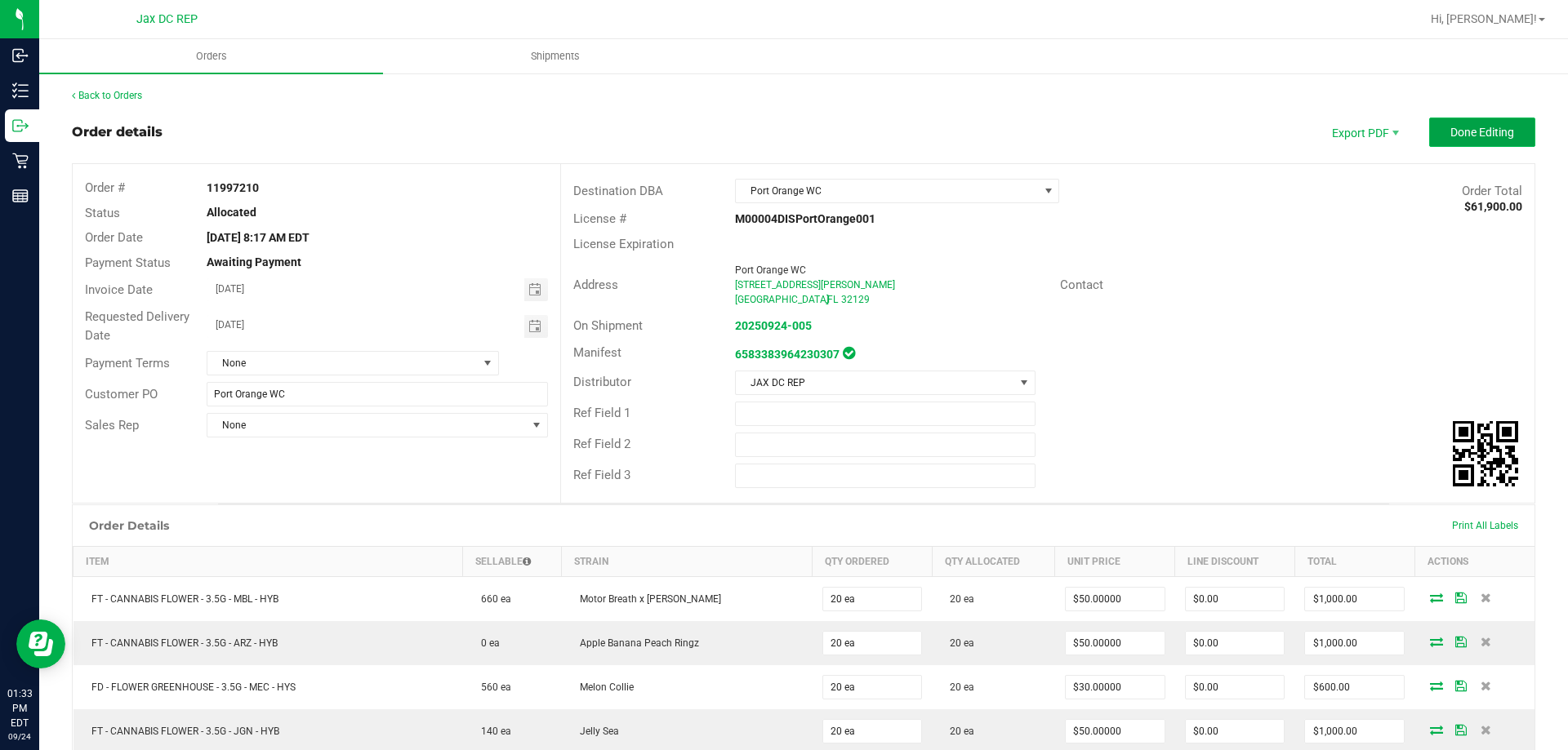
click at [1451, 137] on span "Done Editing" at bounding box center [1482, 132] width 64 height 13
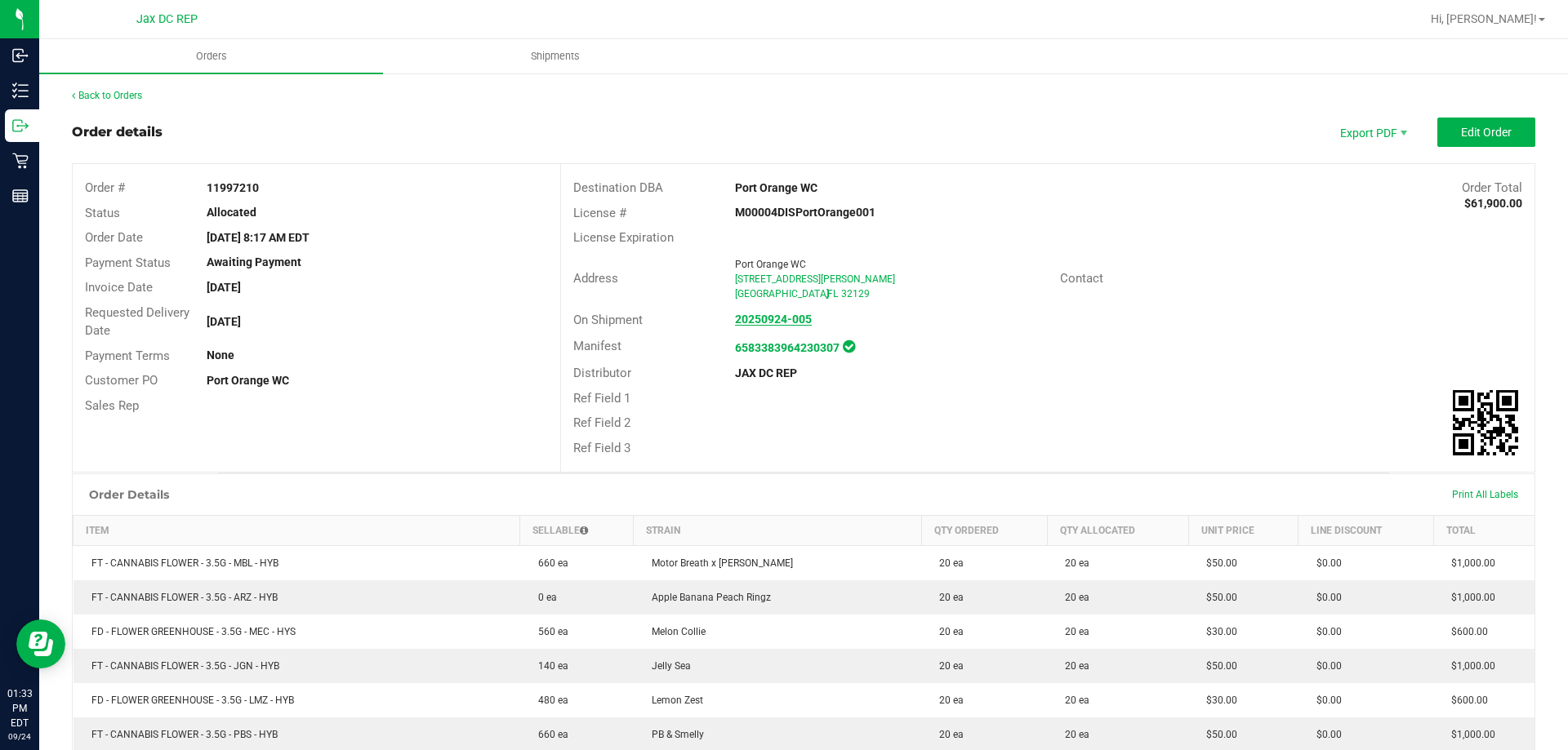
click at [768, 318] on strong "20250924-005" at bounding box center [774, 319] width 77 height 13
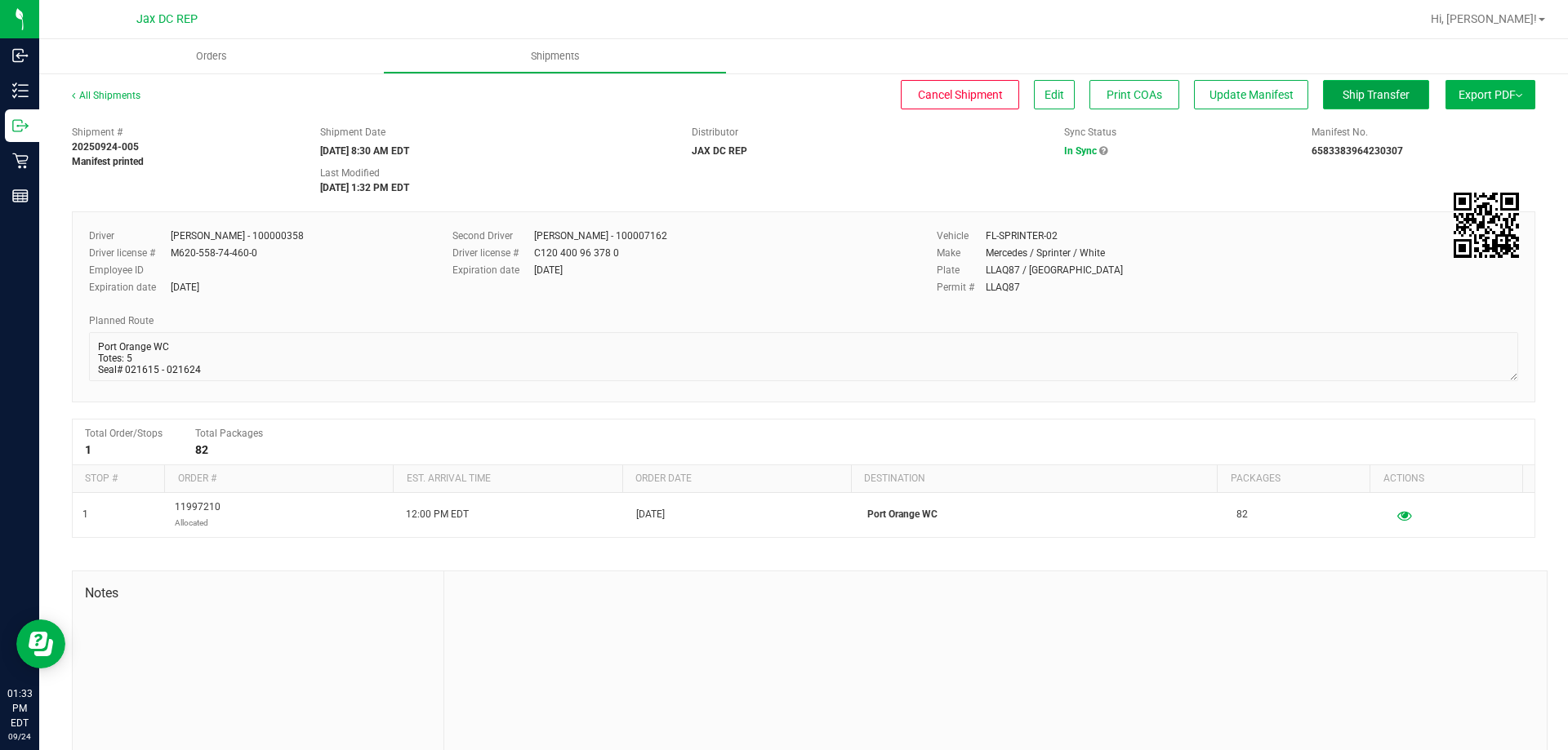
click at [1343, 95] on span "Ship Transfer" at bounding box center [1376, 94] width 67 height 13
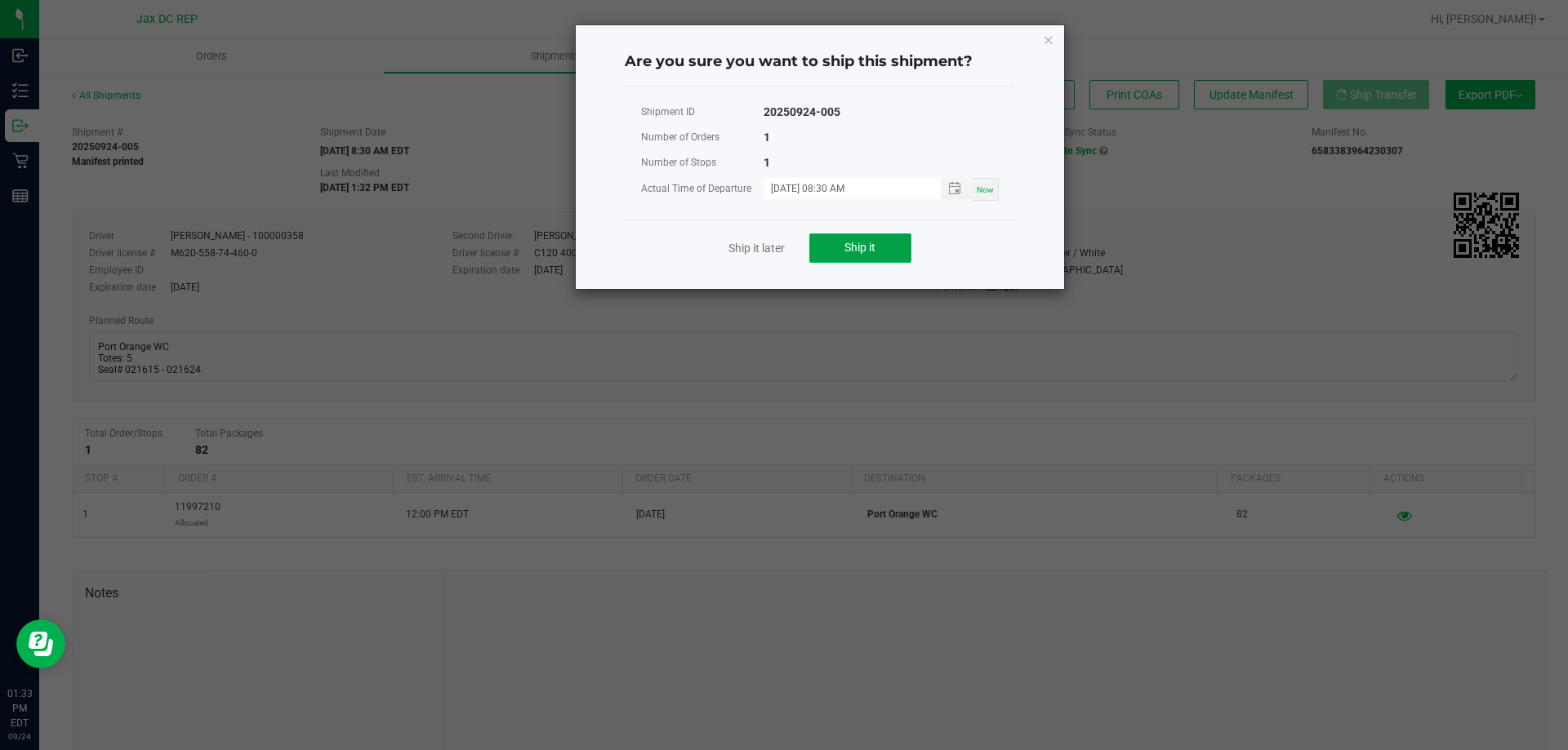
click at [881, 241] on button "Ship it" at bounding box center [861, 248] width 102 height 29
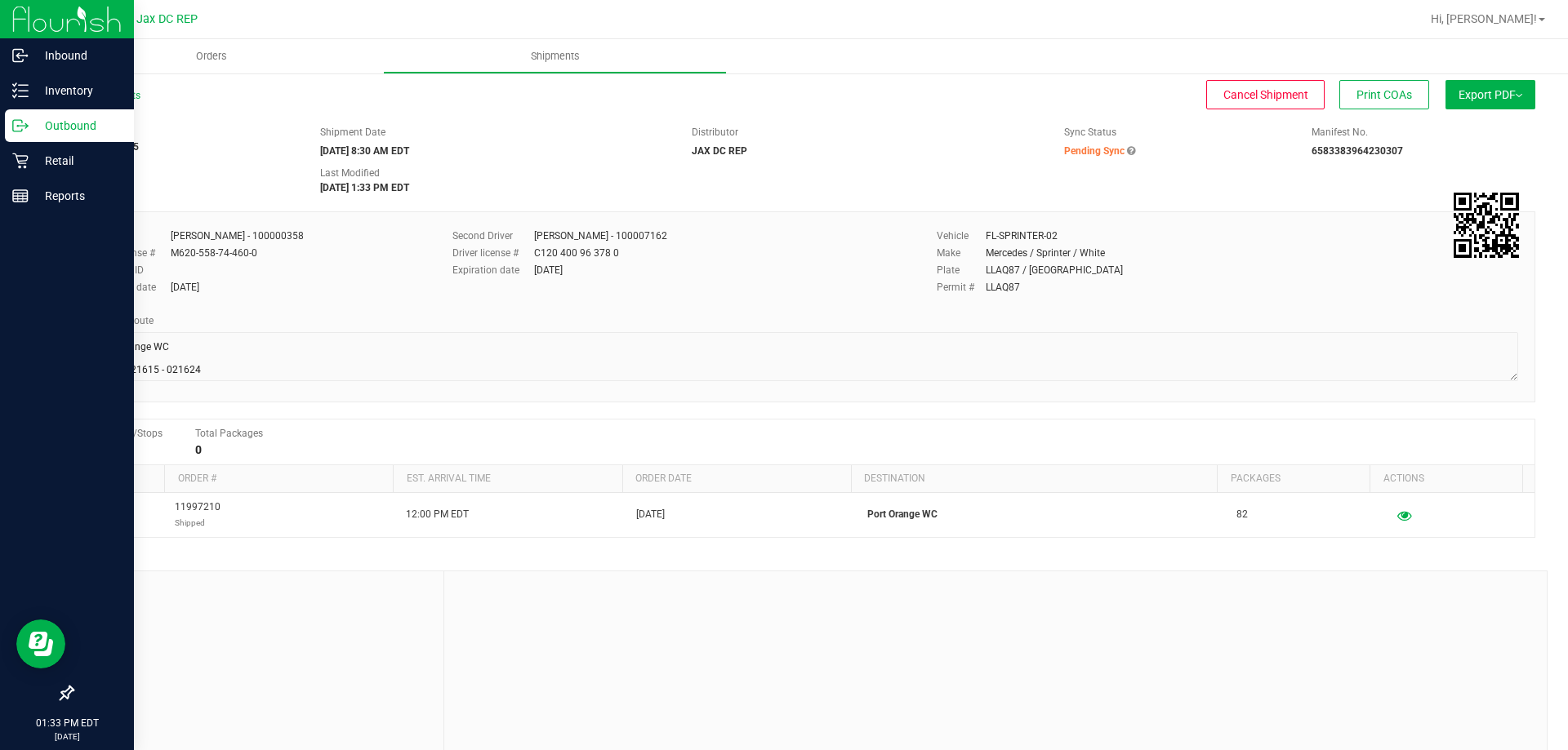
click at [30, 132] on p "Outbound" at bounding box center [77, 126] width 98 height 20
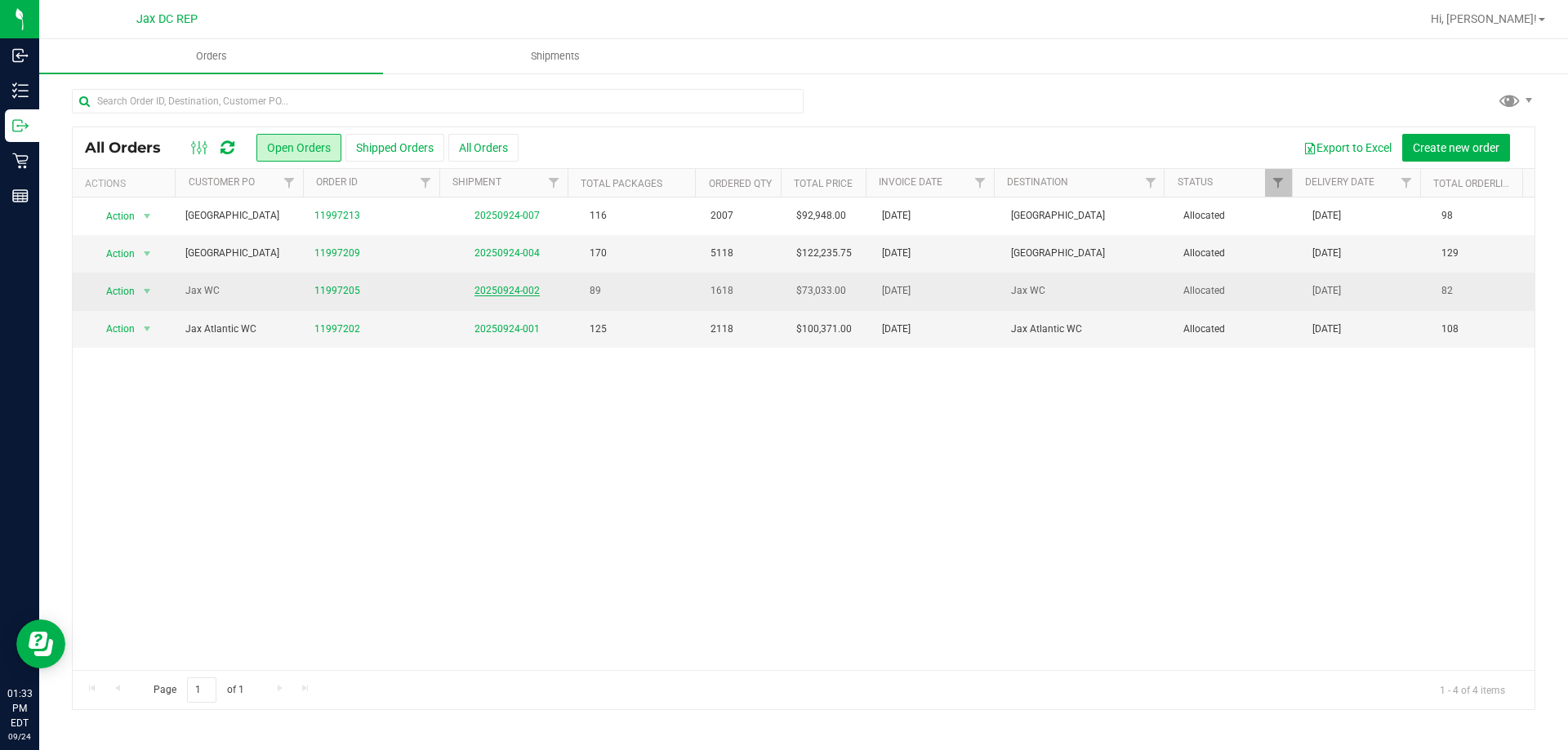
click at [505, 291] on link "20250924-002" at bounding box center [507, 290] width 66 height 12
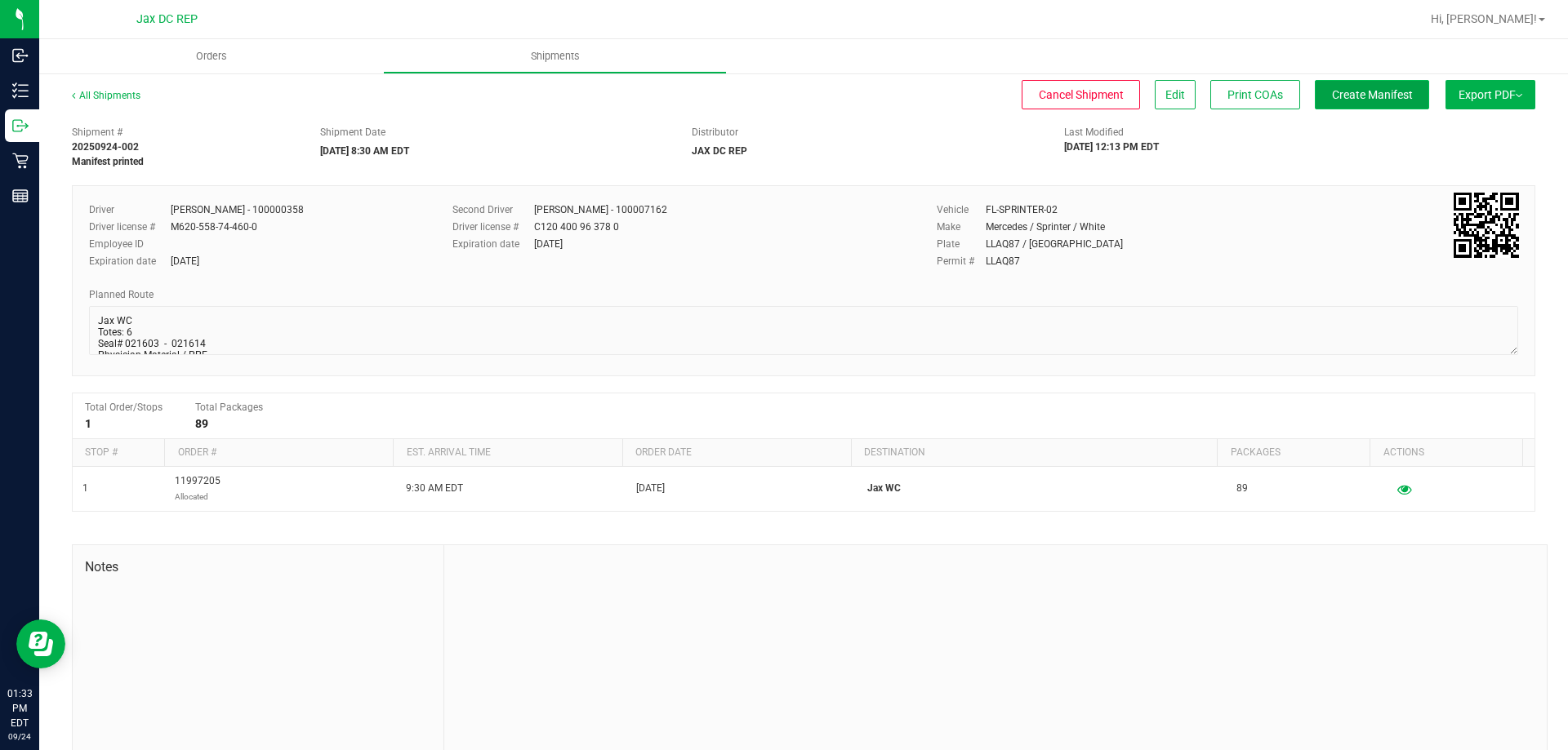
click at [1316, 100] on button "Create Manifest" at bounding box center [1372, 95] width 114 height 29
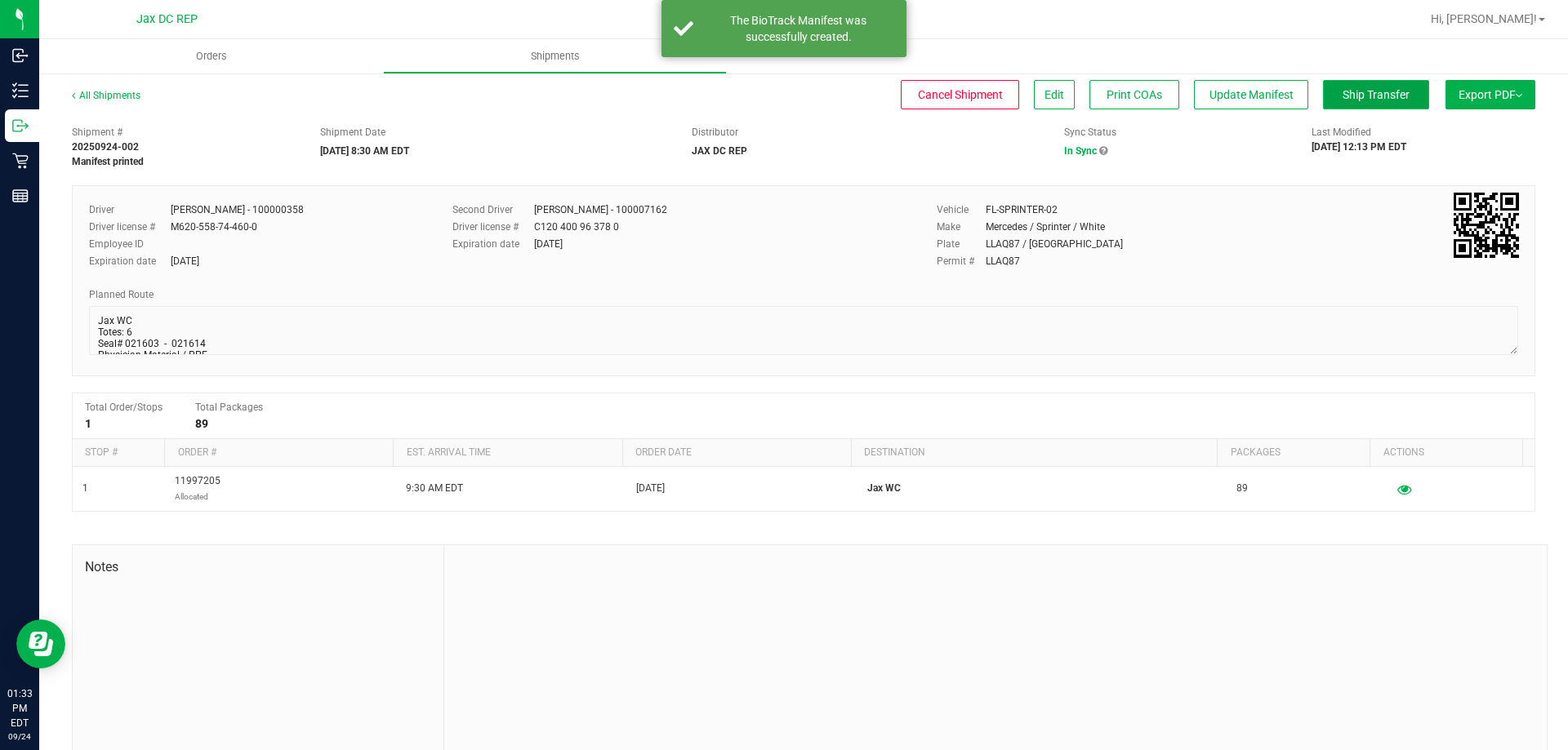
click at [1343, 99] on span "Ship Transfer" at bounding box center [1376, 94] width 67 height 13
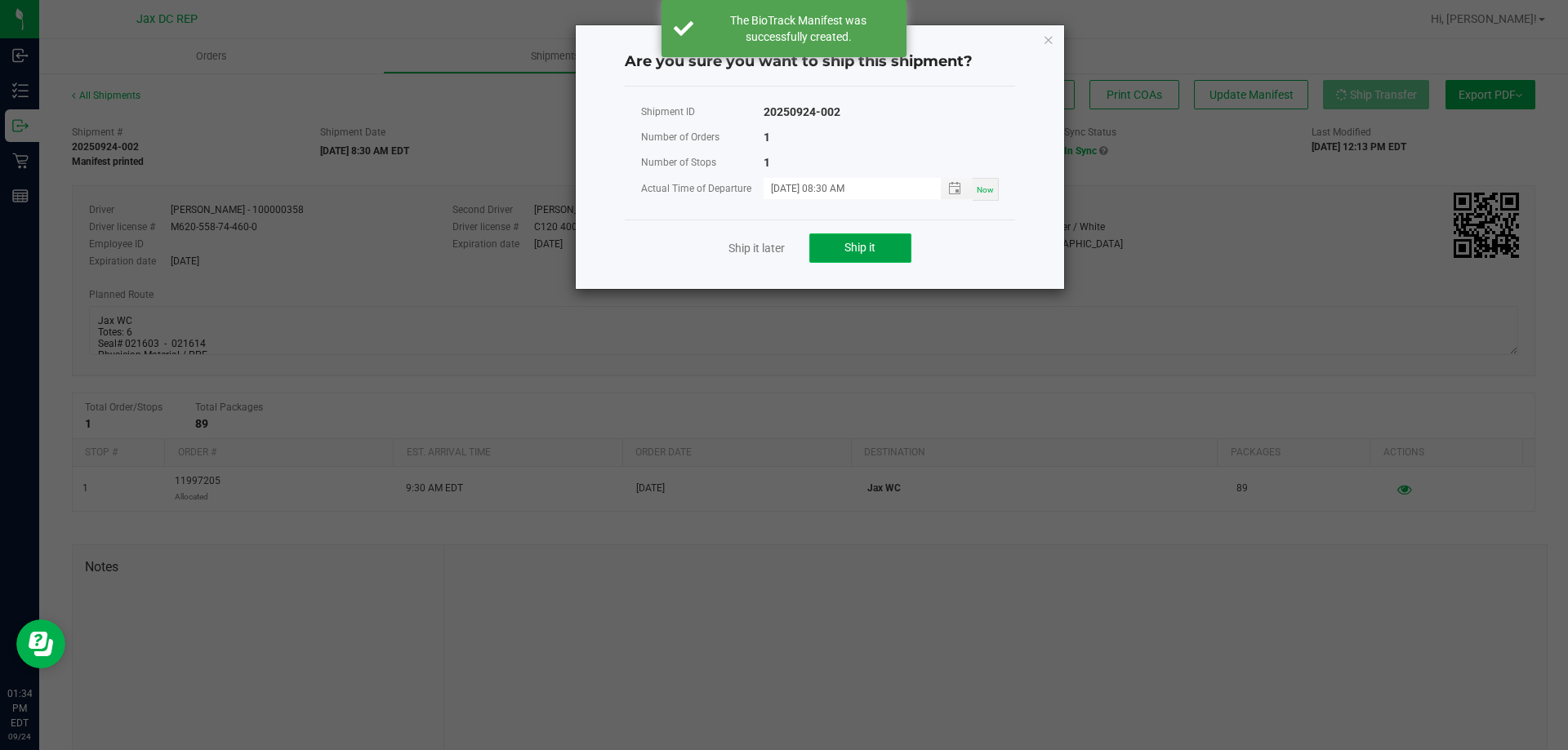
click at [894, 250] on button "Ship it" at bounding box center [861, 248] width 102 height 29
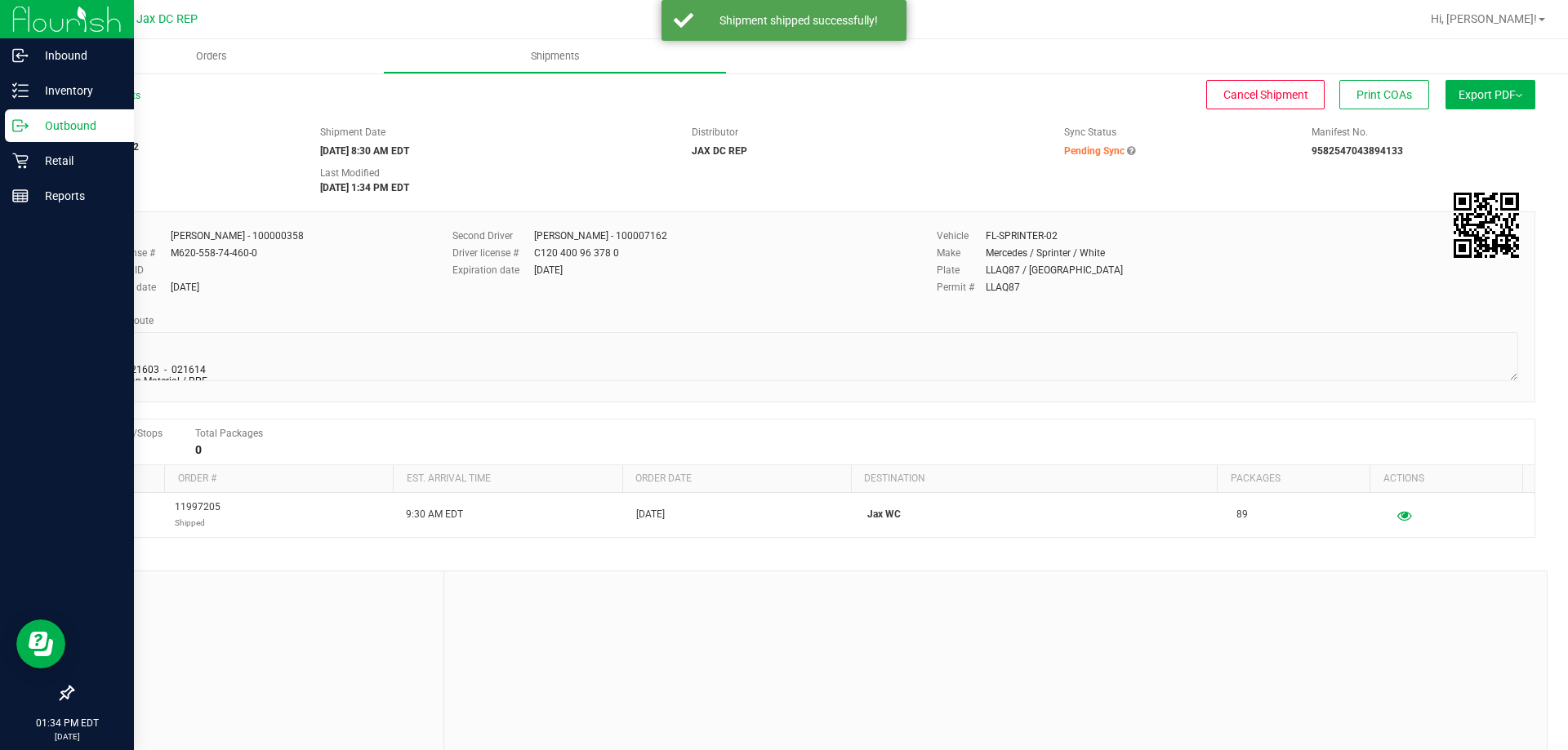
click at [28, 126] on p "Outbound" at bounding box center [77, 126] width 98 height 20
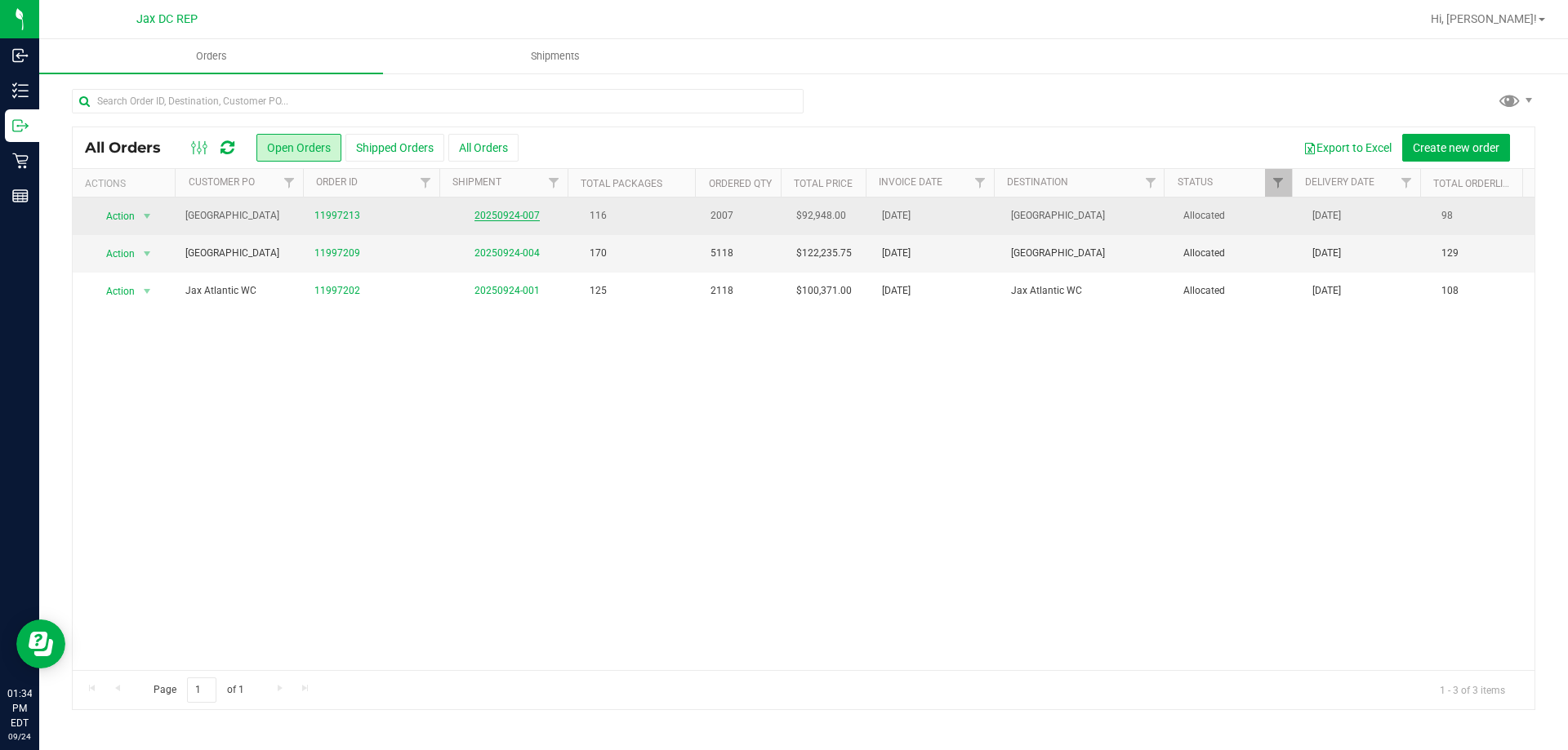
click at [521, 213] on link "20250924-007" at bounding box center [507, 216] width 66 height 12
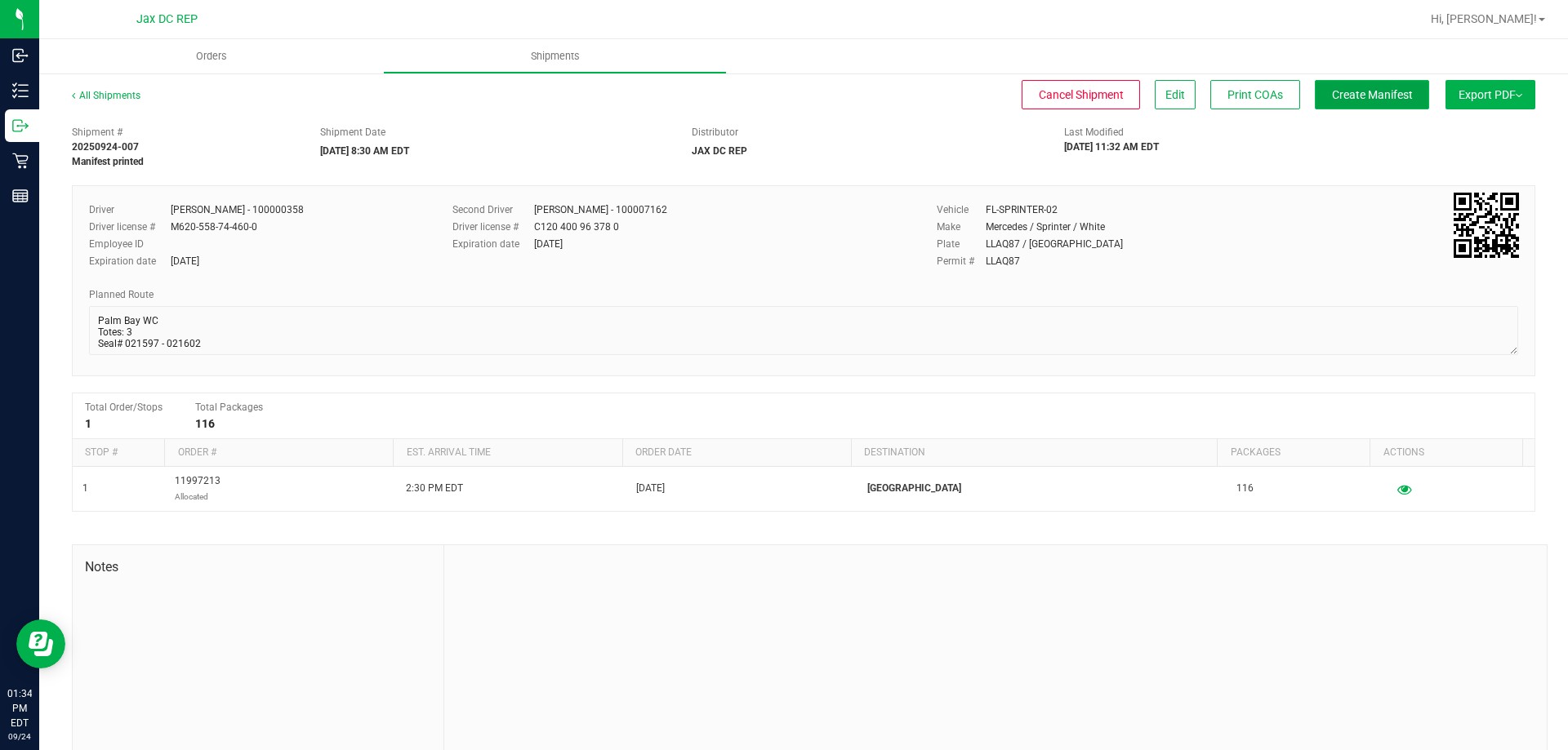
click at [1332, 98] on span "Create Manifest" at bounding box center [1372, 94] width 81 height 13
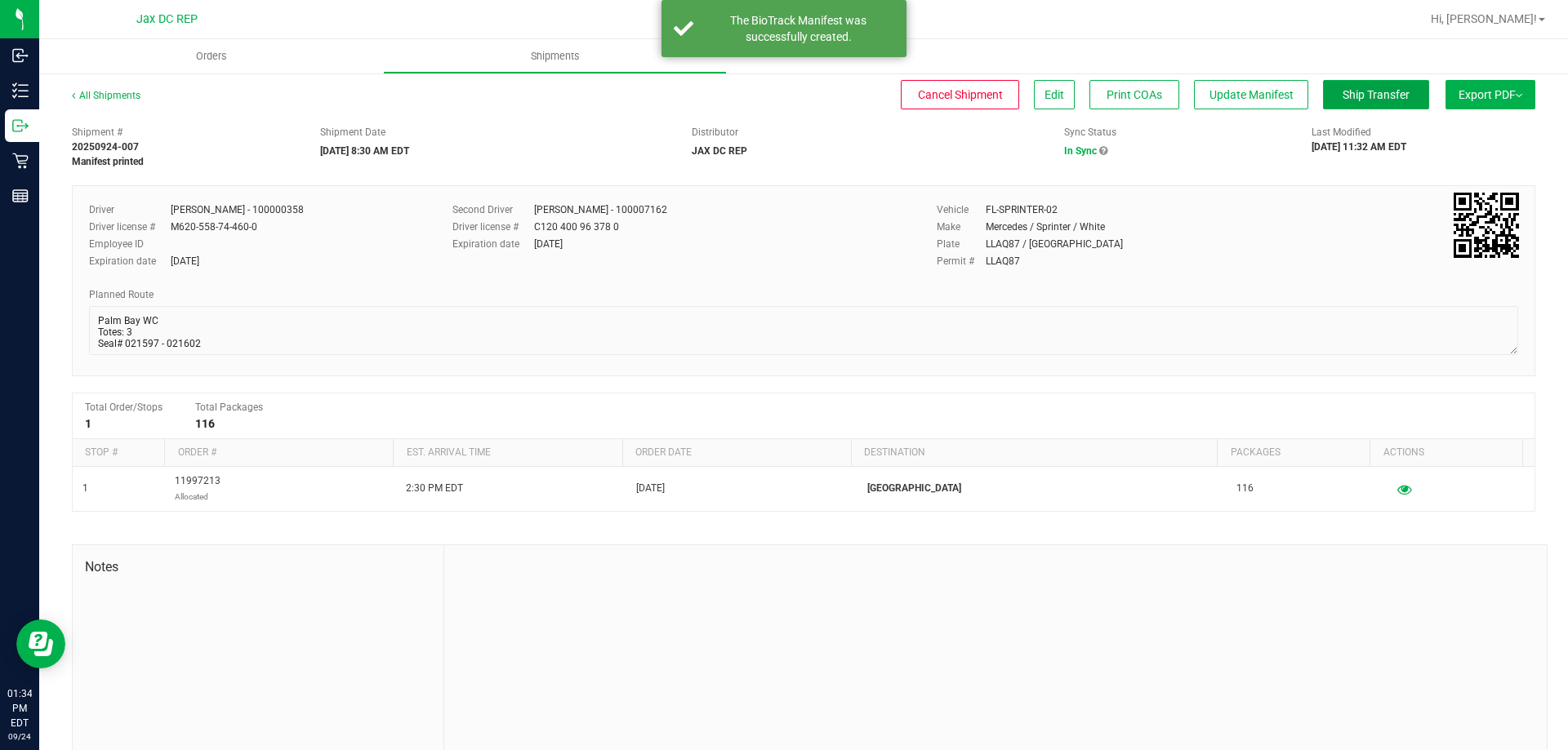
click at [1323, 98] on button "Ship Transfer" at bounding box center [1376, 95] width 107 height 29
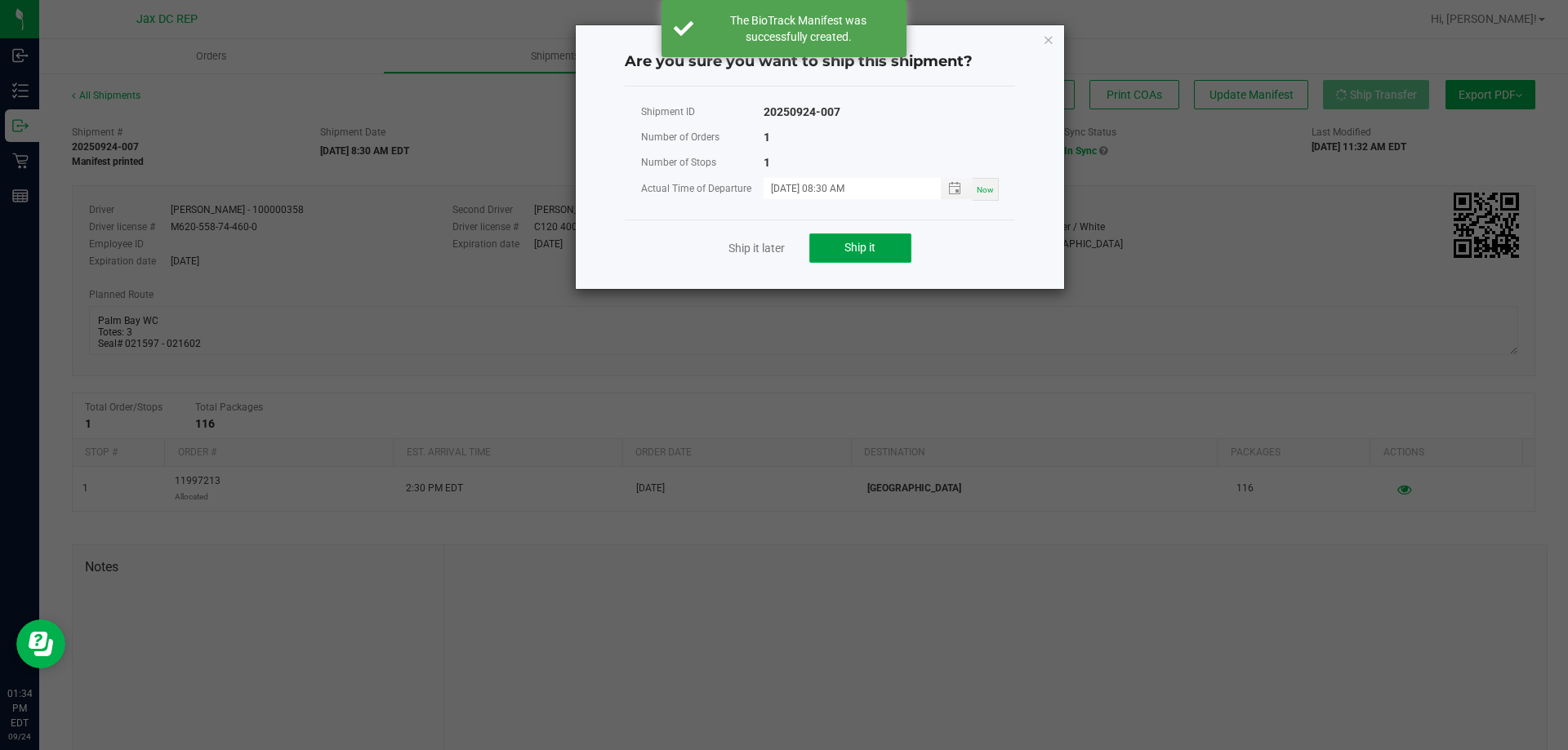
click at [893, 250] on button "Ship it" at bounding box center [861, 248] width 102 height 29
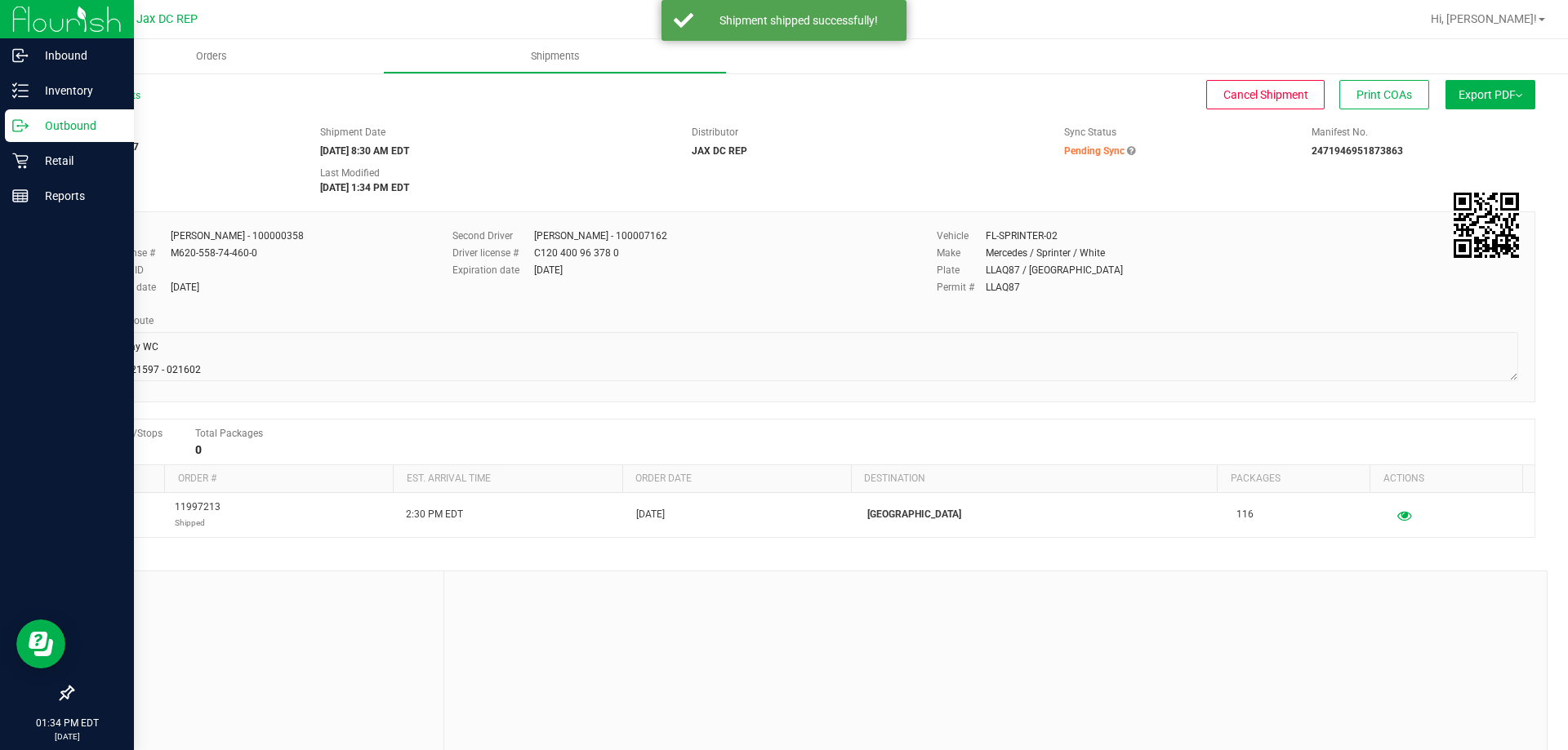
click at [27, 131] on icon at bounding box center [21, 125] width 17 height 17
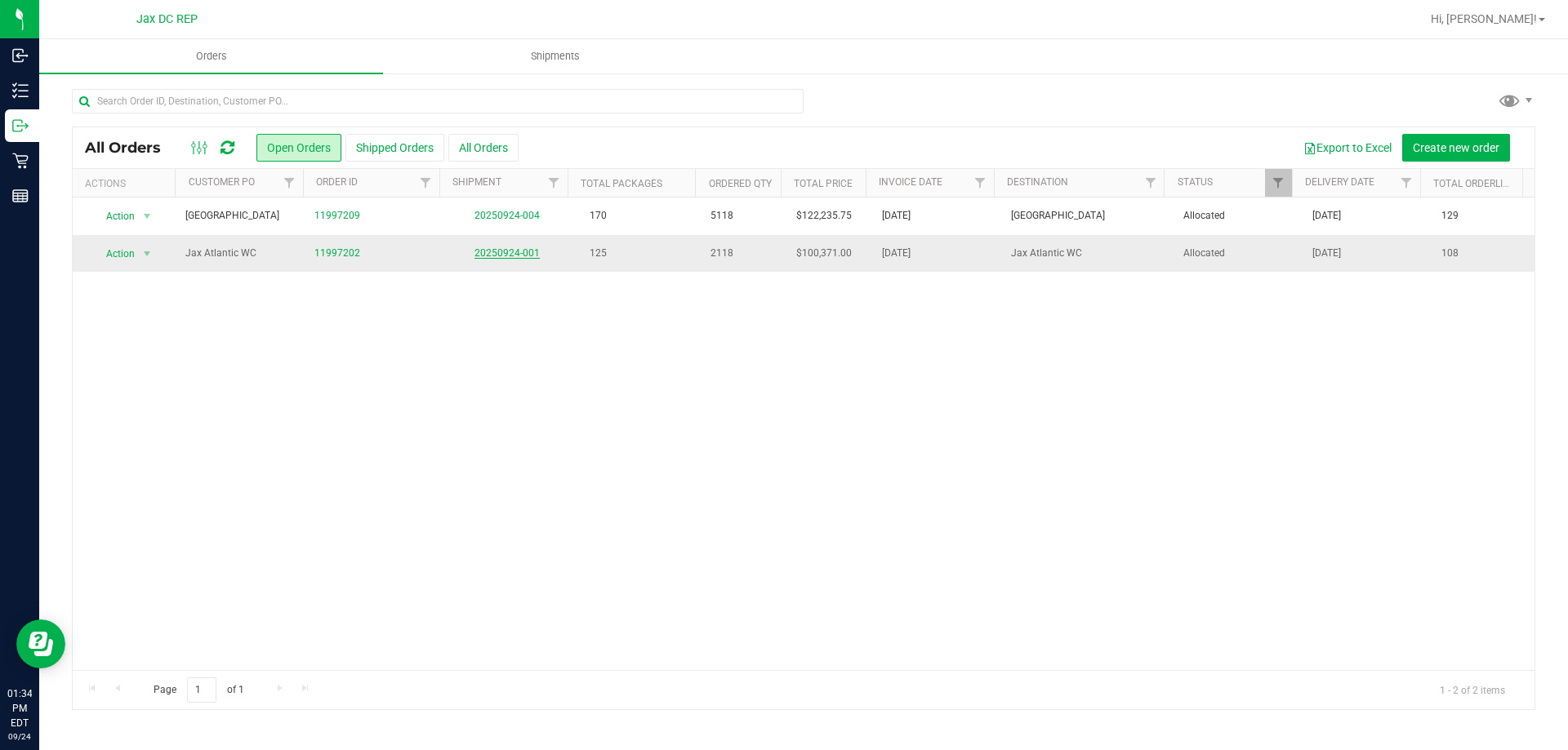
click at [519, 255] on link "20250924-001" at bounding box center [507, 253] width 66 height 12
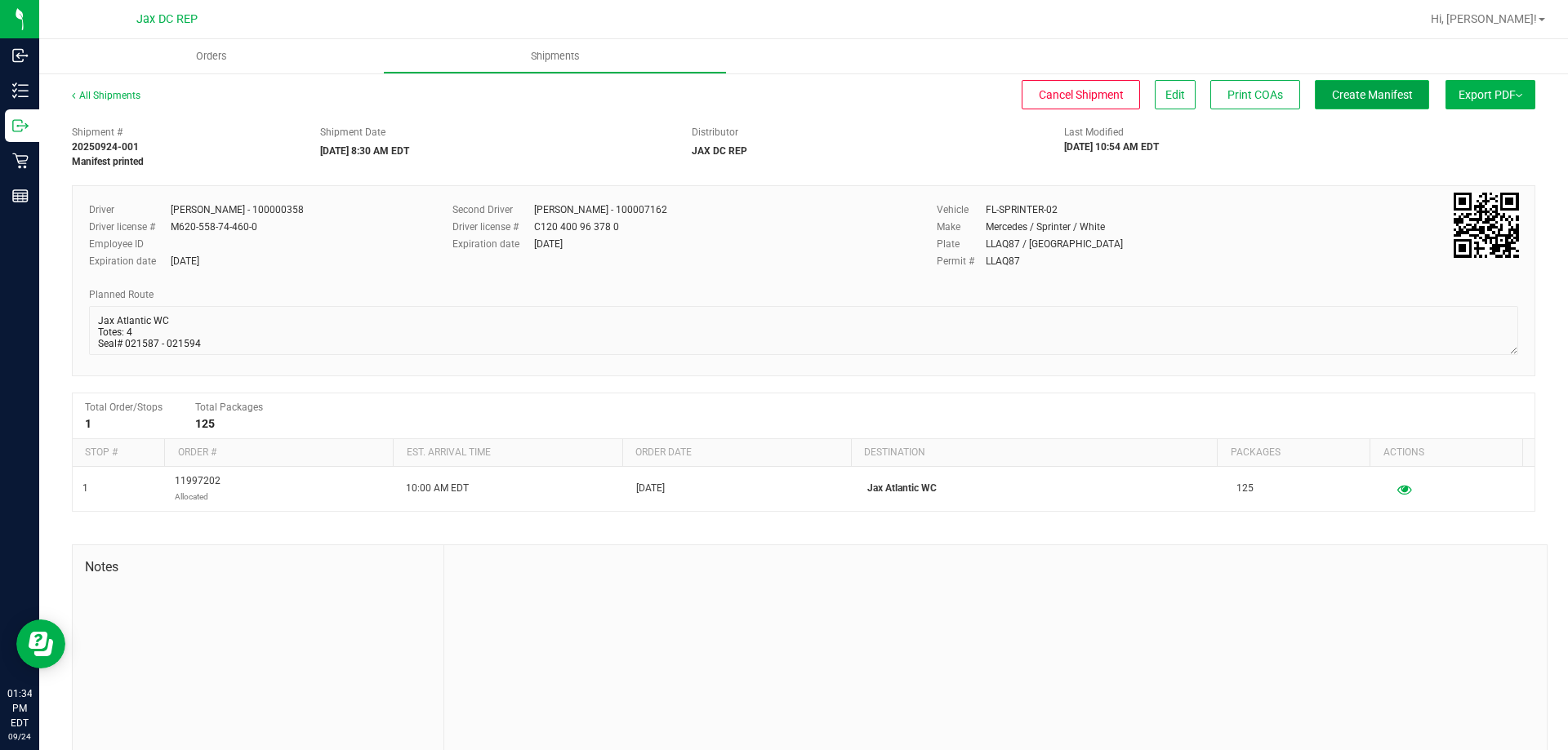
click at [1332, 98] on span "Create Manifest" at bounding box center [1372, 94] width 81 height 13
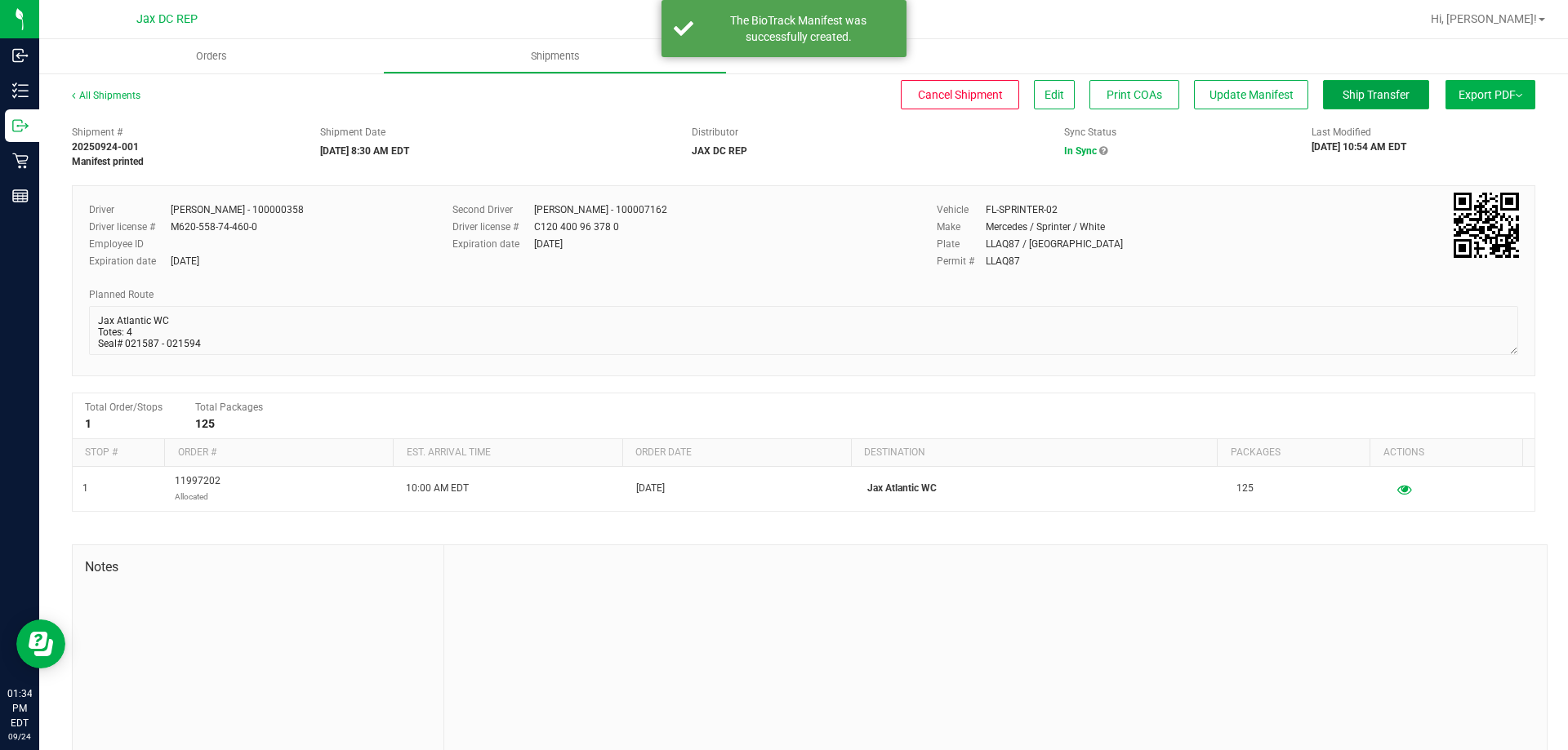
click at [1343, 98] on span "Ship Transfer" at bounding box center [1376, 94] width 67 height 13
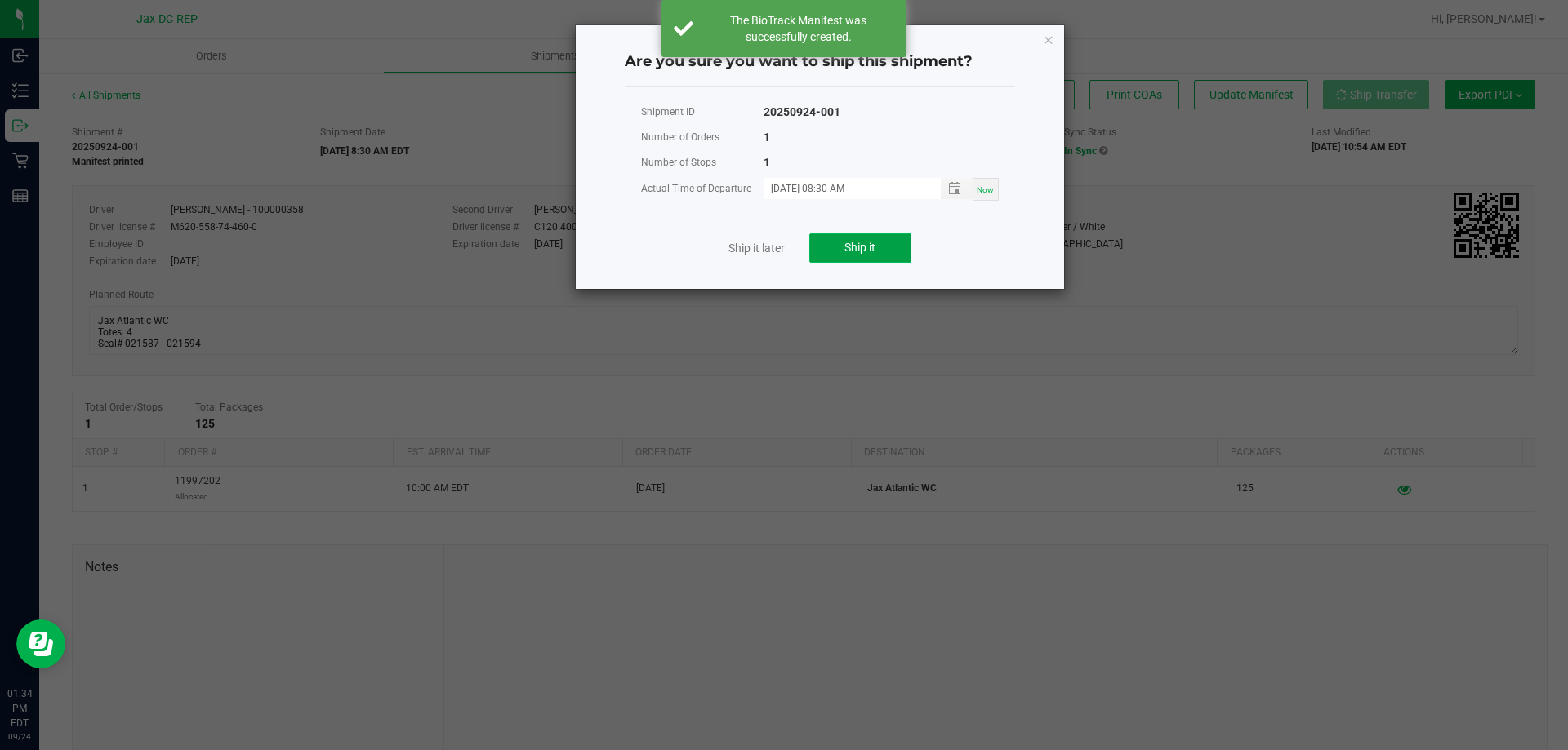
click at [820, 247] on button "Ship it" at bounding box center [861, 248] width 102 height 29
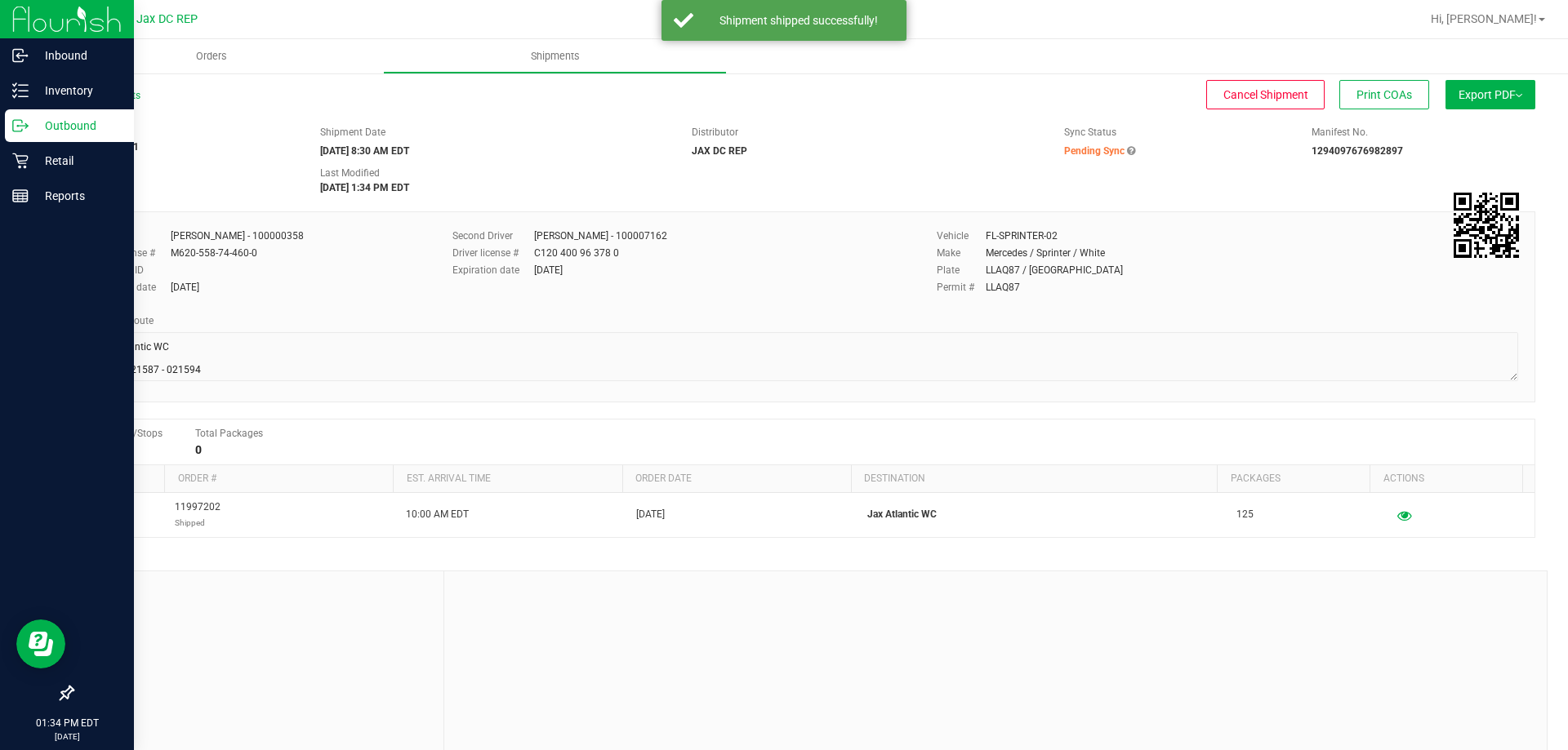
click at [19, 136] on div "Outbound" at bounding box center [69, 125] width 129 height 32
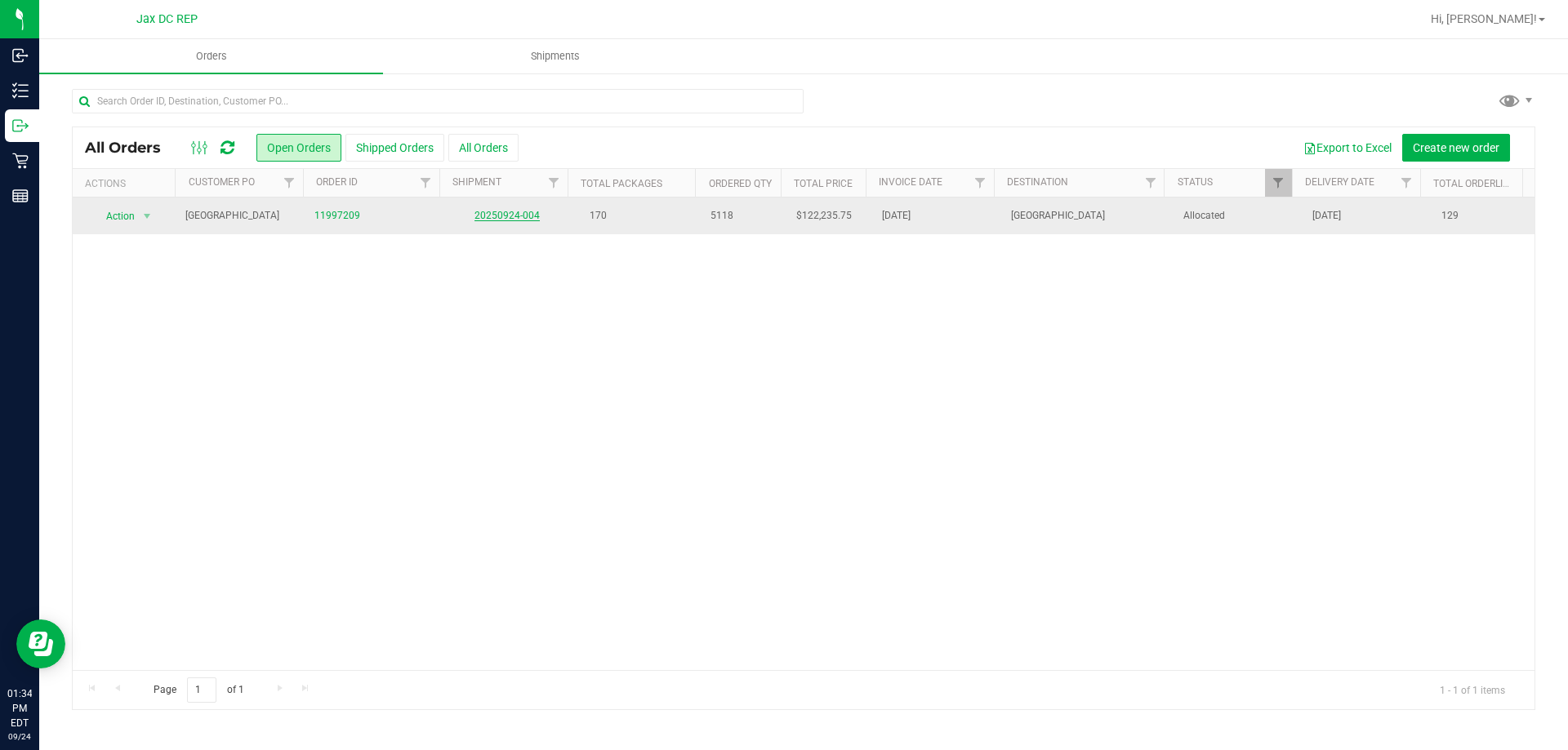
click at [487, 215] on link "20250924-004" at bounding box center [507, 216] width 66 height 12
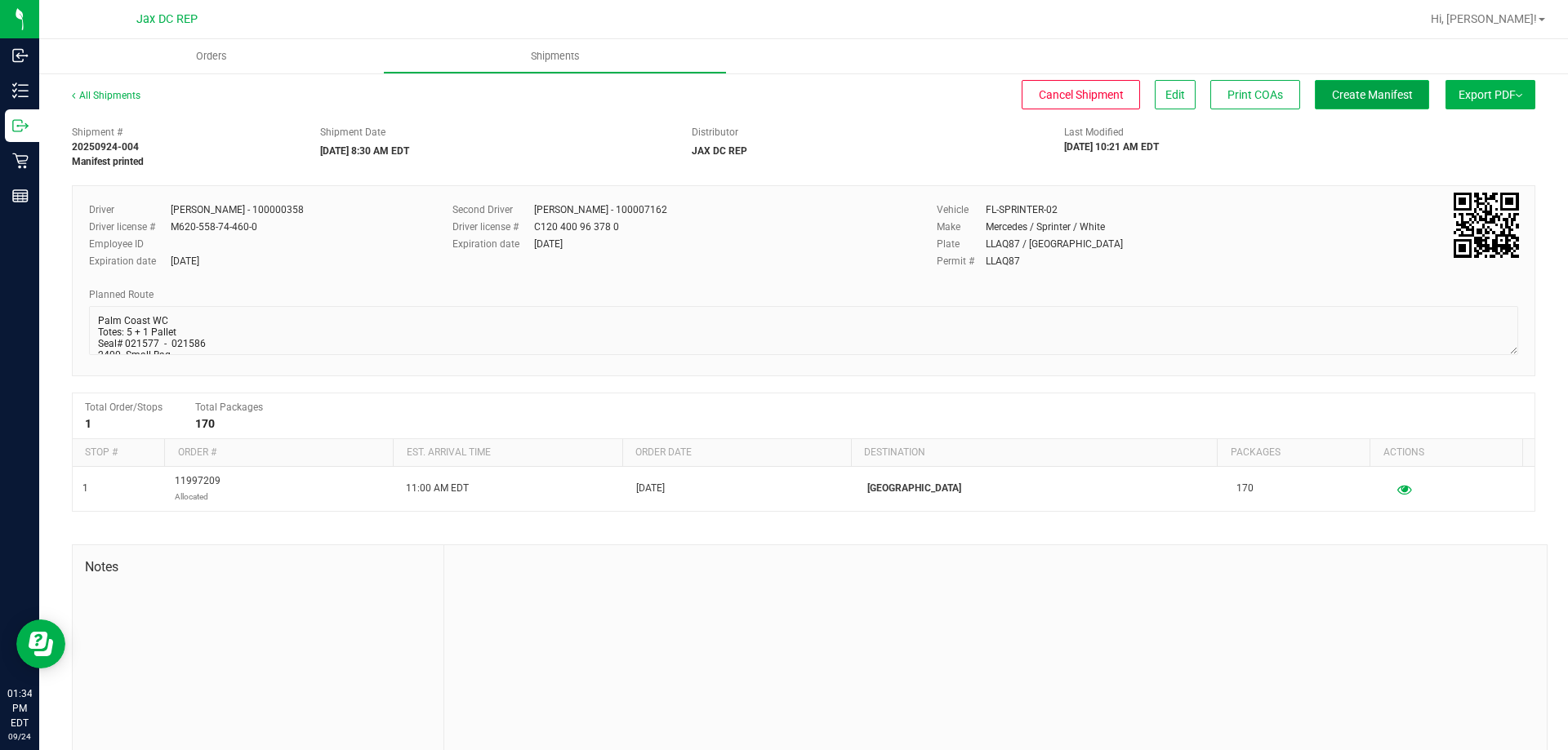
click at [1379, 103] on button "Create Manifest" at bounding box center [1372, 95] width 114 height 29
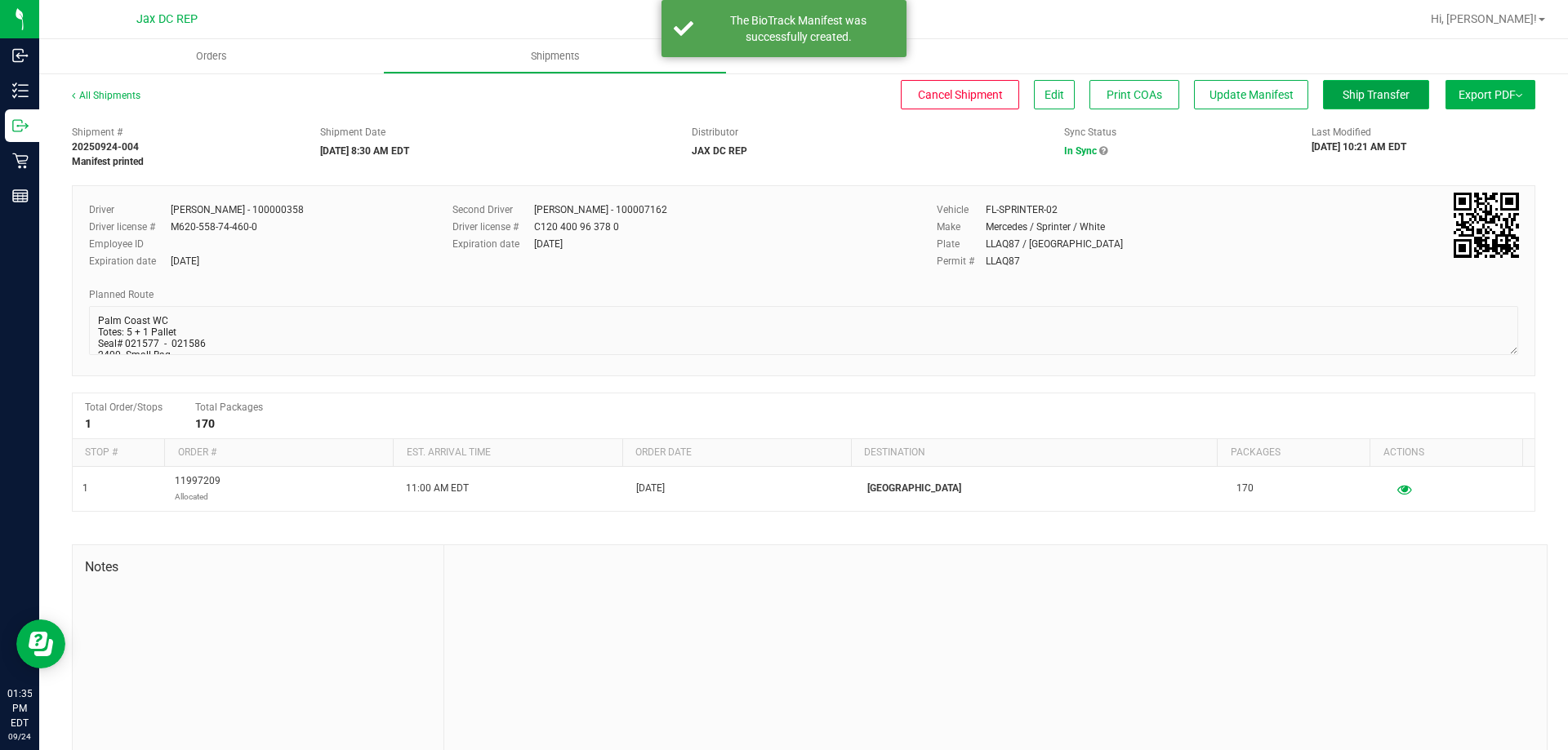
click at [1365, 104] on button "Ship Transfer" at bounding box center [1376, 95] width 107 height 29
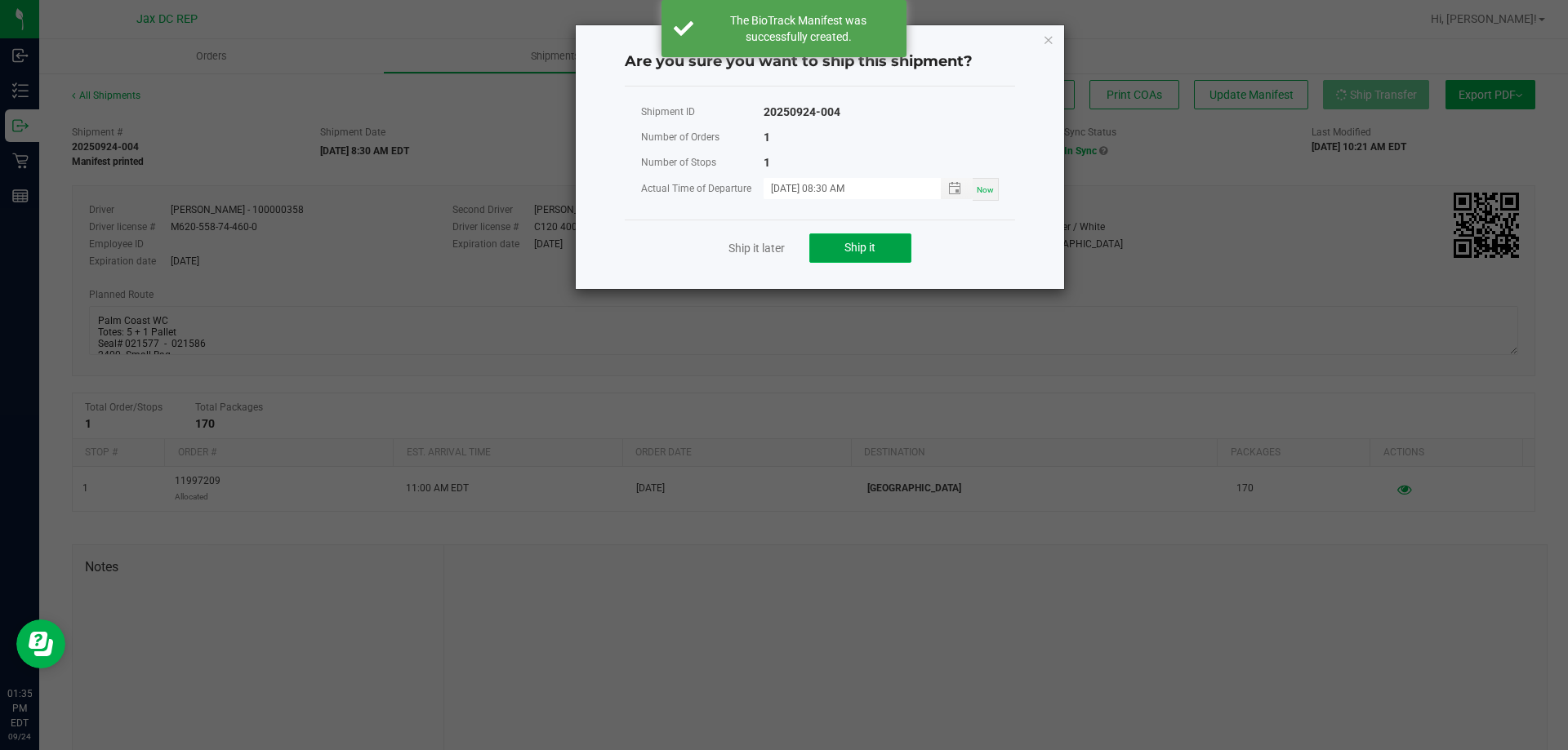
click at [883, 236] on button "Ship it" at bounding box center [861, 248] width 102 height 29
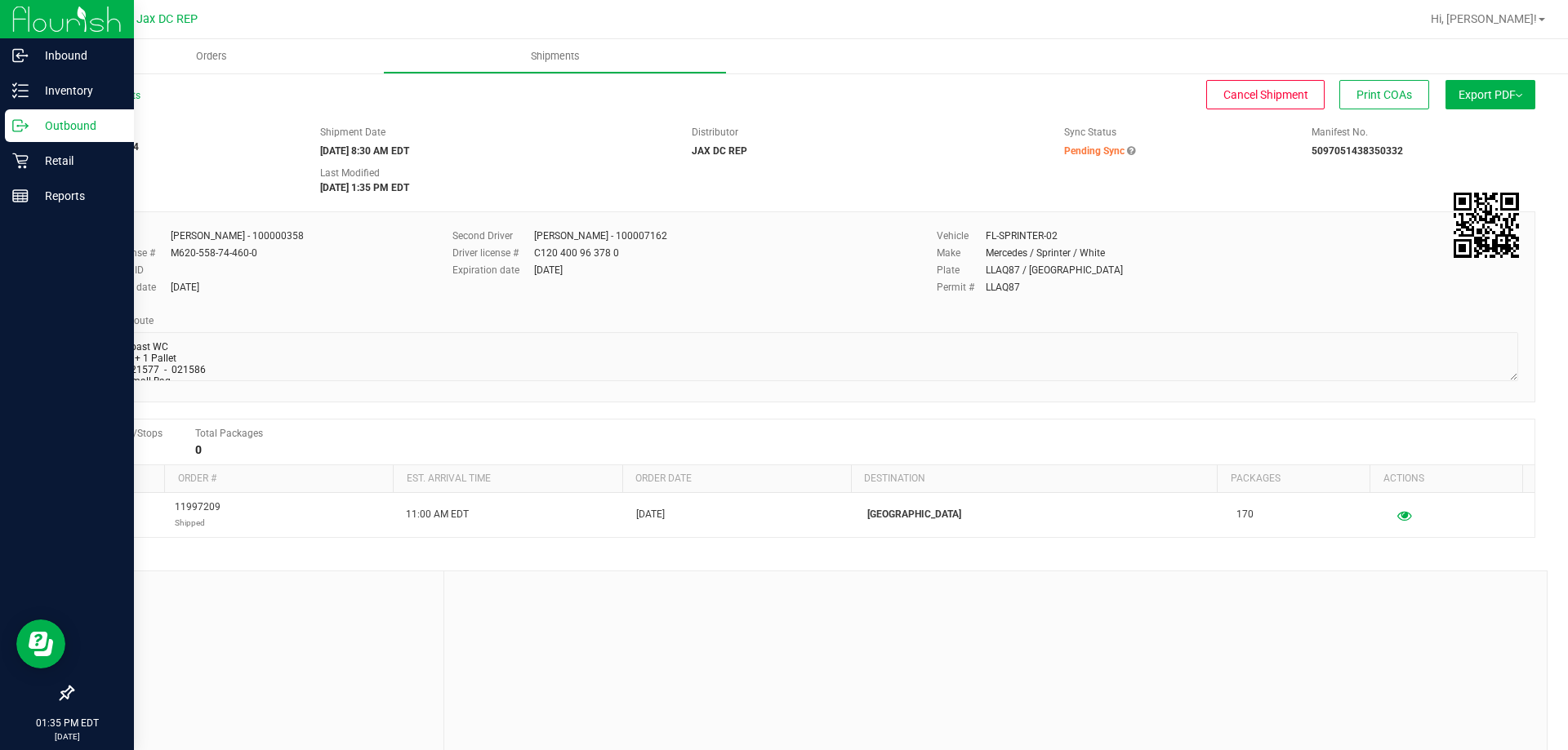
click at [25, 134] on div "Outbound" at bounding box center [69, 125] width 129 height 32
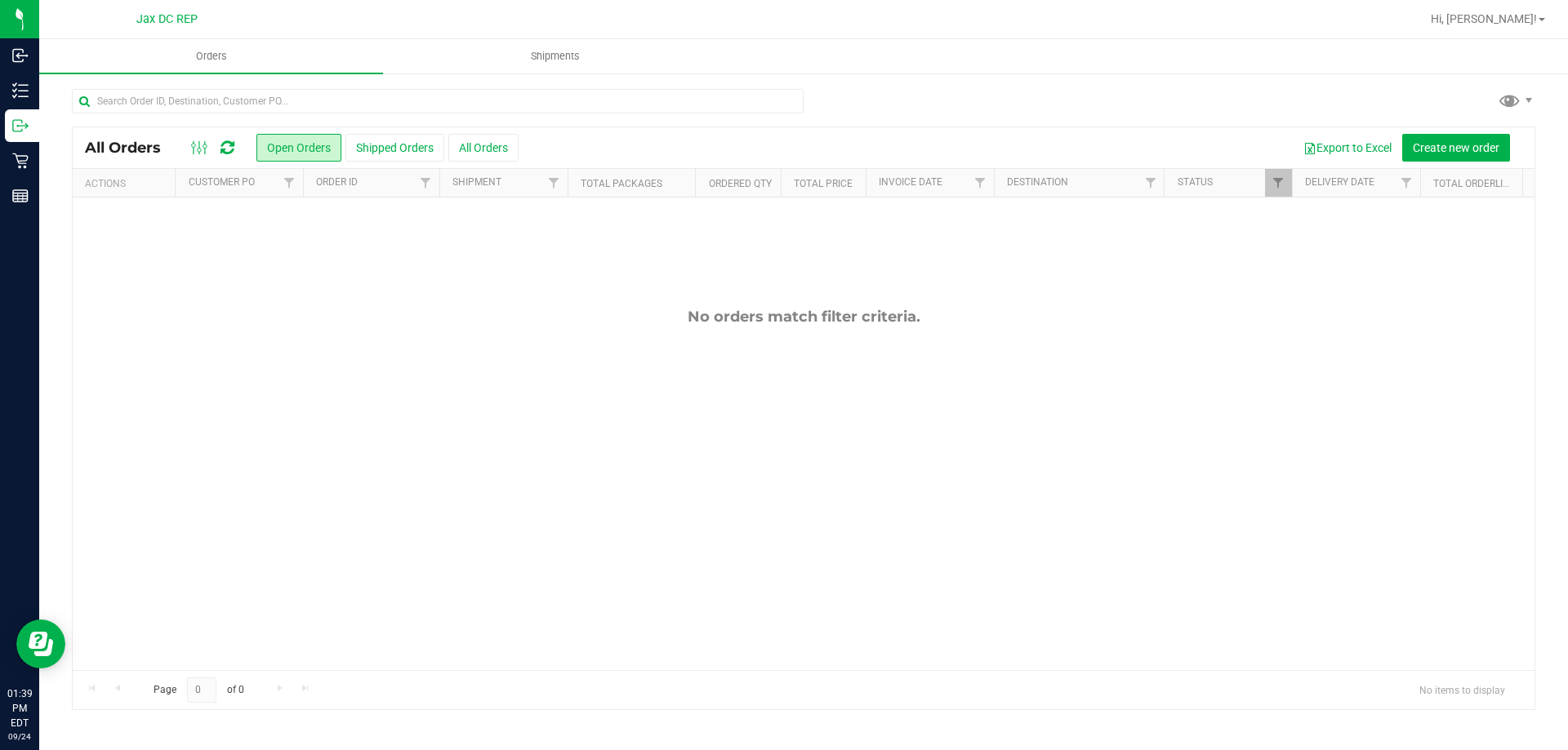
click at [521, 494] on div "No orders match filter criteria." at bounding box center [803, 489] width 1462 height 583
